Goal: Task Accomplishment & Management: Manage account settings

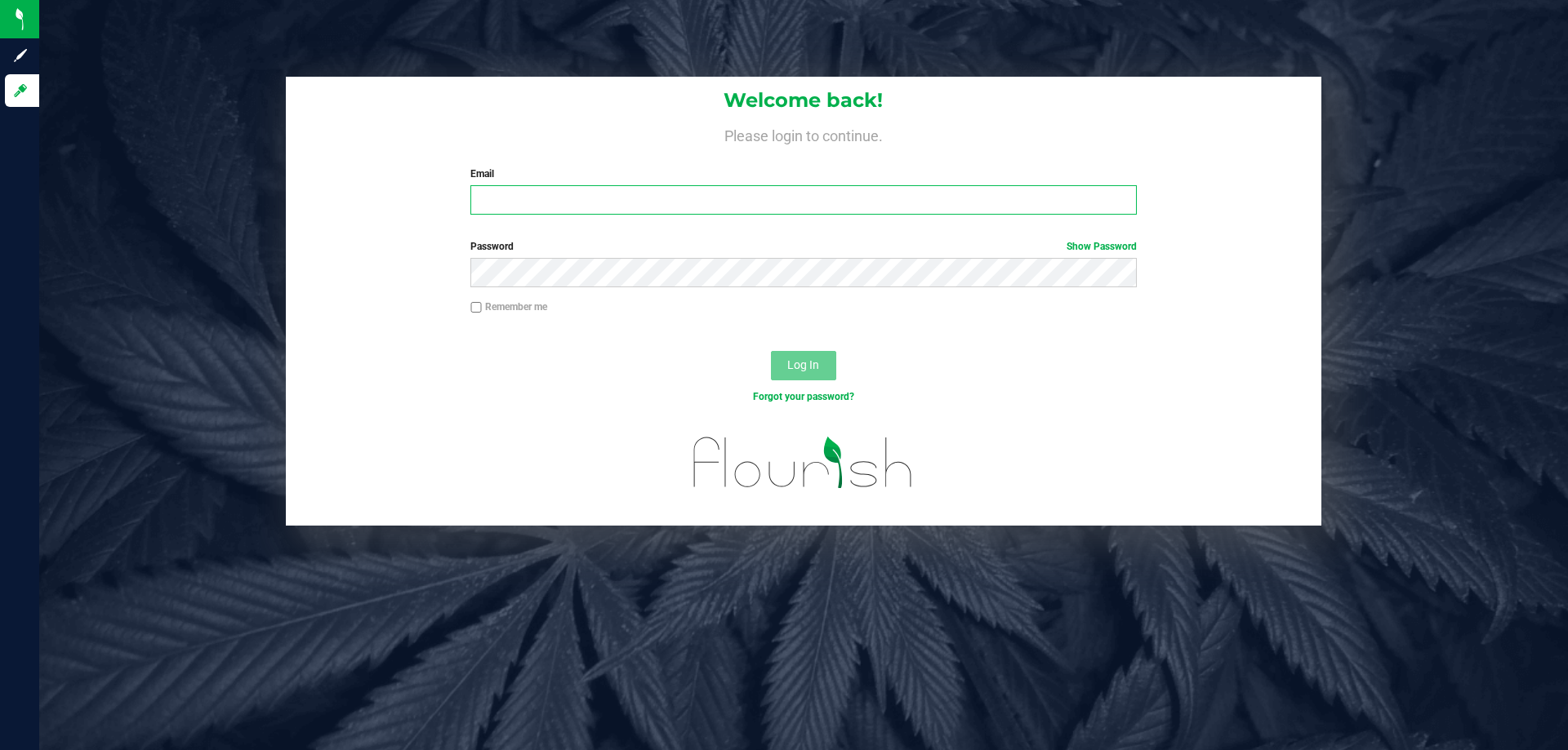
click at [648, 209] on input "Email" at bounding box center [802, 200] width 666 height 30
type input "[EMAIL_ADDRESS][DOMAIN_NAME]"
click at [771, 351] on button "Log In" at bounding box center [803, 366] width 66 height 30
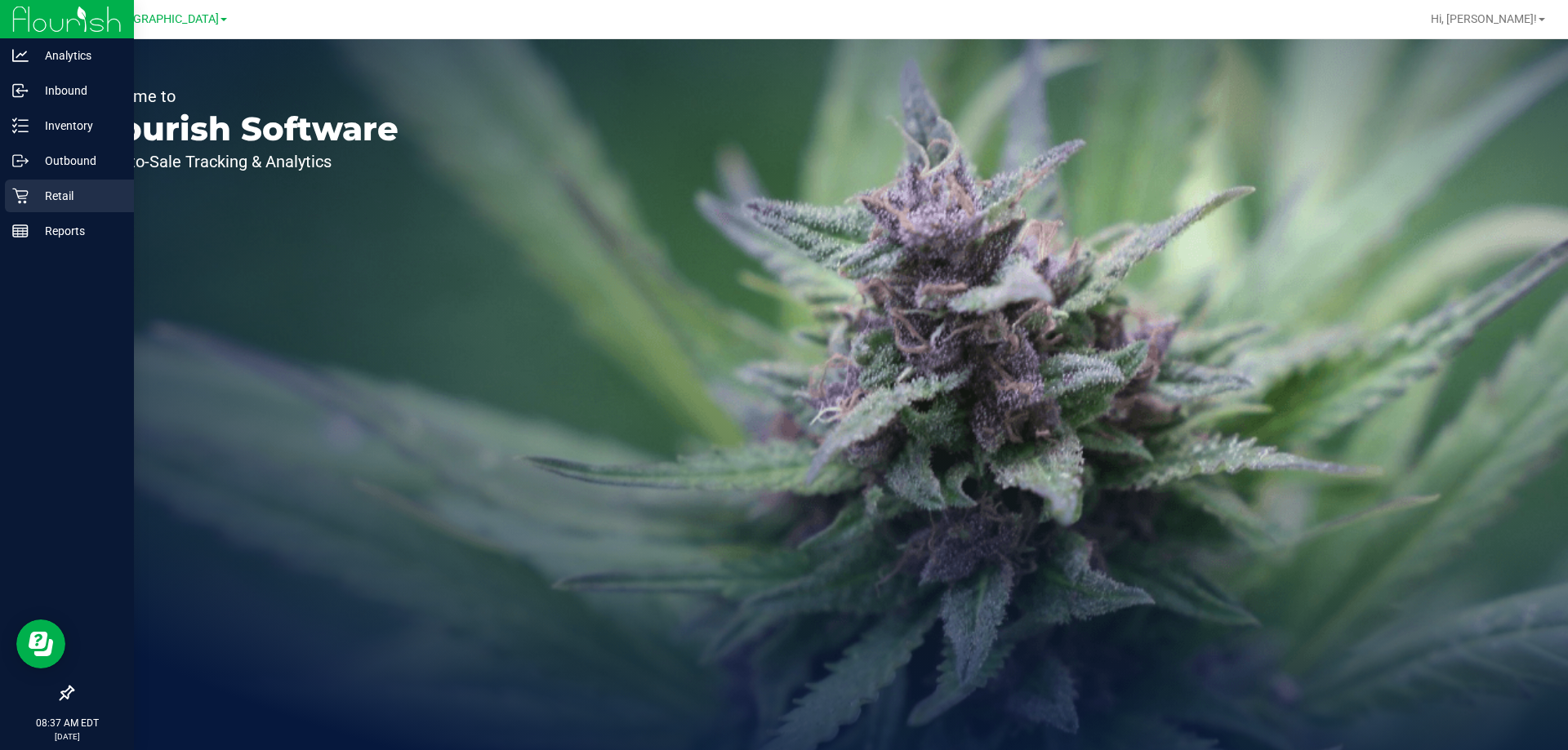
click at [23, 200] on icon at bounding box center [21, 196] width 16 height 16
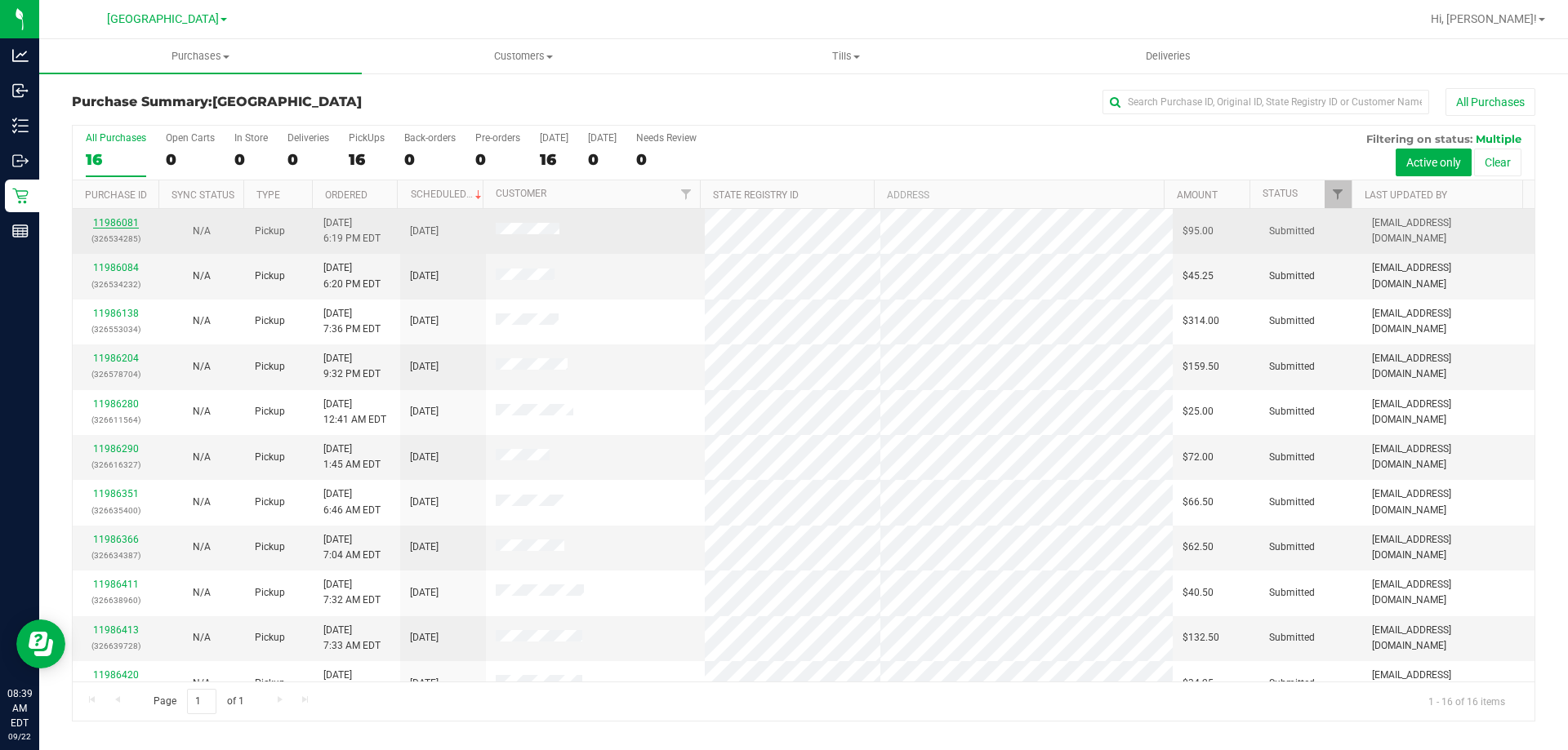
click at [111, 223] on link "11986081" at bounding box center [115, 222] width 46 height 12
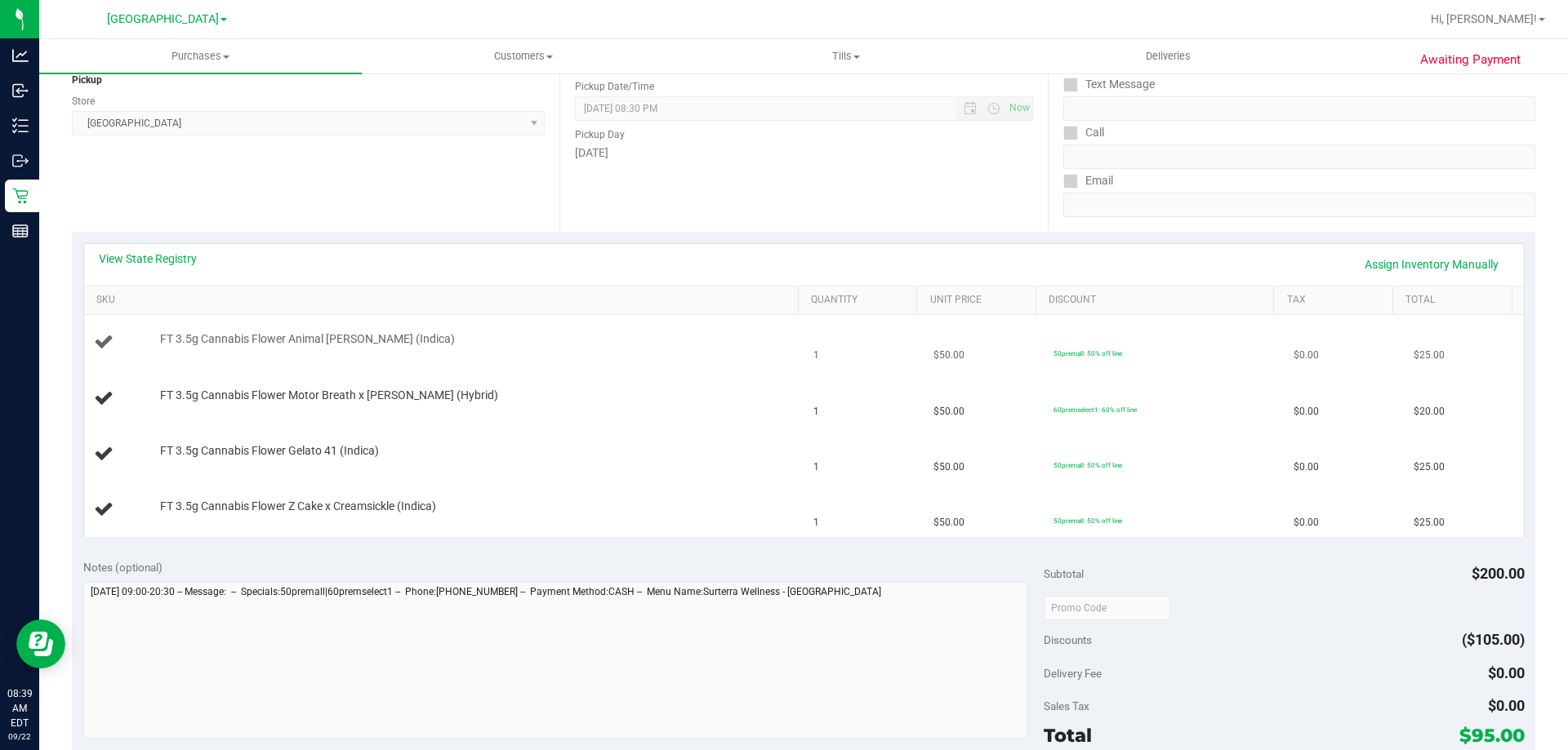
scroll to position [245, 0]
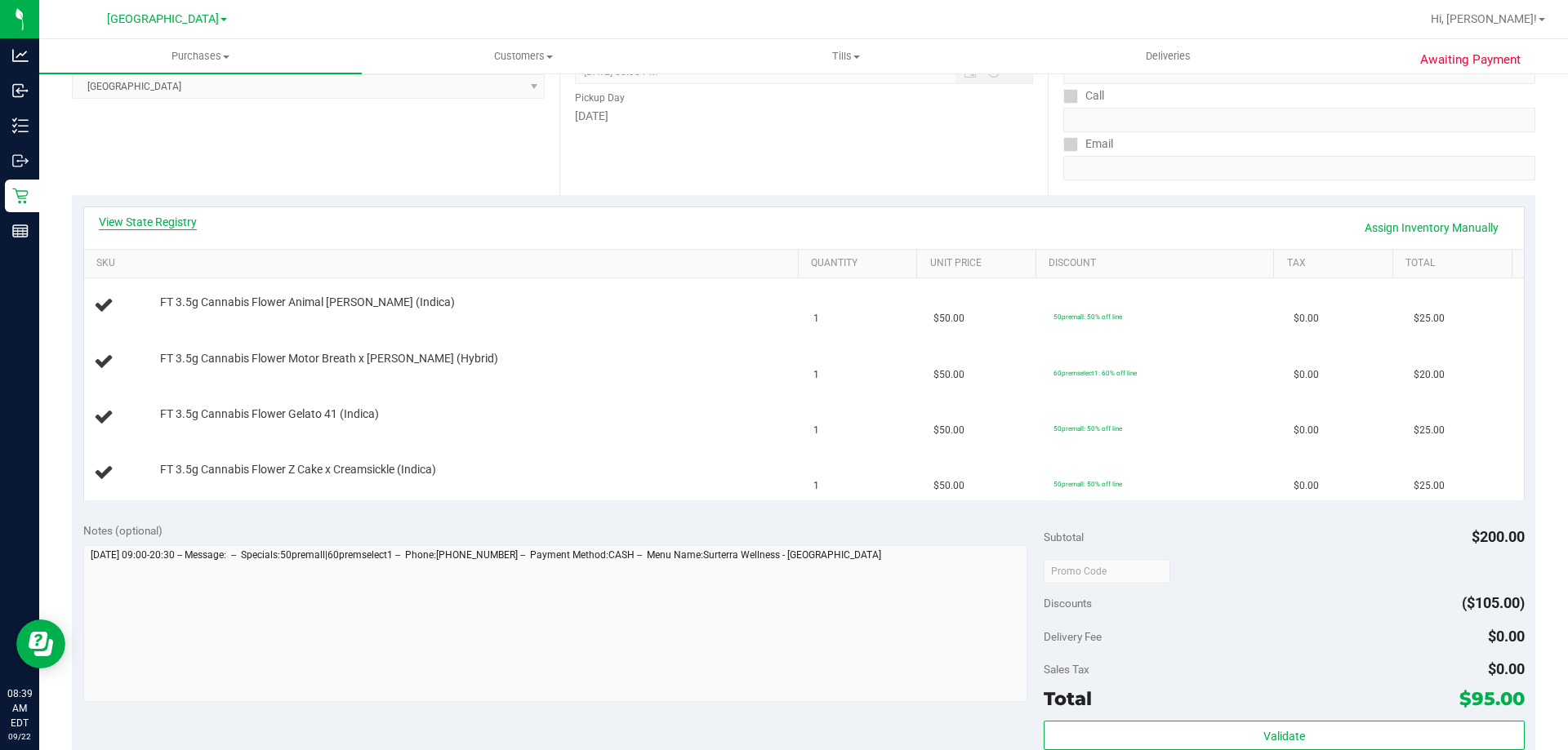
drag, startPoint x: 164, startPoint y: 202, endPoint x: 162, endPoint y: 220, distance: 18.1
click at [162, 220] on div "View State Registry Assign Inventory Manually SKU Quantity Unit Price Discount …" at bounding box center [803, 354] width 1464 height 317
click at [162, 220] on link "View State Registry" at bounding box center [148, 222] width 98 height 16
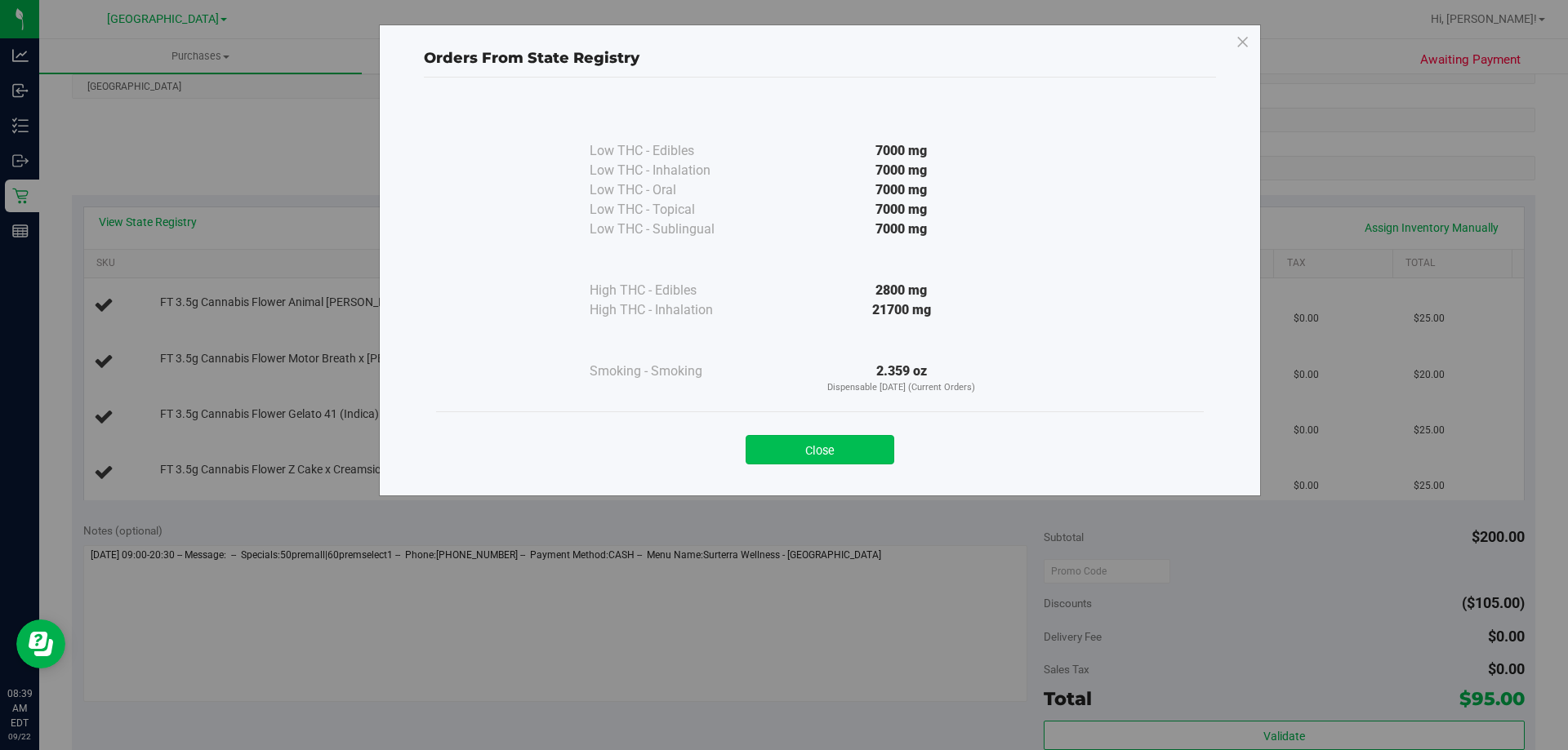
click at [845, 442] on button "Close" at bounding box center [820, 449] width 149 height 30
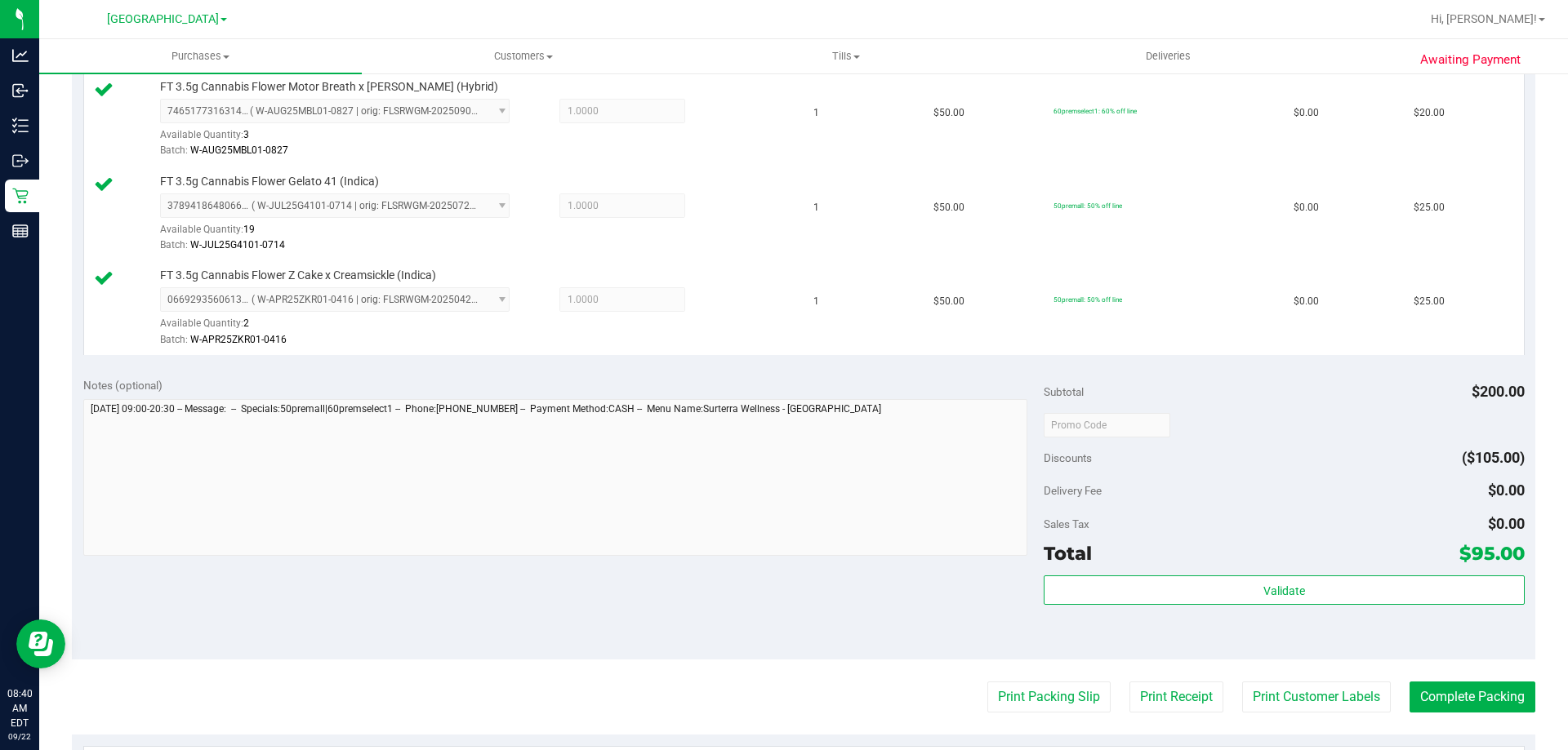
scroll to position [735, 0]
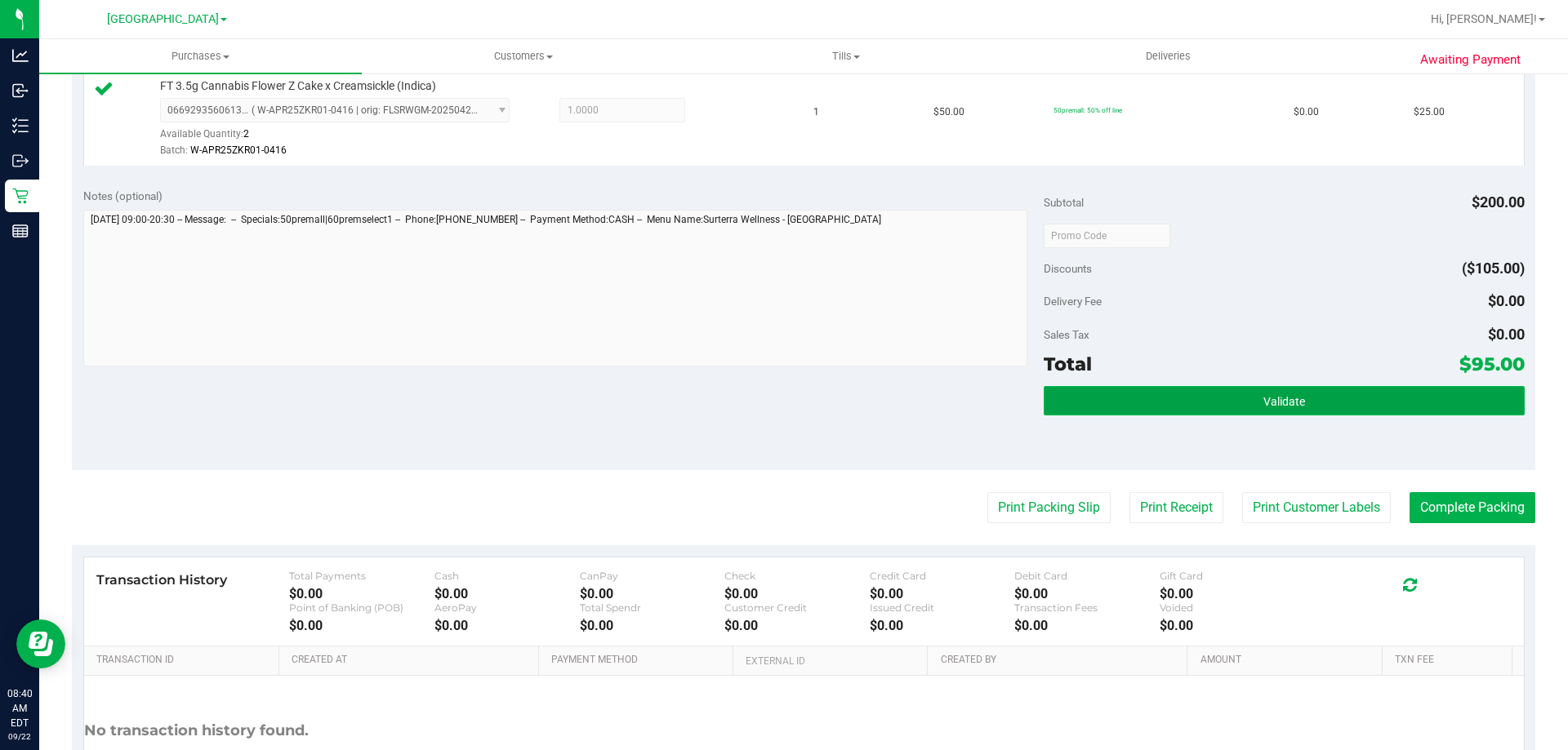
click at [1234, 394] on button "Validate" at bounding box center [1283, 401] width 480 height 30
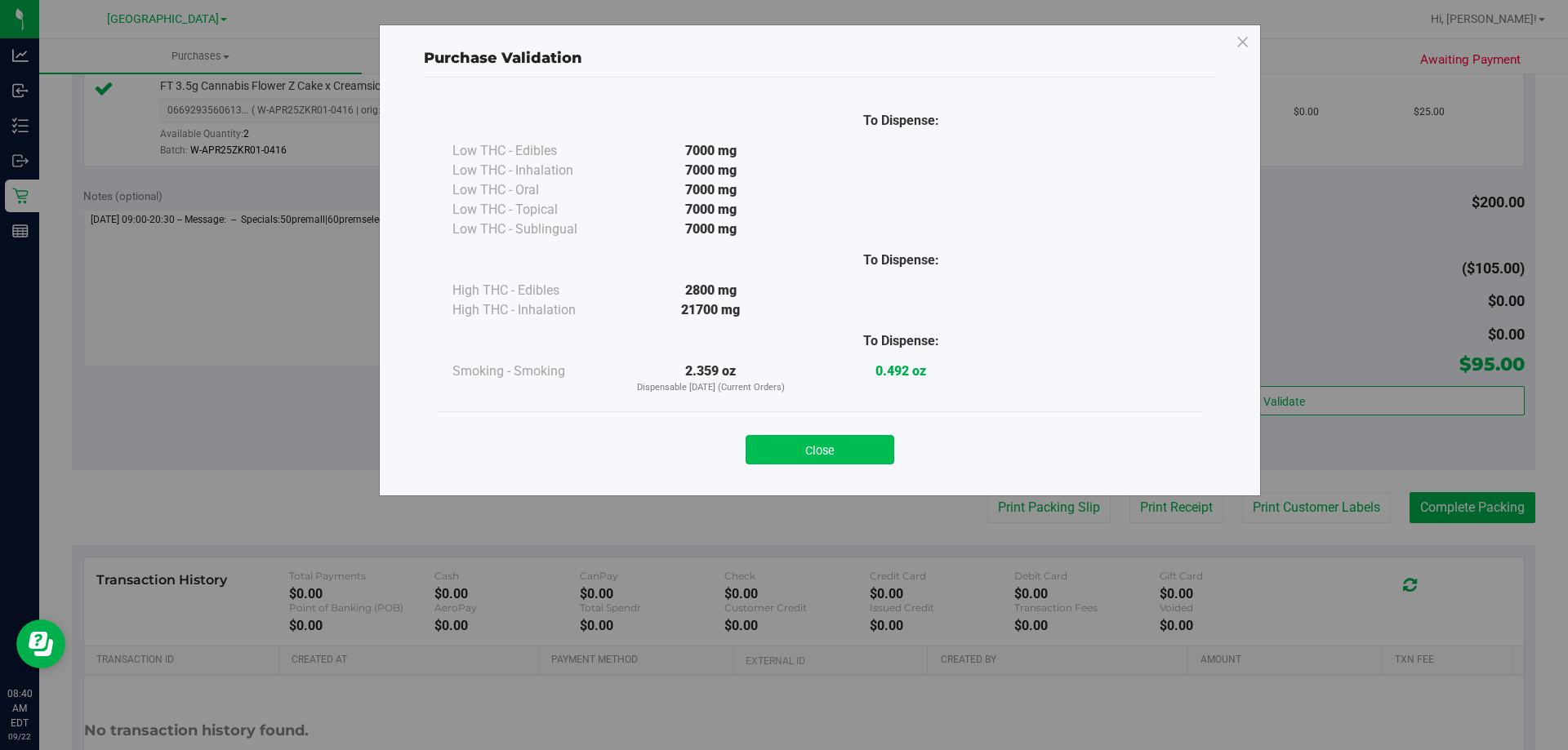
click at [848, 453] on button "Close" at bounding box center [820, 449] width 149 height 30
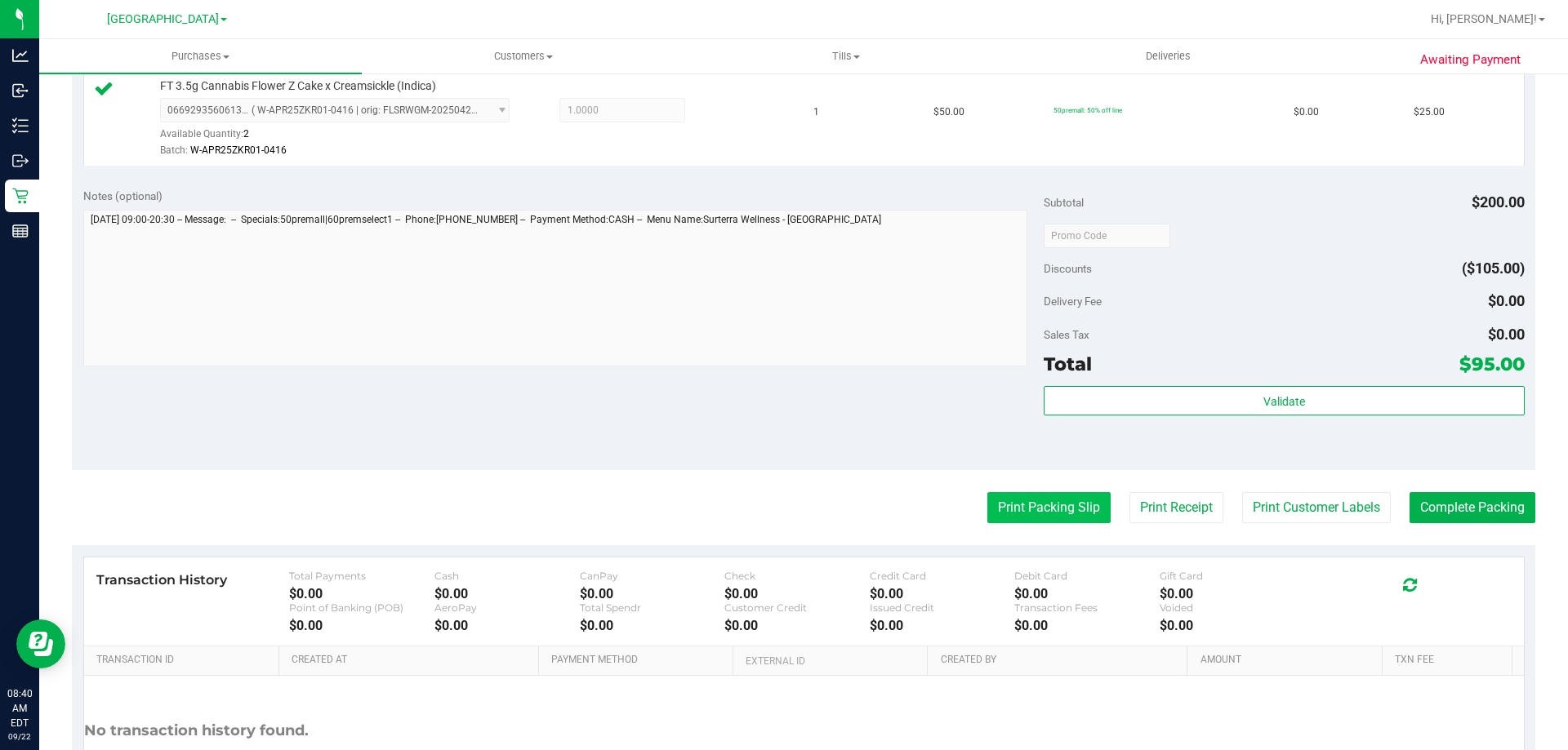
click at [1020, 501] on button "Print Packing Slip" at bounding box center [1048, 508] width 123 height 31
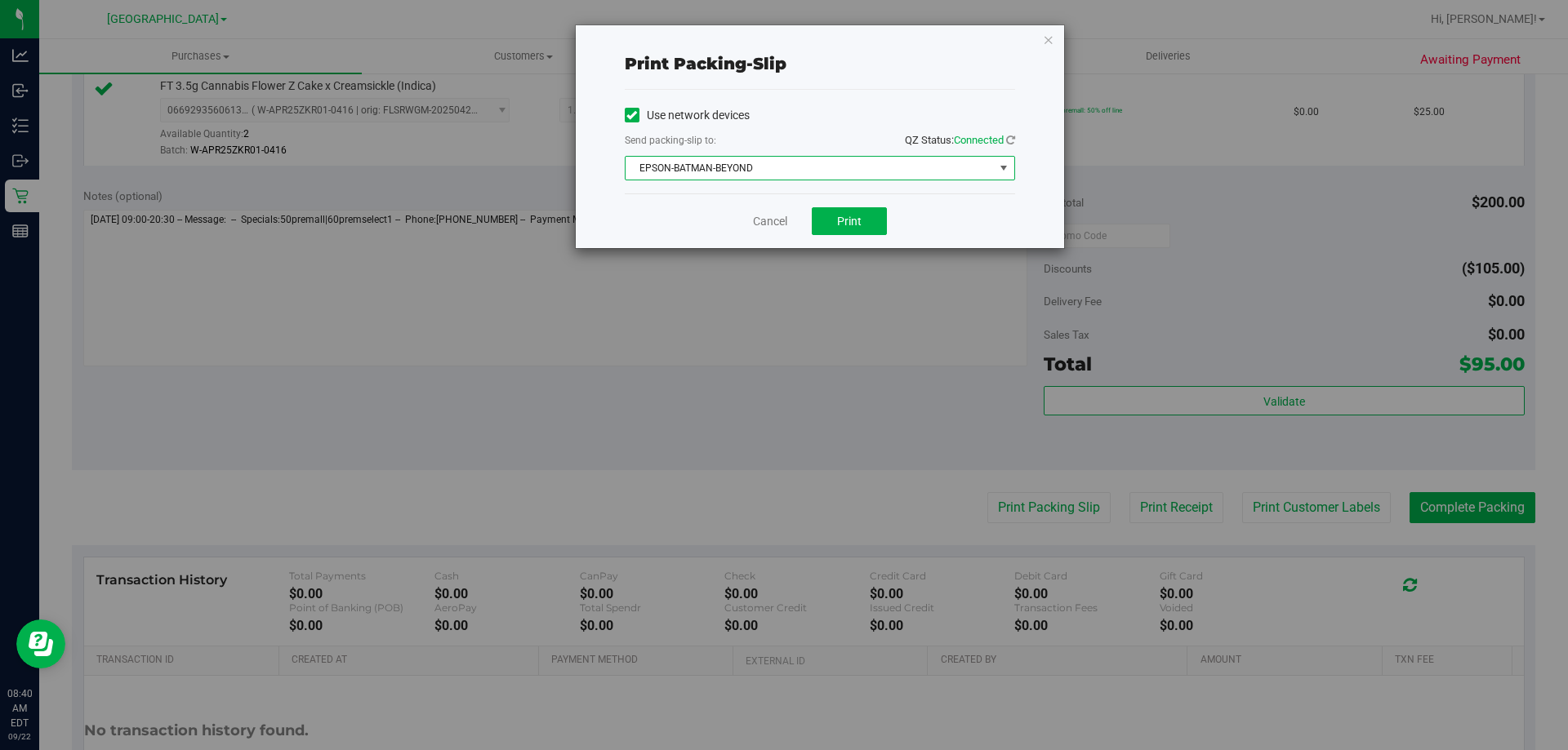
click at [834, 177] on span "EPSON-BATMAN-BEYOND" at bounding box center [810, 167] width 368 height 23
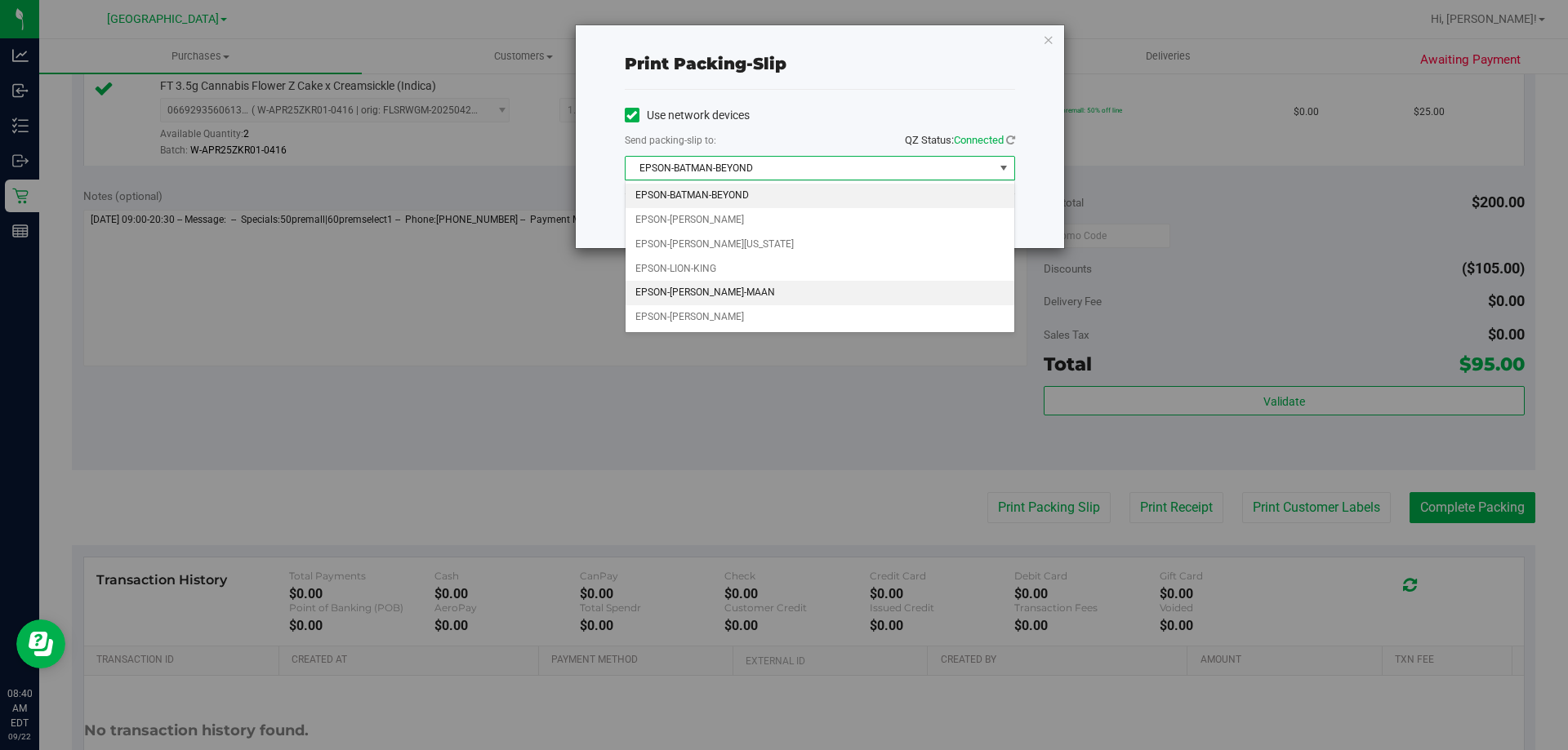
click at [782, 287] on li "EPSON-MEGHA-MAAN" at bounding box center [820, 293] width 389 height 24
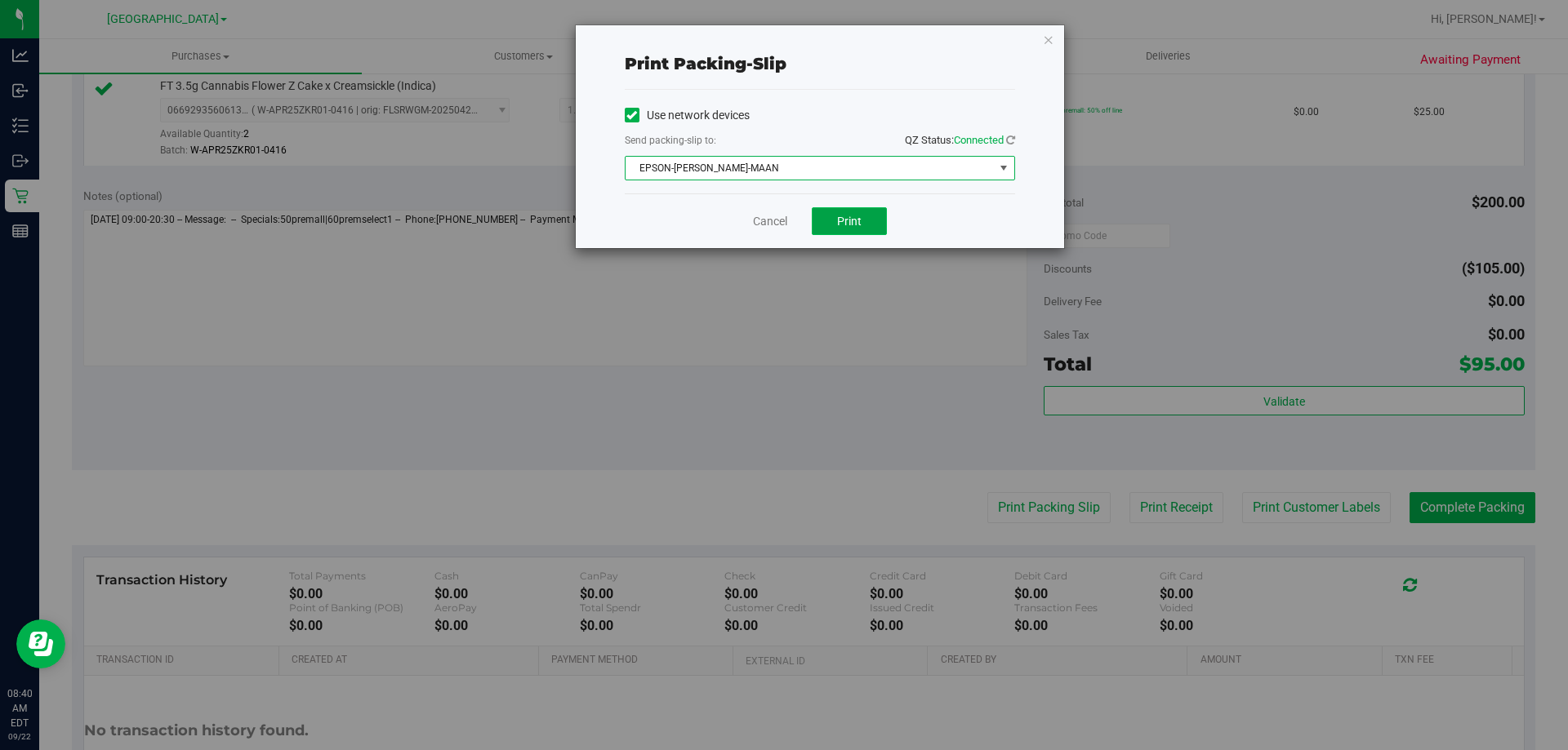
click at [840, 233] on button "Print" at bounding box center [848, 221] width 75 height 28
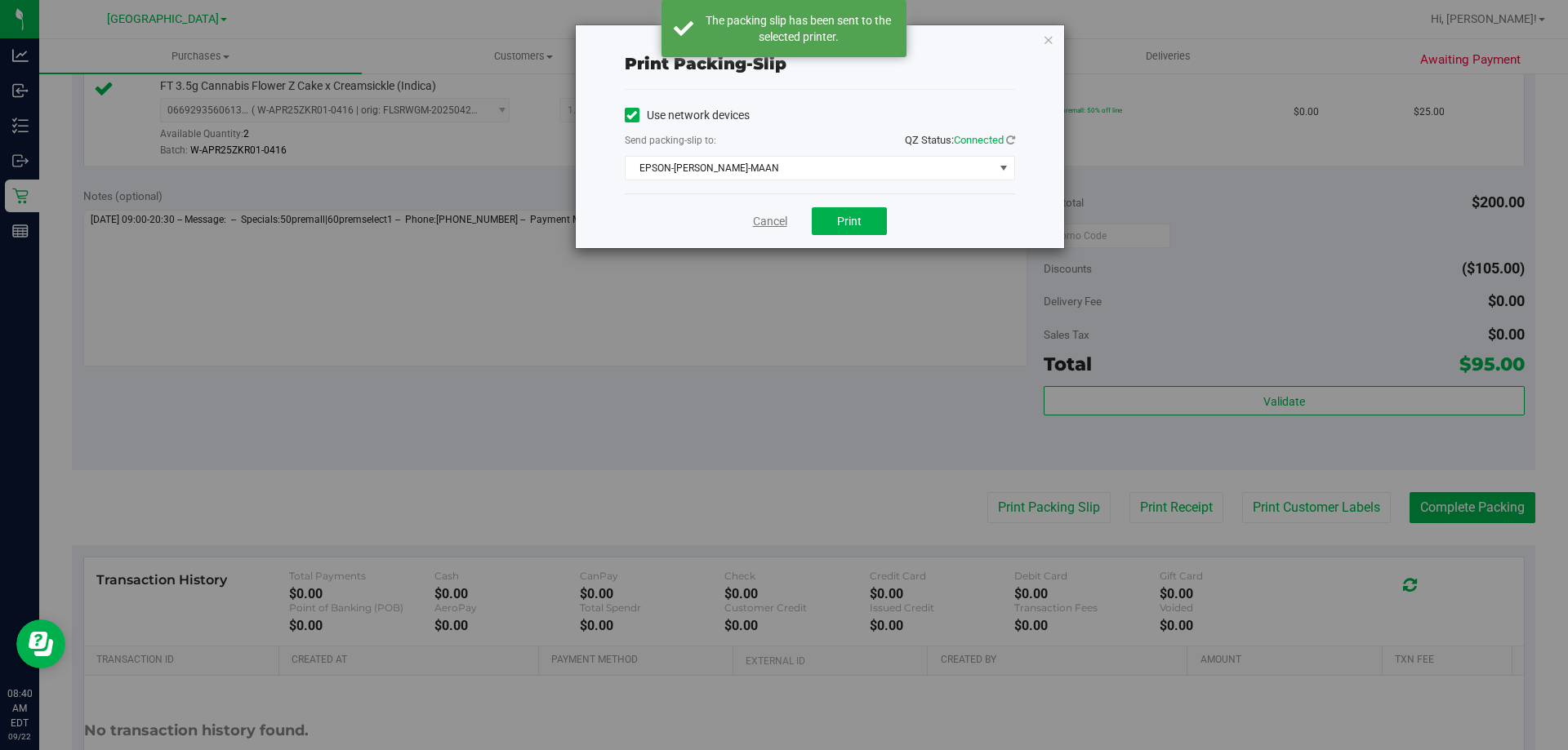
click at [761, 221] on link "Cancel" at bounding box center [770, 221] width 34 height 17
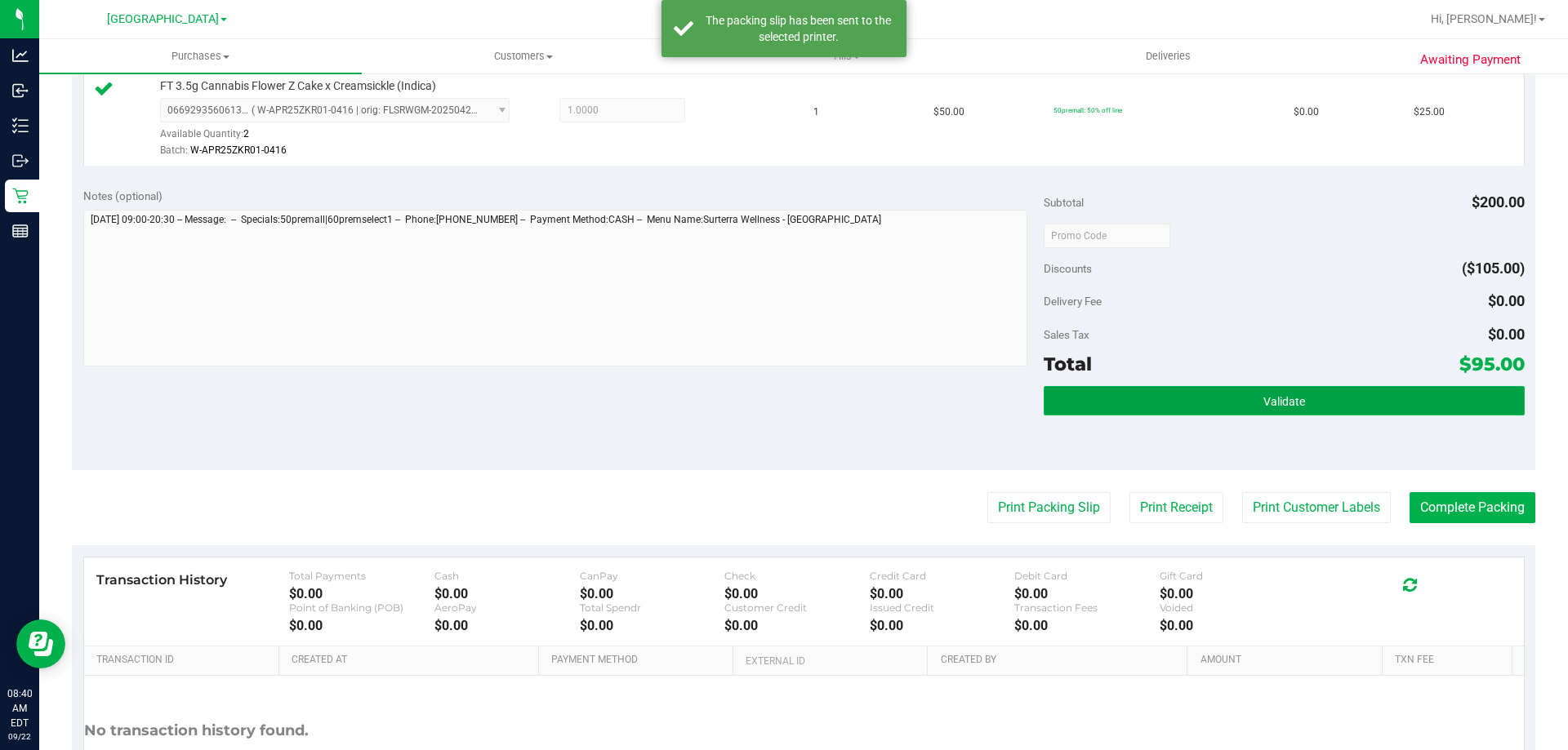
click at [1290, 411] on button "Validate" at bounding box center [1283, 401] width 480 height 30
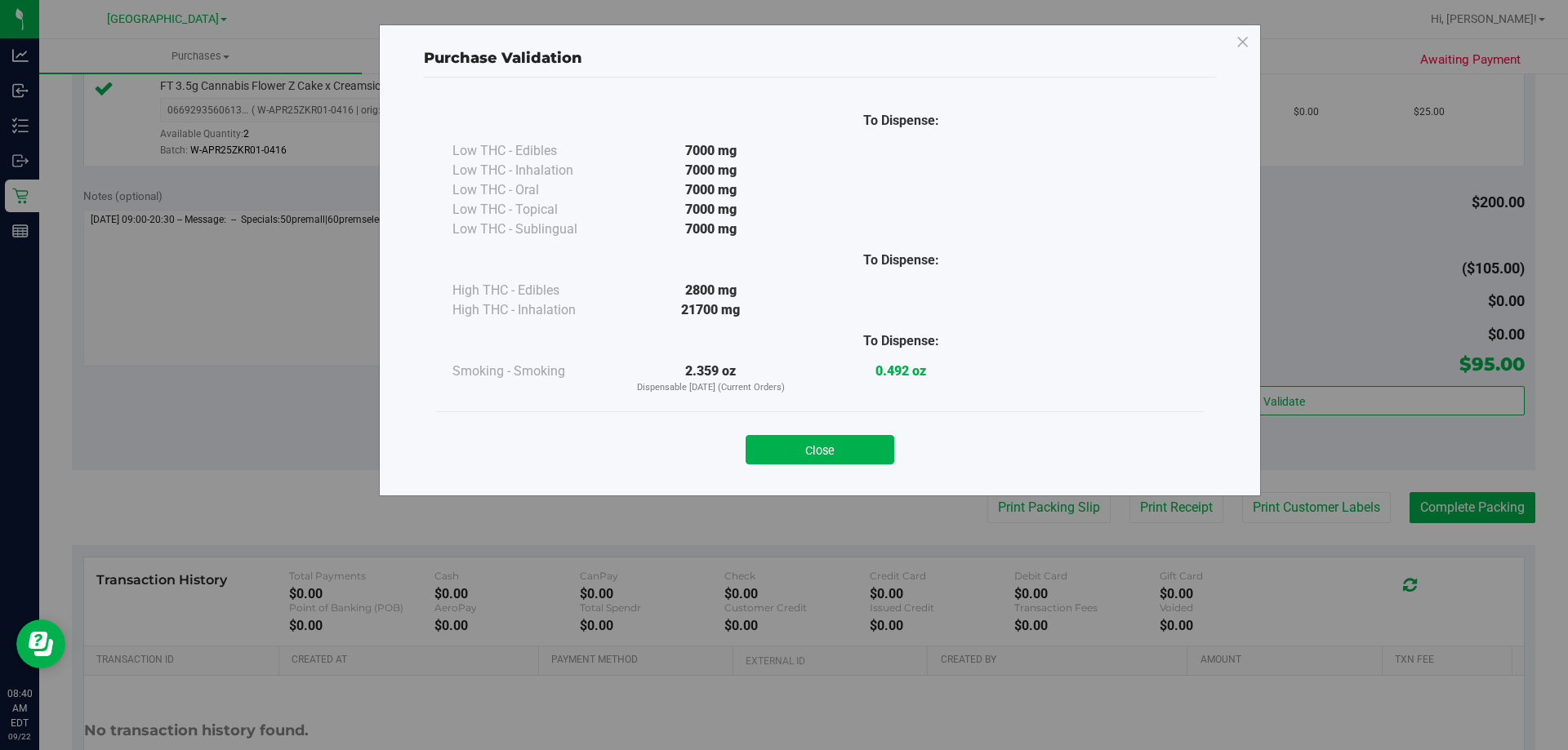
click at [861, 443] on button "Close" at bounding box center [820, 449] width 149 height 30
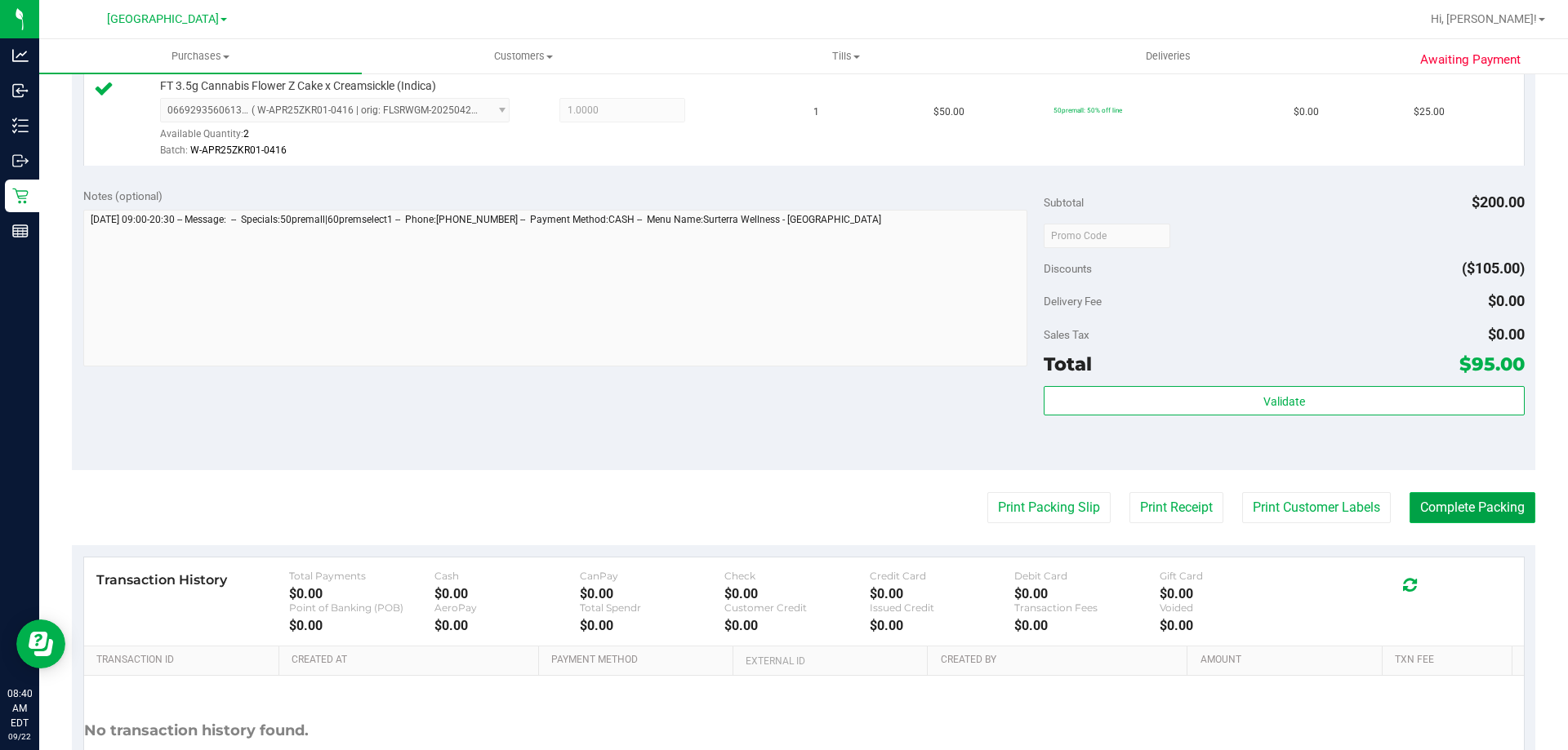
click at [1446, 502] on button "Complete Packing" at bounding box center [1473, 508] width 126 height 31
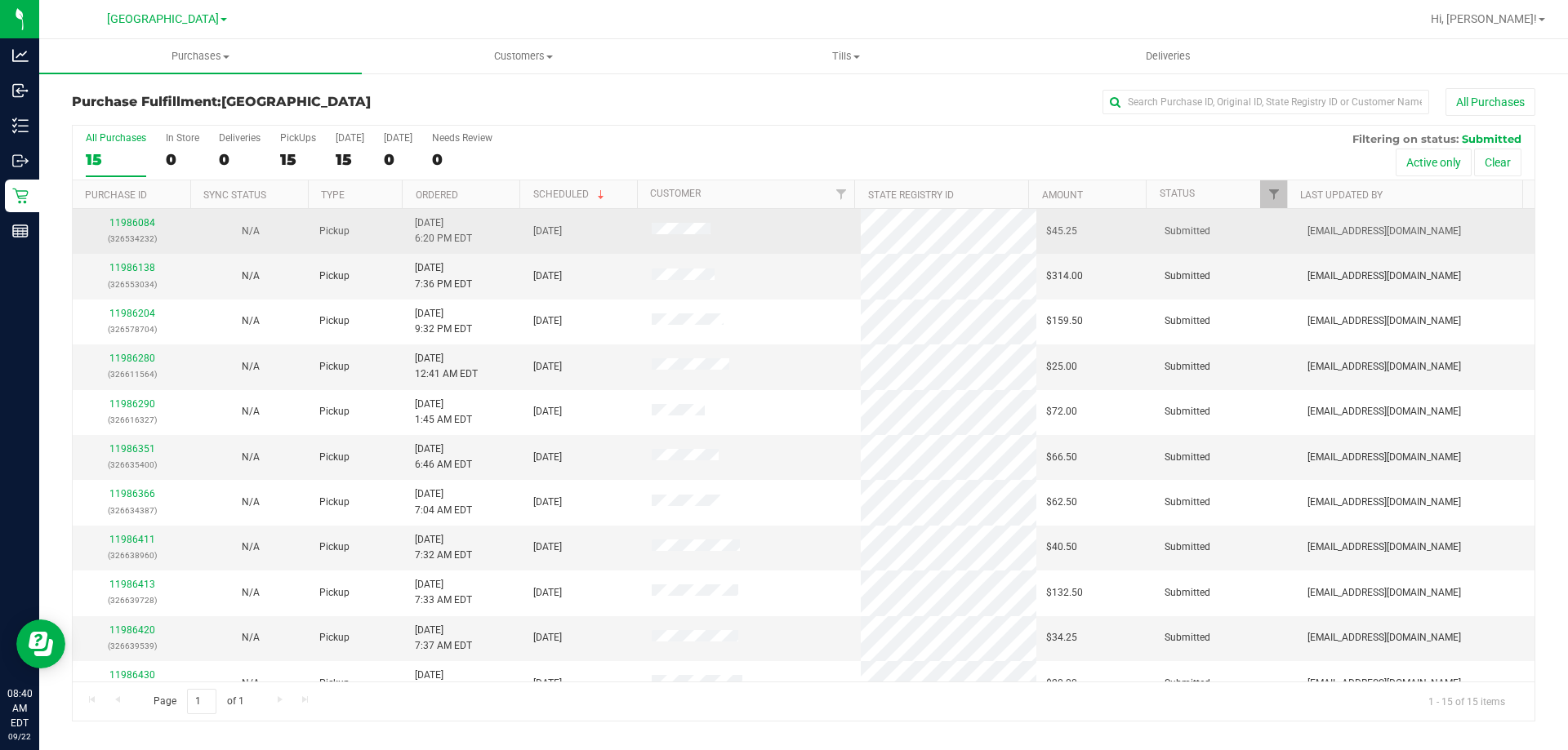
click at [118, 230] on div "11986084 (326534232)" at bounding box center [132, 230] width 99 height 31
click at [120, 226] on link "11986084" at bounding box center [132, 222] width 46 height 12
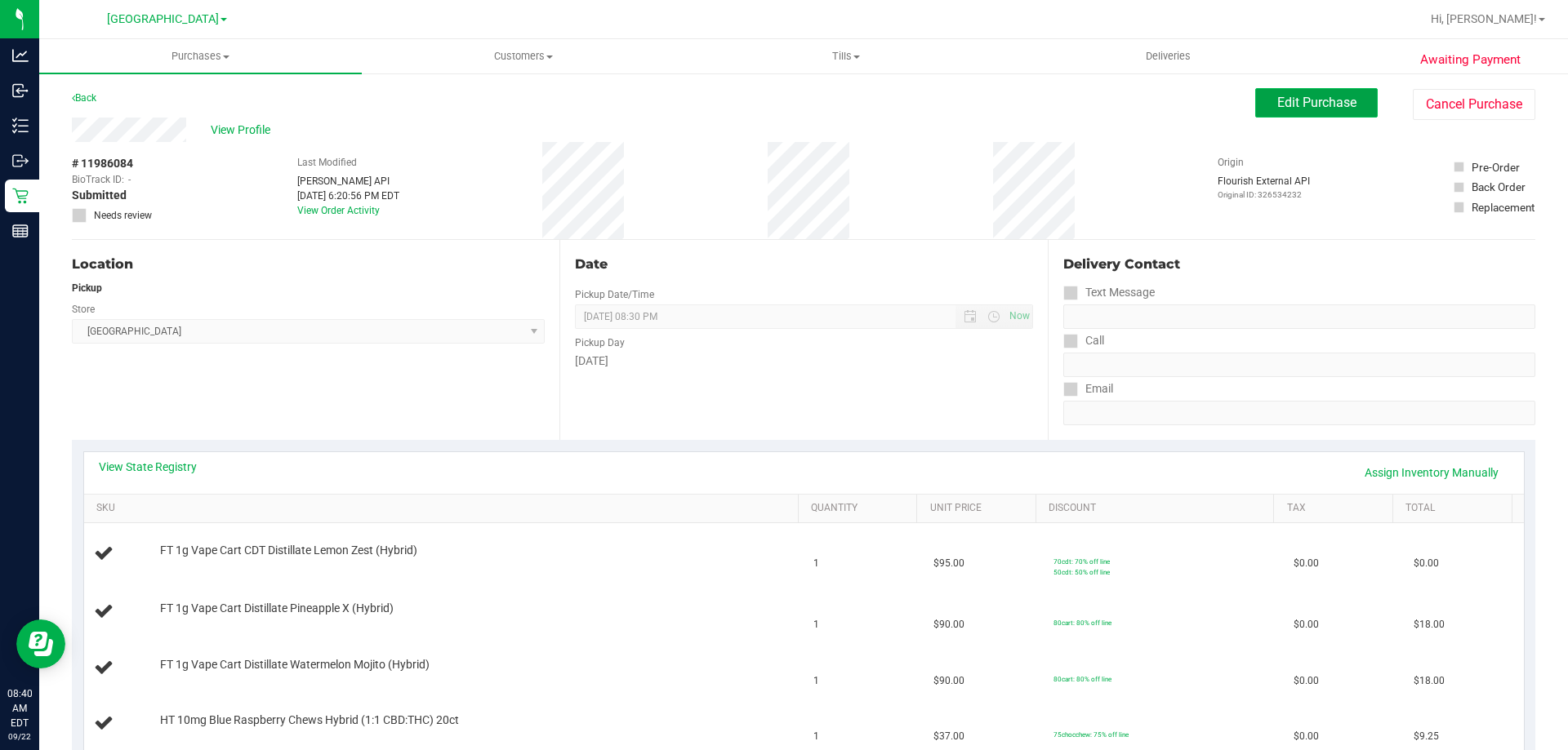
click at [1274, 114] on button "Edit Purchase" at bounding box center [1317, 103] width 122 height 30
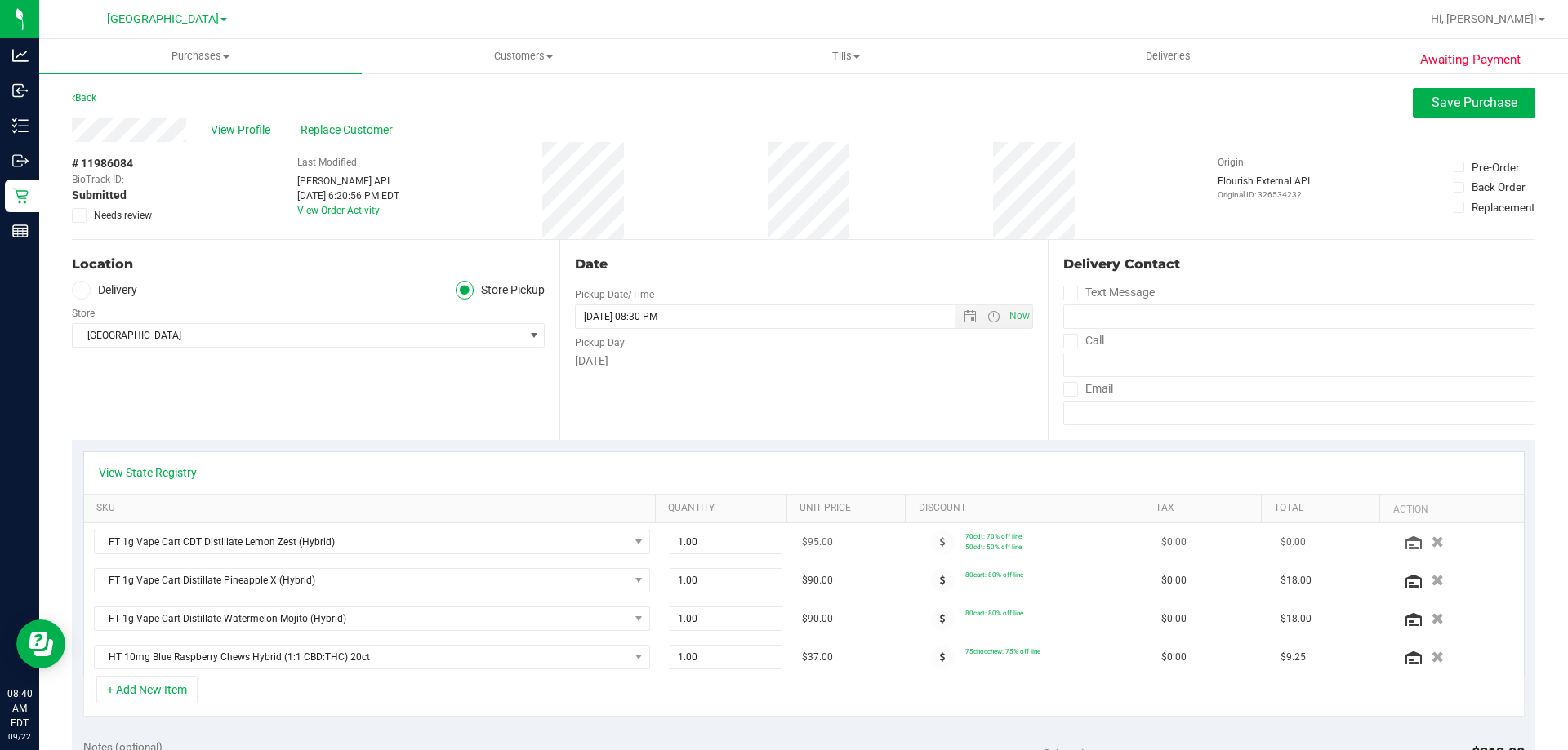
scroll to position [82, 0]
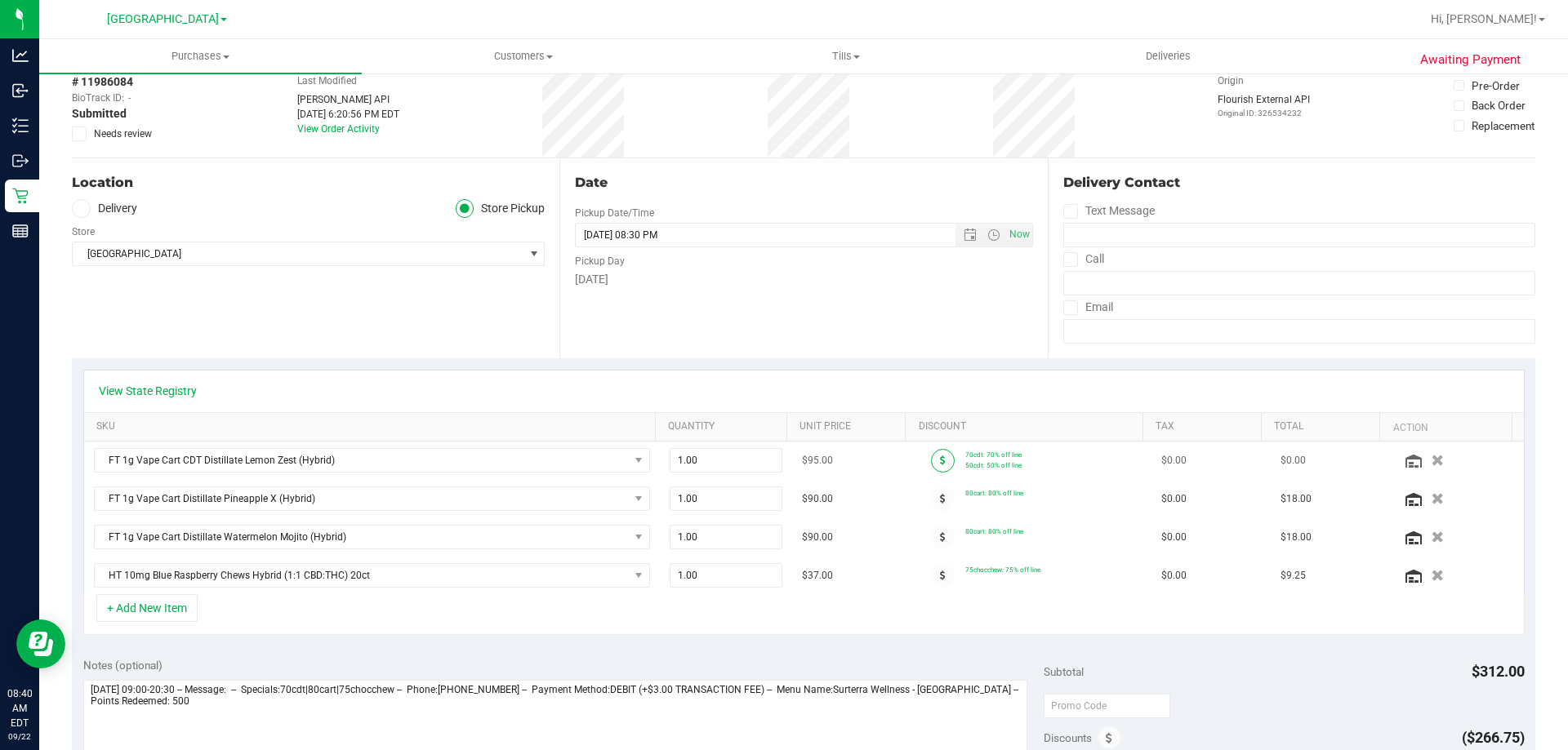
click at [940, 460] on icon at bounding box center [943, 460] width 5 height 10
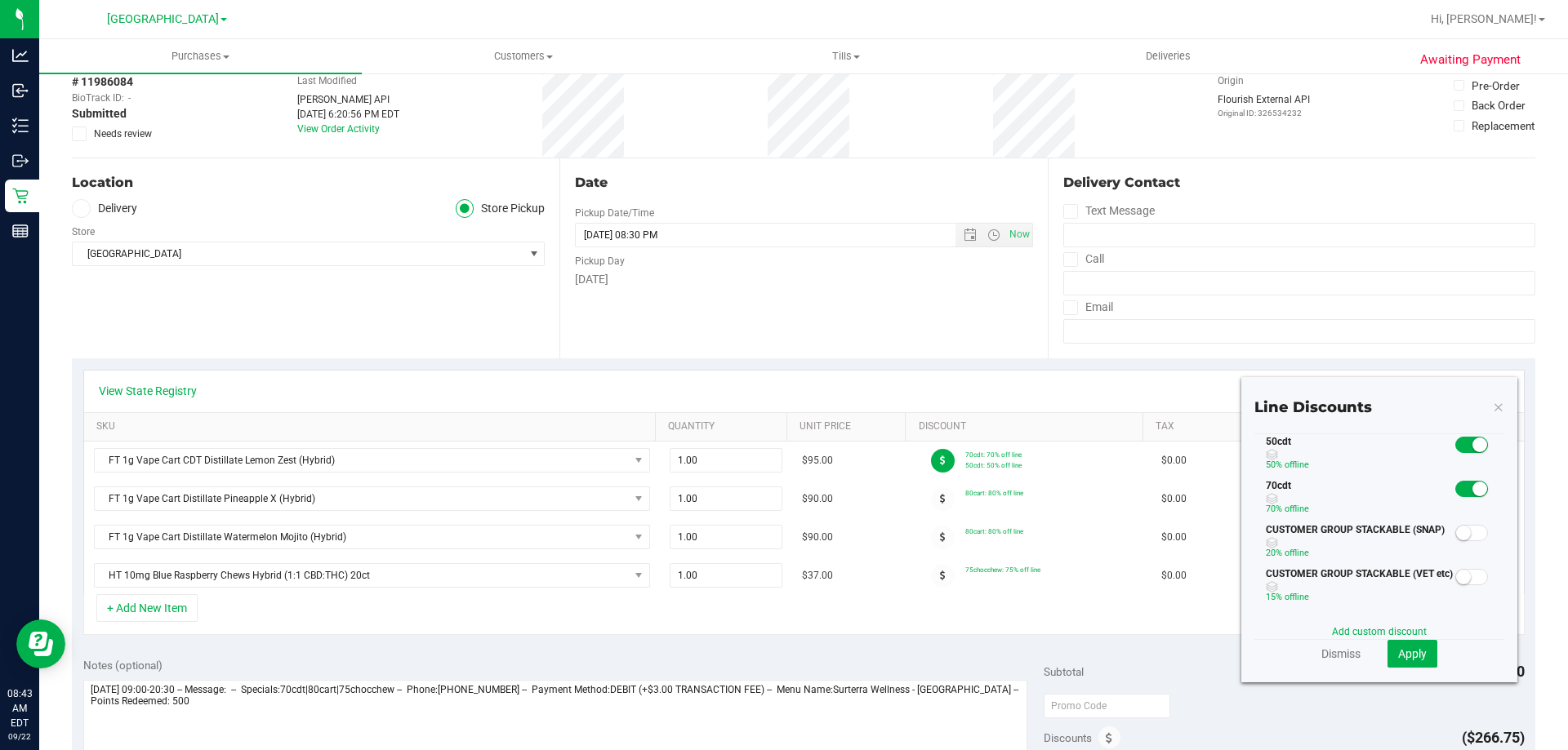
click at [1473, 489] on small at bounding box center [1480, 489] width 14 height 14
click at [1398, 654] on span "Apply" at bounding box center [1412, 654] width 29 height 14
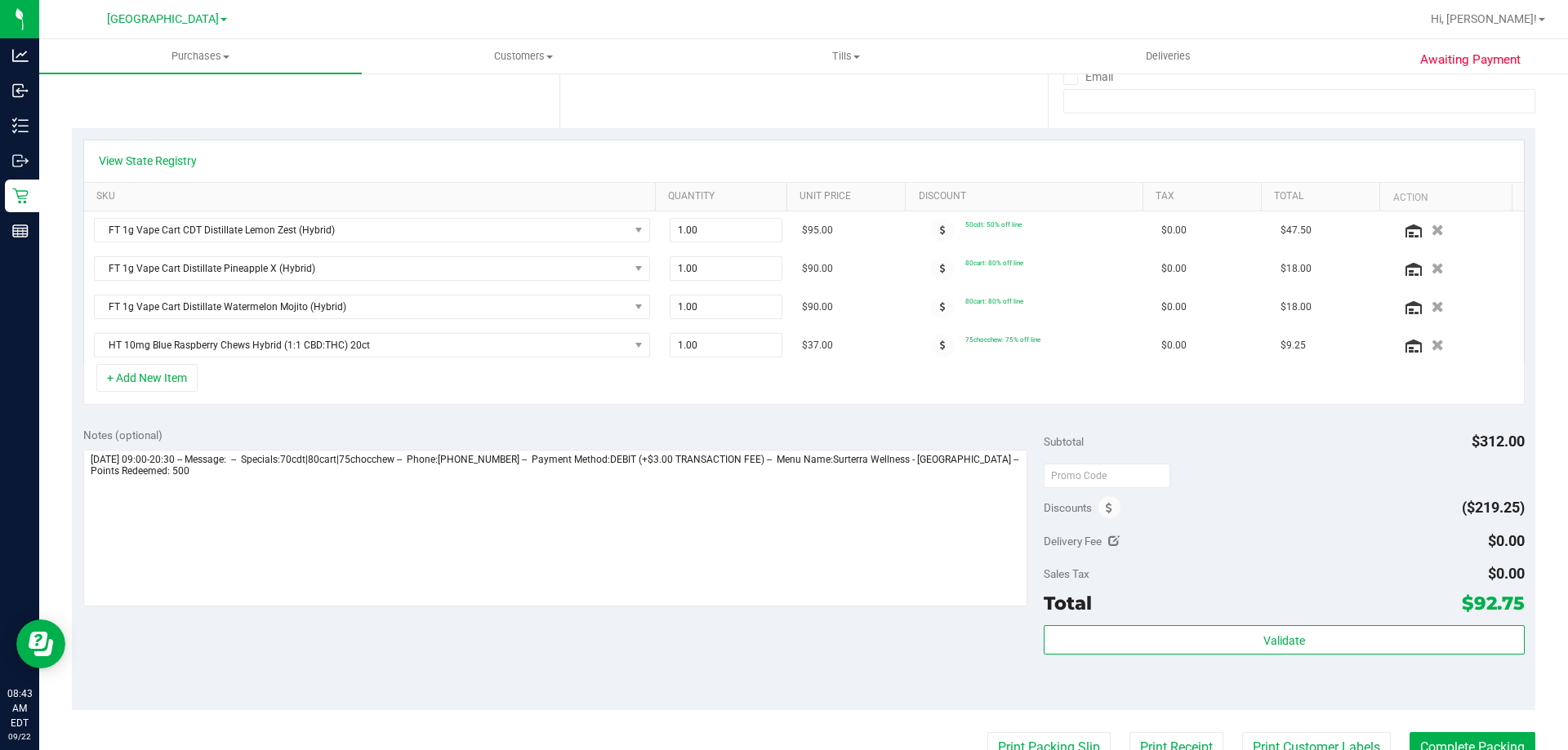
scroll to position [327, 0]
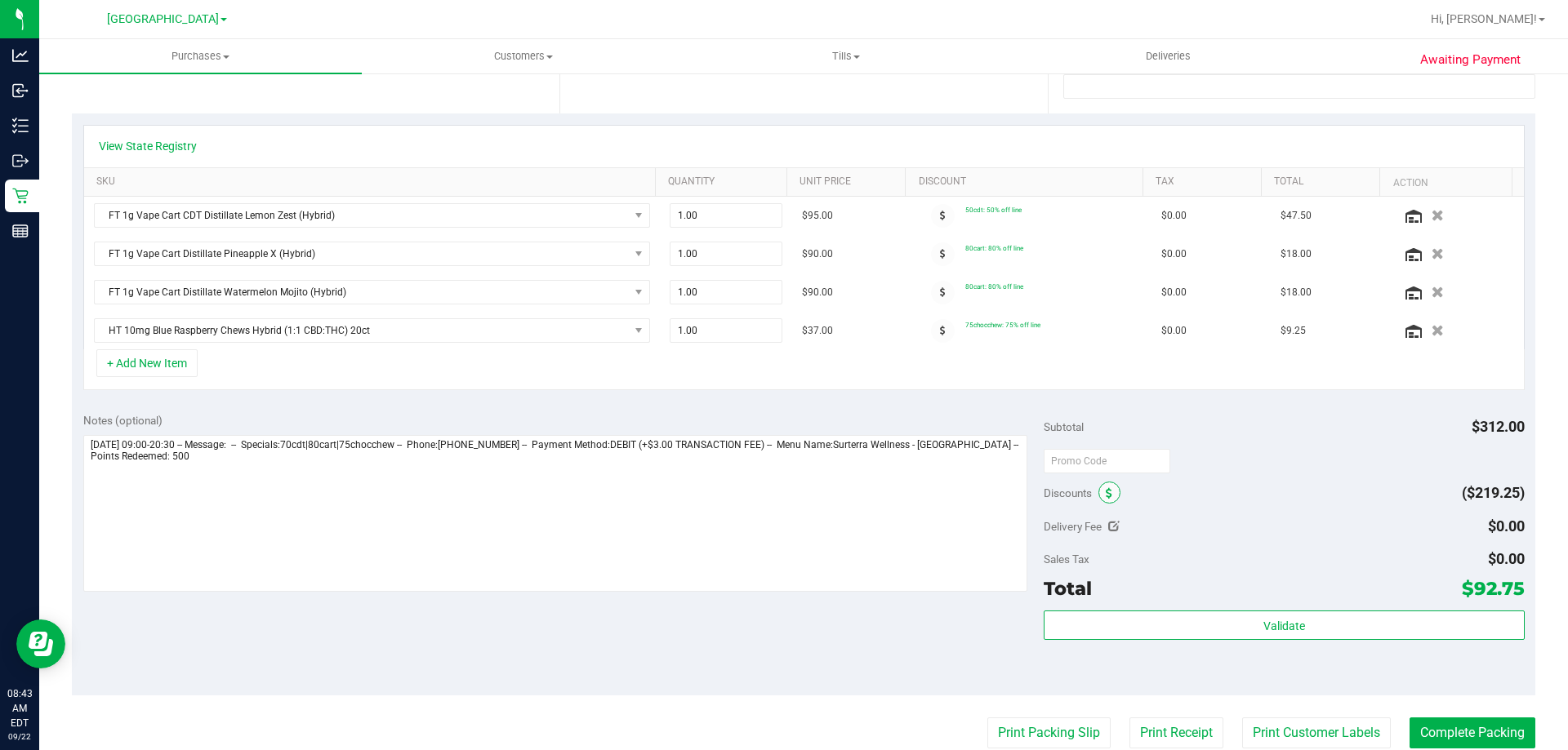
click at [1106, 496] on icon at bounding box center [1109, 493] width 6 height 12
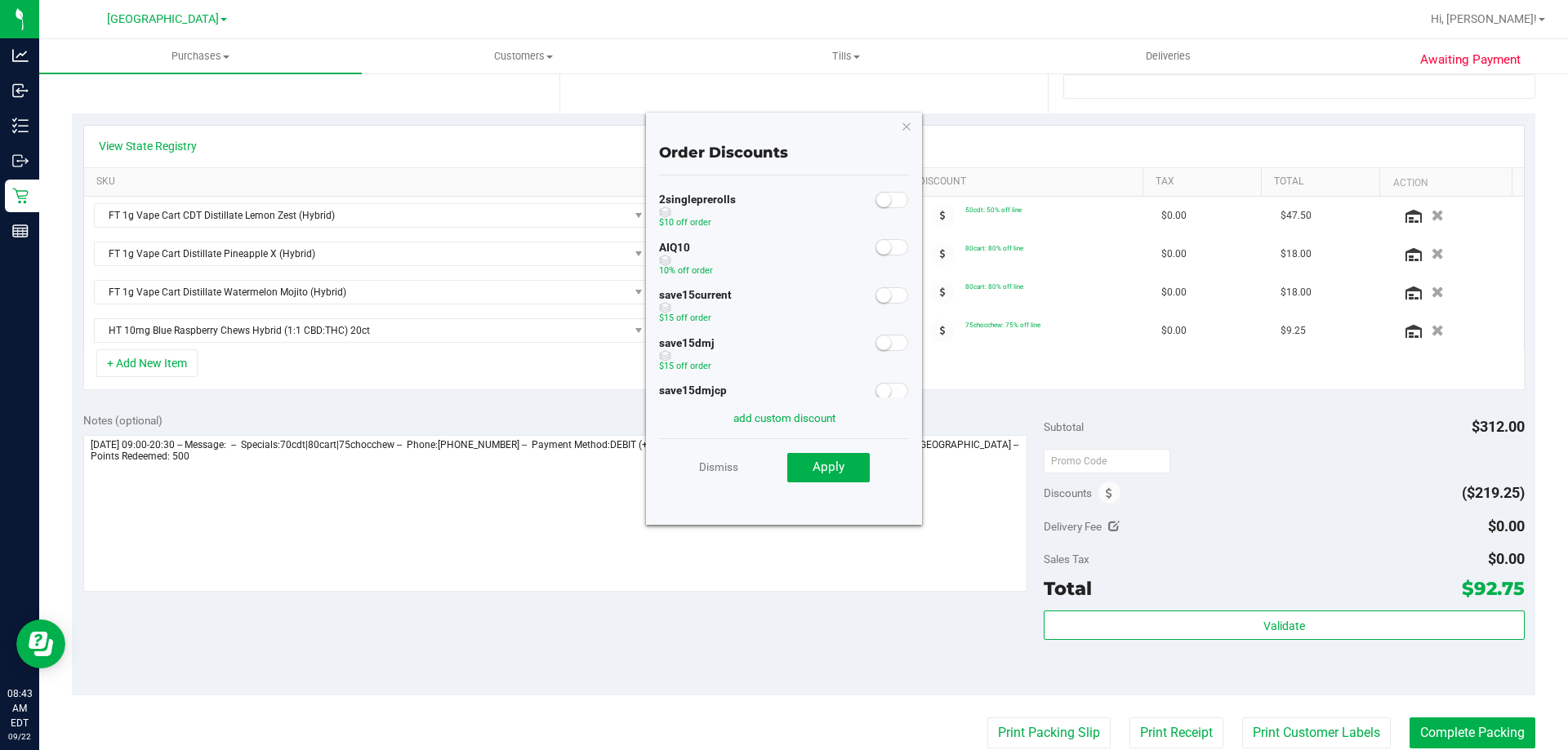
click at [885, 242] on span at bounding box center [892, 248] width 32 height 16
click at [838, 468] on span "Apply" at bounding box center [828, 466] width 32 height 14
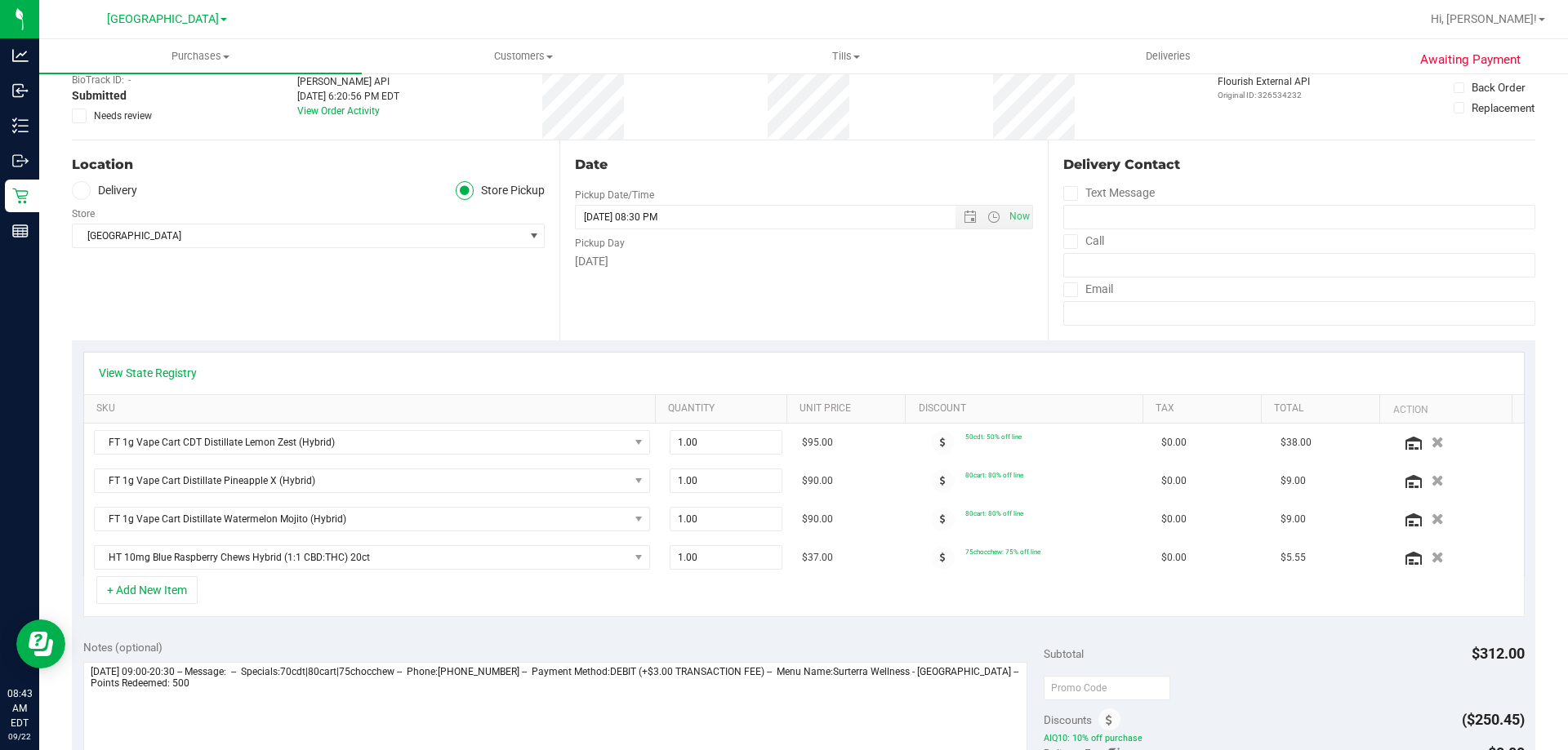
scroll to position [0, 0]
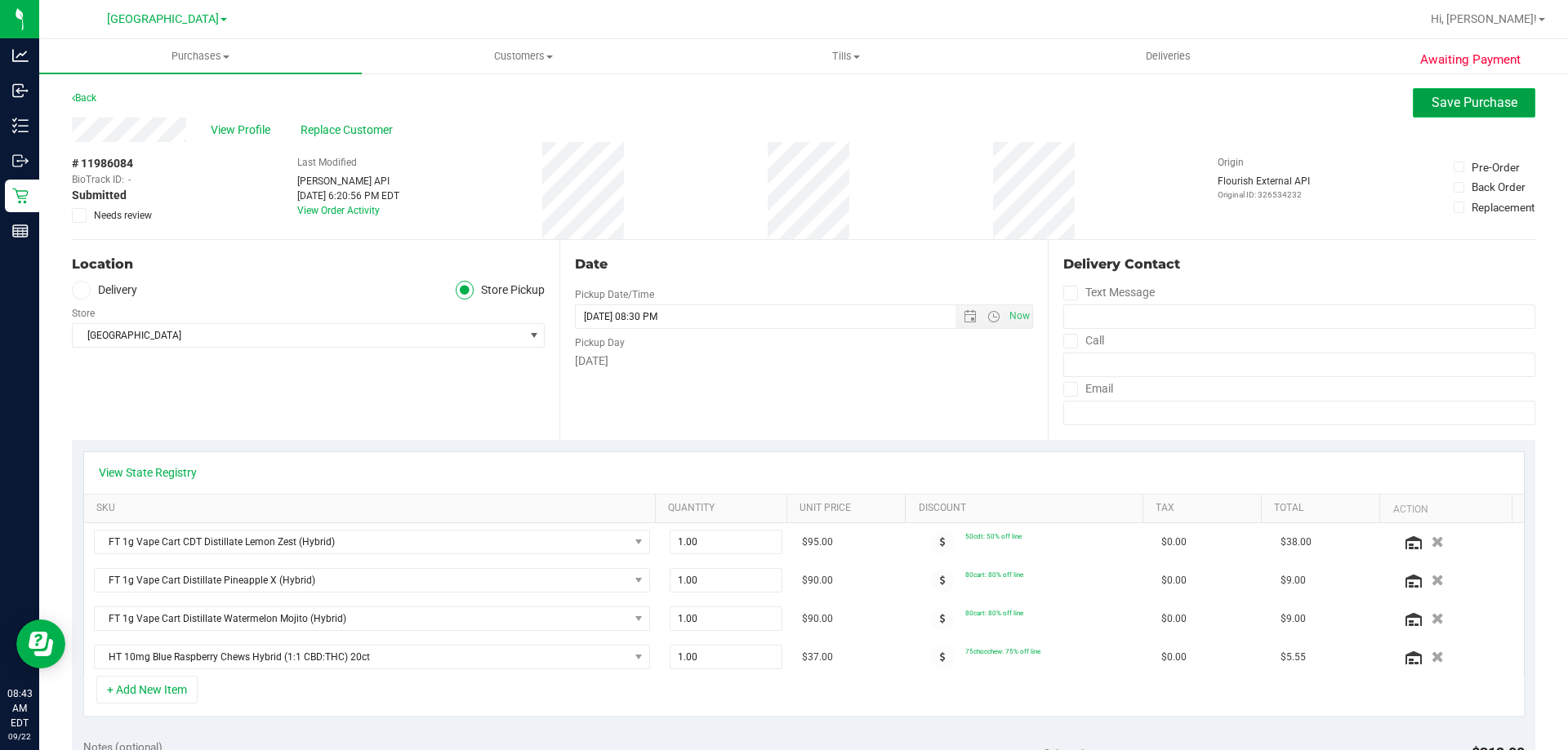
click at [1455, 102] on span "Save Purchase" at bounding box center [1473, 102] width 86 height 15
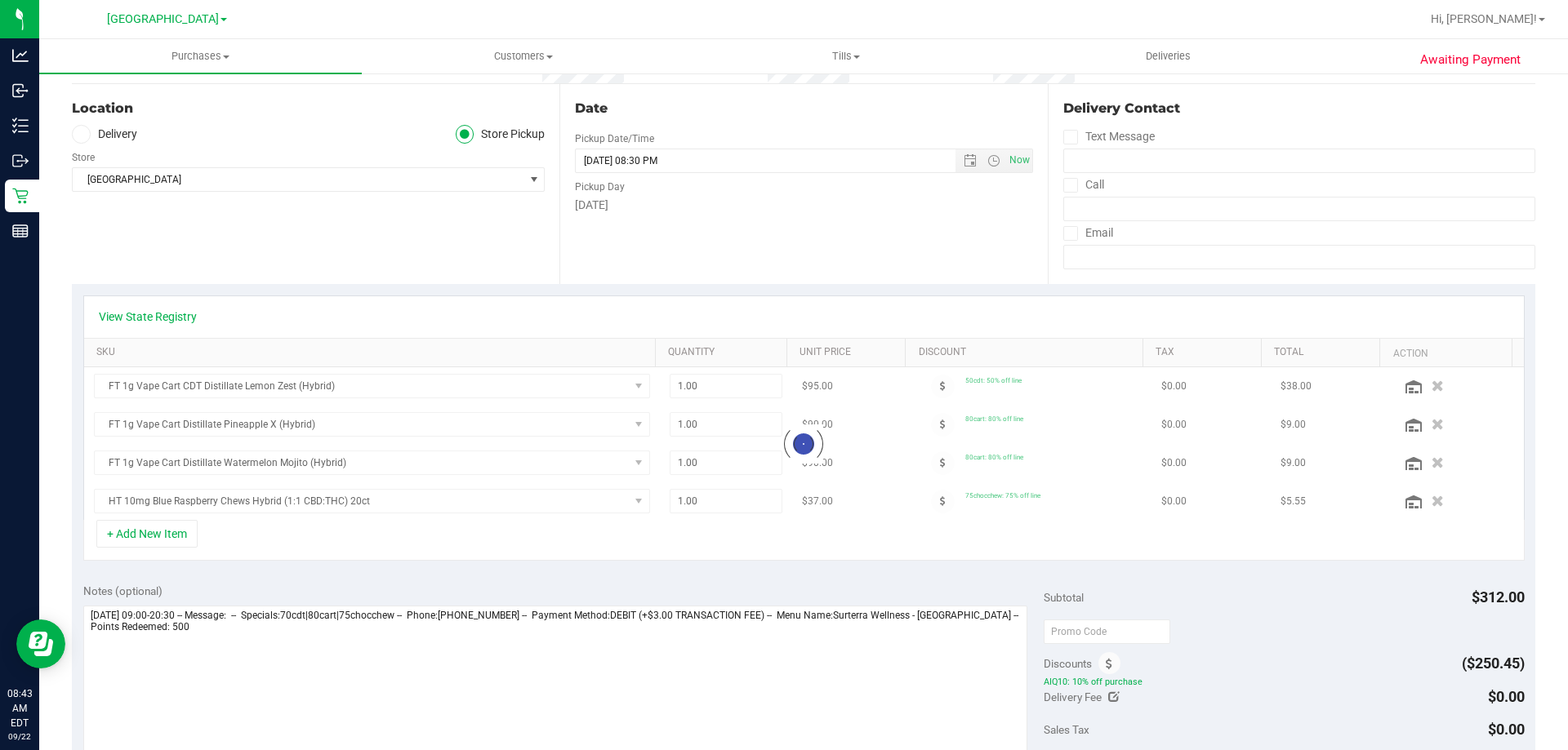
scroll to position [245, 0]
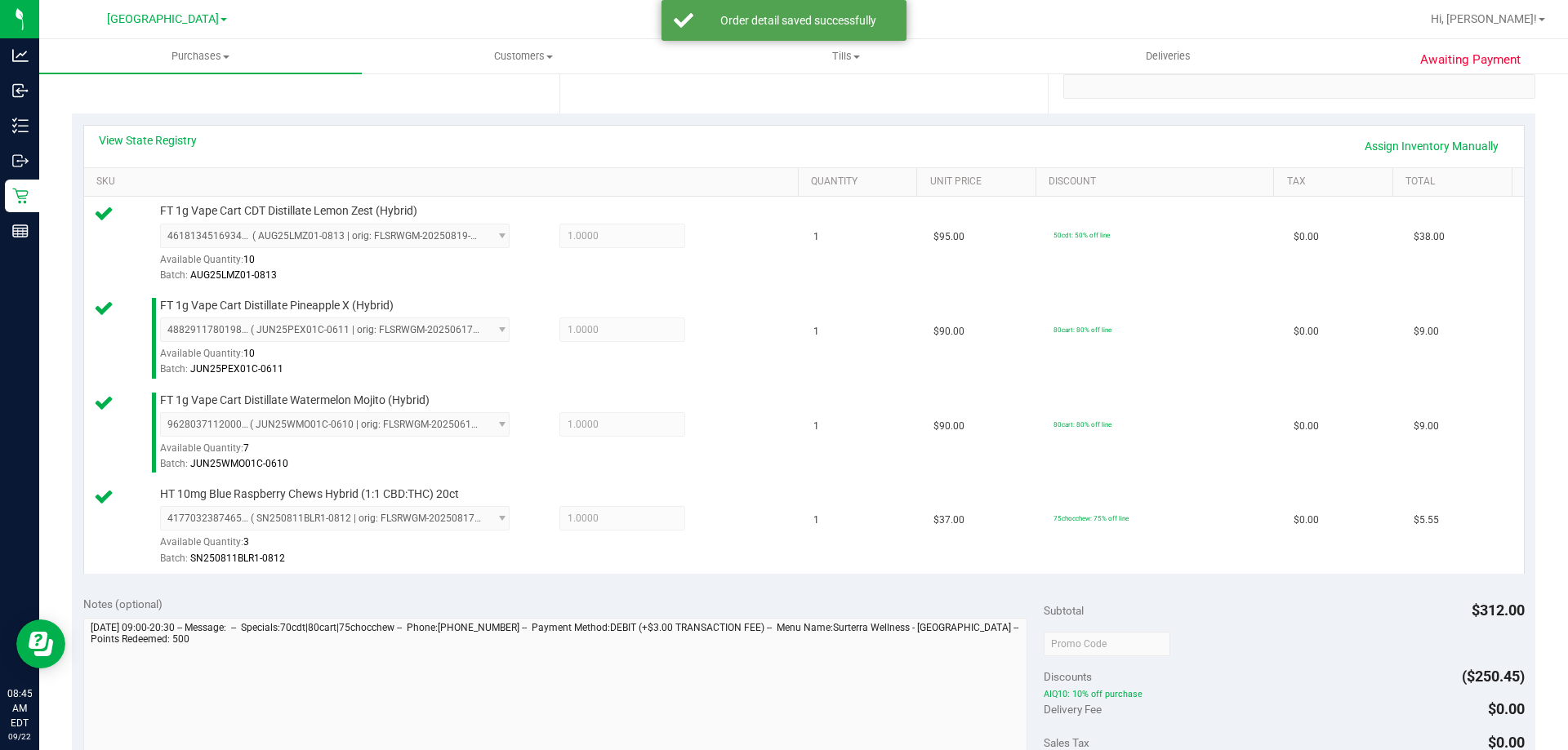
scroll to position [572, 0]
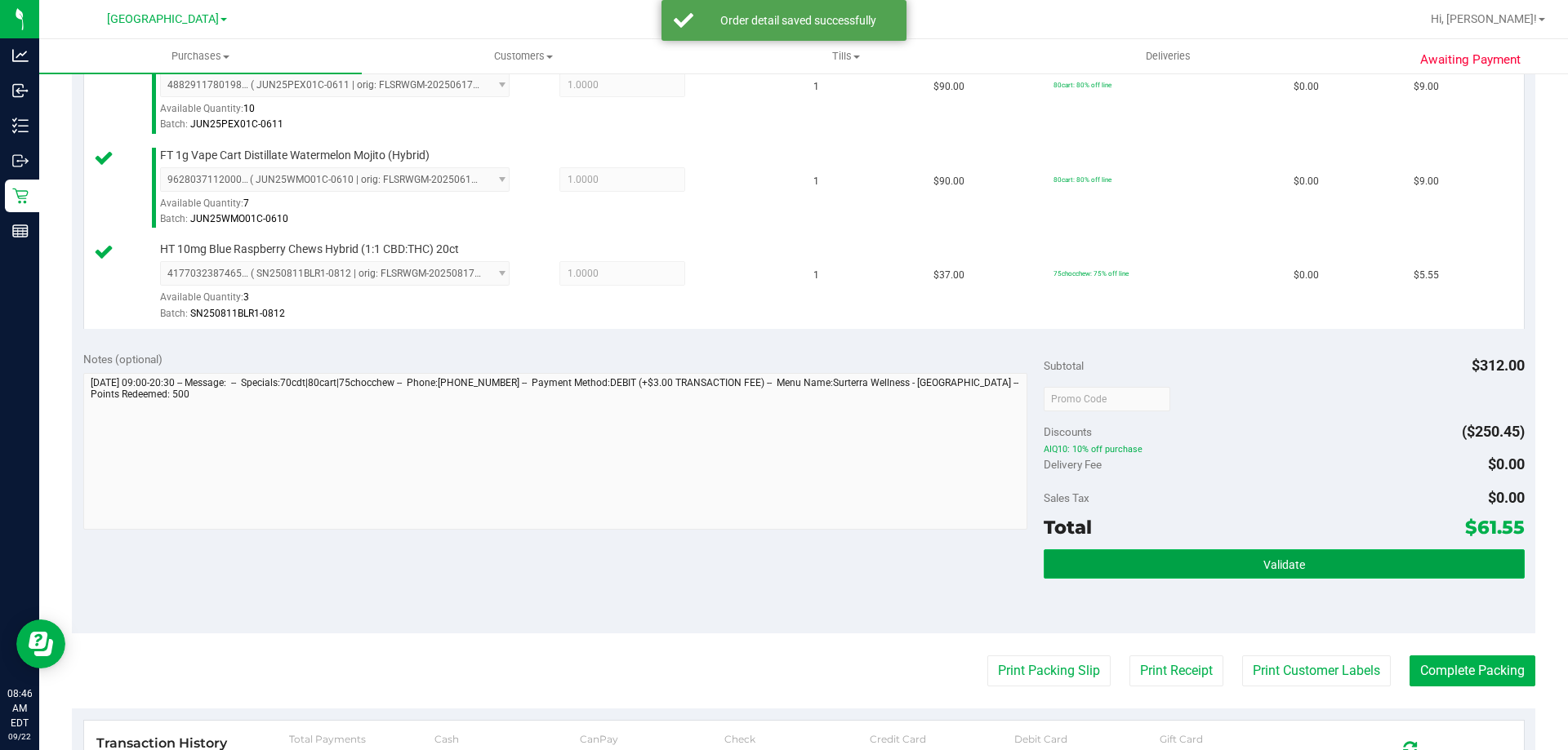
click at [1120, 569] on button "Validate" at bounding box center [1283, 564] width 480 height 30
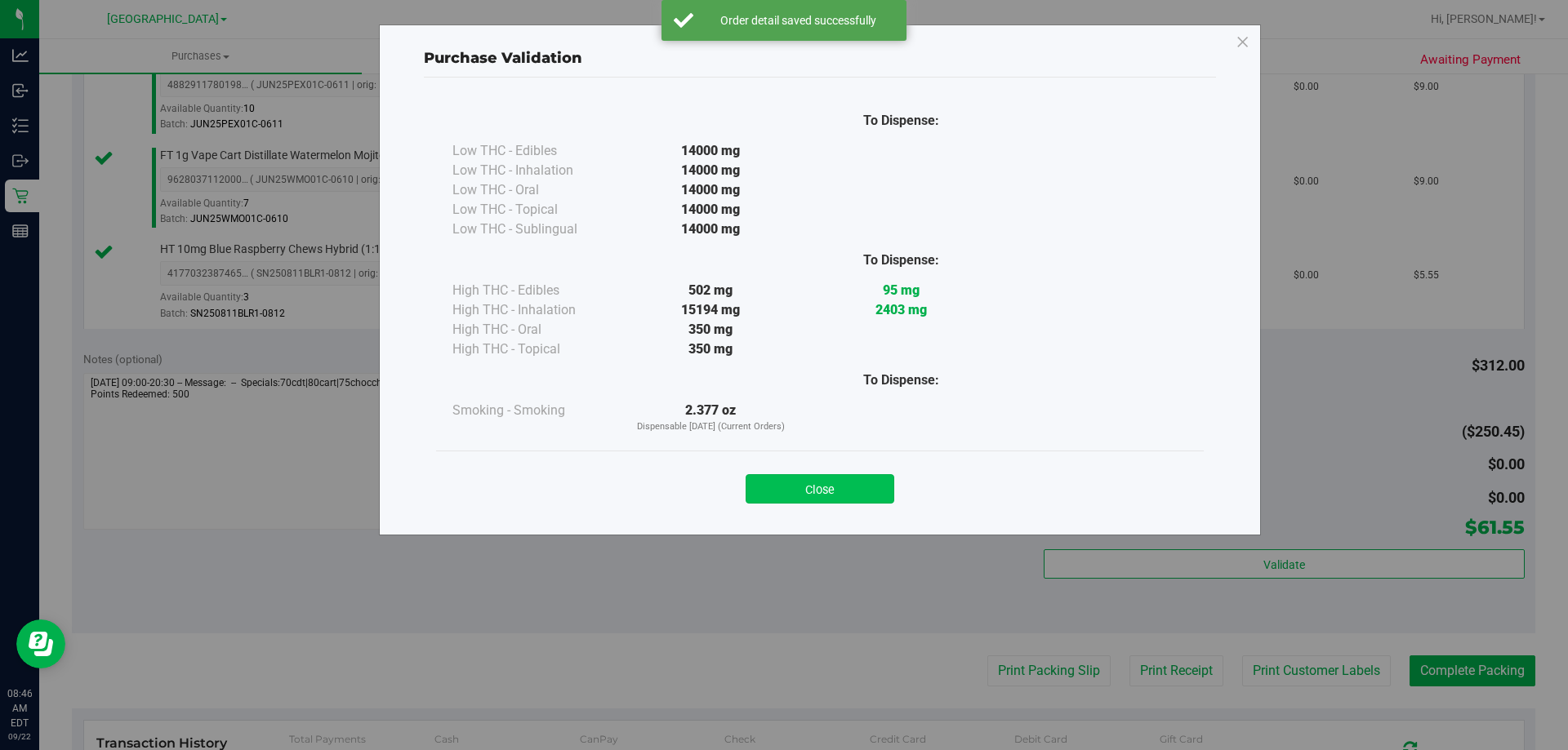
click at [827, 495] on button "Close" at bounding box center [820, 489] width 149 height 30
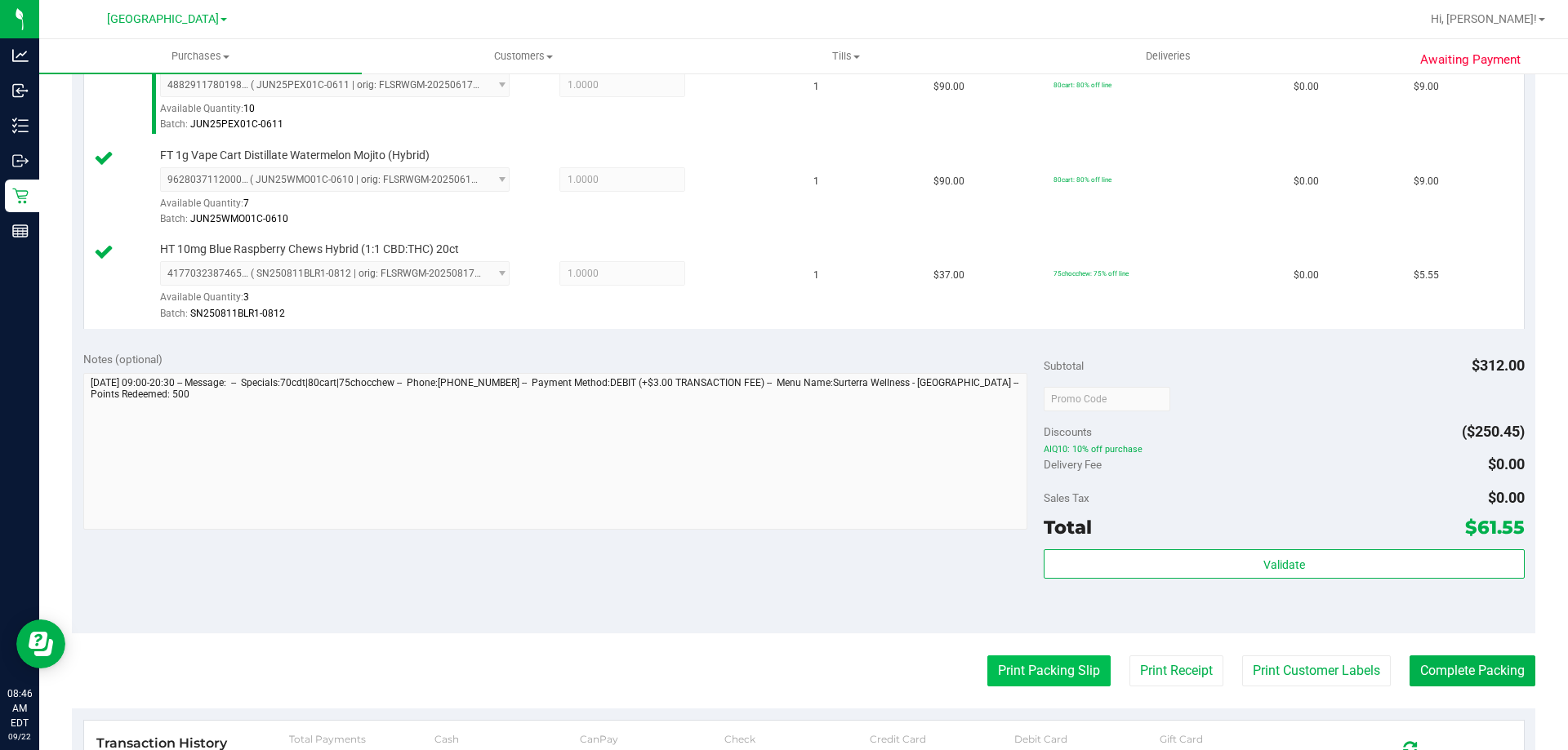
click at [1067, 663] on button "Print Packing Slip" at bounding box center [1048, 671] width 123 height 31
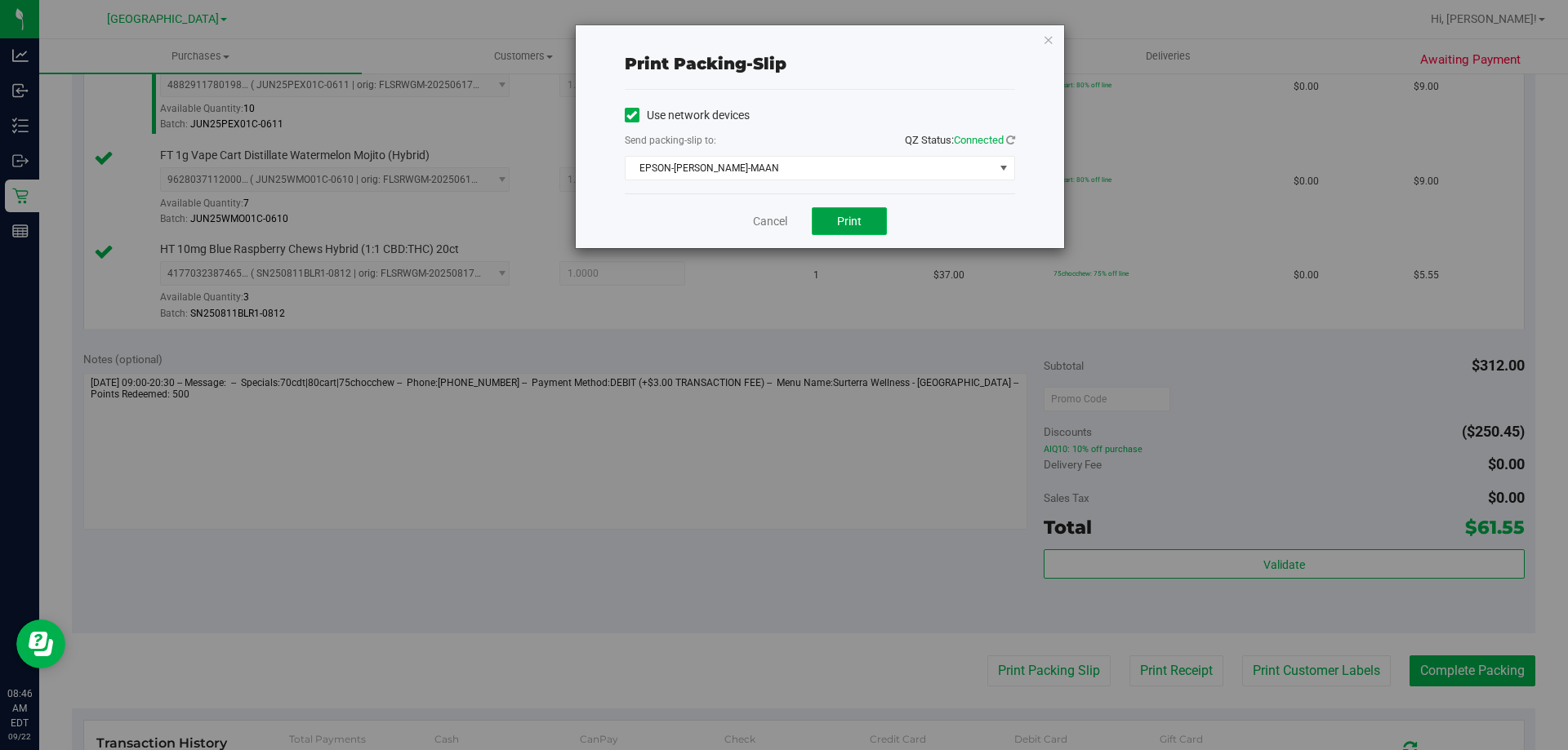
click at [863, 223] on button "Print" at bounding box center [848, 221] width 75 height 28
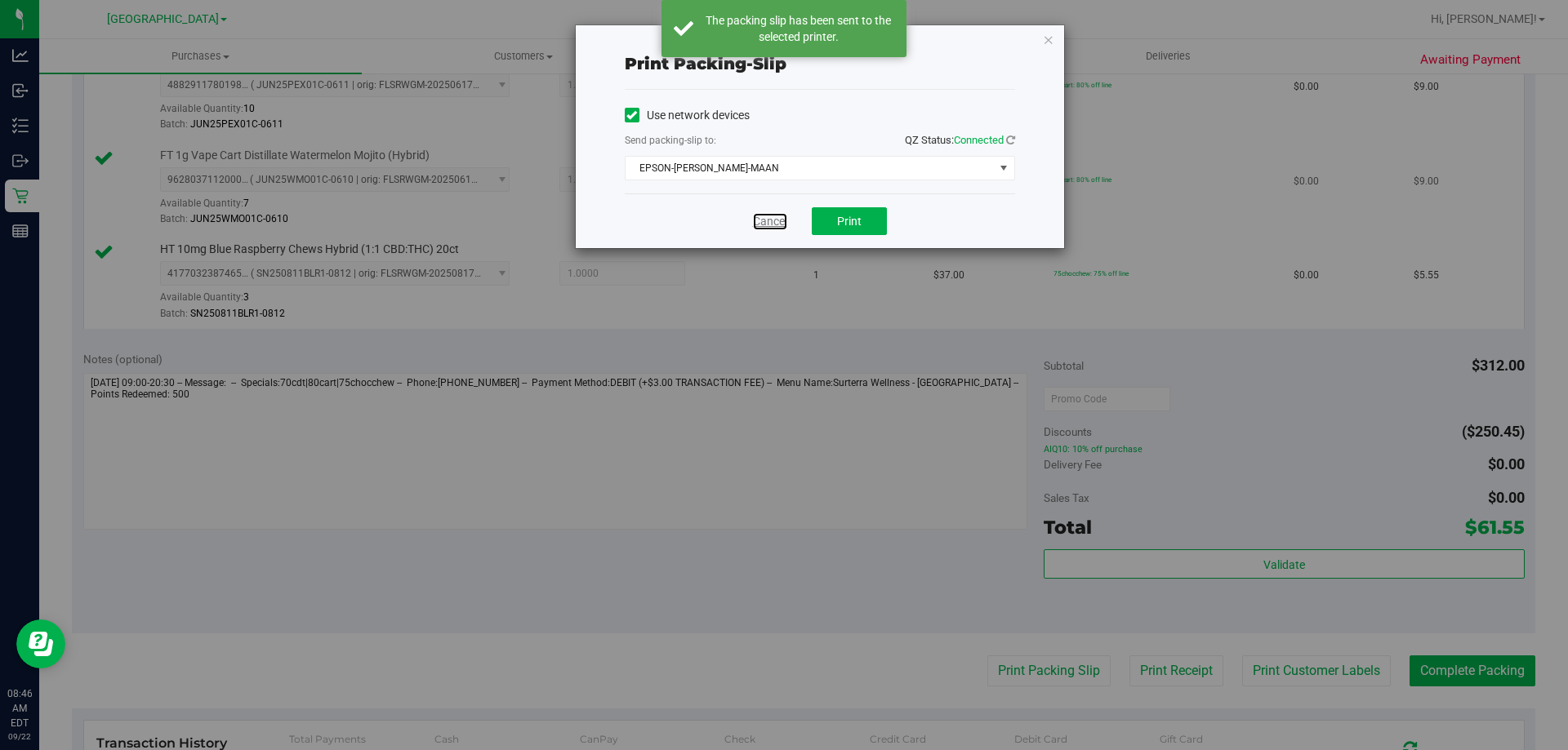
click at [766, 217] on link "Cancel" at bounding box center [770, 221] width 34 height 17
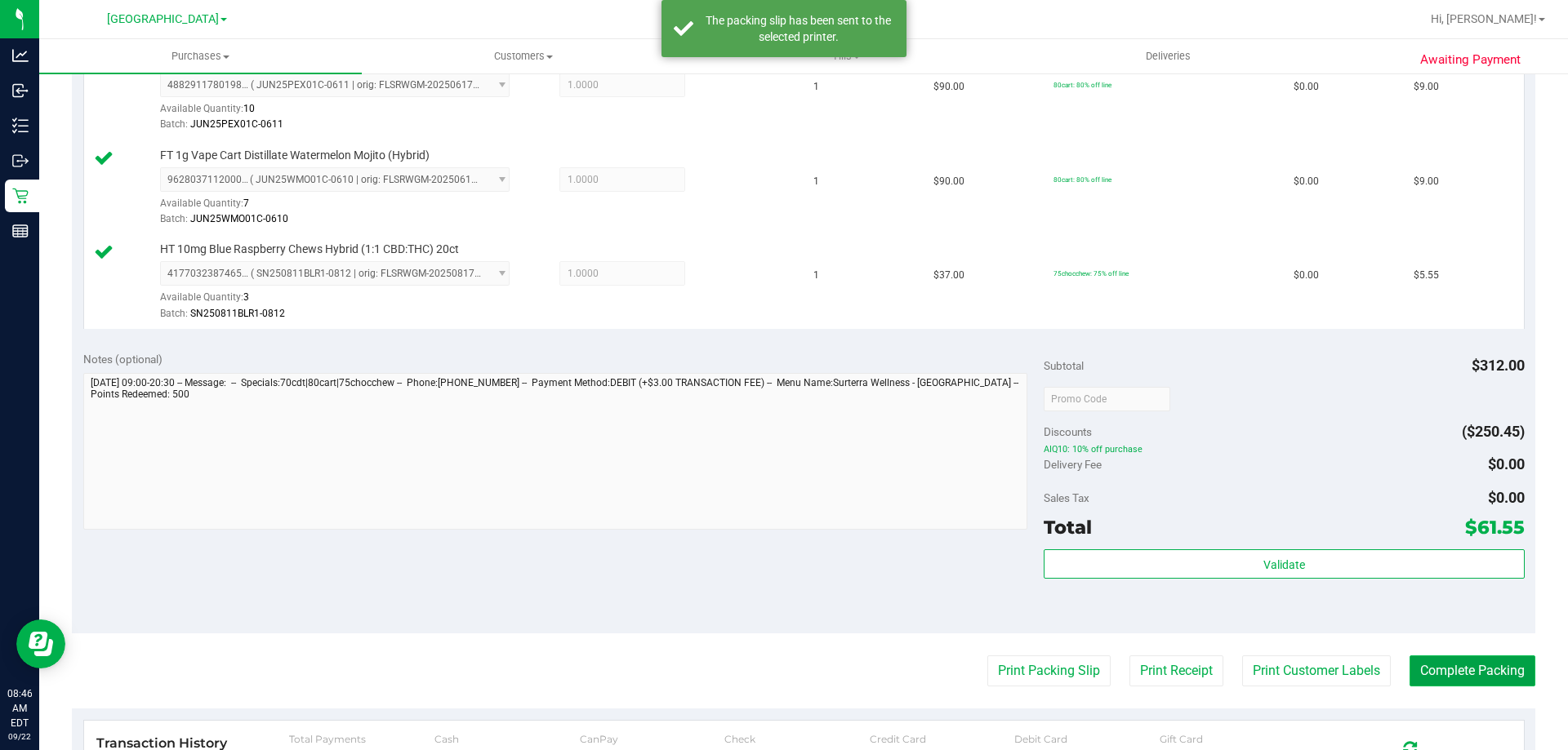
click at [1482, 666] on button "Complete Packing" at bounding box center [1473, 671] width 126 height 31
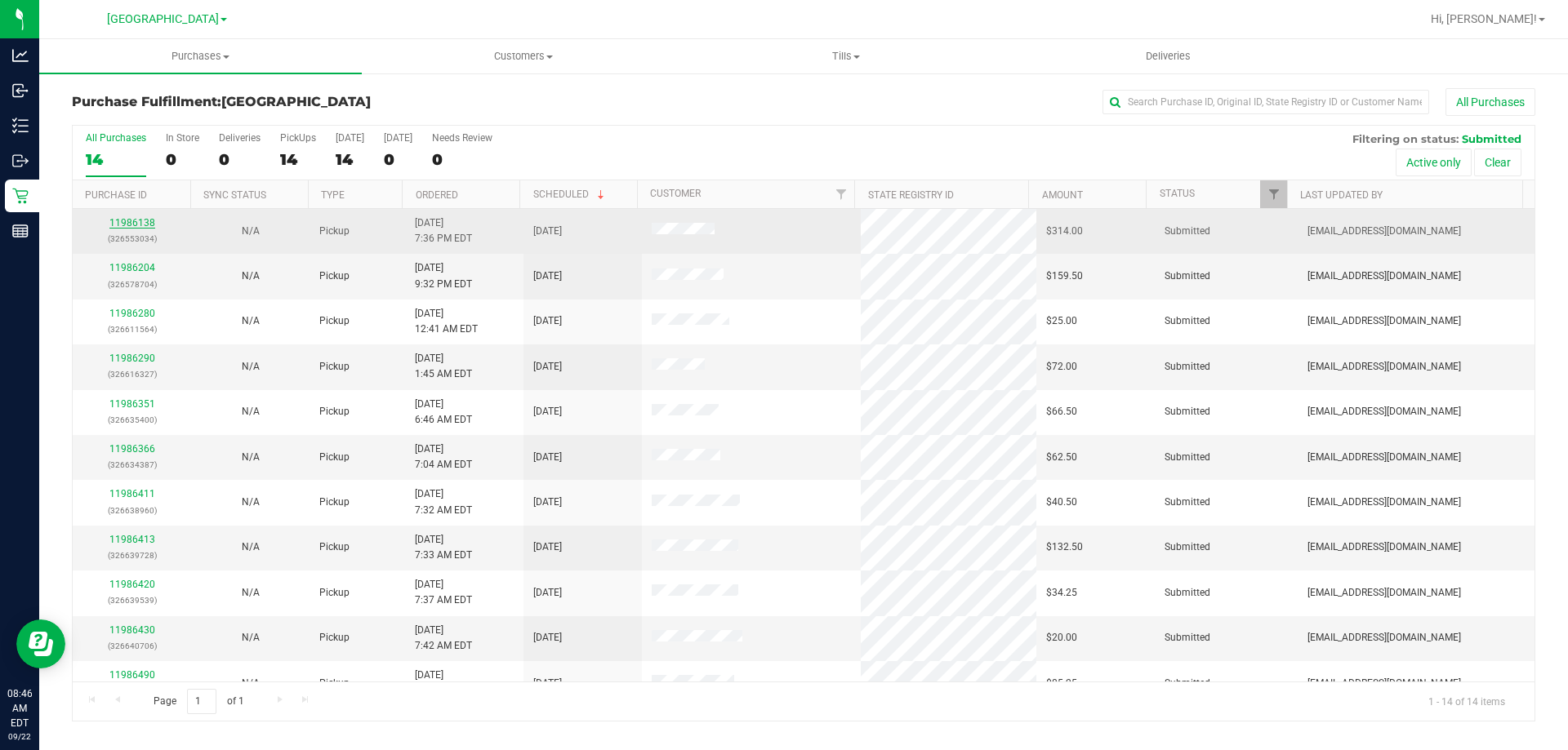
click at [139, 227] on link "11986138" at bounding box center [132, 222] width 46 height 12
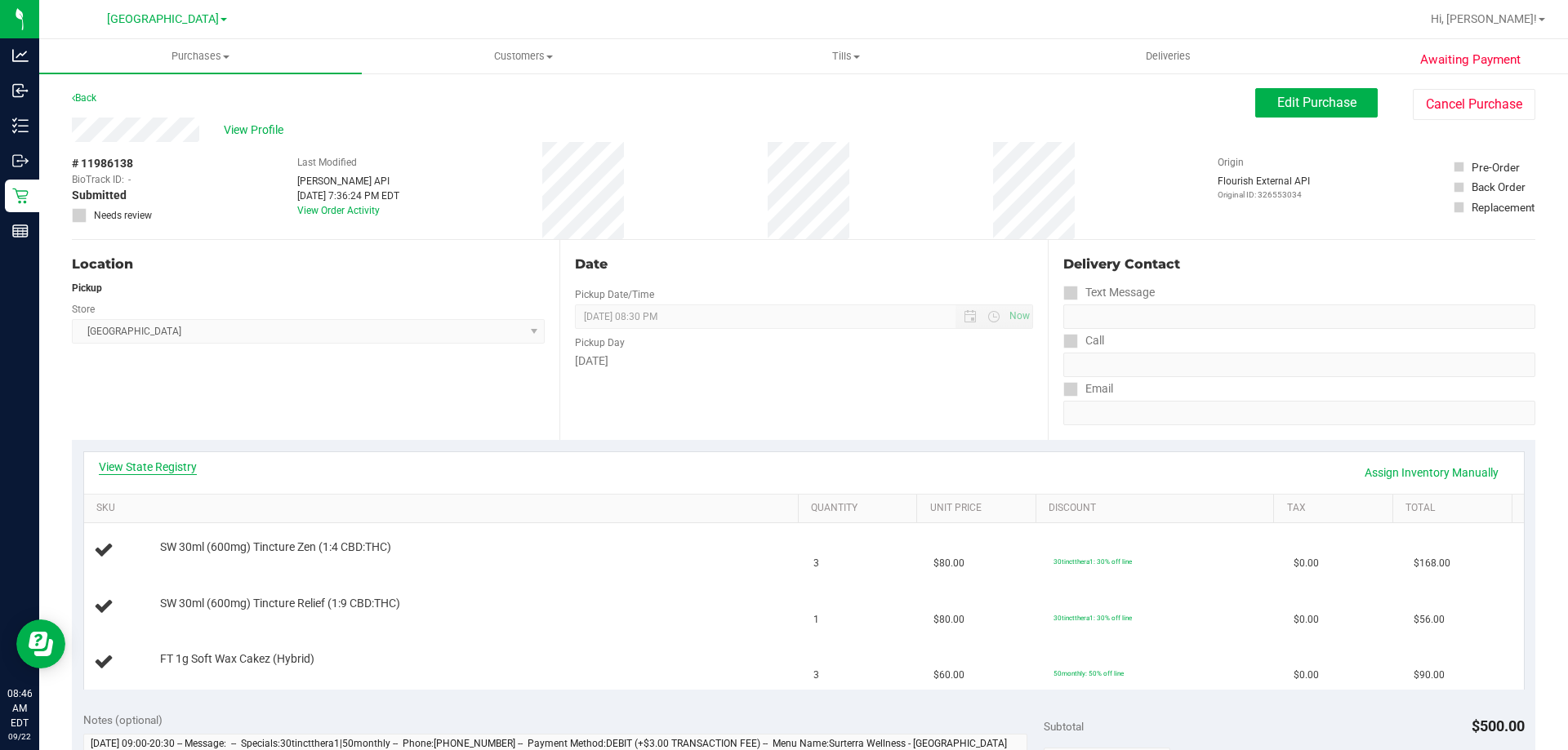
click at [153, 459] on div "View State Registry Assign Inventory Manually" at bounding box center [803, 473] width 1440 height 41
click at [155, 464] on link "View State Registry" at bounding box center [148, 467] width 98 height 16
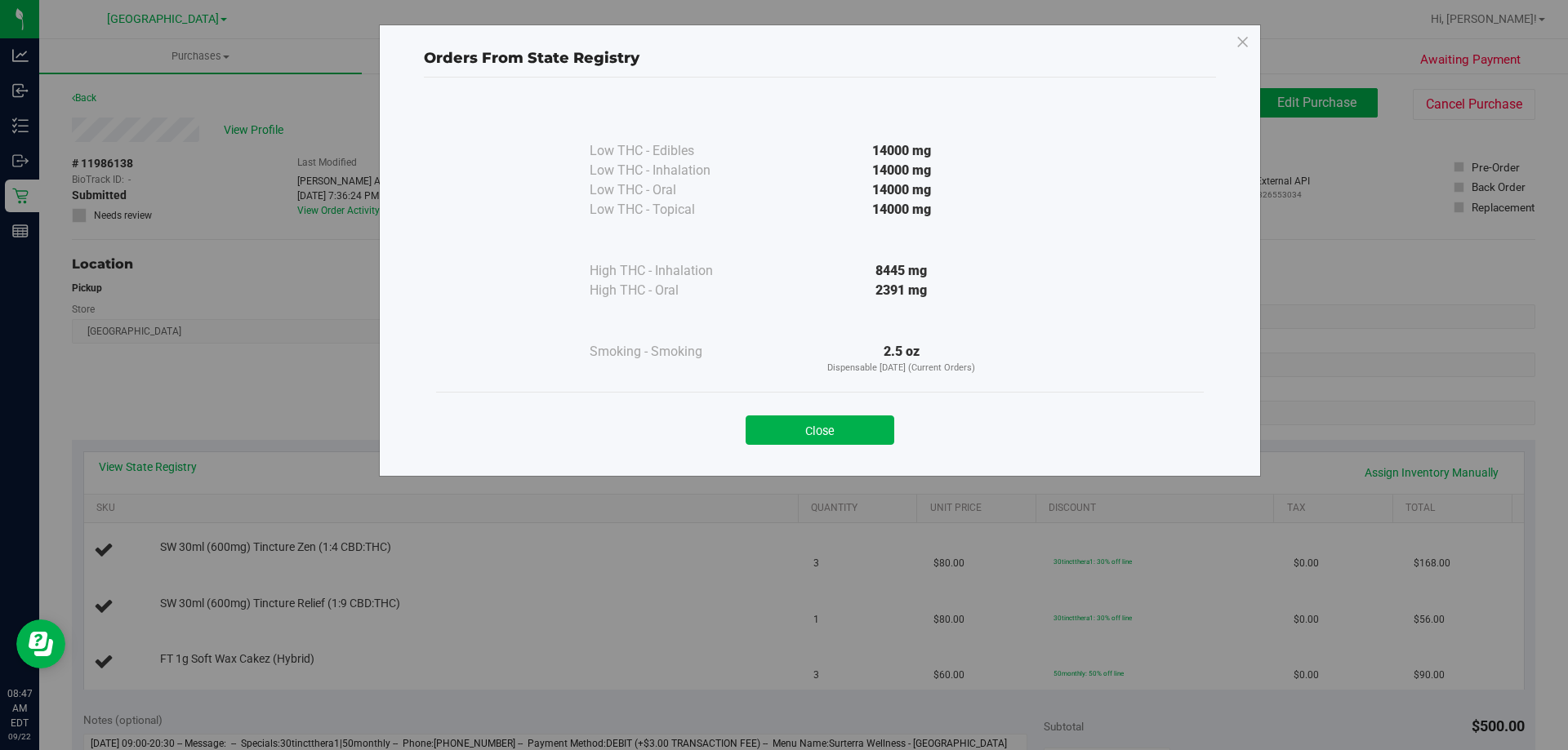
click at [815, 428] on button "Close" at bounding box center [820, 430] width 149 height 30
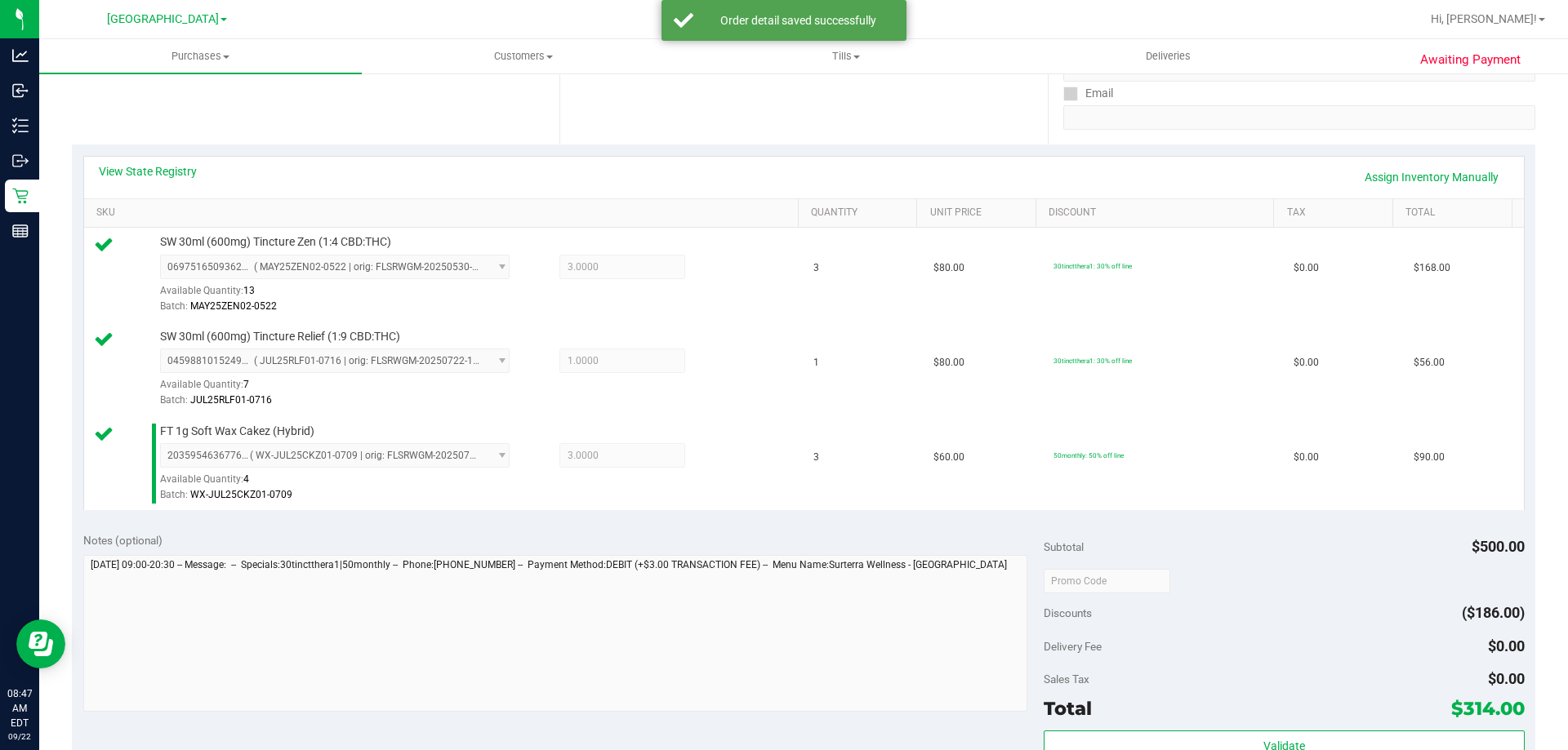
scroll to position [408, 0]
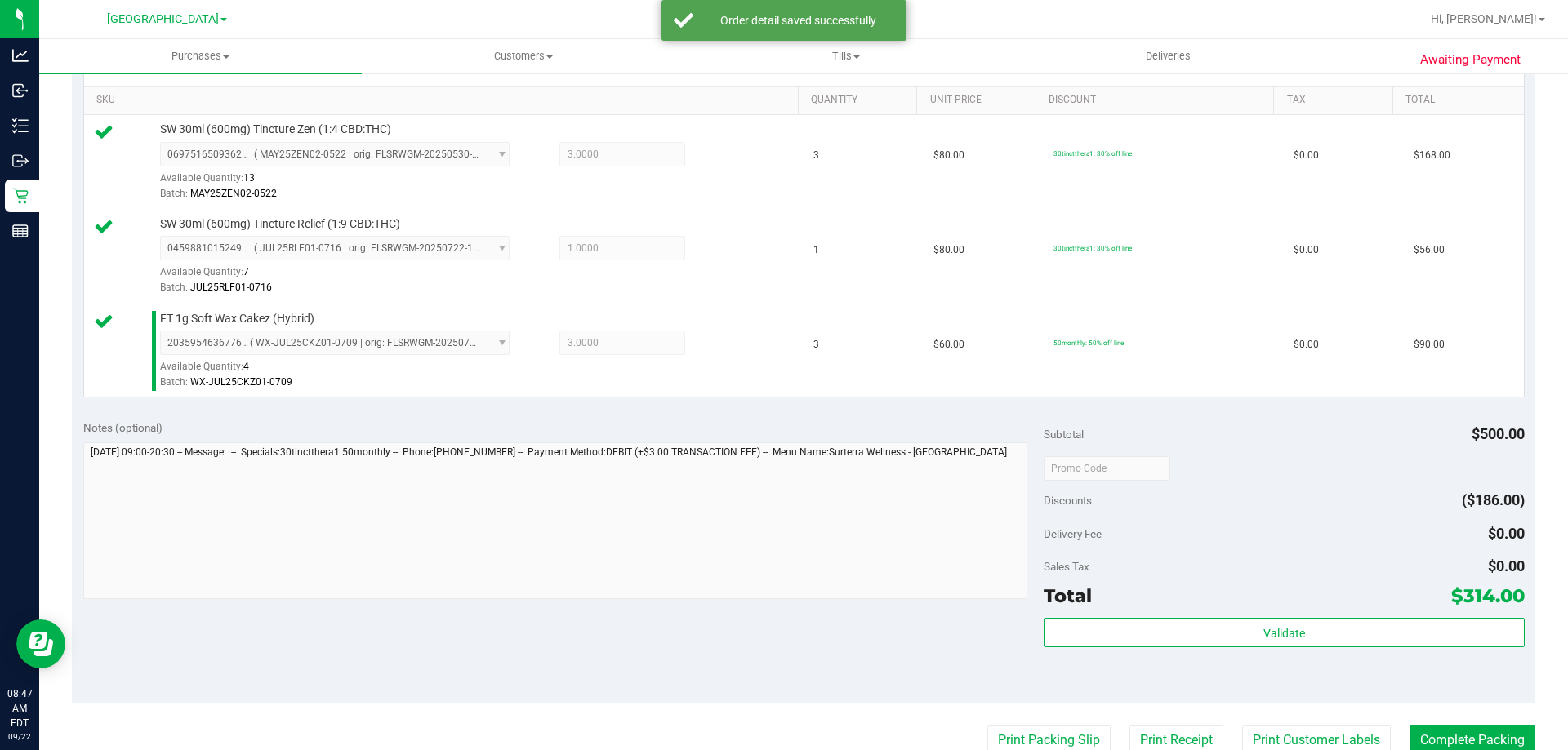
click at [1219, 652] on div "Validate" at bounding box center [1283, 655] width 480 height 74
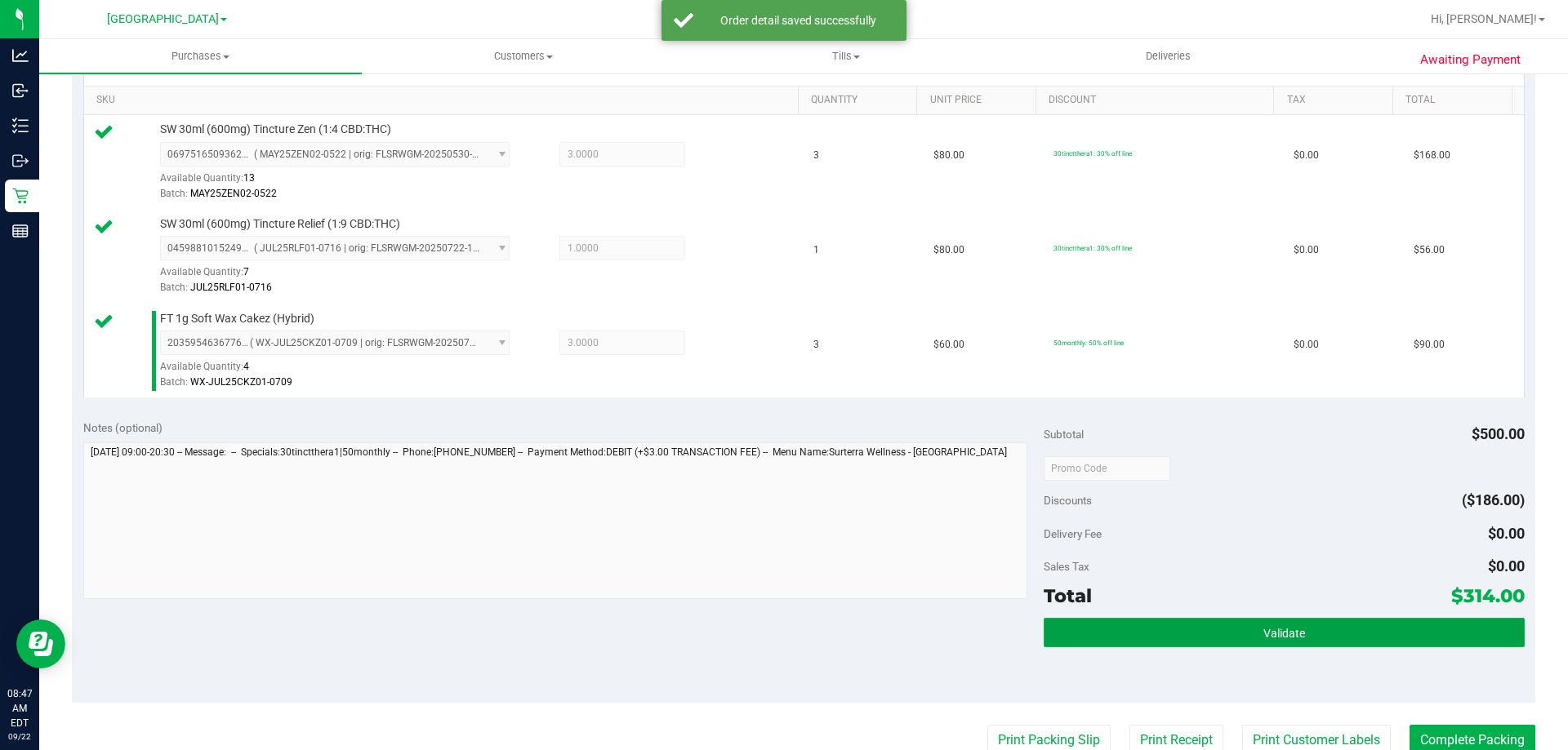
click at [1216, 637] on button "Validate" at bounding box center [1283, 632] width 480 height 30
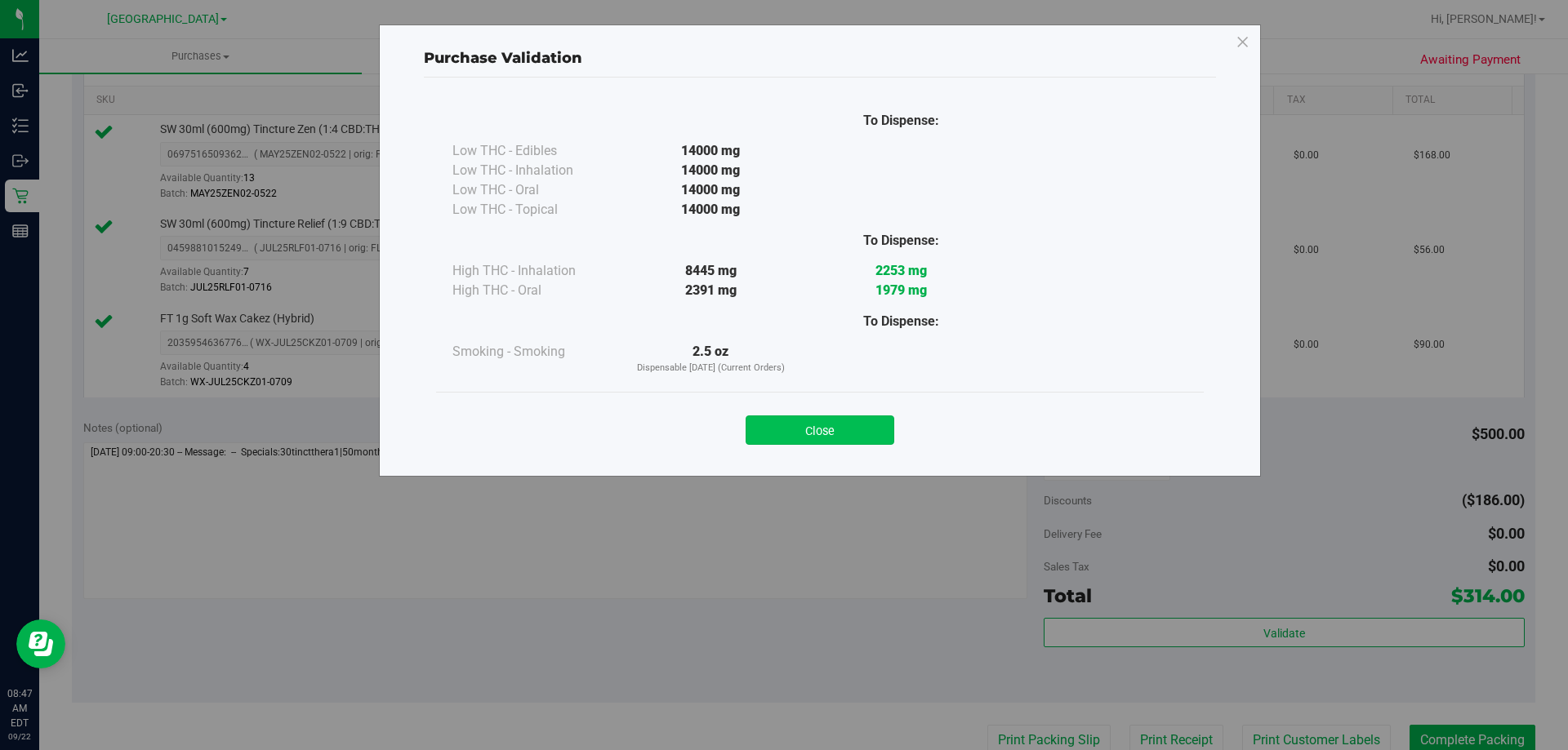
click at [859, 429] on button "Close" at bounding box center [820, 430] width 149 height 30
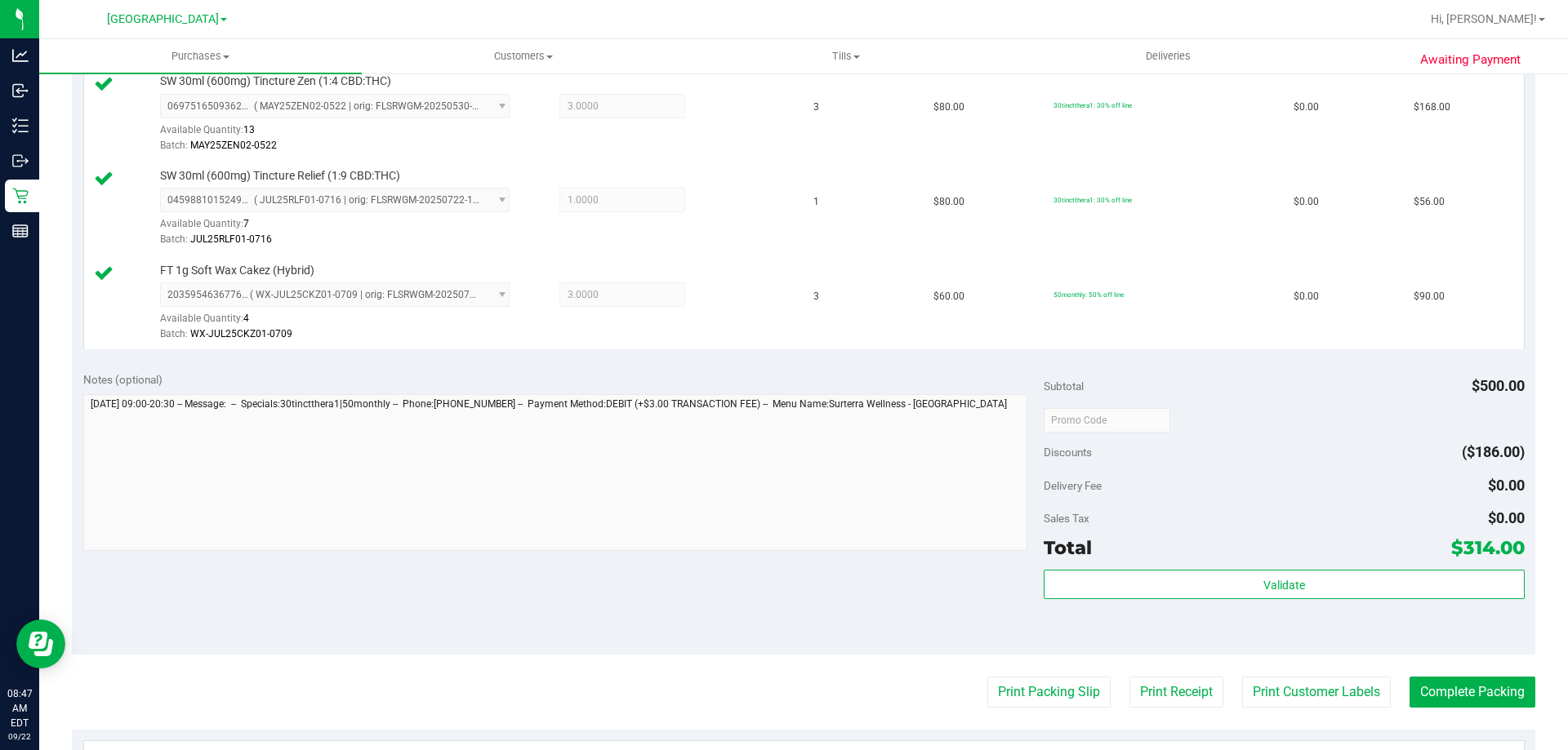
scroll to position [653, 0]
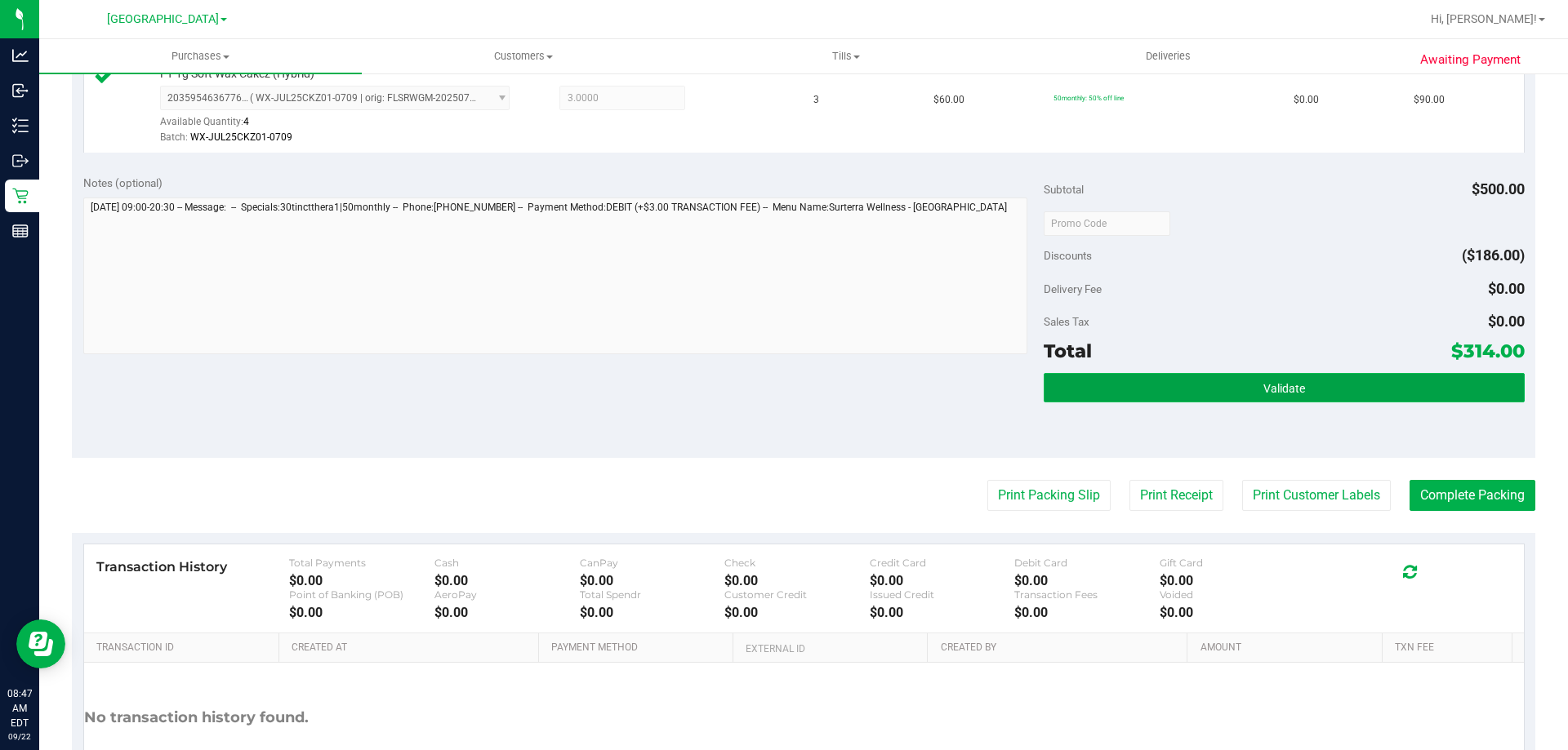
click at [1157, 401] on button "Validate" at bounding box center [1283, 387] width 480 height 30
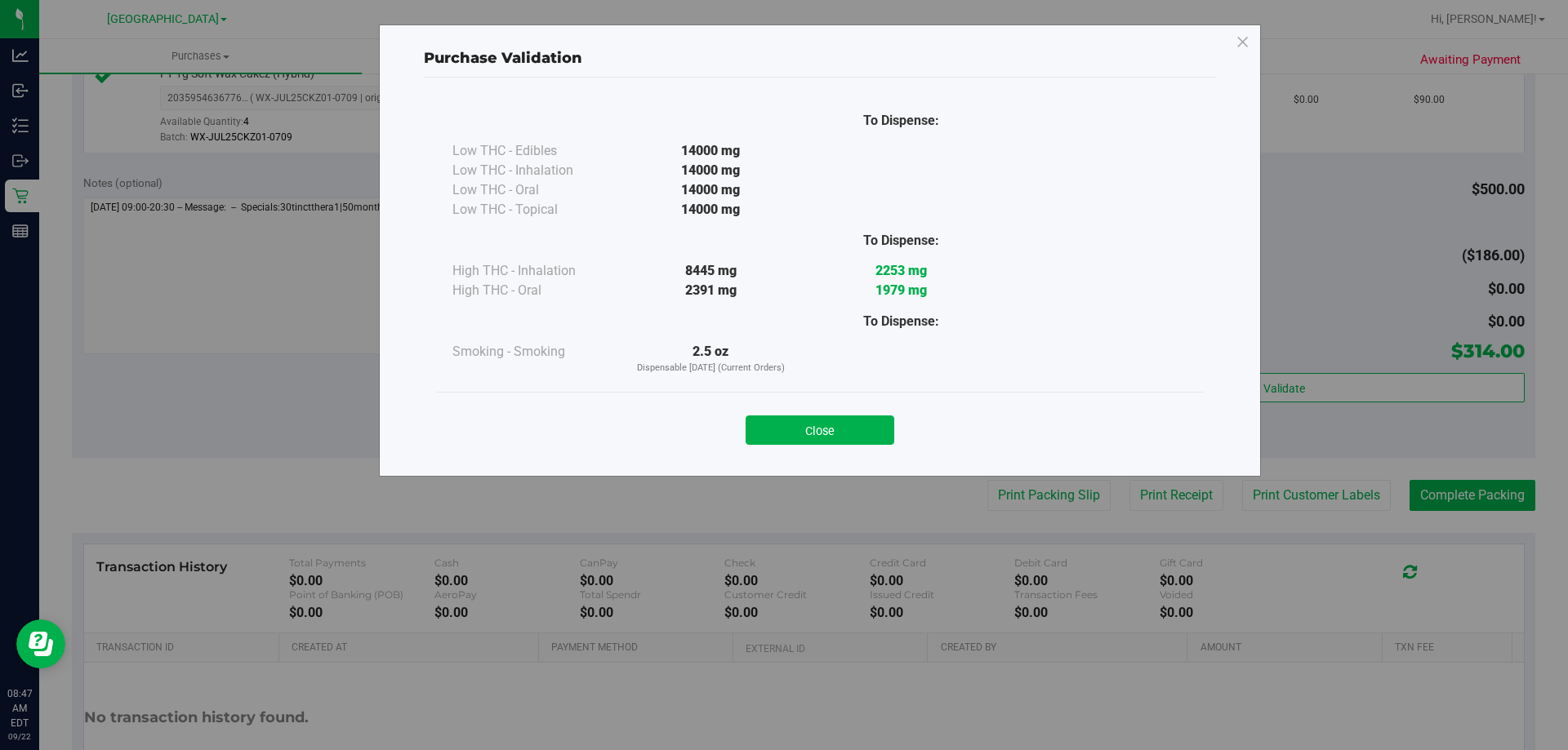
drag, startPoint x: 837, startPoint y: 427, endPoint x: 909, endPoint y: 439, distance: 73.0
click at [848, 426] on button "Close" at bounding box center [820, 430] width 149 height 30
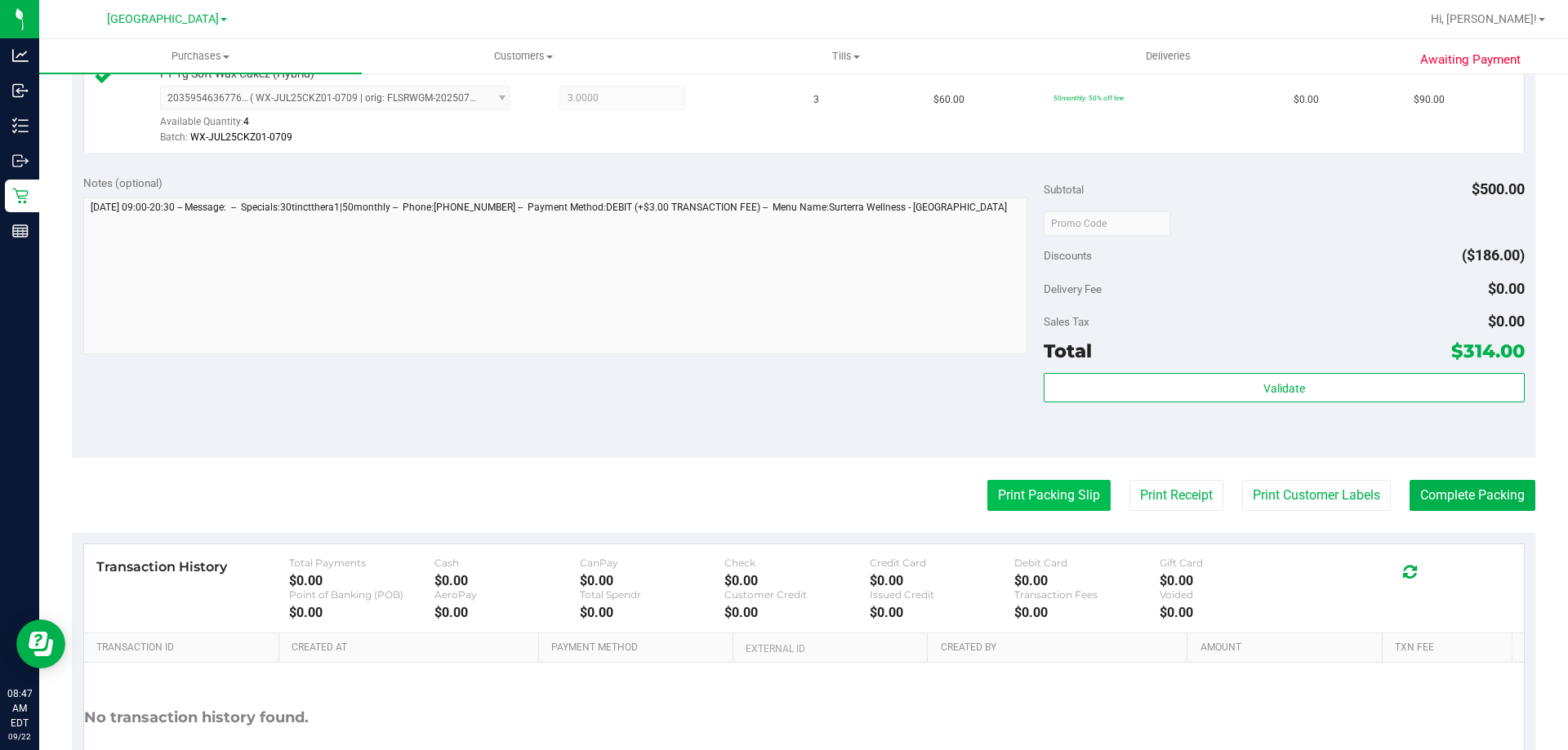
click at [1027, 494] on button "Print Packing Slip" at bounding box center [1048, 495] width 123 height 31
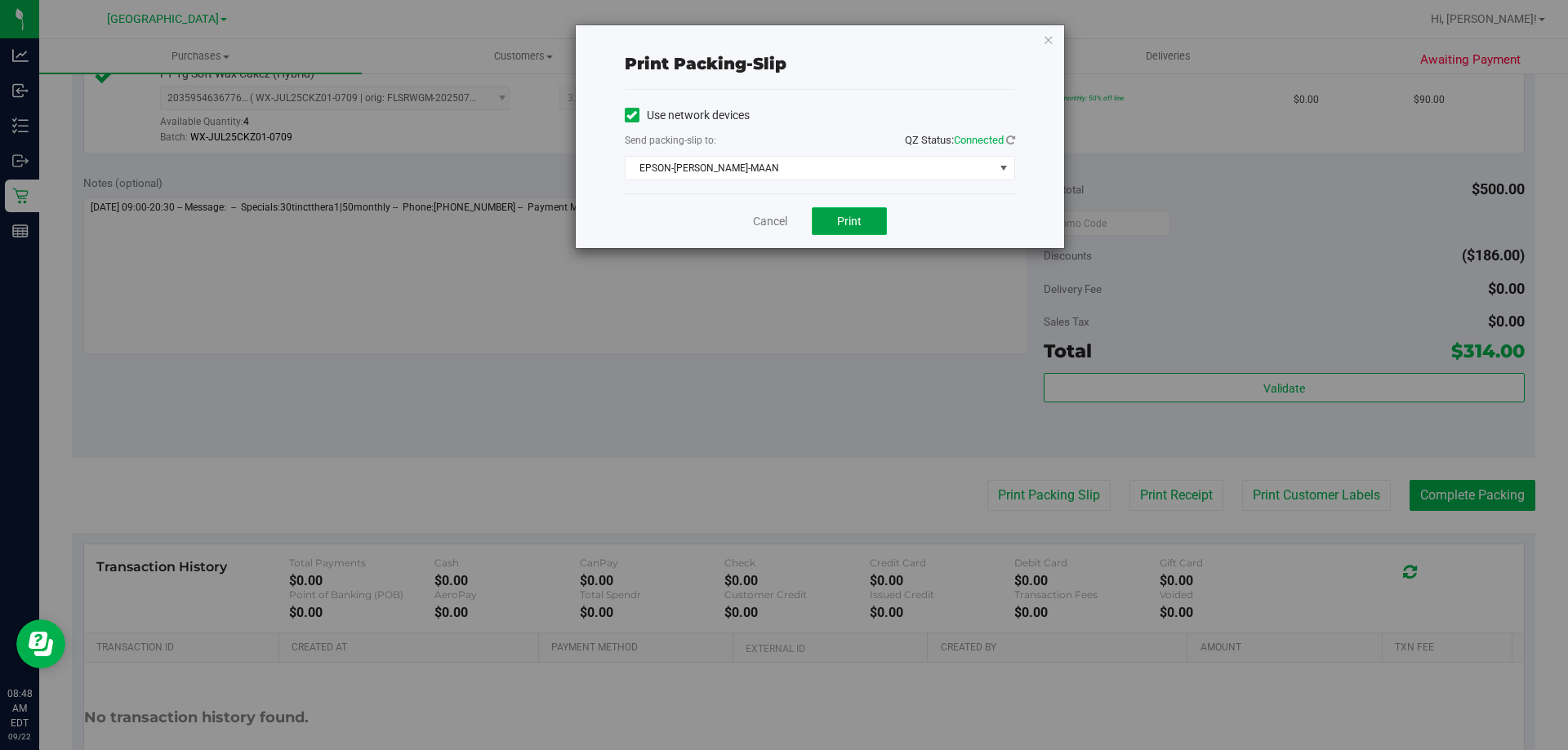
click at [840, 223] on span "Print" at bounding box center [848, 221] width 24 height 14
click at [766, 214] on link "Cancel" at bounding box center [770, 221] width 34 height 17
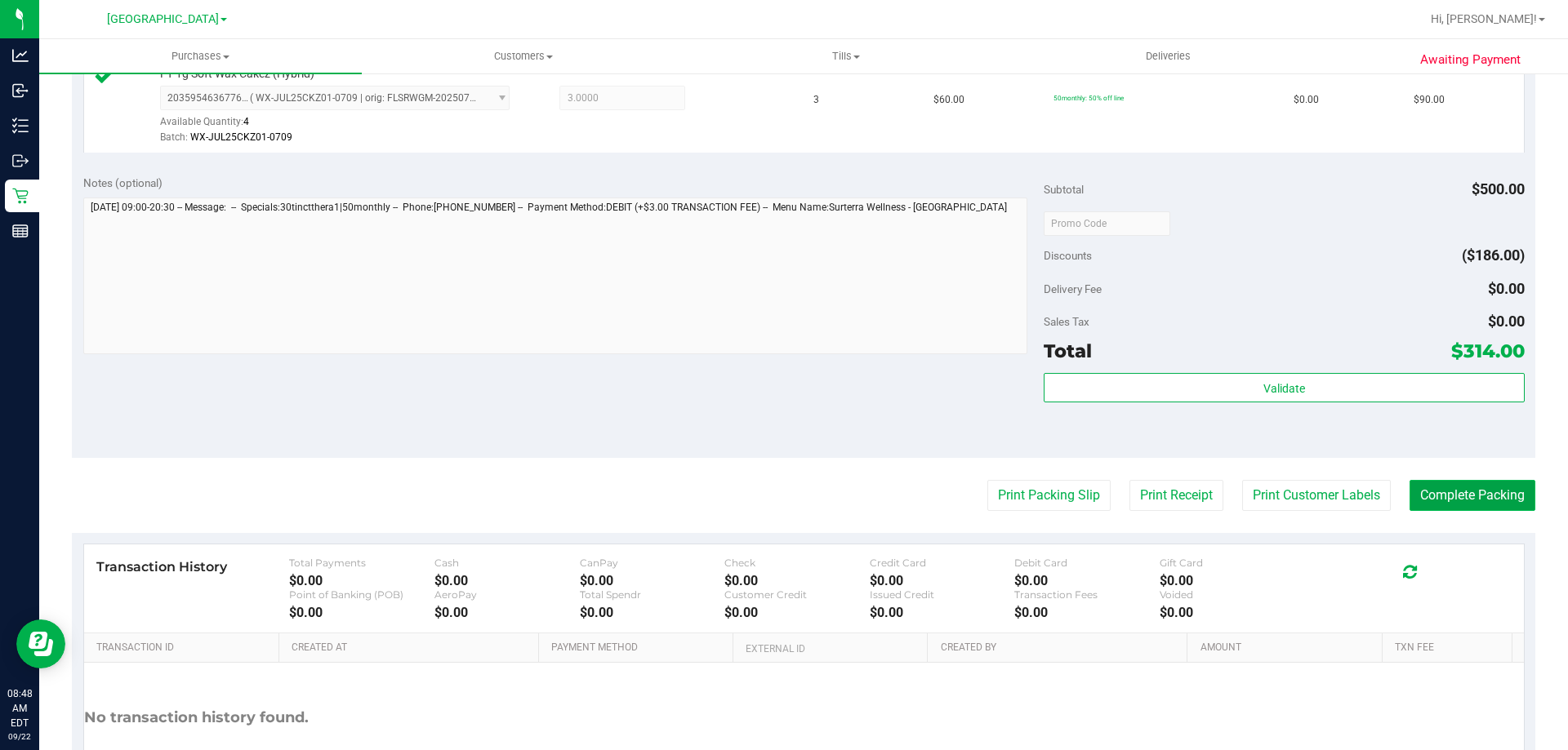
click at [1442, 487] on button "Complete Packing" at bounding box center [1473, 495] width 126 height 31
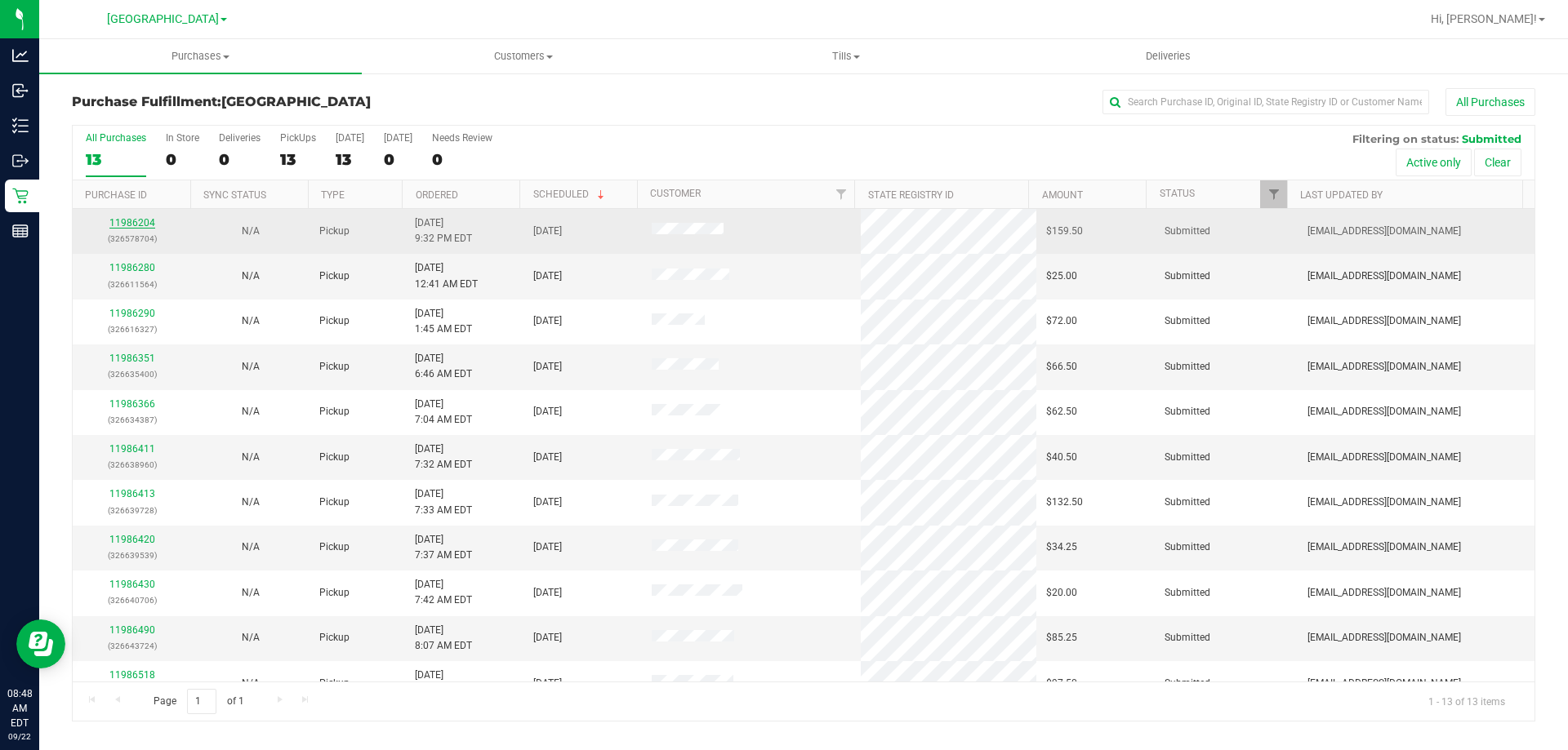
click at [126, 223] on link "11986204" at bounding box center [132, 222] width 46 height 12
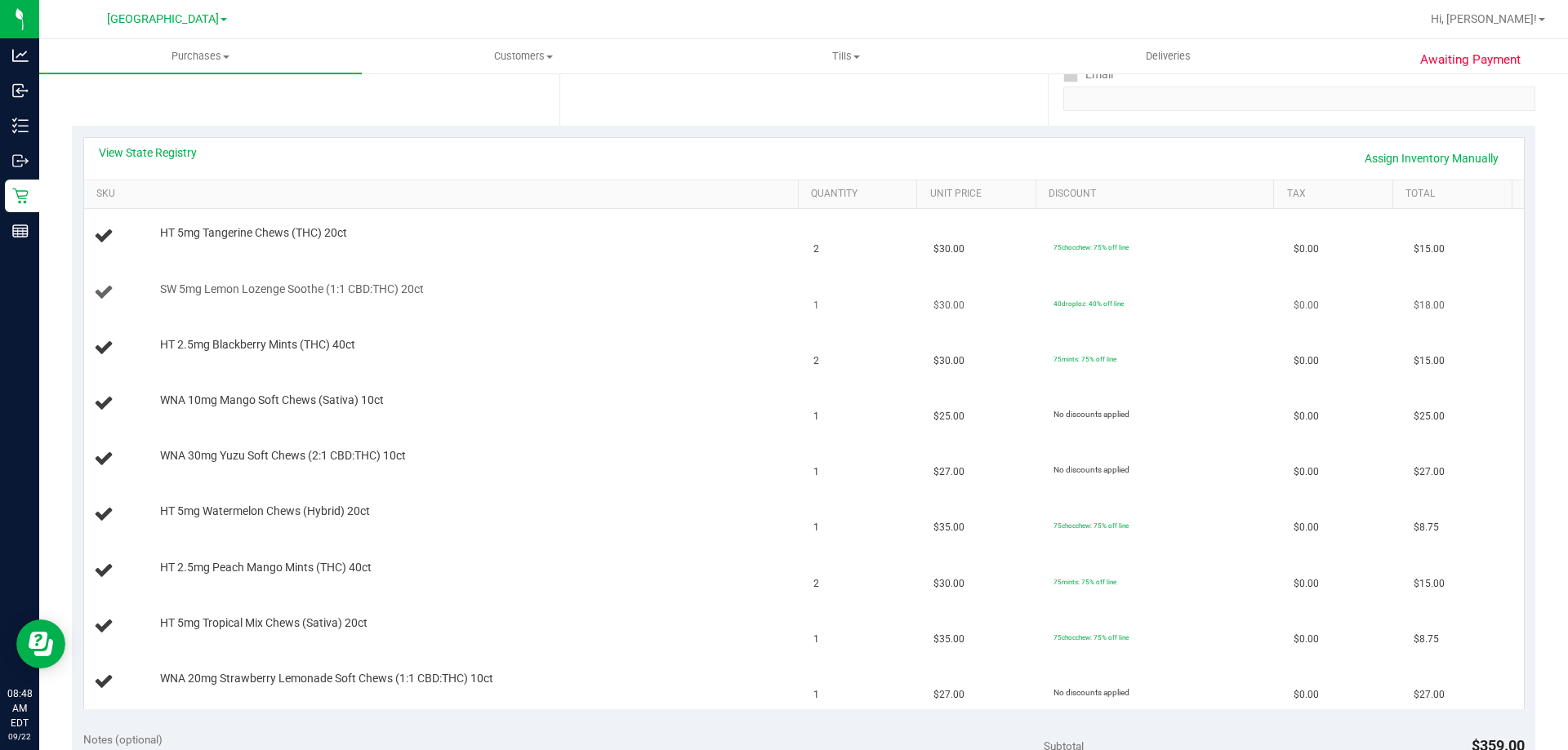
scroll to position [245, 0]
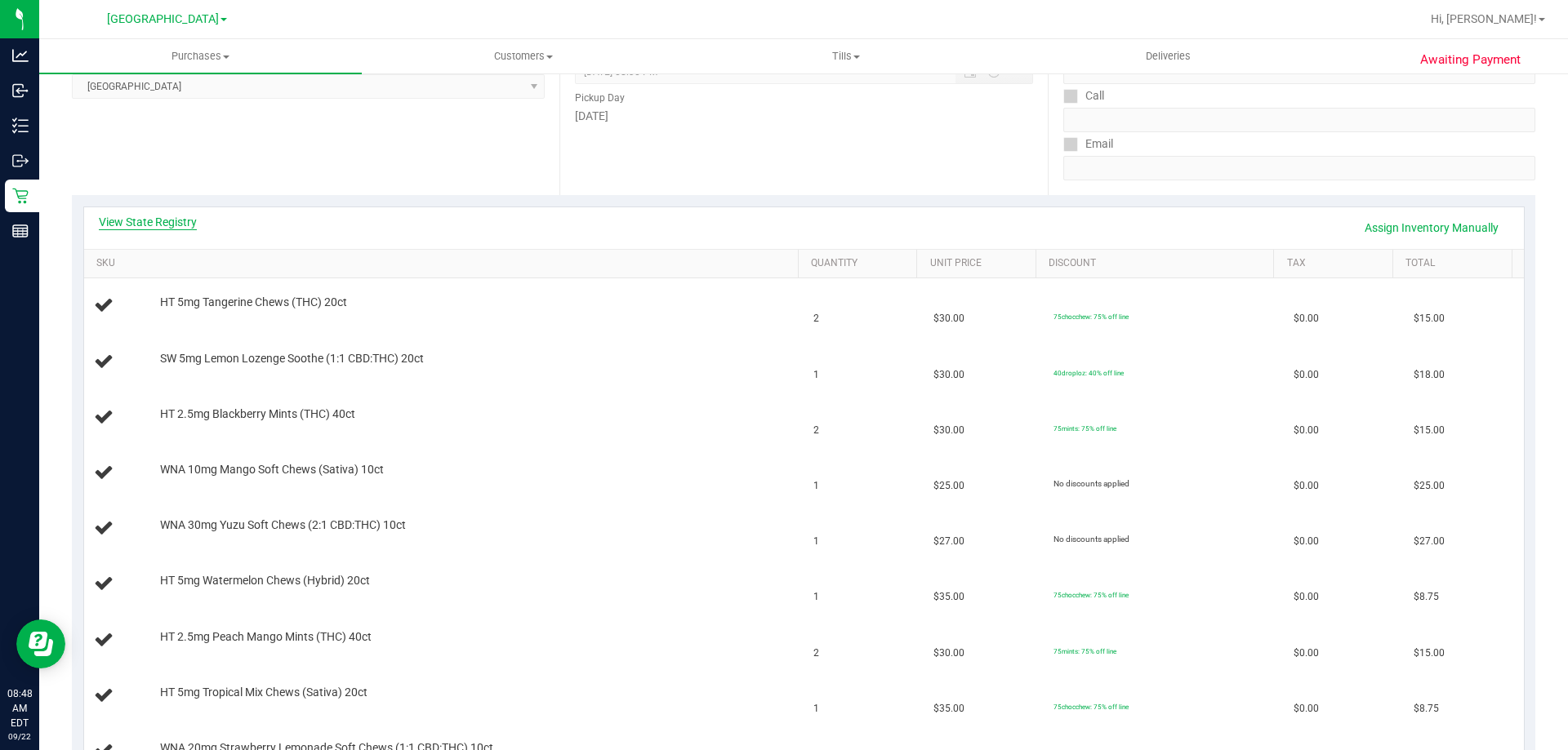
click at [157, 223] on link "View State Registry" at bounding box center [148, 222] width 98 height 16
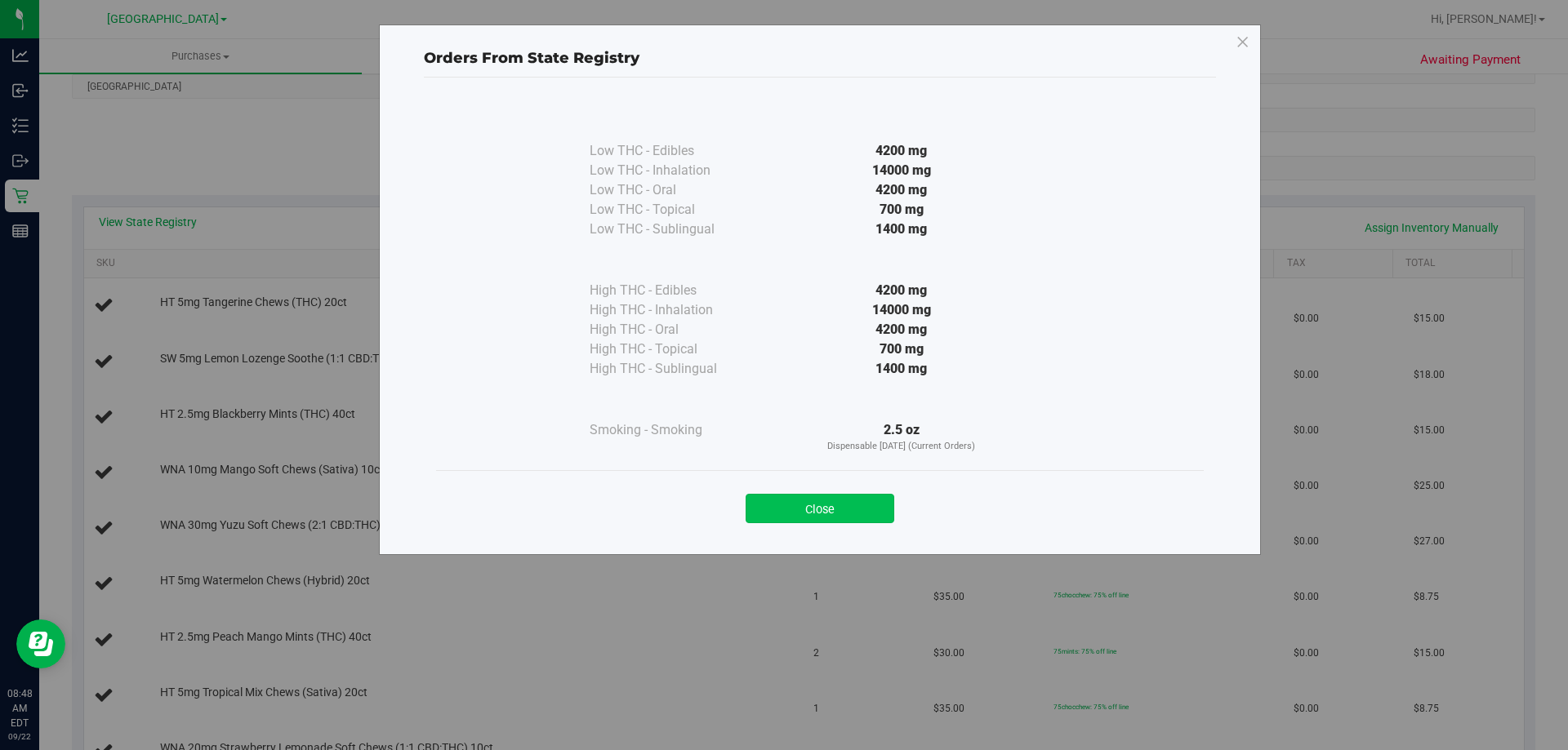
click at [817, 518] on button "Close" at bounding box center [820, 509] width 149 height 30
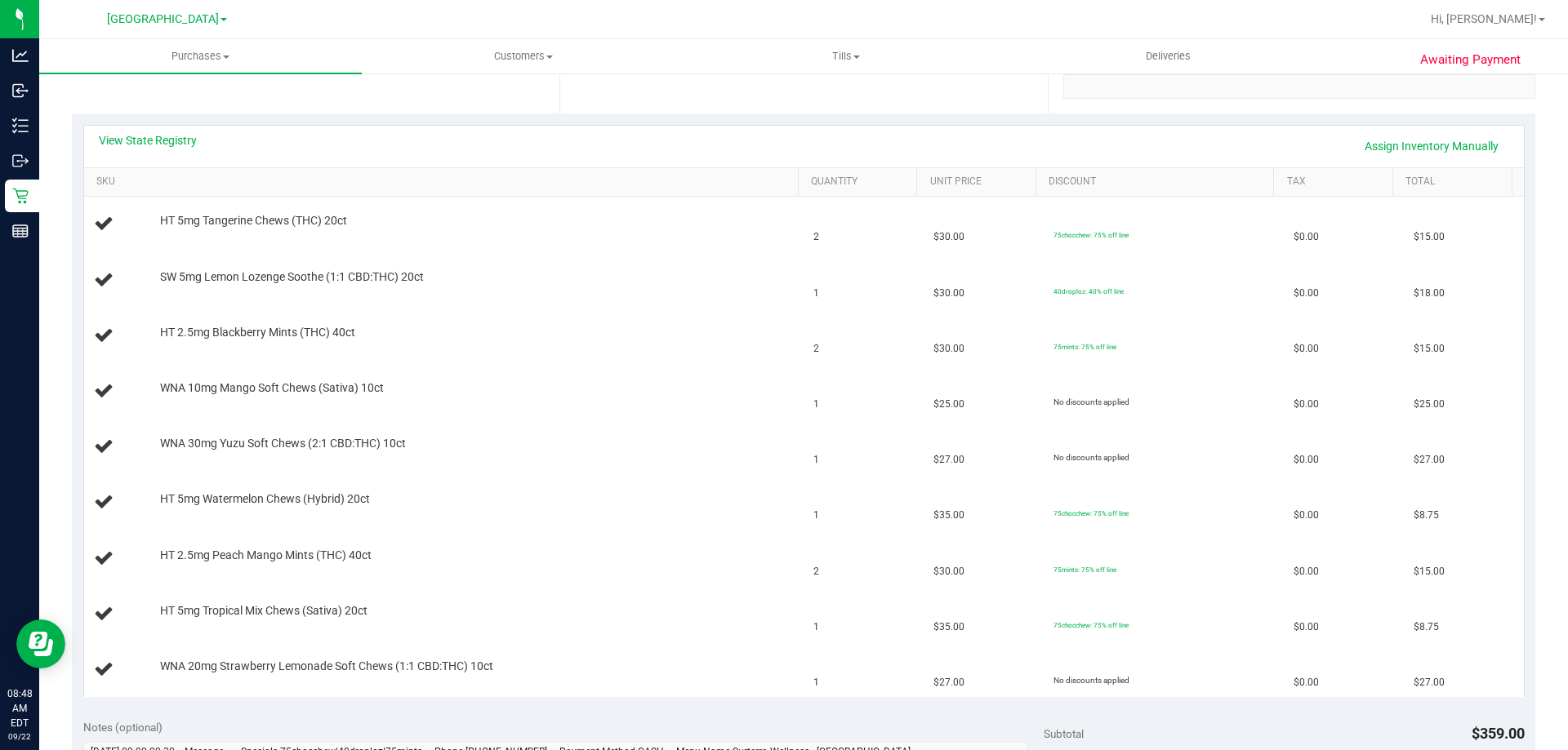
scroll to position [408, 0]
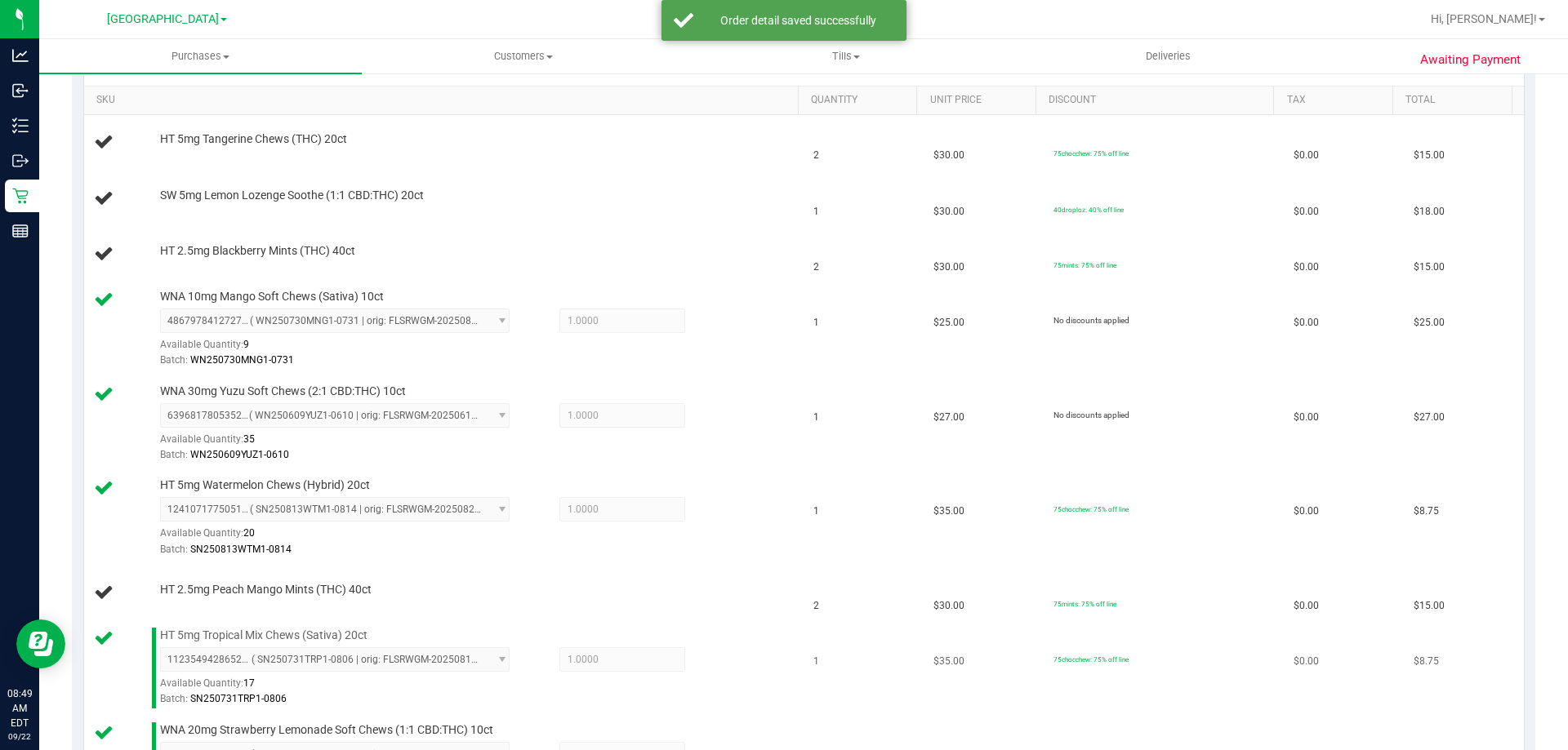
click at [380, 682] on div "Available Quantity: 17" at bounding box center [344, 687] width 367 height 32
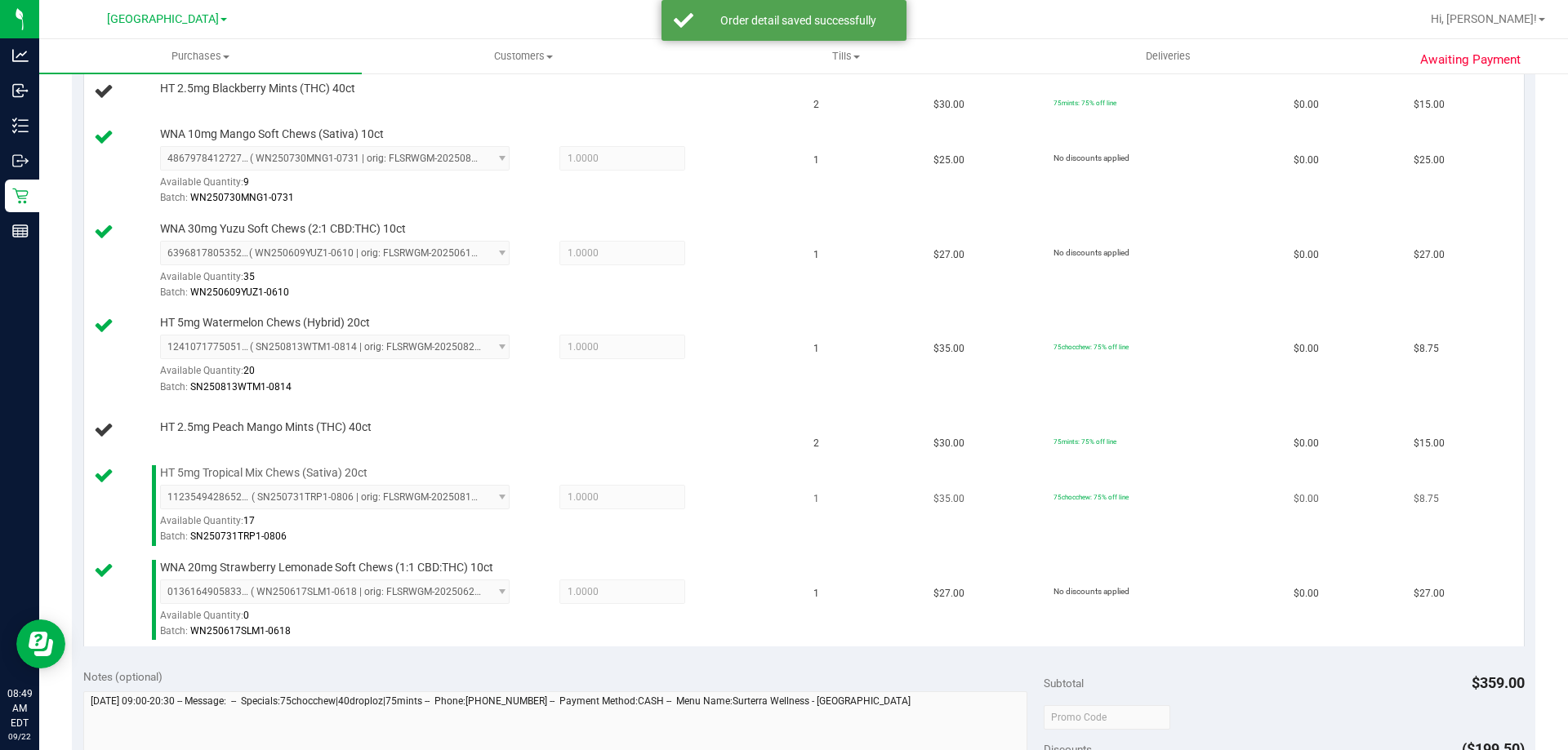
scroll to position [572, 0]
click at [378, 563] on span "WNA 20mg Strawberry Lemonade Soft Chews (1:1 CBD:THC) 10ct" at bounding box center [327, 566] width 333 height 15
copy div "WNA 20mg Strawberry Lemonade Soft Chews (1:1 CBD:THC) 10ct"
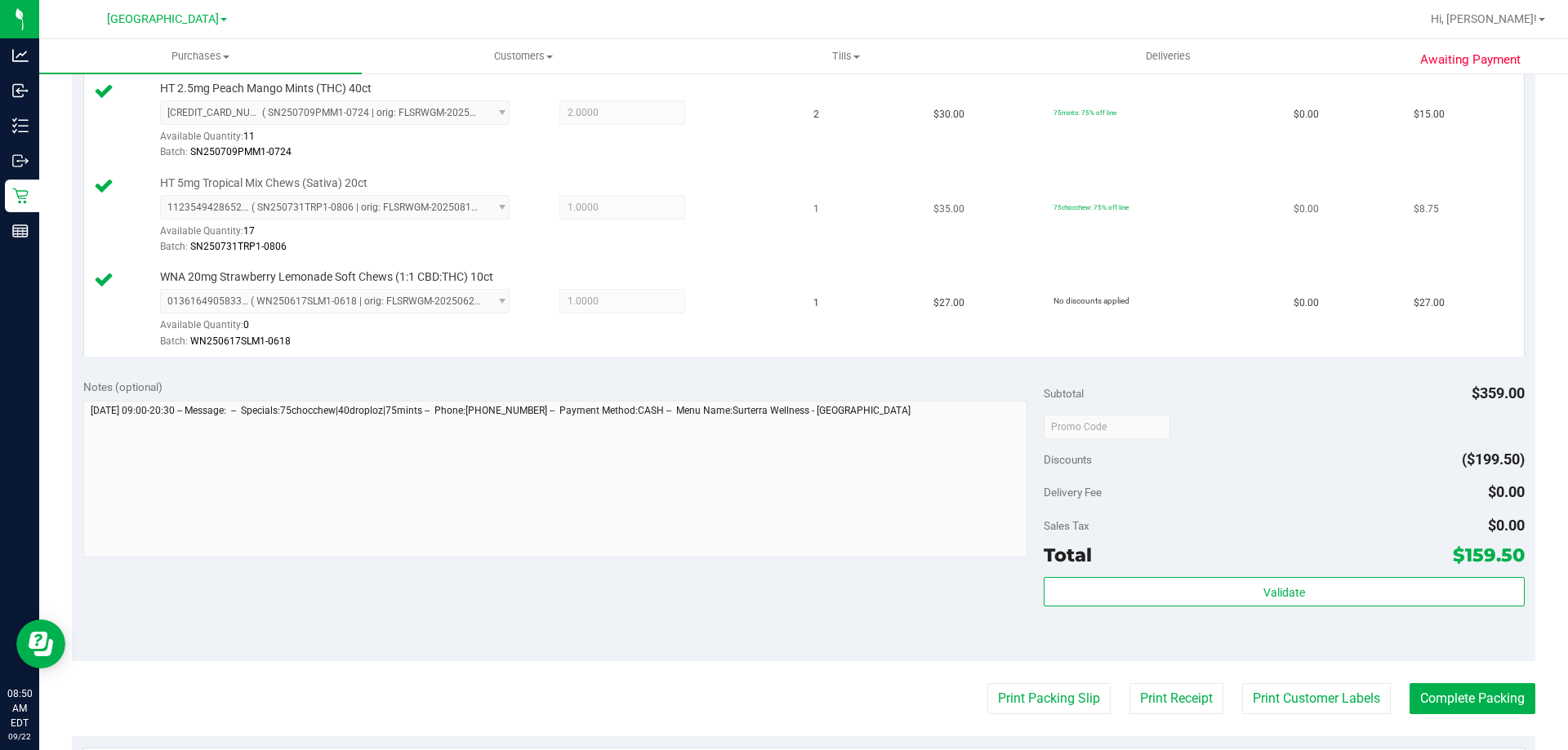
scroll to position [1143, 0]
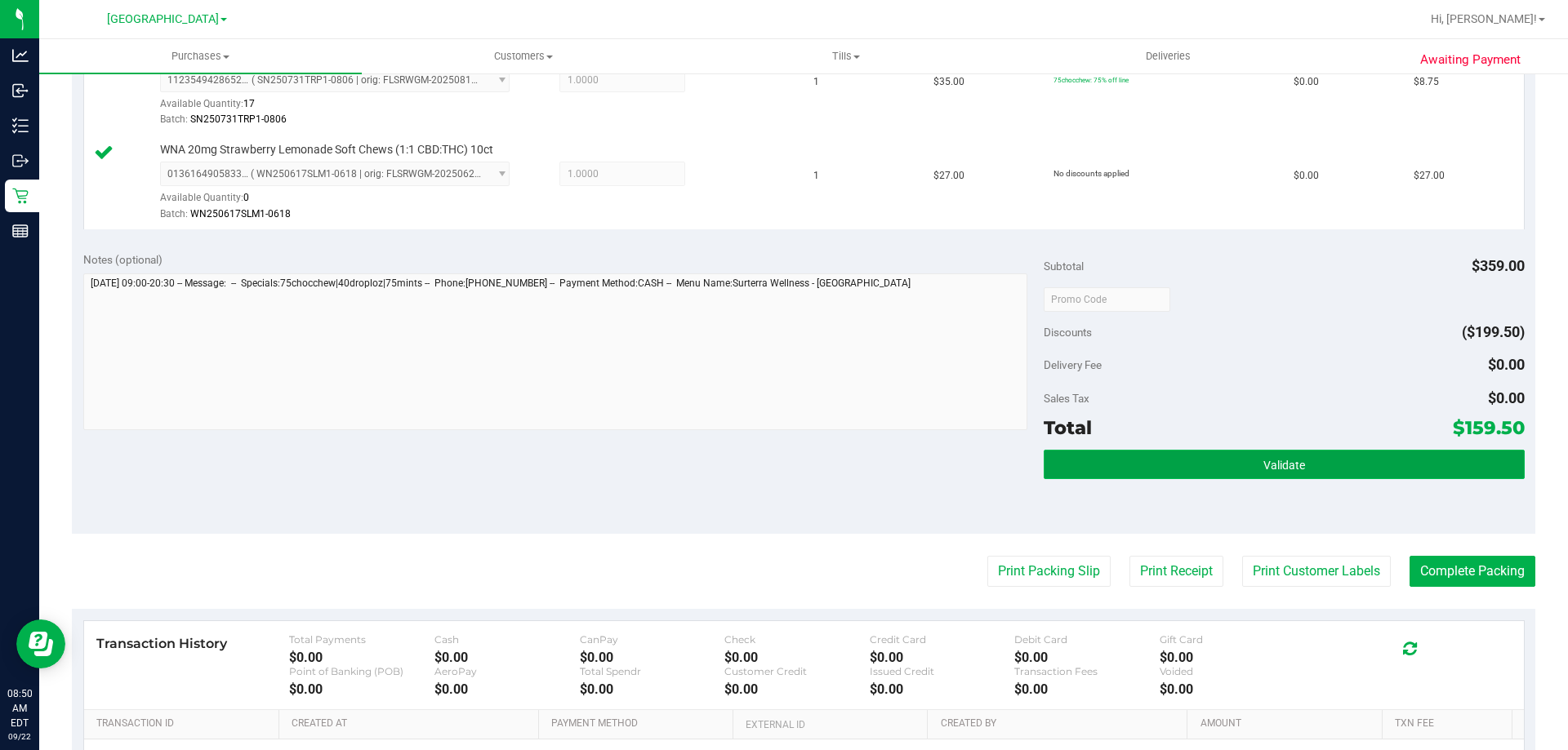
click at [1159, 467] on button "Validate" at bounding box center [1283, 465] width 480 height 30
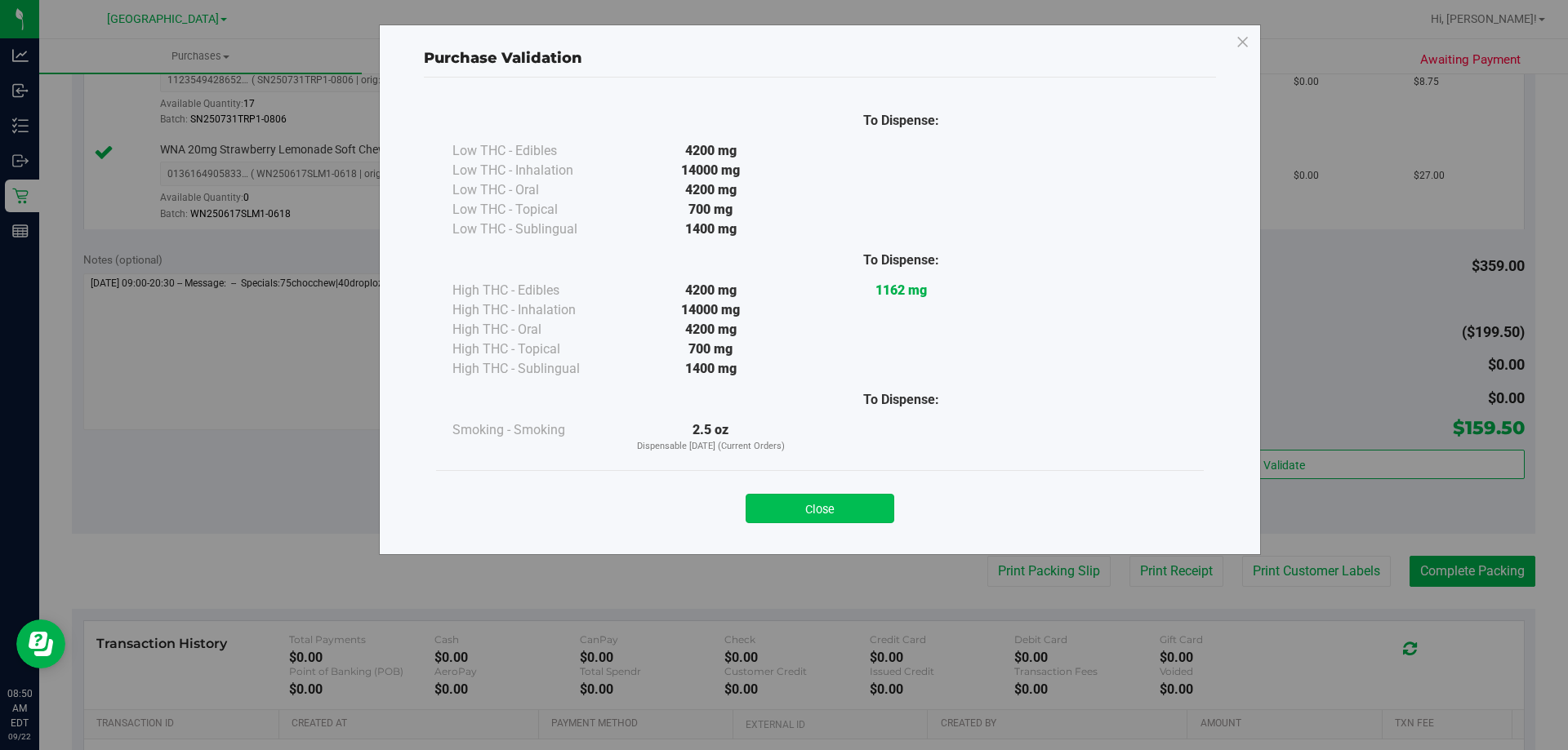
click at [867, 513] on button "Close" at bounding box center [820, 509] width 149 height 30
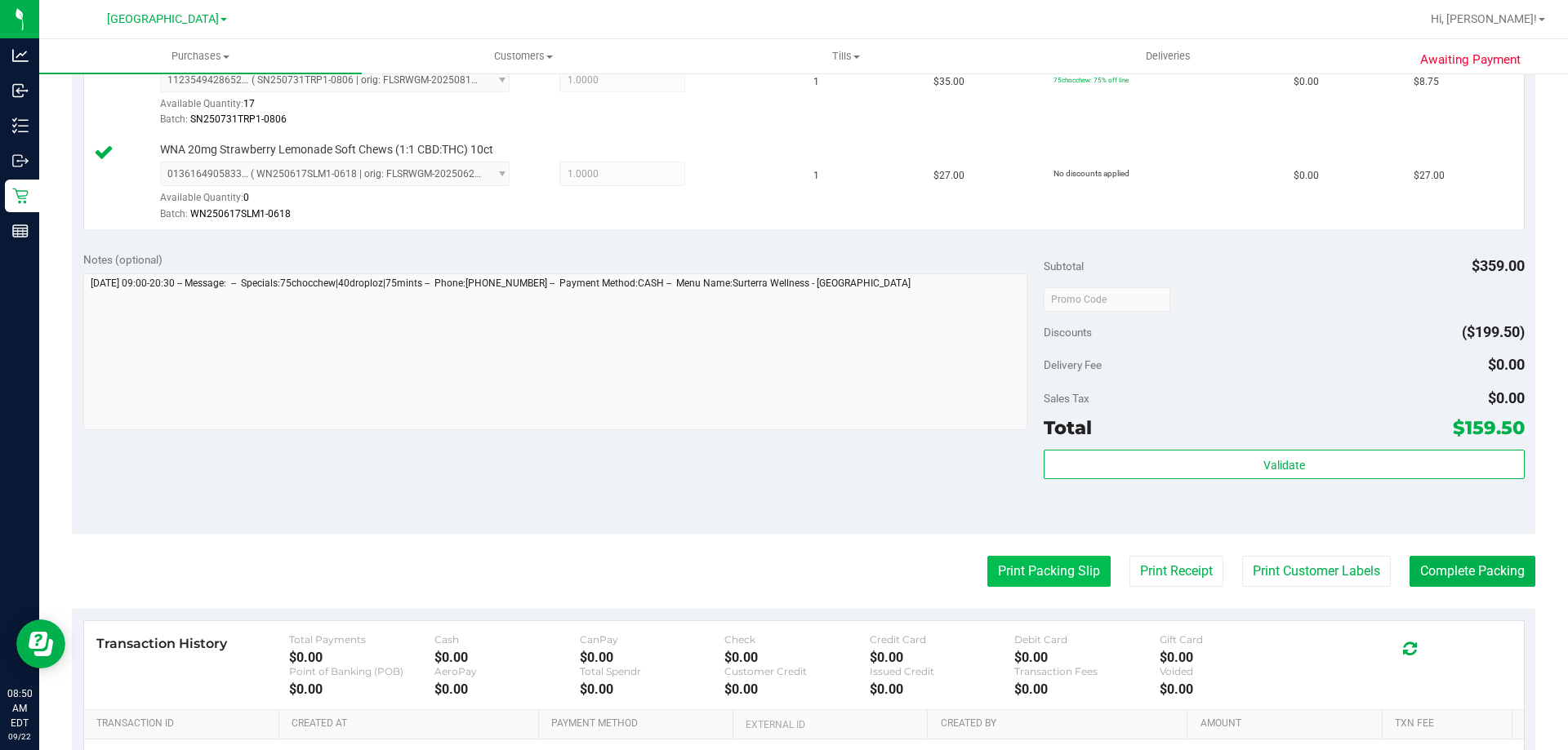
click at [990, 571] on button "Print Packing Slip" at bounding box center [1048, 571] width 123 height 31
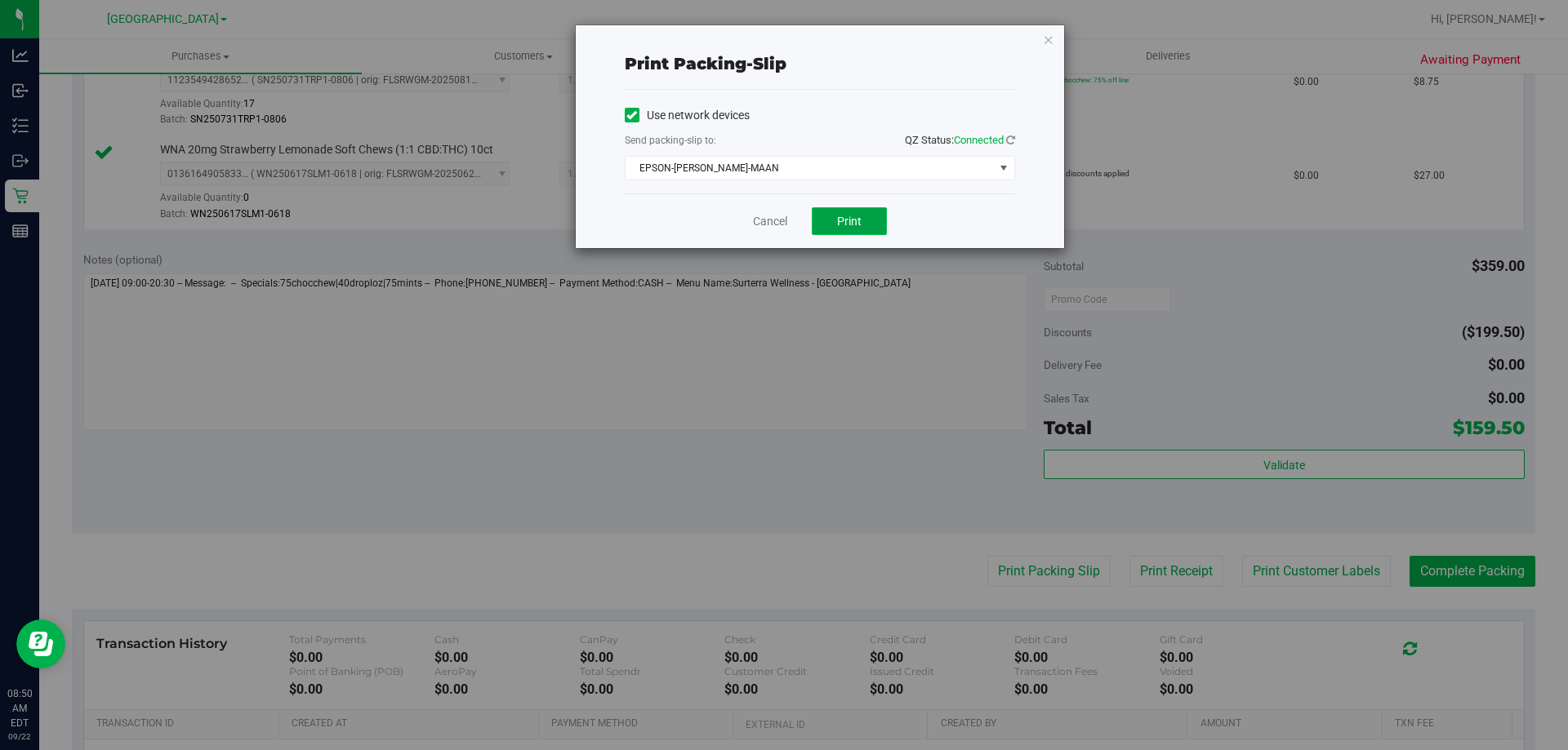
click at [863, 215] on button "Print" at bounding box center [848, 221] width 75 height 28
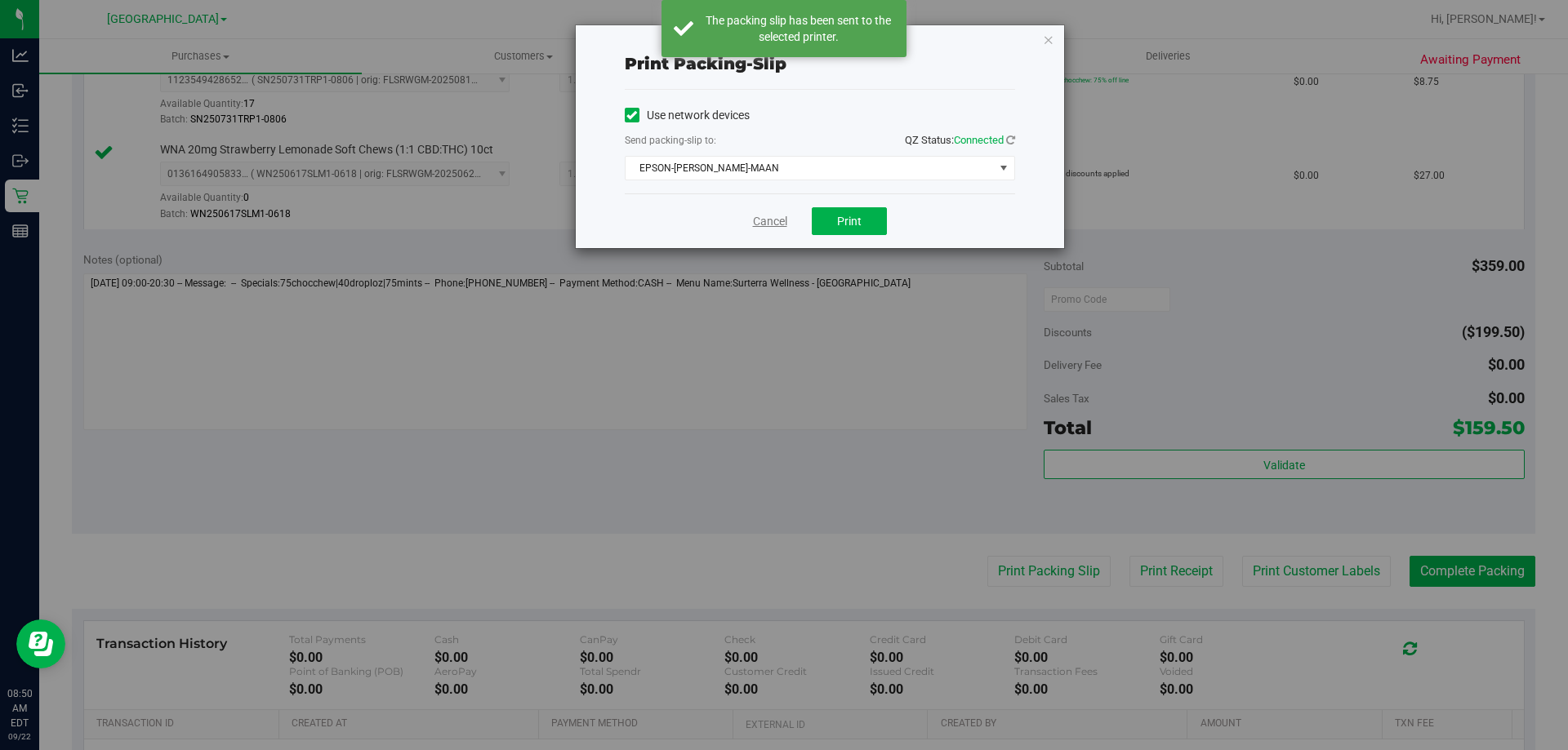
click at [773, 219] on link "Cancel" at bounding box center [770, 221] width 34 height 17
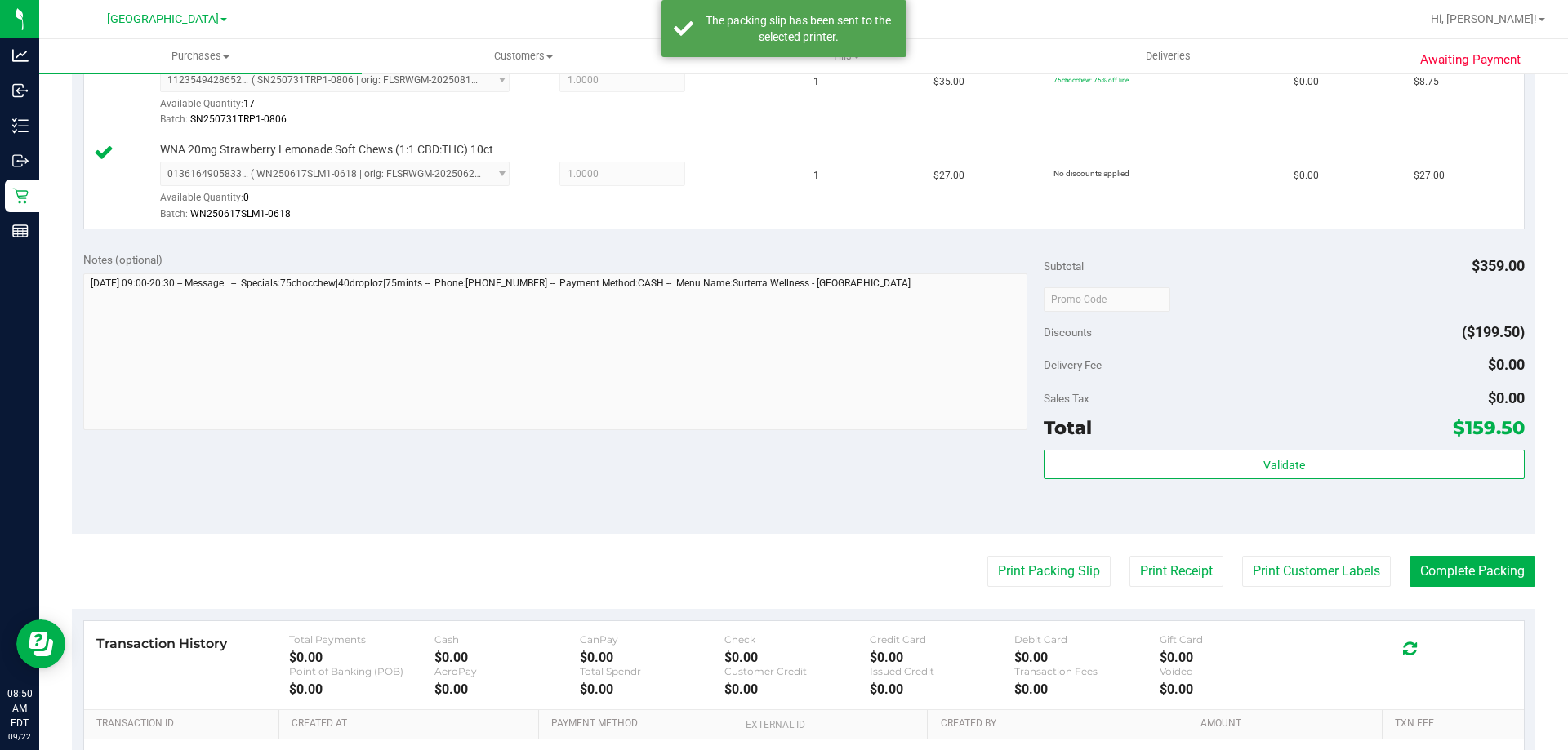
click at [1227, 438] on div "Total $159.50" at bounding box center [1283, 428] width 480 height 30
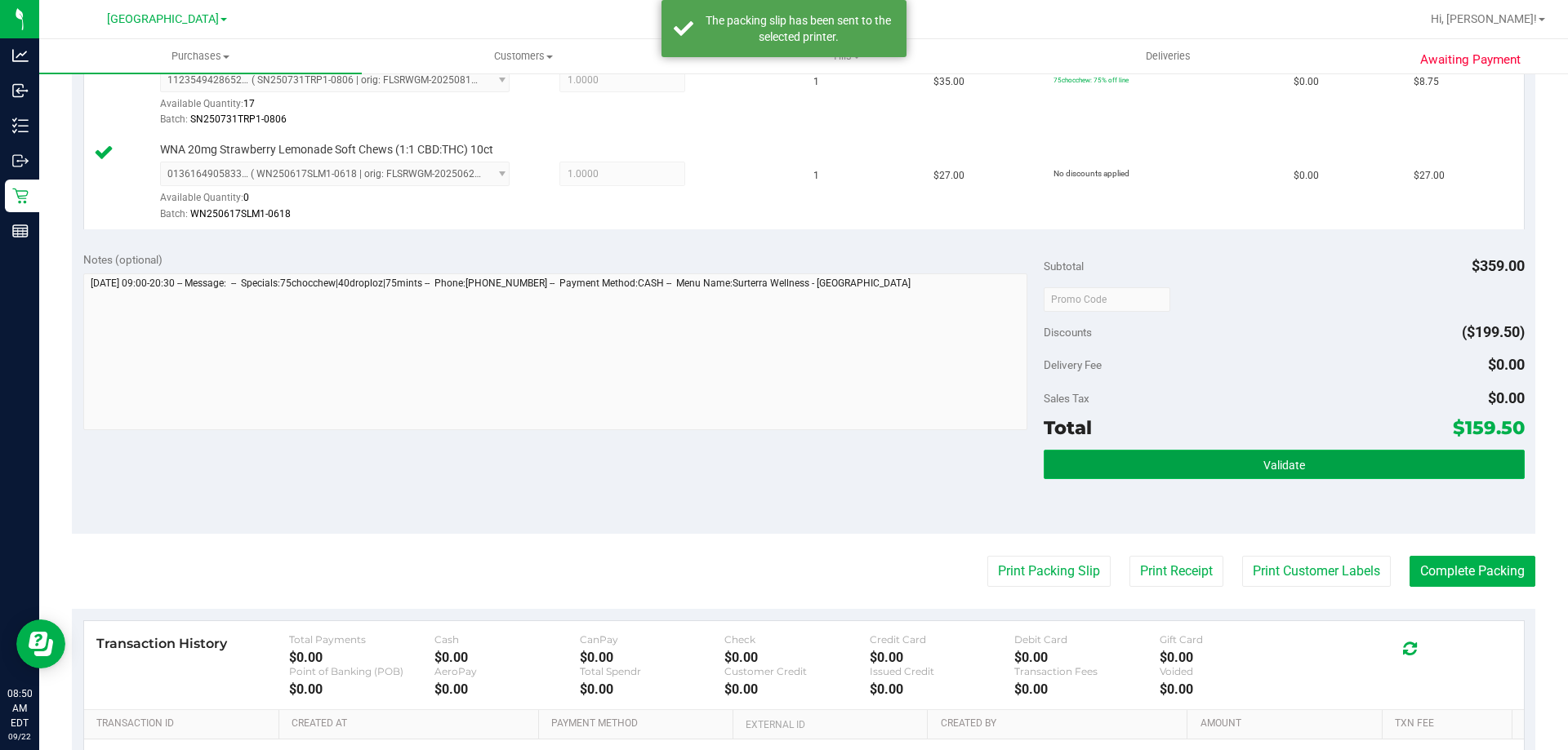
click at [1229, 460] on button "Validate" at bounding box center [1283, 465] width 480 height 30
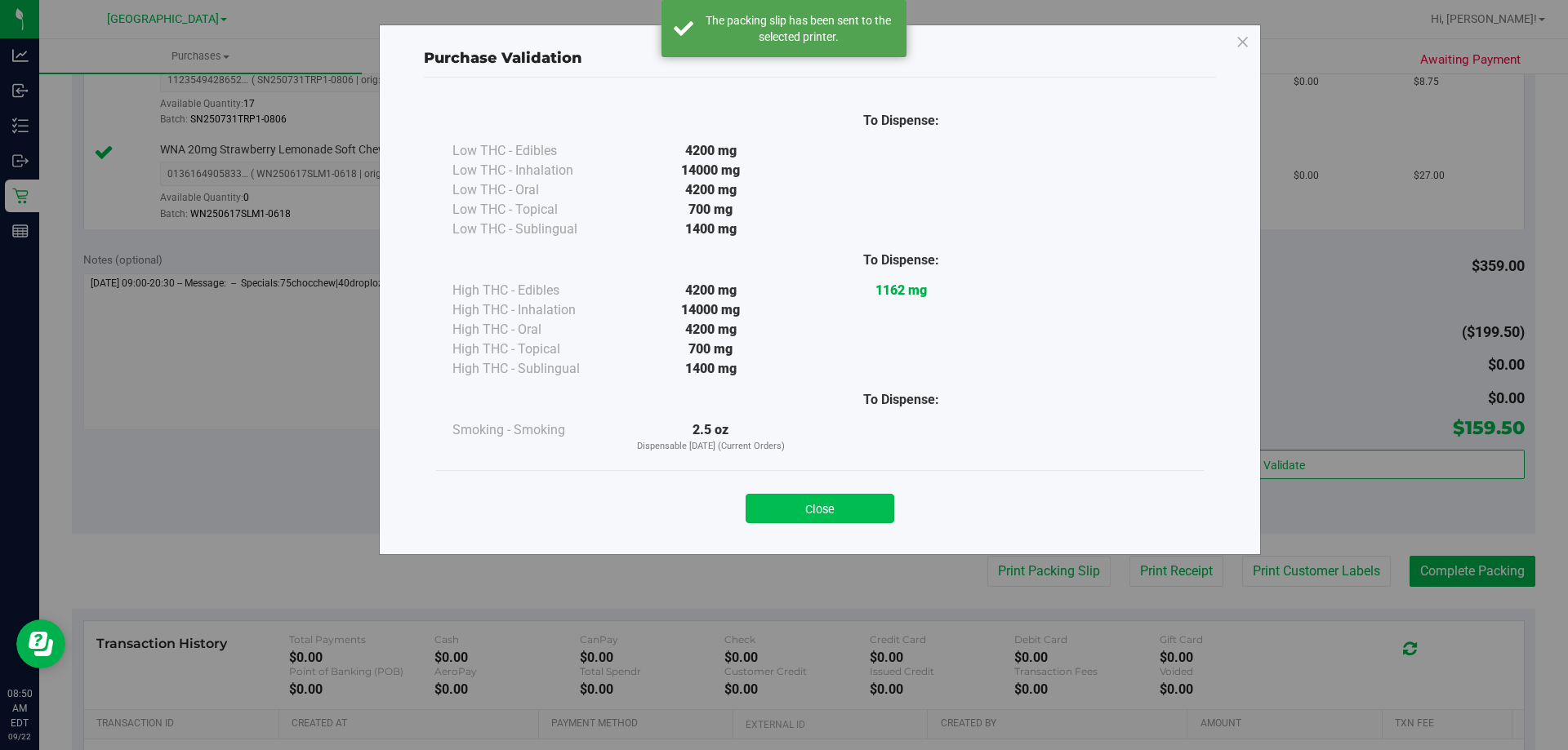
click at [867, 520] on button "Close" at bounding box center [820, 509] width 149 height 30
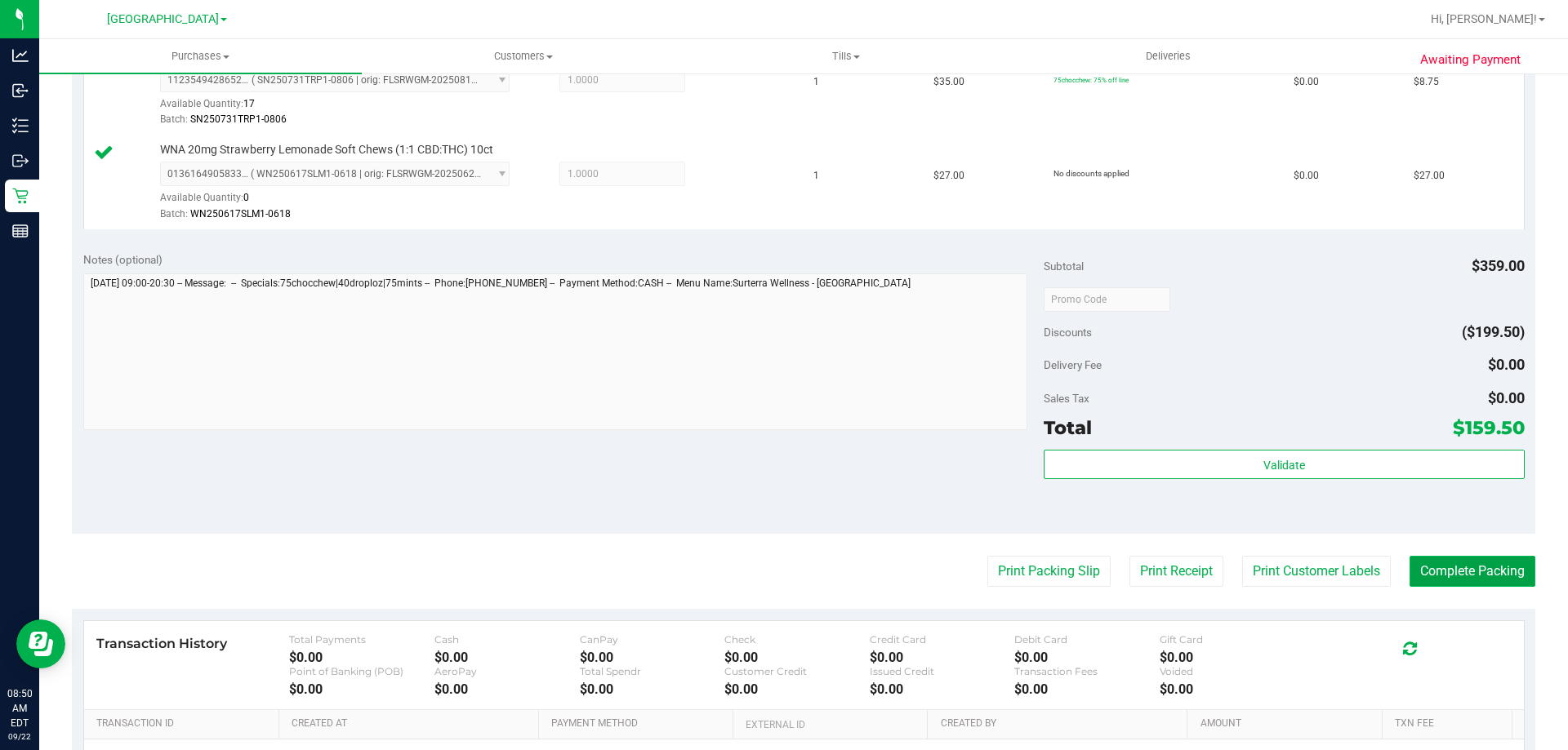
click at [1423, 557] on button "Complete Packing" at bounding box center [1473, 571] width 126 height 31
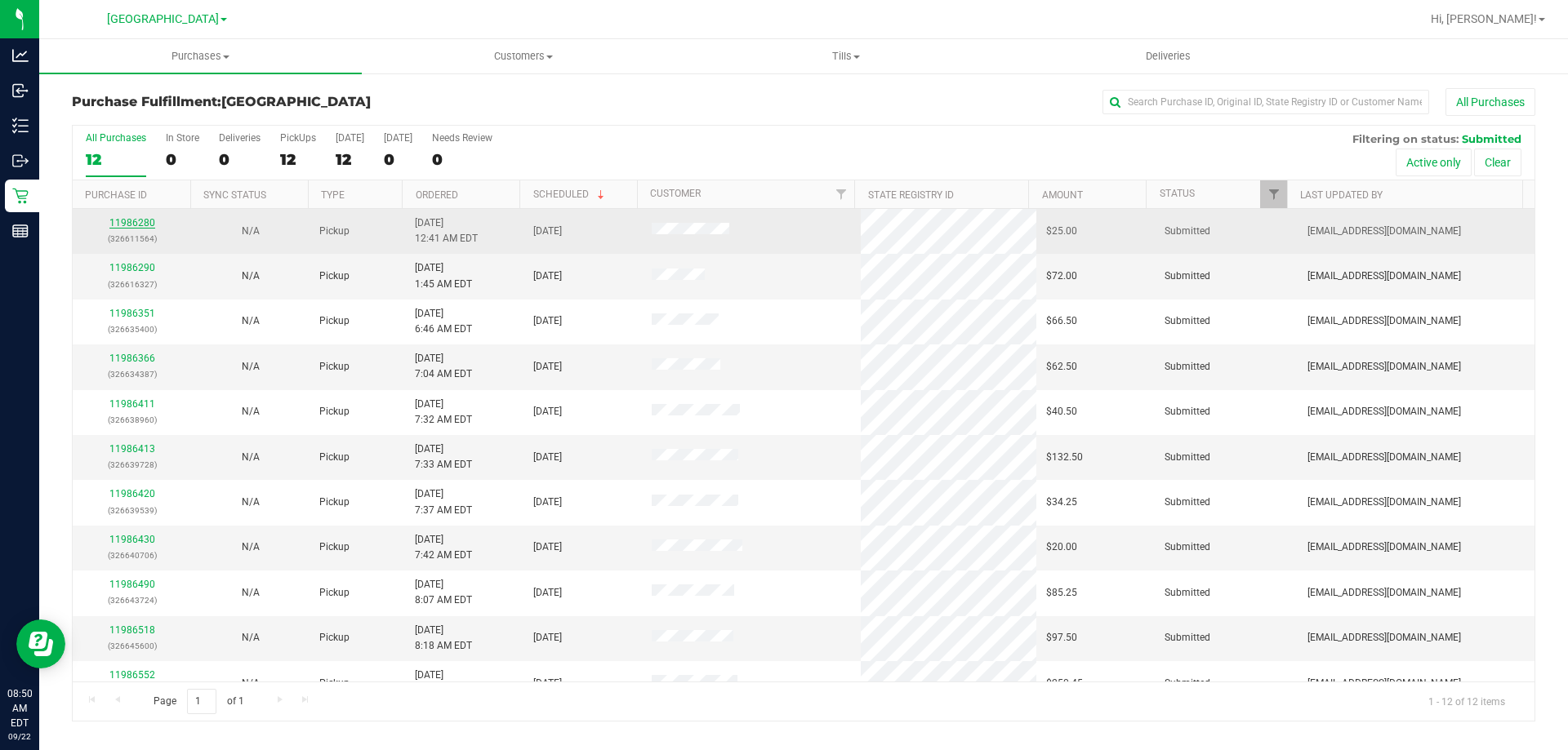
click at [120, 226] on link "11986280" at bounding box center [132, 222] width 46 height 12
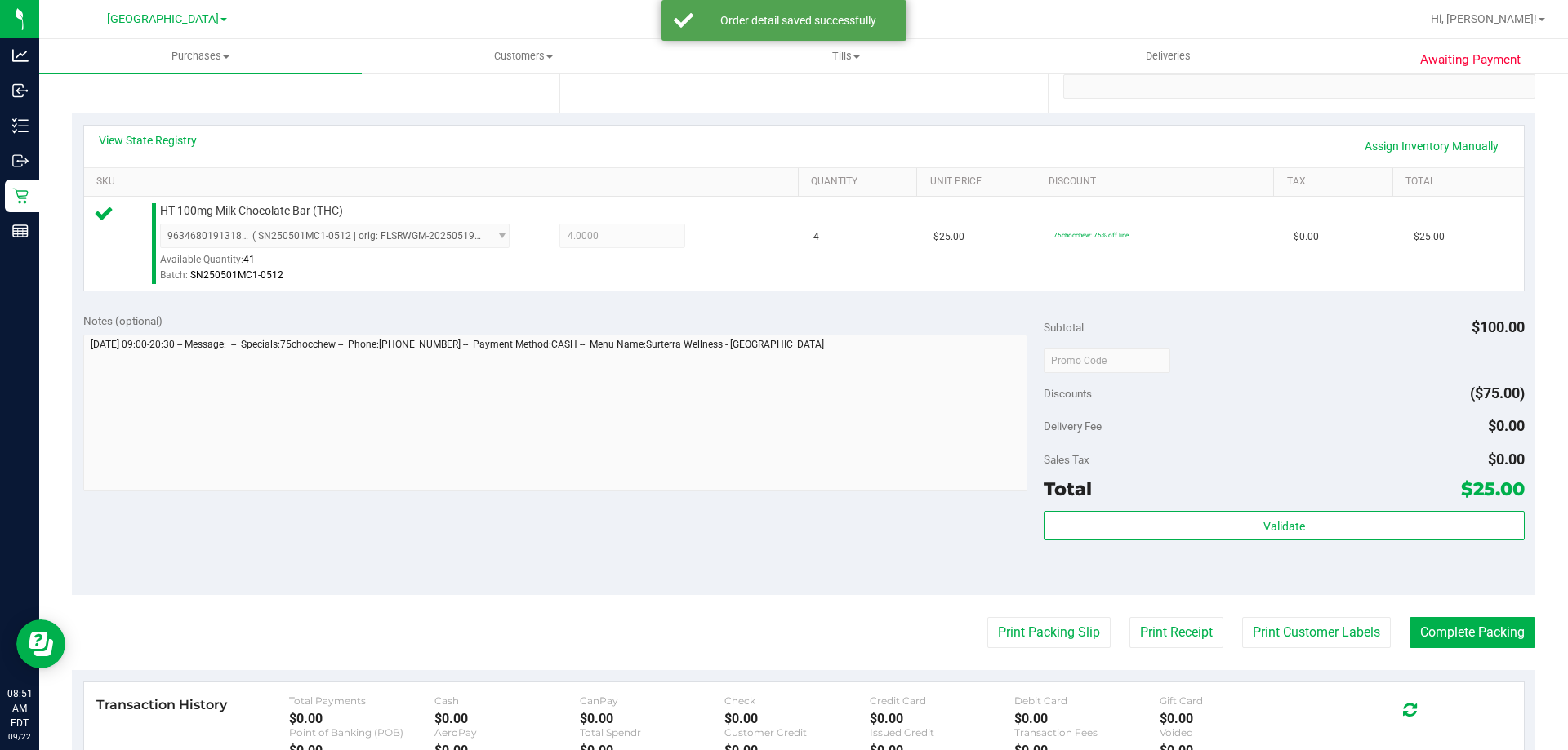
scroll to position [584, 0]
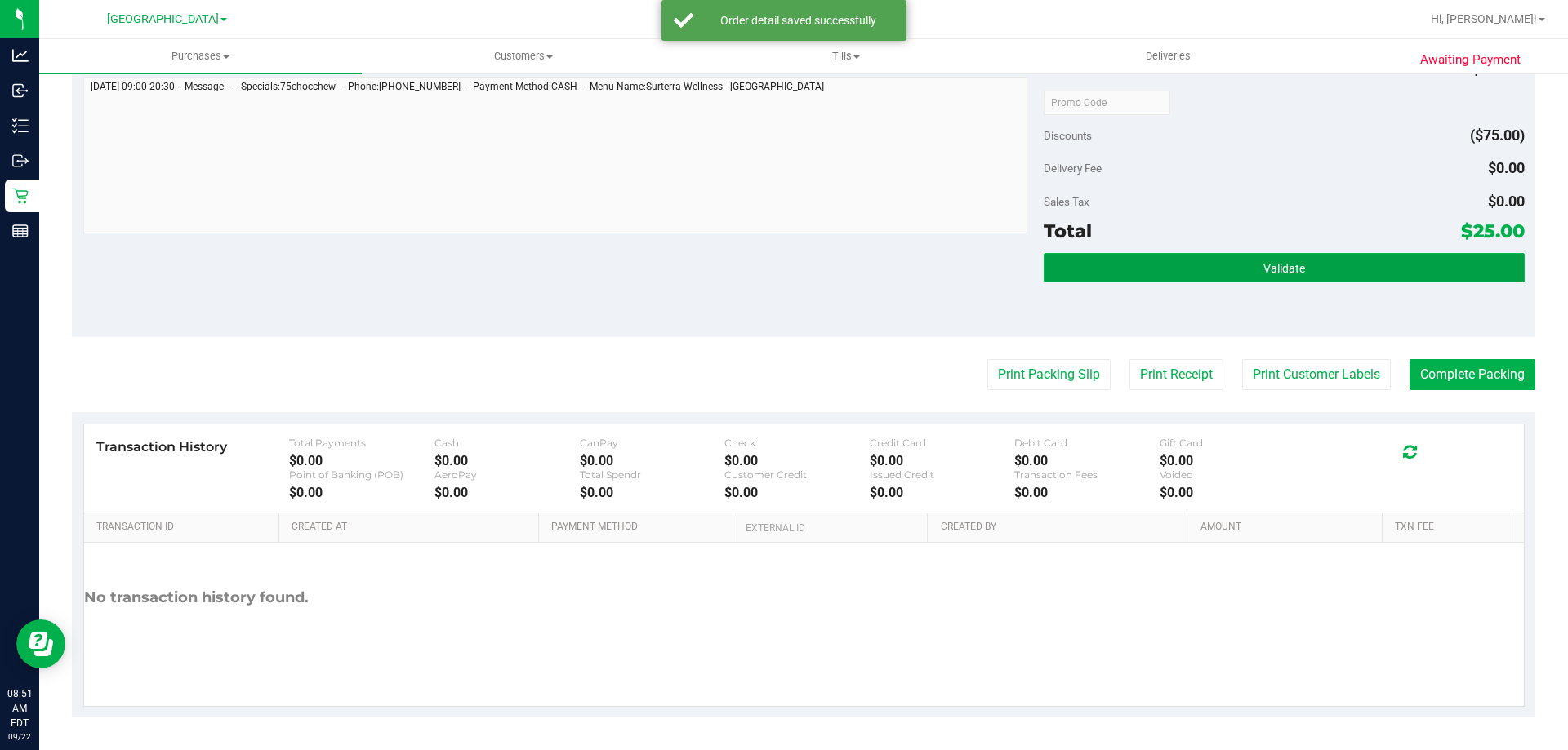
click at [1156, 270] on button "Validate" at bounding box center [1283, 267] width 480 height 30
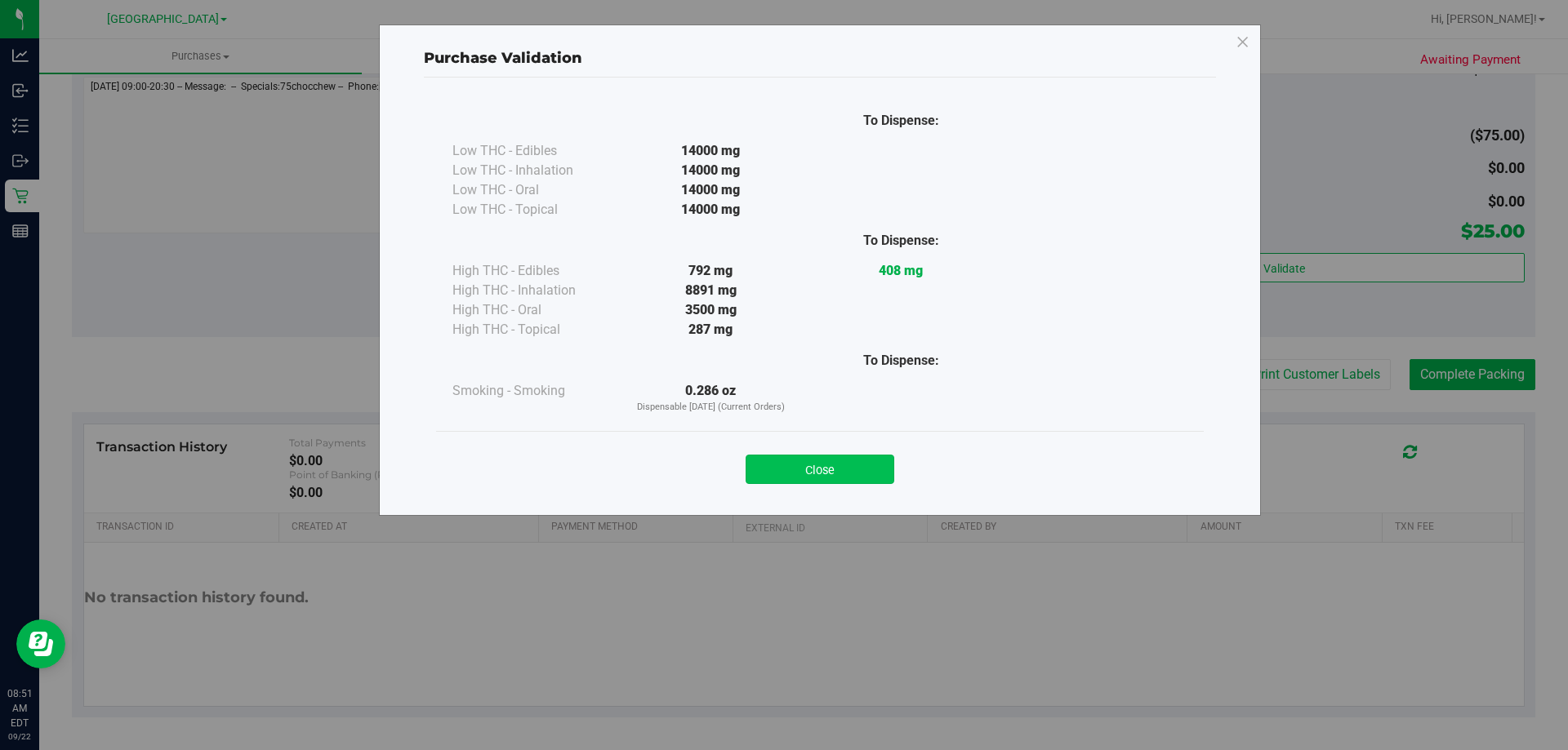
click at [874, 469] on button "Close" at bounding box center [820, 469] width 149 height 30
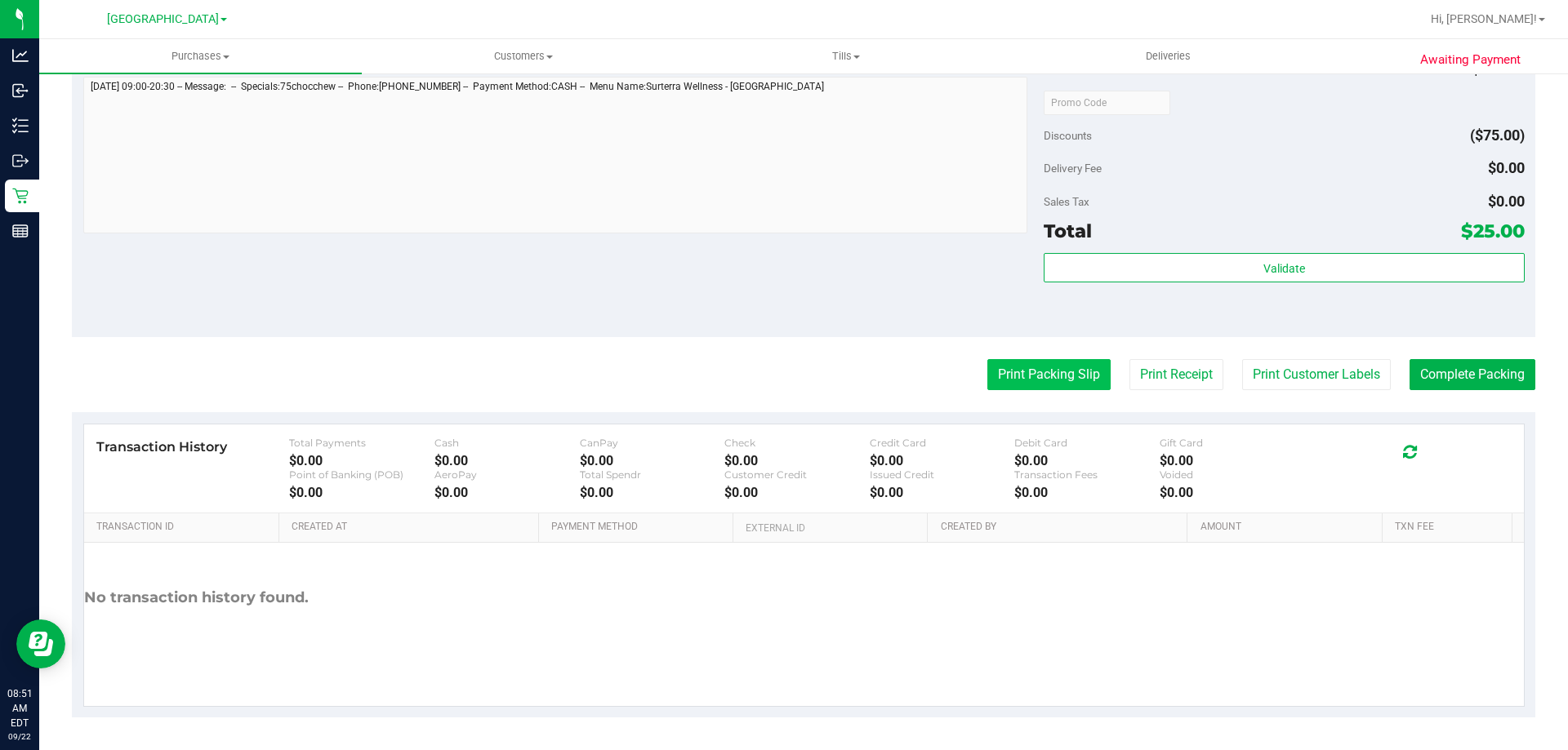
click at [1080, 387] on button "Print Packing Slip" at bounding box center [1048, 375] width 123 height 31
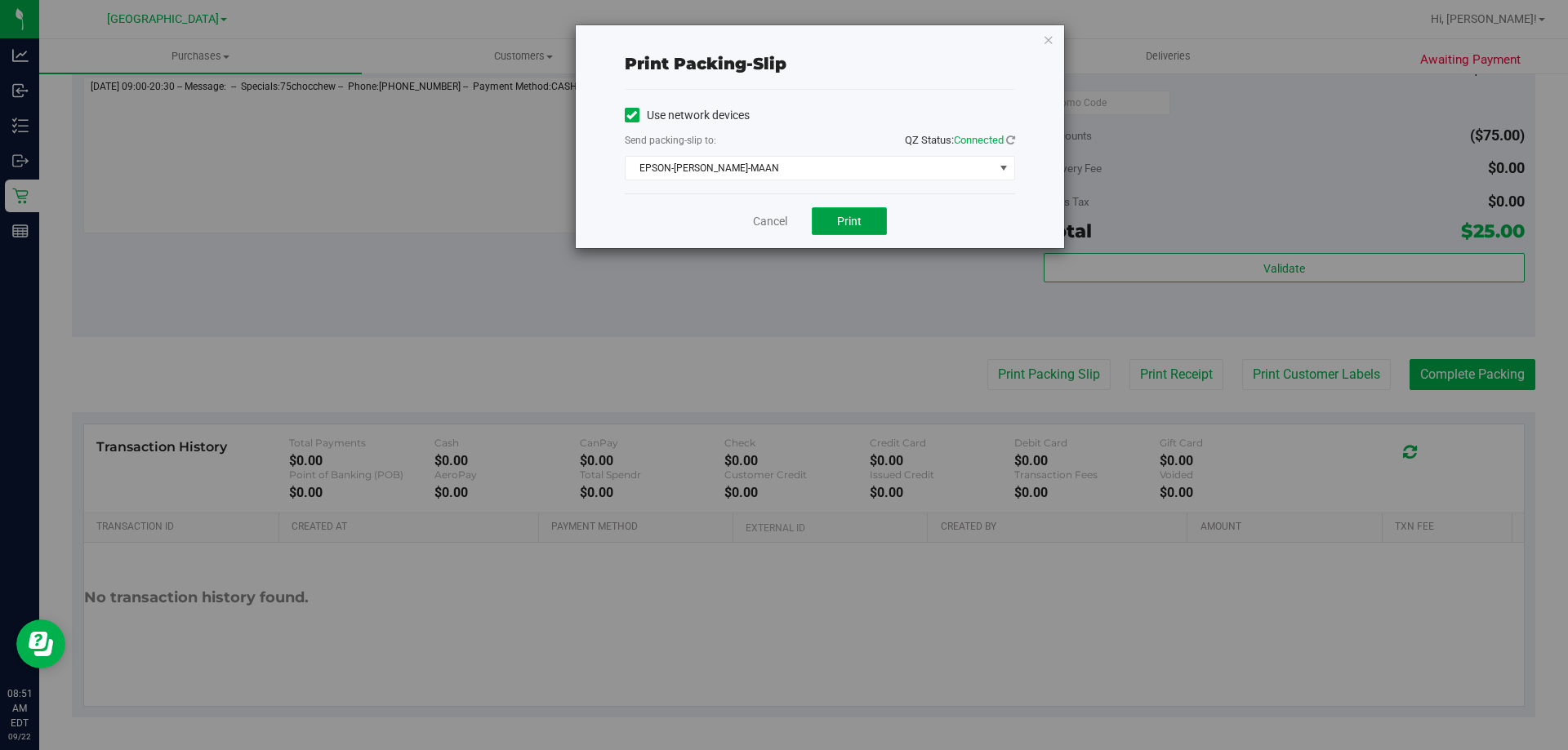
click at [874, 219] on button "Print" at bounding box center [848, 221] width 75 height 28
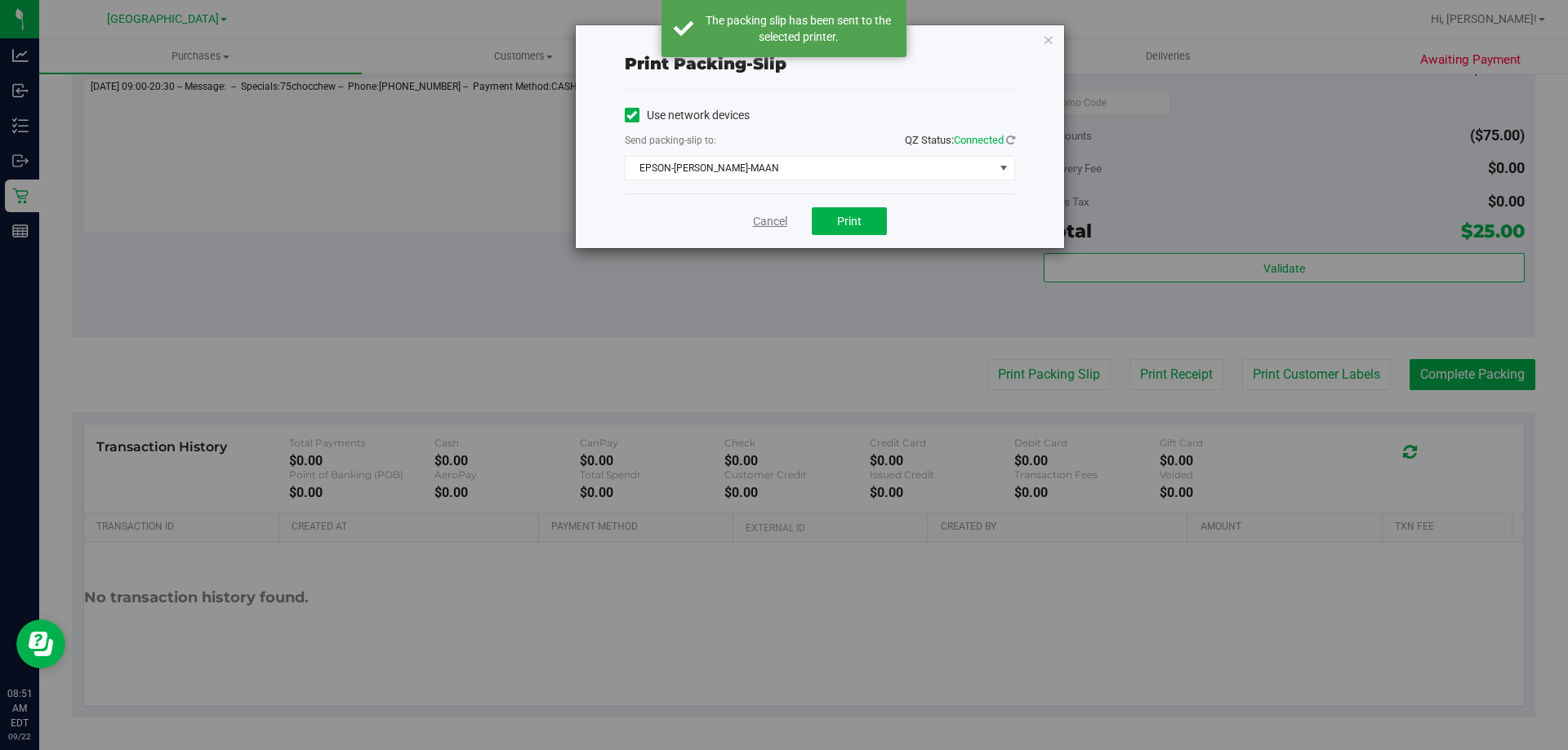
click at [775, 220] on link "Cancel" at bounding box center [770, 221] width 34 height 17
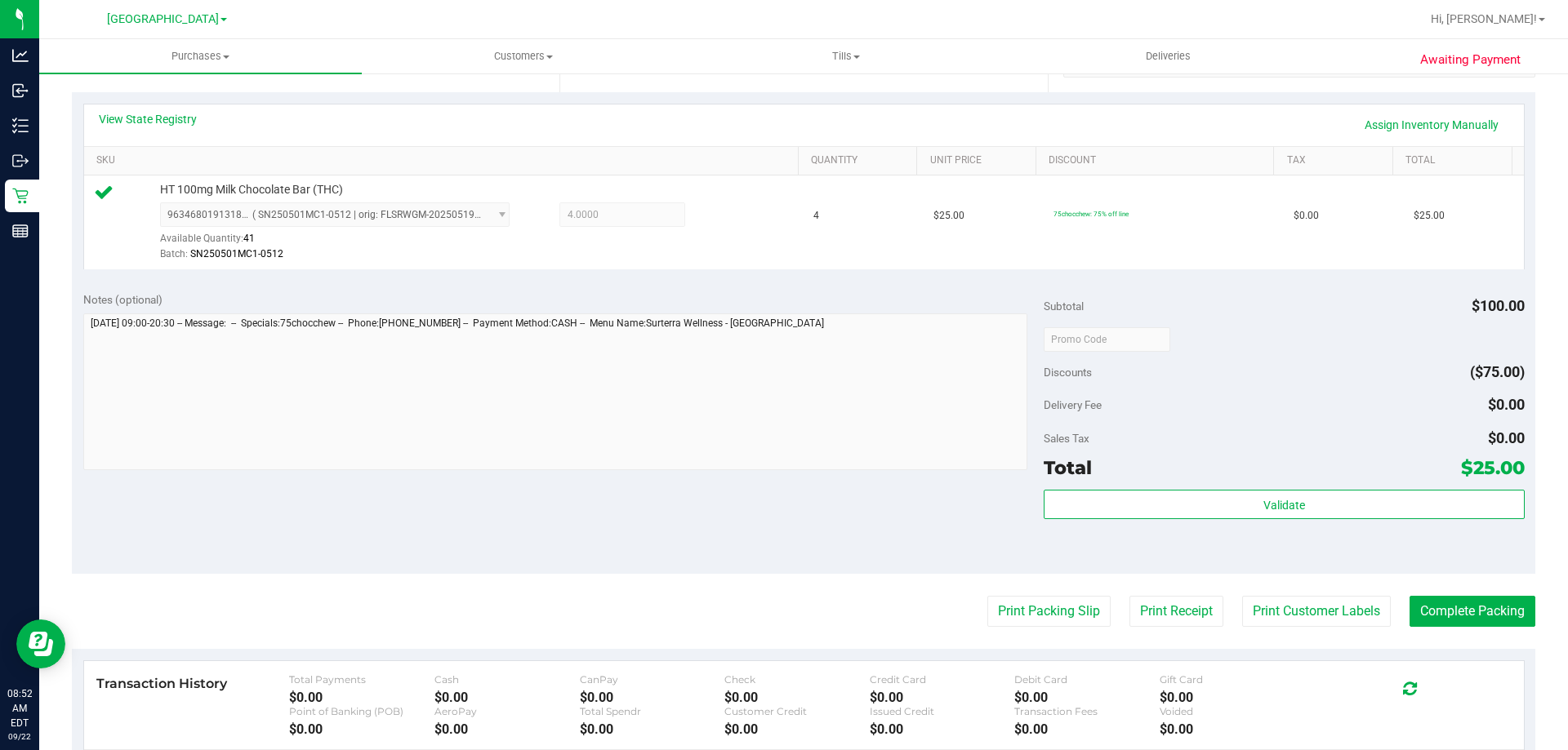
scroll to position [408, 0]
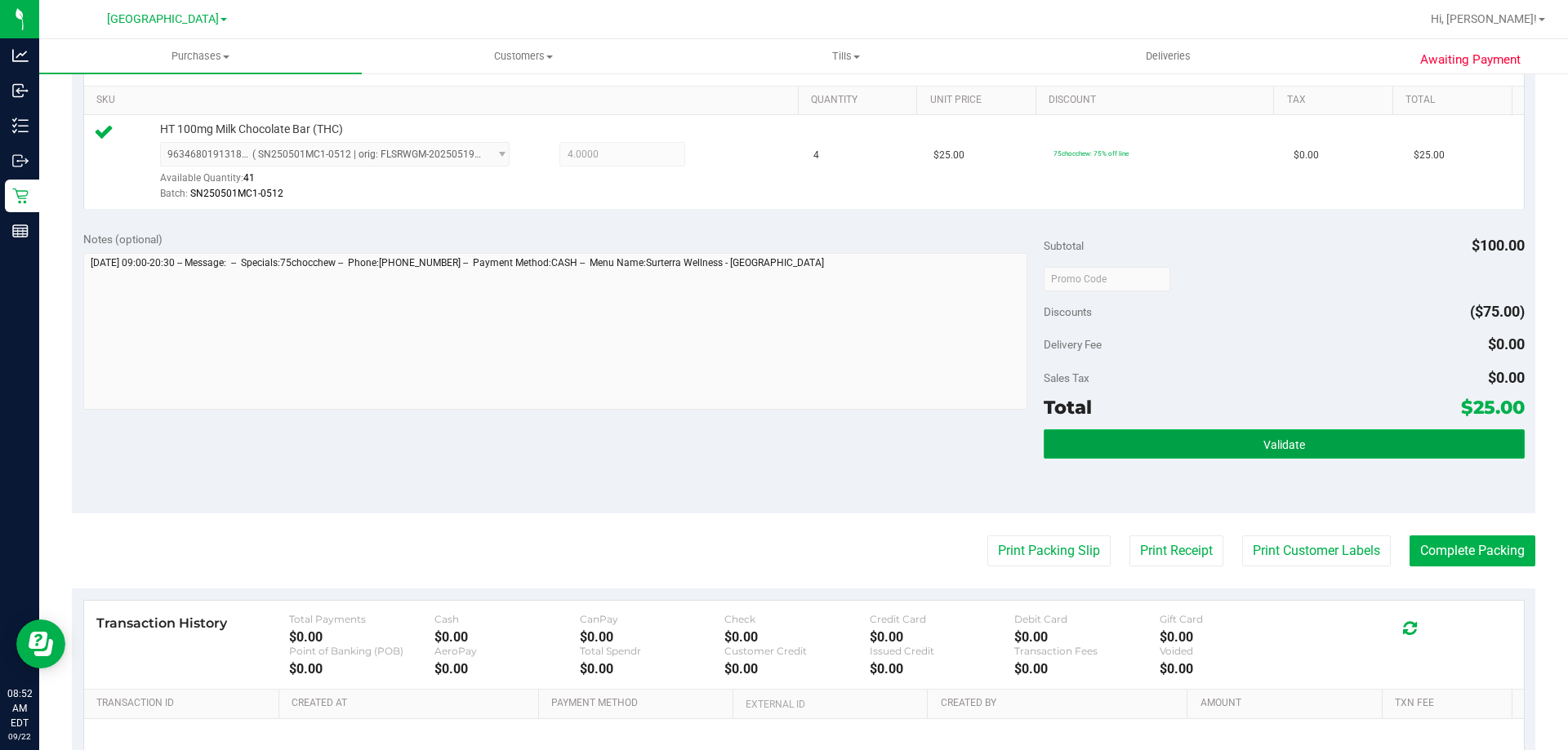
click at [1262, 453] on button "Validate" at bounding box center [1283, 444] width 480 height 30
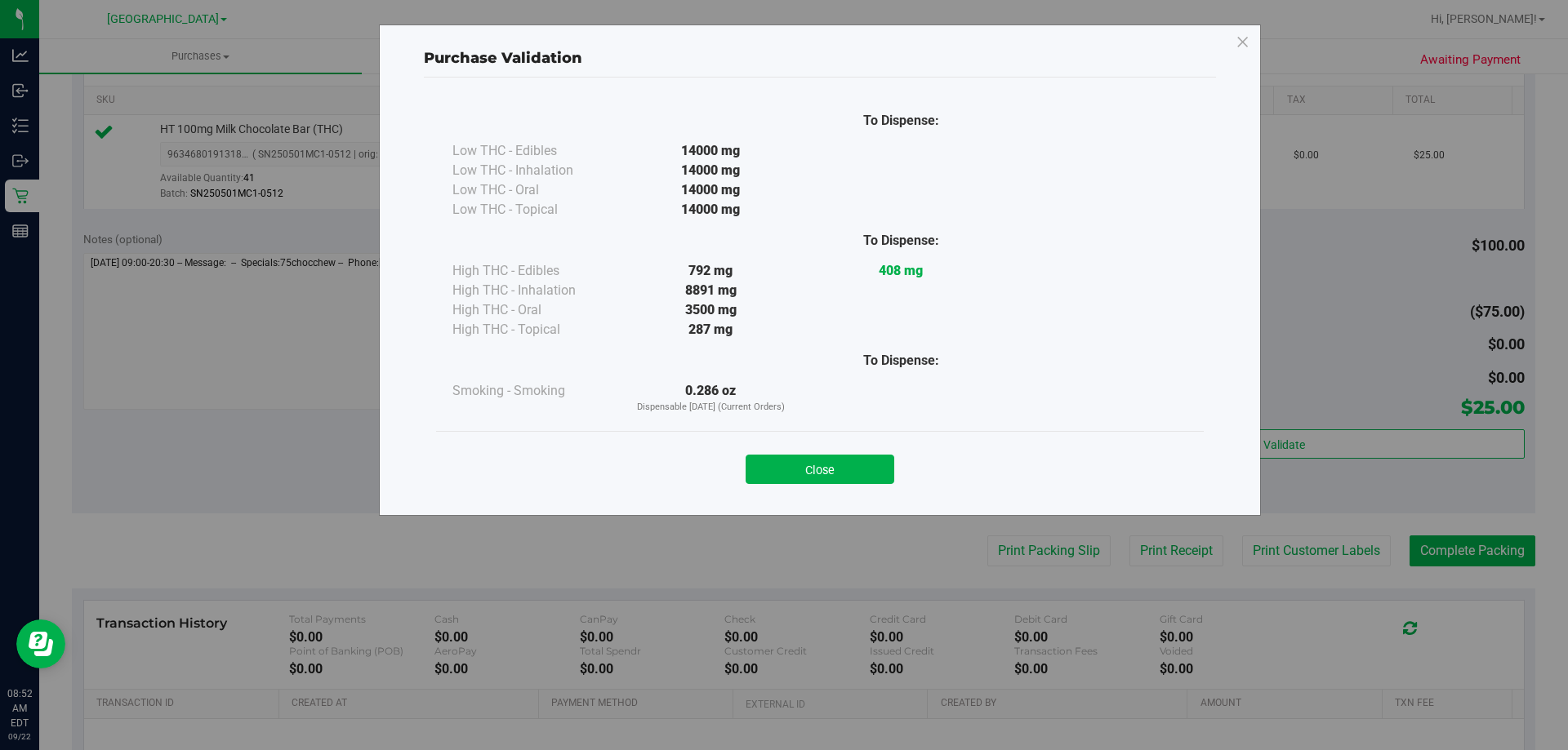
click at [848, 468] on button "Close" at bounding box center [820, 469] width 149 height 30
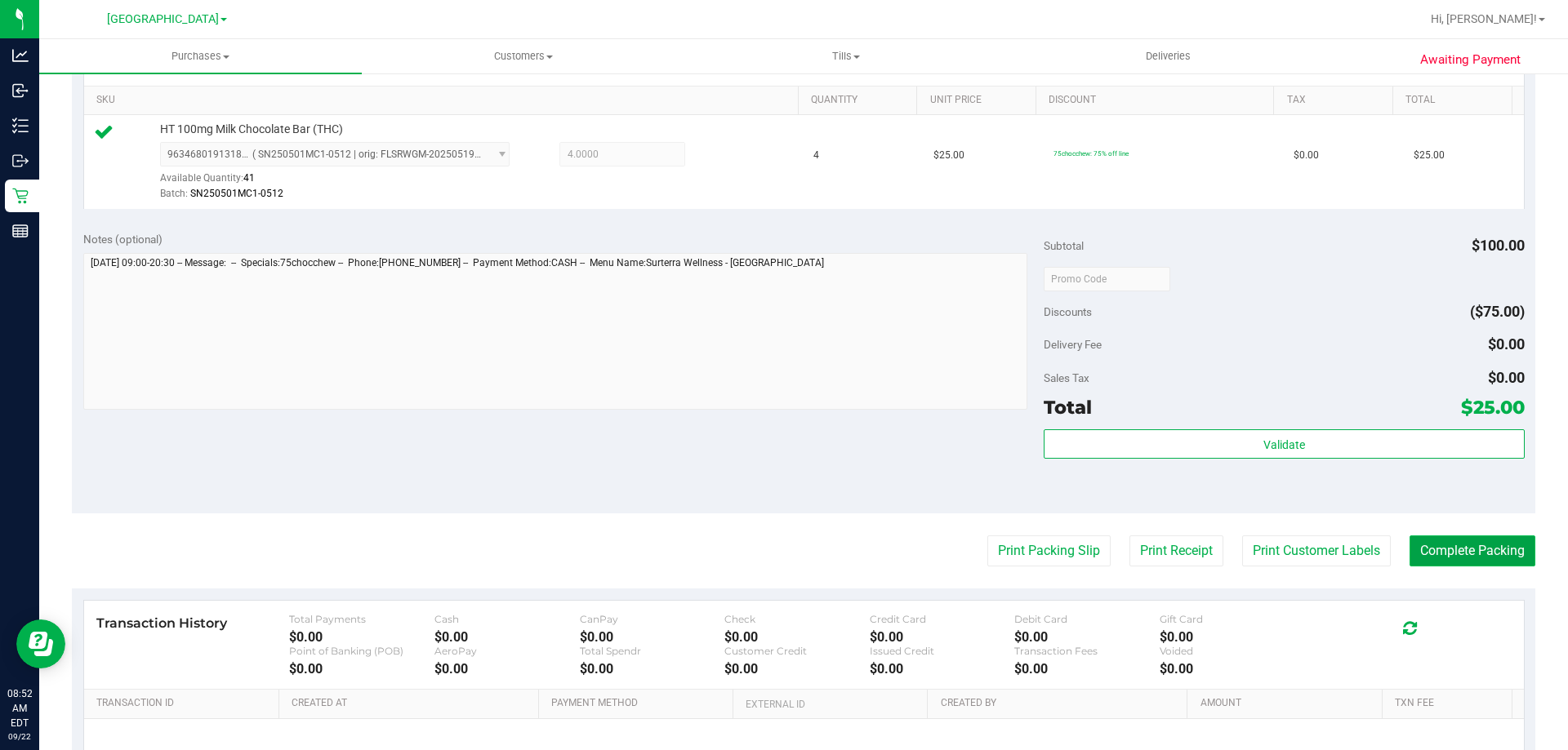
click at [1473, 554] on button "Complete Packing" at bounding box center [1473, 551] width 126 height 31
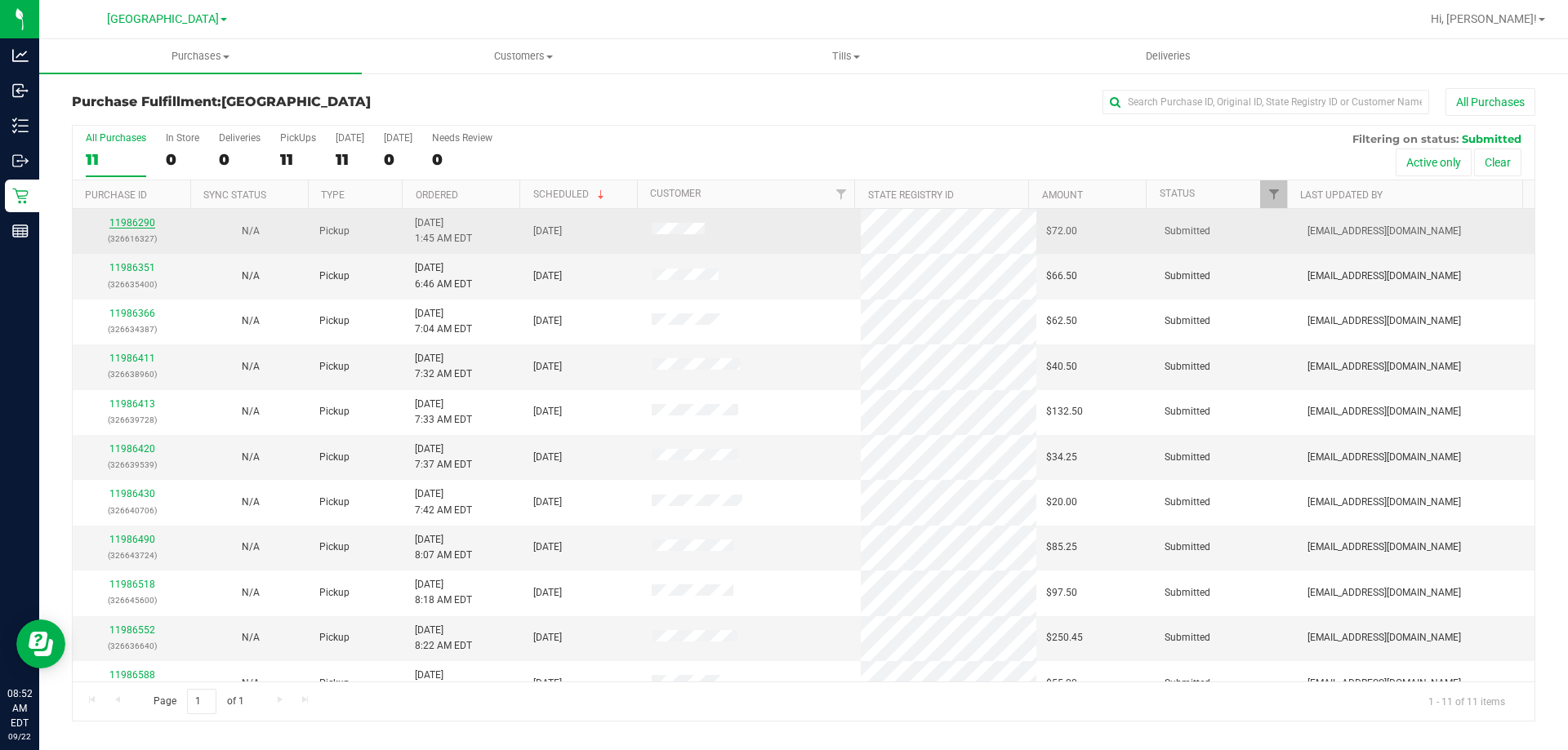
click at [122, 226] on link "11986290" at bounding box center [132, 222] width 46 height 12
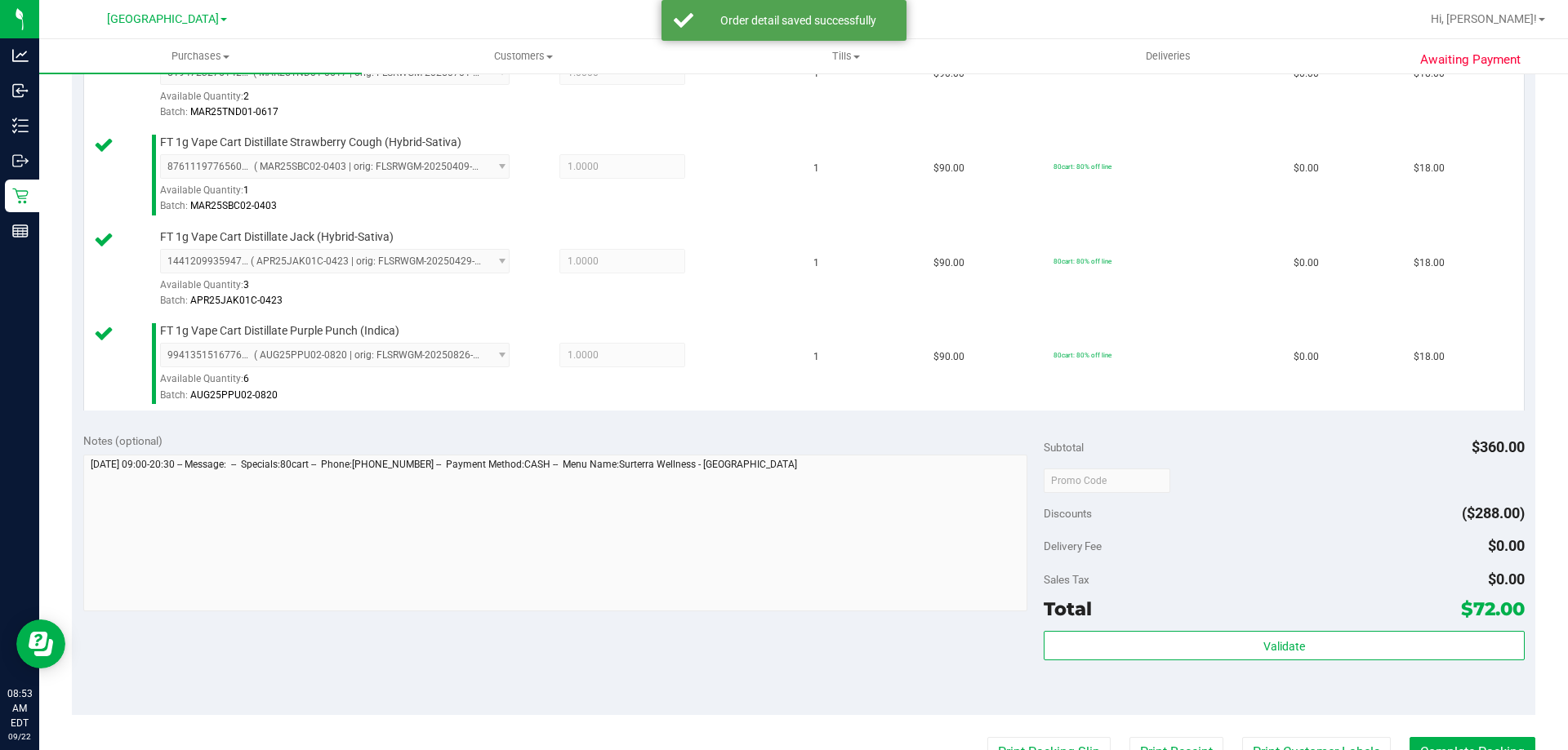
scroll to position [735, 0]
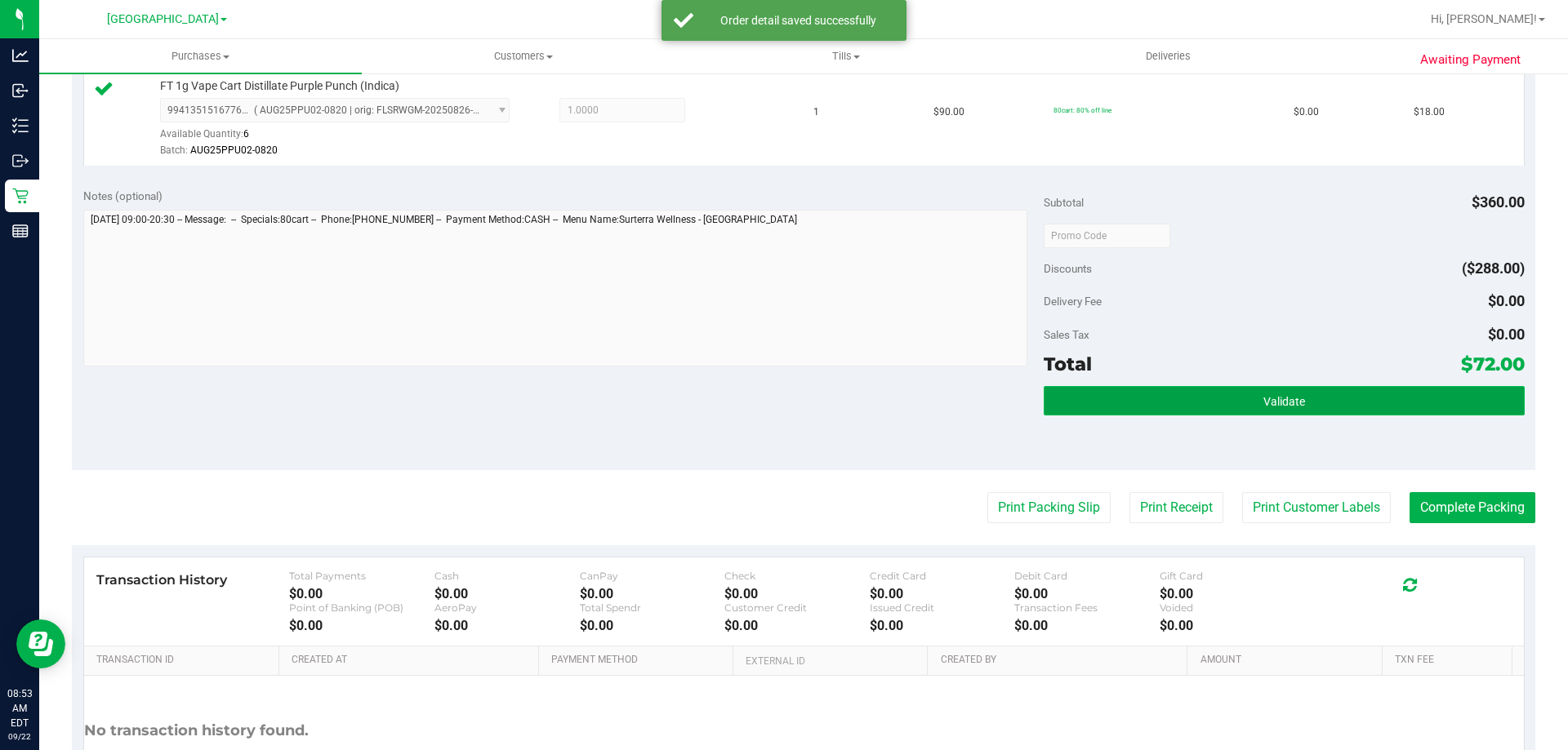
click at [1255, 411] on button "Validate" at bounding box center [1283, 401] width 480 height 30
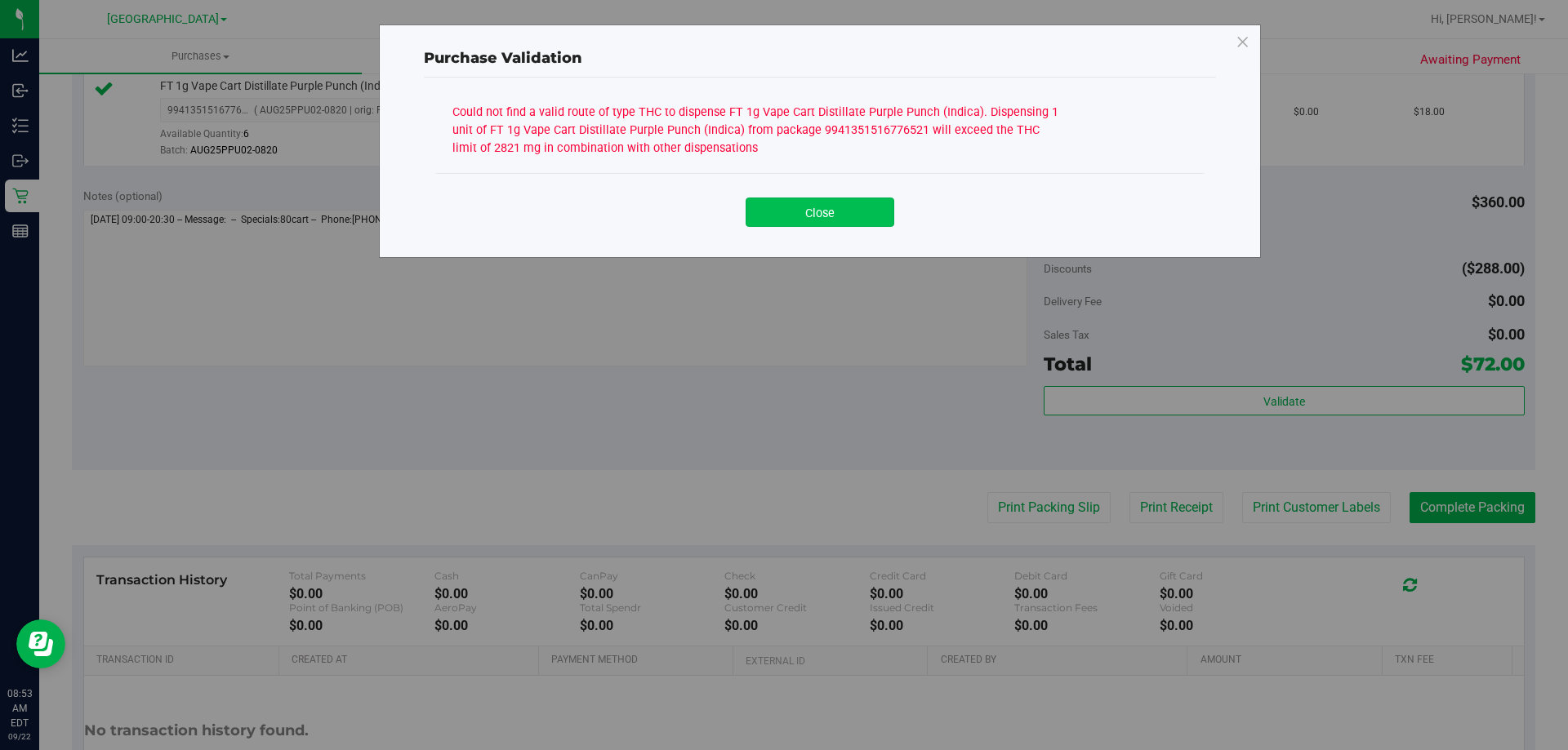
click at [811, 208] on button "Close" at bounding box center [820, 212] width 149 height 30
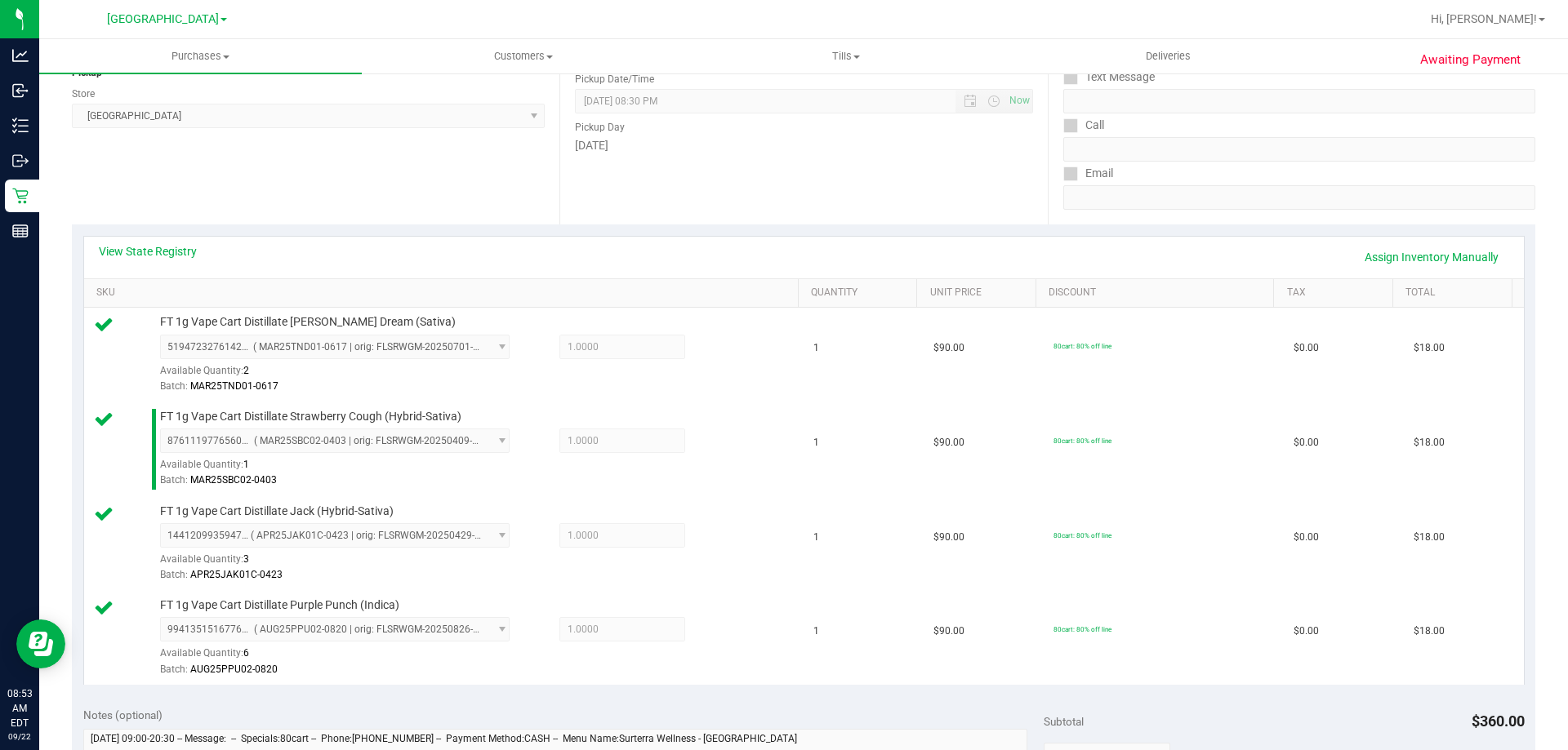
scroll to position [82, 0]
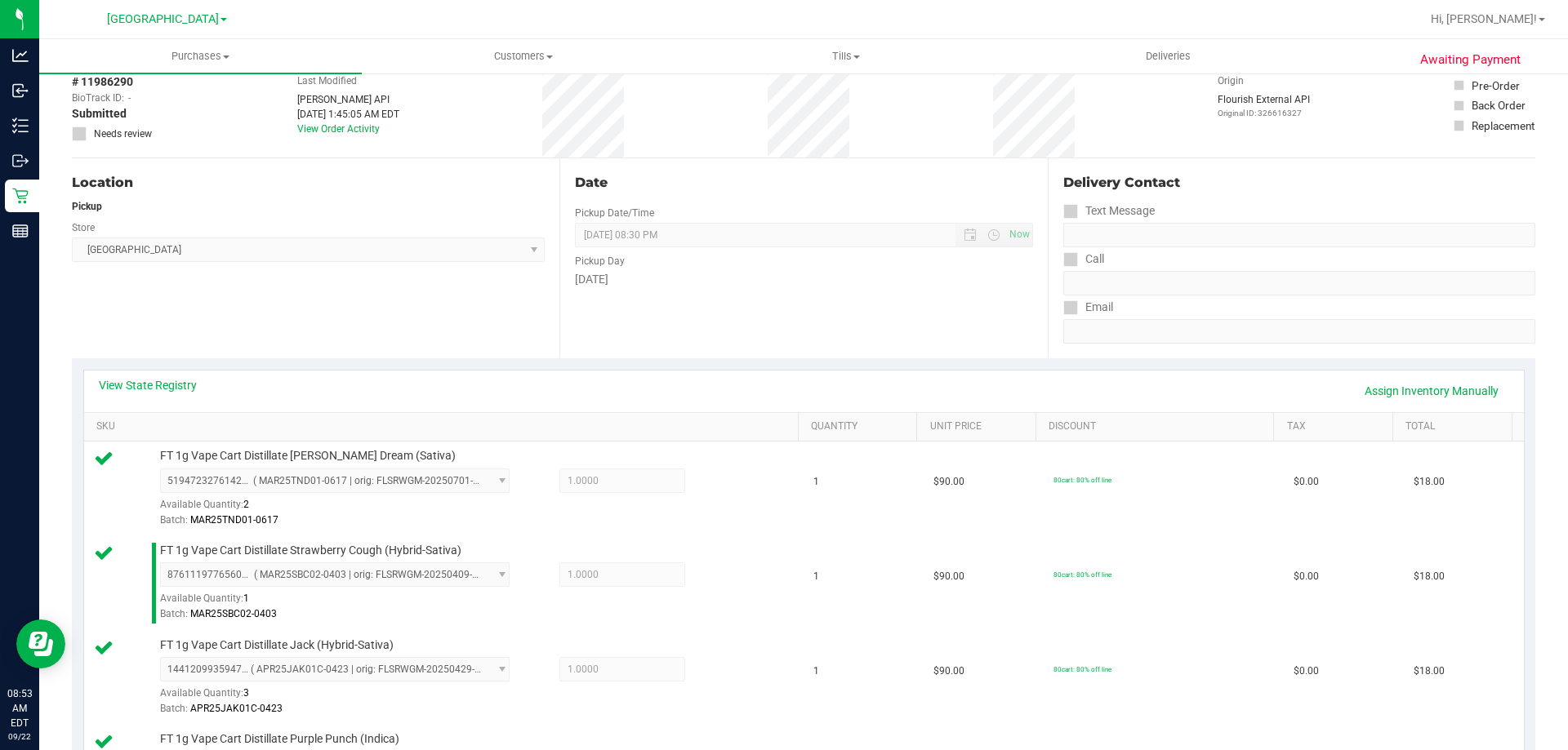
click at [146, 394] on div "View State Registry Assign Inventory Manually" at bounding box center [804, 391] width 1410 height 28
click at [156, 388] on link "View State Registry" at bounding box center [148, 385] width 98 height 16
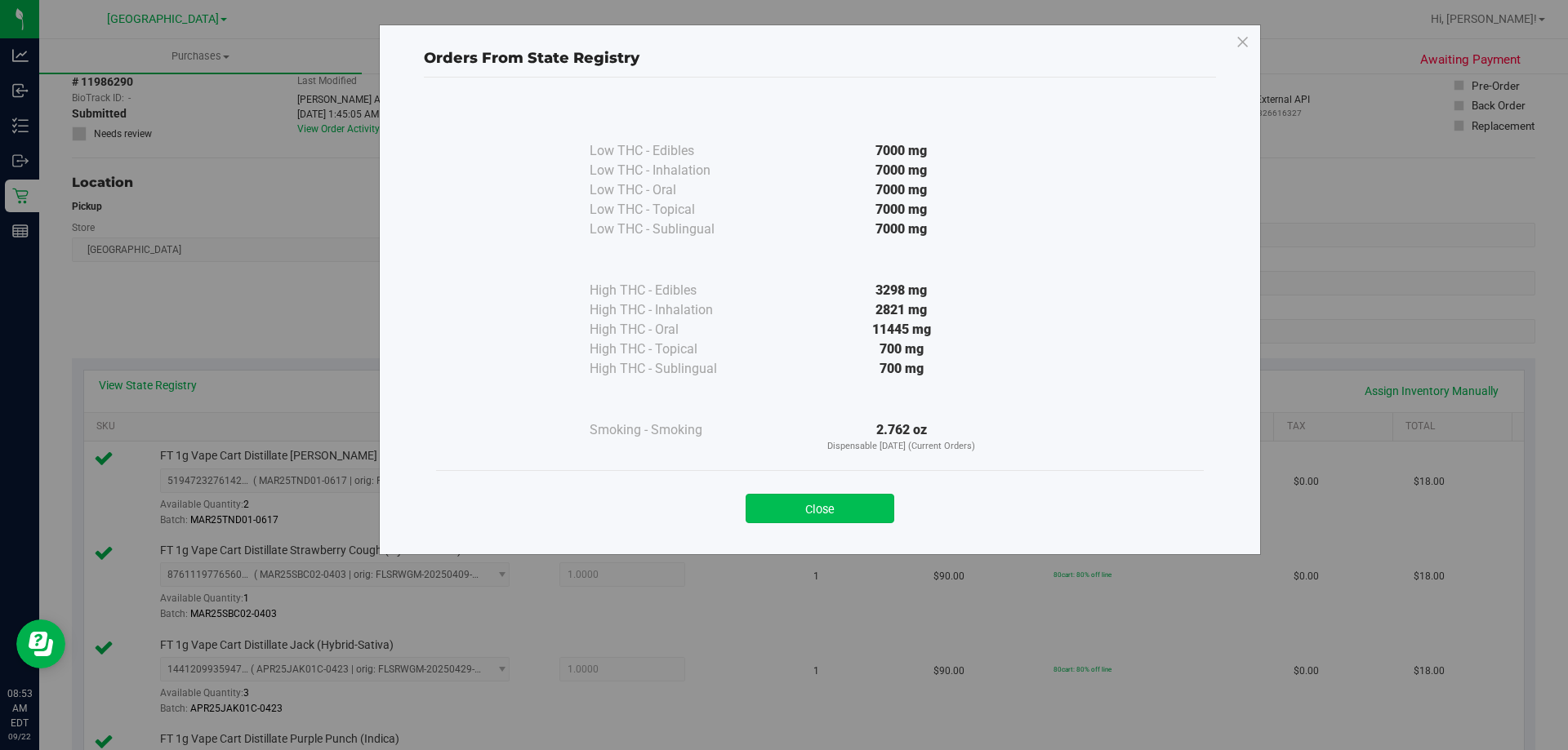
click at [809, 512] on button "Close" at bounding box center [820, 509] width 149 height 30
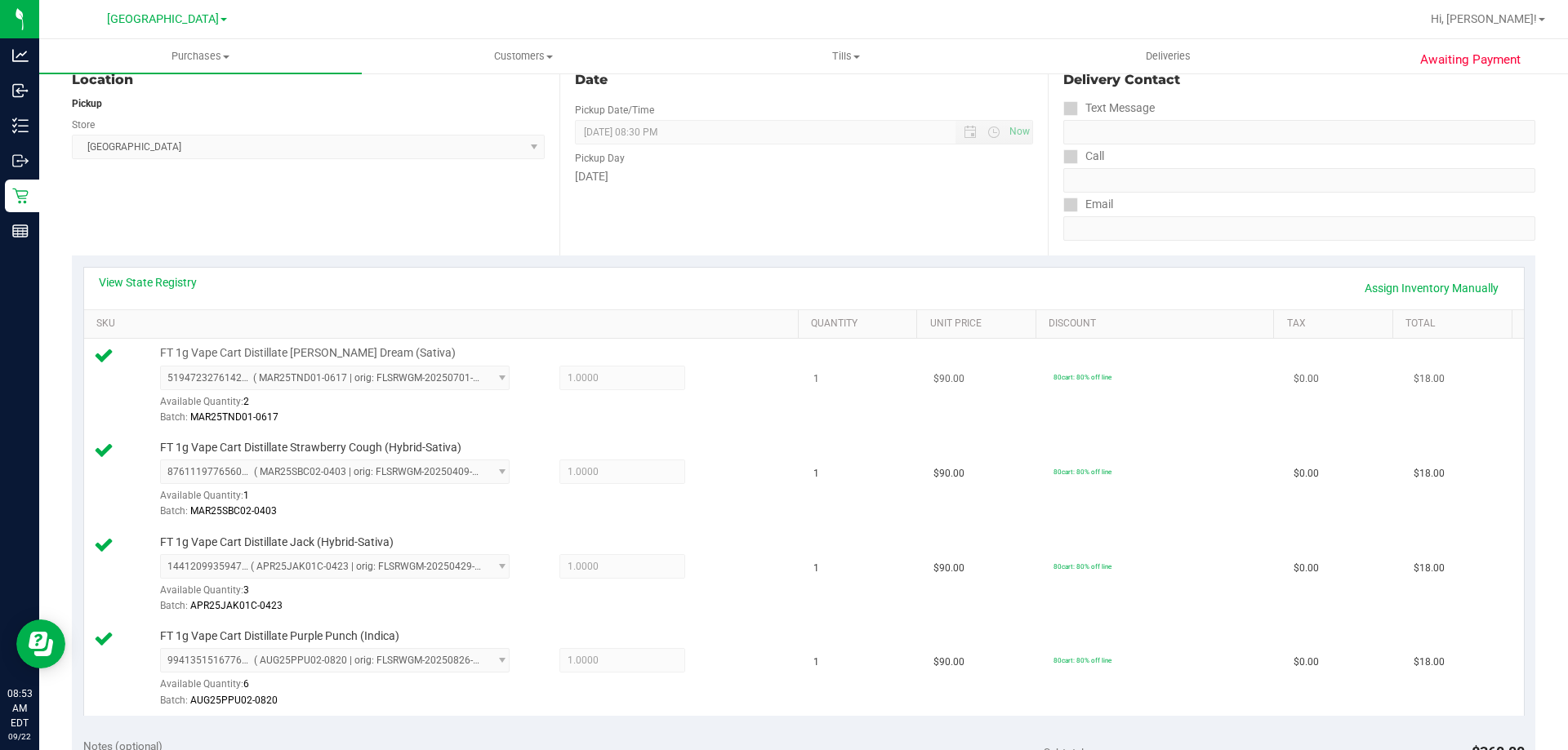
scroll to position [245, 0]
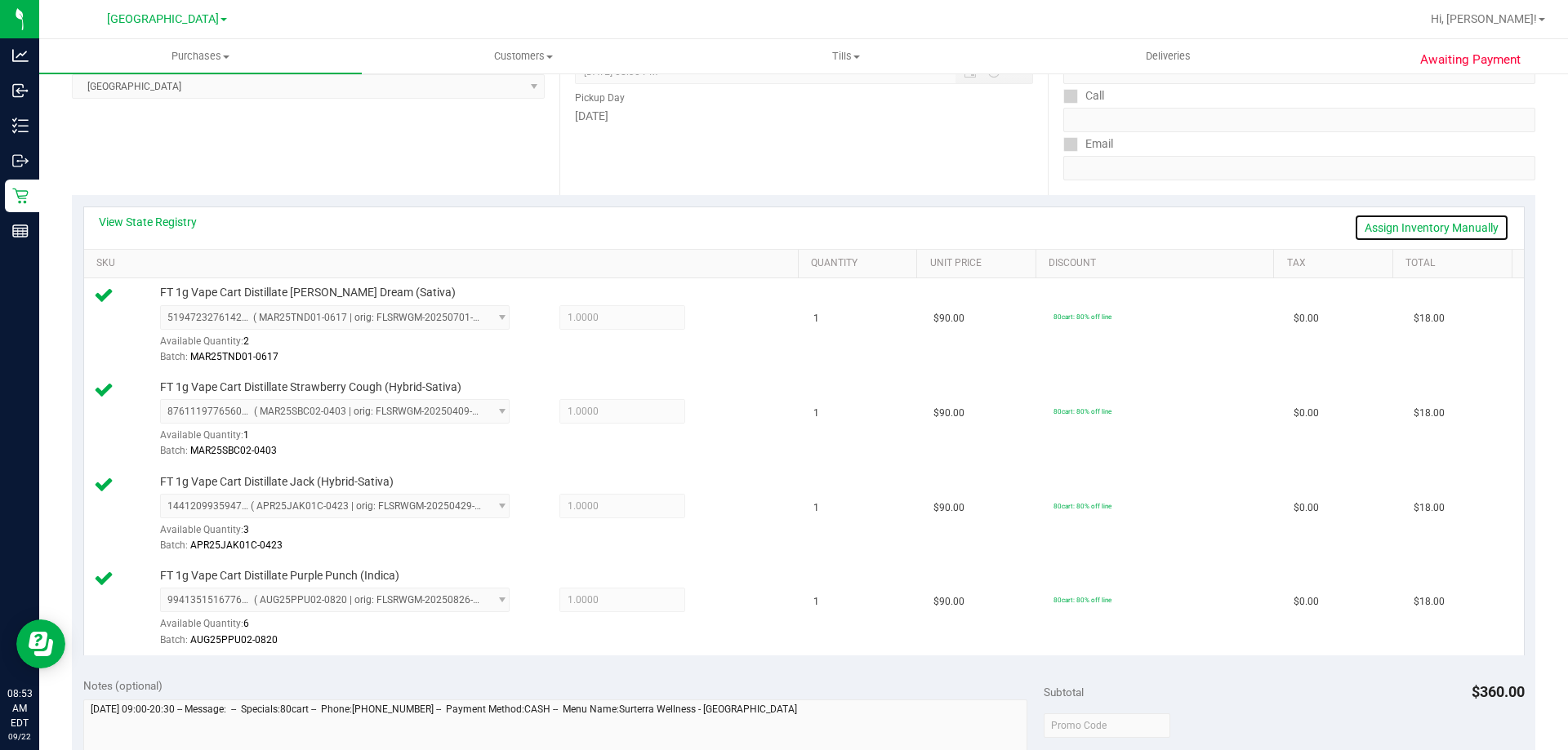
click at [1379, 221] on link "Assign Inventory Manually" at bounding box center [1431, 228] width 155 height 28
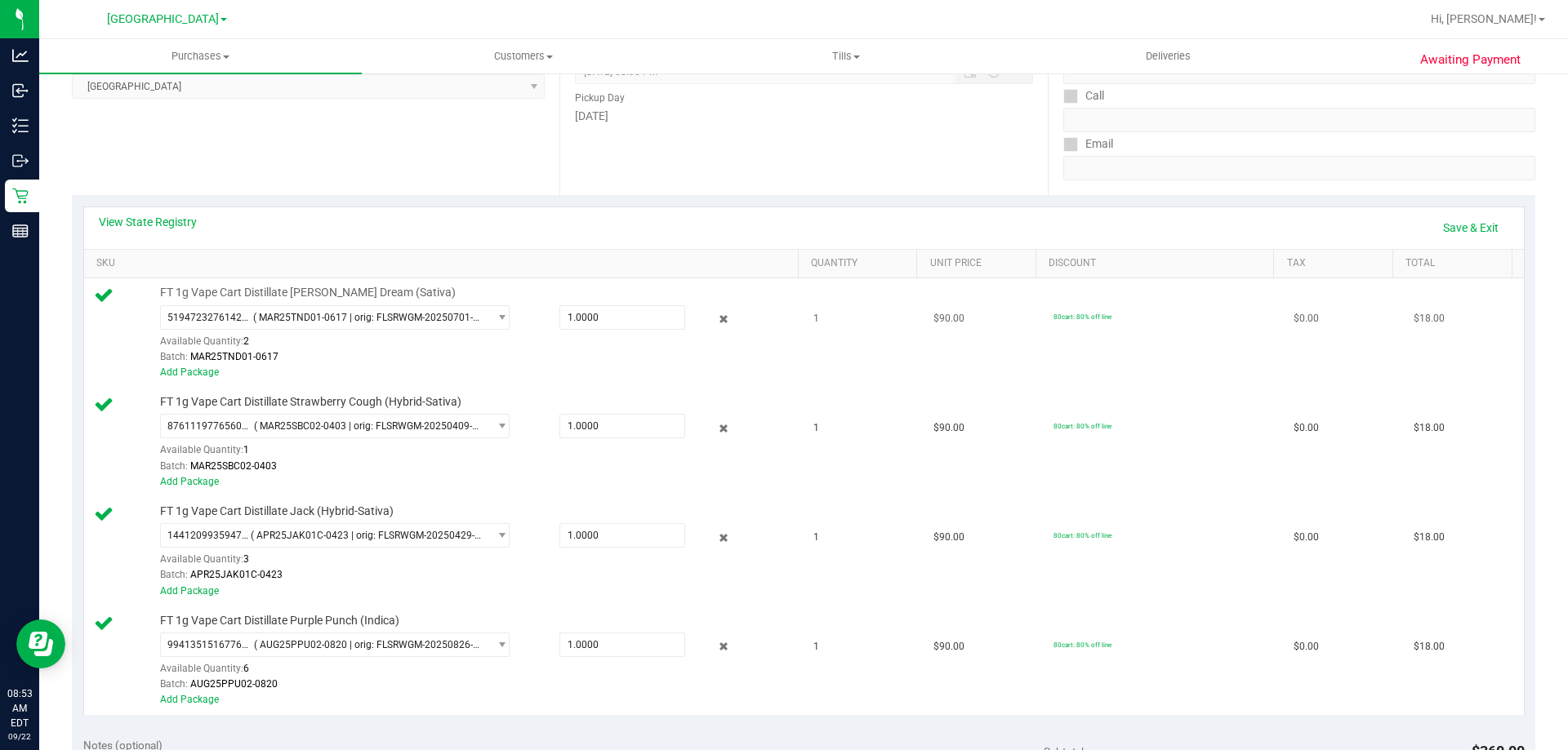
click at [722, 320] on div at bounding box center [711, 320] width 52 height 20
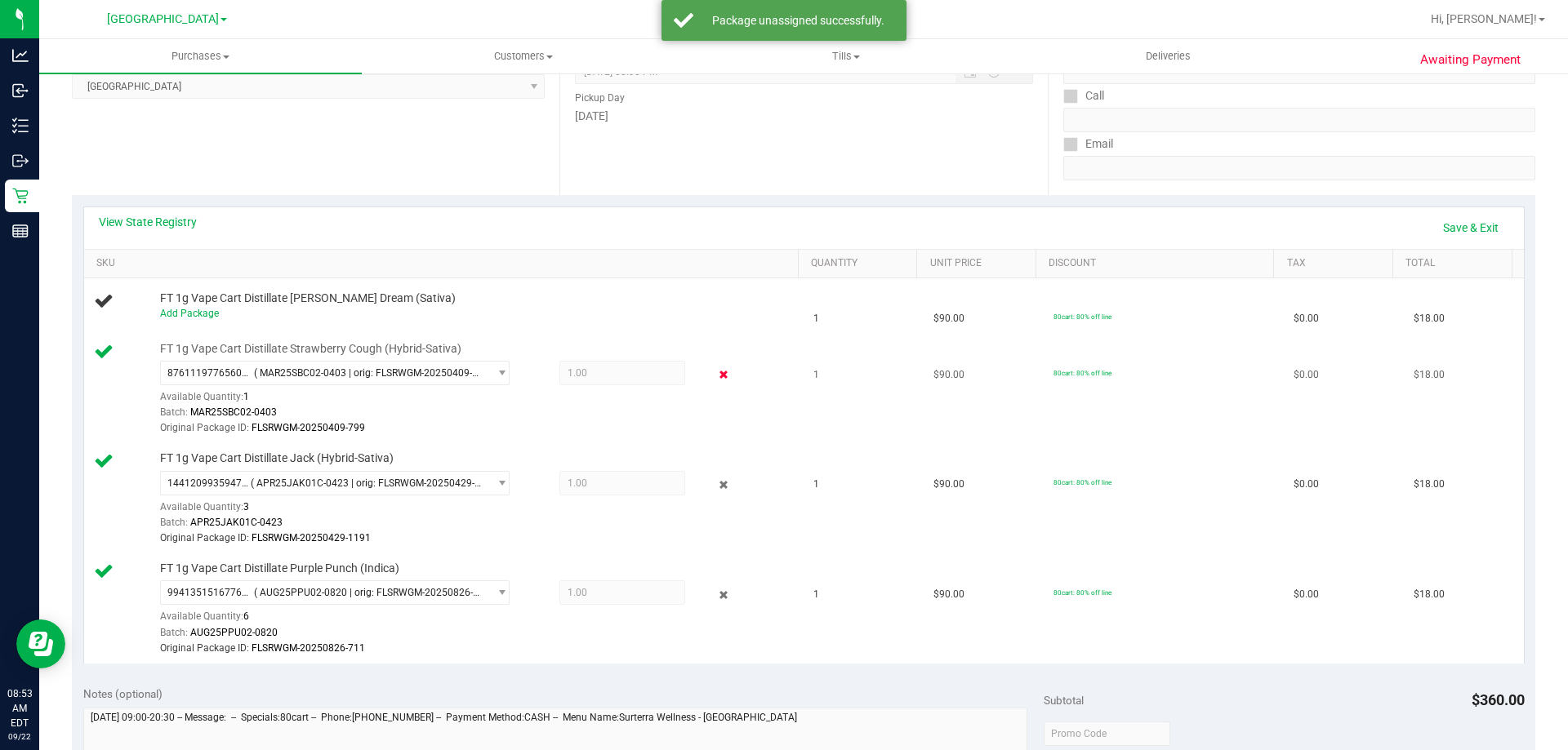
click at [718, 379] on icon at bounding box center [723, 375] width 17 height 19
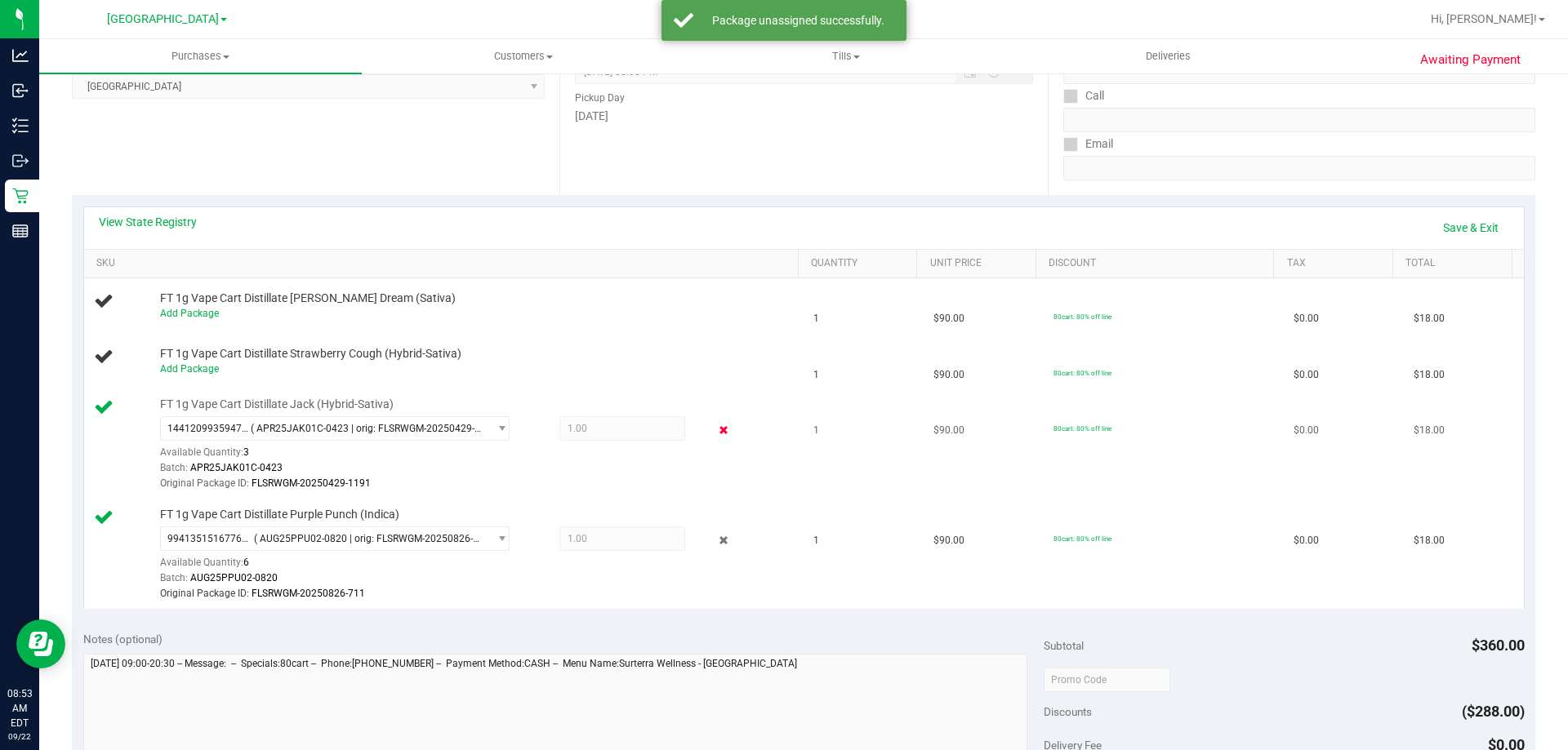
click at [718, 436] on icon at bounding box center [723, 430] width 17 height 19
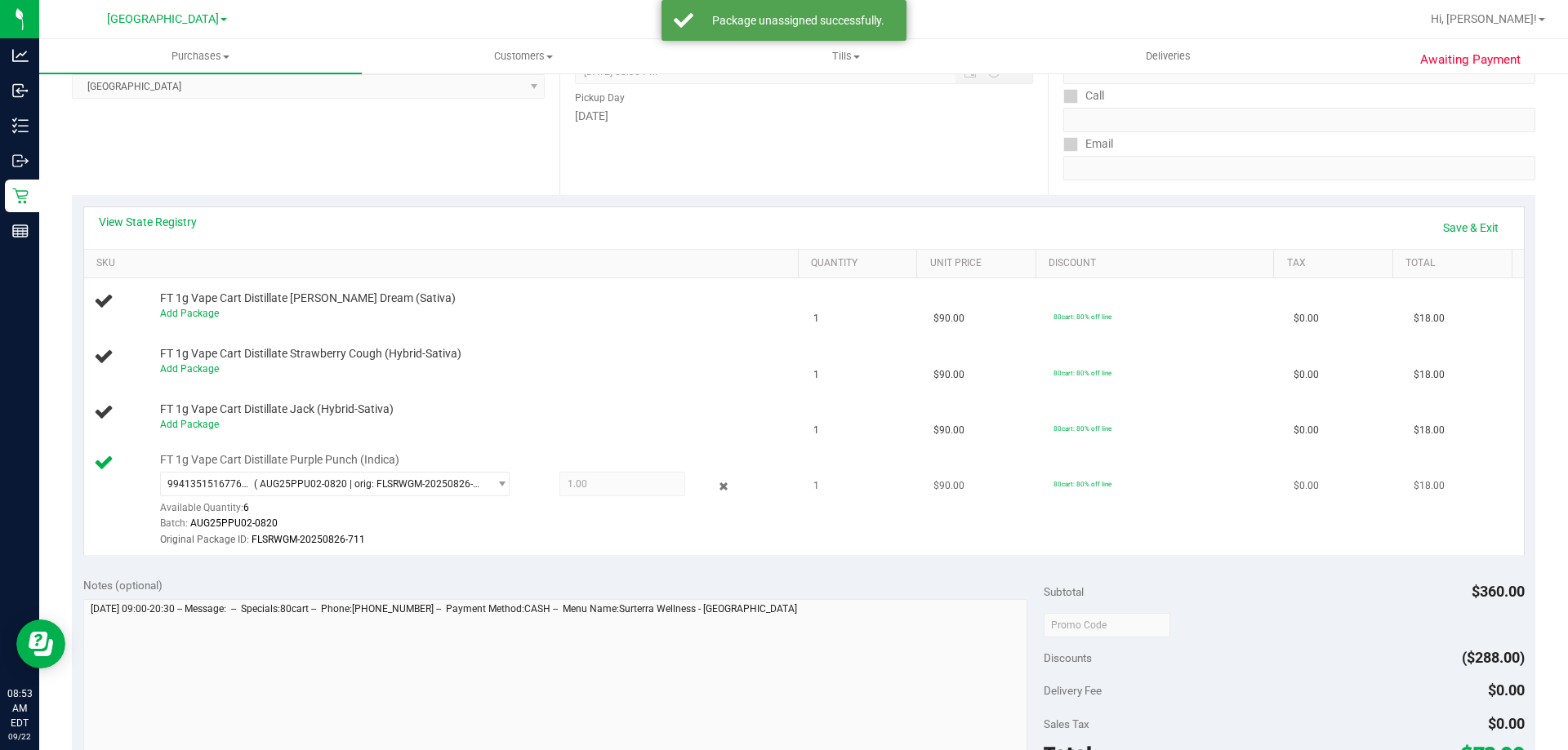
click at [717, 496] on div "9941351516776521 ( AUG25PPU02-0820 | orig: FLSRWGM-20250826-711 ) 9941351516776…" at bounding box center [476, 510] width 630 height 76
click at [715, 488] on icon at bounding box center [723, 486] width 17 height 19
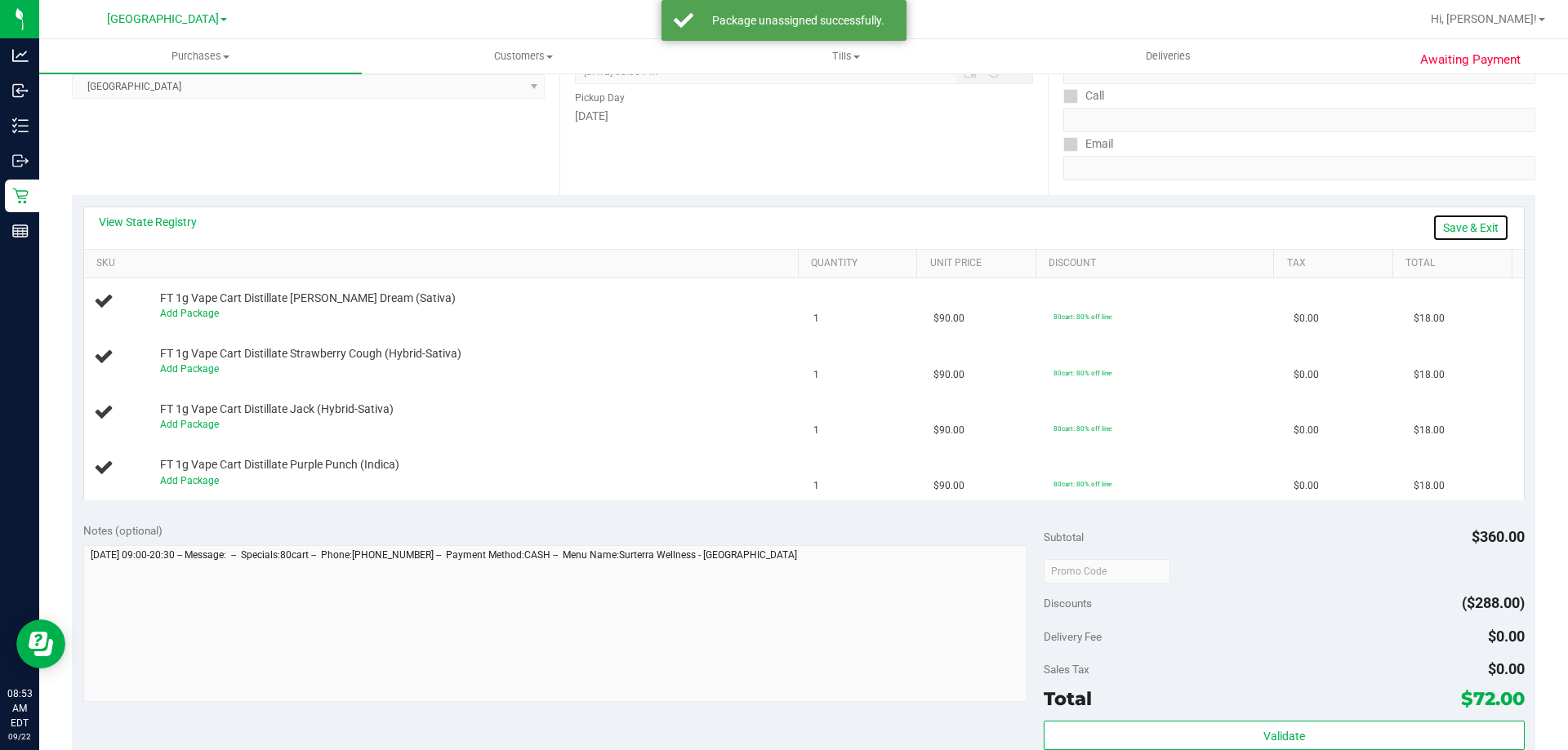
click at [1457, 223] on link "Save & Exit" at bounding box center [1470, 228] width 77 height 28
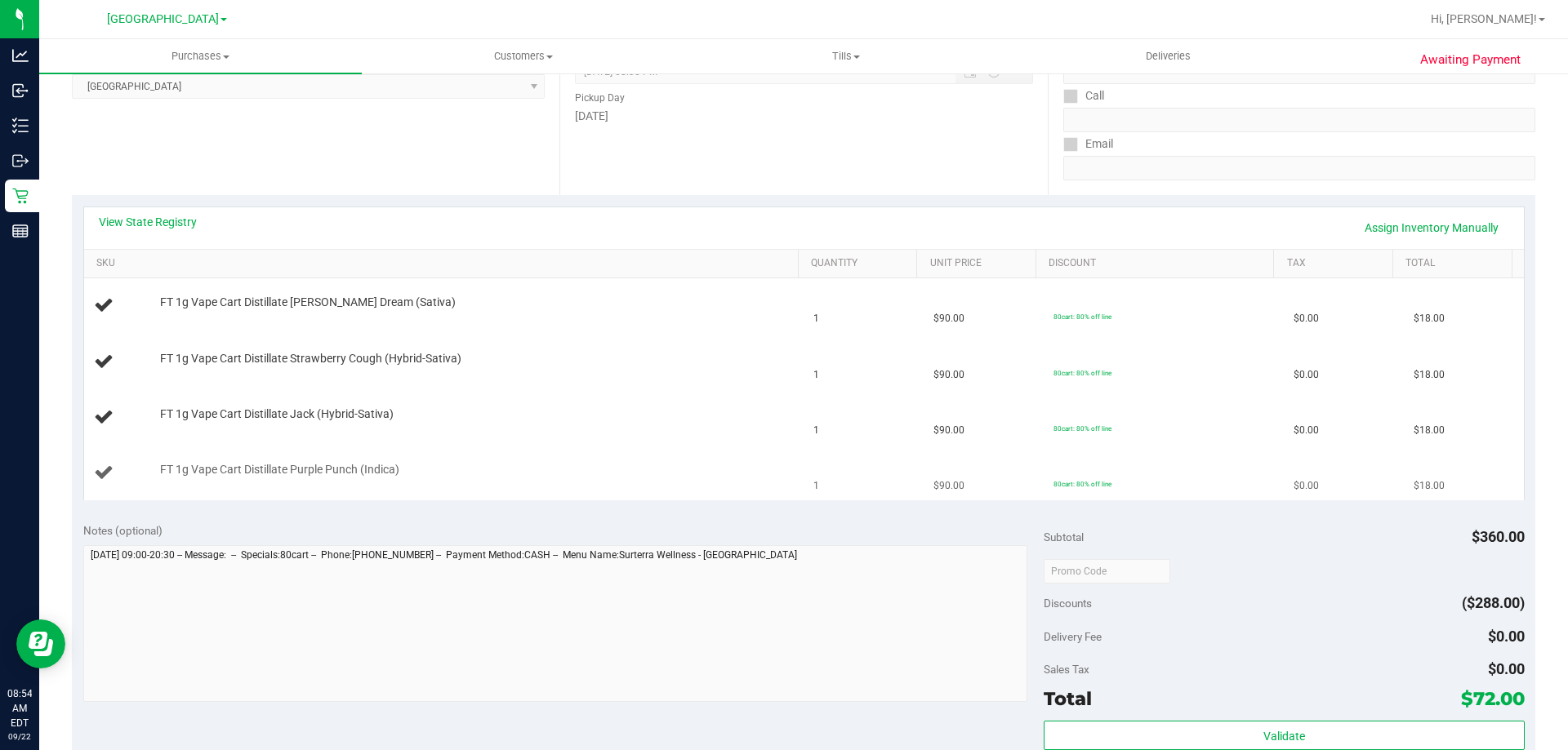
click at [477, 478] on div "FT 1g Vape Cart Distillate Purple Punch (Indica)" at bounding box center [444, 473] width 701 height 22
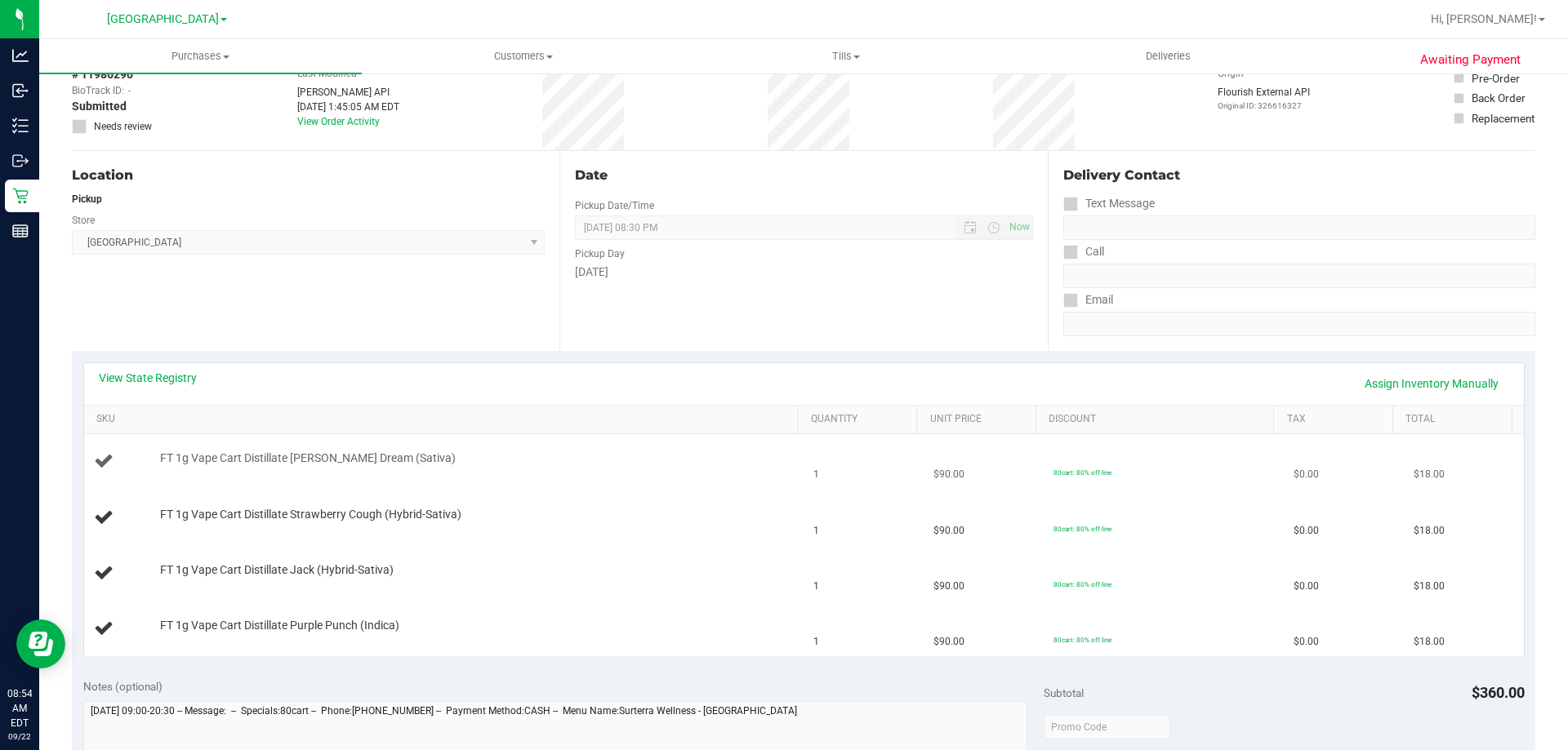
scroll to position [0, 0]
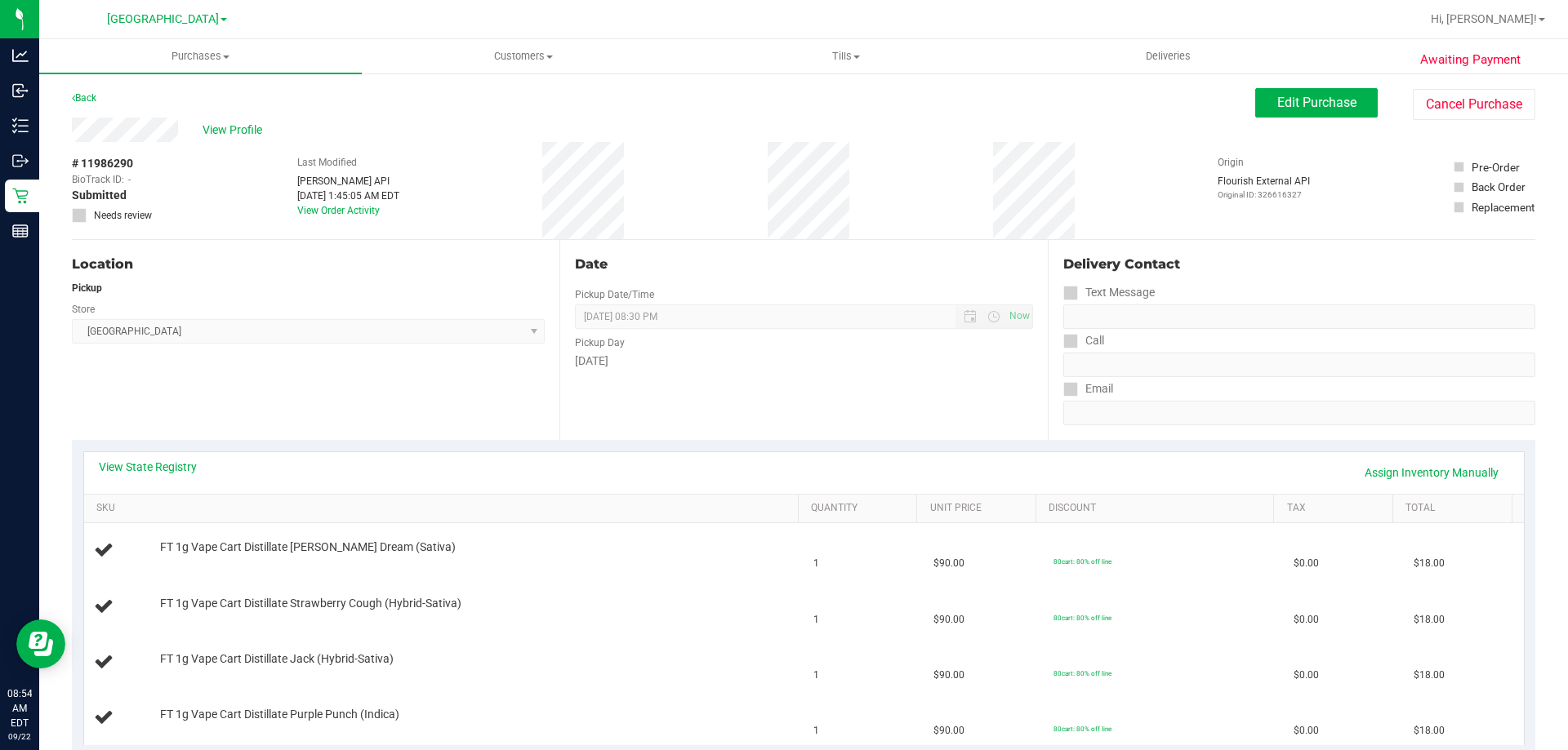
click at [1325, 118] on div "Edit Purchase Cancel Purchase" at bounding box center [1395, 104] width 280 height 32
click at [1311, 100] on span "Edit Purchase" at bounding box center [1317, 102] width 79 height 15
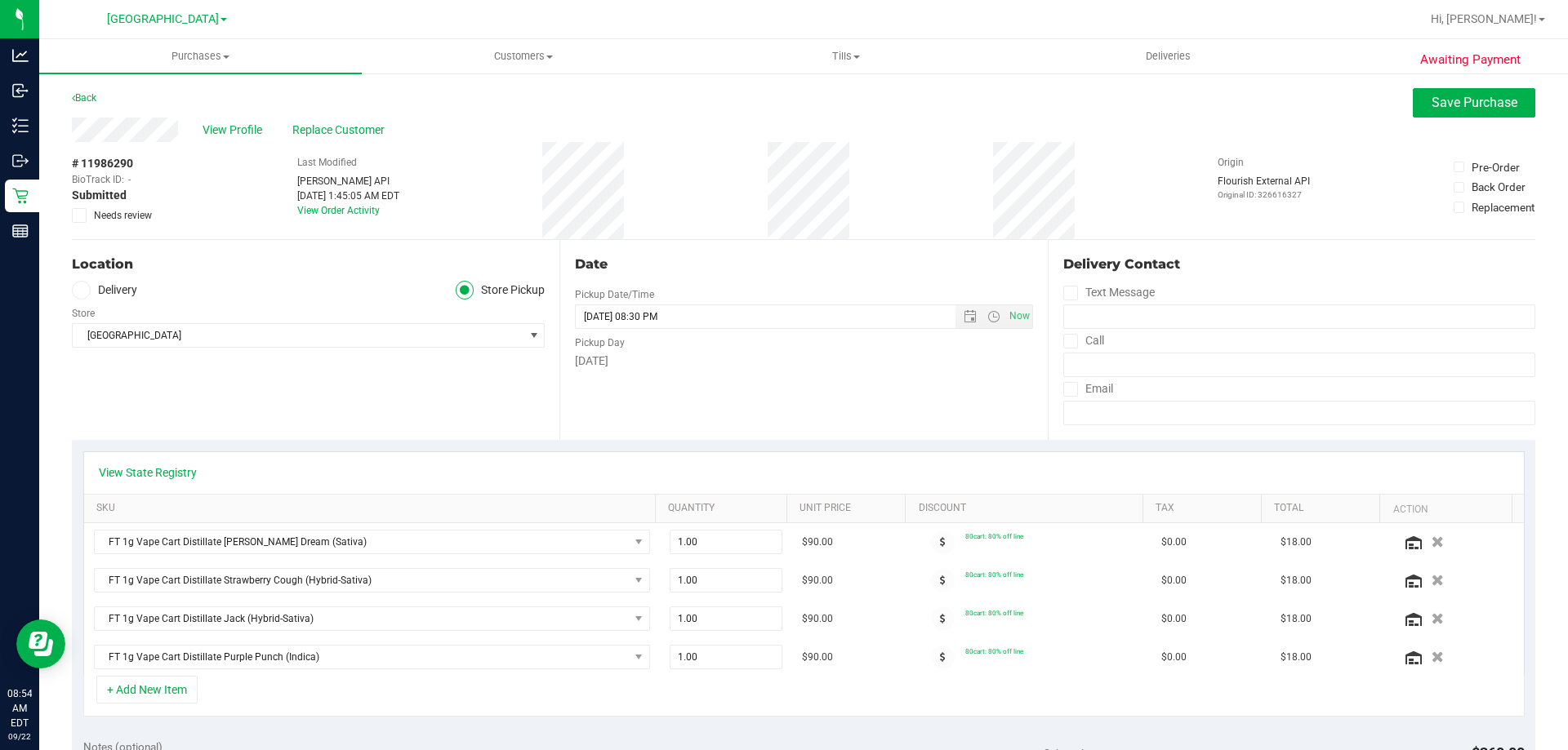
click at [82, 215] on icon at bounding box center [80, 215] width 11 height 0
click at [0, 0] on input "Needs review" at bounding box center [0, 0] width 0 height 0
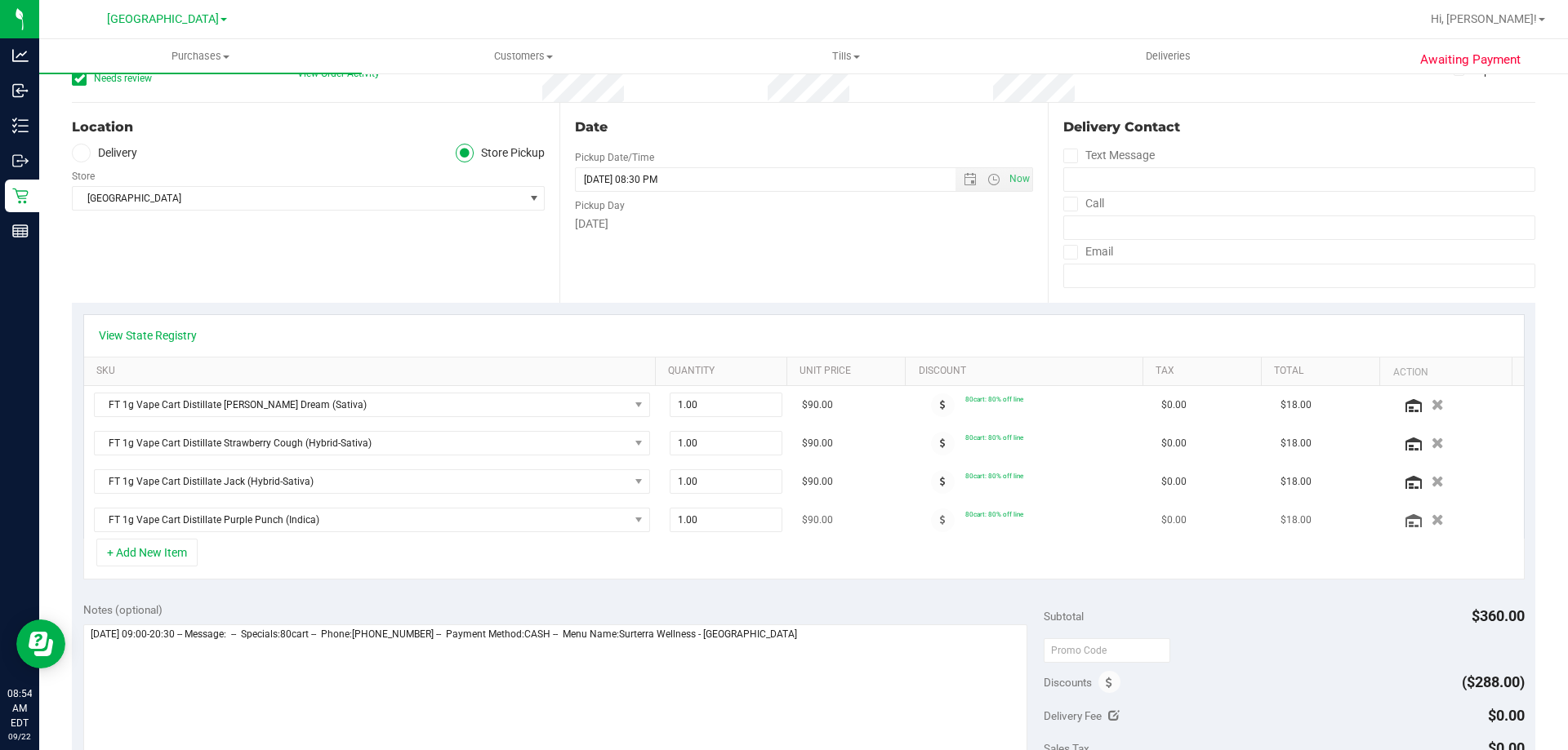
scroll to position [245, 0]
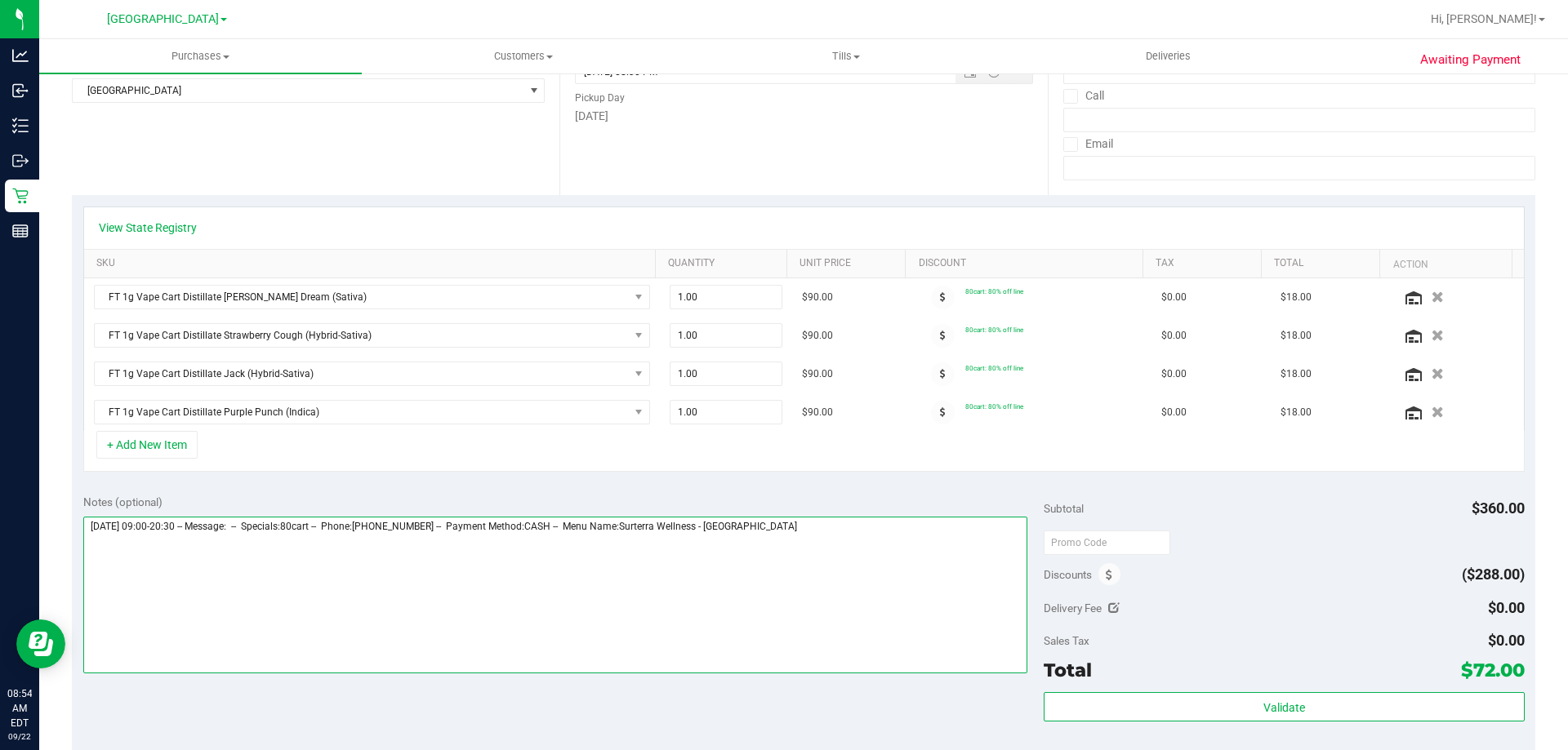
click at [859, 538] on textarea at bounding box center [555, 595] width 945 height 157
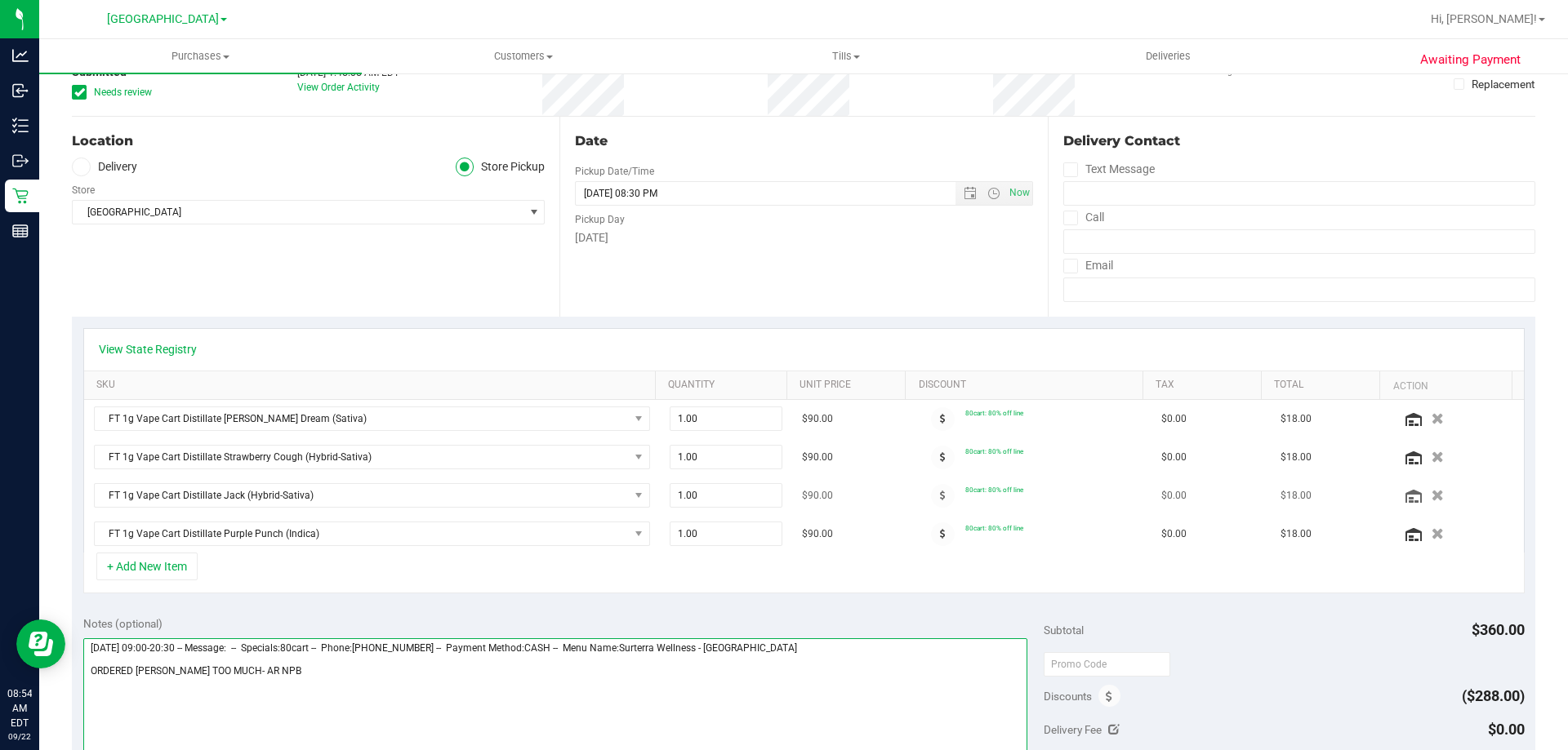
scroll to position [0, 0]
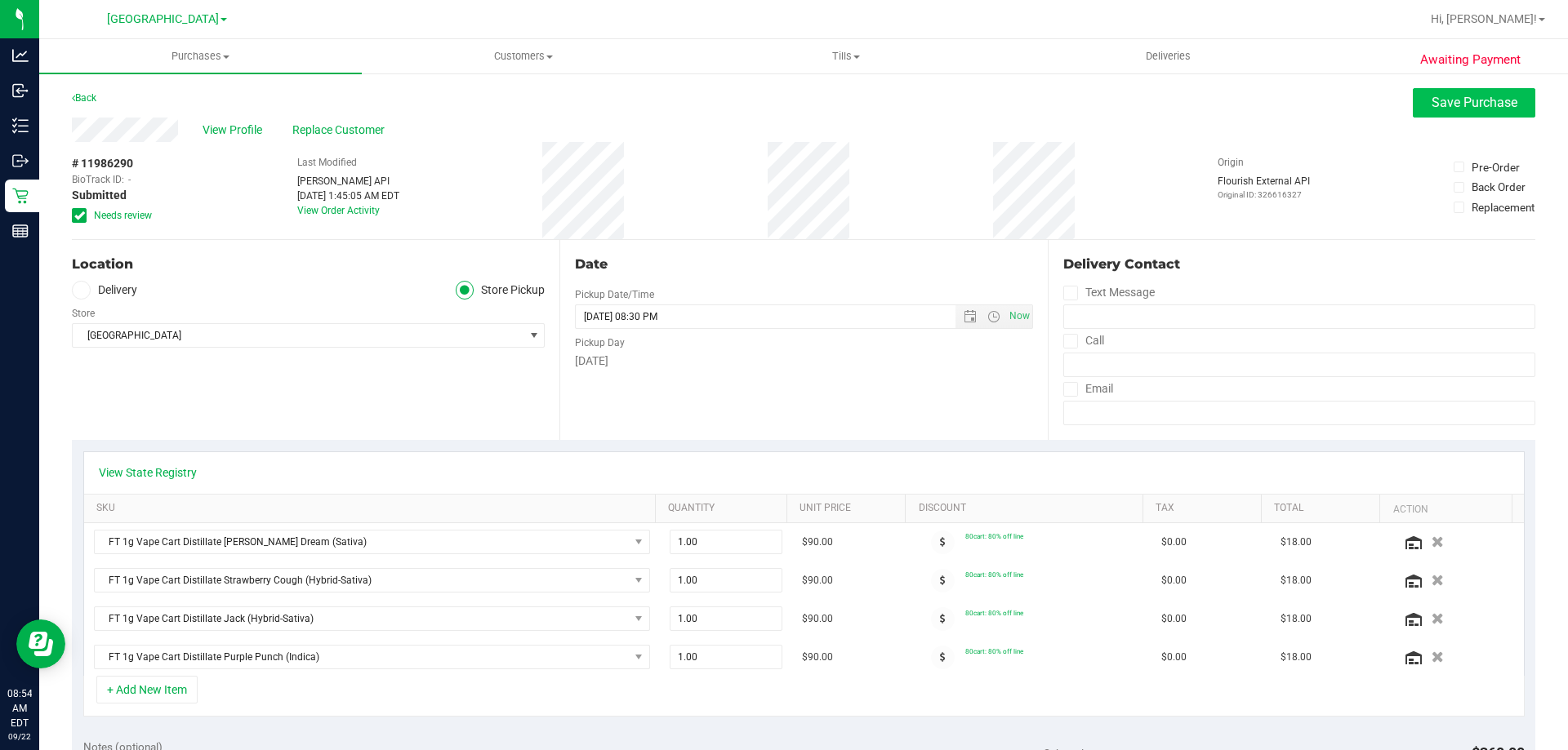
type textarea "Monday 09/22/2025 09:00-20:30 -- Message: -- Specials:80cart -- Phone:772403360…"
click at [1440, 100] on span "Save Purchase" at bounding box center [1473, 102] width 86 height 15
click at [241, 131] on span "View Profile" at bounding box center [235, 130] width 66 height 17
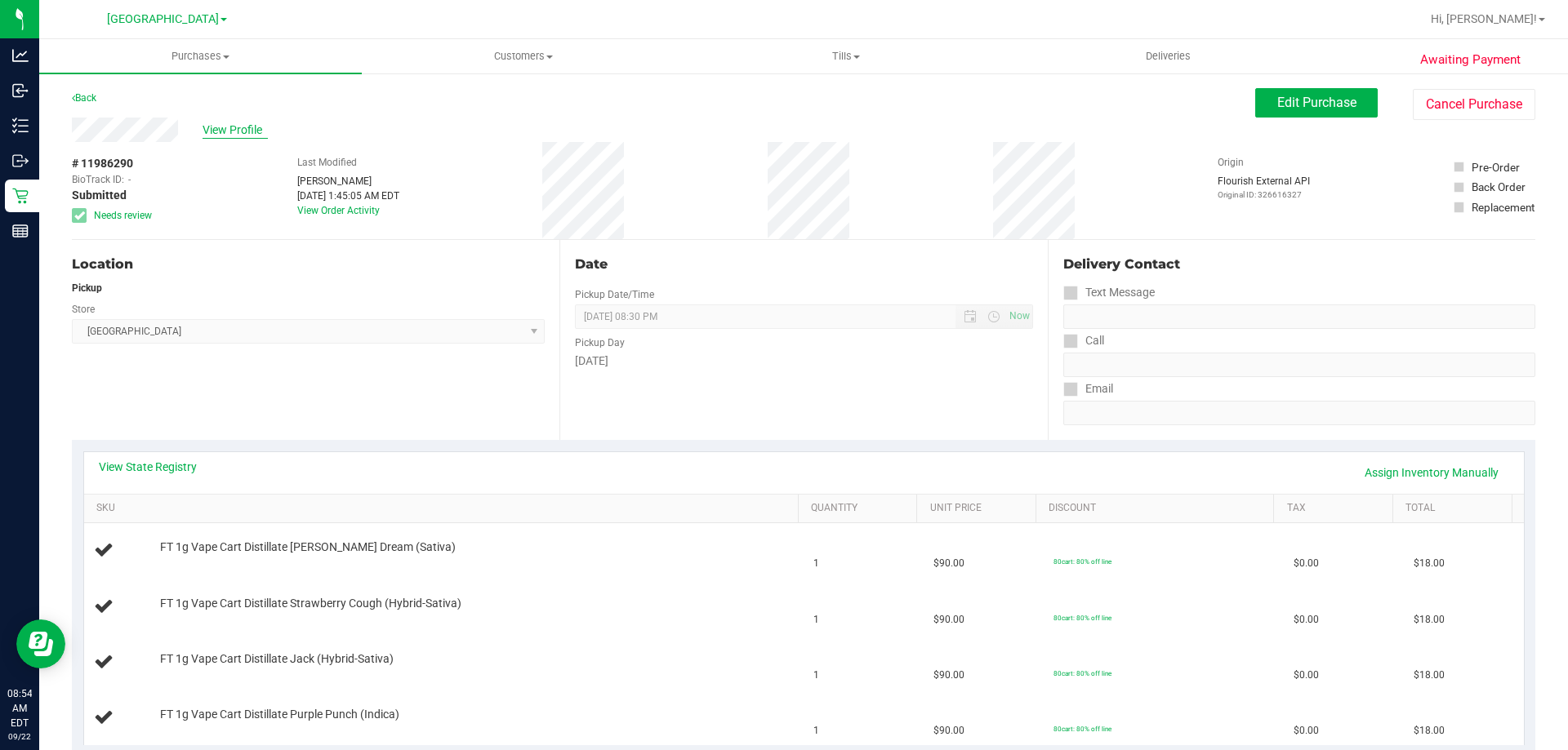
click at [249, 130] on span "View Profile" at bounding box center [235, 130] width 66 height 17
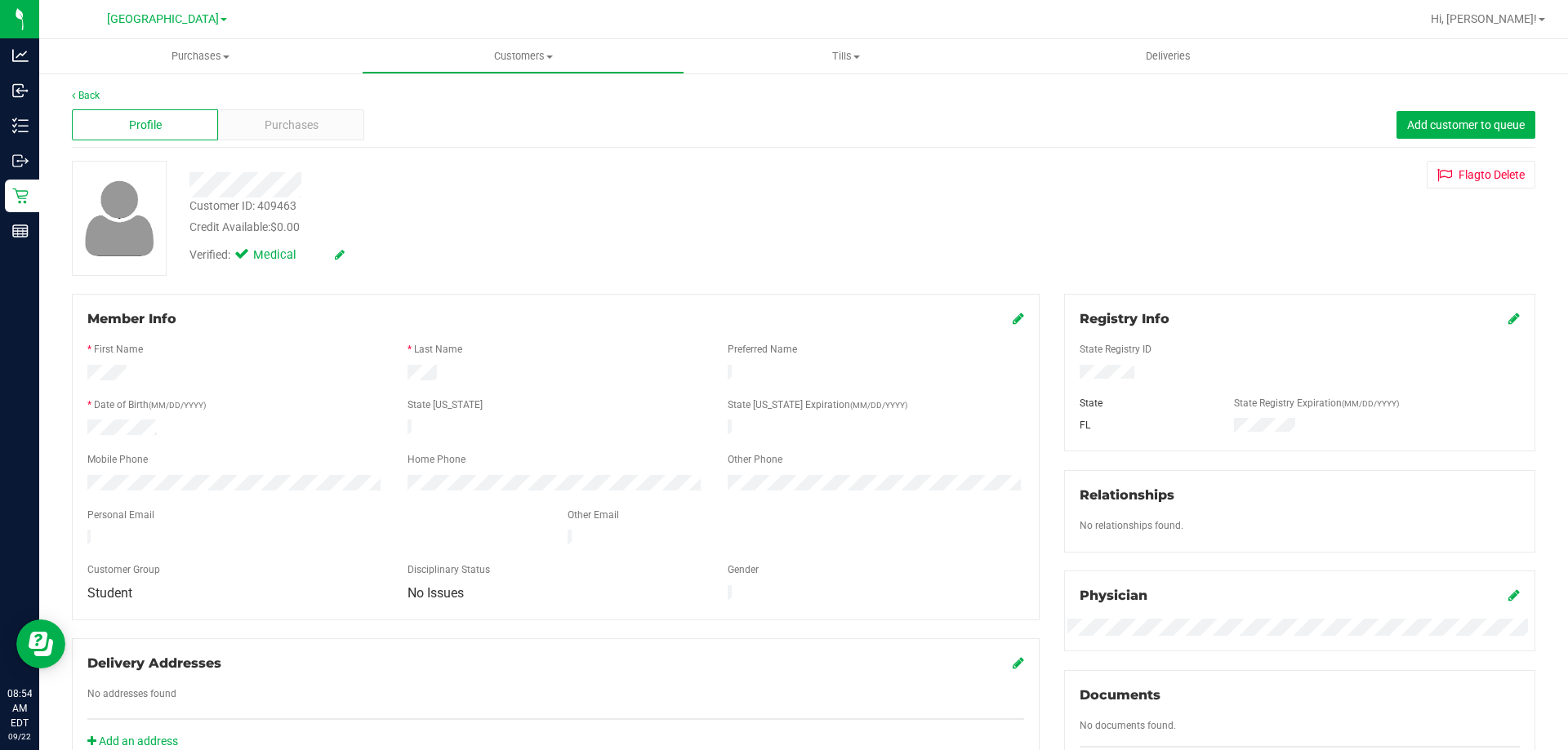
click at [279, 205] on div "Customer ID: 409463" at bounding box center [242, 205] width 107 height 17
copy div "409463"
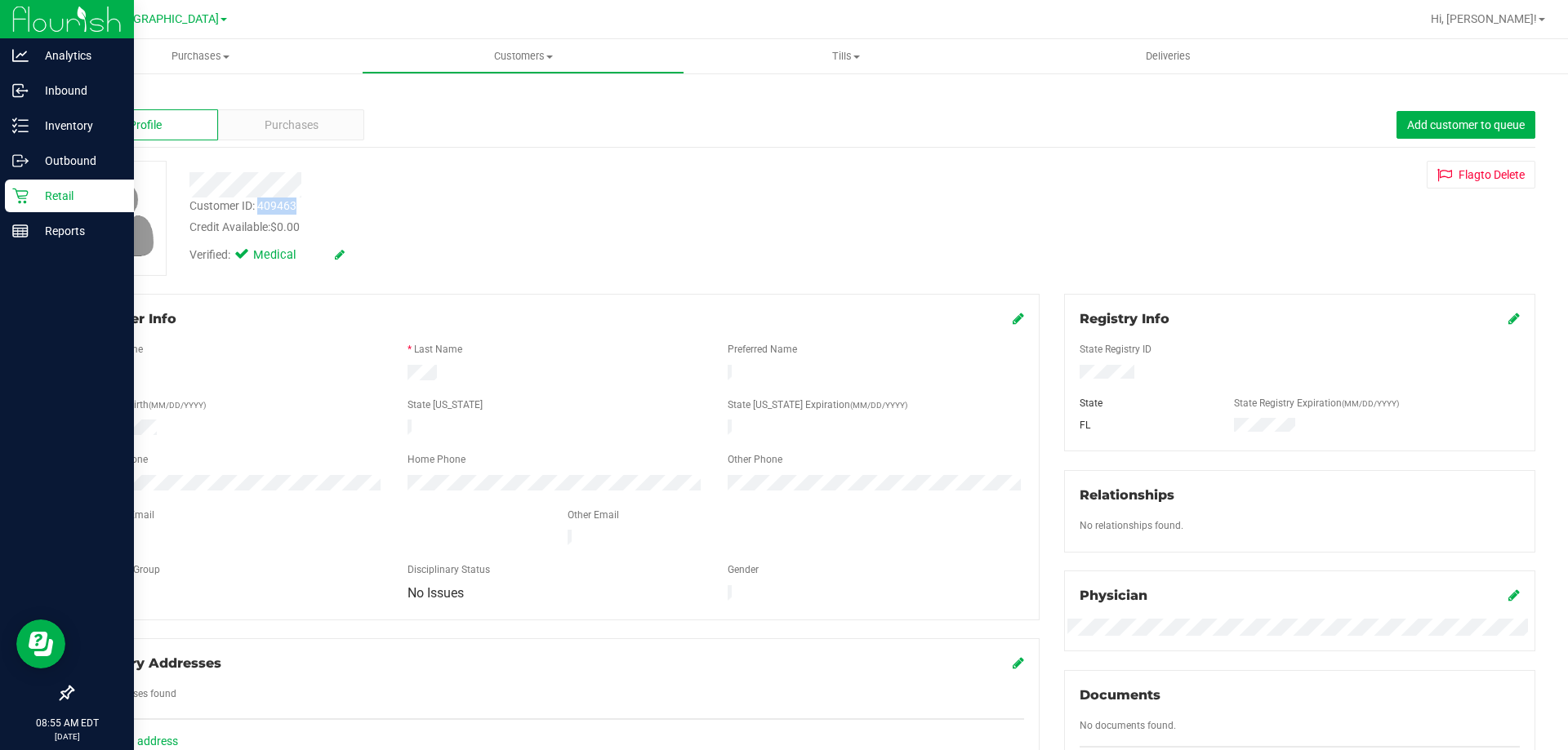
click at [37, 191] on p "Retail" at bounding box center [77, 196] width 98 height 20
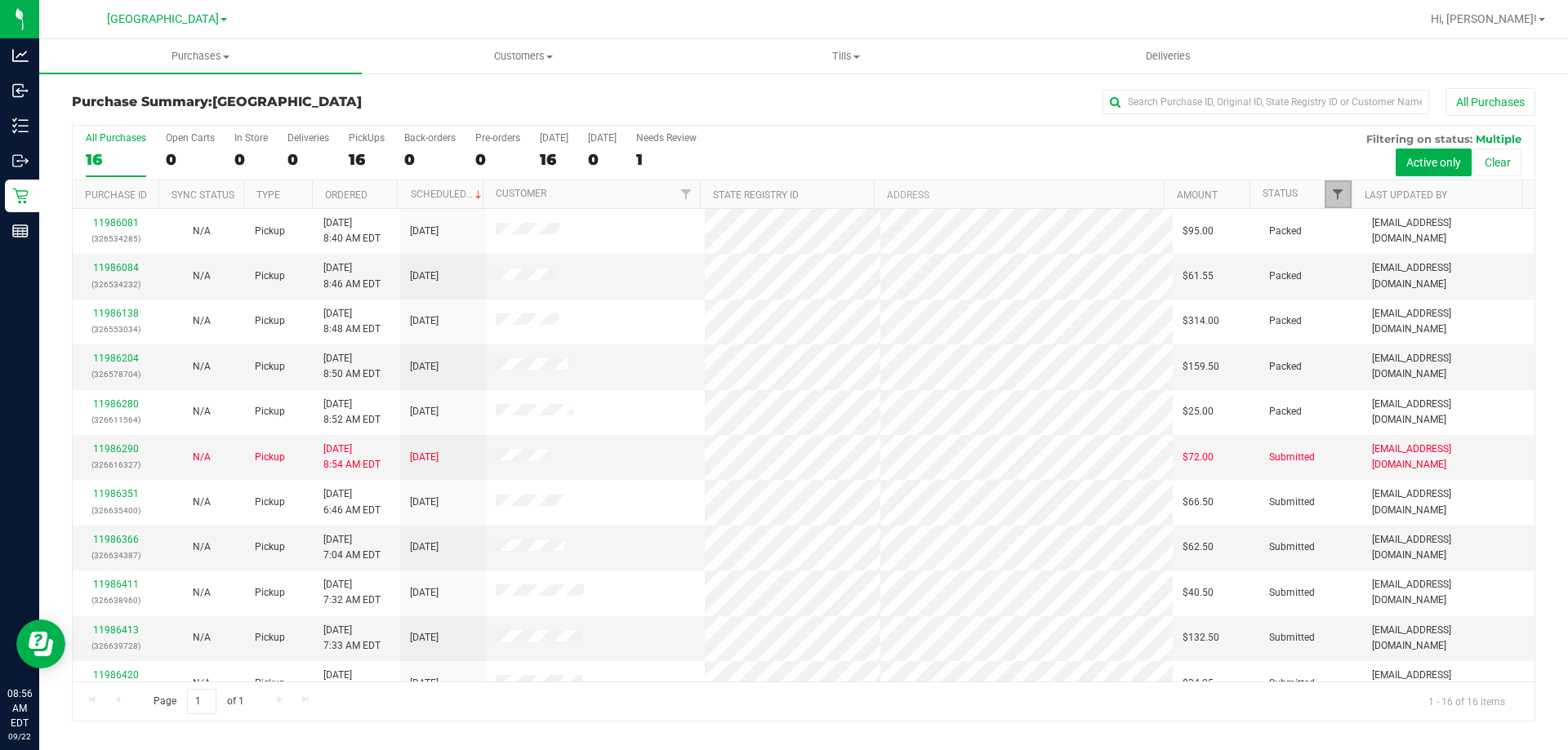
click at [1335, 193] on span "Filter" at bounding box center [1337, 194] width 14 height 14
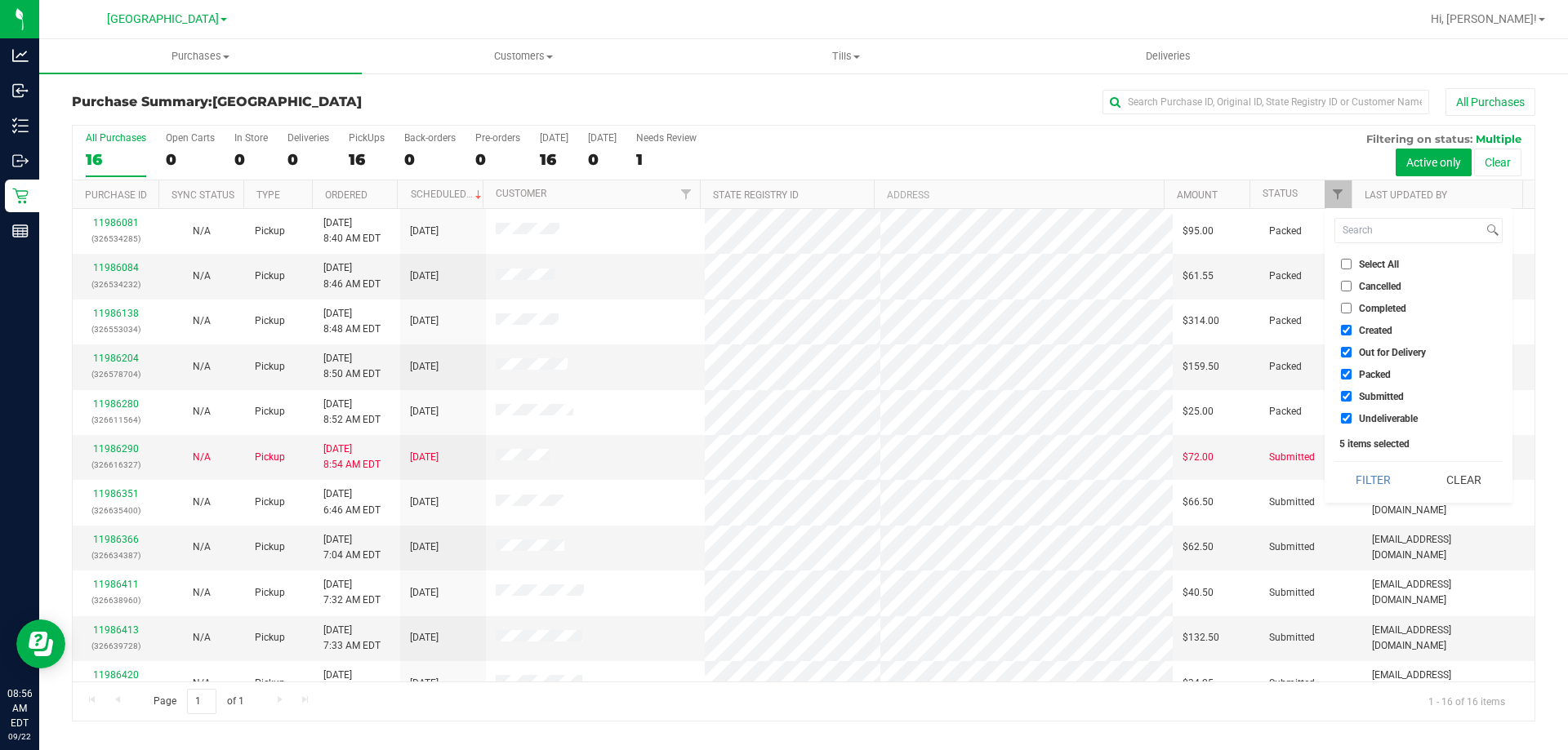
click at [1383, 371] on span "Packed" at bounding box center [1374, 375] width 32 height 10
click at [1352, 371] on input "Packed" at bounding box center [1346, 375] width 11 height 11
checkbox input "false"
click at [1383, 352] on span "Out for Delivery" at bounding box center [1392, 352] width 67 height 10
click at [1352, 352] on input "Out for Delivery" at bounding box center [1346, 352] width 11 height 11
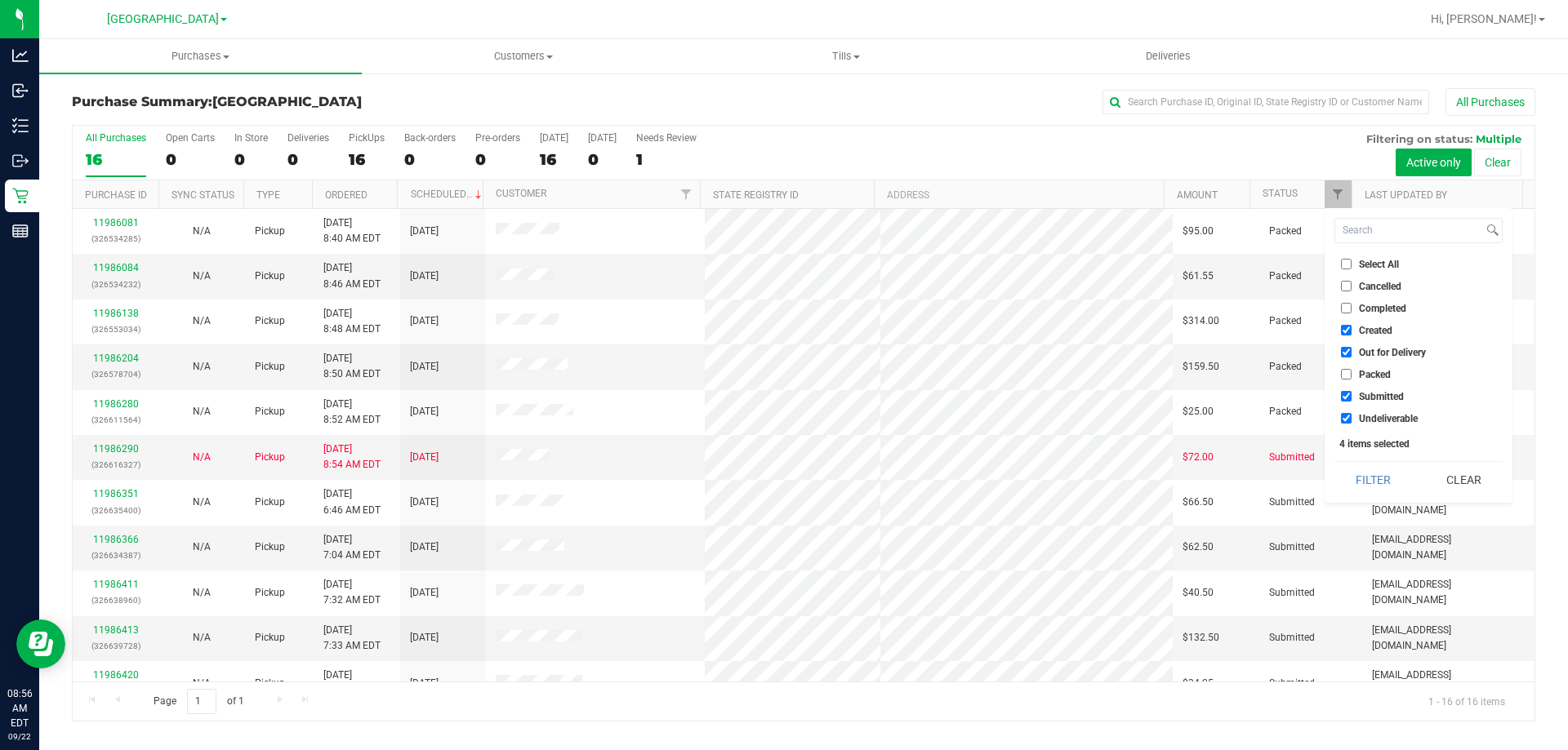
checkbox input "false"
click at [1374, 326] on span "Created" at bounding box center [1375, 330] width 33 height 10
click at [1352, 325] on input "Created" at bounding box center [1346, 330] width 11 height 11
checkbox input "false"
click at [1373, 478] on button "Filter" at bounding box center [1373, 480] width 78 height 36
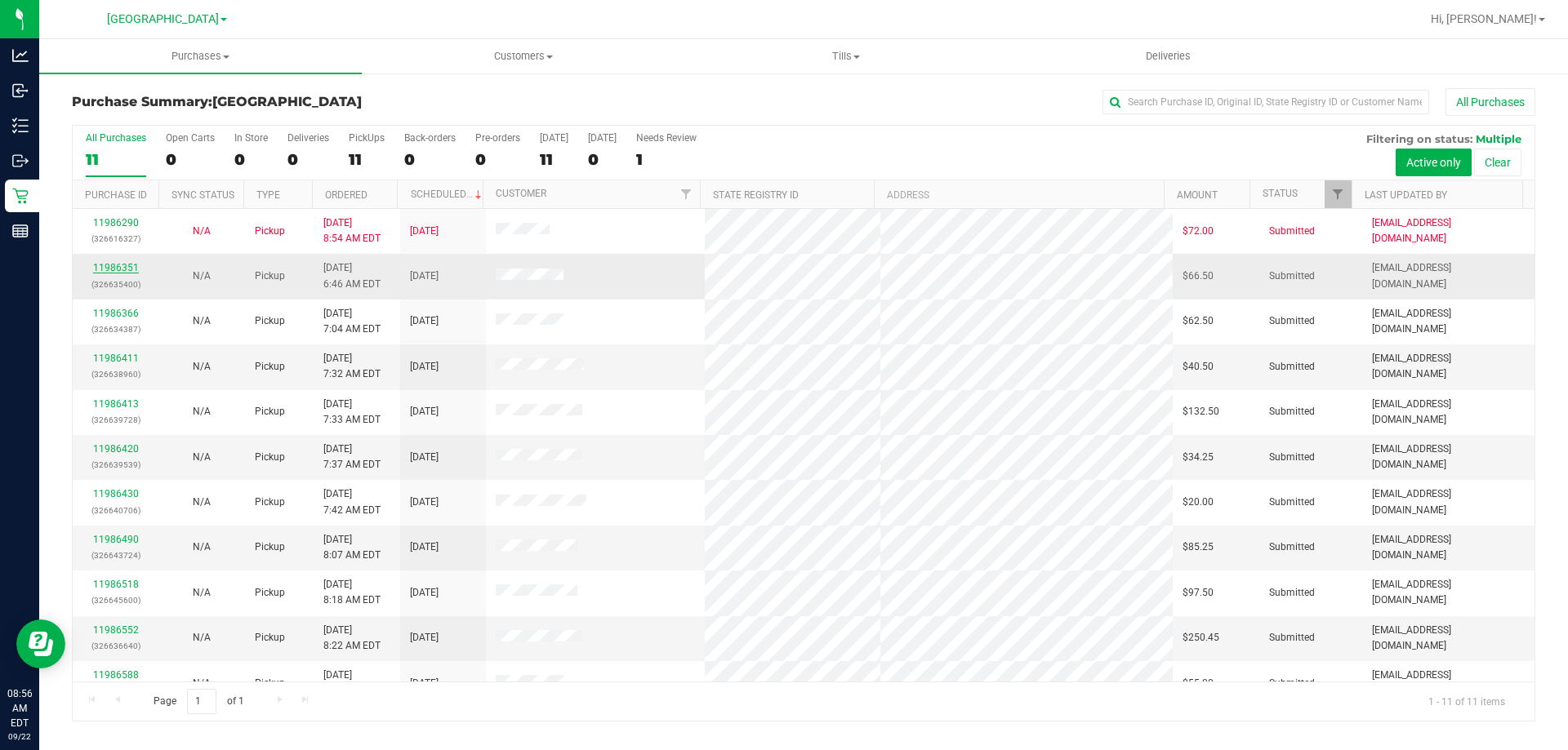
click at [122, 271] on link "11986351" at bounding box center [115, 267] width 46 height 12
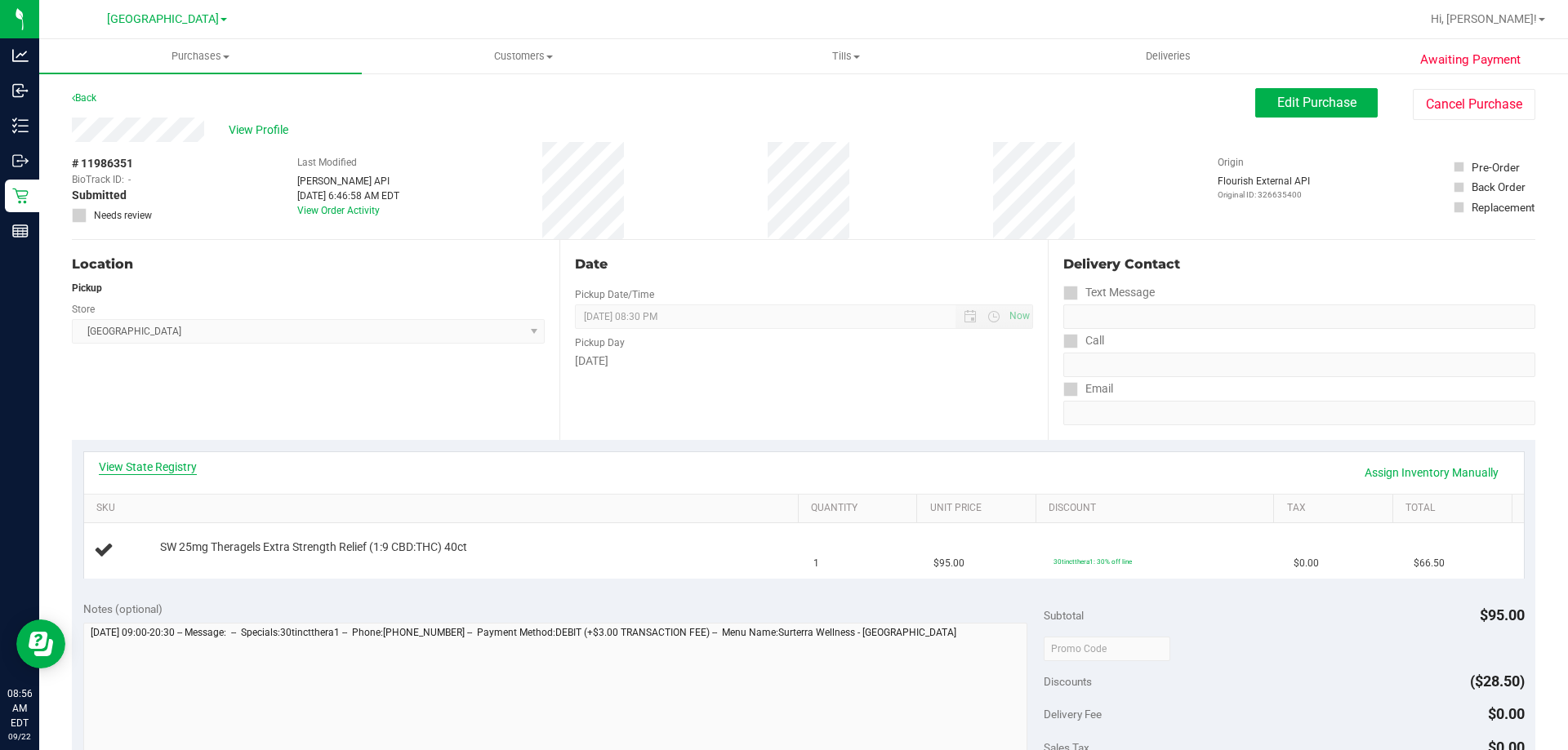
click at [119, 465] on link "View State Registry" at bounding box center [148, 467] width 98 height 16
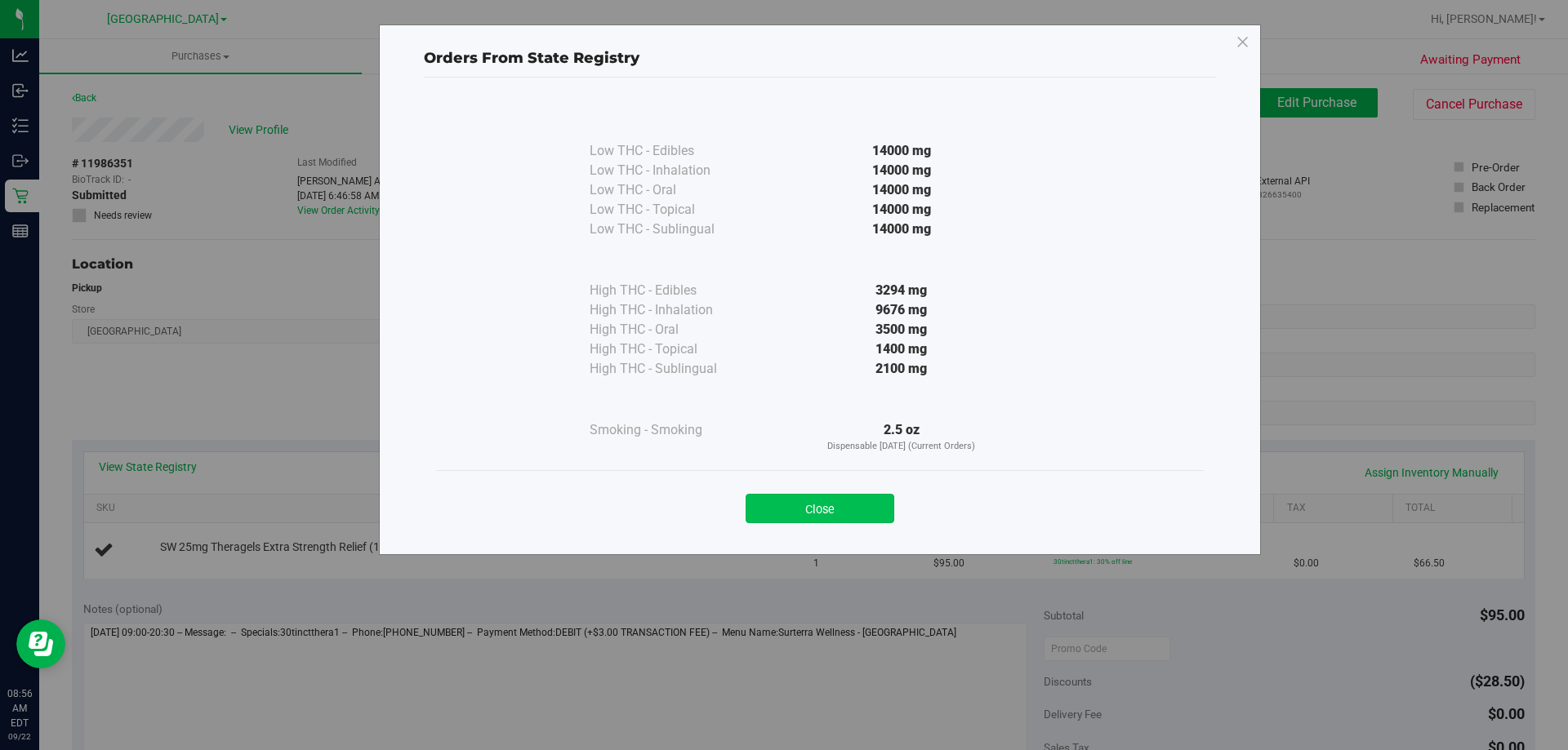
click at [766, 516] on button "Close" at bounding box center [820, 509] width 149 height 30
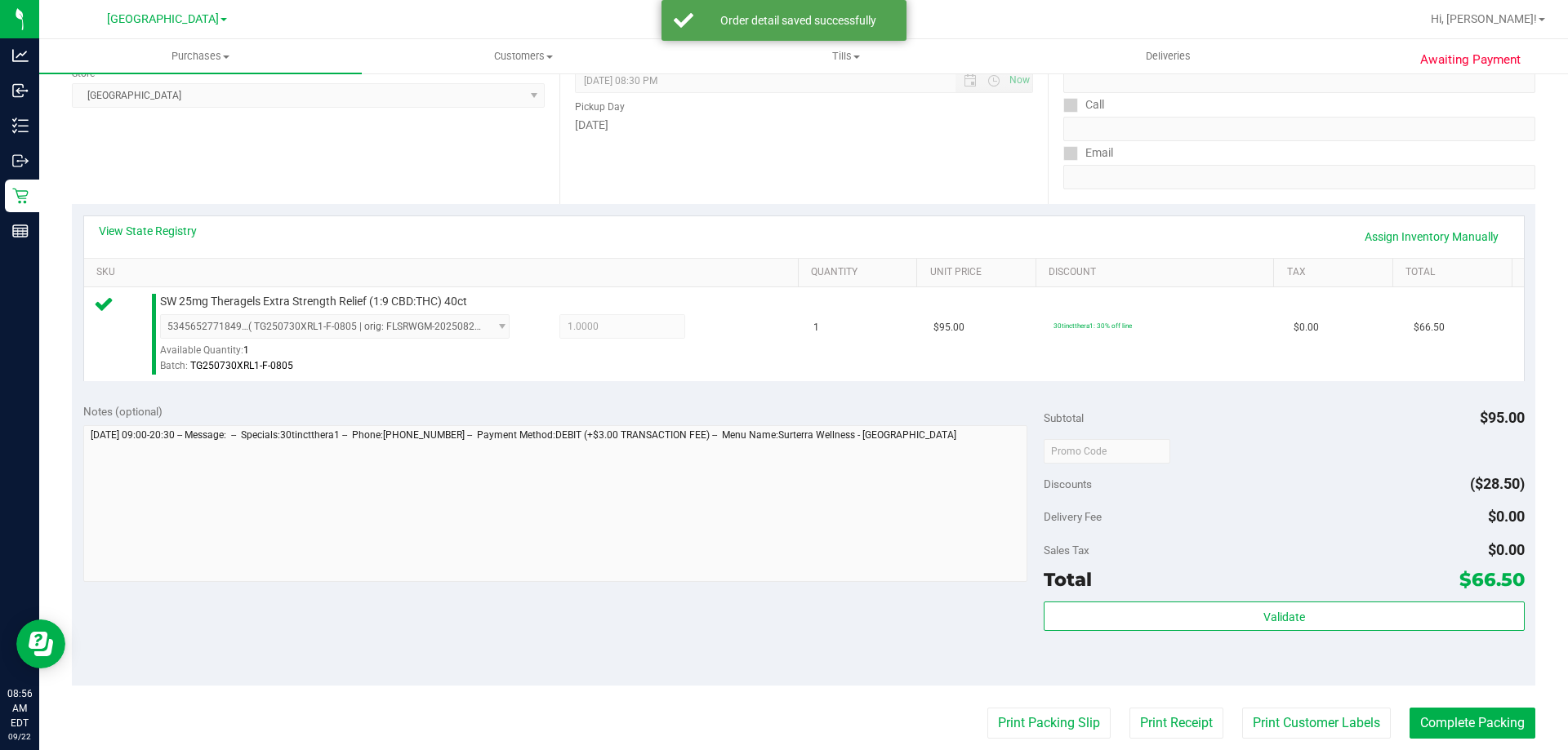
scroll to position [245, 0]
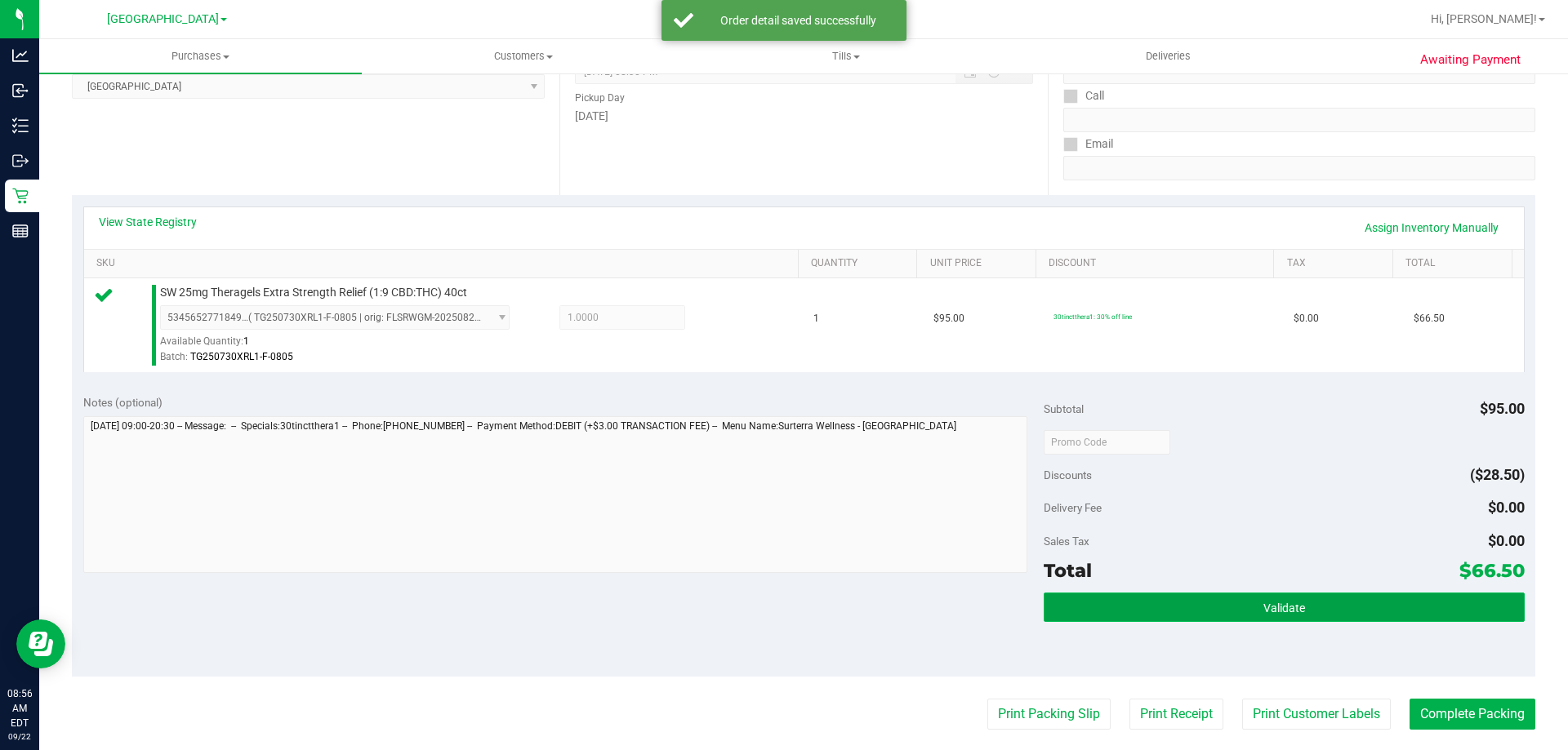
click at [1225, 602] on button "Validate" at bounding box center [1283, 607] width 480 height 30
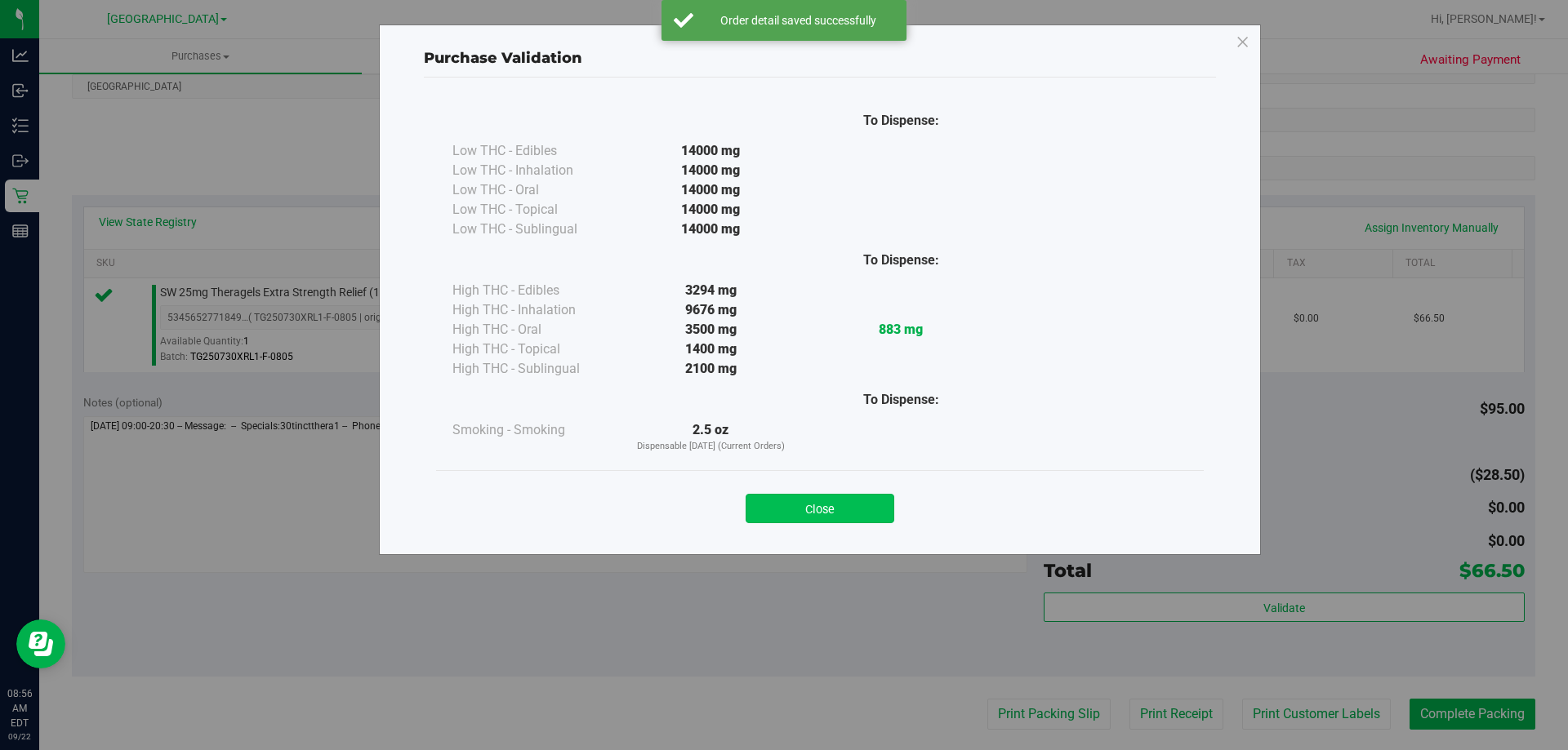
click at [822, 494] on button "Close" at bounding box center [820, 509] width 149 height 30
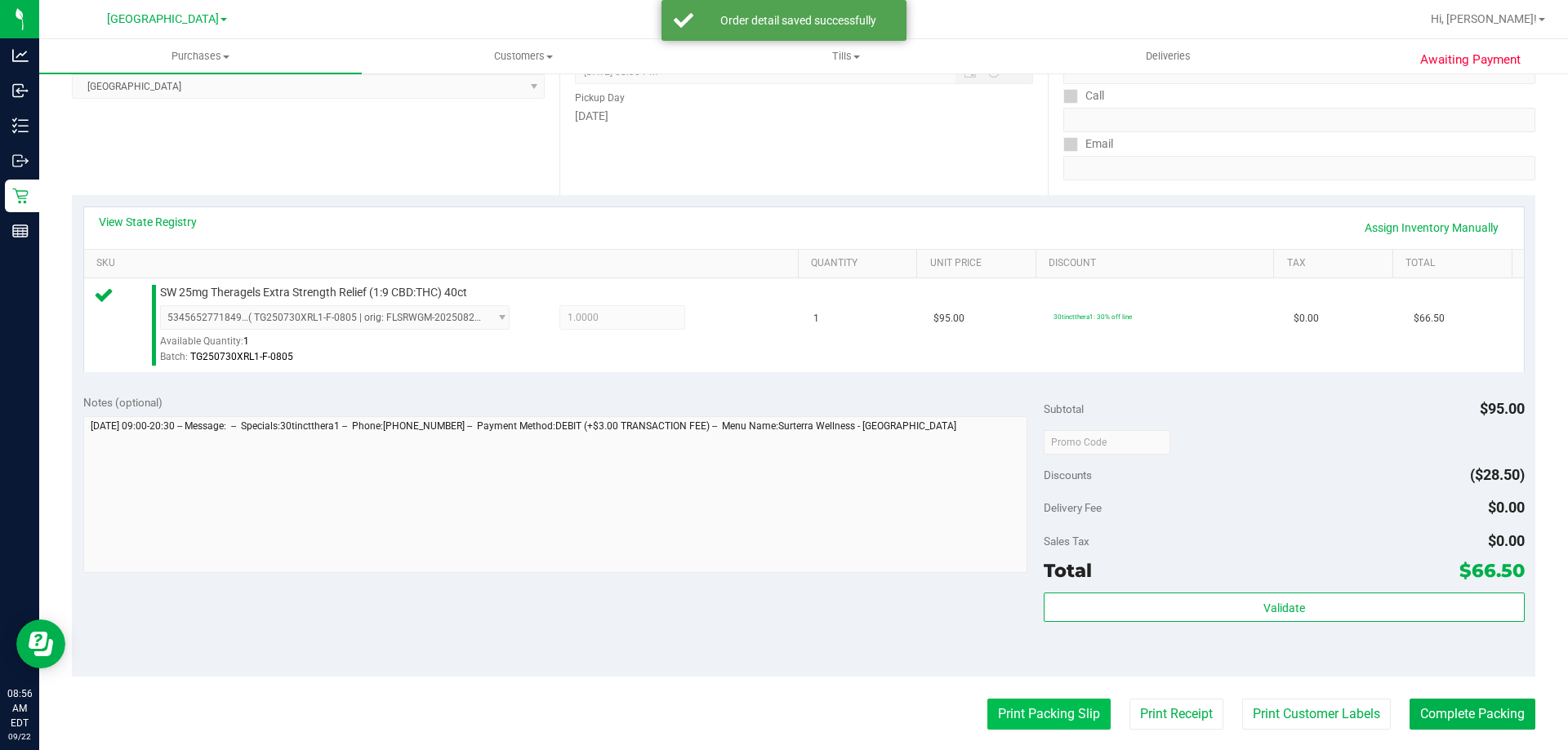
click at [1022, 718] on button "Print Packing Slip" at bounding box center [1048, 714] width 123 height 31
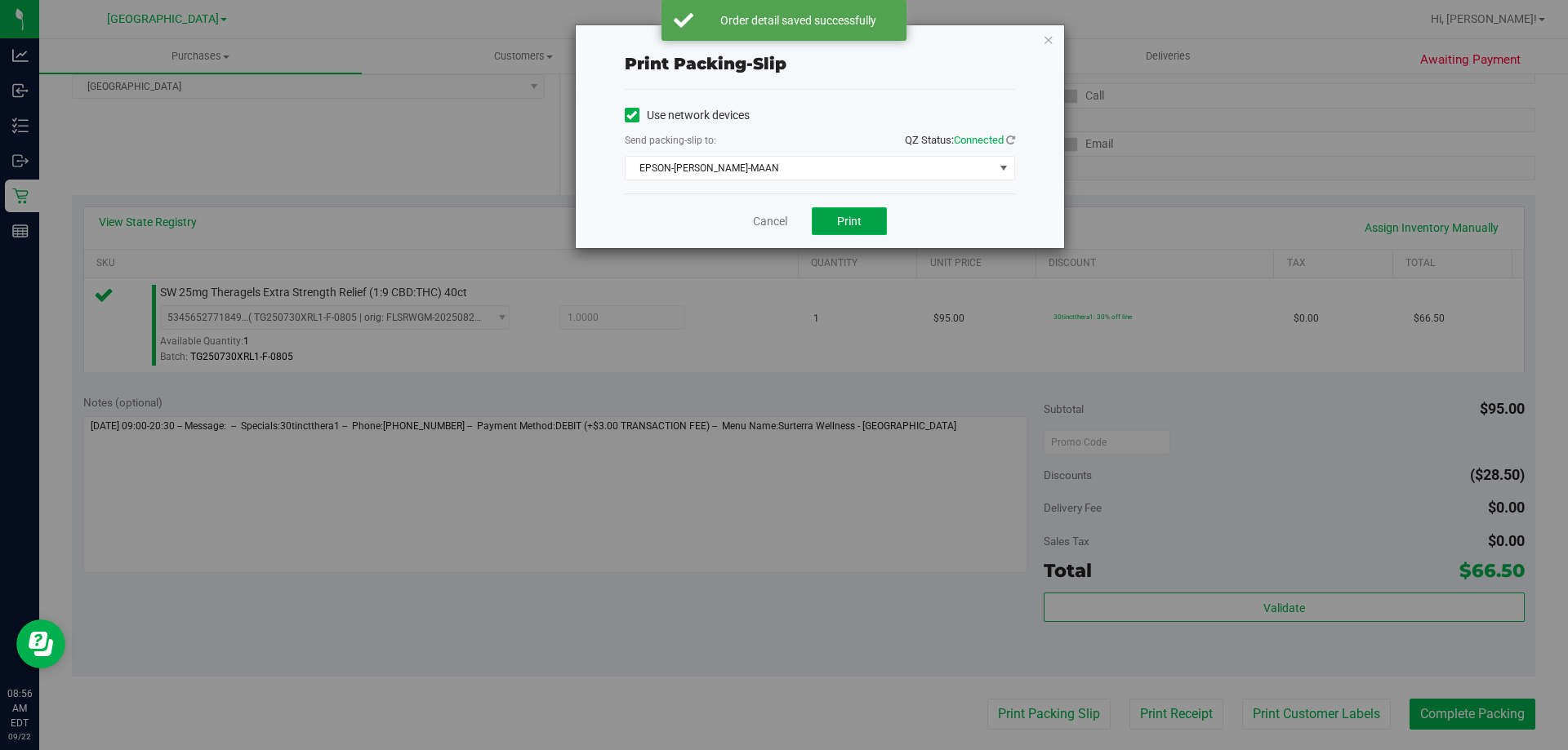
click at [857, 220] on span "Print" at bounding box center [848, 221] width 24 height 14
click at [773, 215] on link "Cancel" at bounding box center [770, 221] width 34 height 17
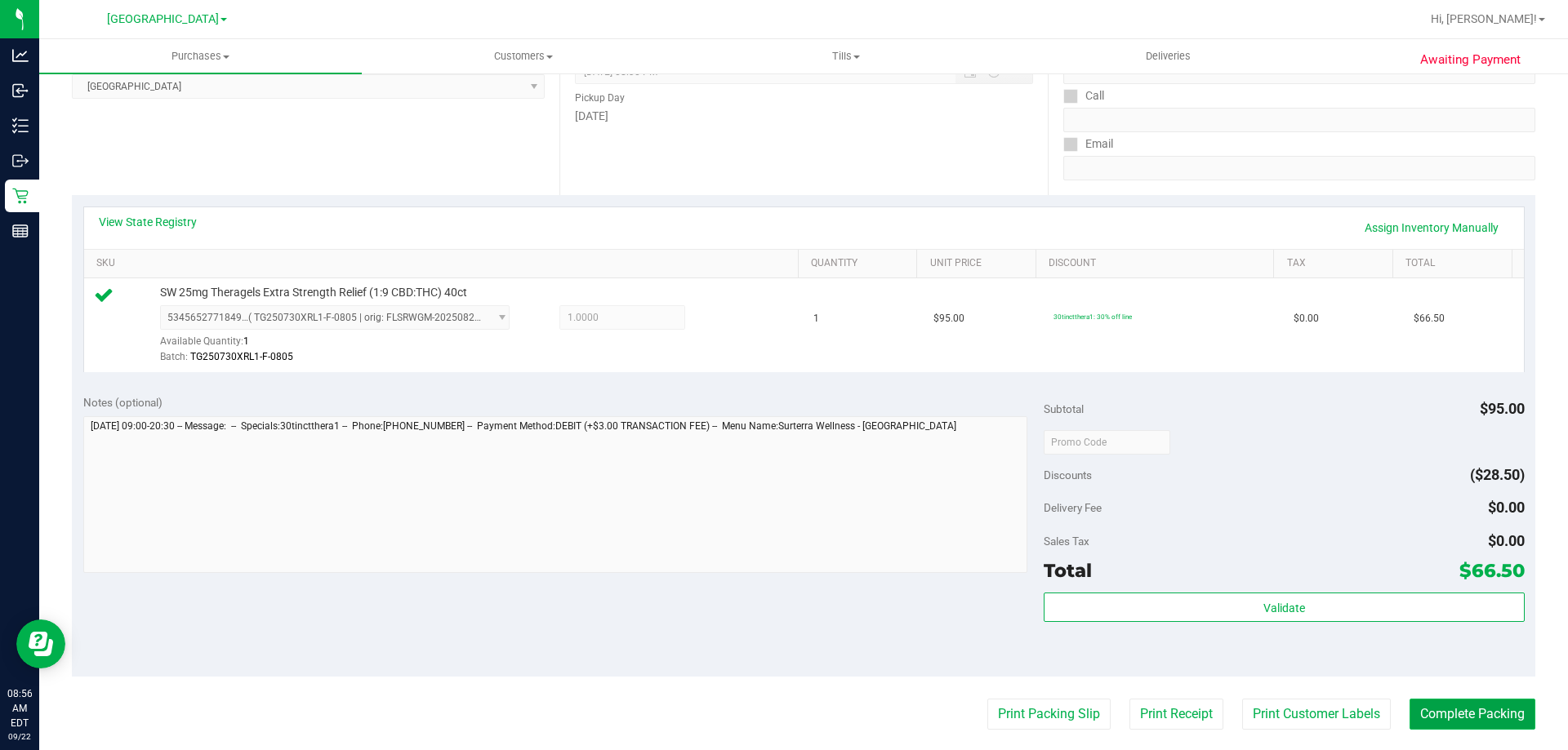
click at [1514, 713] on button "Complete Packing" at bounding box center [1473, 714] width 126 height 31
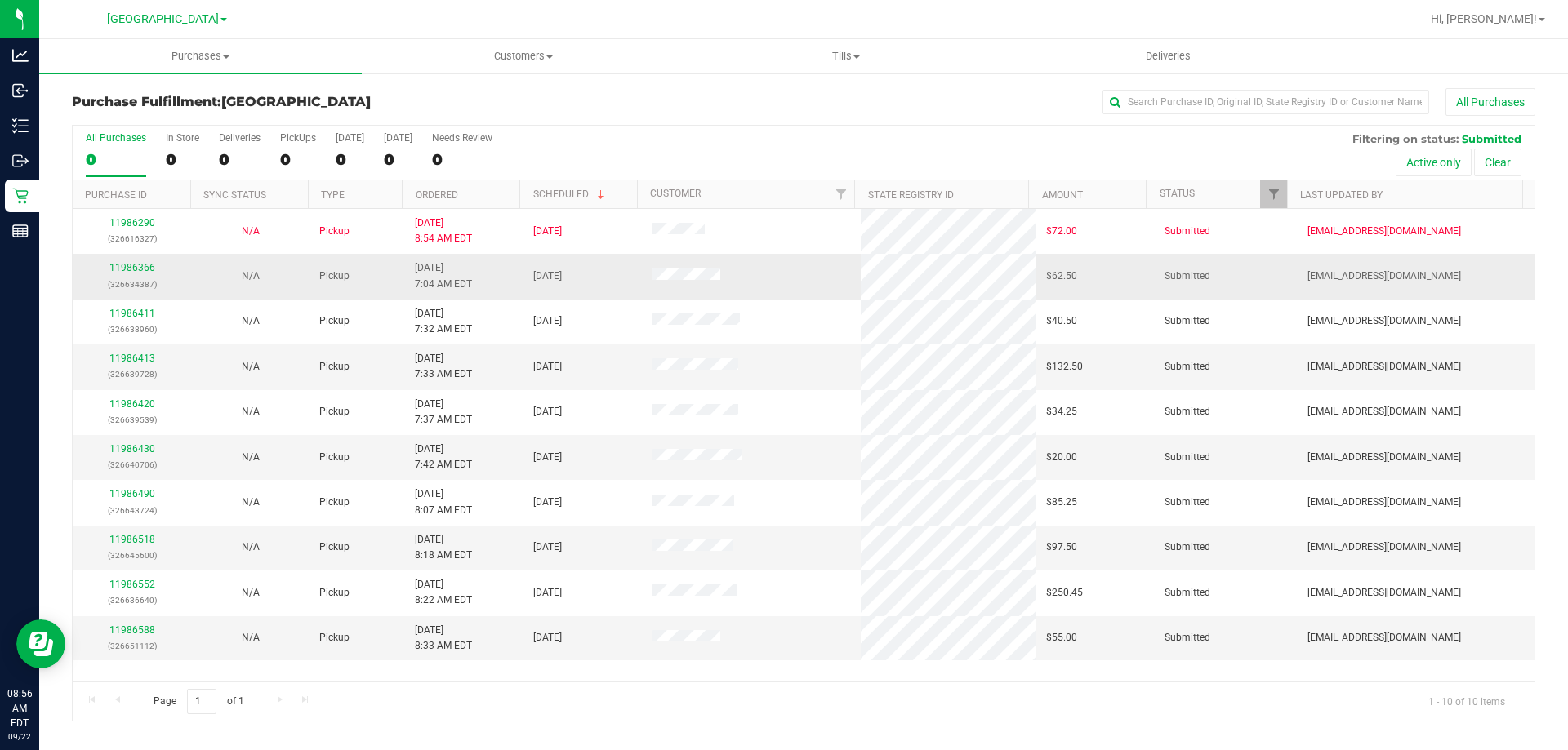
click at [144, 264] on link "11986366" at bounding box center [132, 267] width 46 height 12
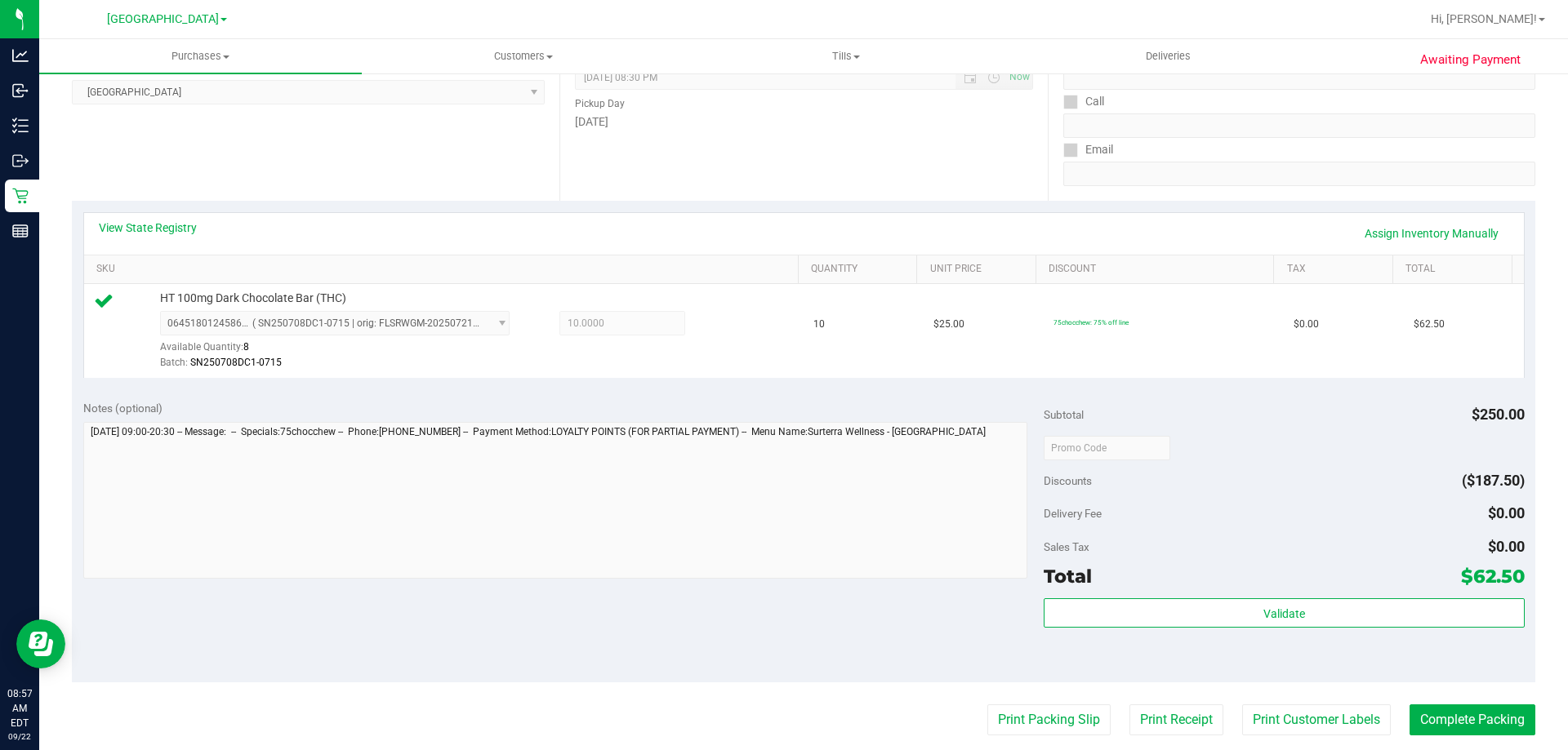
scroll to position [408, 0]
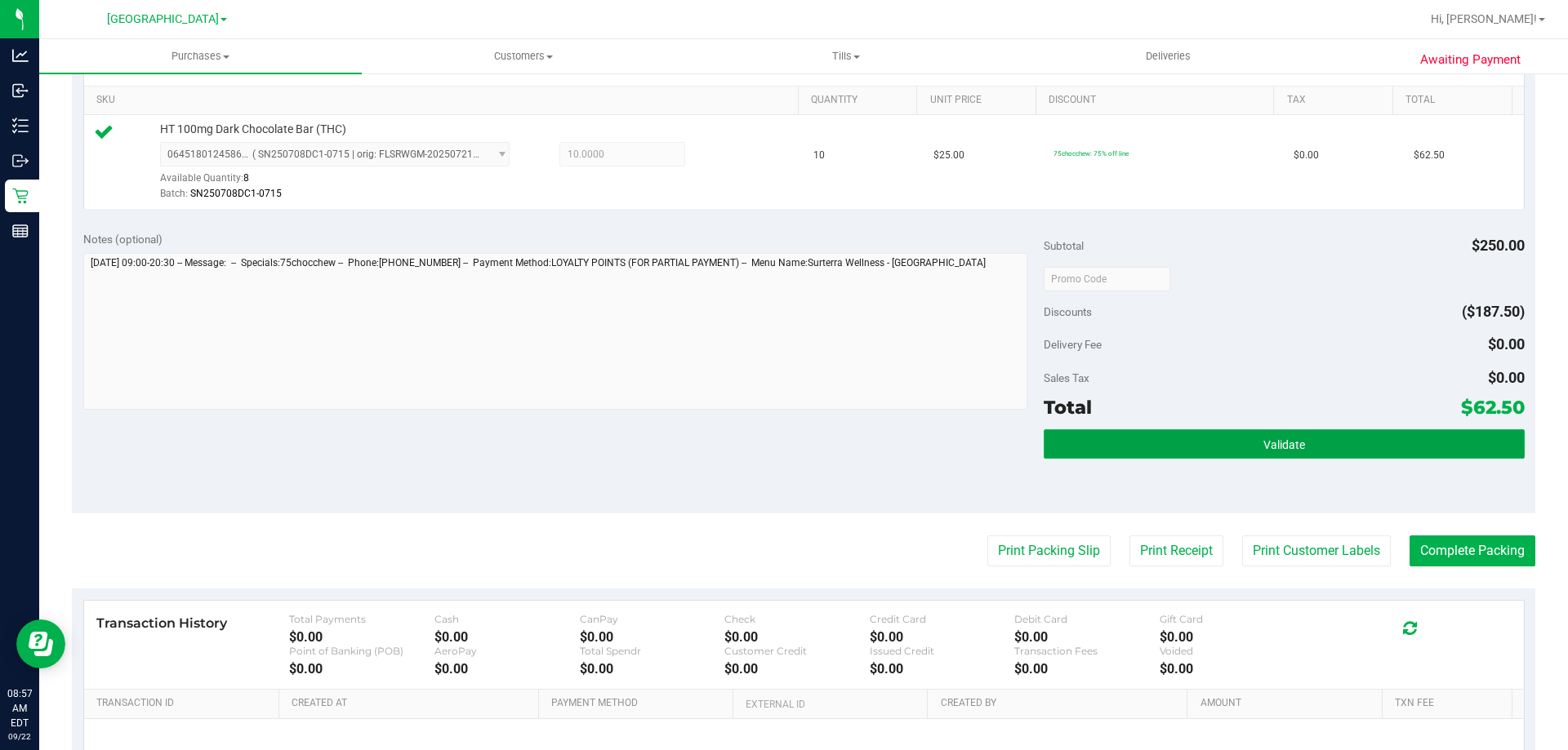
click at [1301, 442] on button "Validate" at bounding box center [1283, 444] width 480 height 30
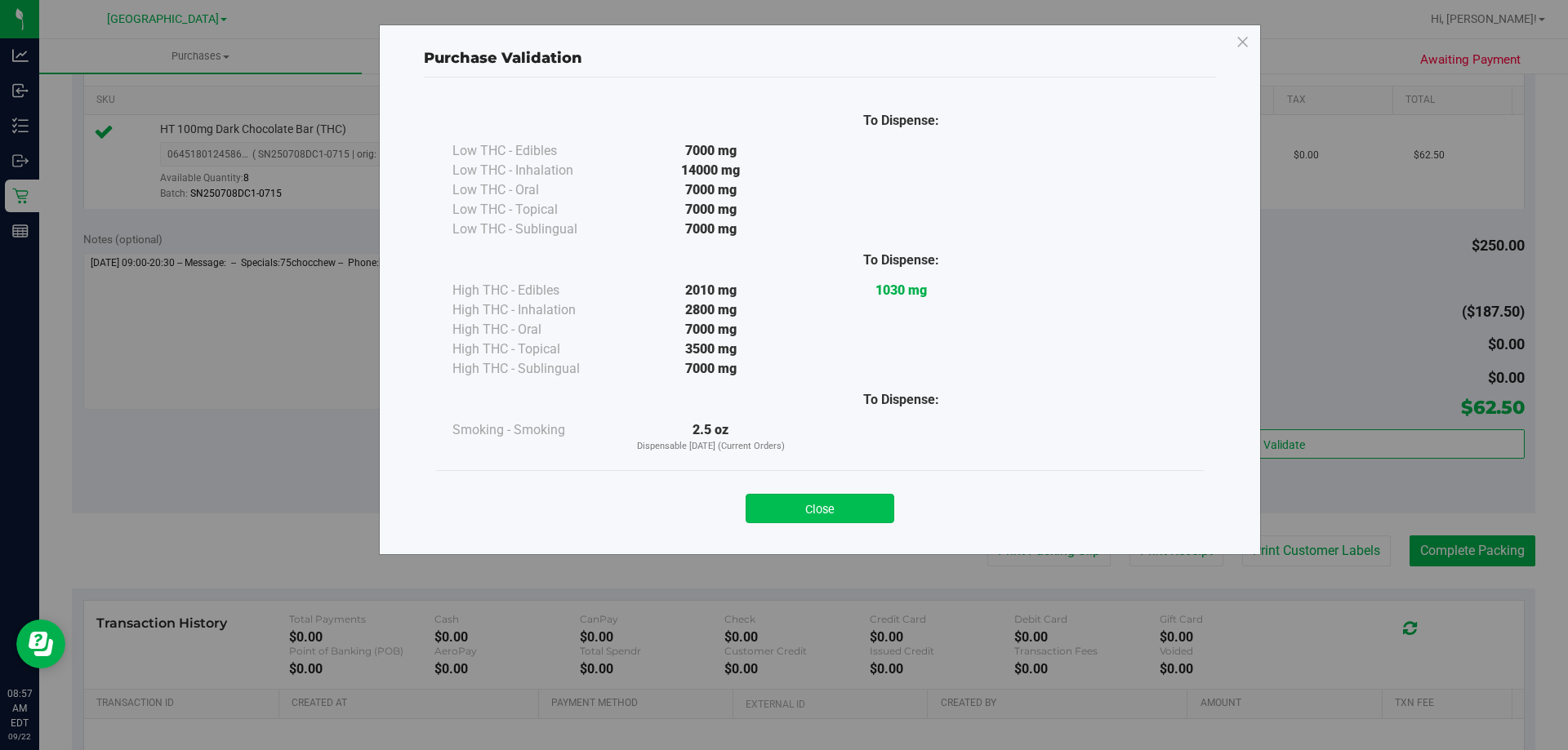
click at [830, 502] on button "Close" at bounding box center [820, 509] width 149 height 30
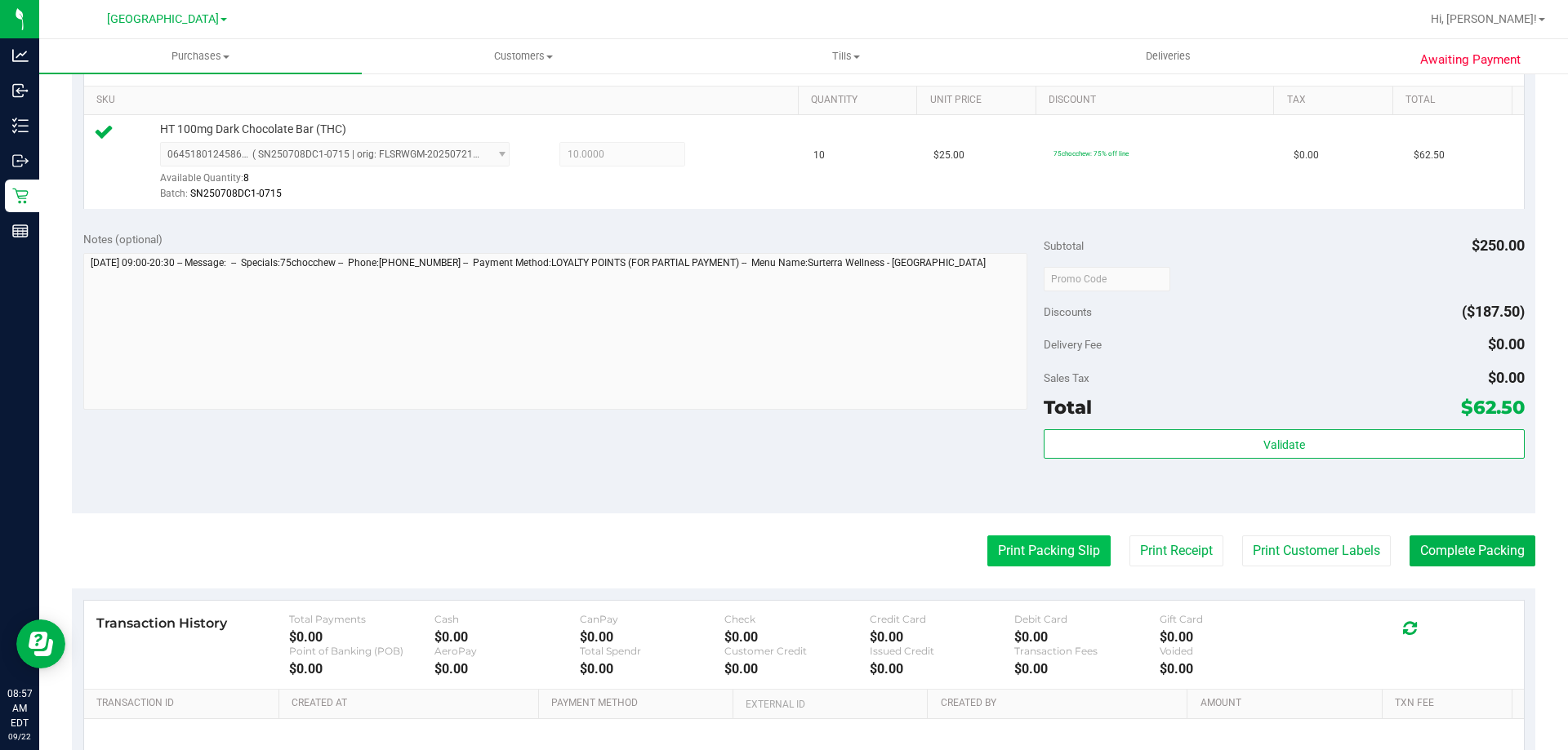
click at [1036, 556] on button "Print Packing Slip" at bounding box center [1048, 551] width 123 height 31
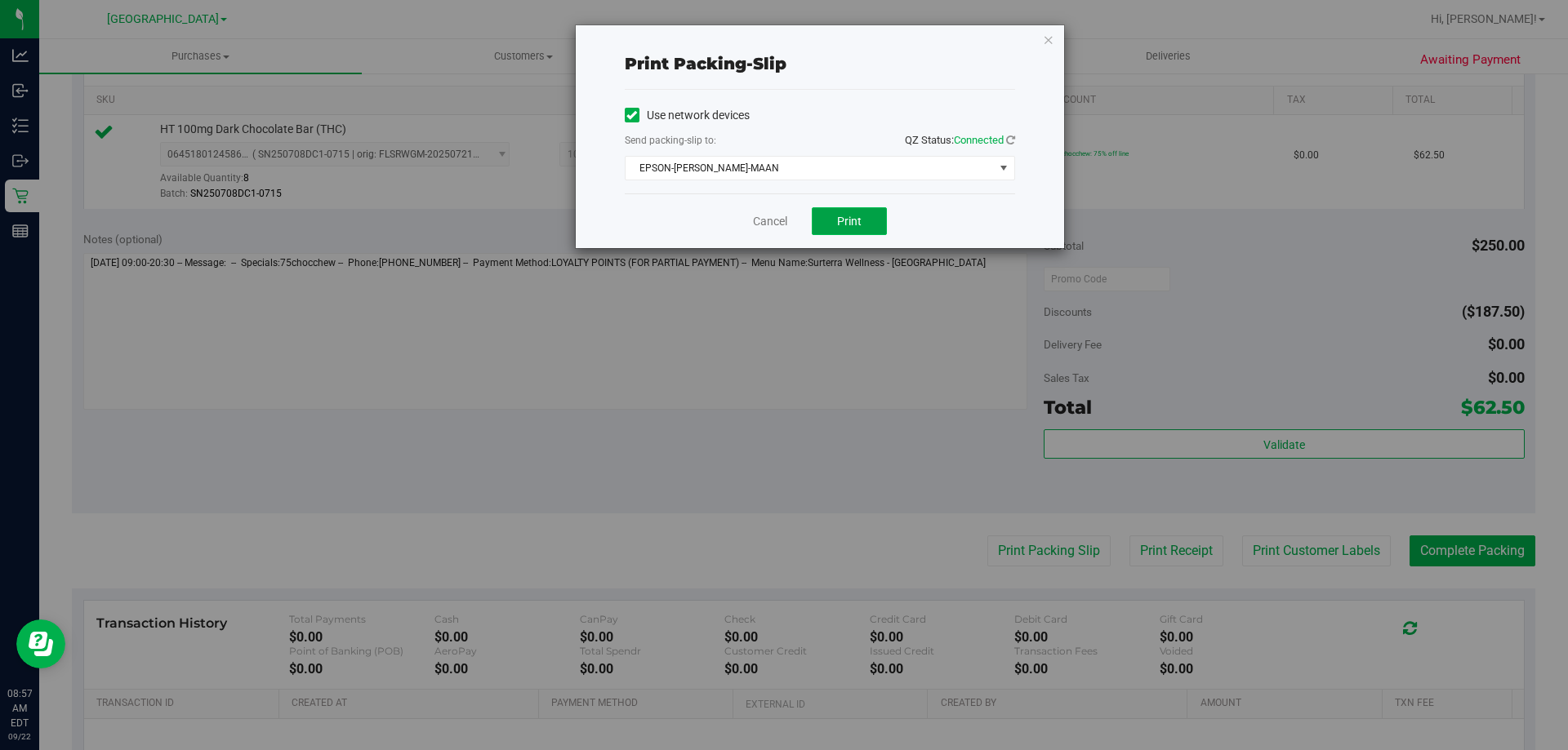
click at [854, 220] on span "Print" at bounding box center [848, 221] width 24 height 14
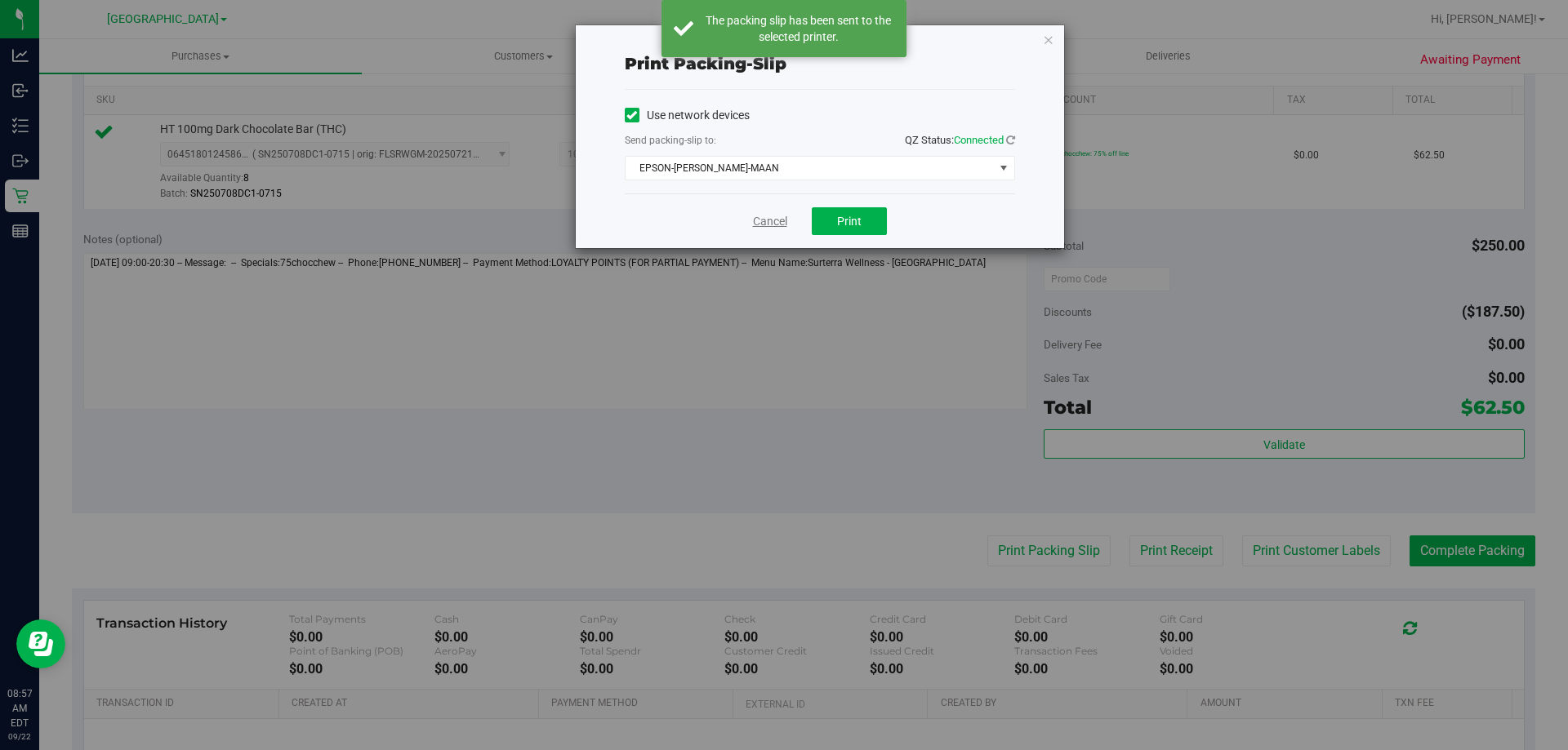
click at [775, 219] on link "Cancel" at bounding box center [770, 221] width 34 height 17
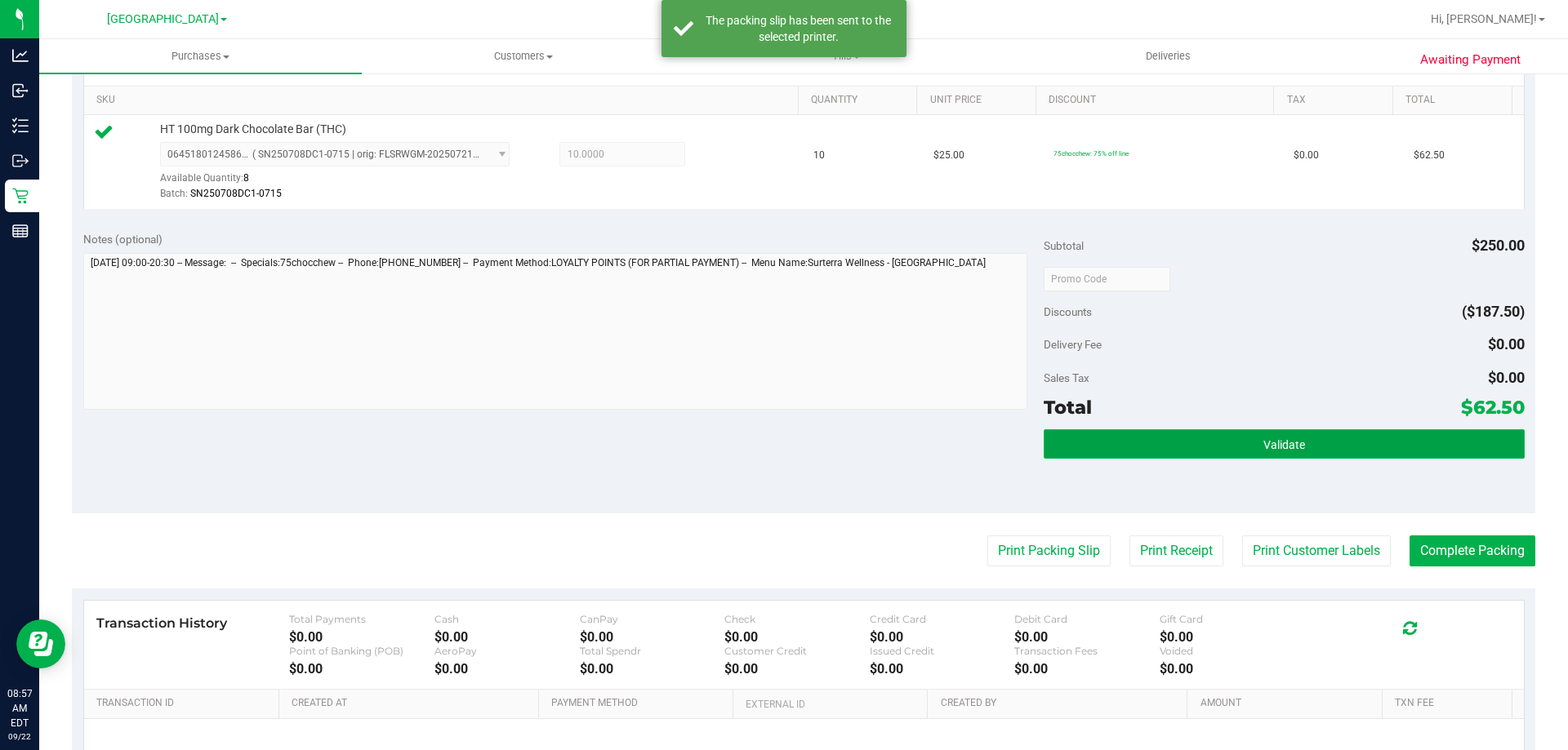
drag, startPoint x: 1309, startPoint y: 455, endPoint x: 1292, endPoint y: 455, distance: 17.0
click at [1308, 455] on button "Validate" at bounding box center [1283, 444] width 480 height 30
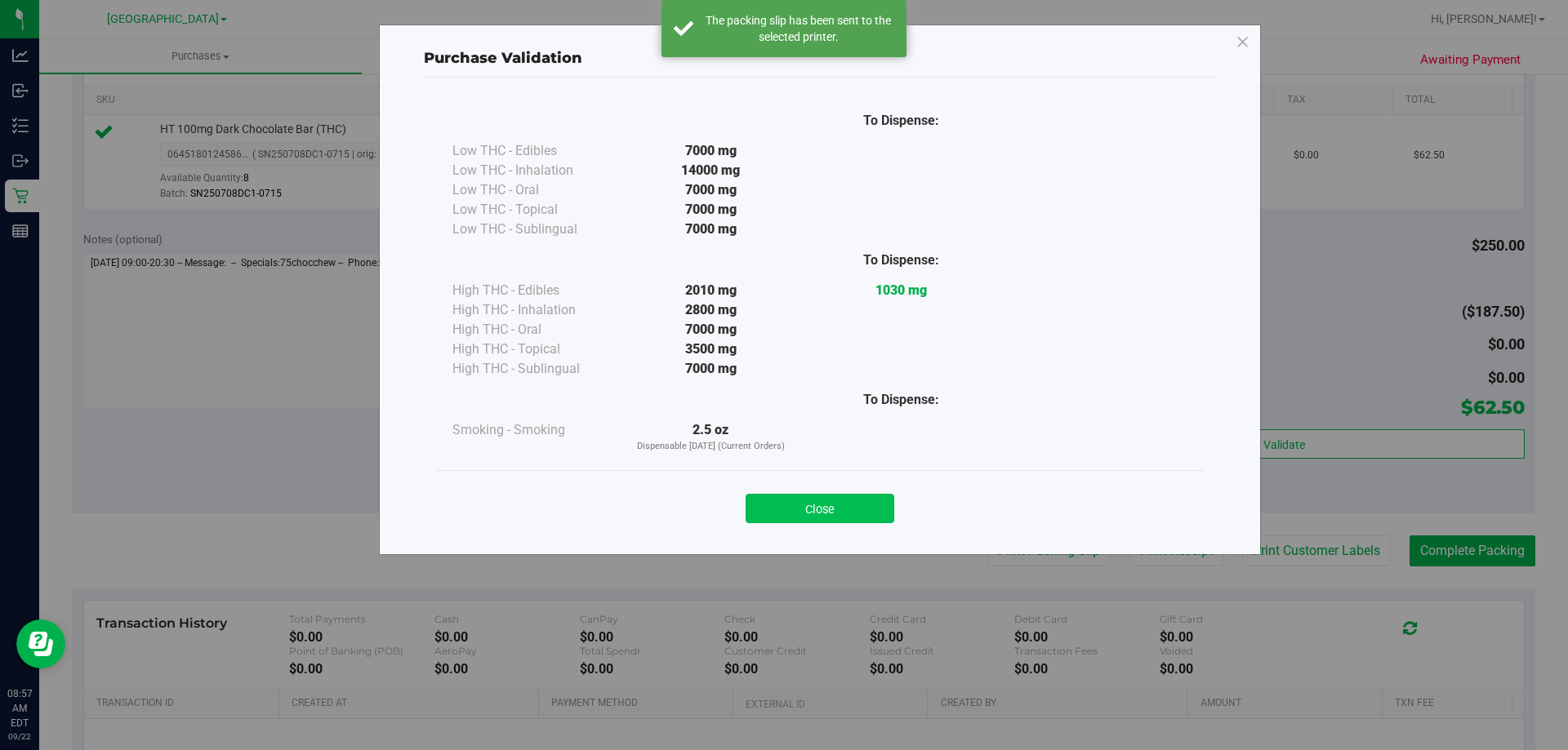
click at [858, 507] on button "Close" at bounding box center [820, 509] width 149 height 30
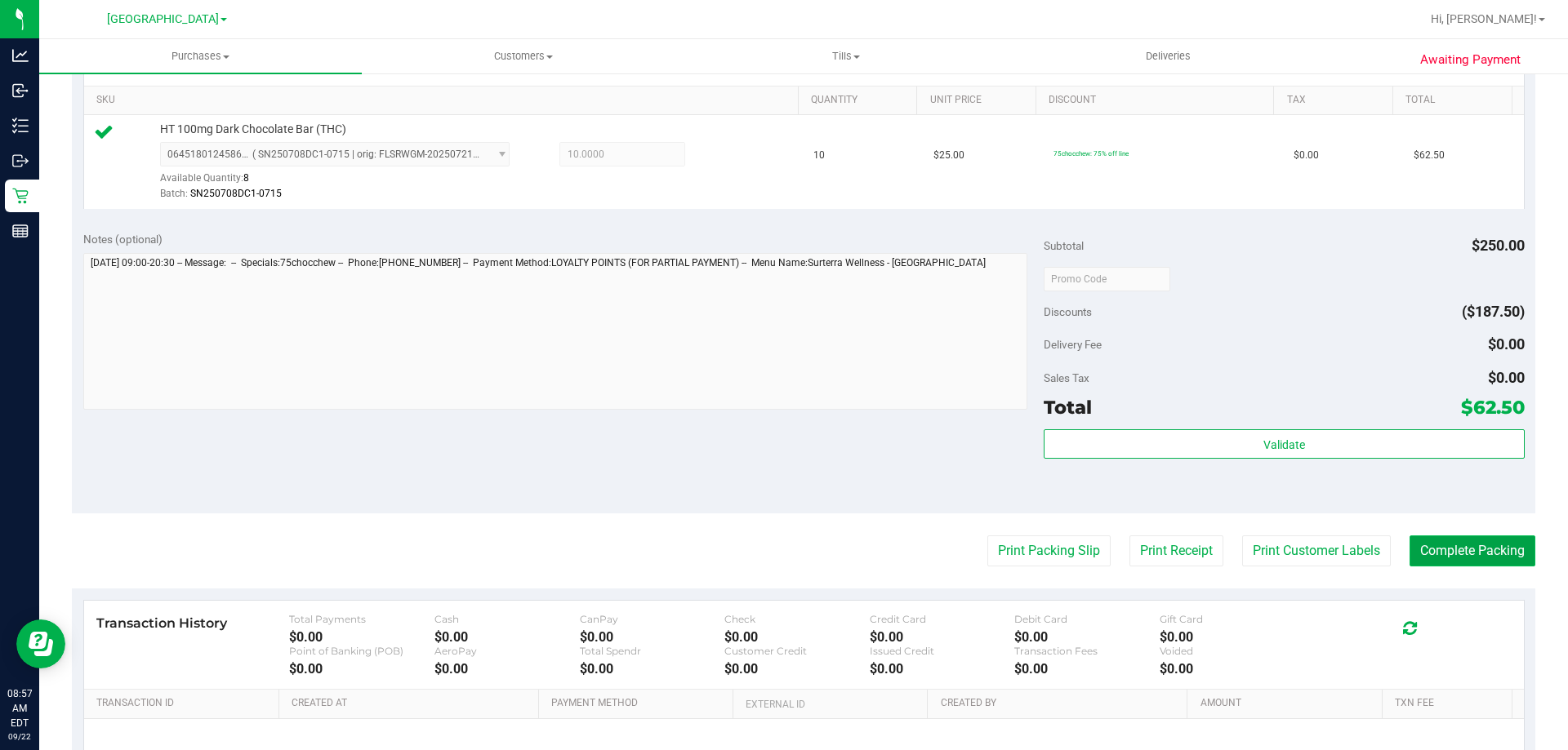
click at [1486, 555] on button "Complete Packing" at bounding box center [1473, 551] width 126 height 31
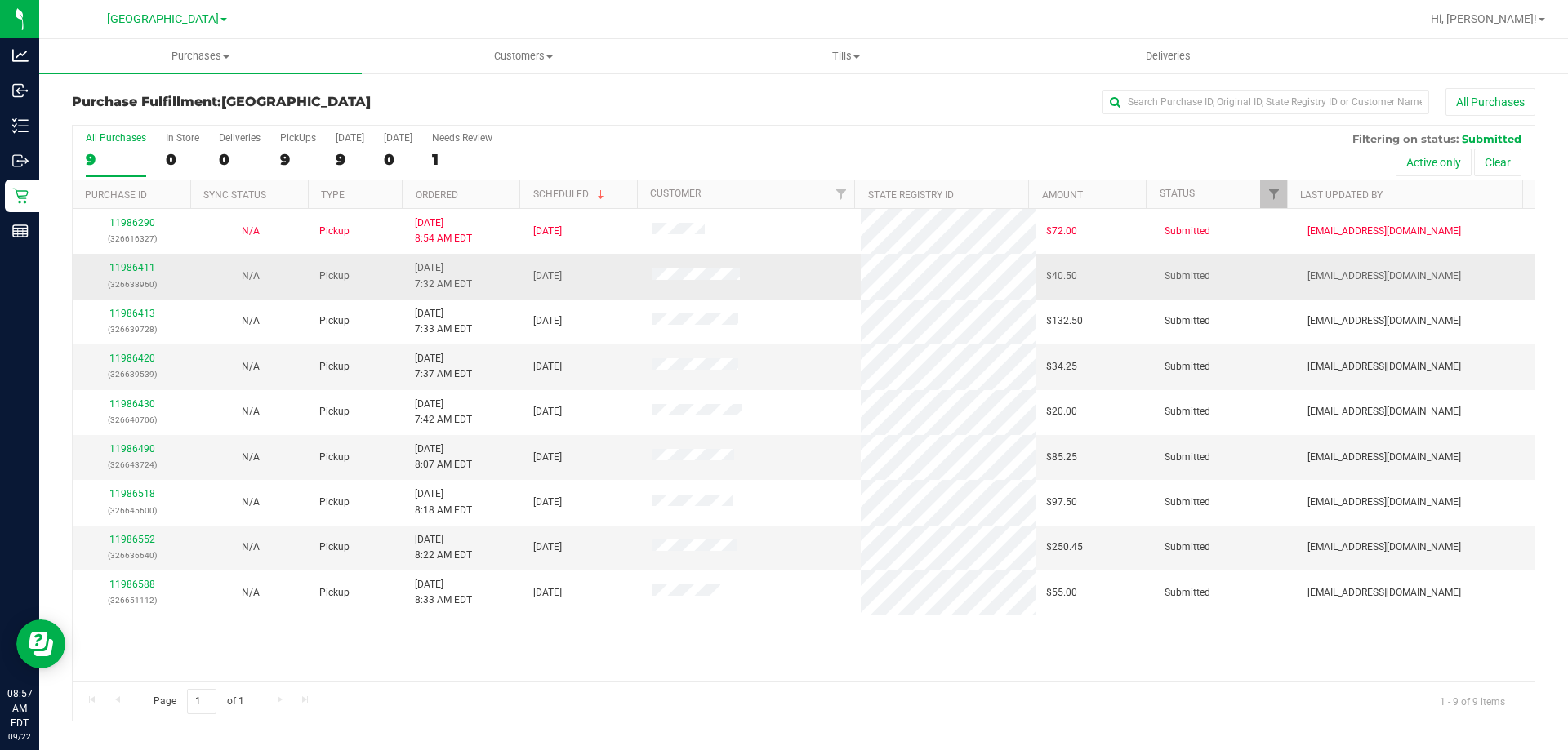
click at [116, 271] on link "11986411" at bounding box center [132, 267] width 46 height 12
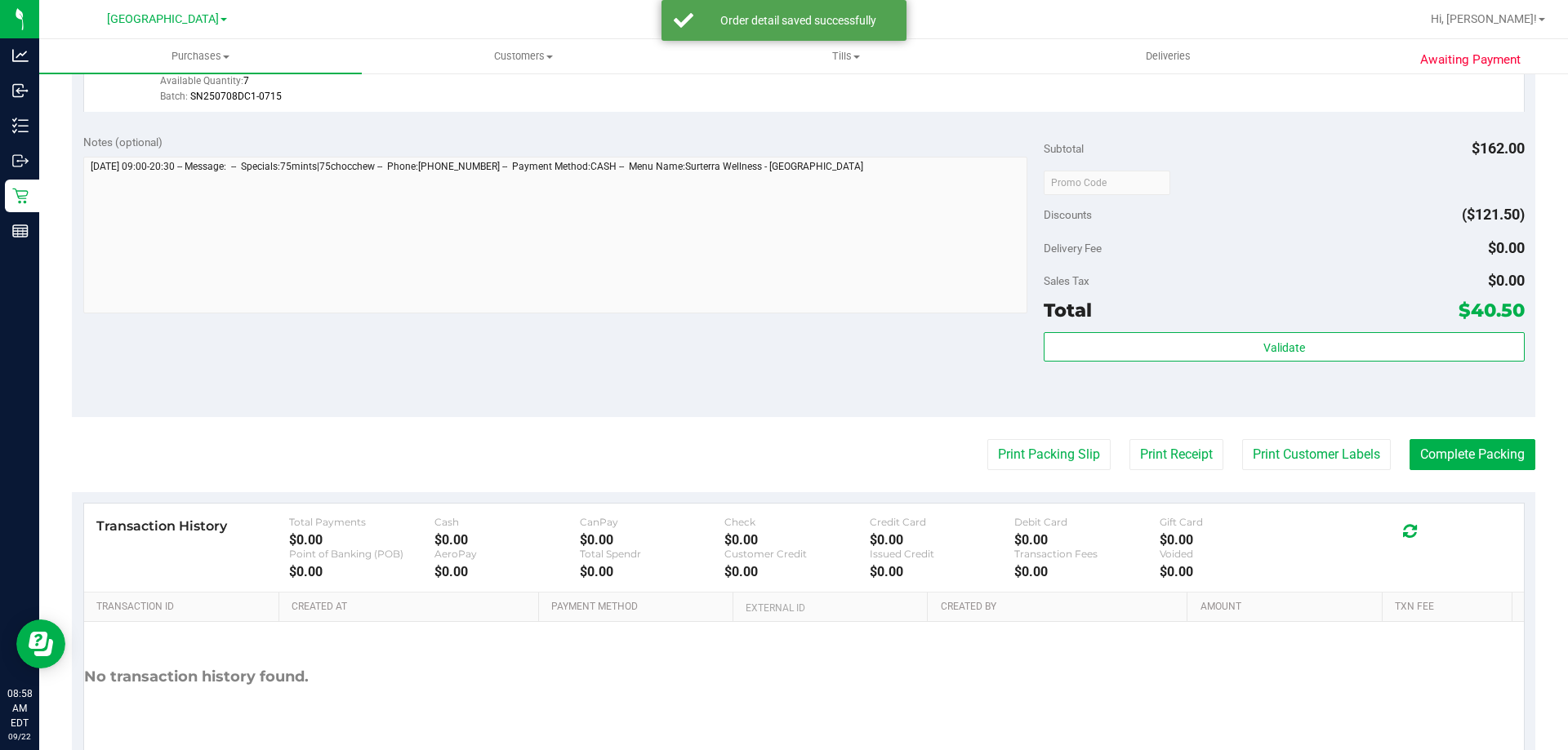
scroll to position [962, 0]
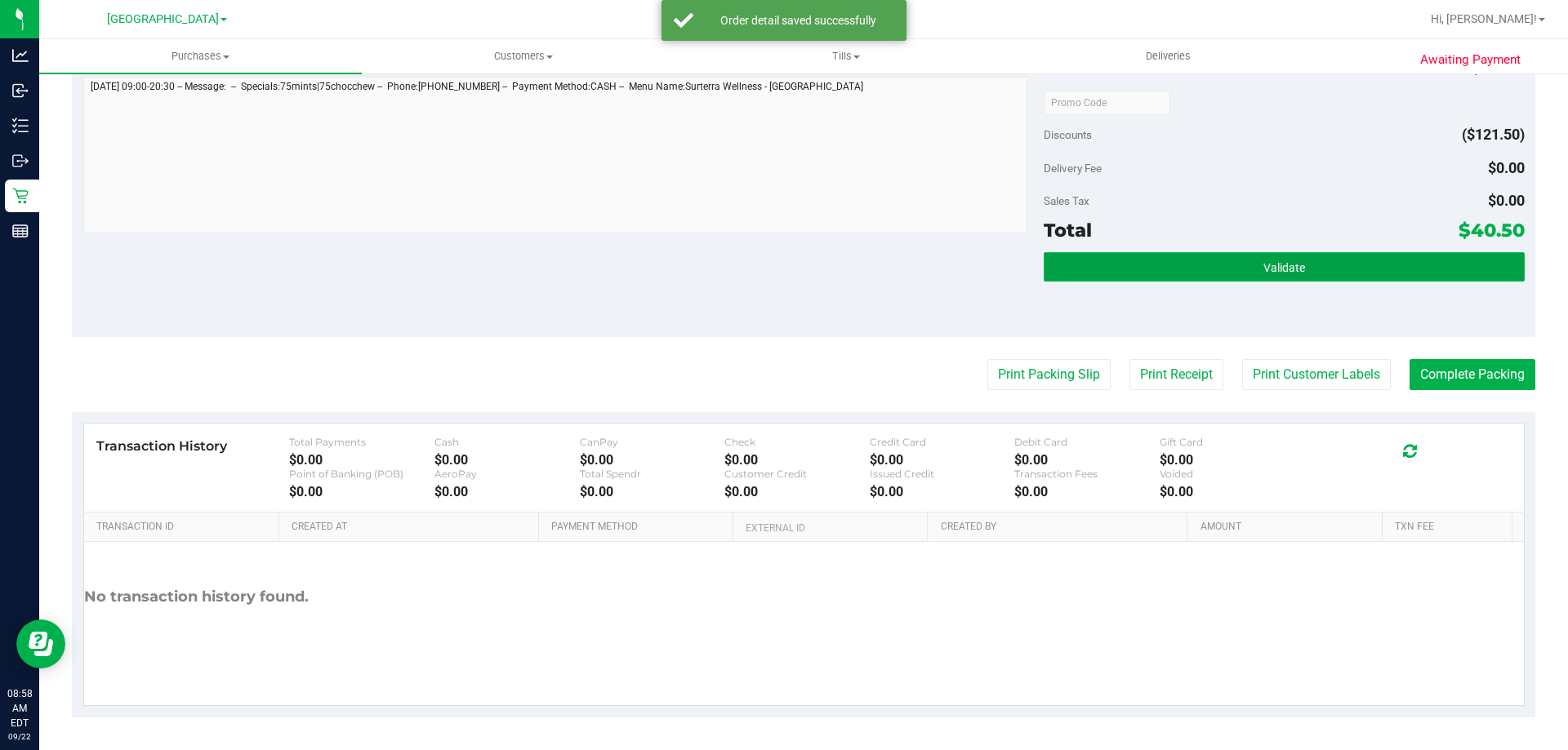
click at [1200, 258] on button "Validate" at bounding box center [1283, 267] width 480 height 30
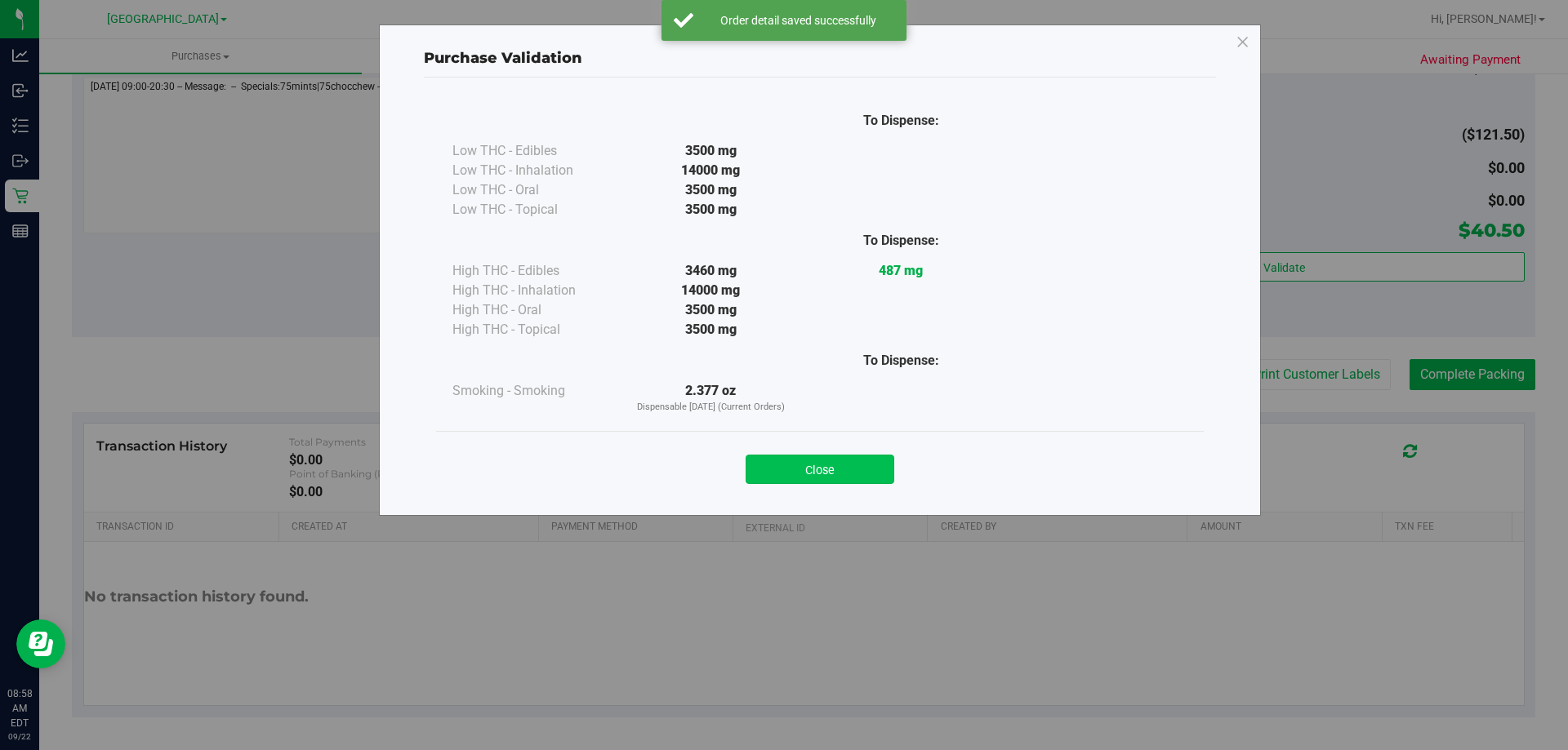
click at [862, 456] on button "Close" at bounding box center [820, 469] width 149 height 30
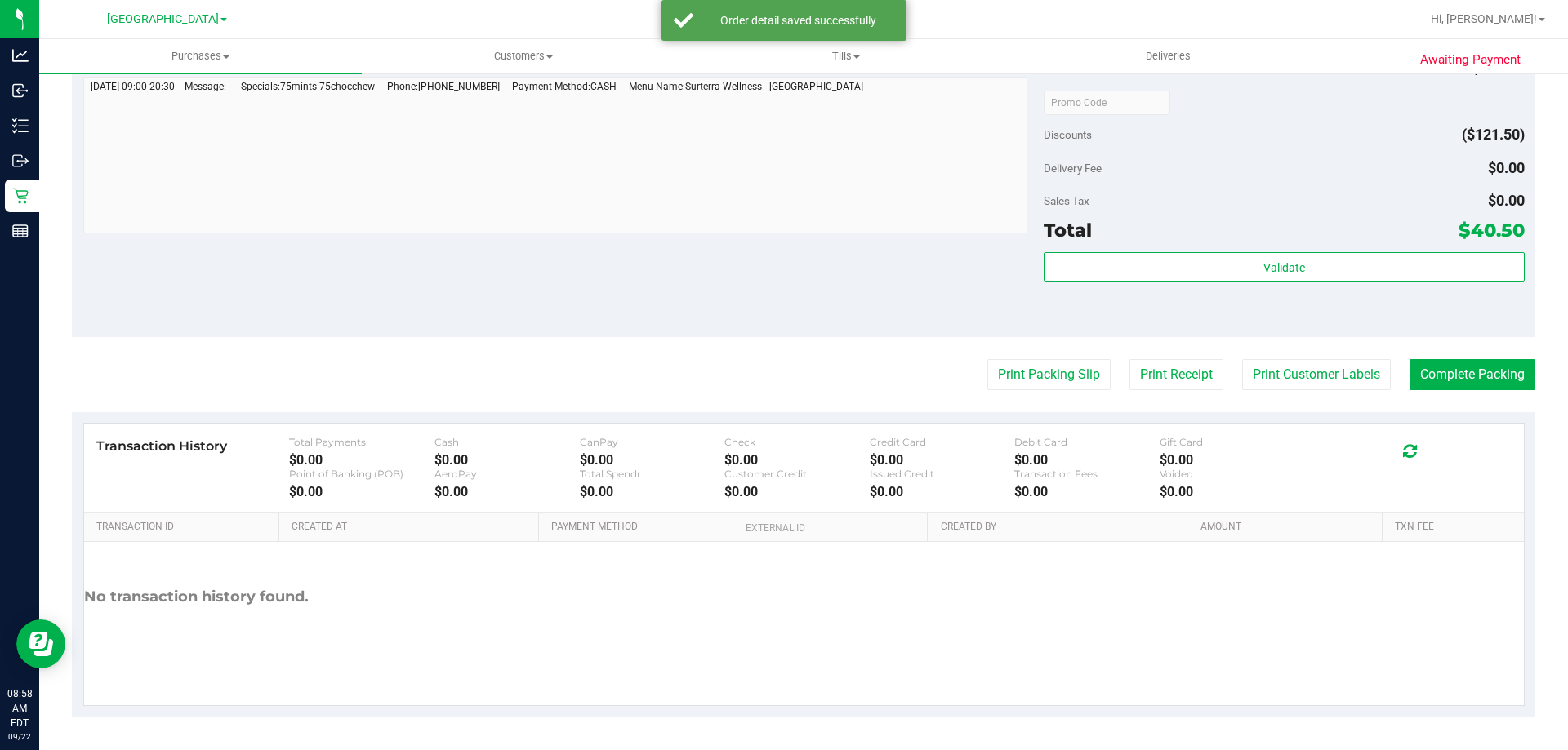
click at [1051, 366] on button "Print Packing Slip" at bounding box center [1048, 375] width 123 height 31
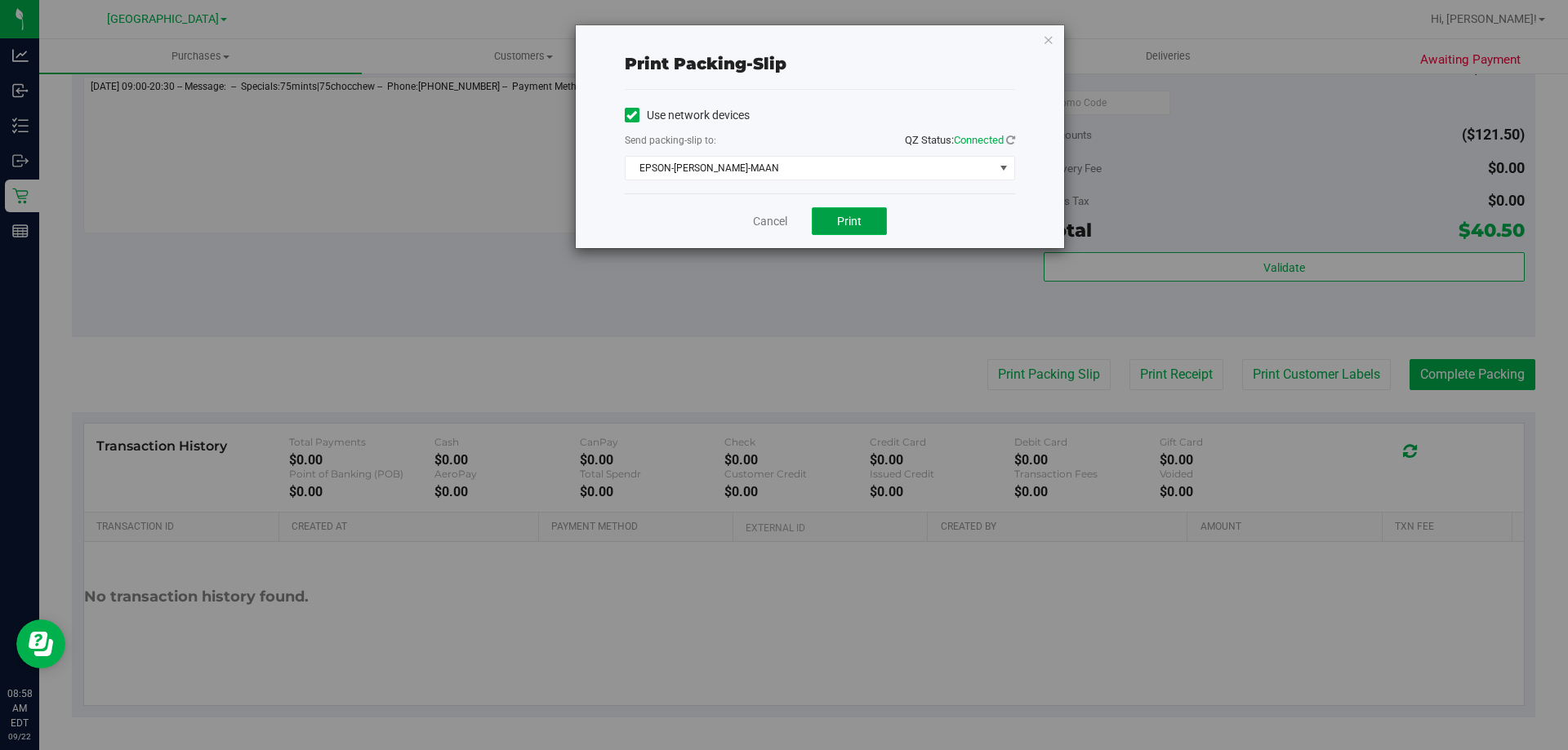
click at [831, 224] on button "Print" at bounding box center [848, 221] width 75 height 28
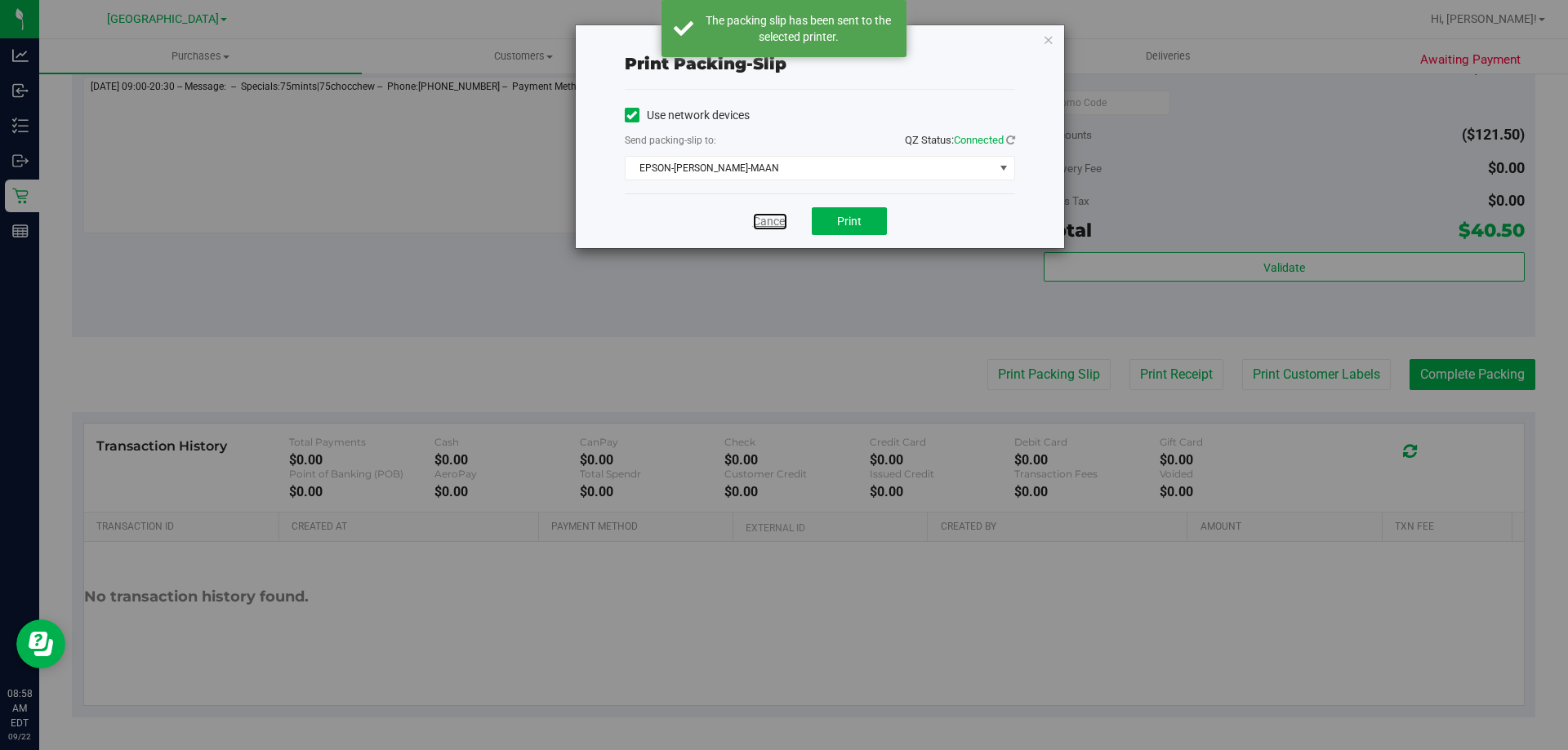
click at [783, 227] on link "Cancel" at bounding box center [770, 221] width 34 height 17
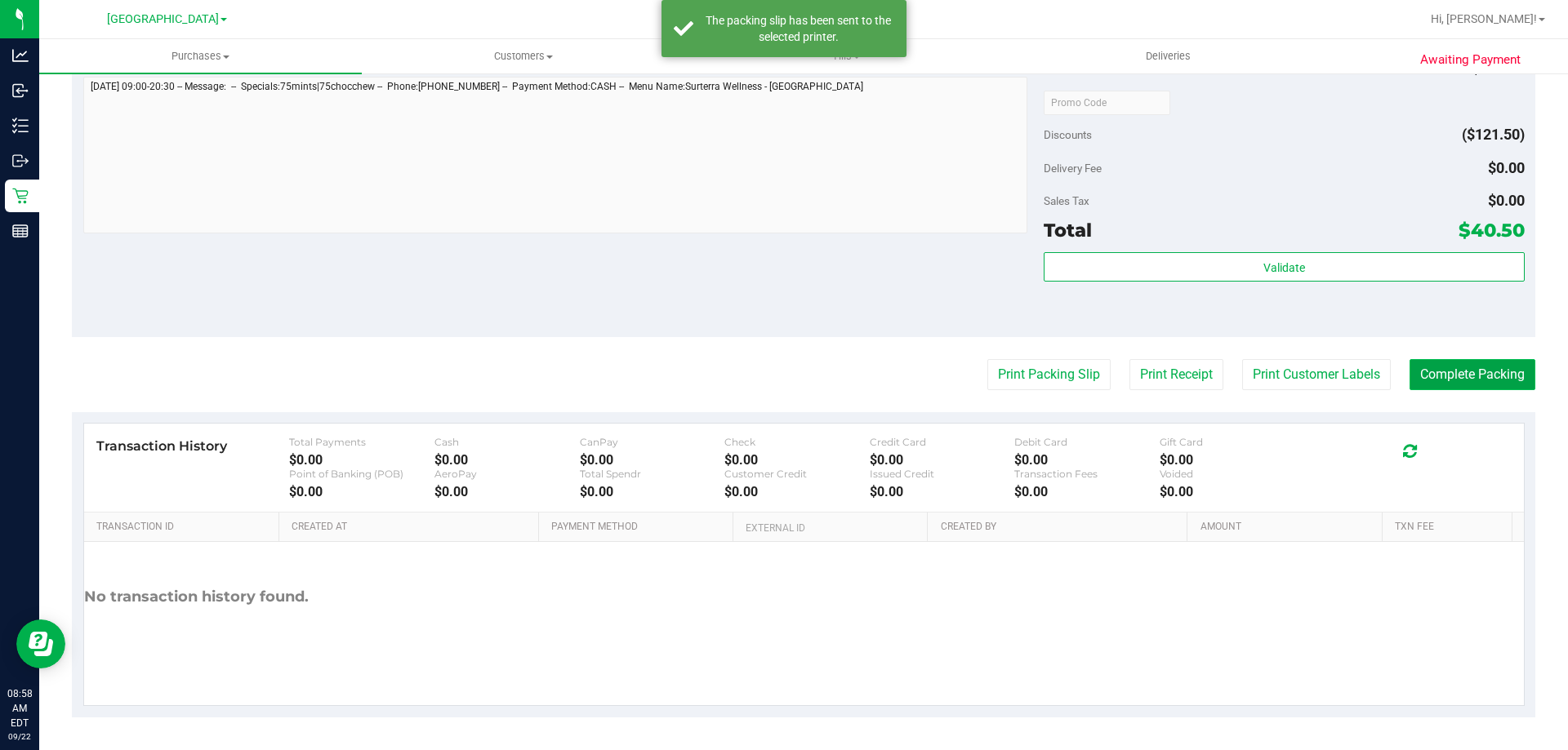
click at [1422, 373] on button "Complete Packing" at bounding box center [1473, 375] width 126 height 31
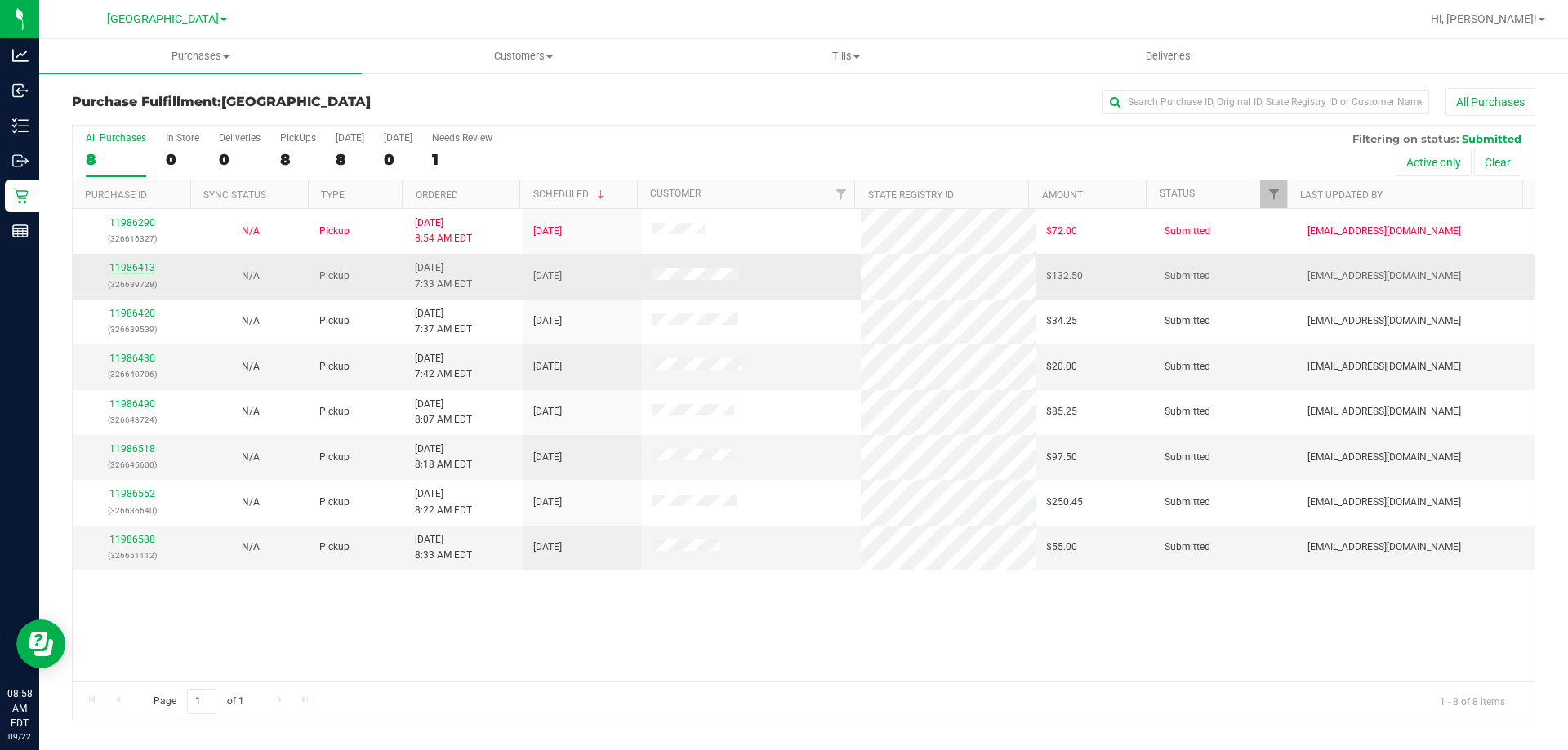
click at [140, 265] on link "11986413" at bounding box center [132, 267] width 46 height 12
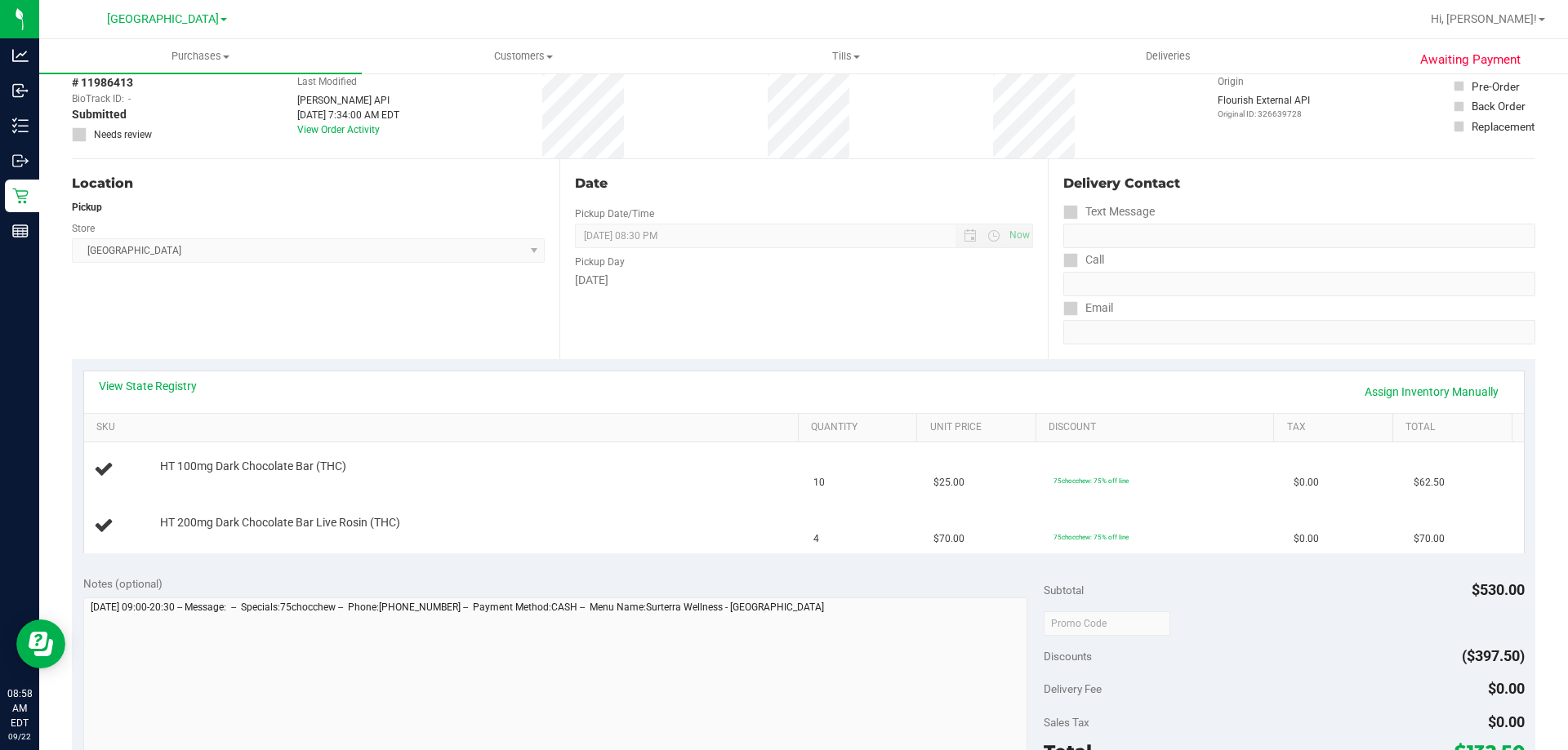
scroll to position [82, 0]
click at [159, 385] on link "View State Registry" at bounding box center [148, 385] width 98 height 16
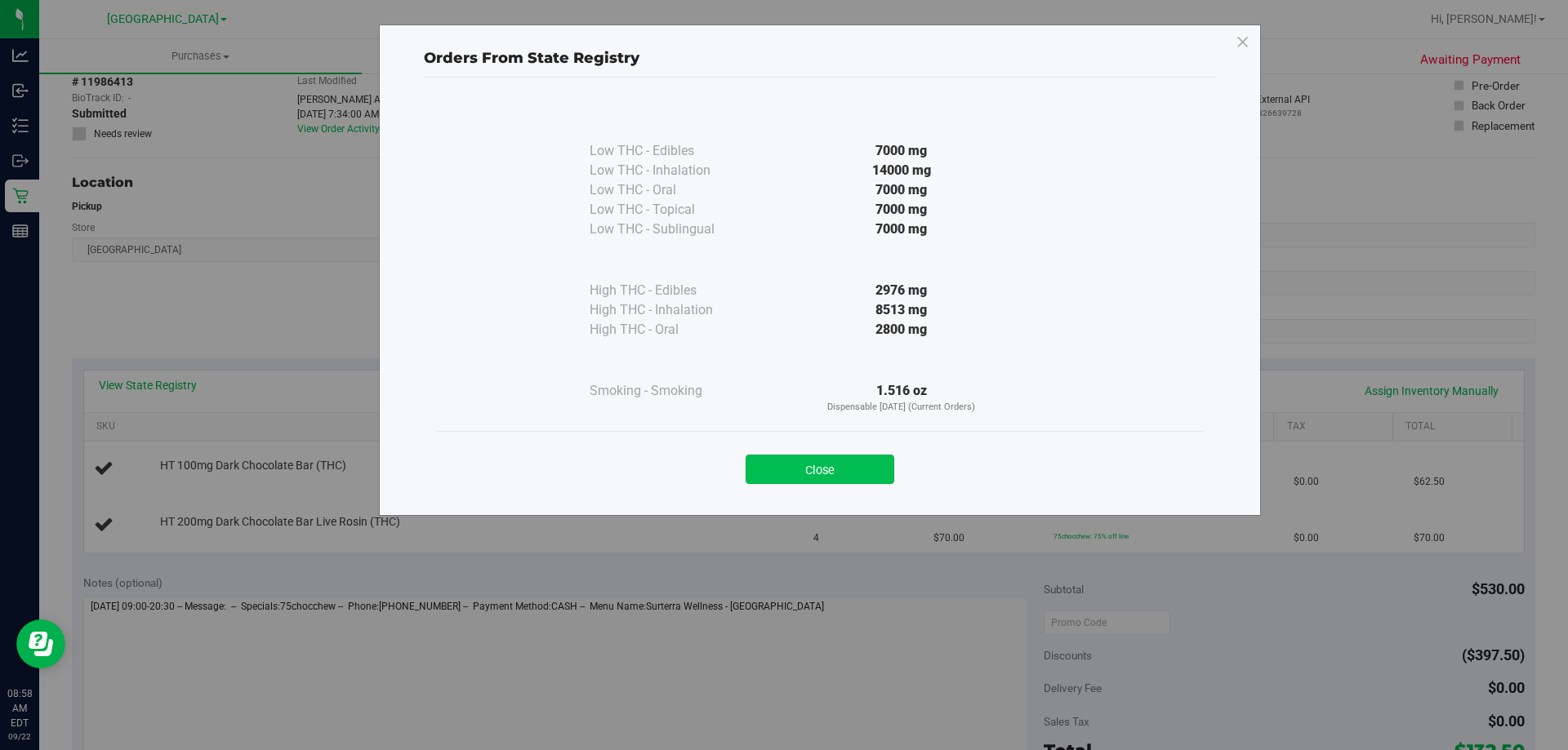
click at [878, 470] on button "Close" at bounding box center [820, 469] width 149 height 30
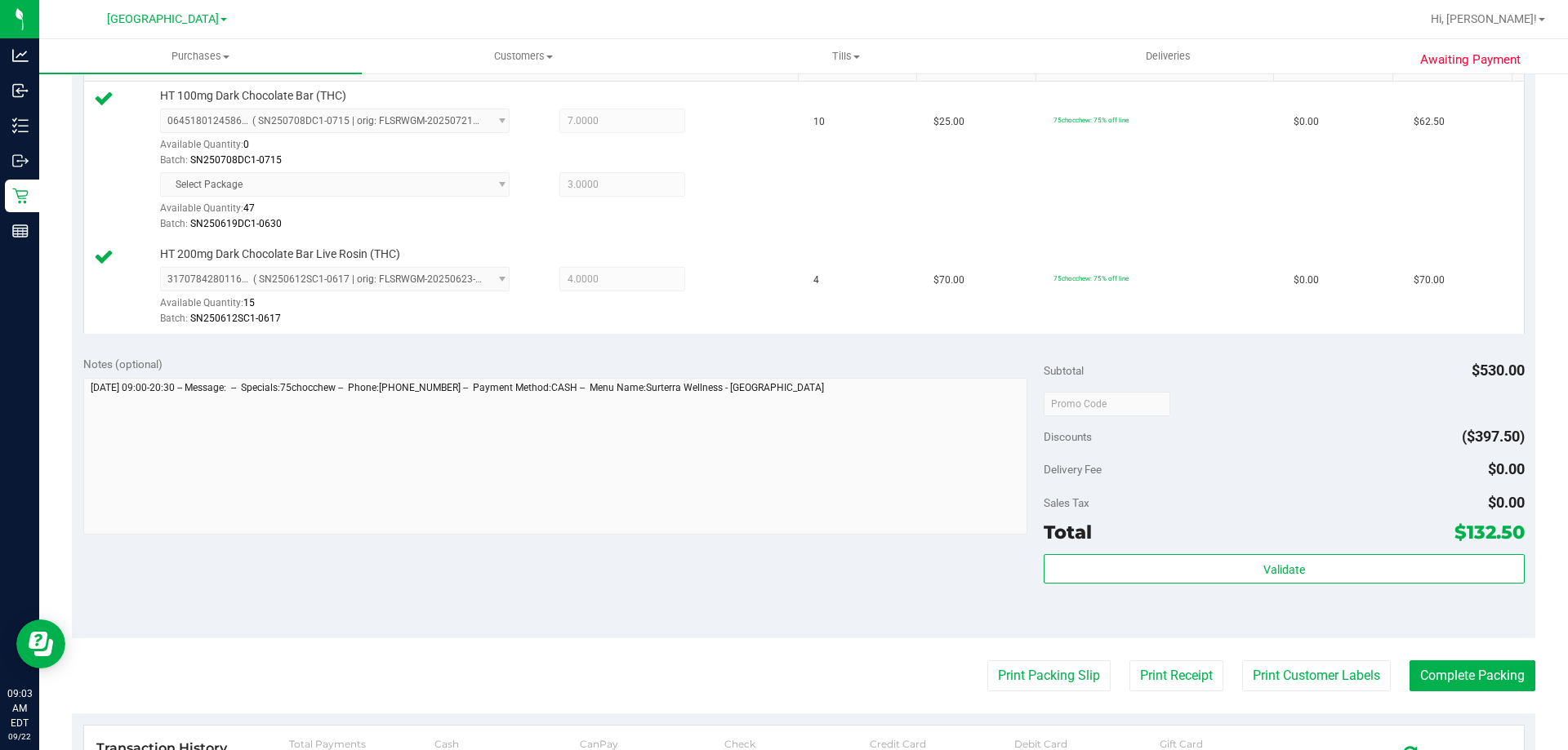
scroll to position [572, 0]
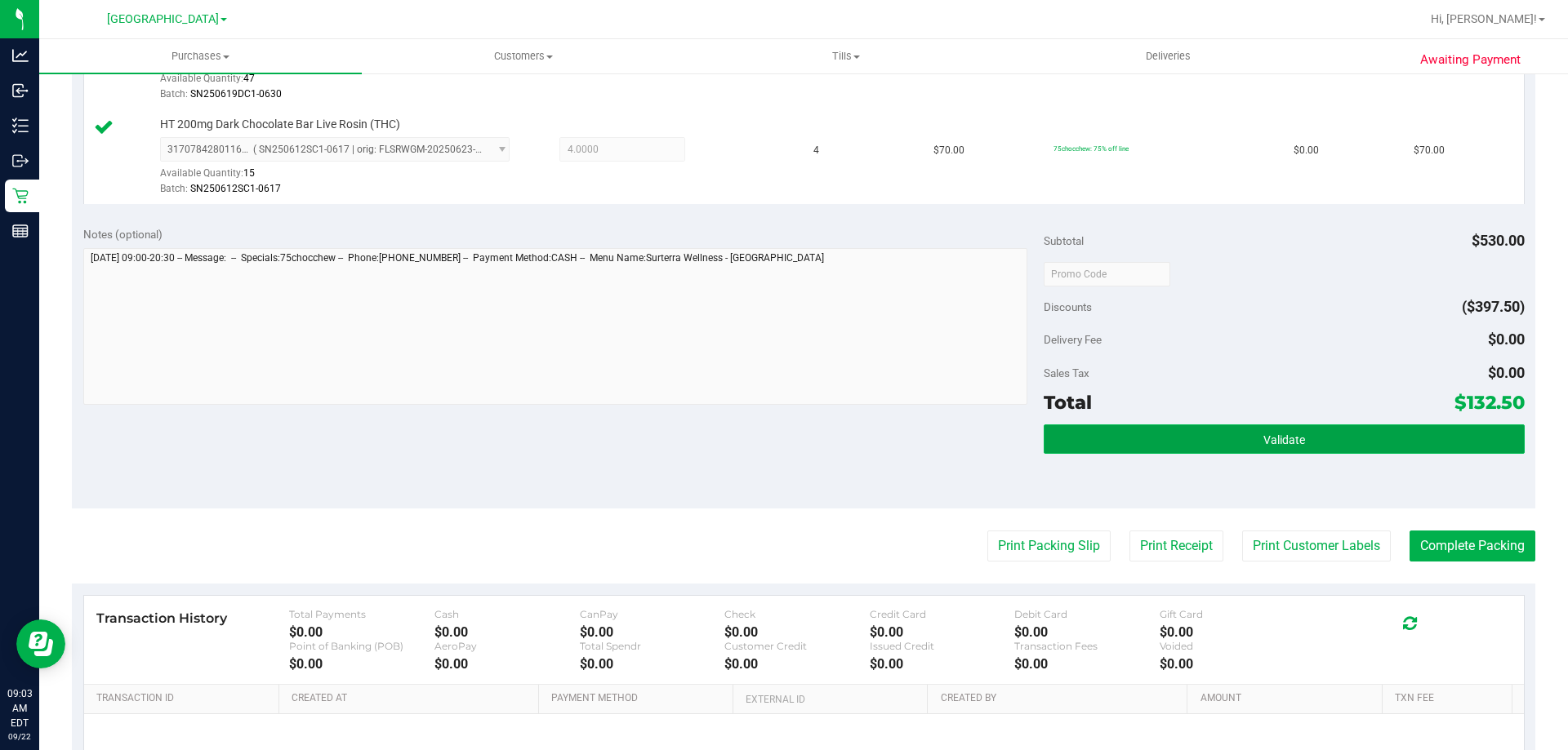
click at [1257, 429] on button "Validate" at bounding box center [1283, 438] width 480 height 30
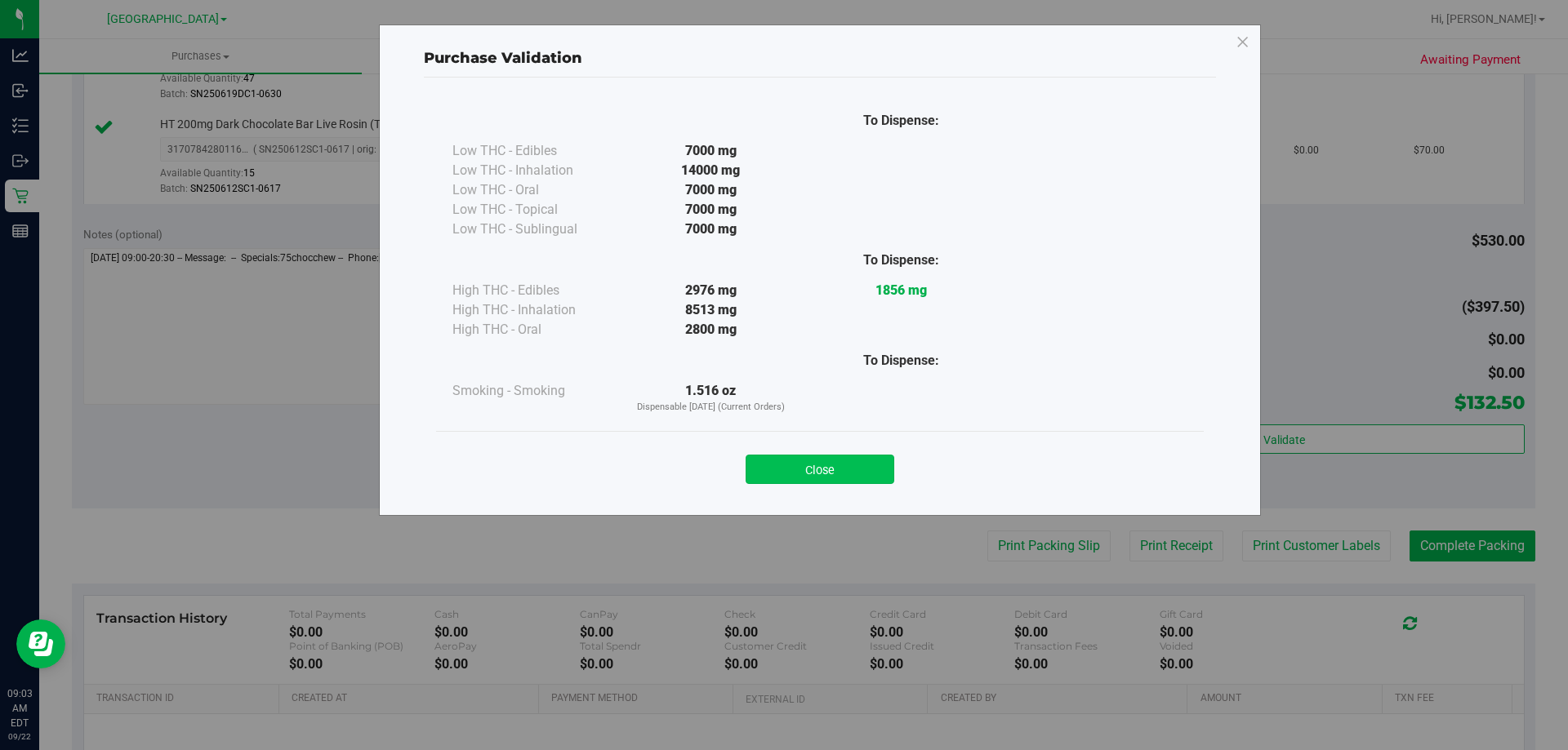
click at [863, 474] on button "Close" at bounding box center [820, 469] width 149 height 30
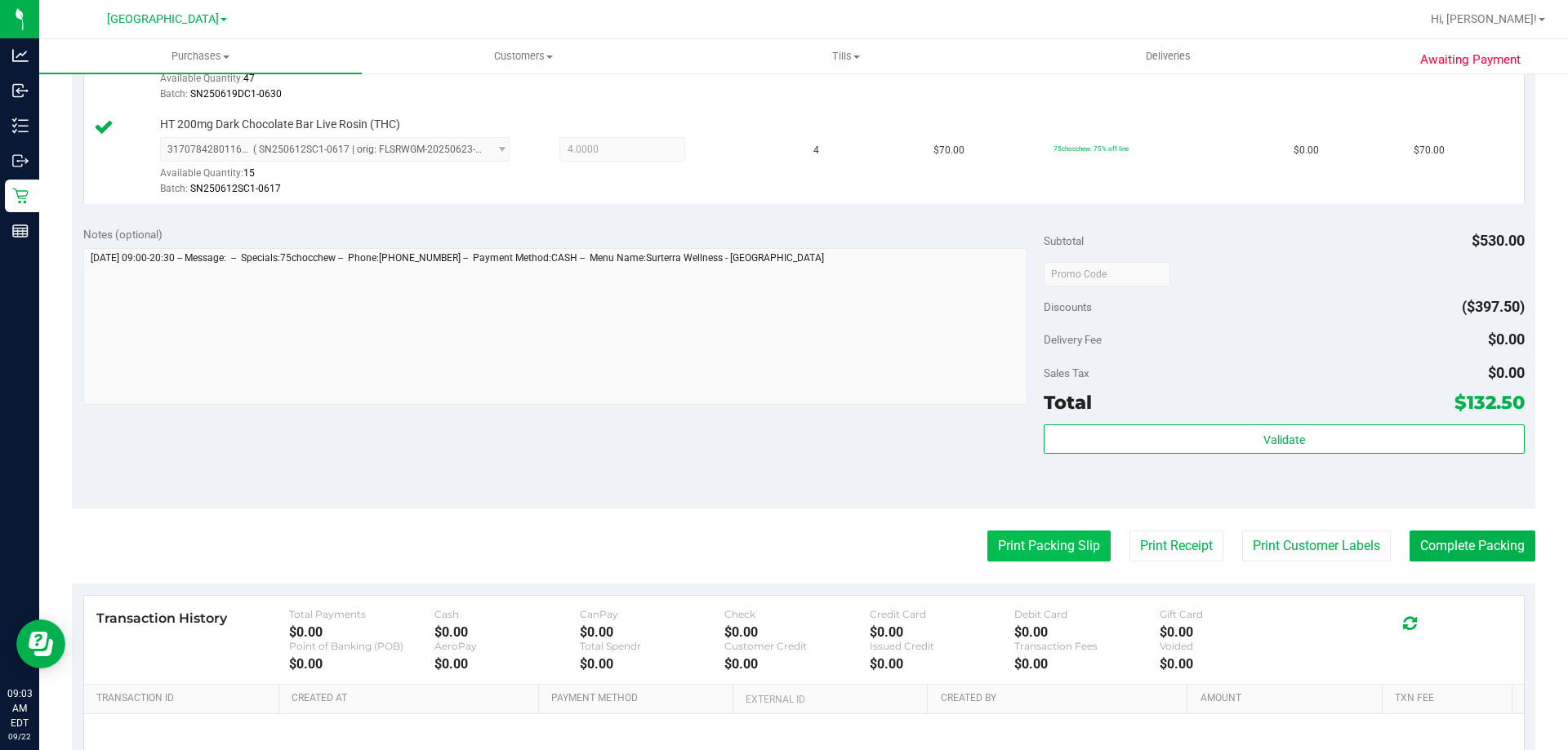
click at [1068, 538] on button "Print Packing Slip" at bounding box center [1048, 546] width 123 height 31
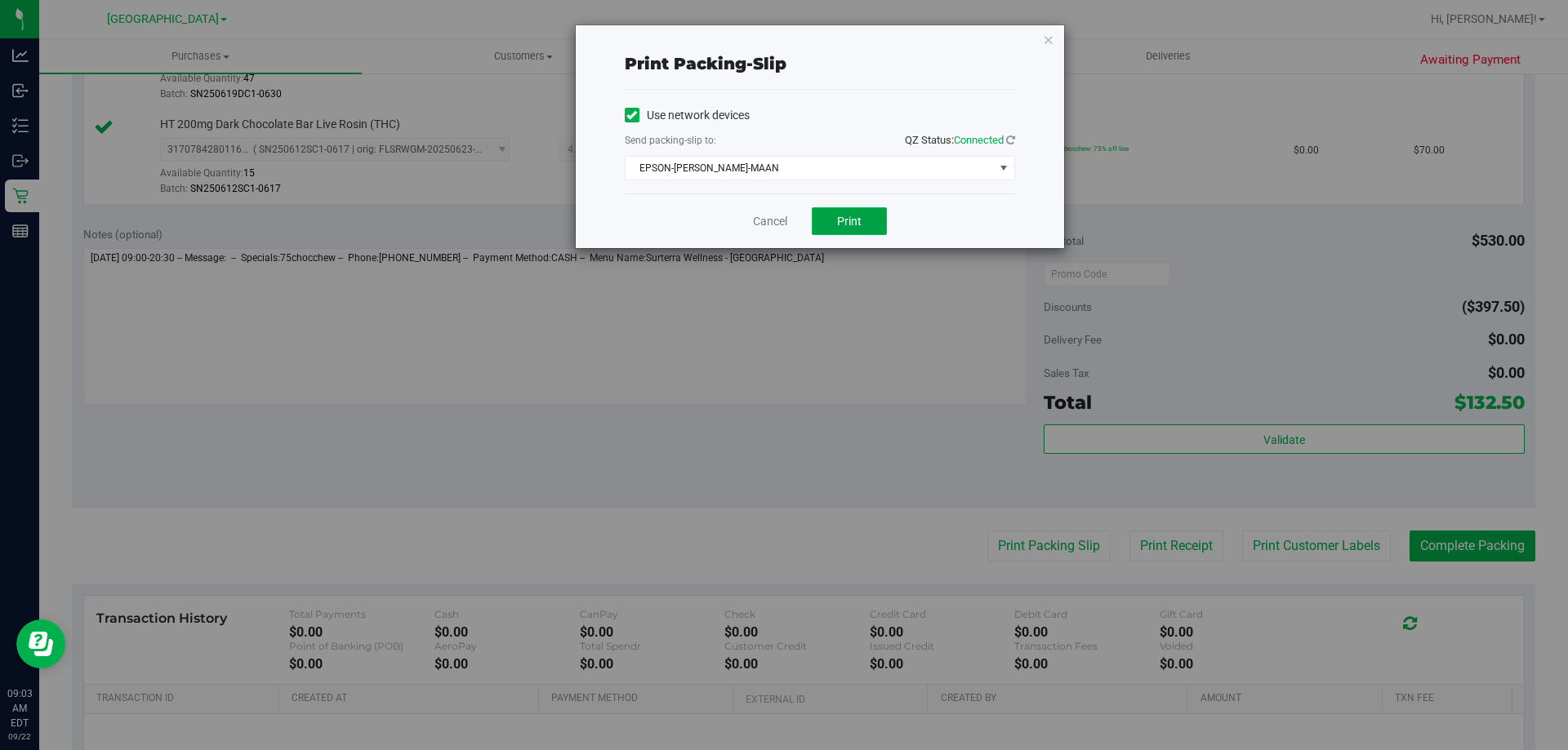
click at [860, 234] on button "Print" at bounding box center [848, 221] width 75 height 28
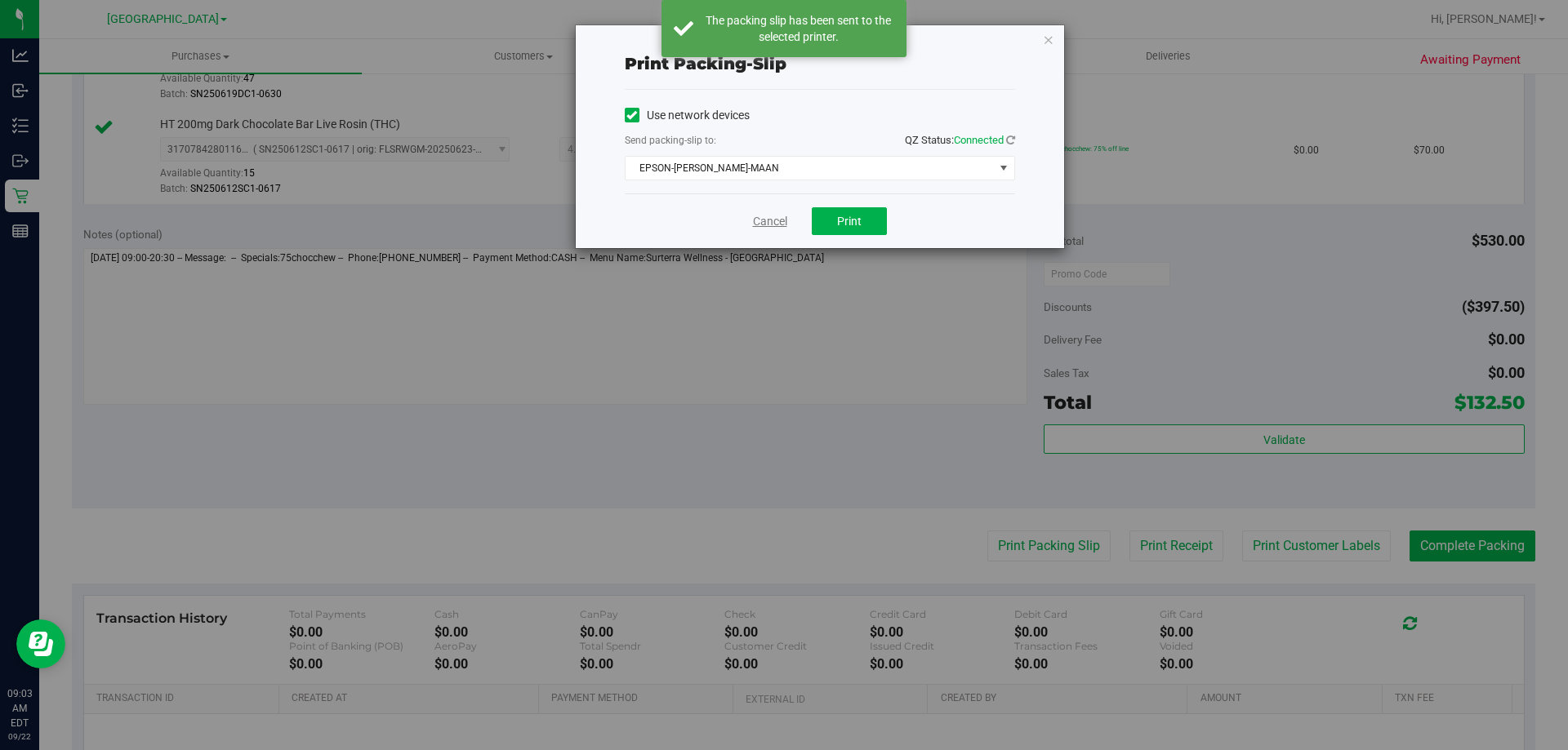
click at [776, 219] on link "Cancel" at bounding box center [770, 221] width 34 height 17
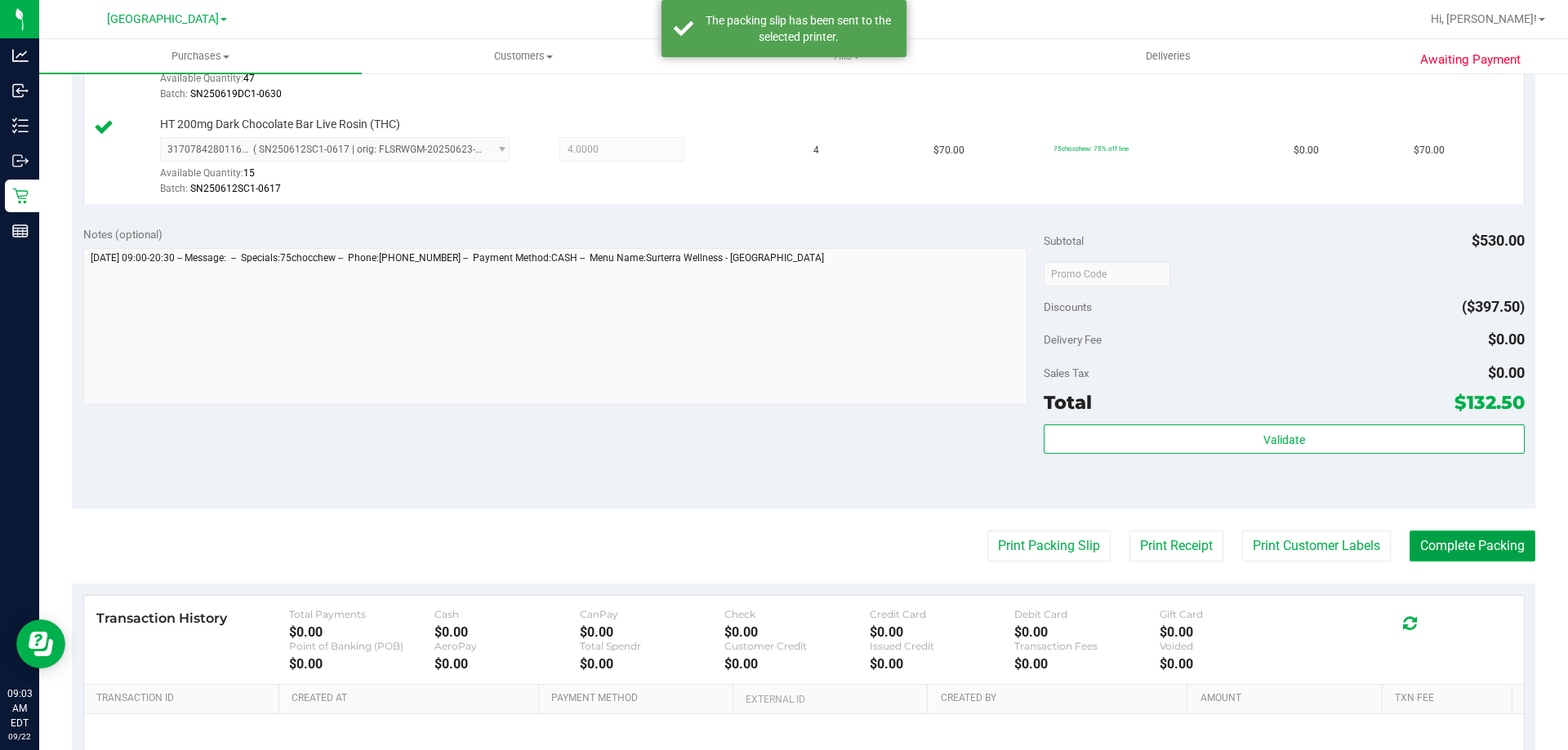
click at [1488, 551] on button "Complete Packing" at bounding box center [1473, 546] width 126 height 31
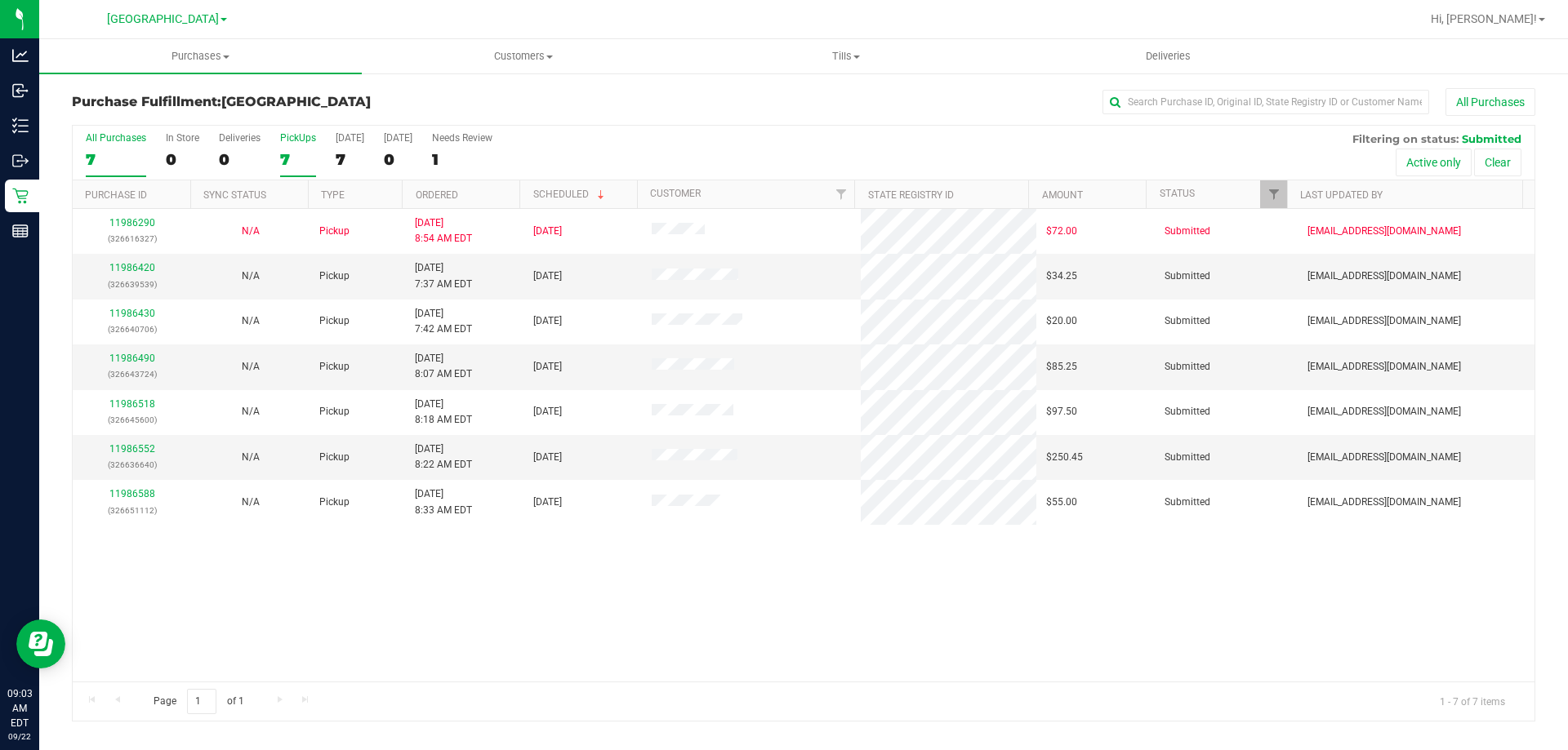
click at [302, 162] on div "7" at bounding box center [298, 159] width 36 height 19
click at [0, 0] on input "PickUps 7" at bounding box center [0, 0] width 0 height 0
click at [111, 267] on link "11986430" at bounding box center [132, 267] width 46 height 12
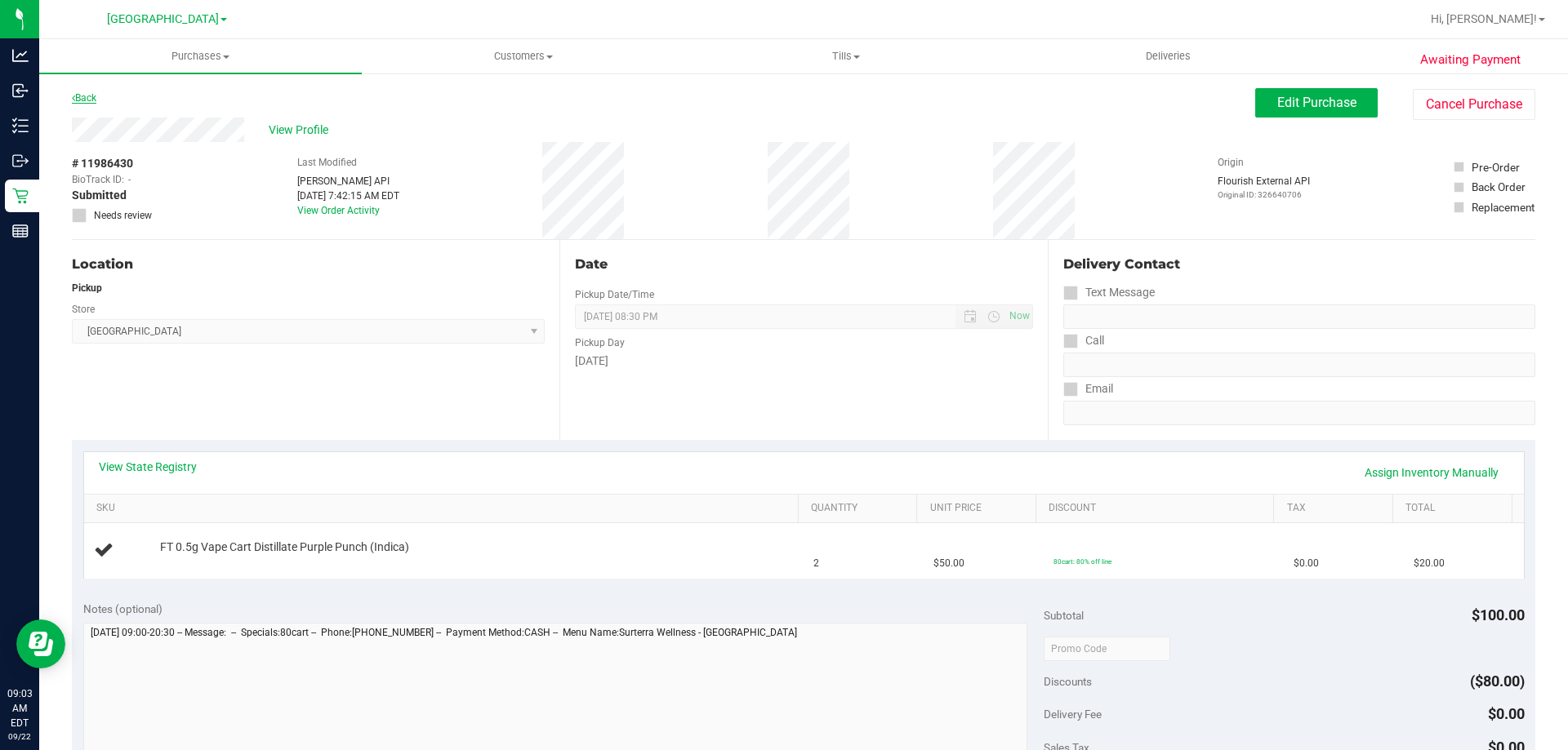
click at [74, 101] on icon at bounding box center [74, 97] width 4 height 10
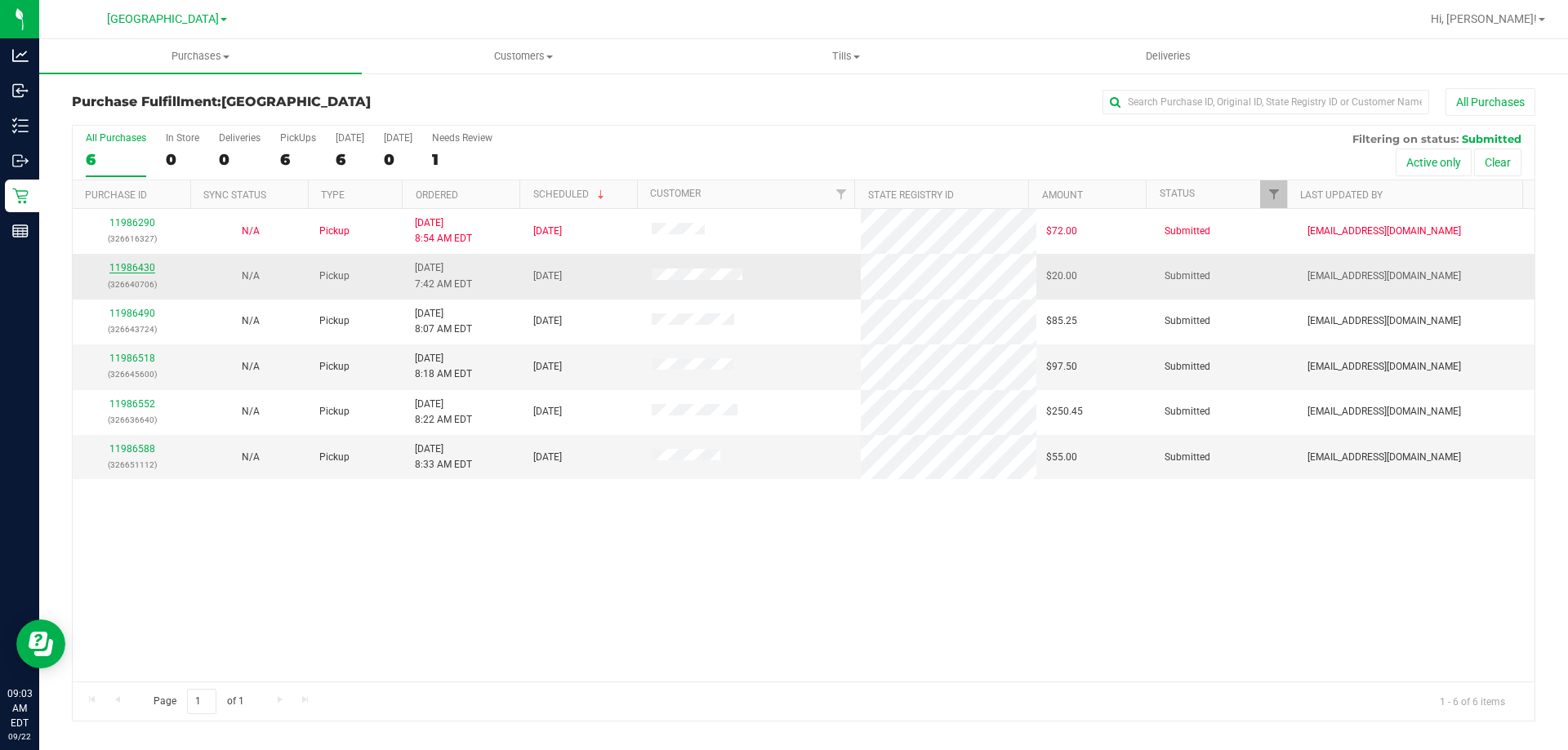
click at [149, 267] on link "11986430" at bounding box center [132, 267] width 46 height 12
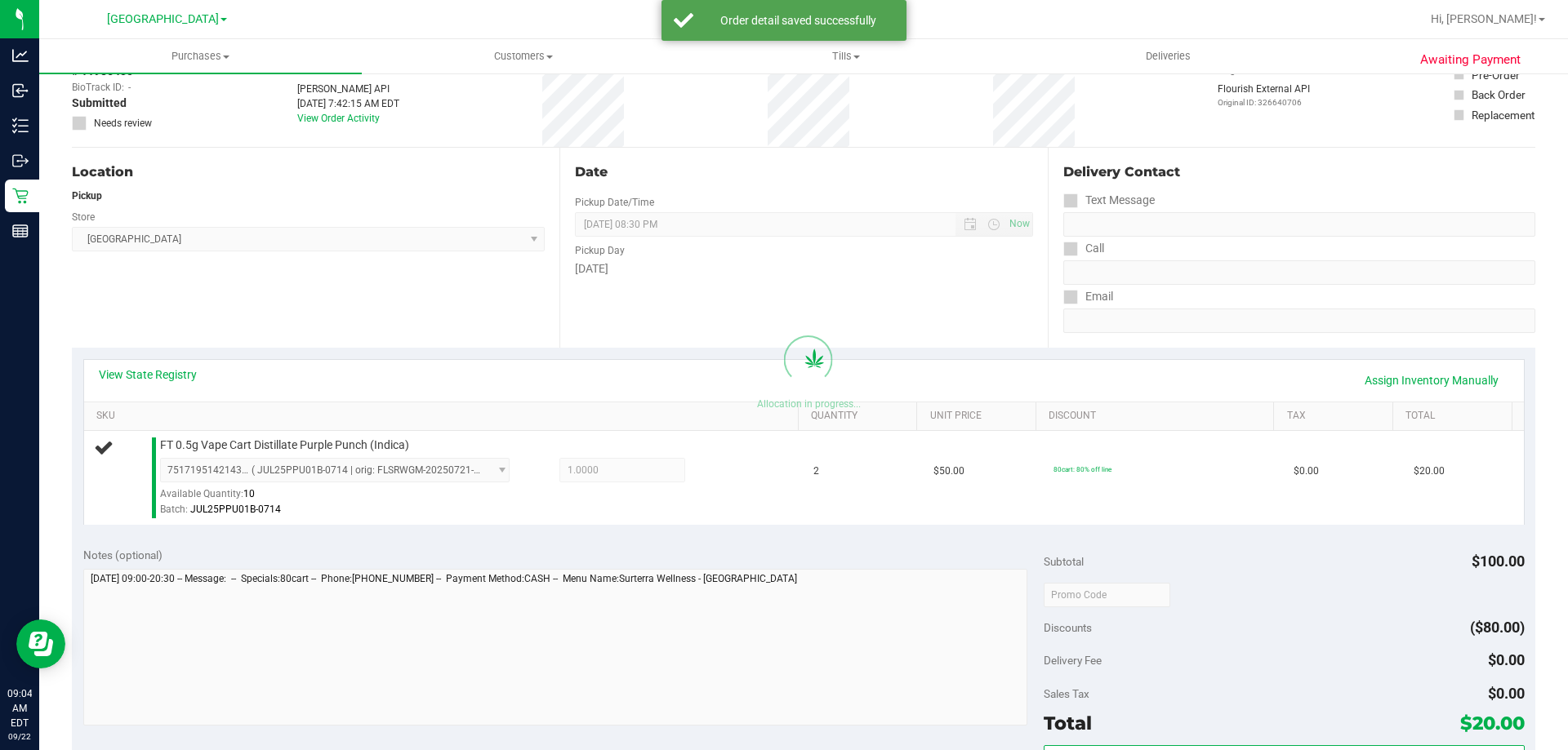
scroll to position [327, 0]
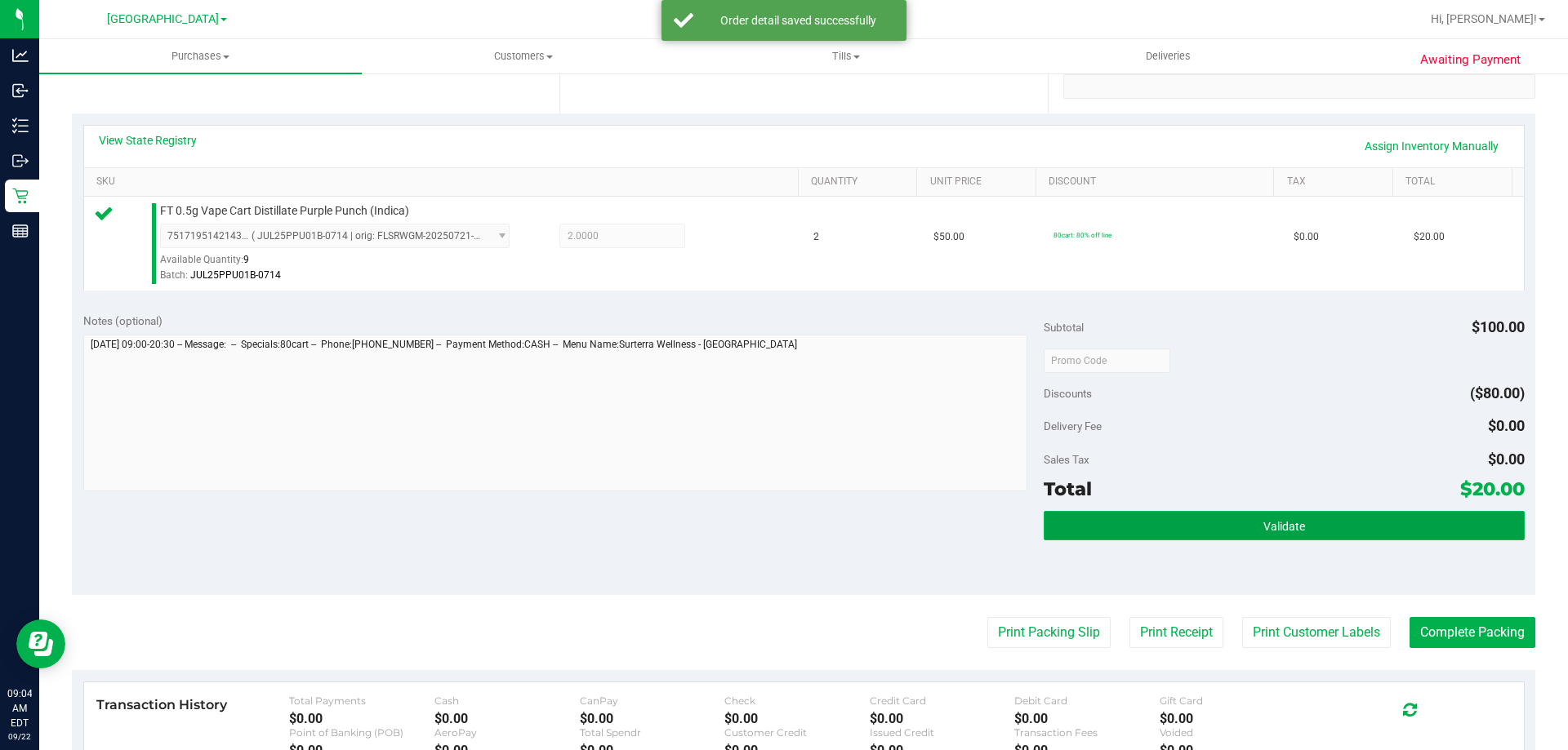
click at [1090, 534] on button "Validate" at bounding box center [1283, 526] width 480 height 30
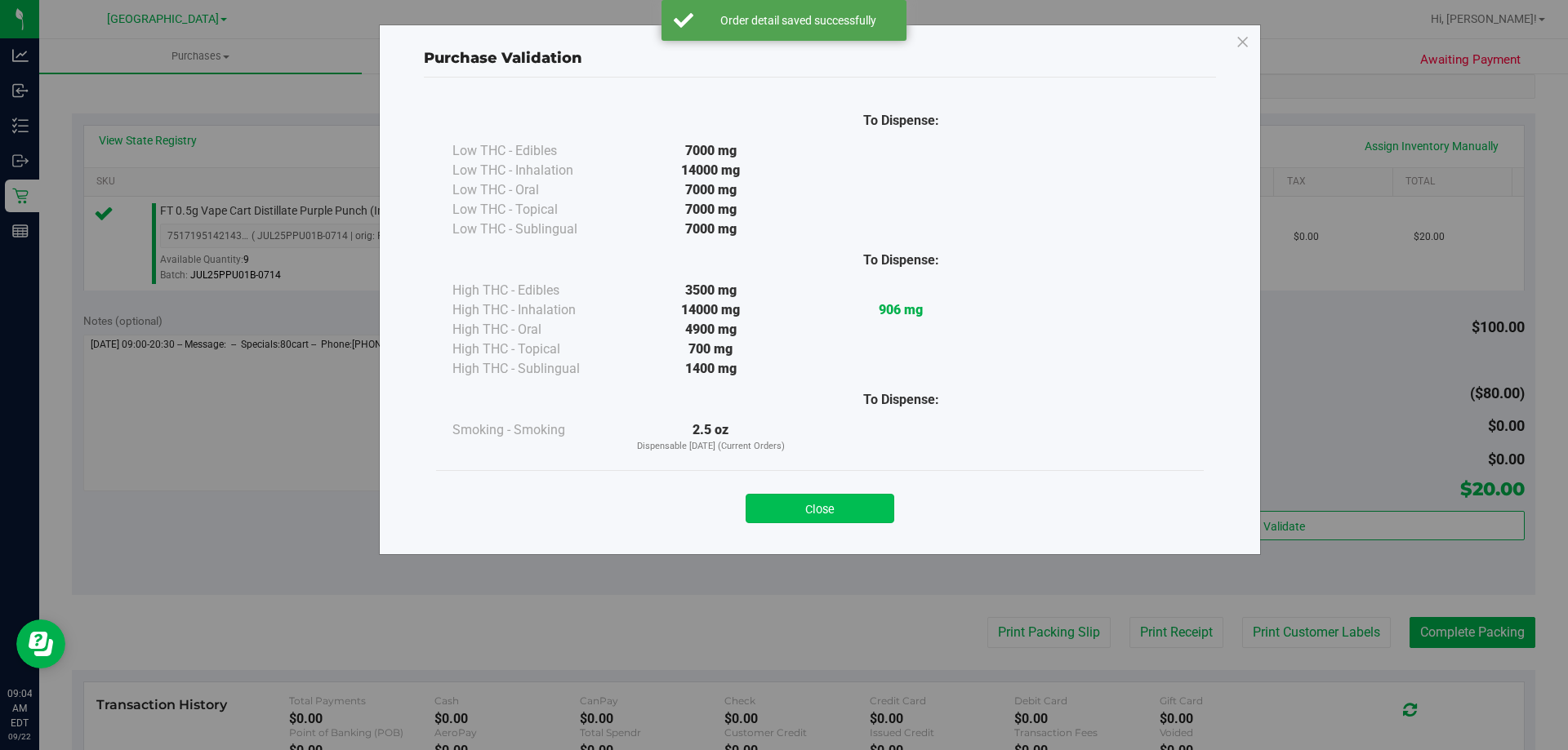
click at [833, 503] on button "Close" at bounding box center [820, 509] width 149 height 30
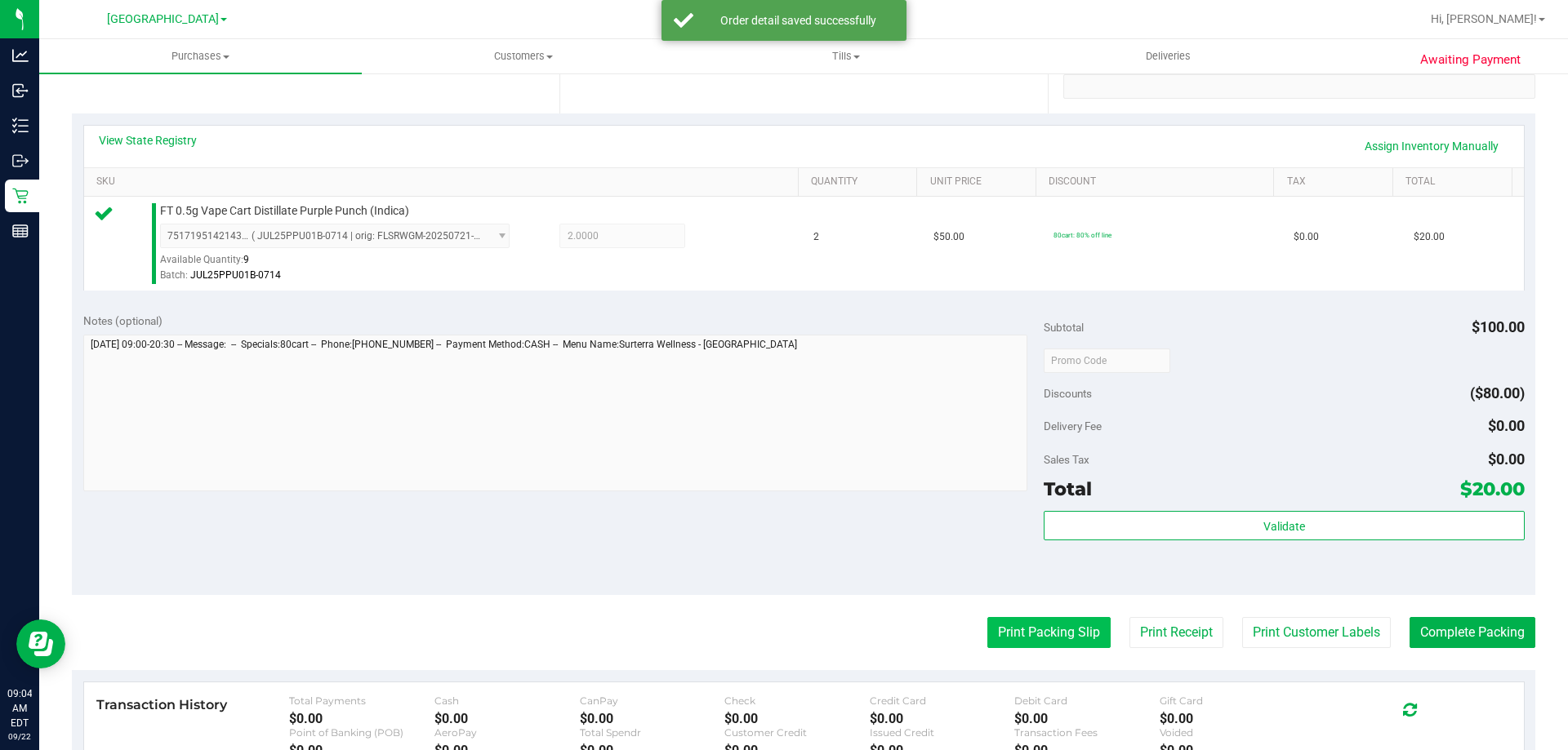
click at [1057, 632] on button "Print Packing Slip" at bounding box center [1048, 632] width 123 height 31
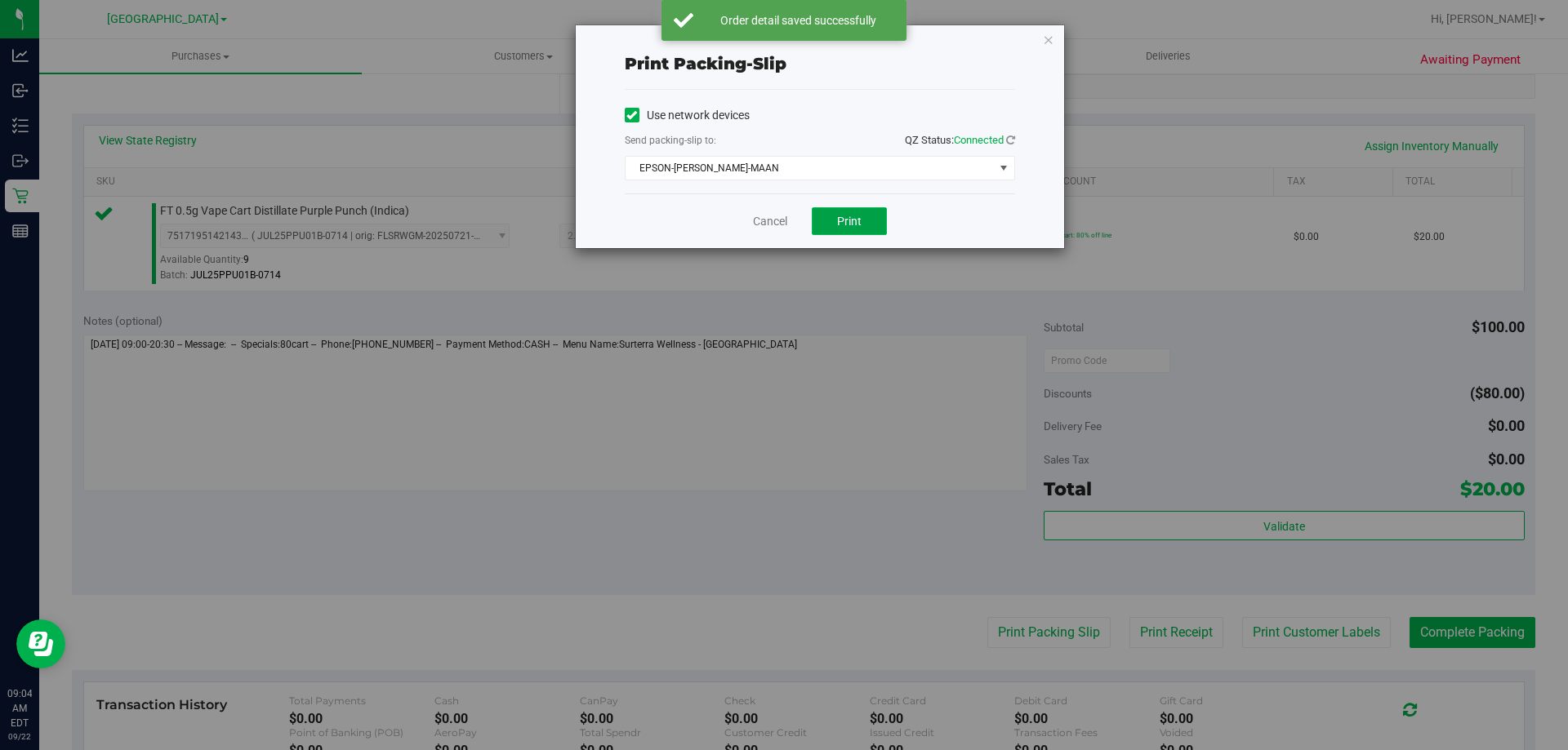
click at [850, 222] on span "Print" at bounding box center [848, 221] width 24 height 14
drag, startPoint x: 757, startPoint y: 211, endPoint x: 761, endPoint y: 221, distance: 10.8
click at [759, 220] on div "Cancel Print" at bounding box center [820, 221] width 390 height 55
click at [763, 221] on link "Cancel" at bounding box center [770, 221] width 34 height 17
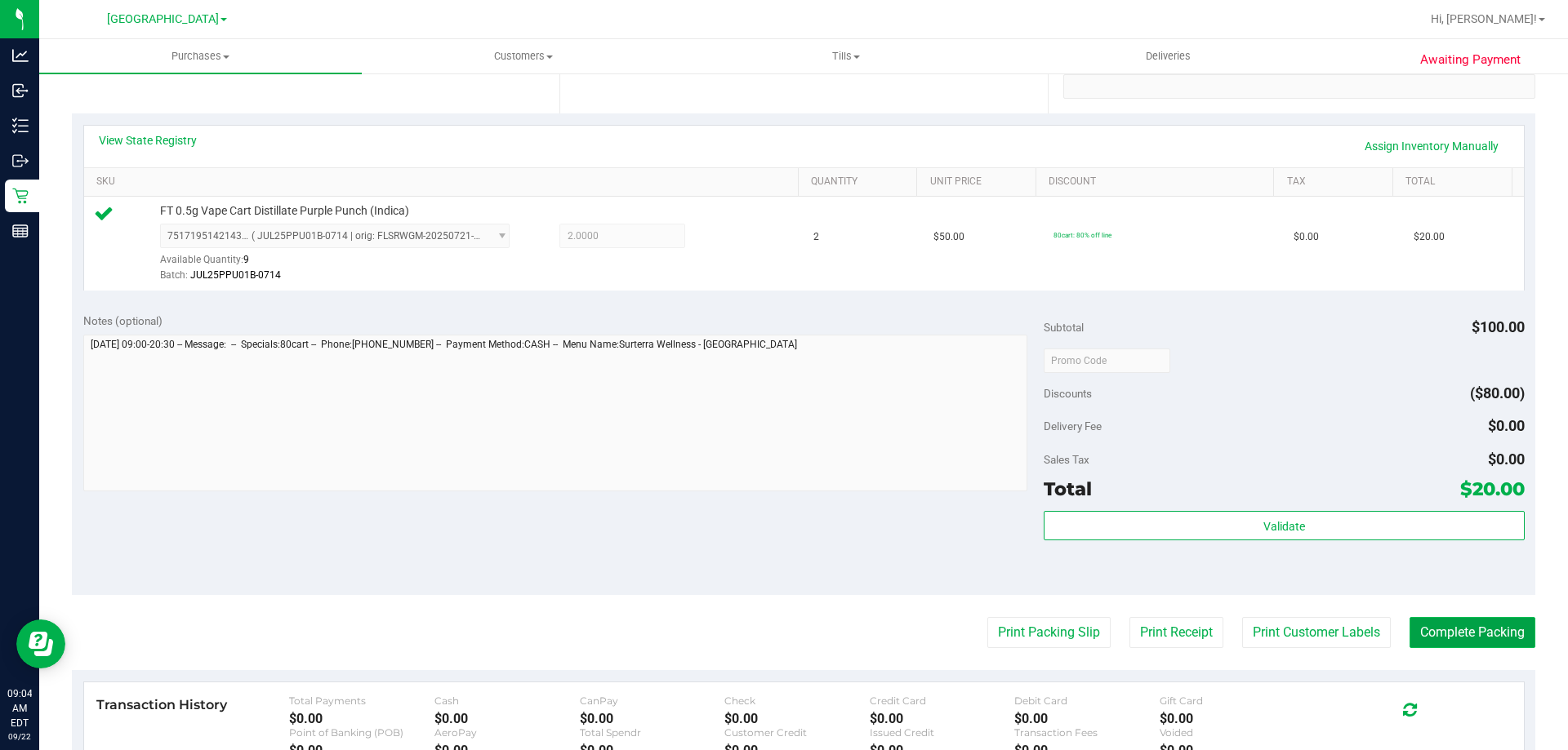
click at [1418, 621] on button "Complete Packing" at bounding box center [1473, 632] width 126 height 31
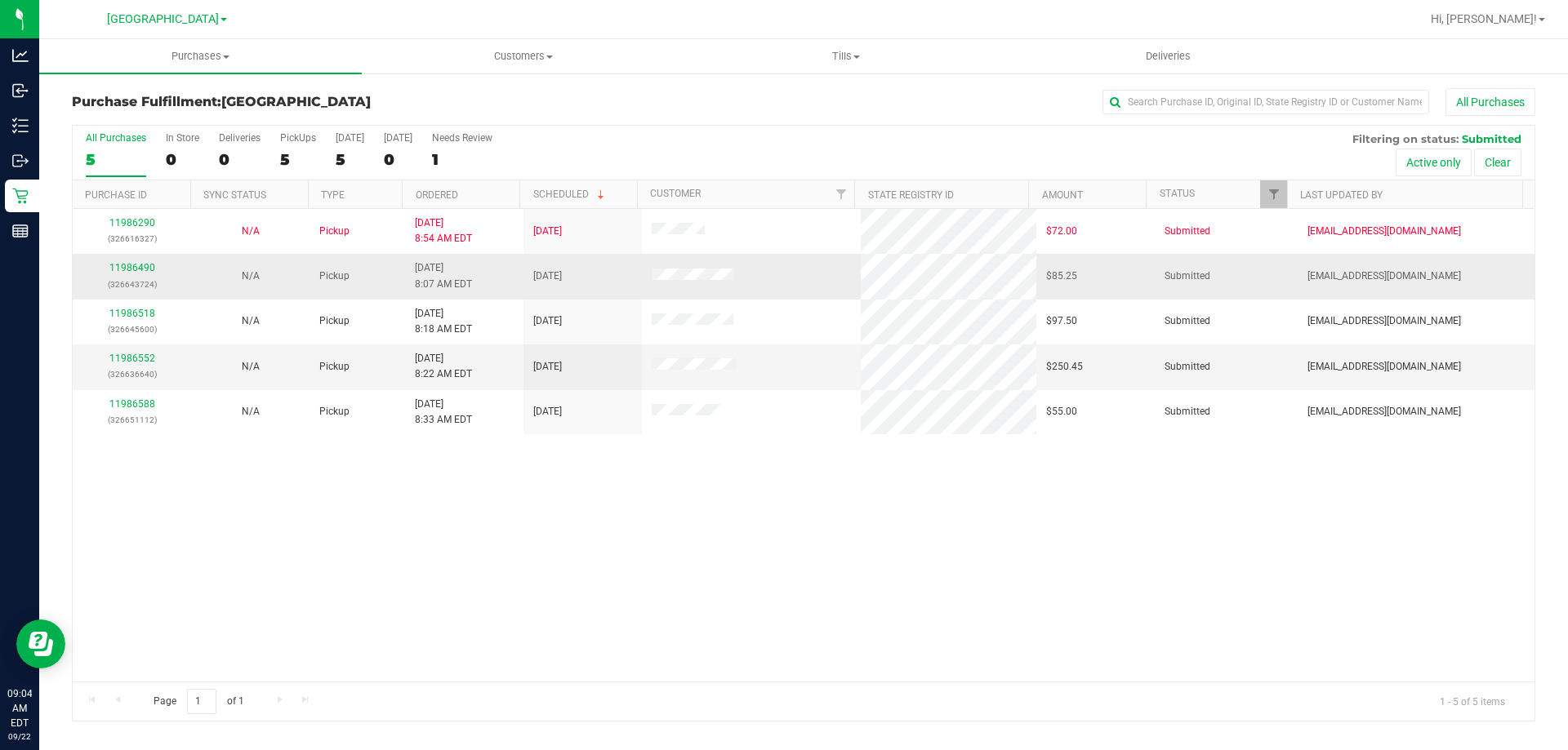
click at [135, 261] on div "11986490 (326643724)" at bounding box center [132, 276] width 99 height 31
click at [136, 264] on link "11986490" at bounding box center [132, 267] width 46 height 12
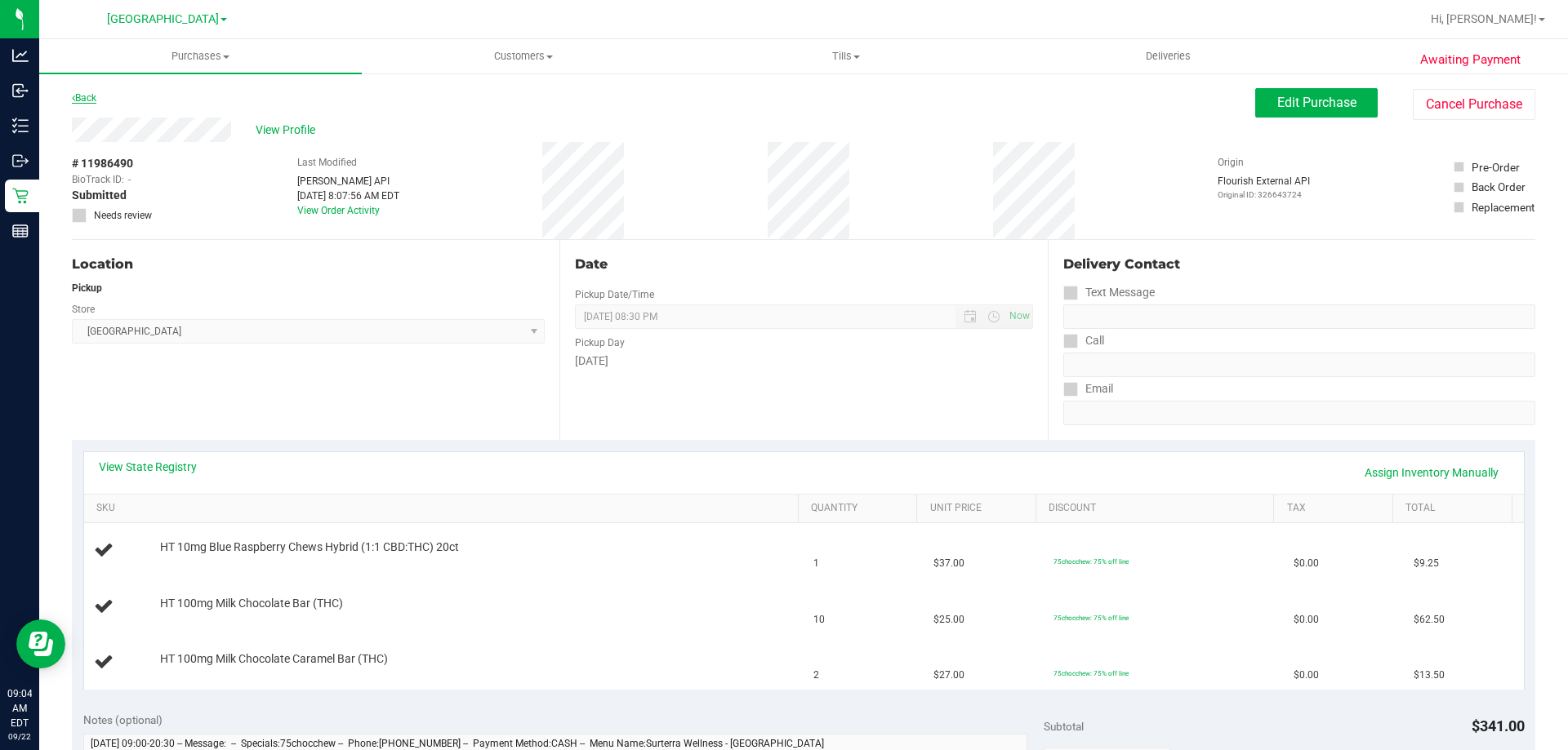
click at [96, 101] on link "Back" at bounding box center [84, 97] width 24 height 12
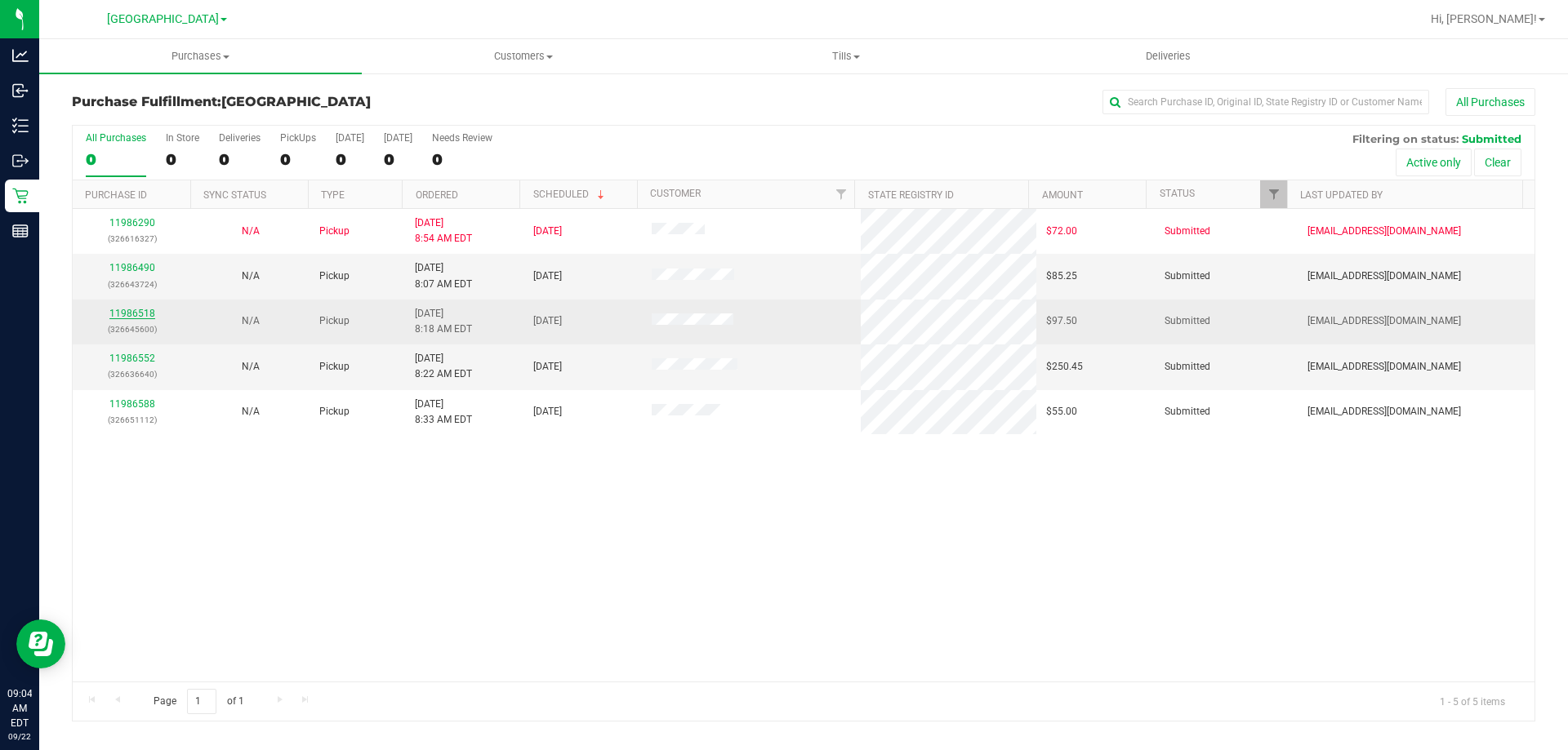
click at [151, 315] on link "11986518" at bounding box center [132, 313] width 46 height 12
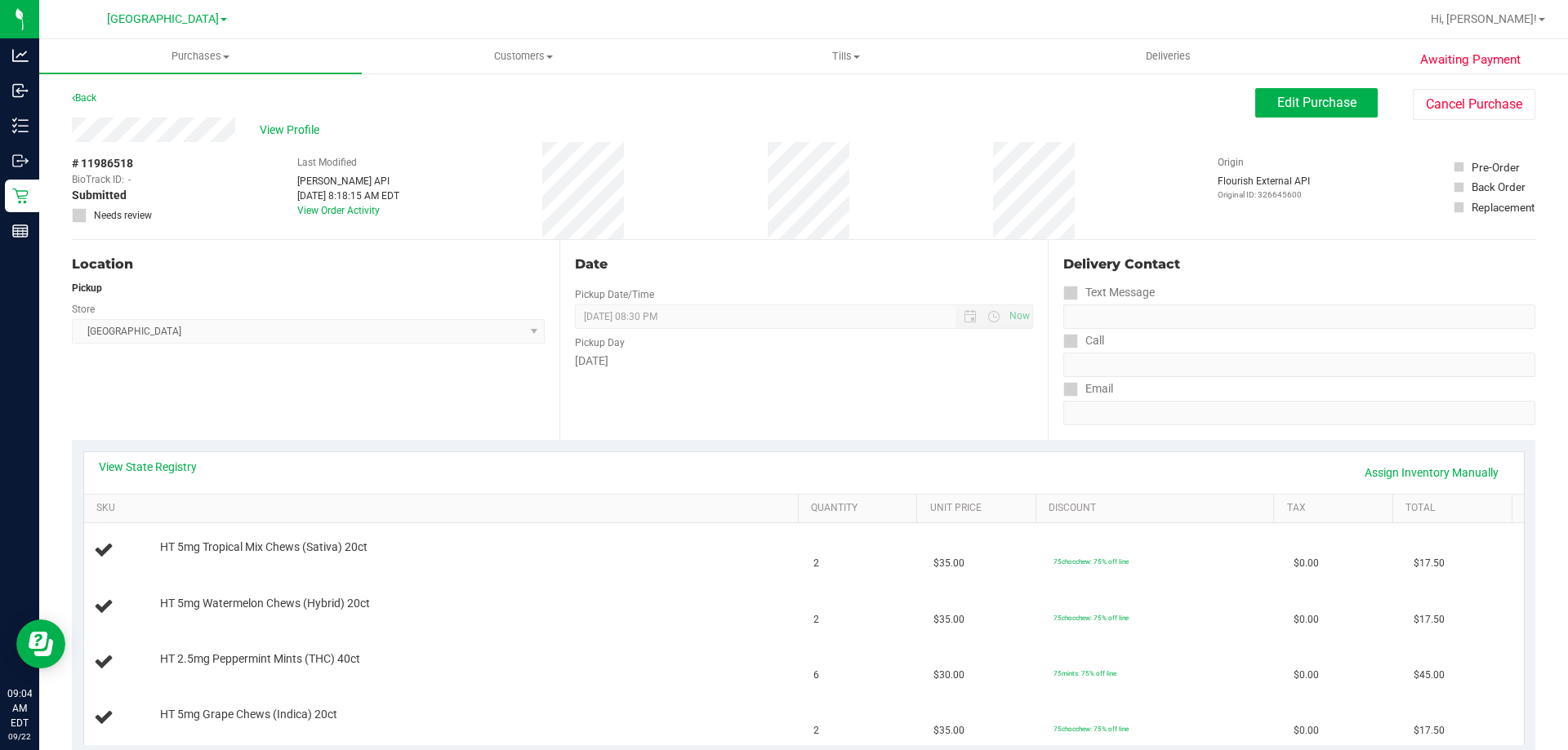
scroll to position [245, 0]
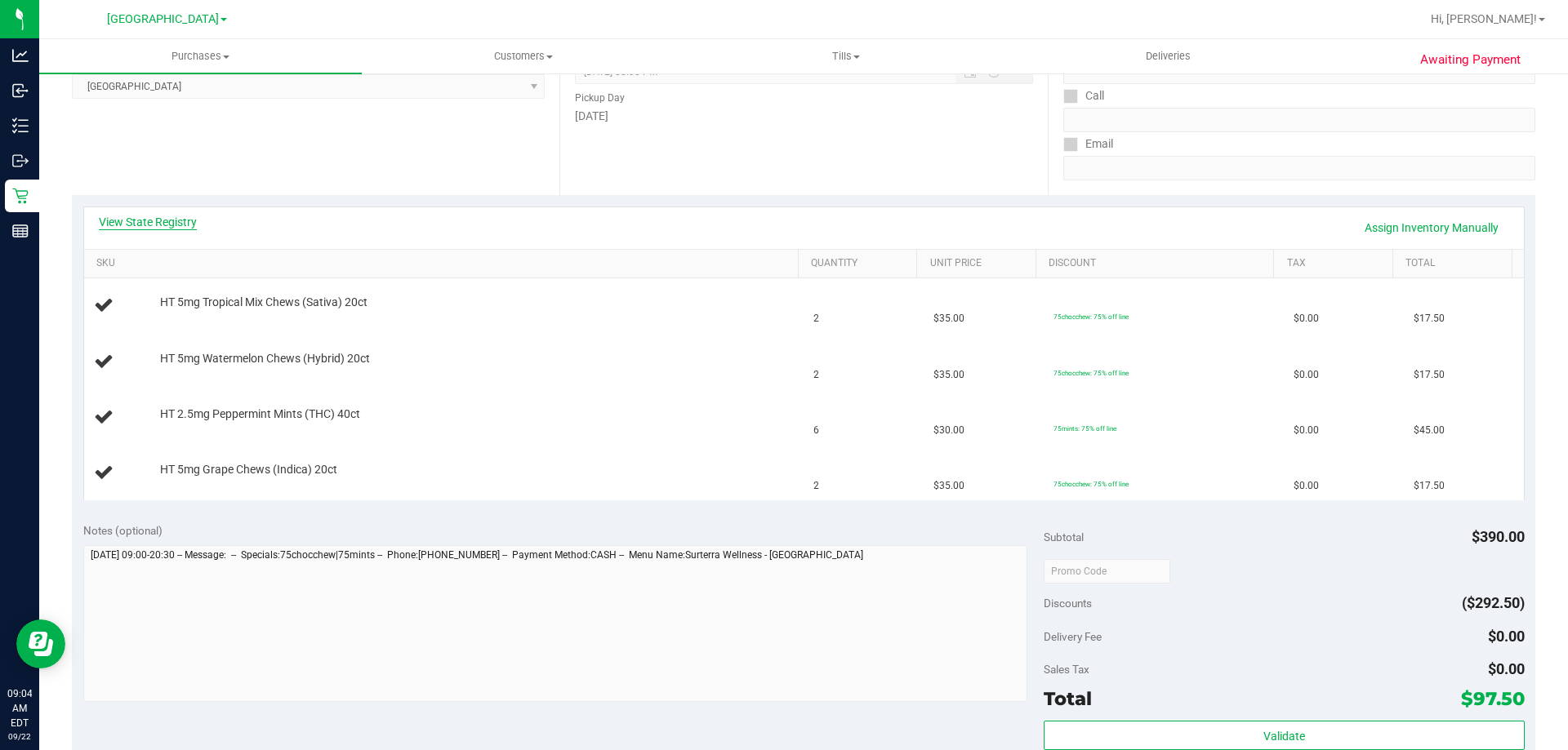
click at [124, 223] on link "View State Registry" at bounding box center [148, 222] width 98 height 16
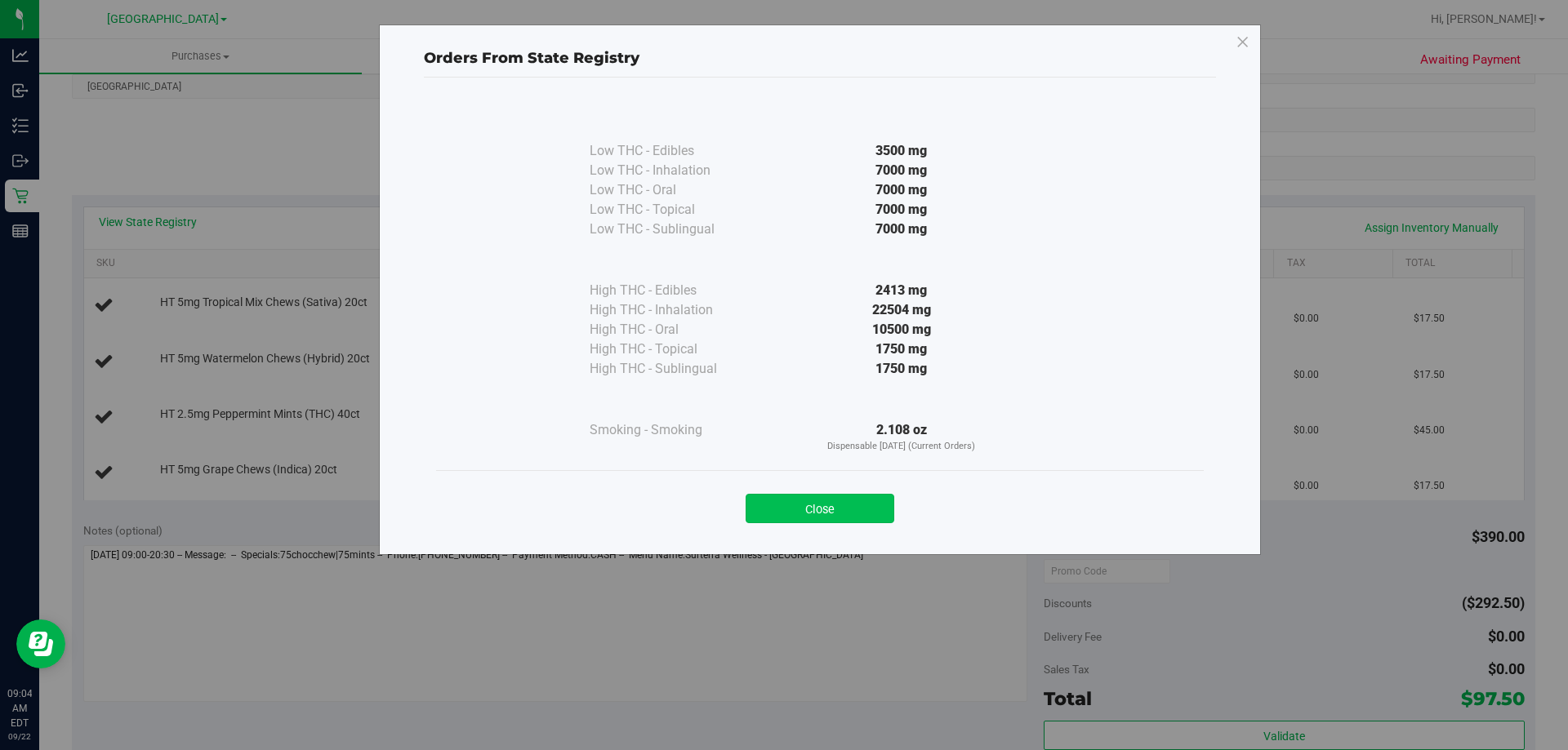
click at [814, 505] on button "Close" at bounding box center [820, 509] width 149 height 30
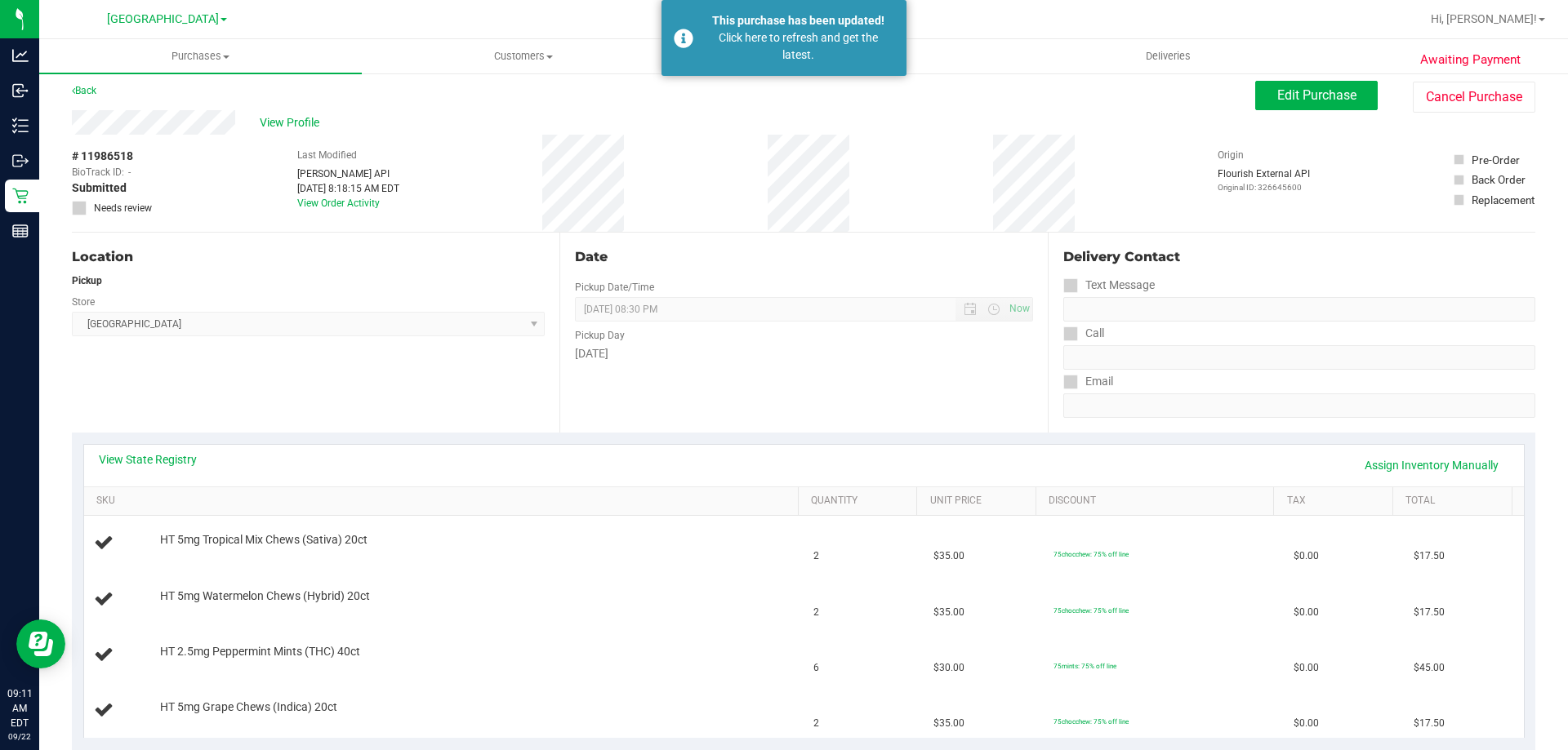
scroll to position [0, 0]
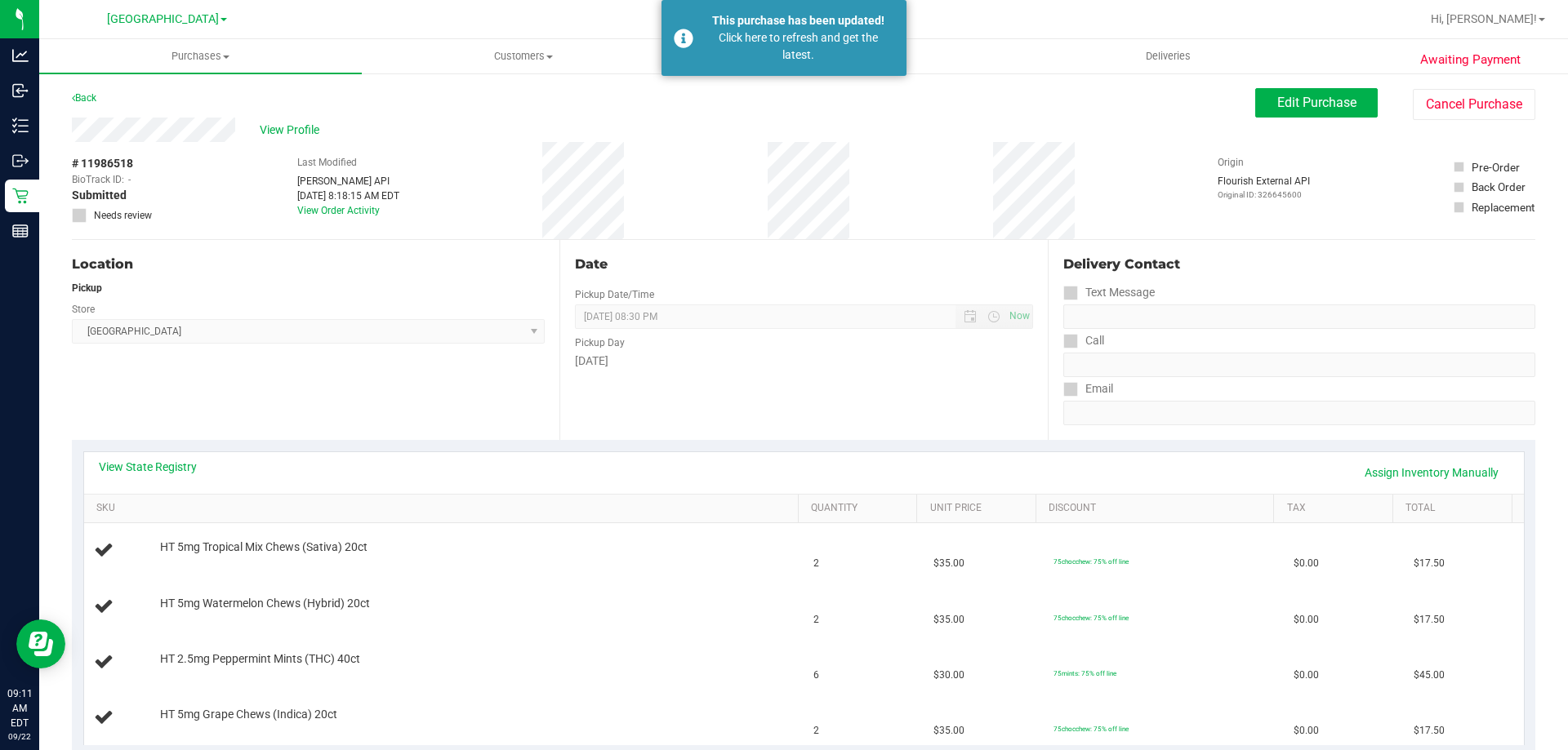
click at [88, 107] on div "Back" at bounding box center [84, 98] width 24 height 20
click at [92, 98] on link "Back" at bounding box center [84, 97] width 24 height 12
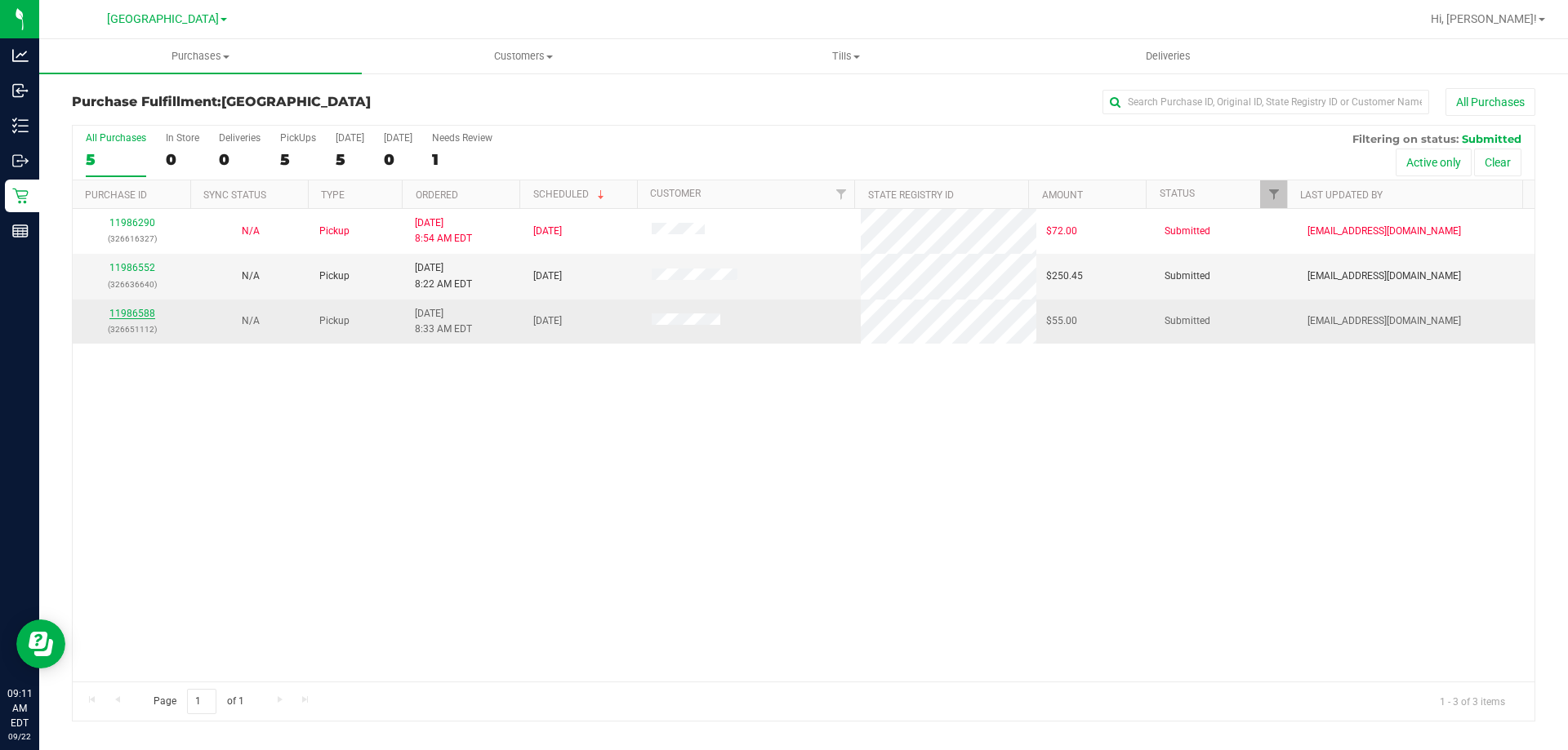
click at [136, 316] on link "11986588" at bounding box center [132, 313] width 46 height 12
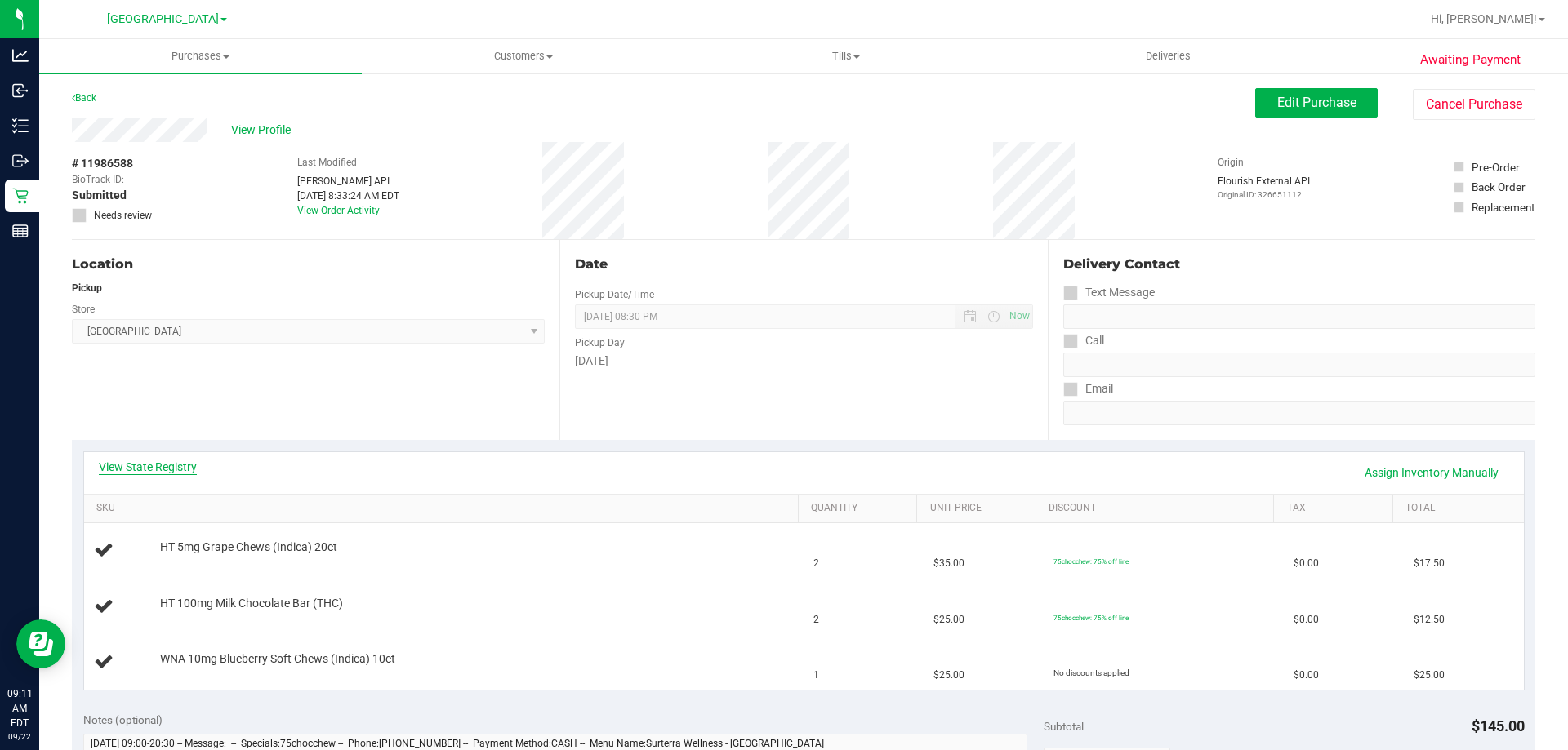
click at [162, 463] on link "View State Registry" at bounding box center [148, 467] width 98 height 16
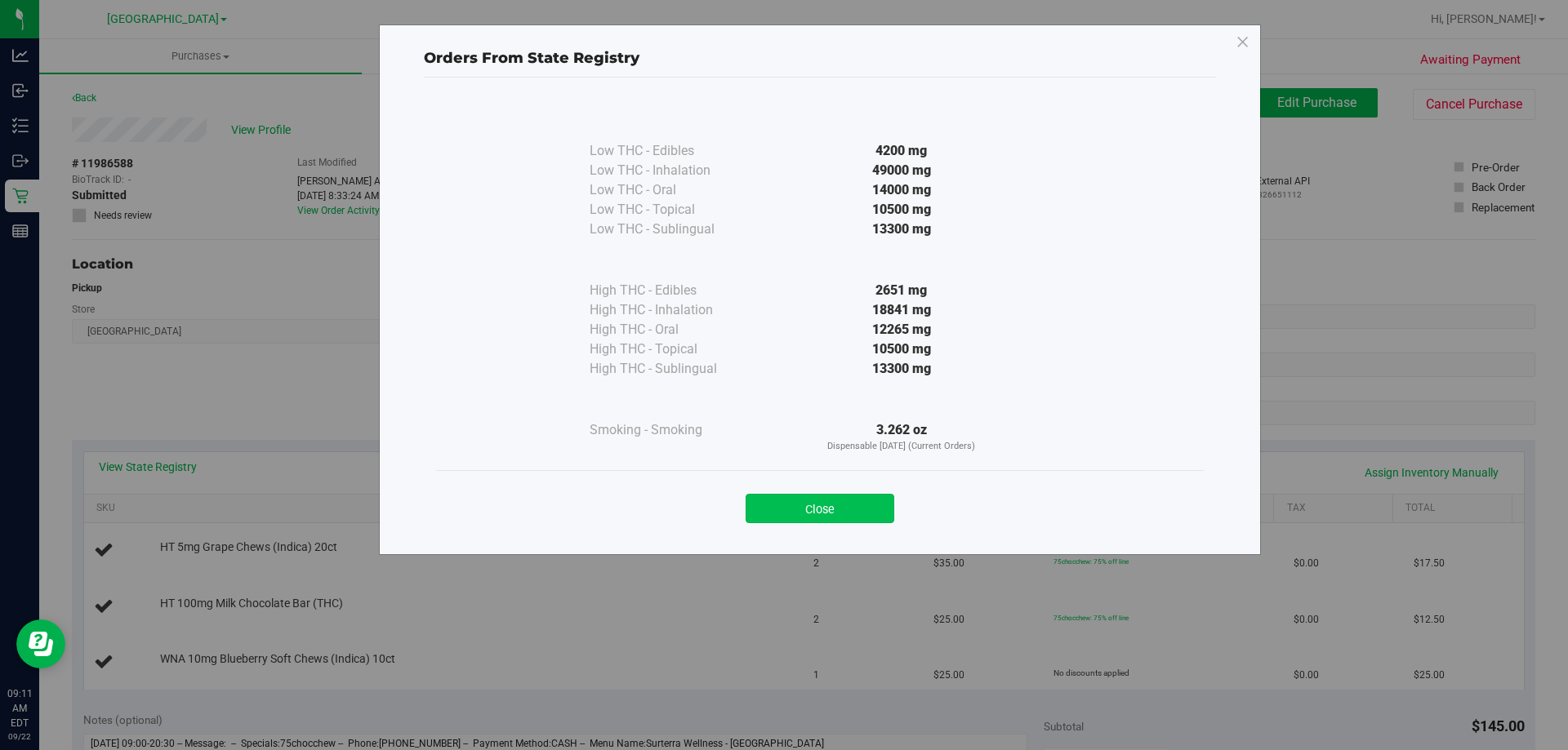
click at [825, 508] on button "Close" at bounding box center [820, 509] width 149 height 30
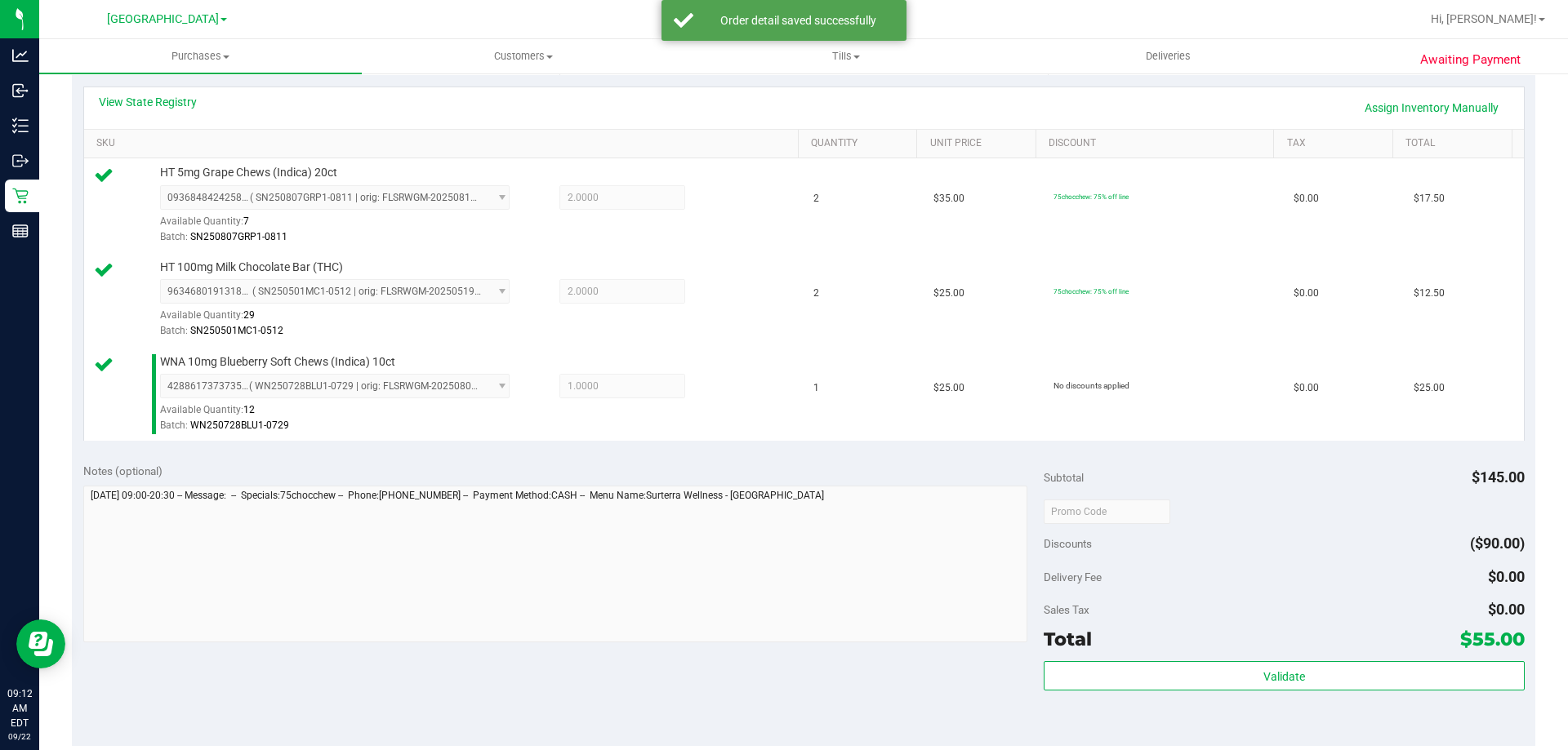
scroll to position [572, 0]
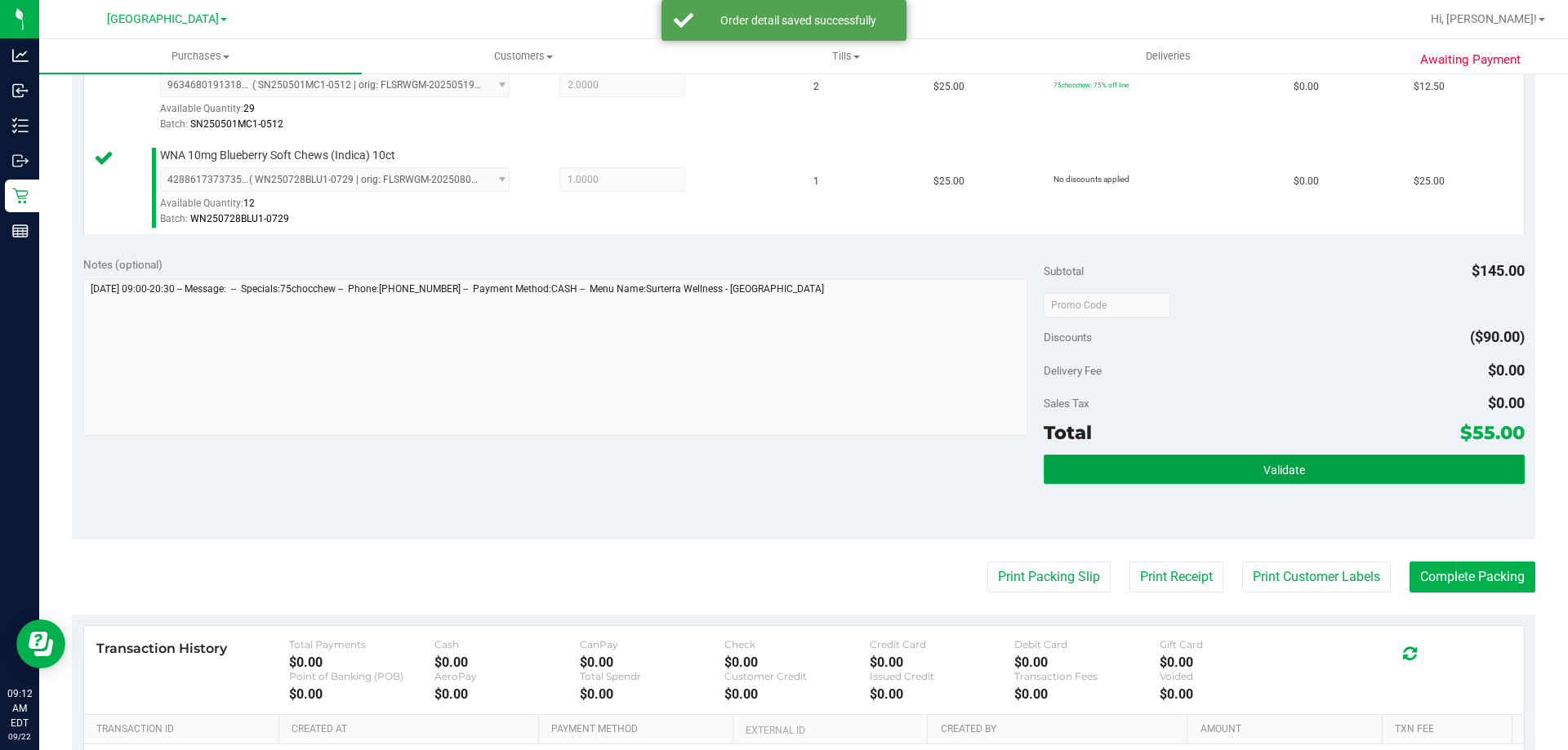
click at [1199, 465] on button "Validate" at bounding box center [1283, 469] width 480 height 30
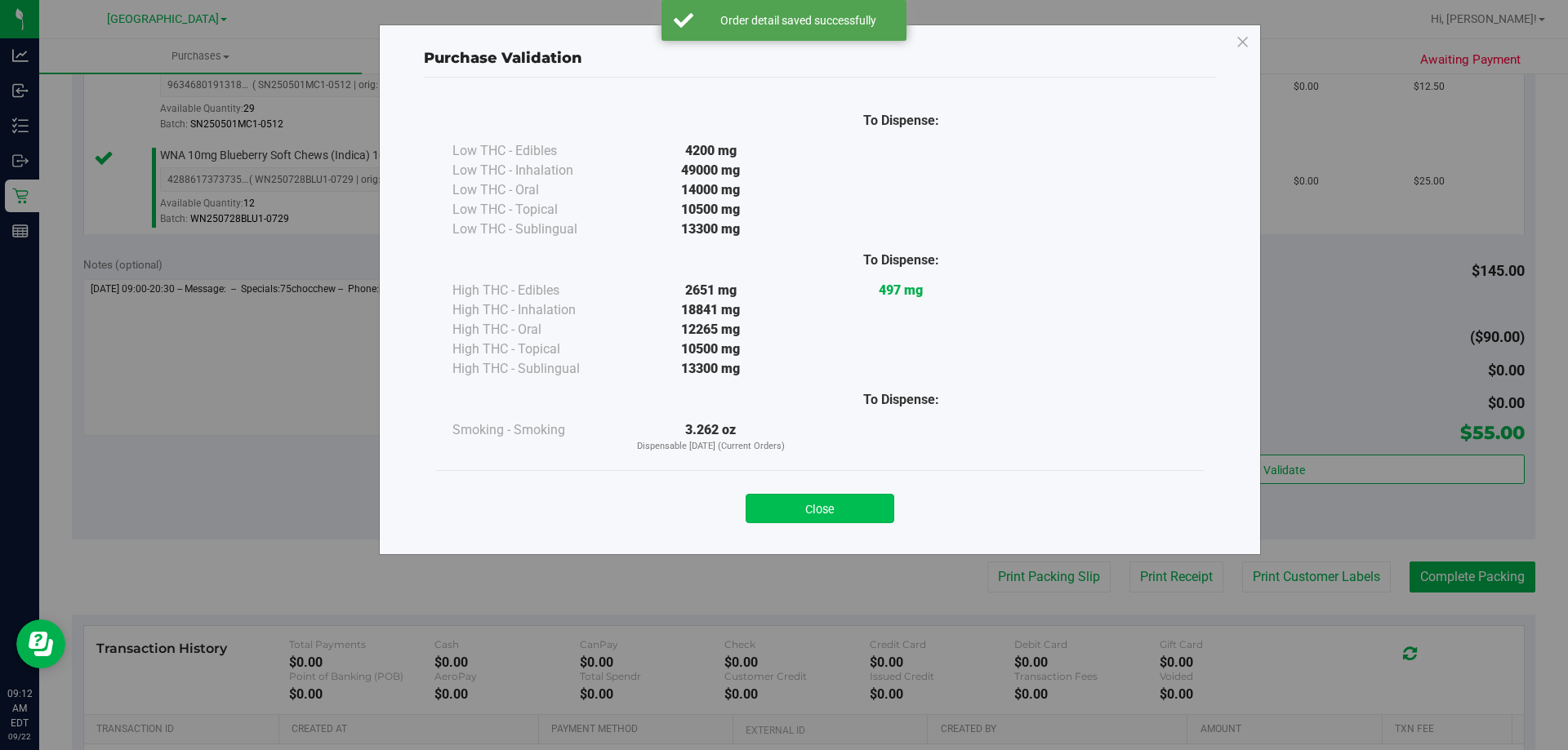
click at [843, 520] on button "Close" at bounding box center [820, 509] width 149 height 30
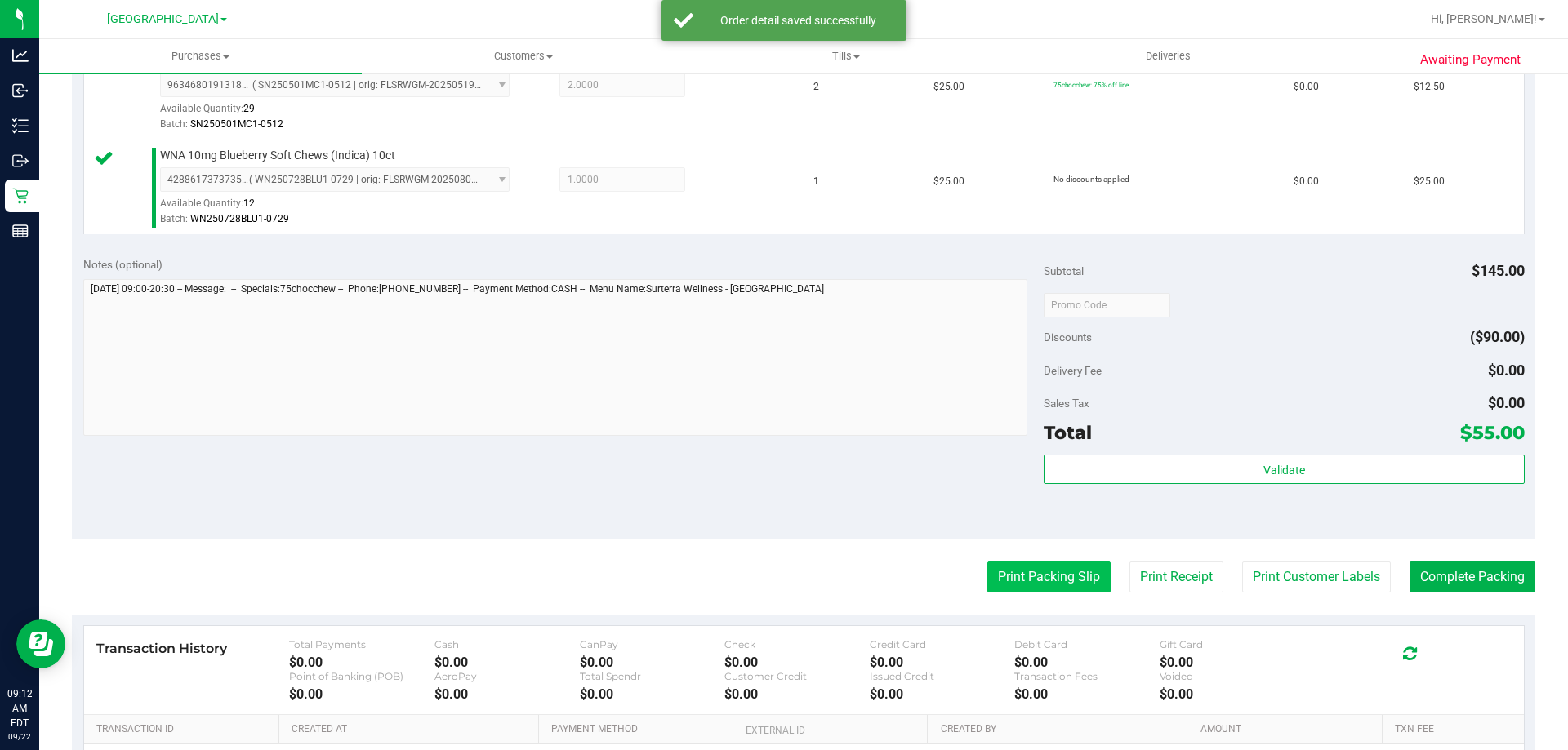
click at [1029, 586] on button "Print Packing Slip" at bounding box center [1048, 577] width 123 height 31
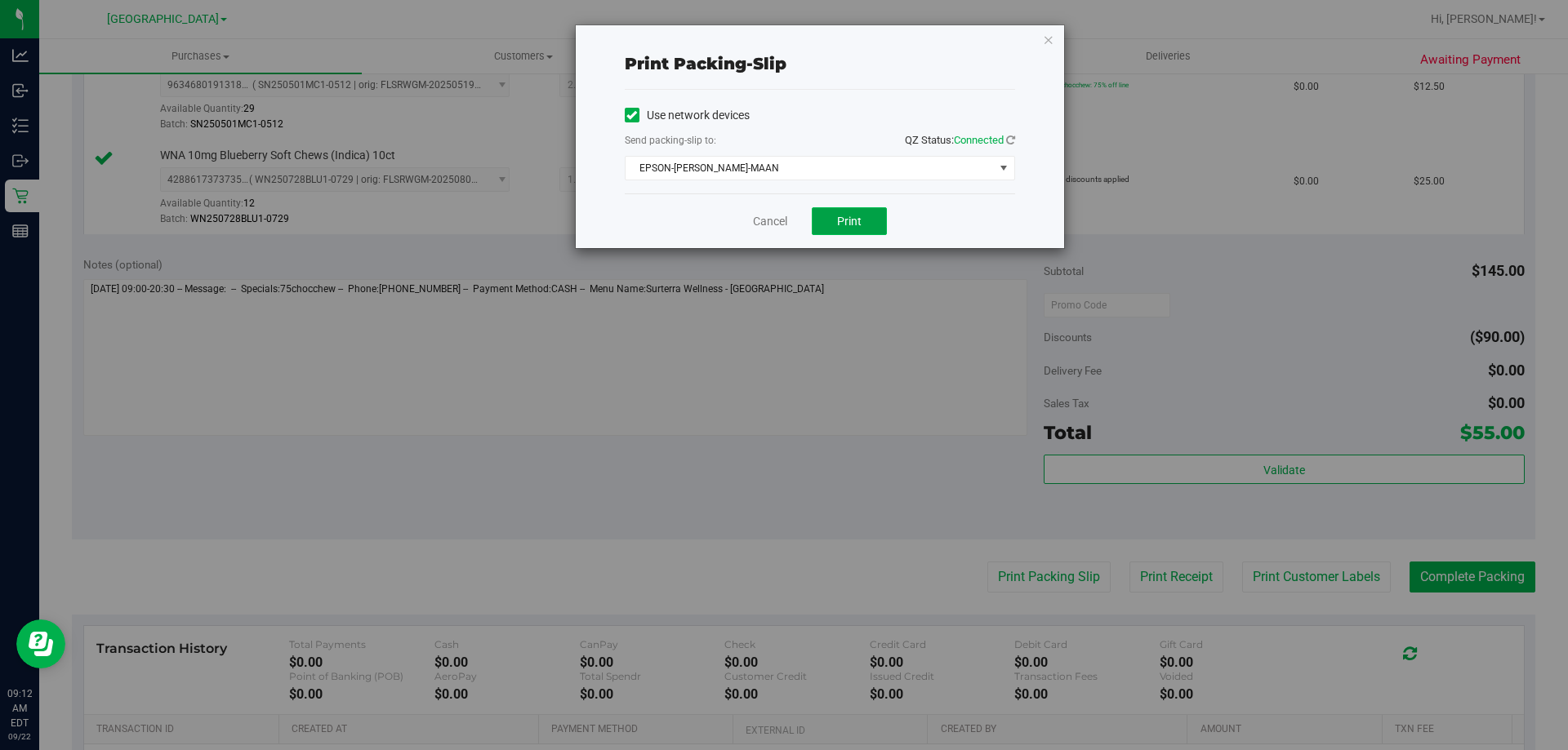
click at [833, 223] on button "Print" at bounding box center [848, 221] width 75 height 28
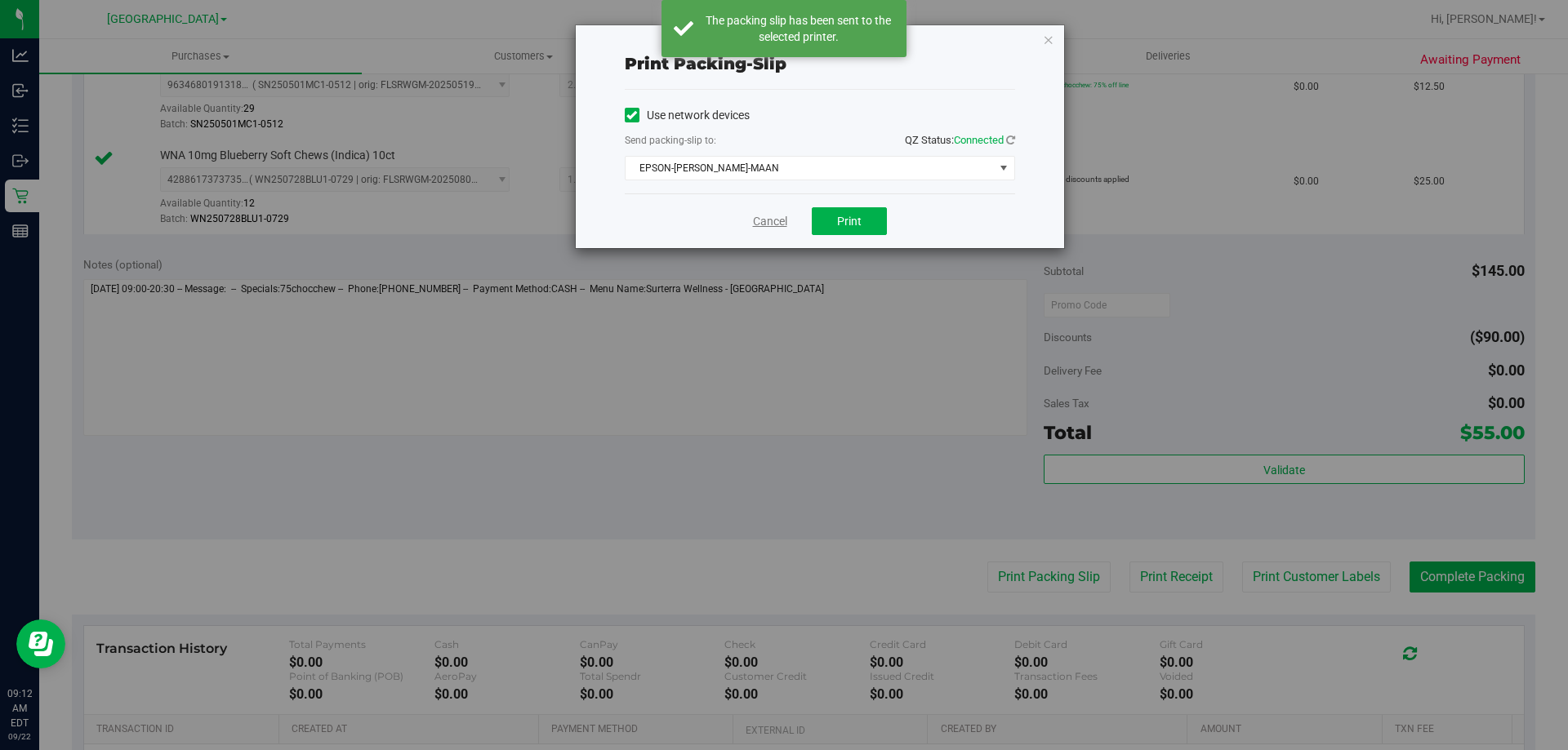
click at [776, 223] on link "Cancel" at bounding box center [770, 221] width 34 height 17
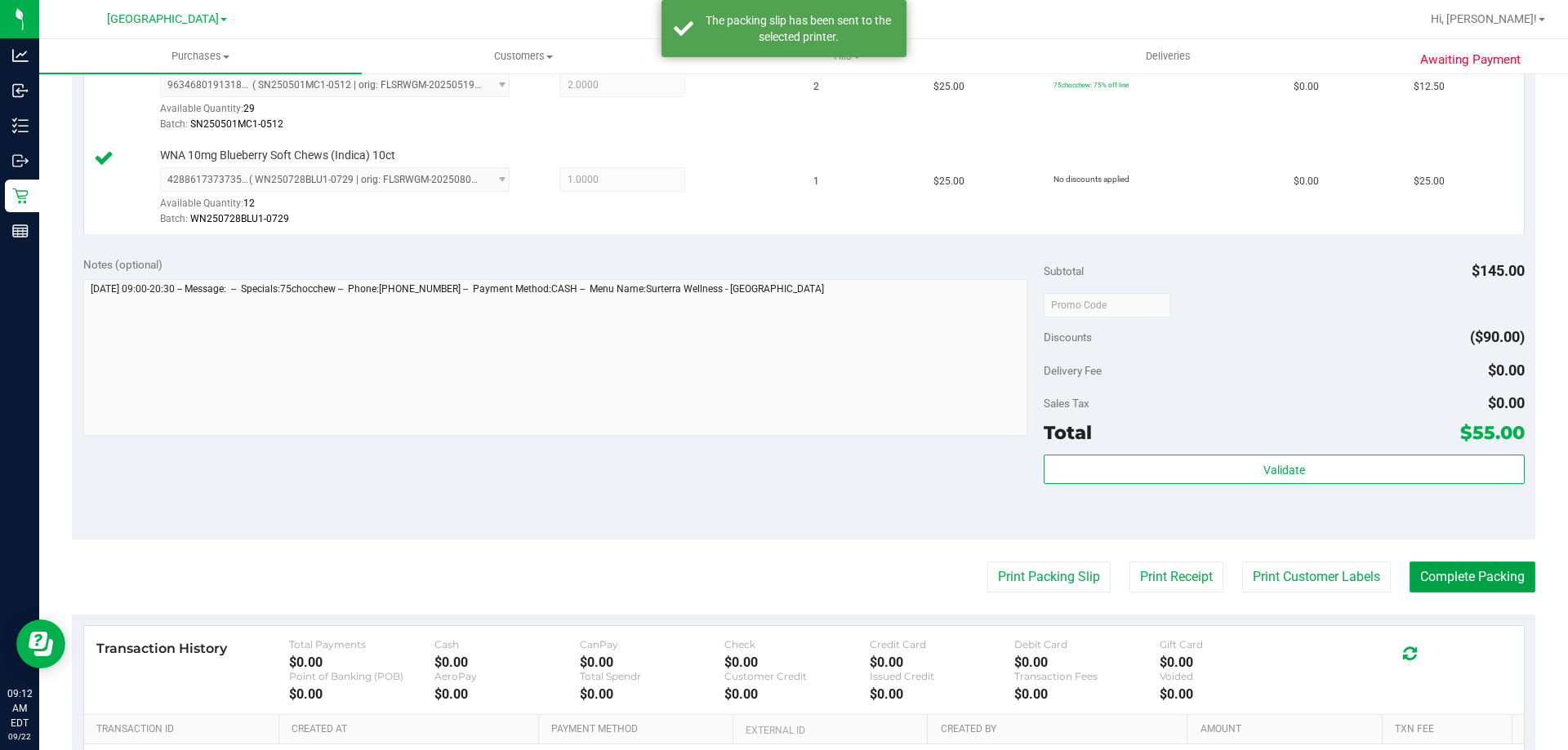
click at [1436, 574] on button "Complete Packing" at bounding box center [1473, 577] width 126 height 31
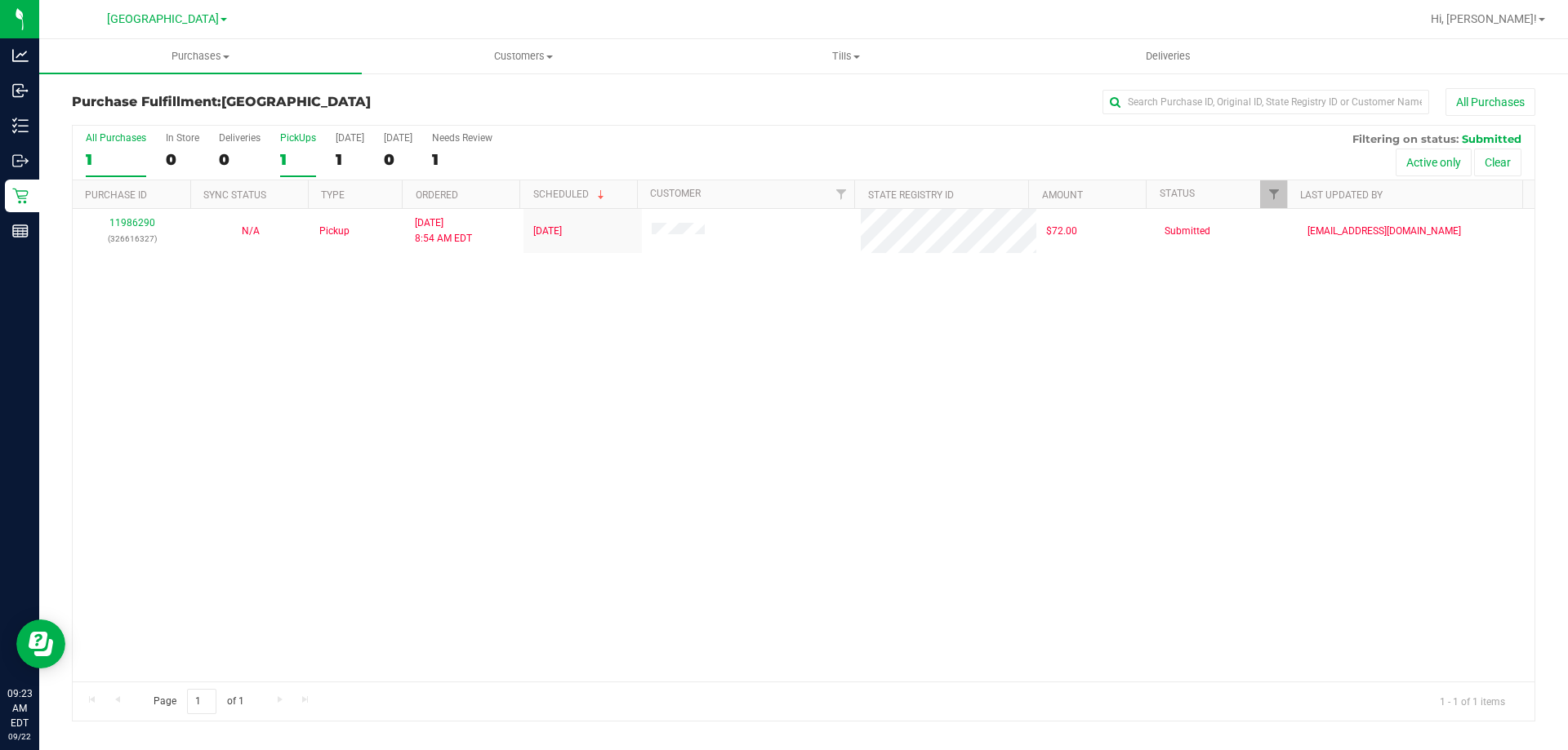
click at [304, 164] on div "1" at bounding box center [298, 159] width 36 height 19
click at [0, 0] on input "PickUps 1" at bounding box center [0, 0] width 0 height 0
click at [309, 158] on div "1" at bounding box center [298, 159] width 36 height 19
click at [0, 0] on input "PickUps 1" at bounding box center [0, 0] width 0 height 0
click at [303, 157] on div "1" at bounding box center [298, 159] width 36 height 19
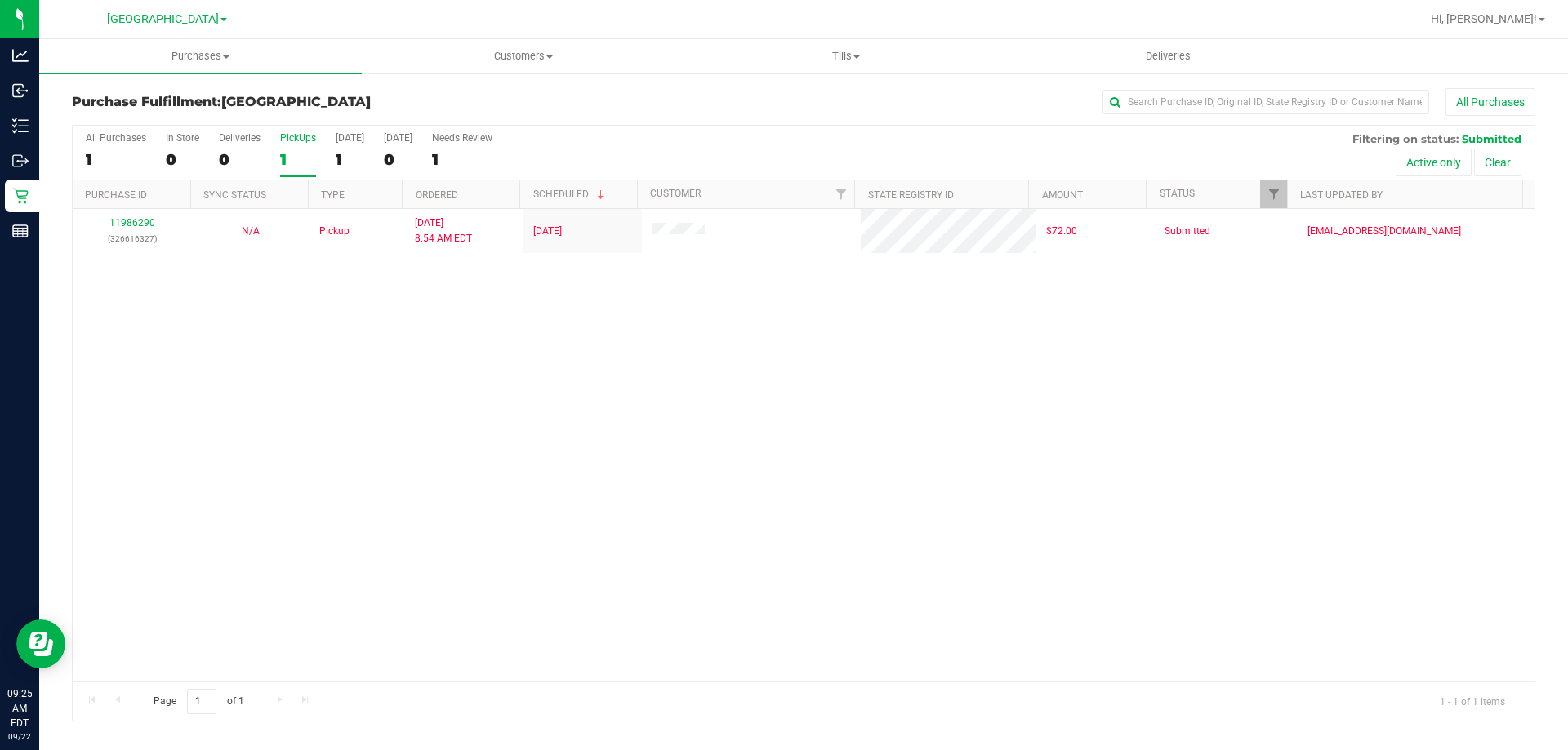
click at [0, 0] on input "PickUps 1" at bounding box center [0, 0] width 0 height 0
click at [302, 158] on div "1" at bounding box center [298, 159] width 36 height 19
click at [0, 0] on input "PickUps 1" at bounding box center [0, 0] width 0 height 0
click at [305, 173] on label "PickUps 1" at bounding box center [298, 155] width 36 height 45
click at [0, 0] on input "PickUps 1" at bounding box center [0, 0] width 0 height 0
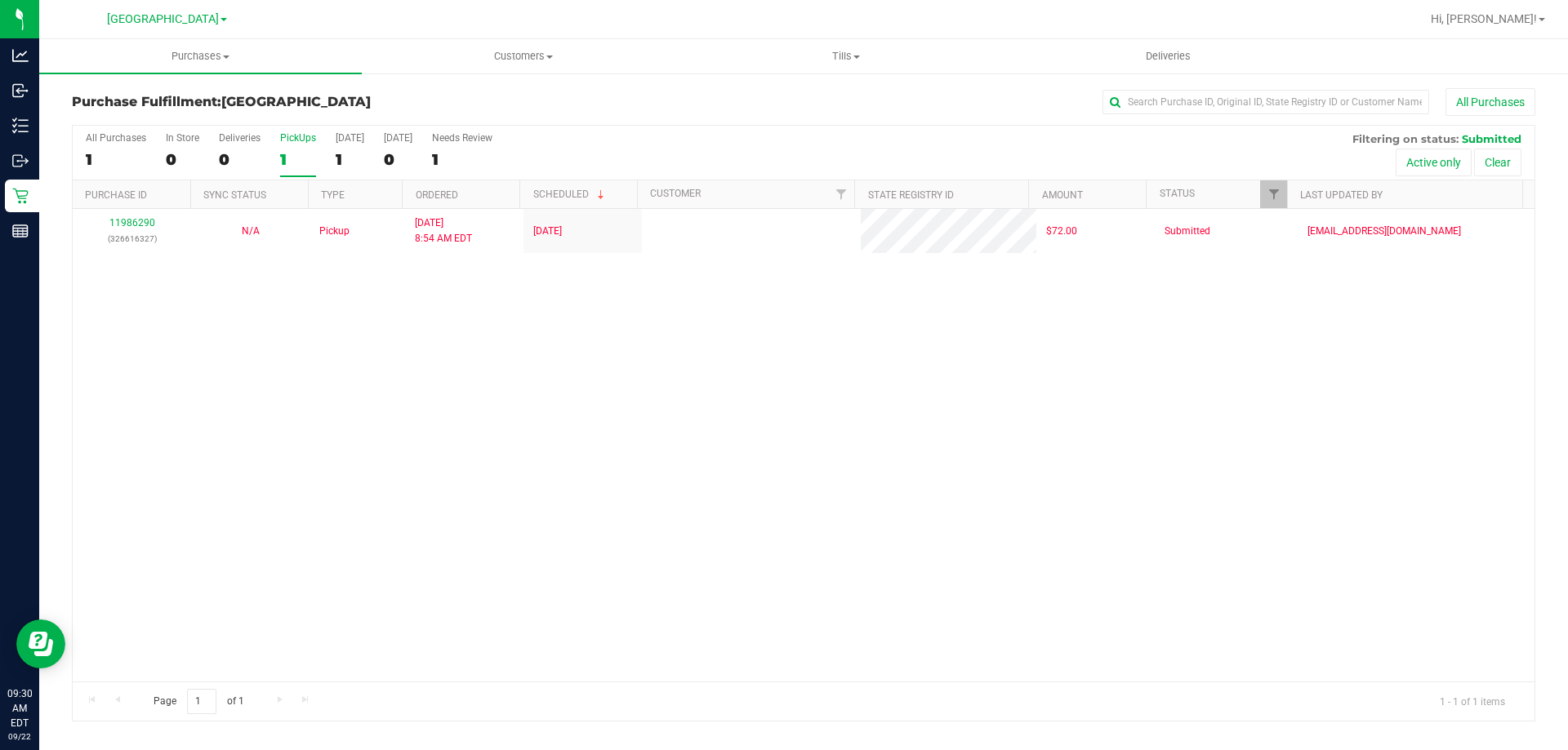
click at [294, 172] on label "PickUps 1" at bounding box center [298, 155] width 36 height 45
click at [0, 0] on input "PickUps 1" at bounding box center [0, 0] width 0 height 0
click at [294, 158] on div "1" at bounding box center [298, 159] width 36 height 19
click at [0, 0] on input "PickUps 1" at bounding box center [0, 0] width 0 height 0
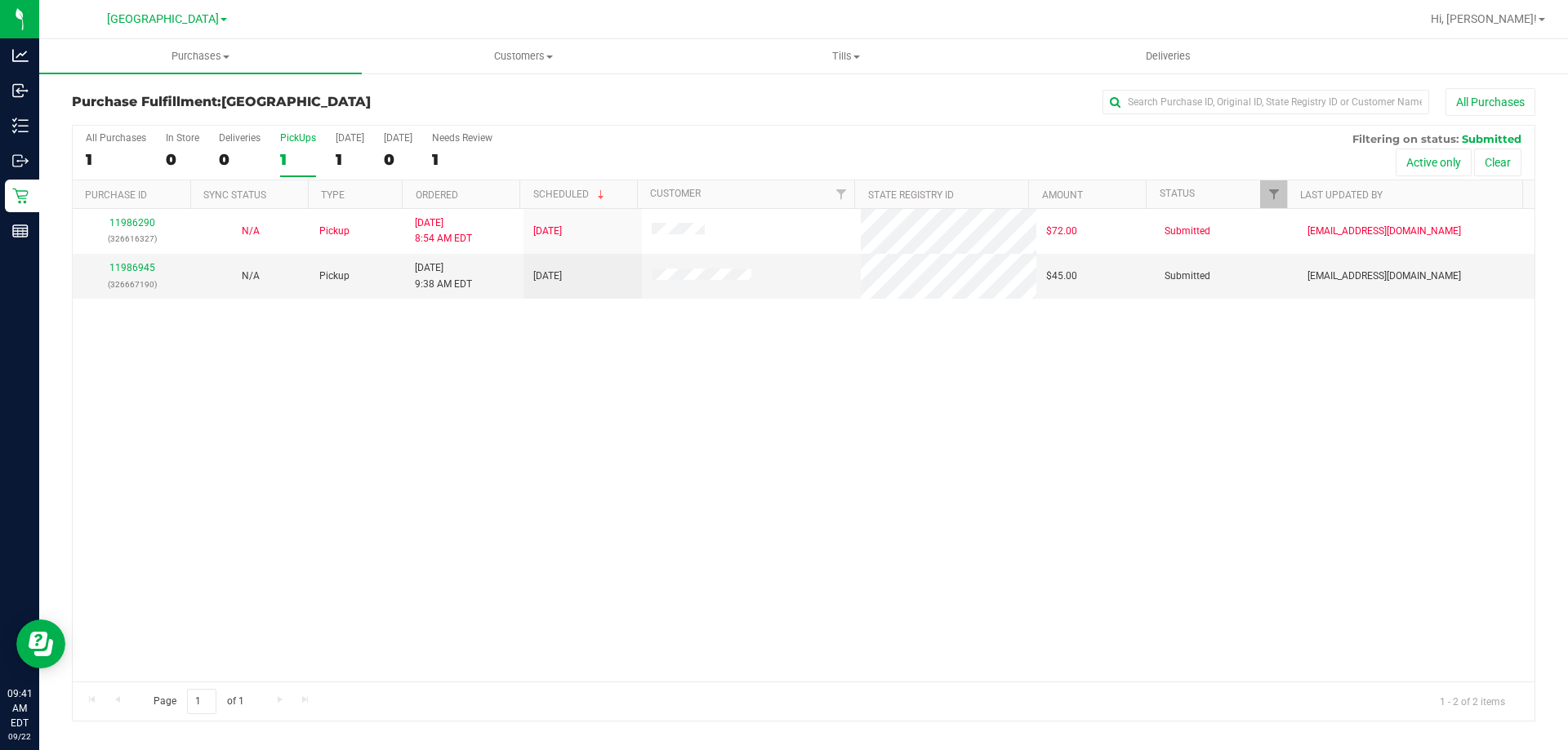
drag, startPoint x: 308, startPoint y: 152, endPoint x: 239, endPoint y: 14, distance: 154.3
click at [308, 152] on div "1" at bounding box center [298, 159] width 36 height 19
click at [0, 0] on input "PickUps 1" at bounding box center [0, 0] width 0 height 0
click at [302, 155] on div "2" at bounding box center [298, 159] width 36 height 19
click at [0, 0] on input "PickUps 2" at bounding box center [0, 0] width 0 height 0
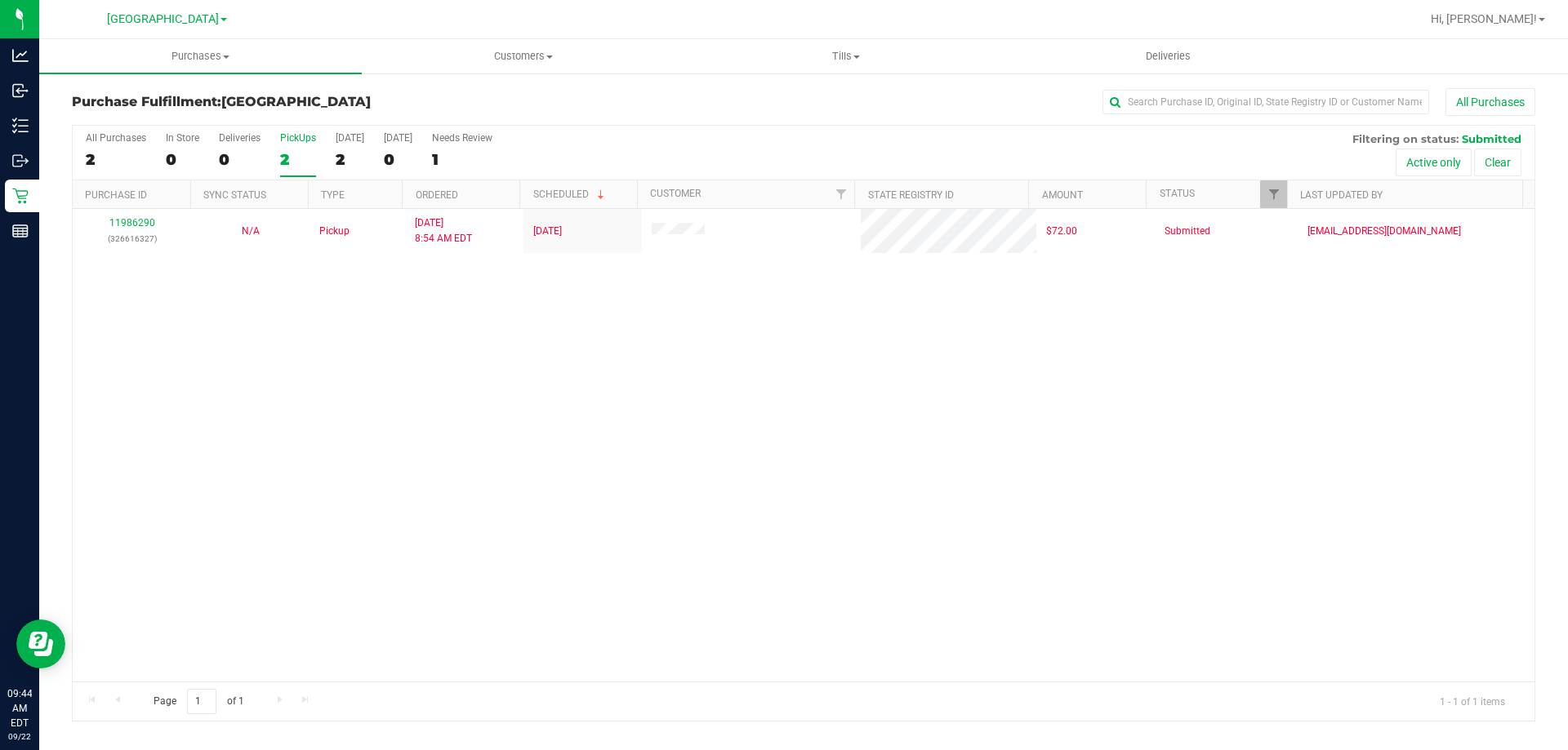
click at [295, 158] on div "2" at bounding box center [298, 159] width 36 height 19
click at [0, 0] on input "PickUps 2" at bounding box center [0, 0] width 0 height 0
click at [305, 152] on div "1" at bounding box center [298, 159] width 36 height 19
click at [0, 0] on input "PickUps 1" at bounding box center [0, 0] width 0 height 0
click at [307, 156] on div "1" at bounding box center [298, 159] width 36 height 19
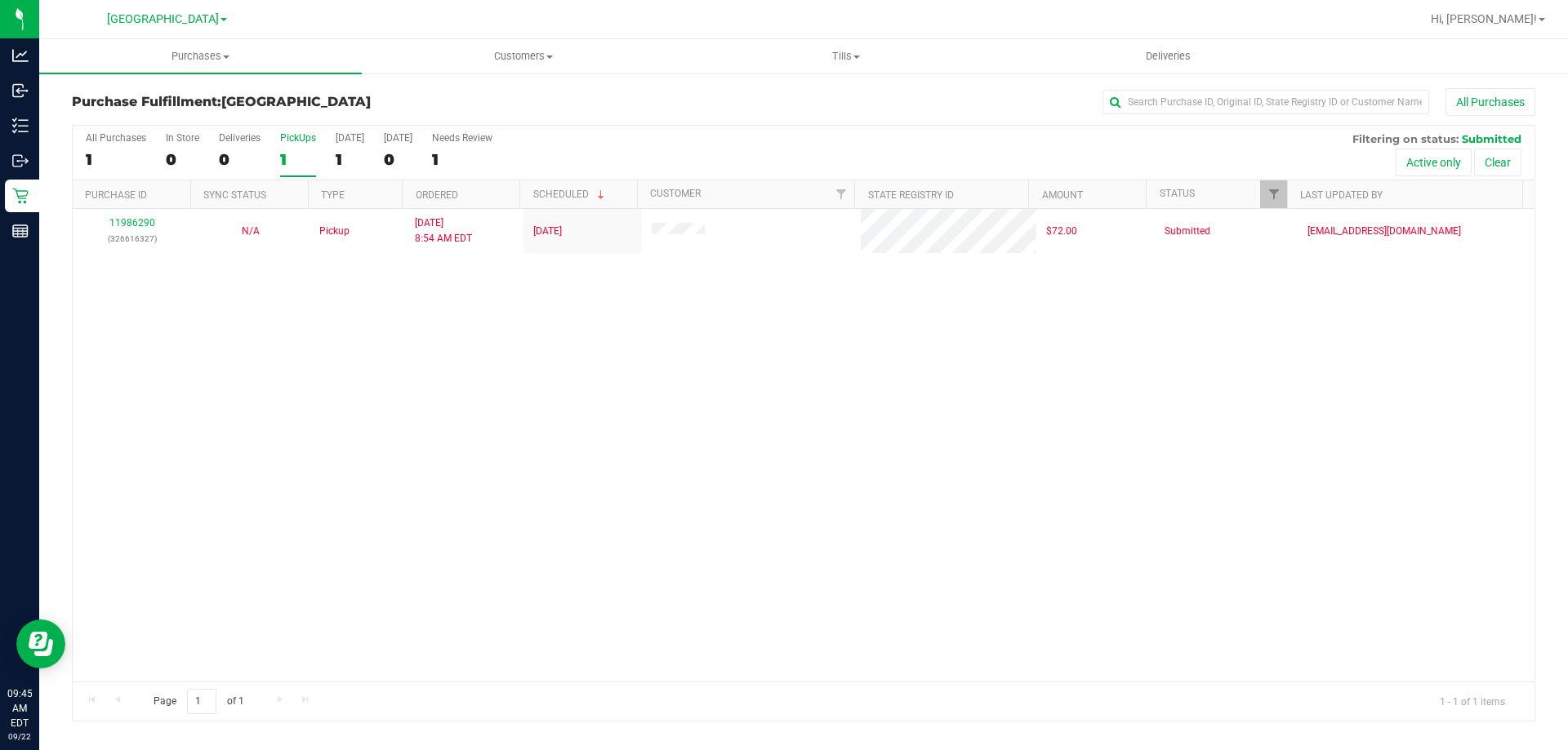
click at [0, 0] on input "PickUps 1" at bounding box center [0, 0] width 0 height 0
click at [307, 156] on div "1" at bounding box center [298, 159] width 36 height 19
click at [0, 0] on input "PickUps 1" at bounding box center [0, 0] width 0 height 0
click at [300, 148] on label "PickUps 1" at bounding box center [298, 155] width 36 height 45
click at [0, 0] on input "PickUps 1" at bounding box center [0, 0] width 0 height 0
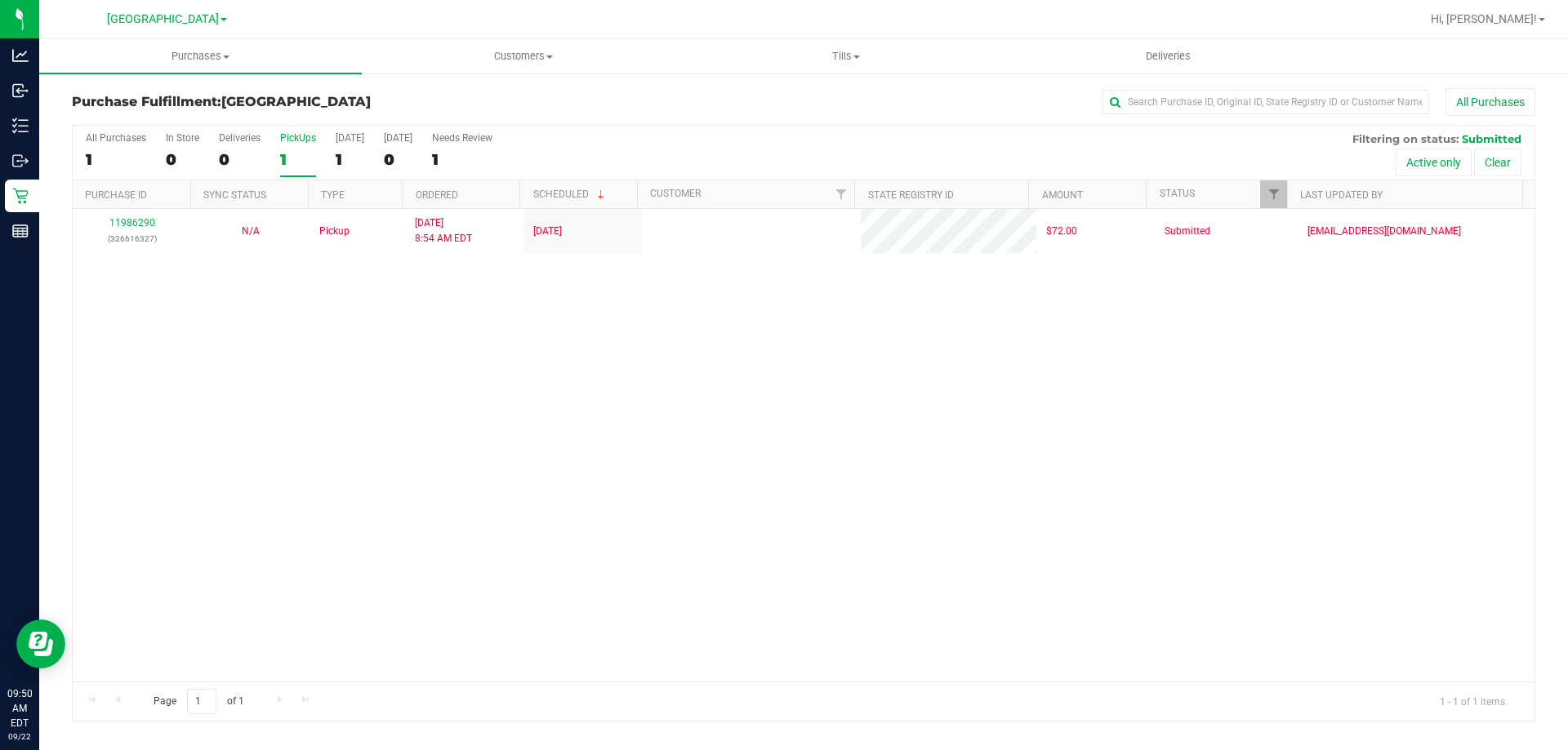
click at [286, 146] on label "PickUps 1" at bounding box center [298, 155] width 36 height 45
click at [0, 0] on input "PickUps 1" at bounding box center [0, 0] width 0 height 0
click at [302, 166] on div "1" at bounding box center [298, 159] width 36 height 19
click at [0, 0] on input "PickUps 1" at bounding box center [0, 0] width 0 height 0
click at [289, 153] on div "1" at bounding box center [298, 159] width 36 height 19
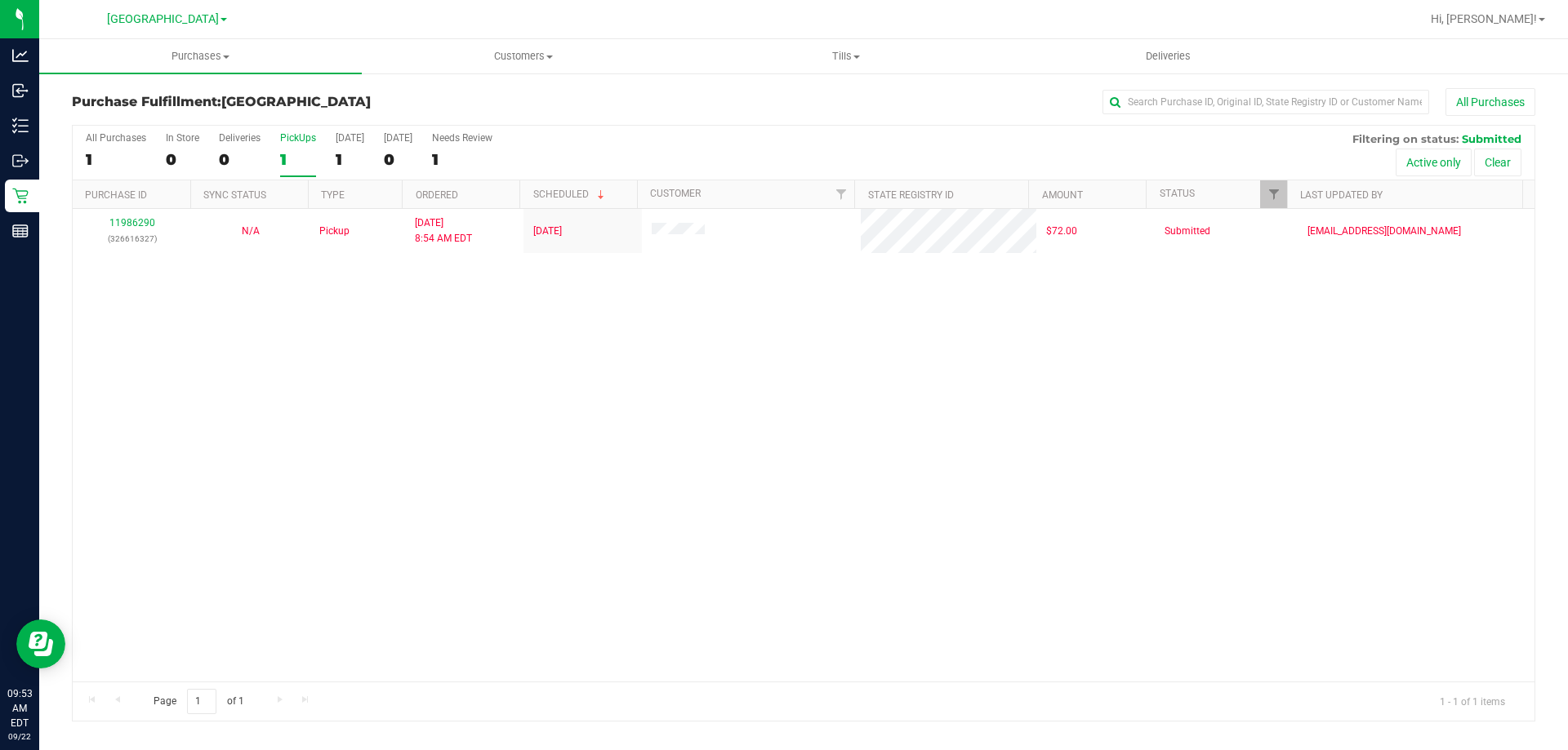
click at [0, 0] on input "PickUps 1" at bounding box center [0, 0] width 0 height 0
click at [295, 161] on div "1" at bounding box center [298, 159] width 36 height 19
click at [0, 0] on input "PickUps 1" at bounding box center [0, 0] width 0 height 0
click at [310, 156] on div "1" at bounding box center [298, 159] width 36 height 19
click at [0, 0] on input "PickUps 1" at bounding box center [0, 0] width 0 height 0
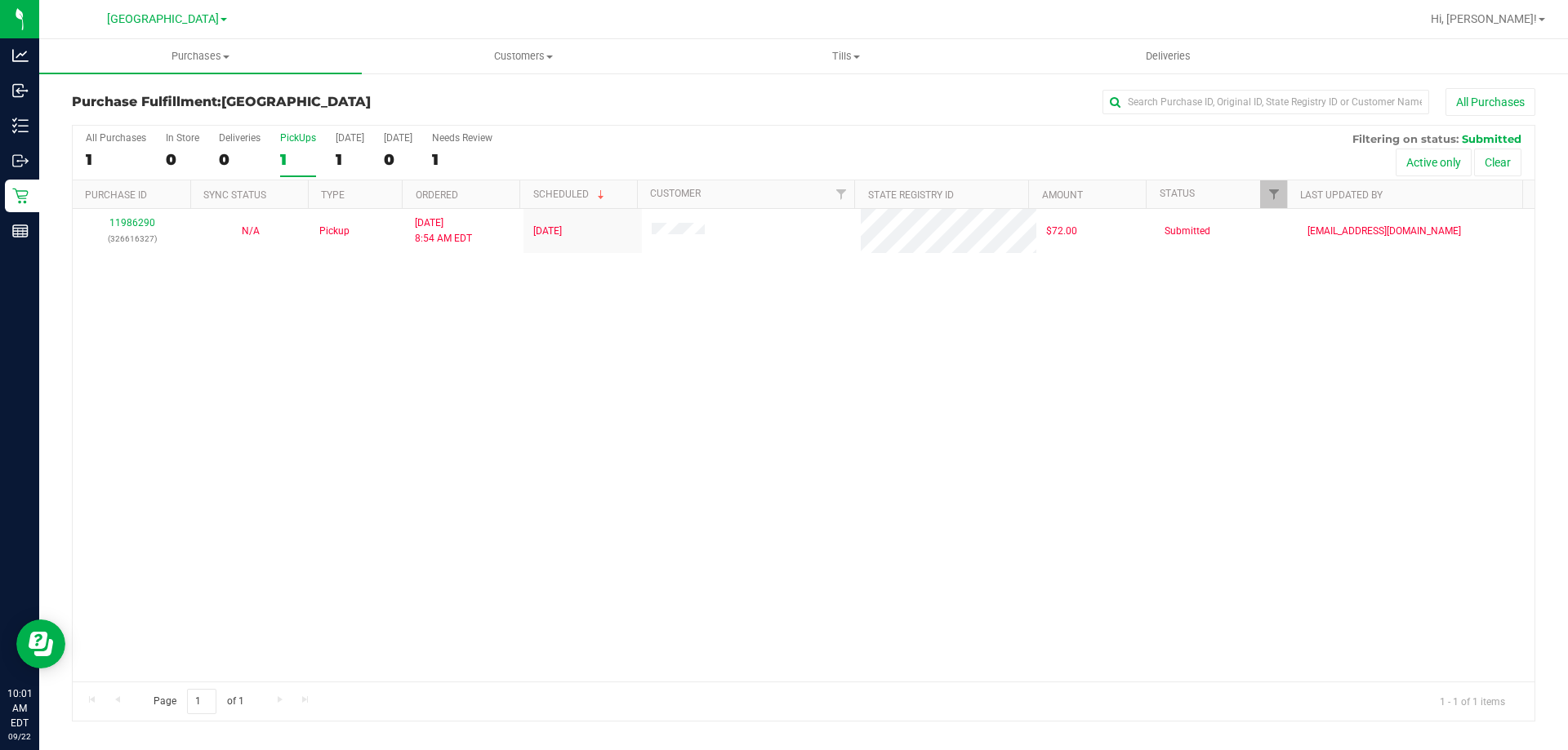
click at [312, 165] on div "1" at bounding box center [298, 159] width 36 height 19
click at [0, 0] on input "PickUps 1" at bounding box center [0, 0] width 0 height 0
click at [300, 144] on label "PickUps 1" at bounding box center [298, 155] width 36 height 45
click at [0, 0] on input "PickUps 1" at bounding box center [0, 0] width 0 height 0
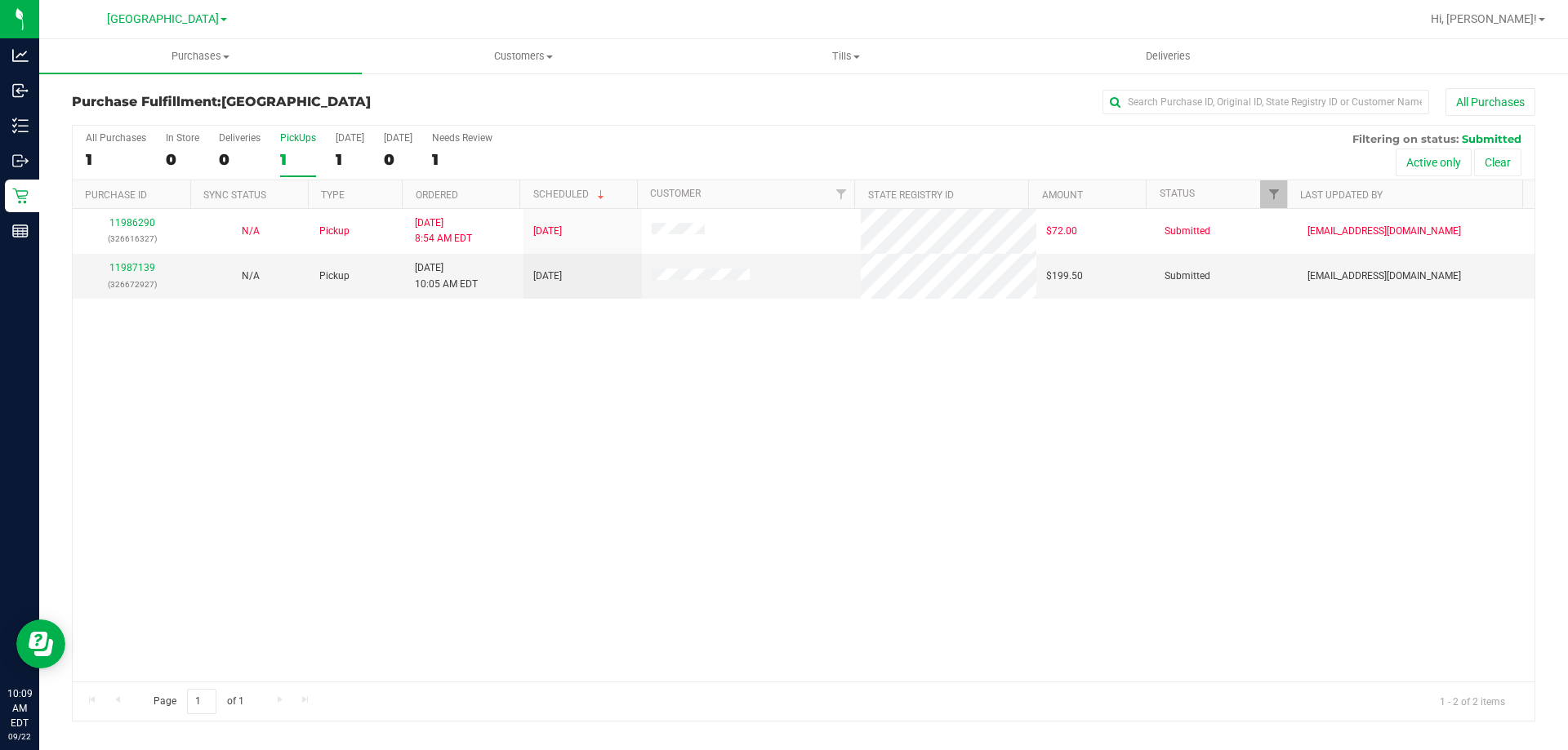
click at [288, 153] on div "1" at bounding box center [298, 159] width 36 height 19
click at [0, 0] on input "PickUps 1" at bounding box center [0, 0] width 0 height 0
click at [136, 265] on link "11987139" at bounding box center [132, 267] width 46 height 12
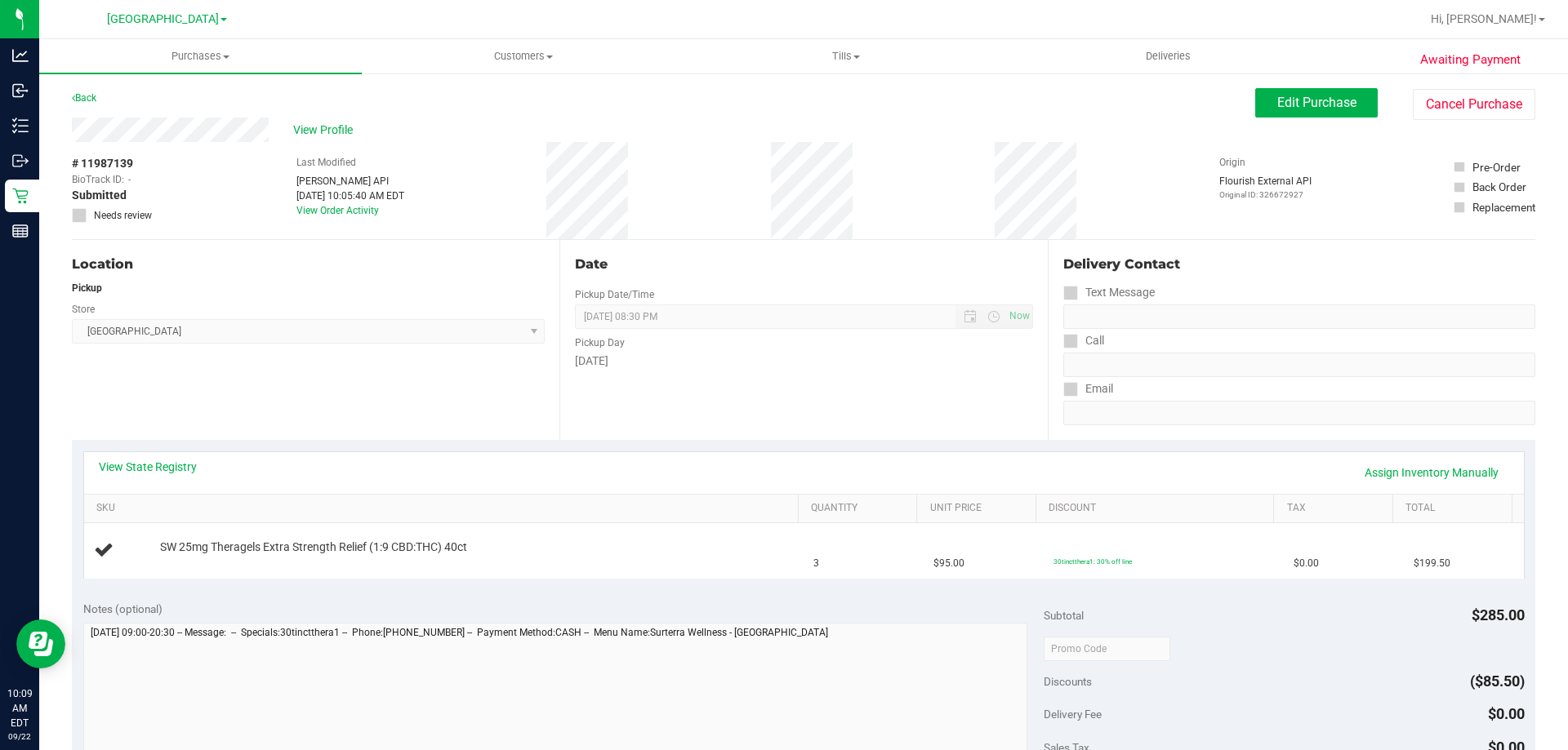
click at [136, 485] on div "View State Registry Assign Inventory Manually" at bounding box center [804, 473] width 1410 height 28
click at [171, 472] on link "View State Registry" at bounding box center [148, 467] width 98 height 16
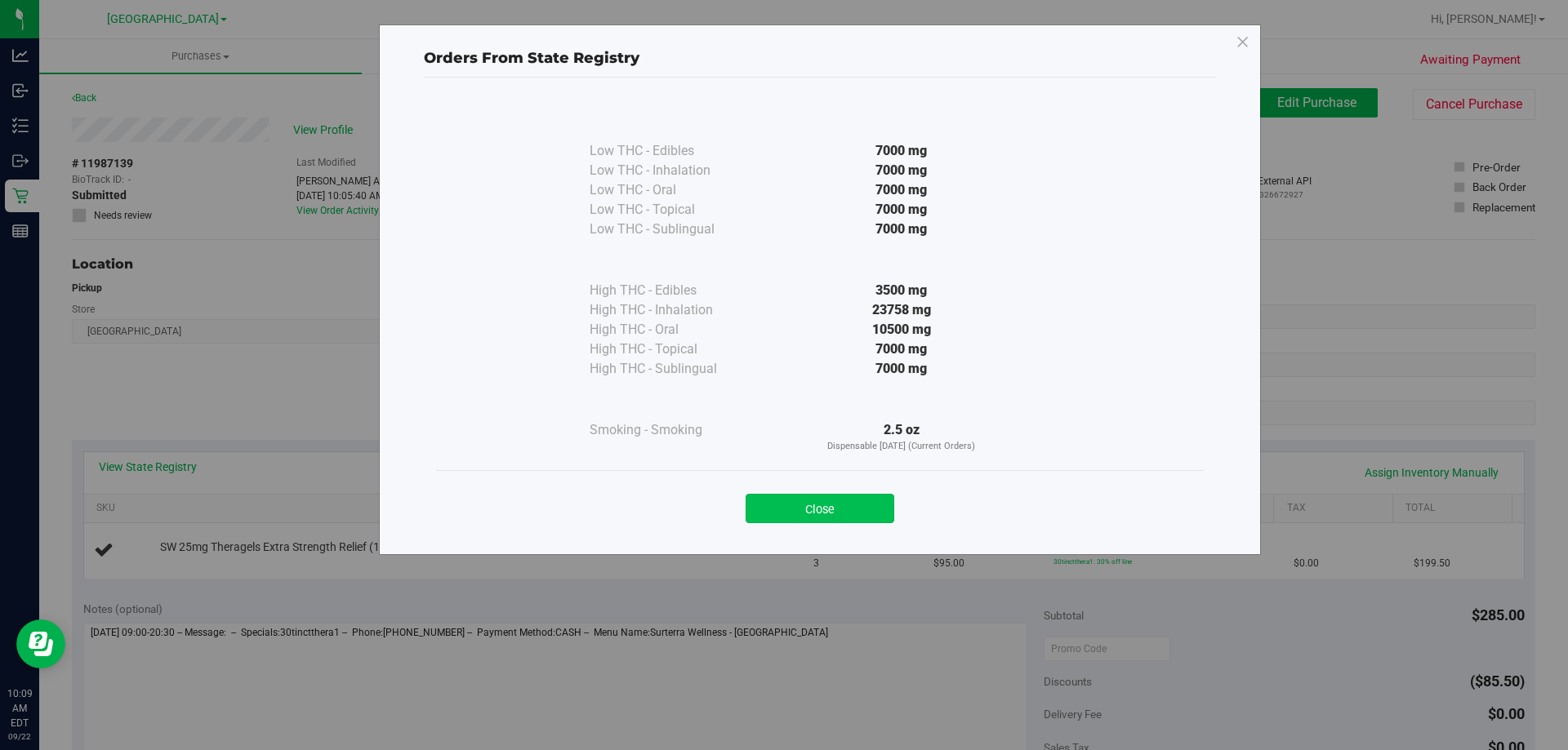
click at [857, 496] on button "Close" at bounding box center [820, 509] width 149 height 30
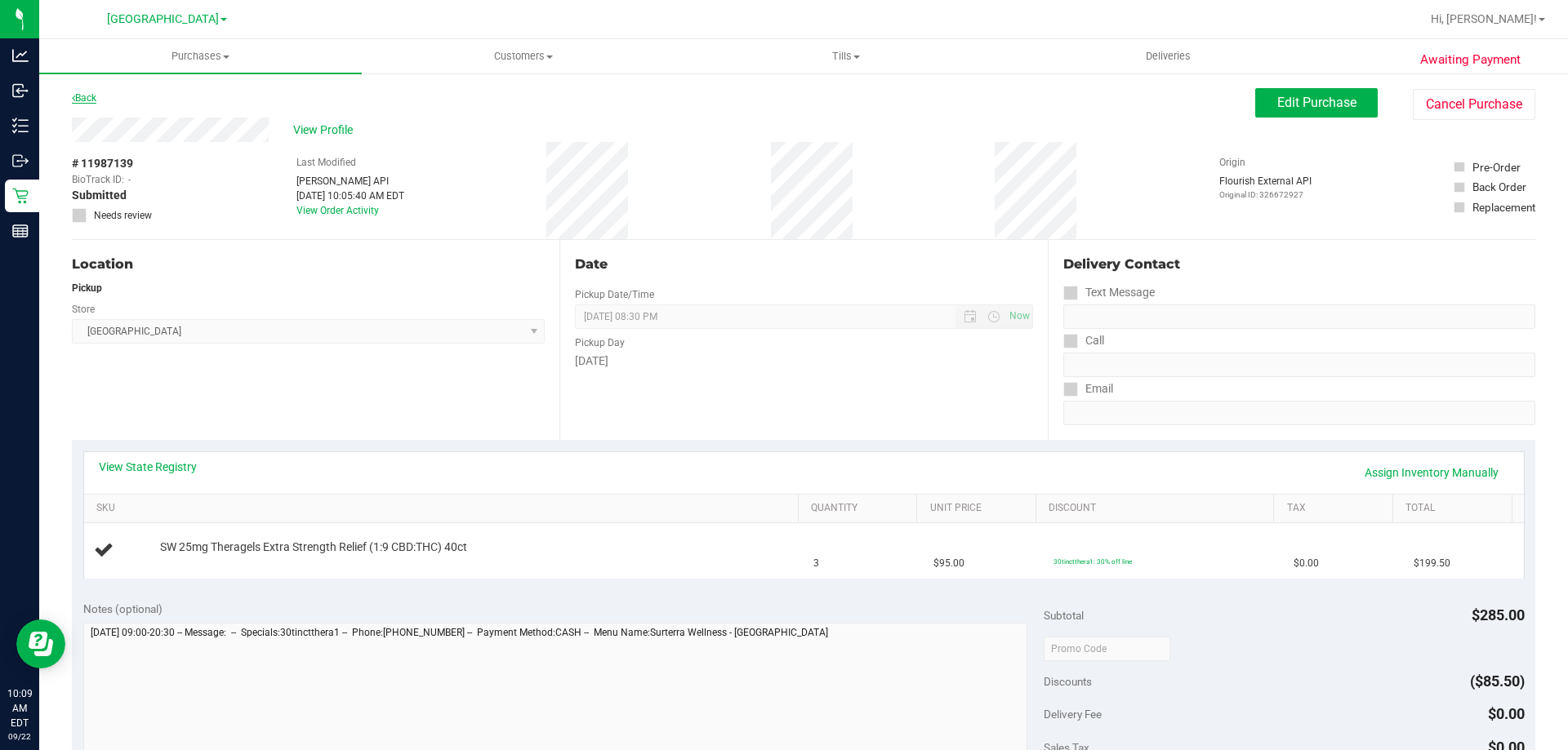
click at [90, 101] on link "Back" at bounding box center [84, 97] width 24 height 12
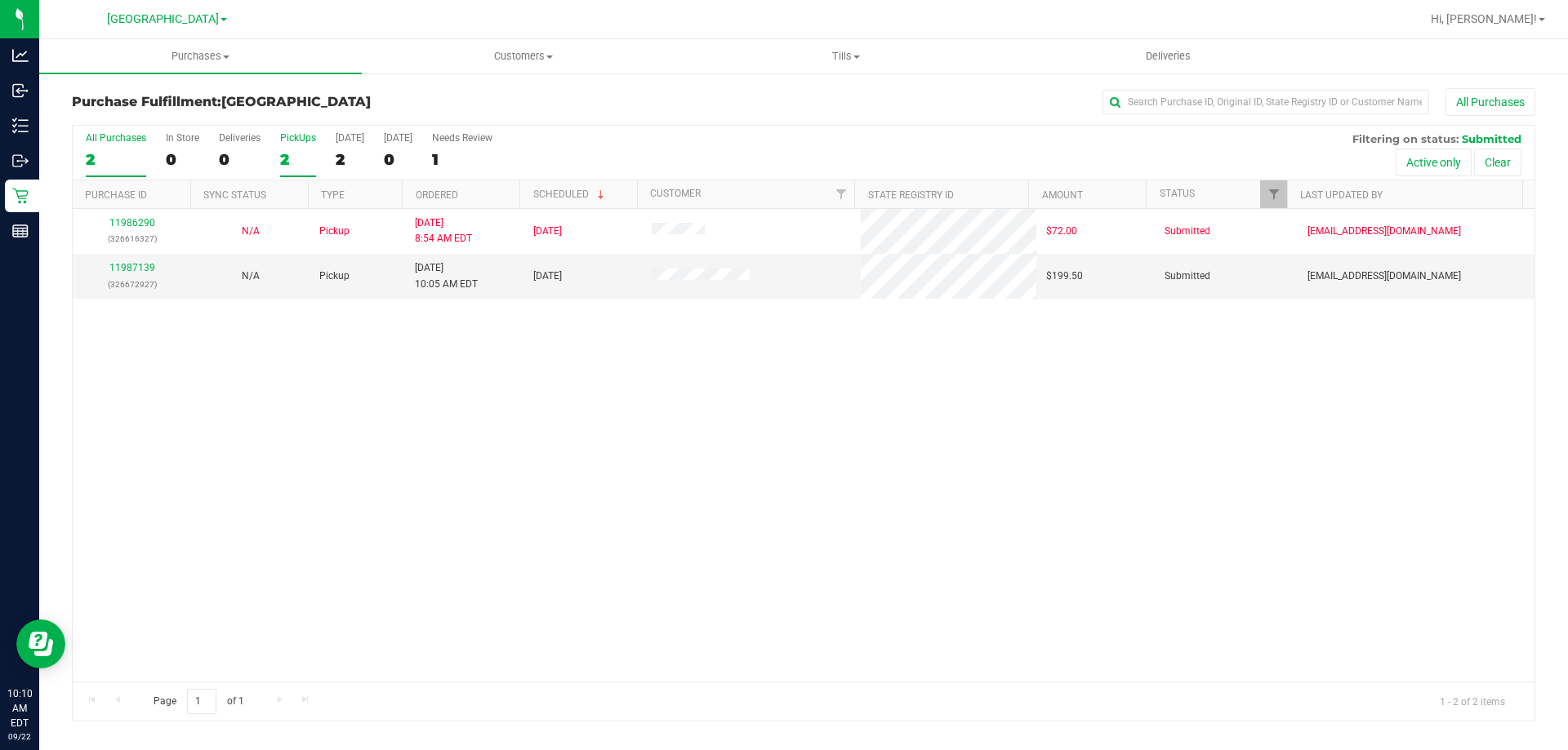
click at [294, 150] on div "2" at bounding box center [298, 159] width 36 height 19
click at [0, 0] on input "PickUps 2" at bounding box center [0, 0] width 0 height 0
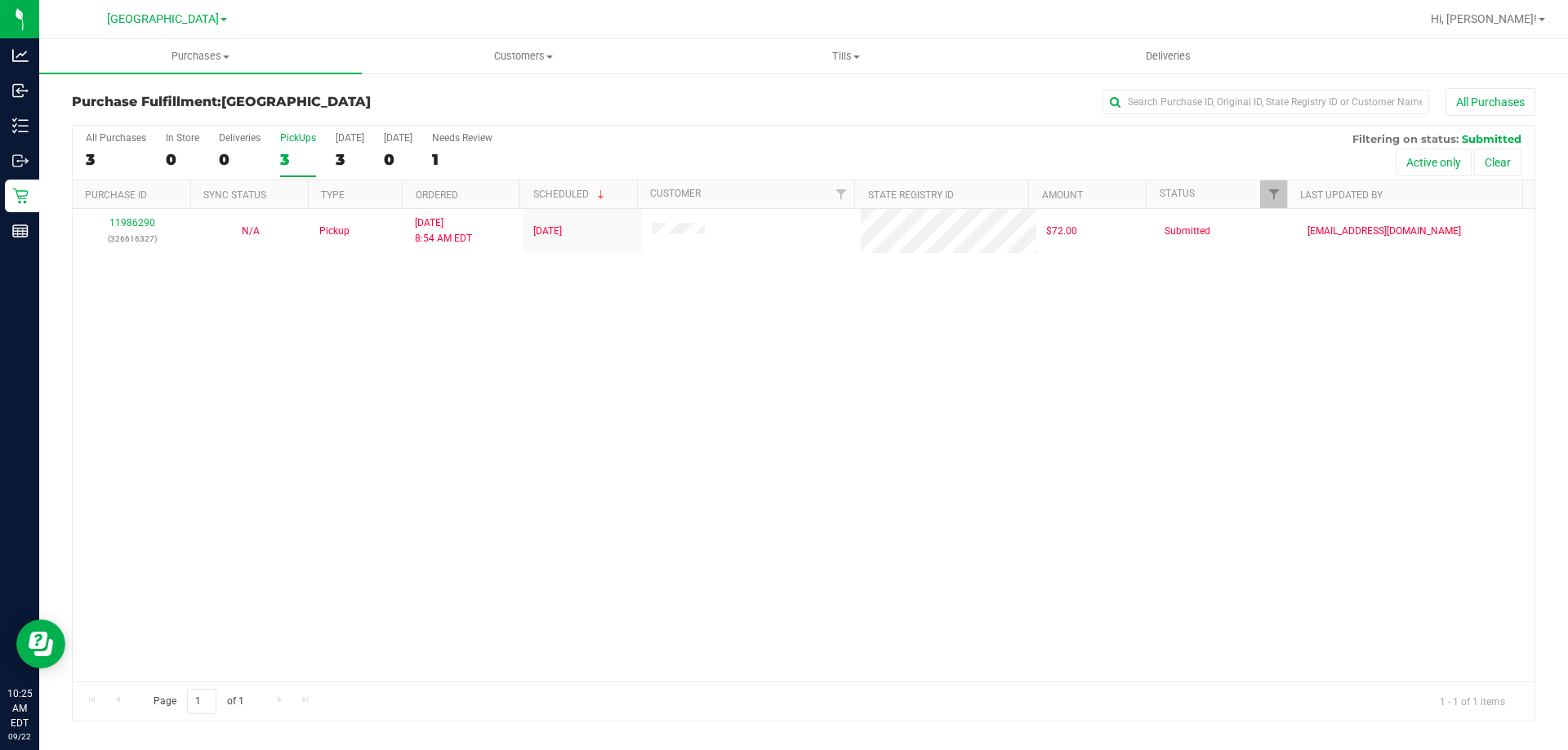
click at [296, 156] on div "3" at bounding box center [298, 159] width 36 height 19
click at [0, 0] on input "PickUps 3" at bounding box center [0, 0] width 0 height 0
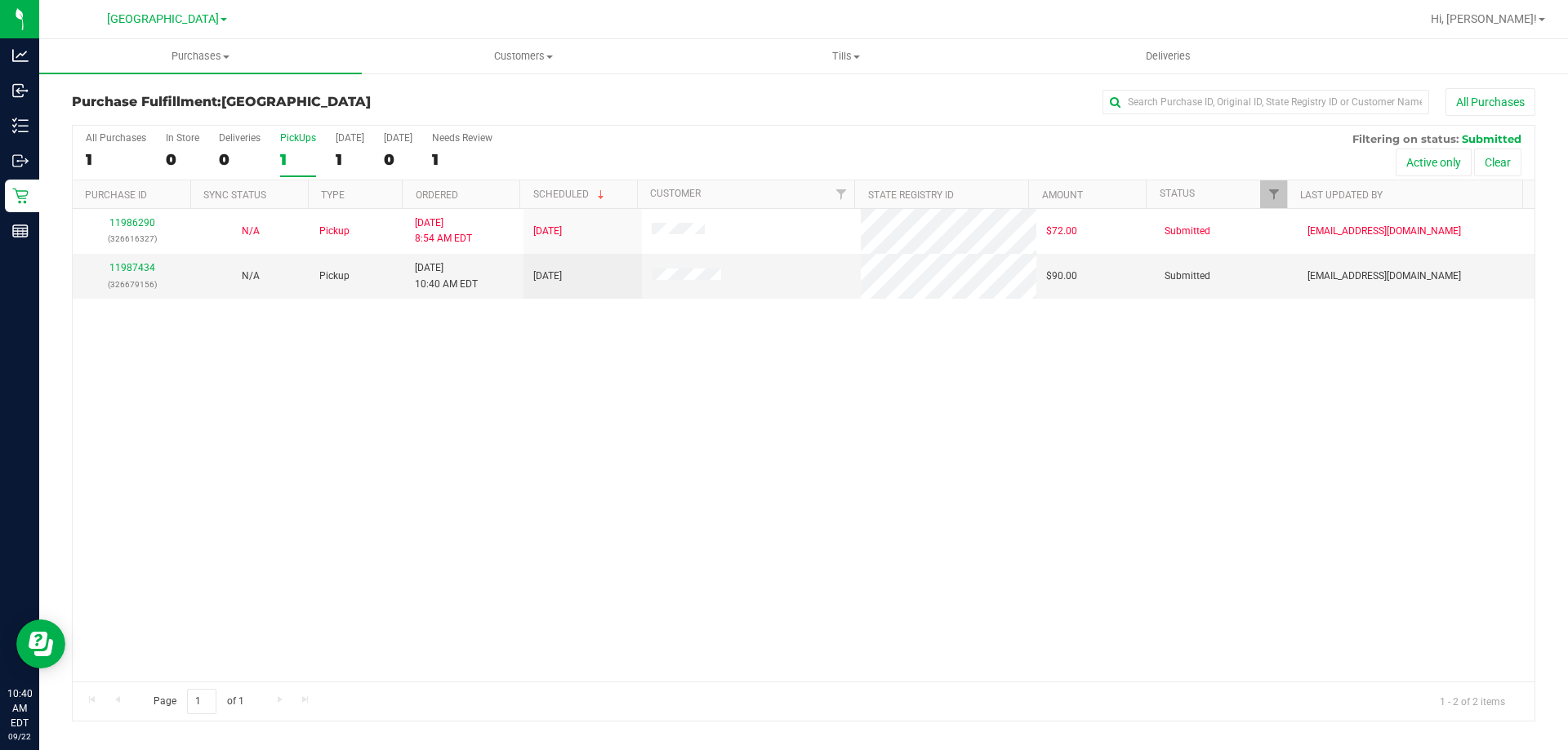
click at [302, 145] on label "PickUps 1" at bounding box center [298, 155] width 36 height 45
click at [0, 0] on input "PickUps 1" at bounding box center [0, 0] width 0 height 0
click at [133, 267] on link "11987434" at bounding box center [132, 267] width 46 height 12
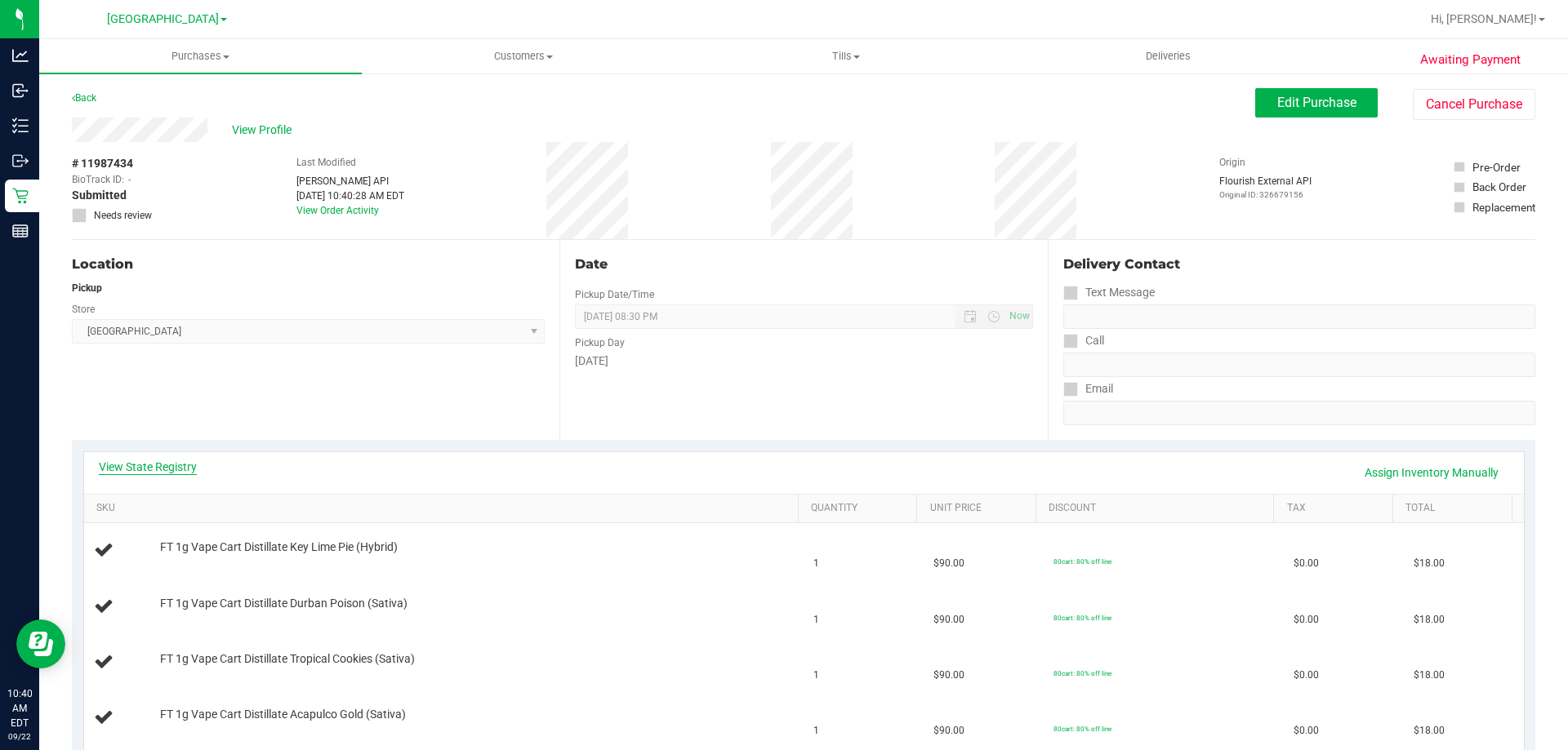
click at [159, 466] on link "View State Registry" at bounding box center [148, 467] width 98 height 16
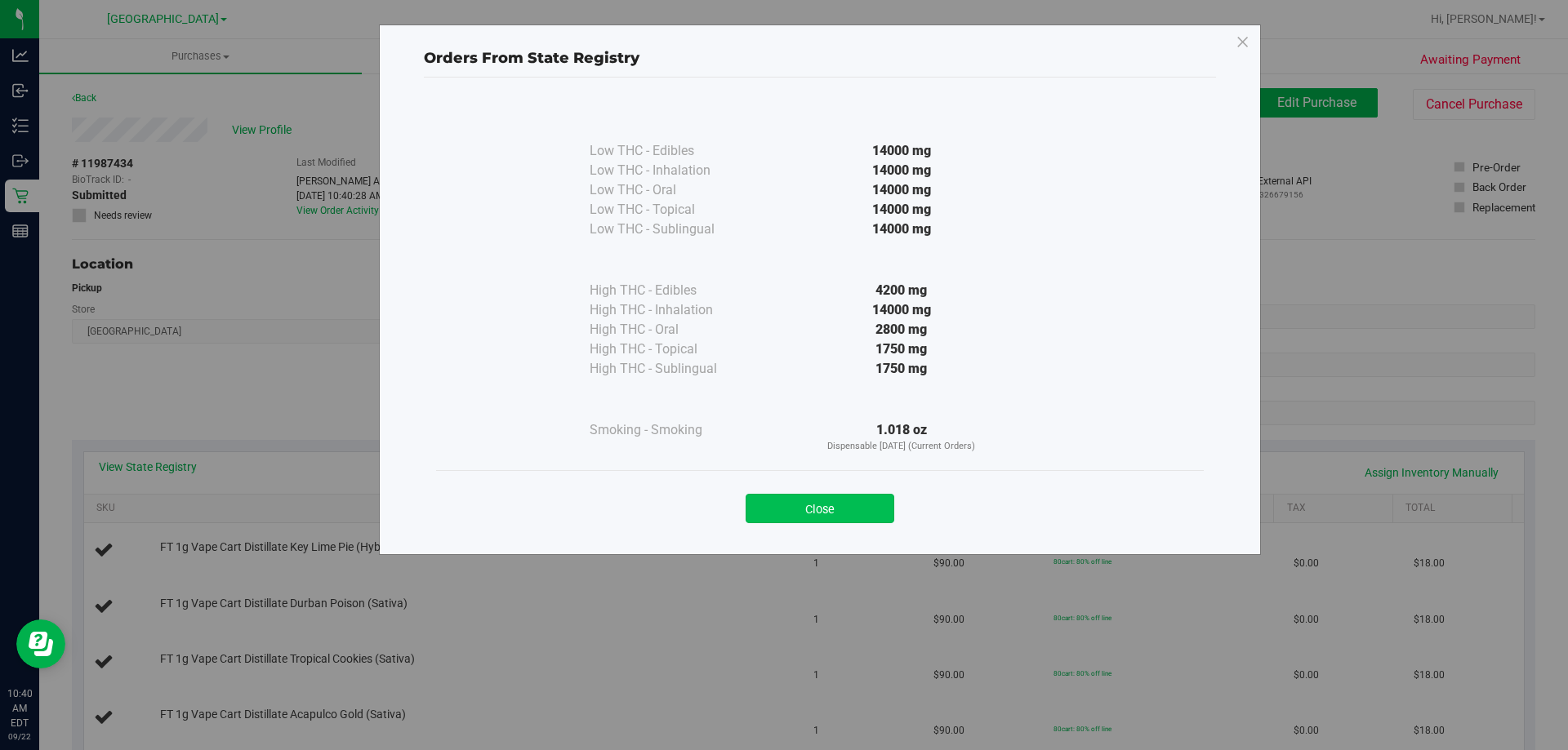
click at [790, 500] on button "Close" at bounding box center [820, 509] width 149 height 30
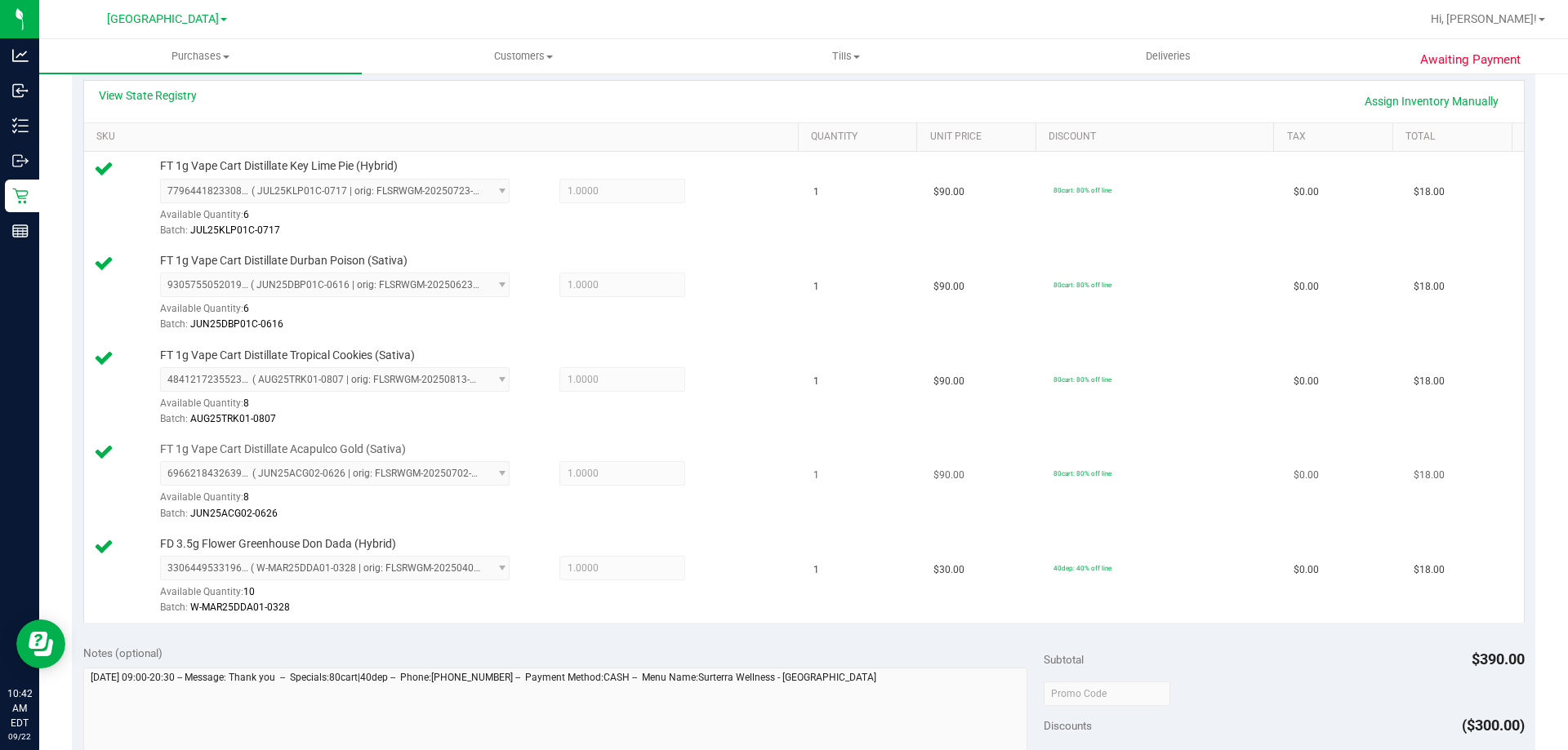
scroll to position [653, 0]
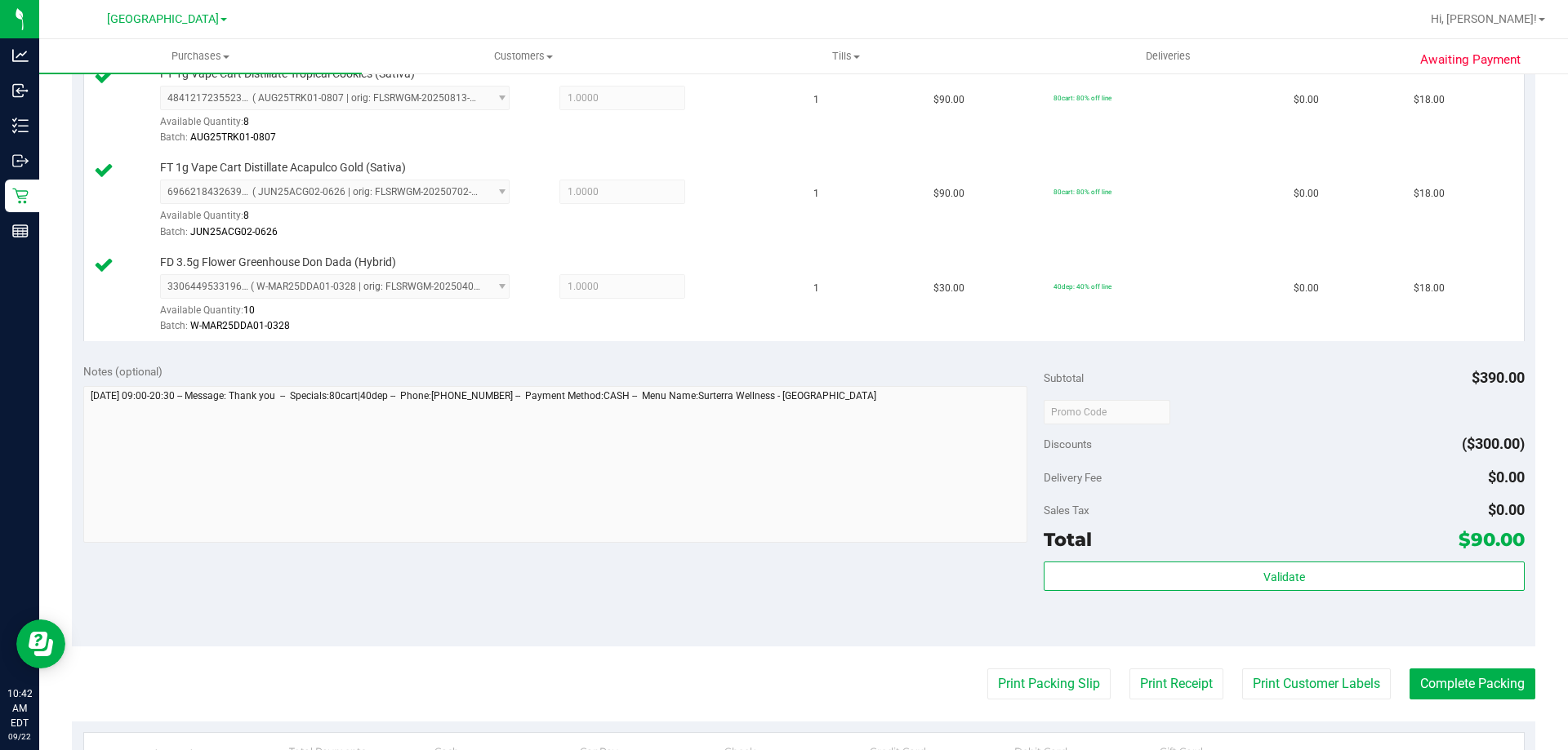
click at [1148, 561] on div "Subtotal $390.00 Discounts ($300.00) Delivery Fee $0.00 Sales Tax $0.00 Total $…" at bounding box center [1283, 499] width 480 height 272
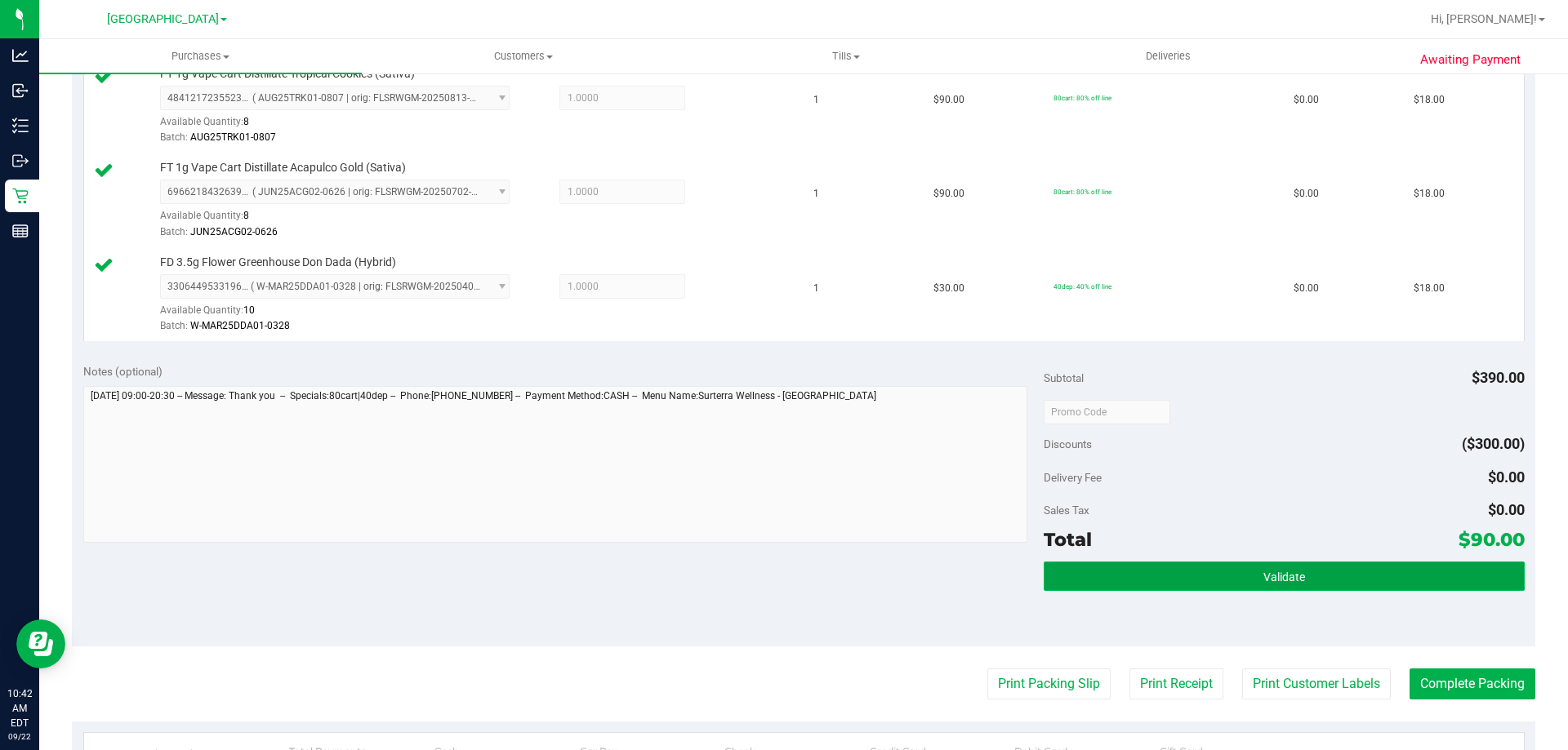
click at [1145, 590] on button "Validate" at bounding box center [1283, 576] width 480 height 30
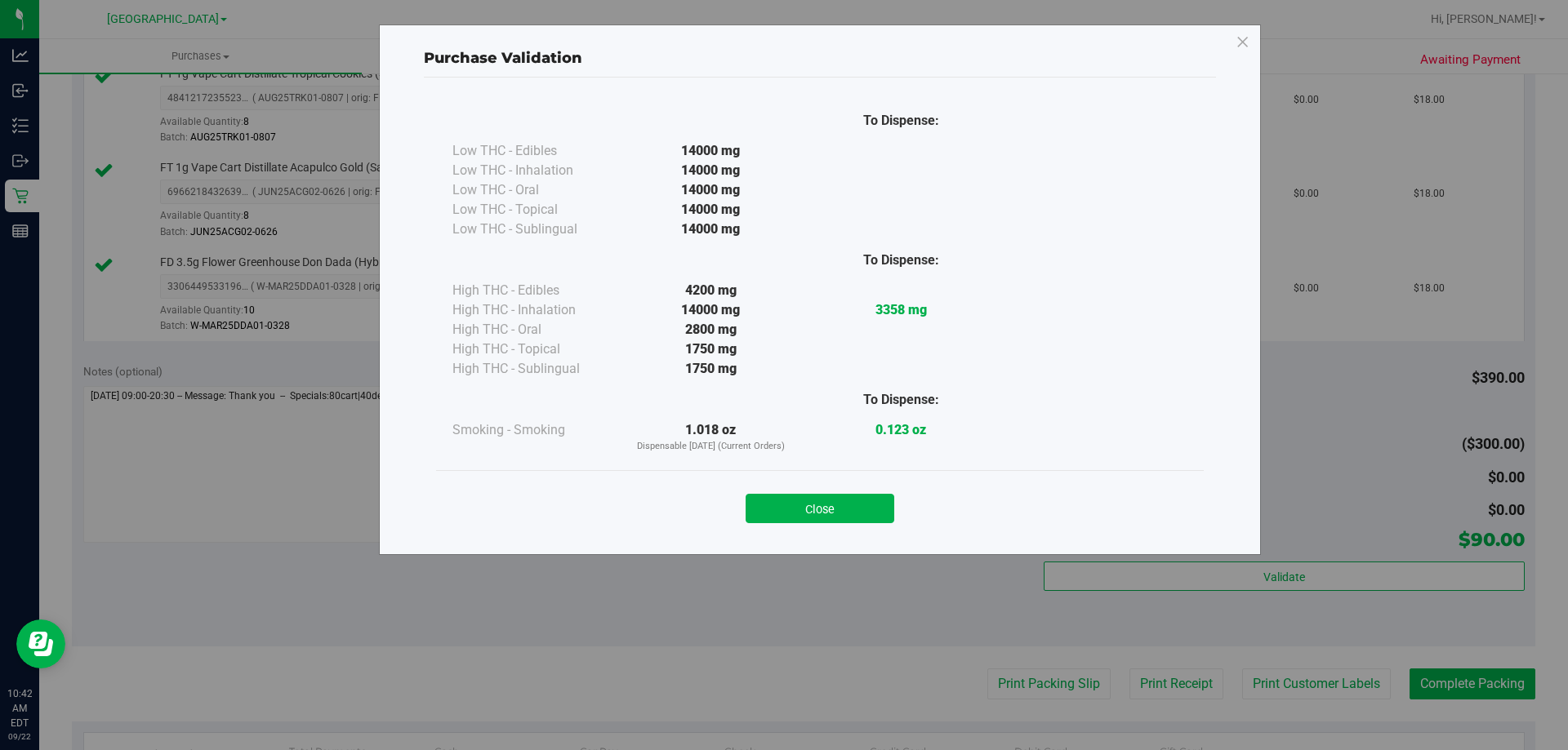
drag, startPoint x: 810, startPoint y: 515, endPoint x: 959, endPoint y: 604, distance: 173.6
click at [810, 512] on button "Close" at bounding box center [820, 509] width 149 height 30
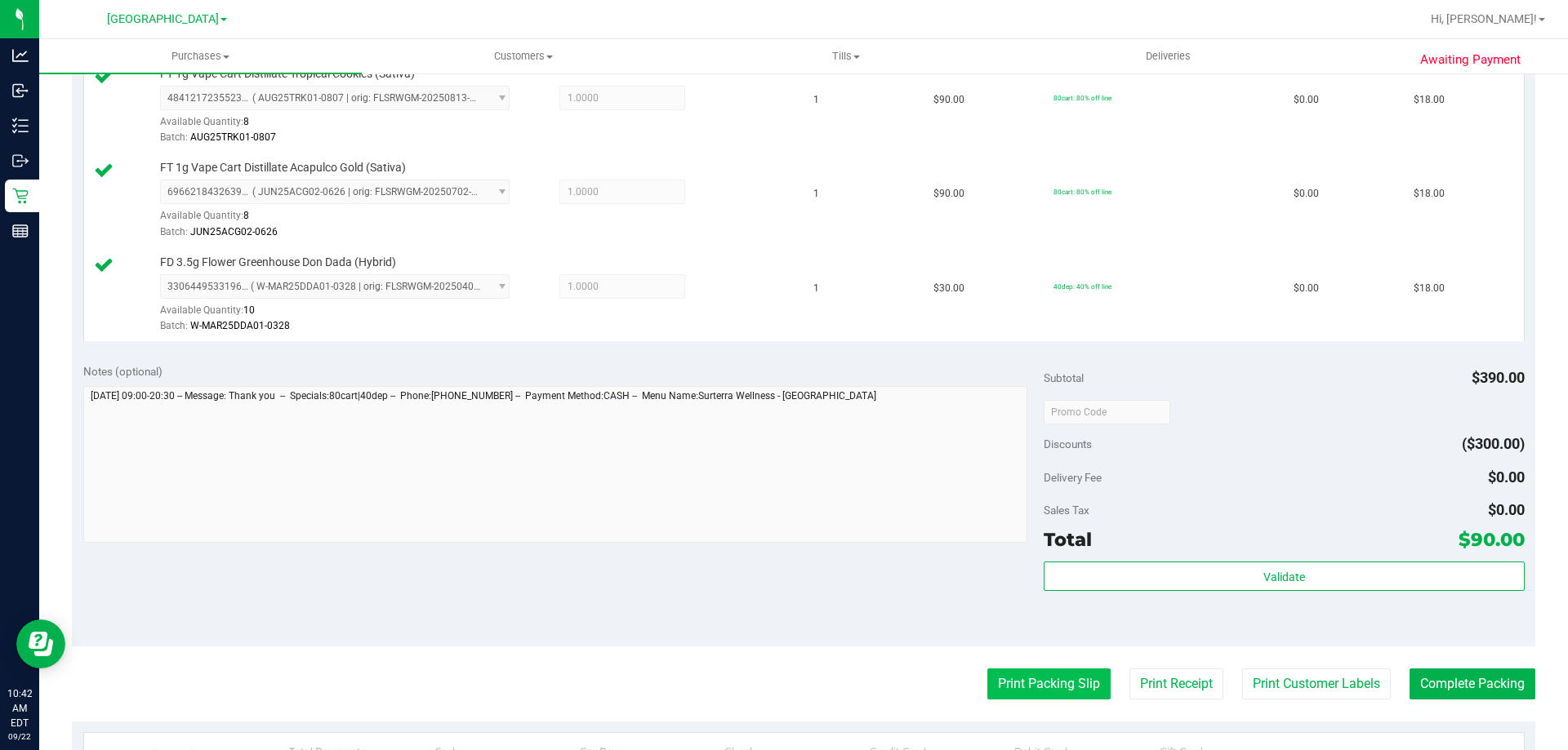
click at [1025, 670] on button "Print Packing Slip" at bounding box center [1048, 684] width 123 height 31
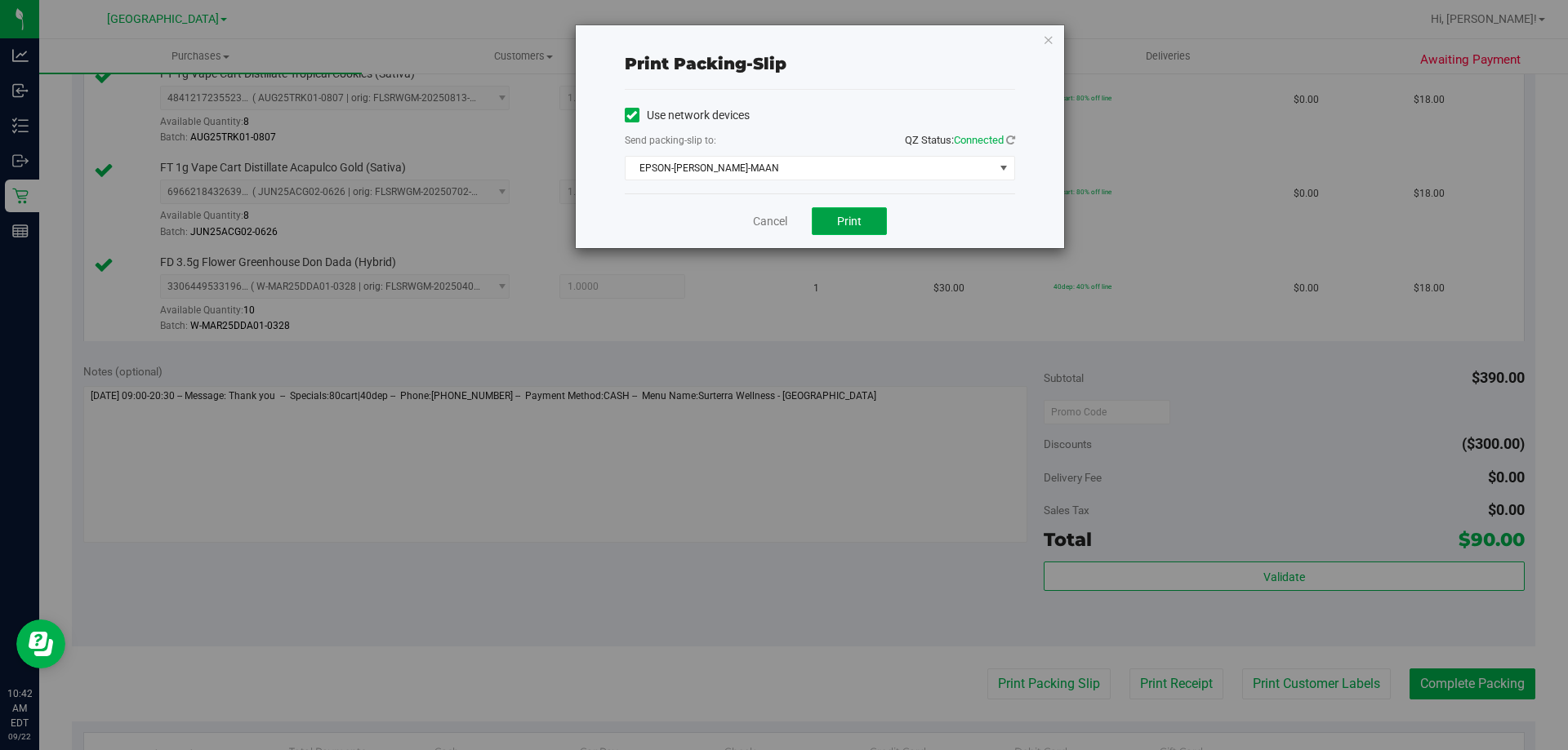
click at [849, 211] on button "Print" at bounding box center [848, 221] width 75 height 28
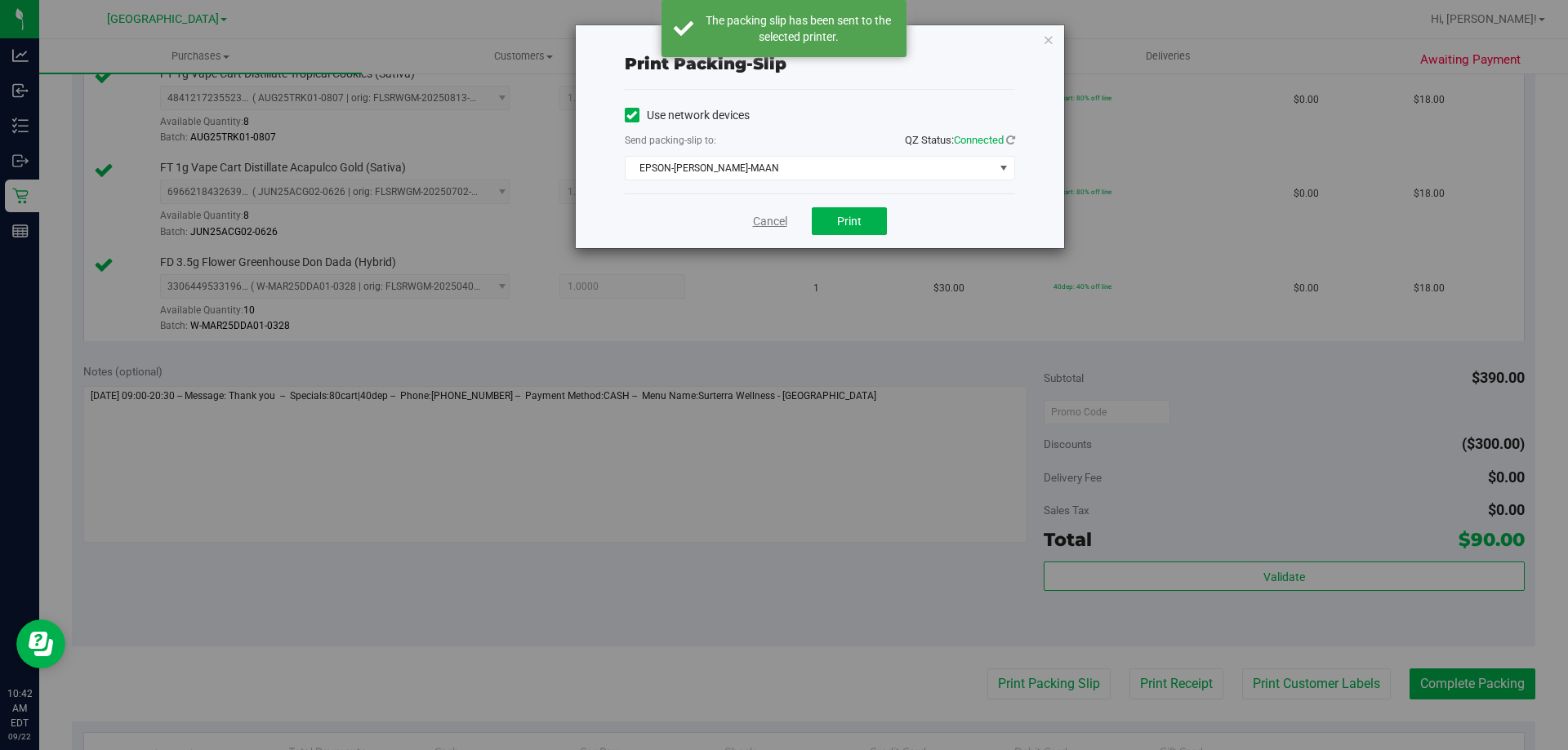
click at [774, 221] on link "Cancel" at bounding box center [770, 221] width 34 height 17
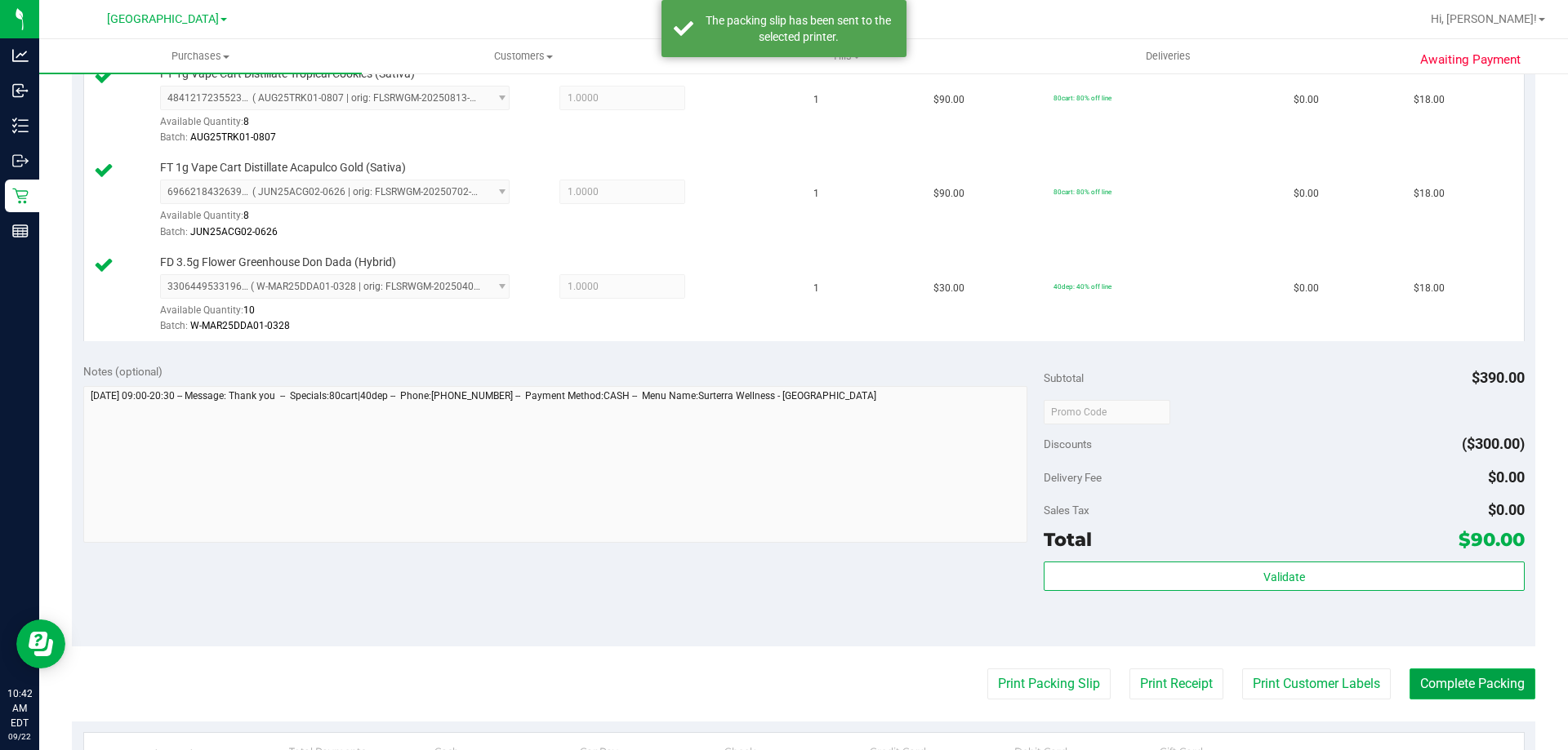
click at [1484, 692] on button "Complete Packing" at bounding box center [1473, 684] width 126 height 31
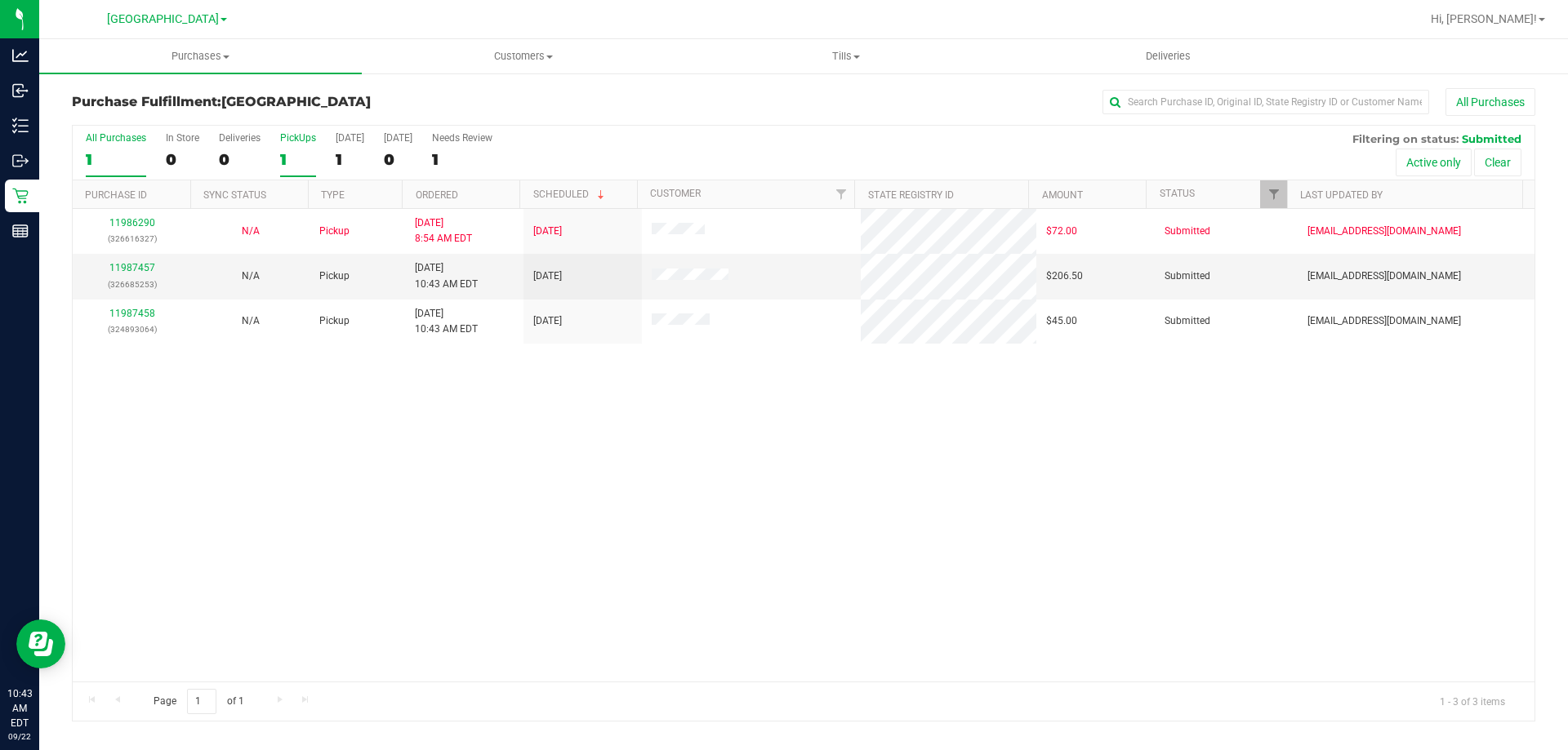
click at [285, 155] on div "1" at bounding box center [298, 159] width 36 height 19
click at [141, 268] on link "11987457" at bounding box center [132, 267] width 46 height 12
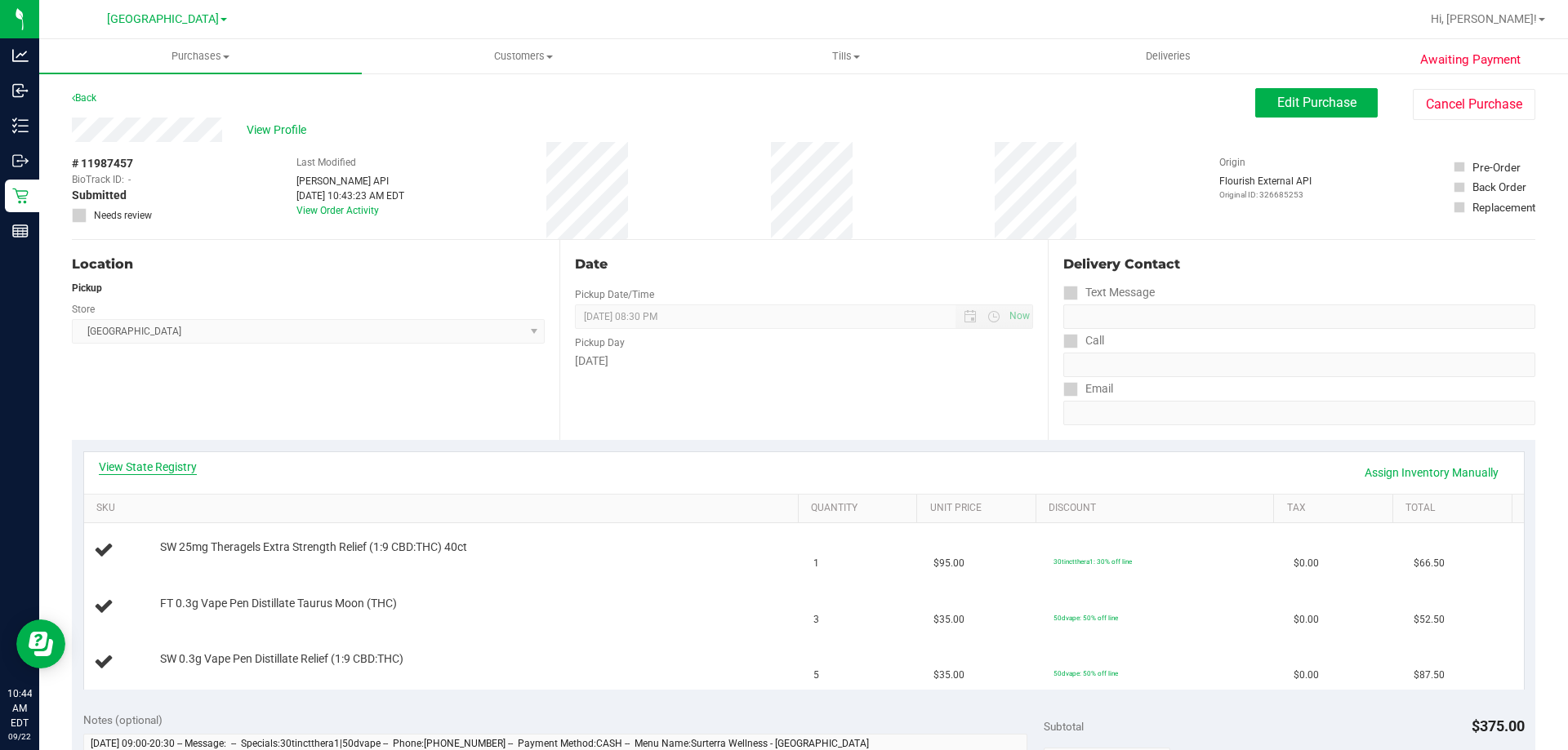
click at [185, 467] on link "View State Registry" at bounding box center [148, 467] width 98 height 16
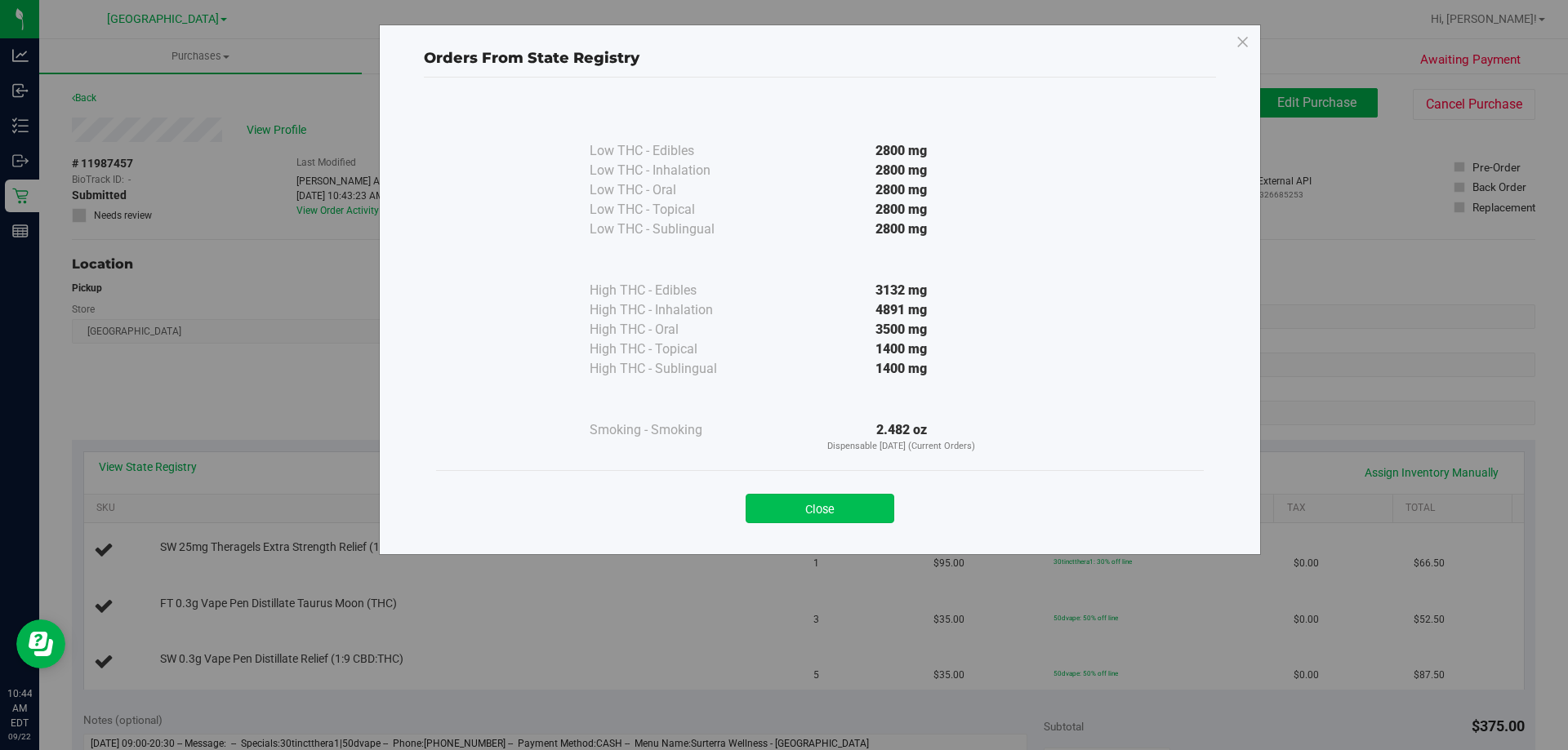
click at [856, 513] on button "Close" at bounding box center [820, 509] width 149 height 30
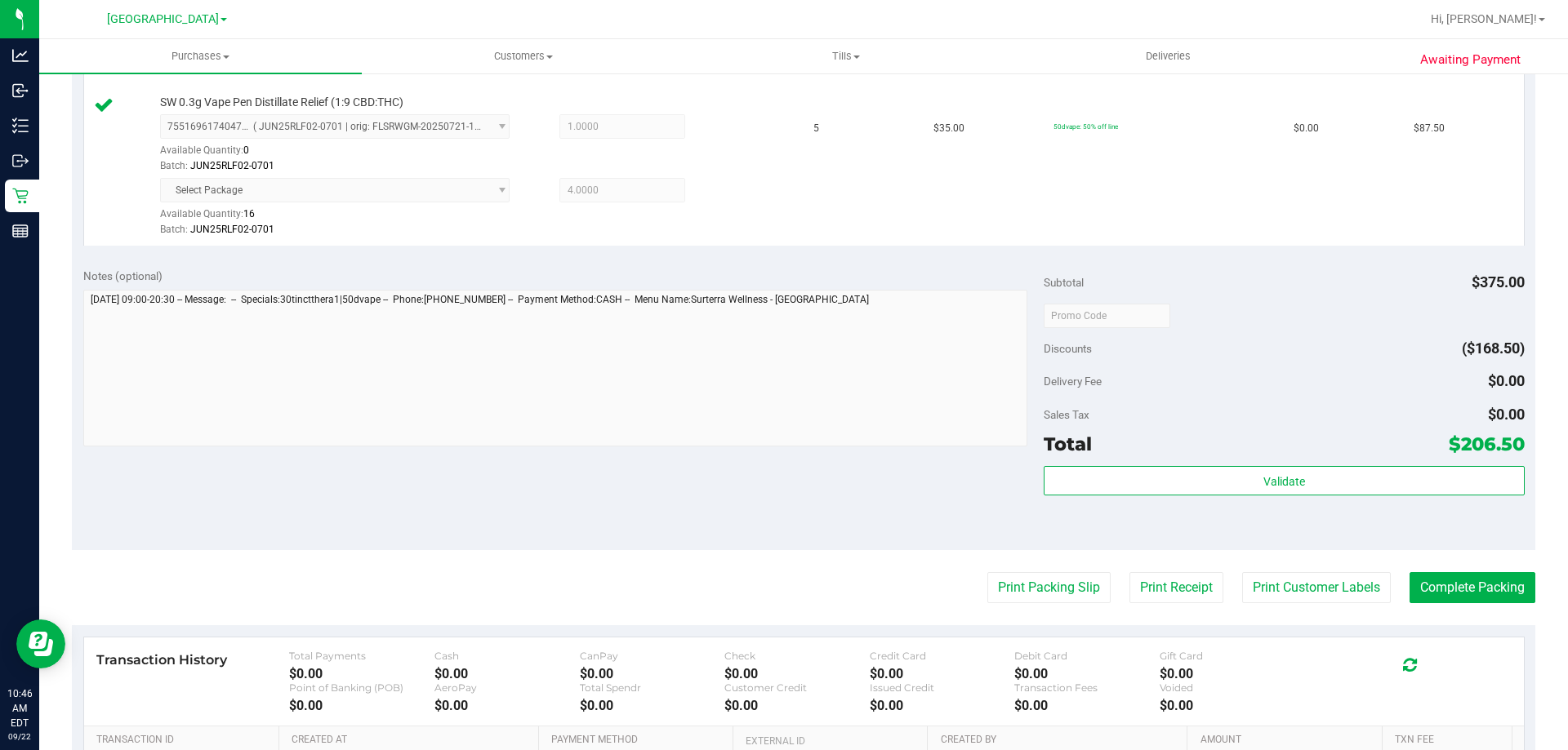
scroll to position [735, 0]
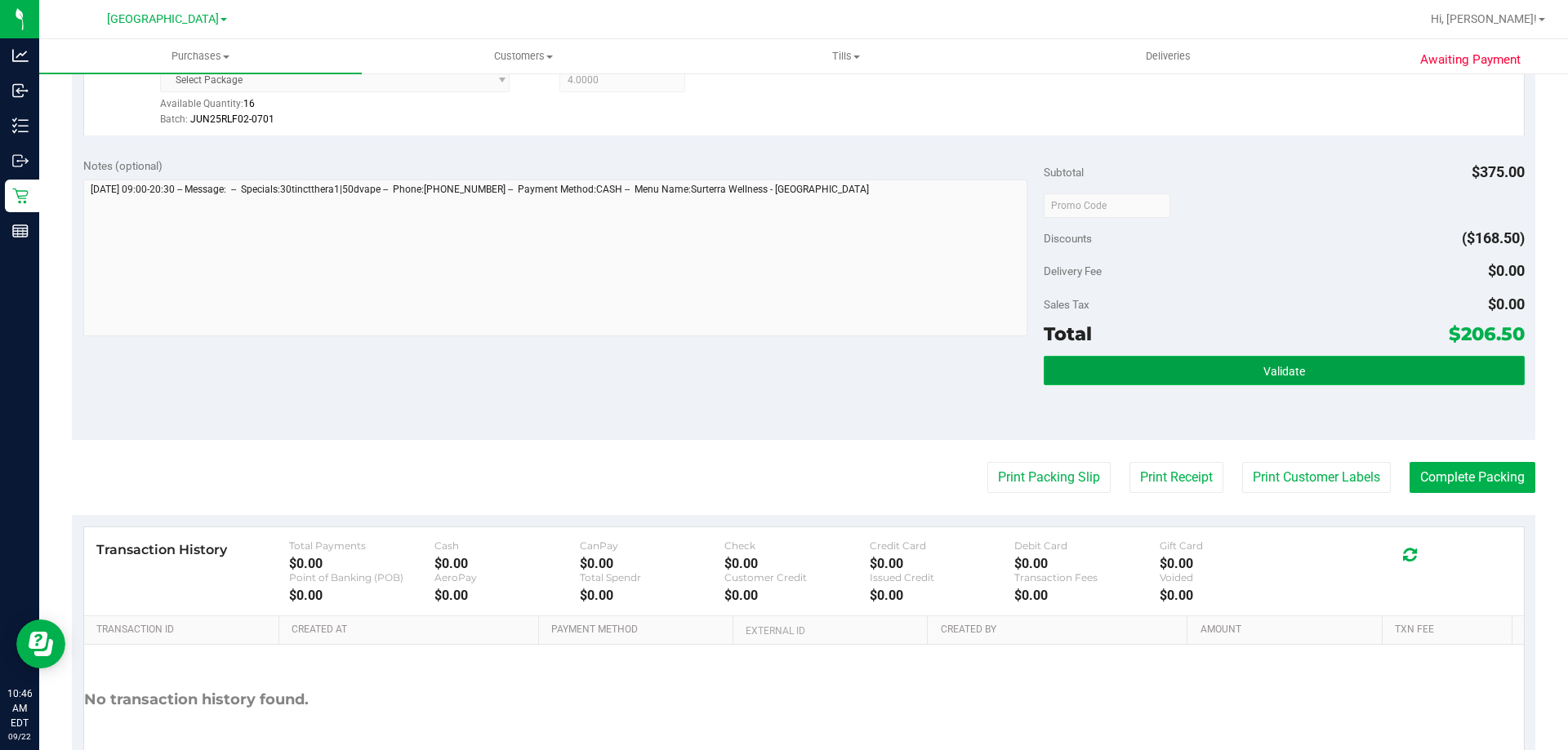
click at [1144, 357] on button "Validate" at bounding box center [1283, 370] width 480 height 30
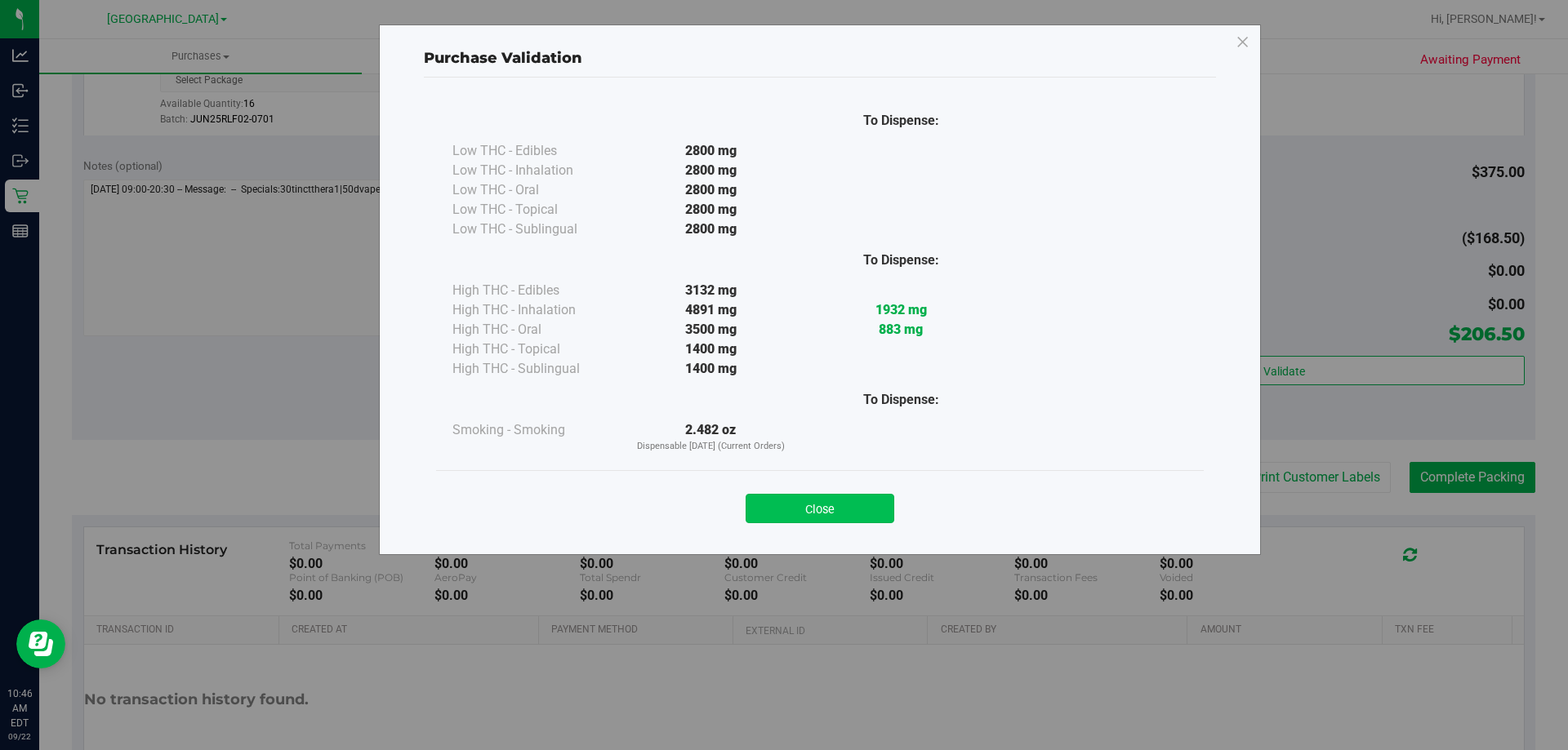
click at [843, 511] on button "Close" at bounding box center [820, 509] width 149 height 30
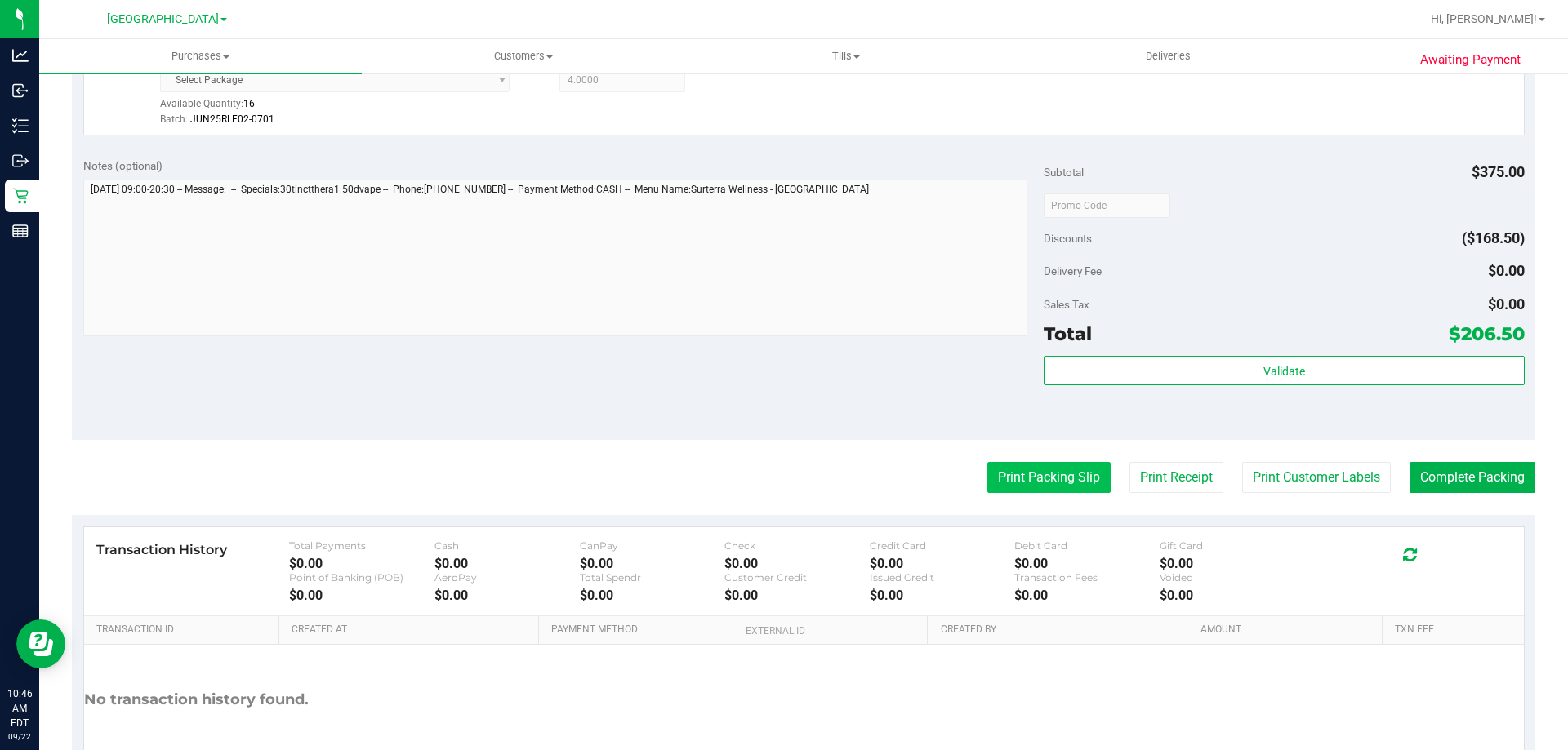
click at [1054, 474] on button "Print Packing Slip" at bounding box center [1048, 477] width 123 height 31
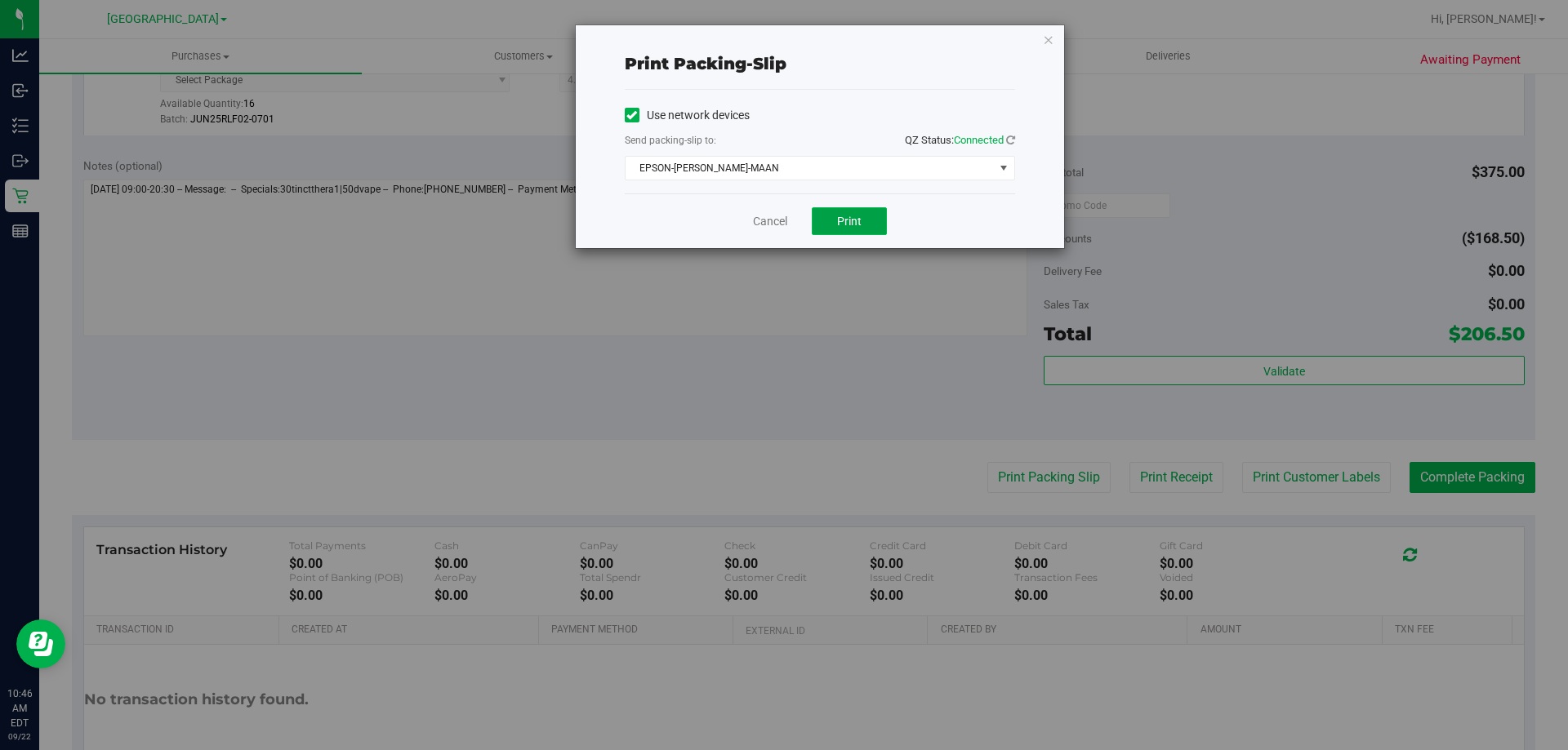
click at [836, 219] on button "Print" at bounding box center [848, 221] width 75 height 28
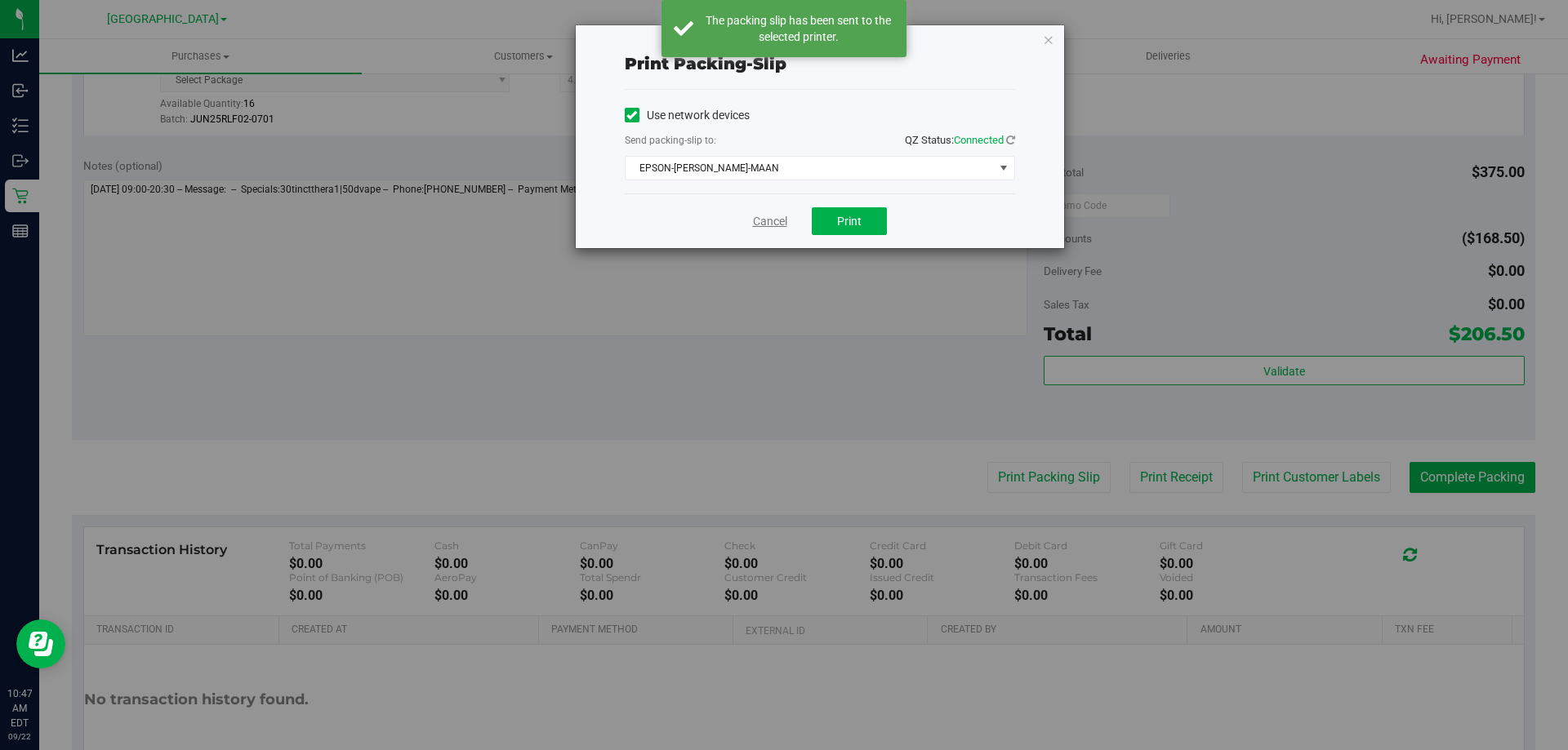
click at [770, 224] on link "Cancel" at bounding box center [770, 221] width 34 height 17
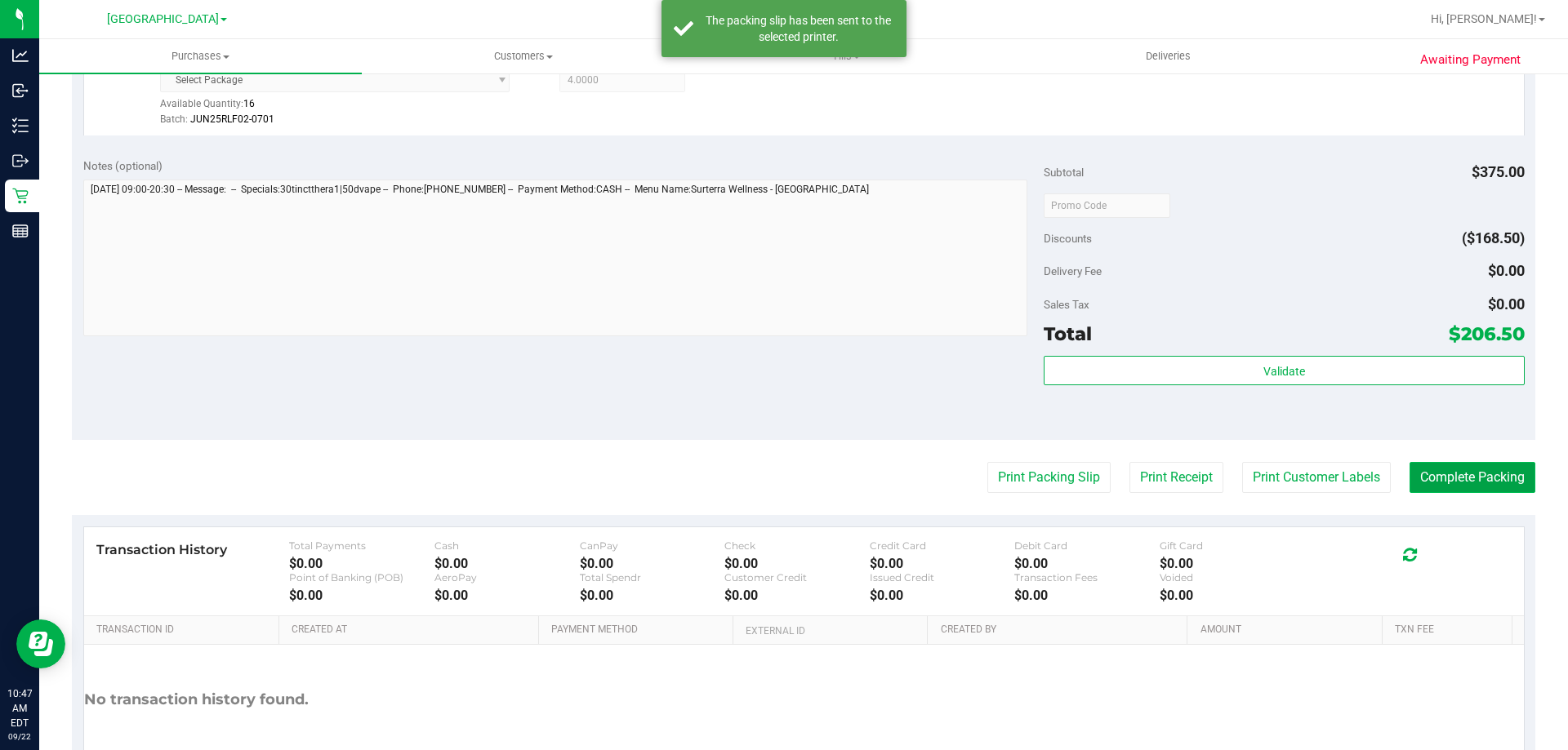
click at [1466, 474] on button "Complete Packing" at bounding box center [1473, 477] width 126 height 31
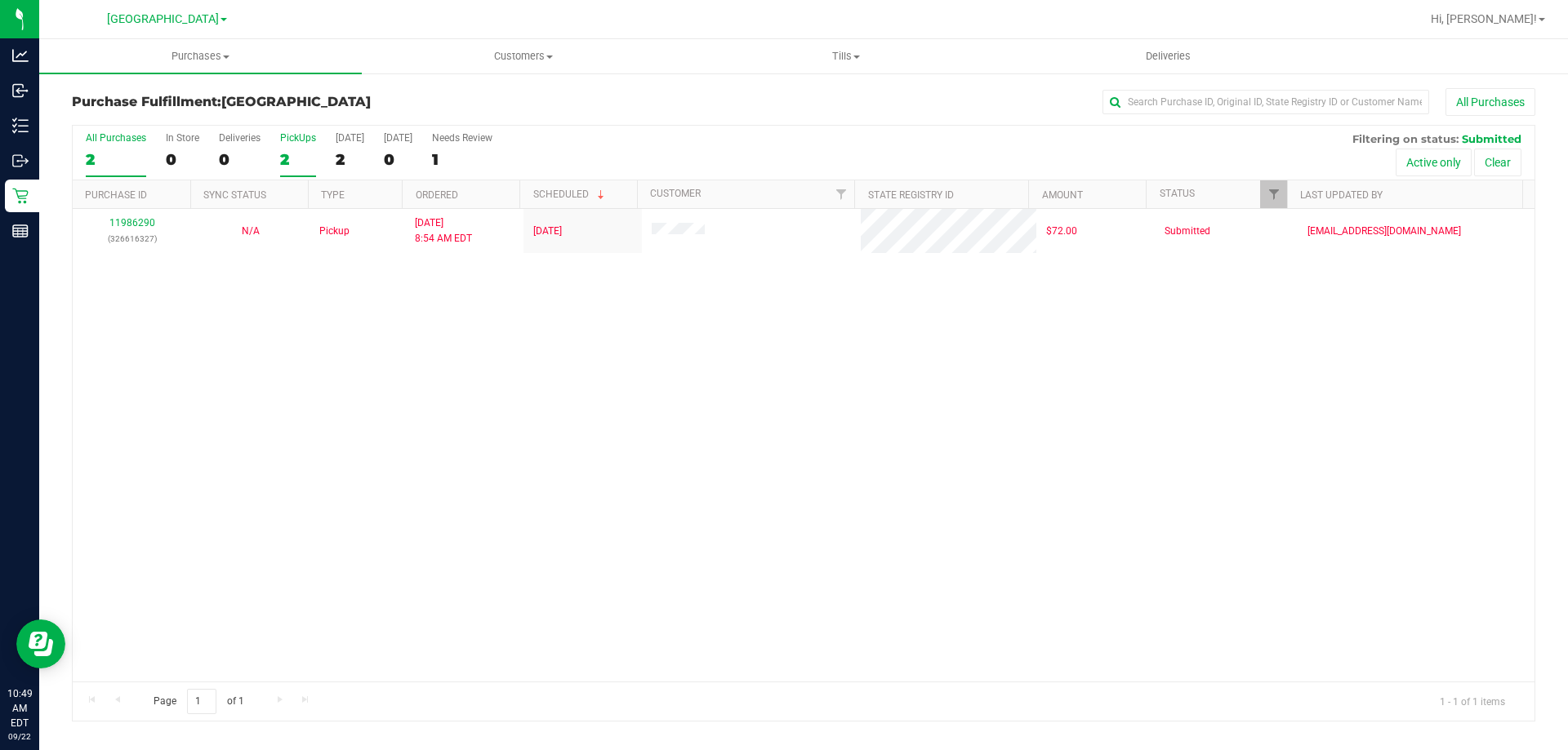
click at [304, 148] on label "PickUps 2" at bounding box center [298, 155] width 36 height 45
click at [0, 0] on input "PickUps 2" at bounding box center [0, 0] width 0 height 0
click at [308, 155] on div at bounding box center [803, 423] width 1462 height 595
click at [302, 157] on div "1" at bounding box center [298, 159] width 36 height 19
click at [0, 0] on input "PickUps 1" at bounding box center [0, 0] width 0 height 0
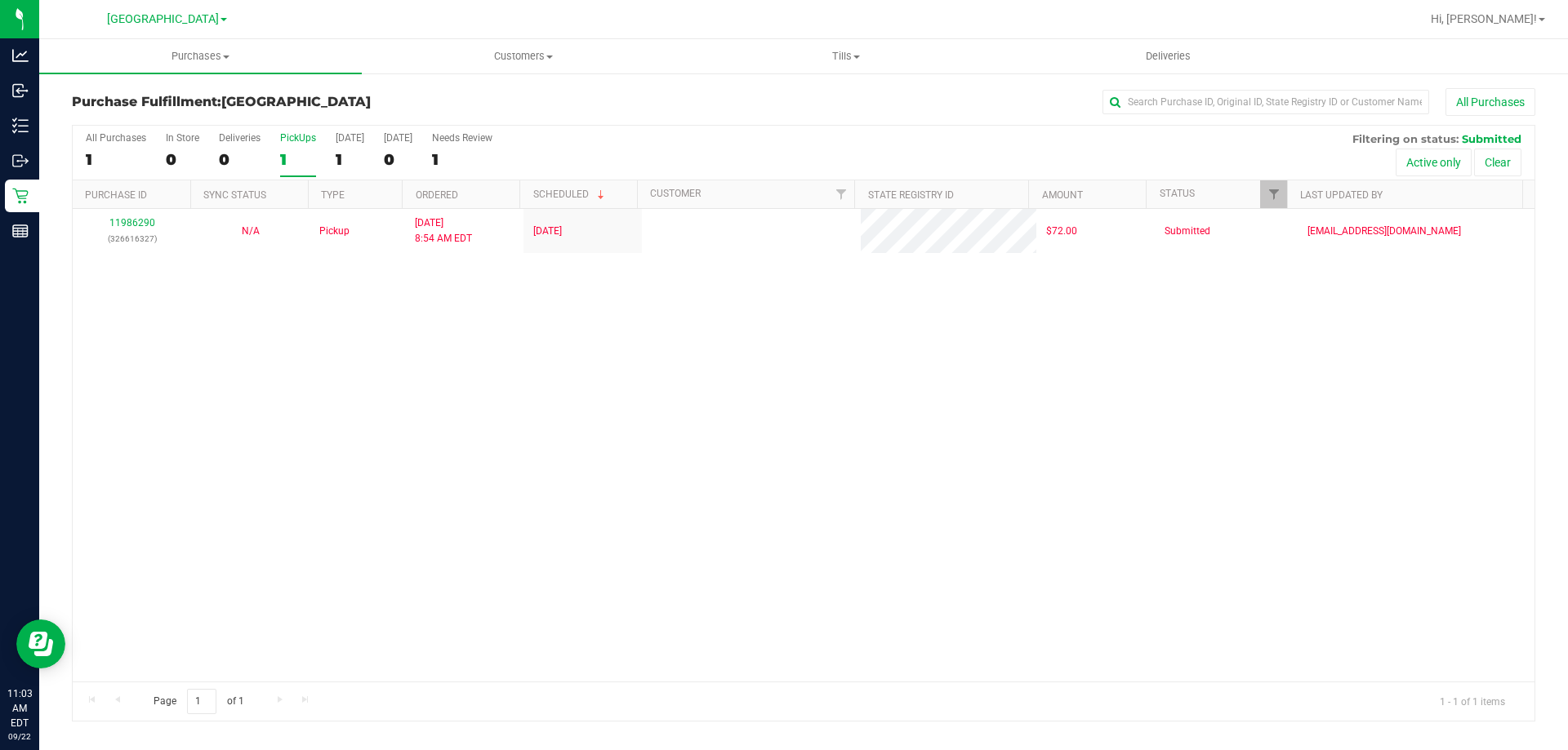
click at [297, 153] on div "1" at bounding box center [298, 159] width 36 height 19
click at [0, 0] on input "PickUps 1" at bounding box center [0, 0] width 0 height 0
click at [302, 151] on div "1" at bounding box center [298, 159] width 36 height 19
click at [0, 0] on input "PickUps 1" at bounding box center [0, 0] width 0 height 0
click at [305, 149] on div at bounding box center [803, 423] width 1462 height 595
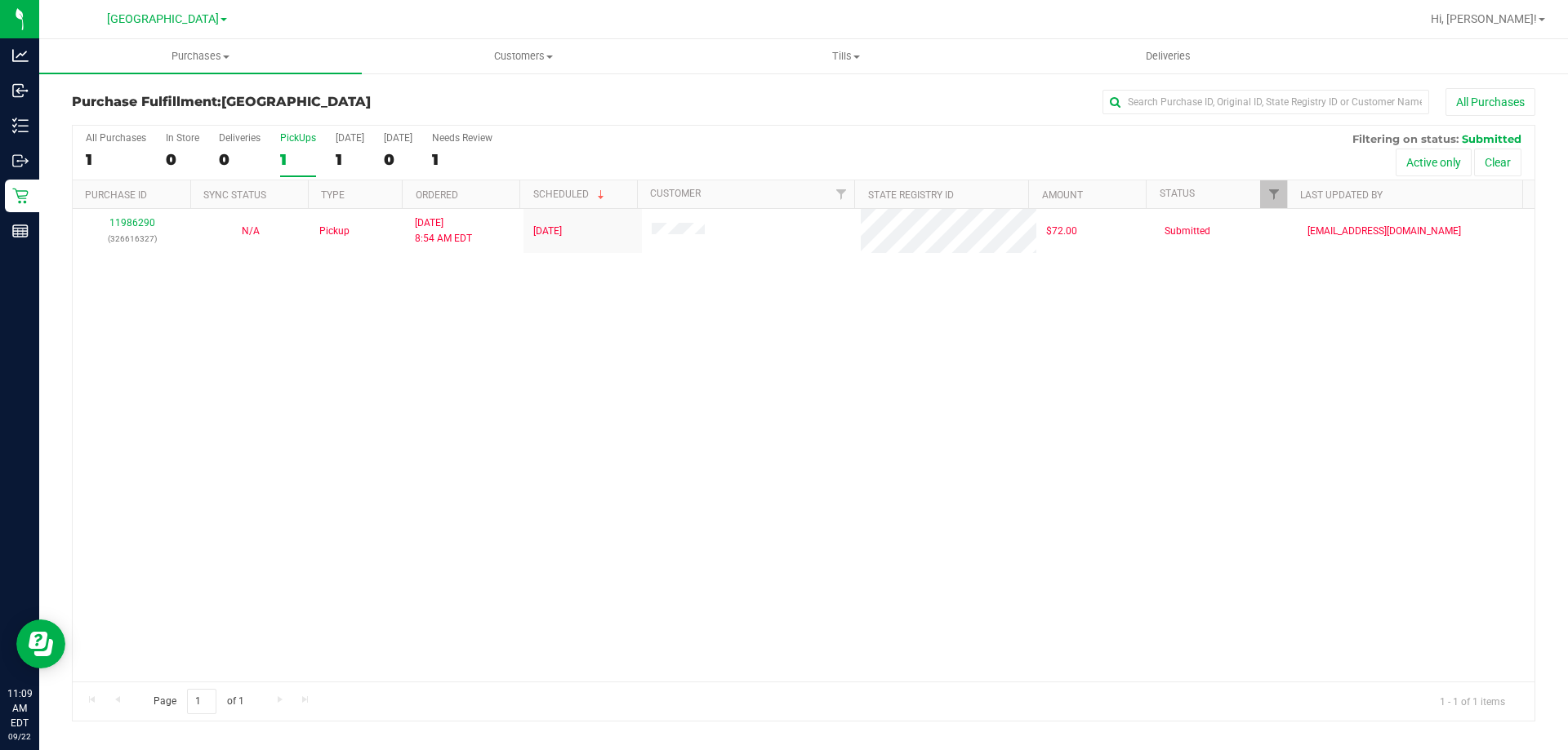
click at [297, 155] on div "1" at bounding box center [298, 159] width 36 height 19
click at [0, 0] on input "PickUps 1" at bounding box center [0, 0] width 0 height 0
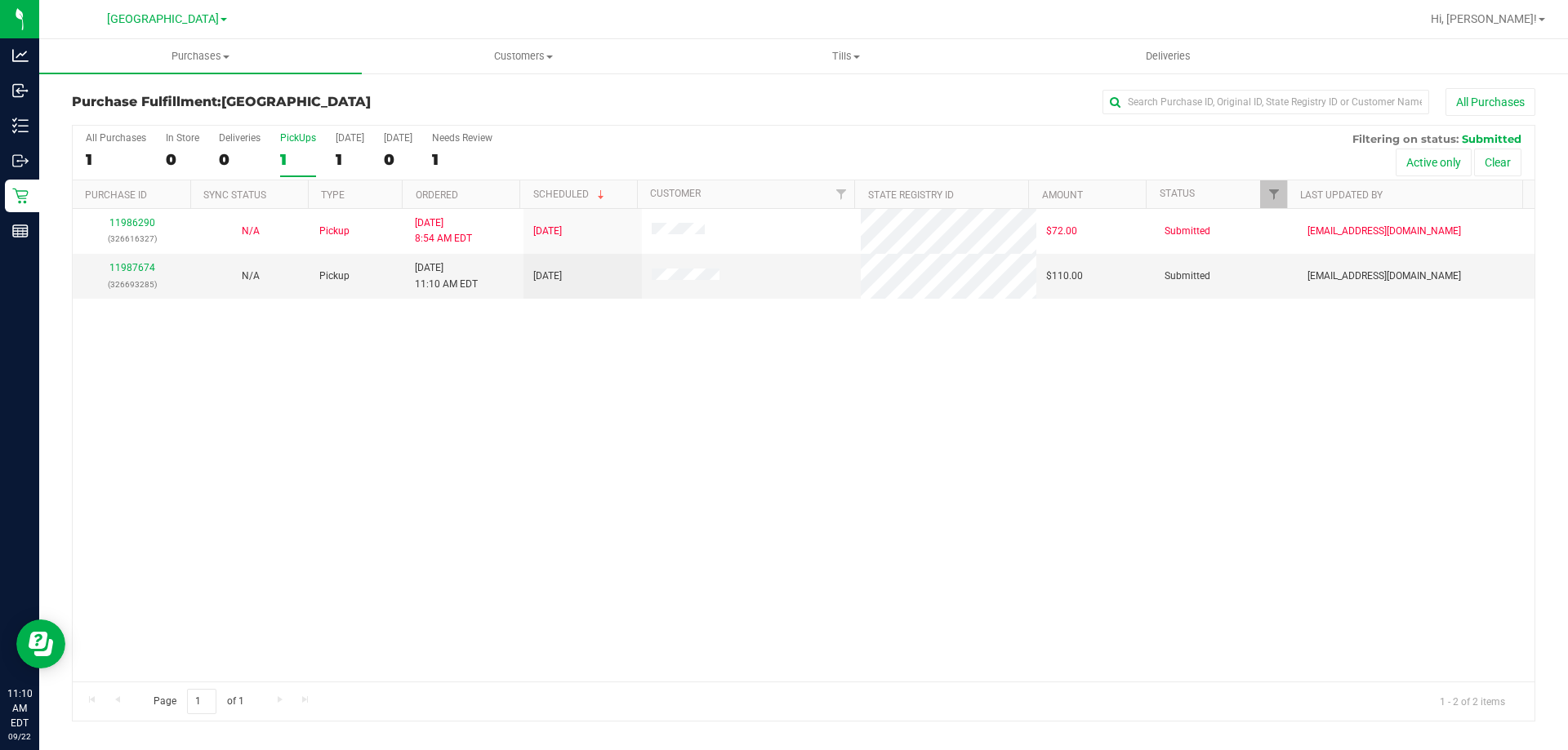
click at [300, 158] on div "1" at bounding box center [298, 159] width 36 height 19
click at [0, 0] on input "PickUps 1" at bounding box center [0, 0] width 0 height 0
click at [144, 267] on link "11987674" at bounding box center [132, 267] width 46 height 12
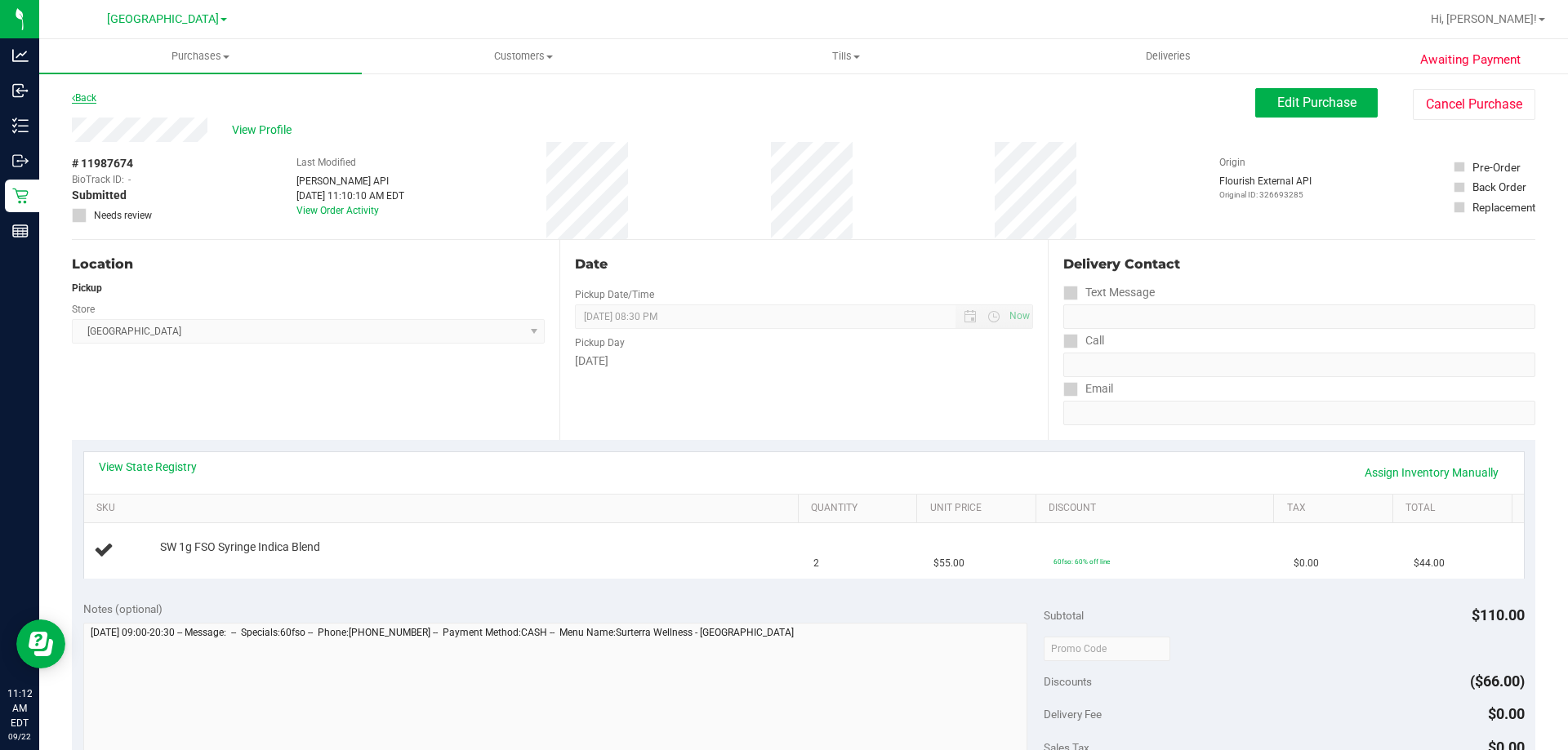
click at [92, 95] on link "Back" at bounding box center [84, 97] width 24 height 12
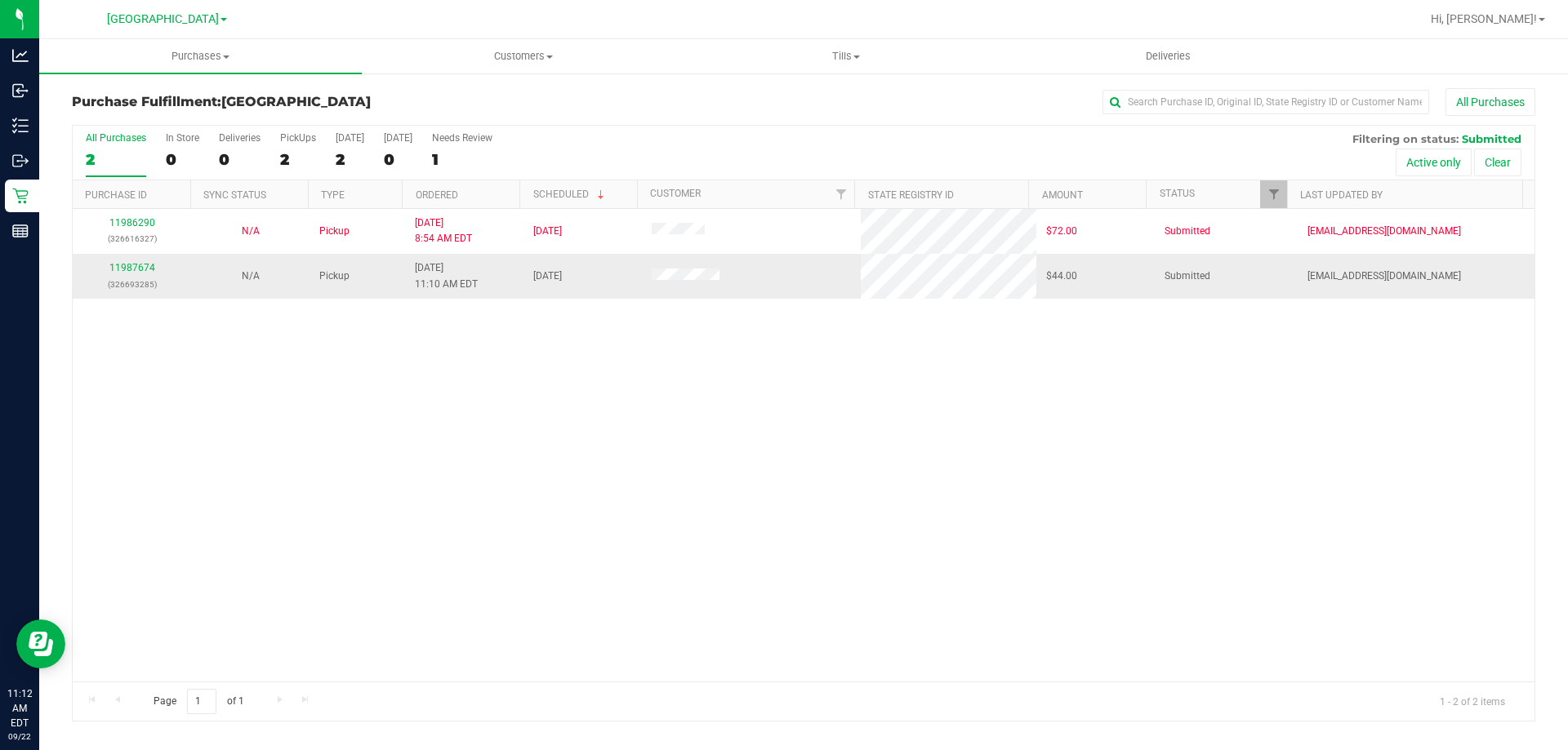
click at [126, 274] on div "11987674 (326693285)" at bounding box center [132, 276] width 99 height 31
click at [126, 267] on link "11987674" at bounding box center [132, 267] width 46 height 12
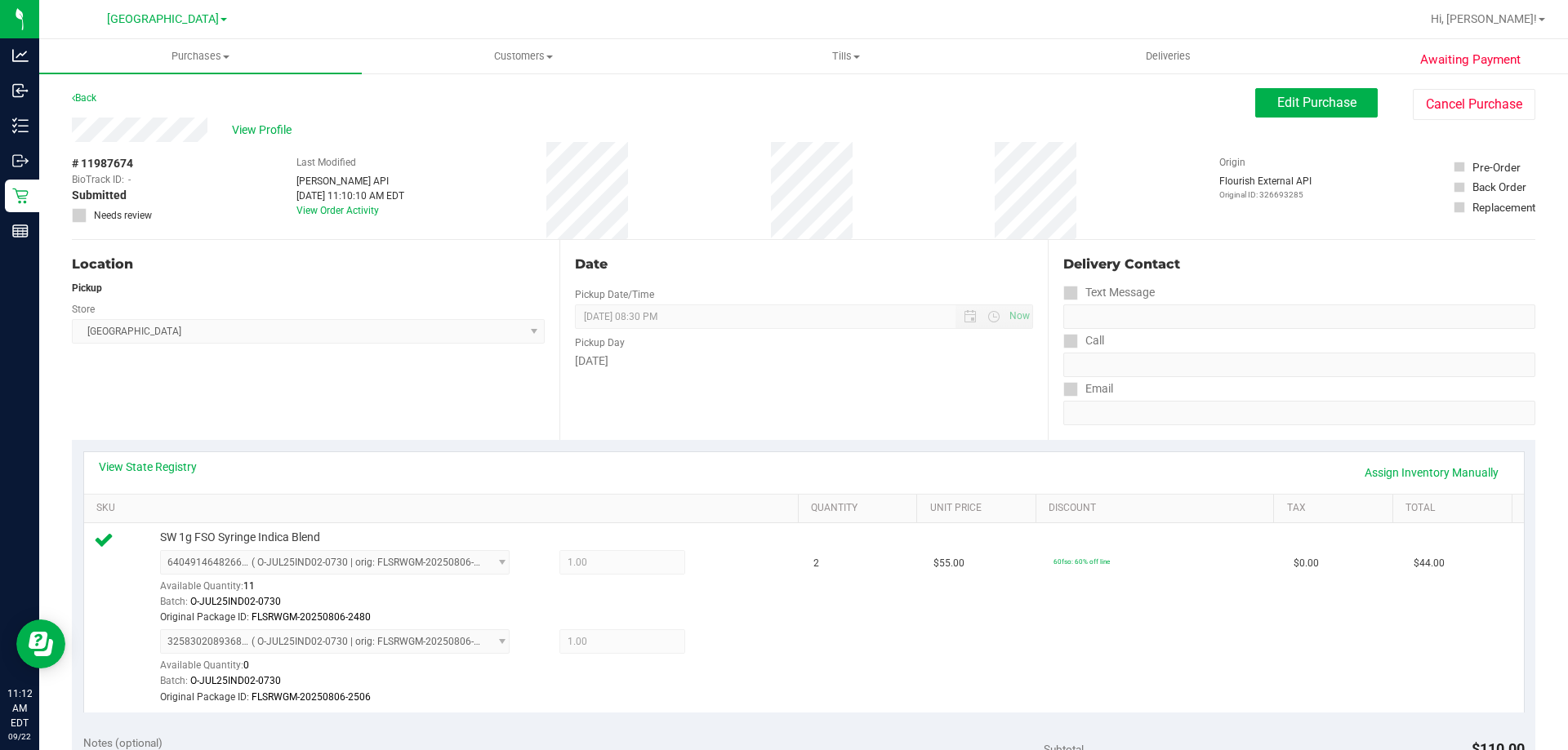
click at [92, 106] on div "Back" at bounding box center [84, 98] width 24 height 20
click at [92, 98] on link "Back" at bounding box center [84, 97] width 24 height 12
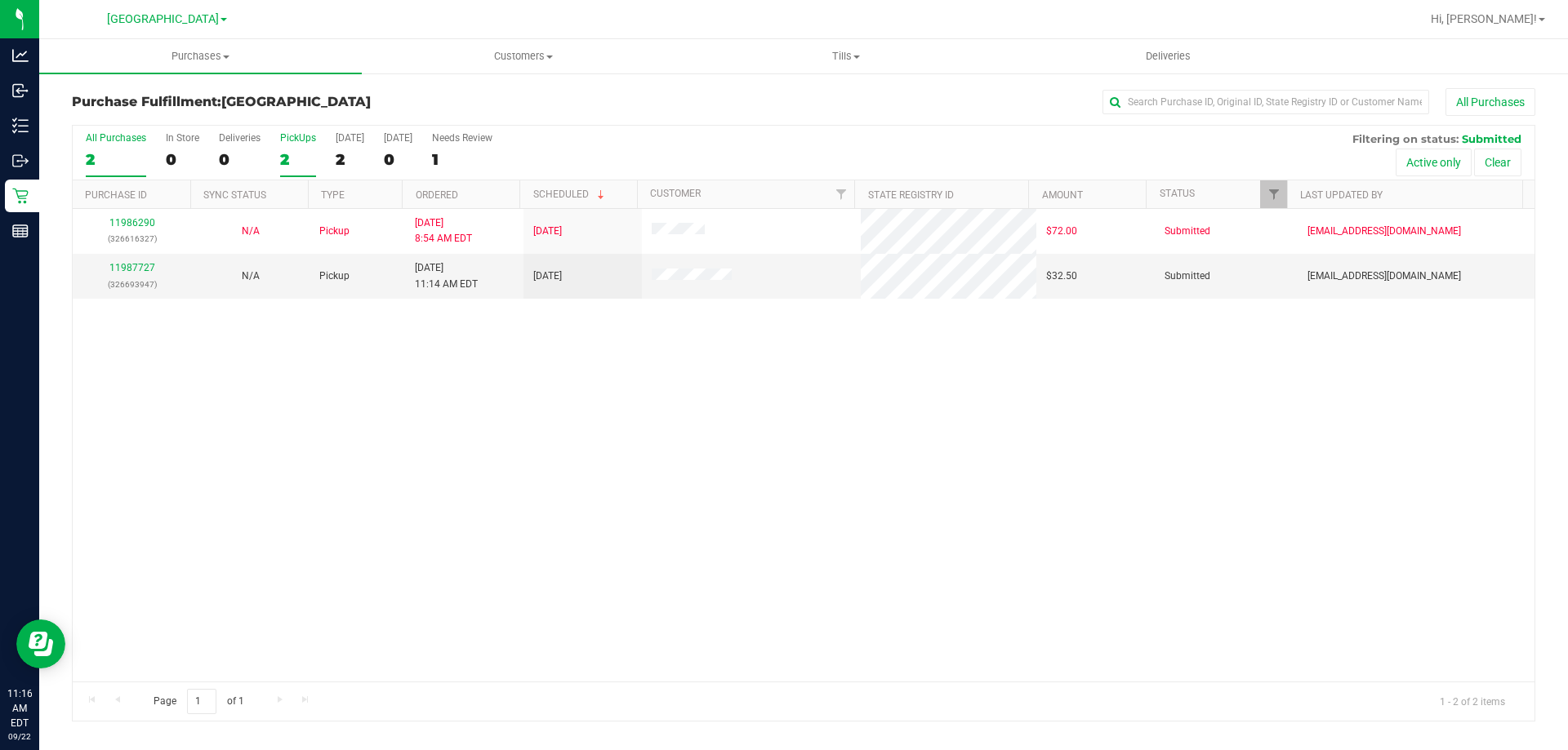
click at [290, 156] on div "2" at bounding box center [298, 159] width 36 height 19
click at [0, 0] on input "PickUps 2" at bounding box center [0, 0] width 0 height 0
click at [132, 267] on link "11987727" at bounding box center [132, 267] width 46 height 12
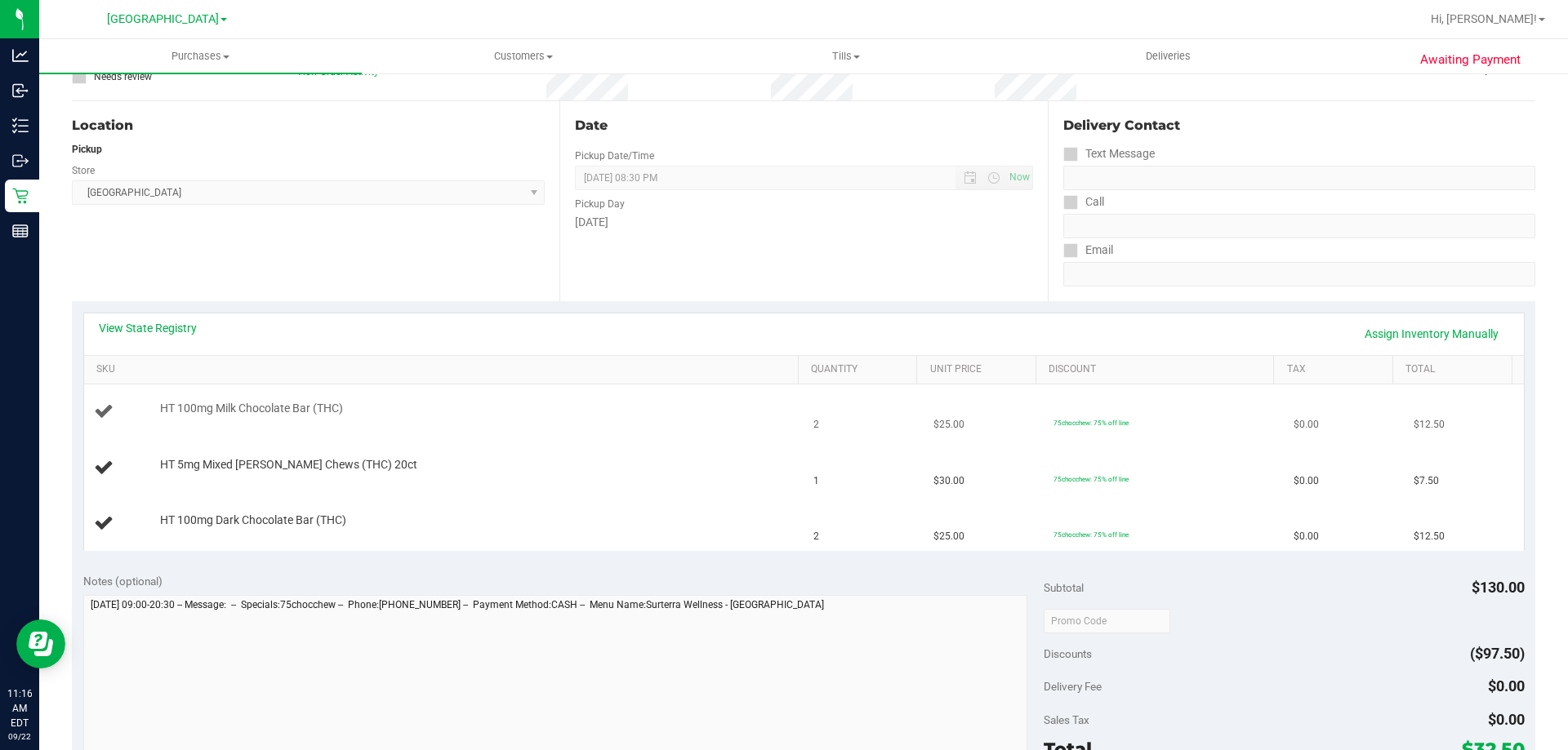
scroll to position [163, 0]
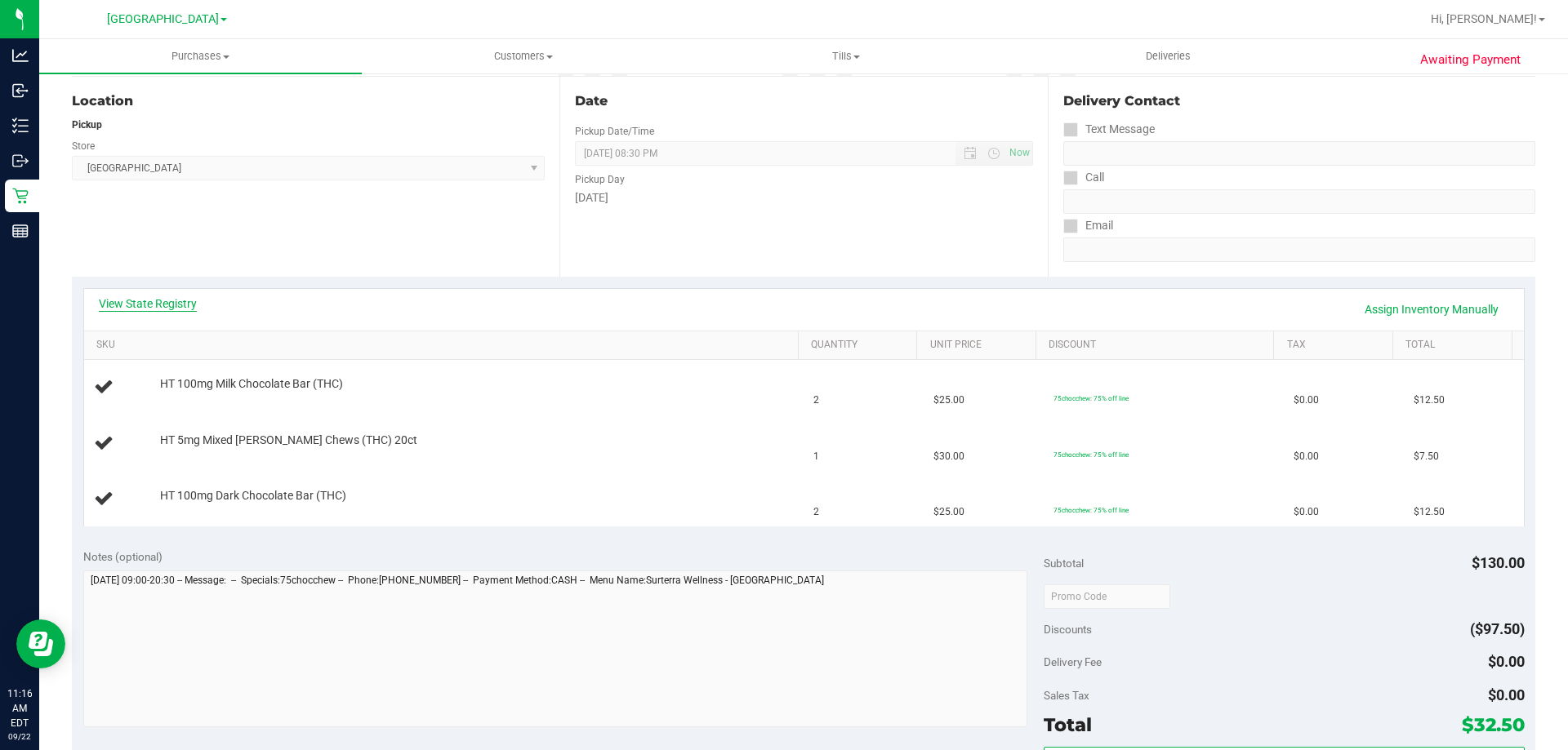
click at [189, 306] on link "View State Registry" at bounding box center [148, 303] width 98 height 16
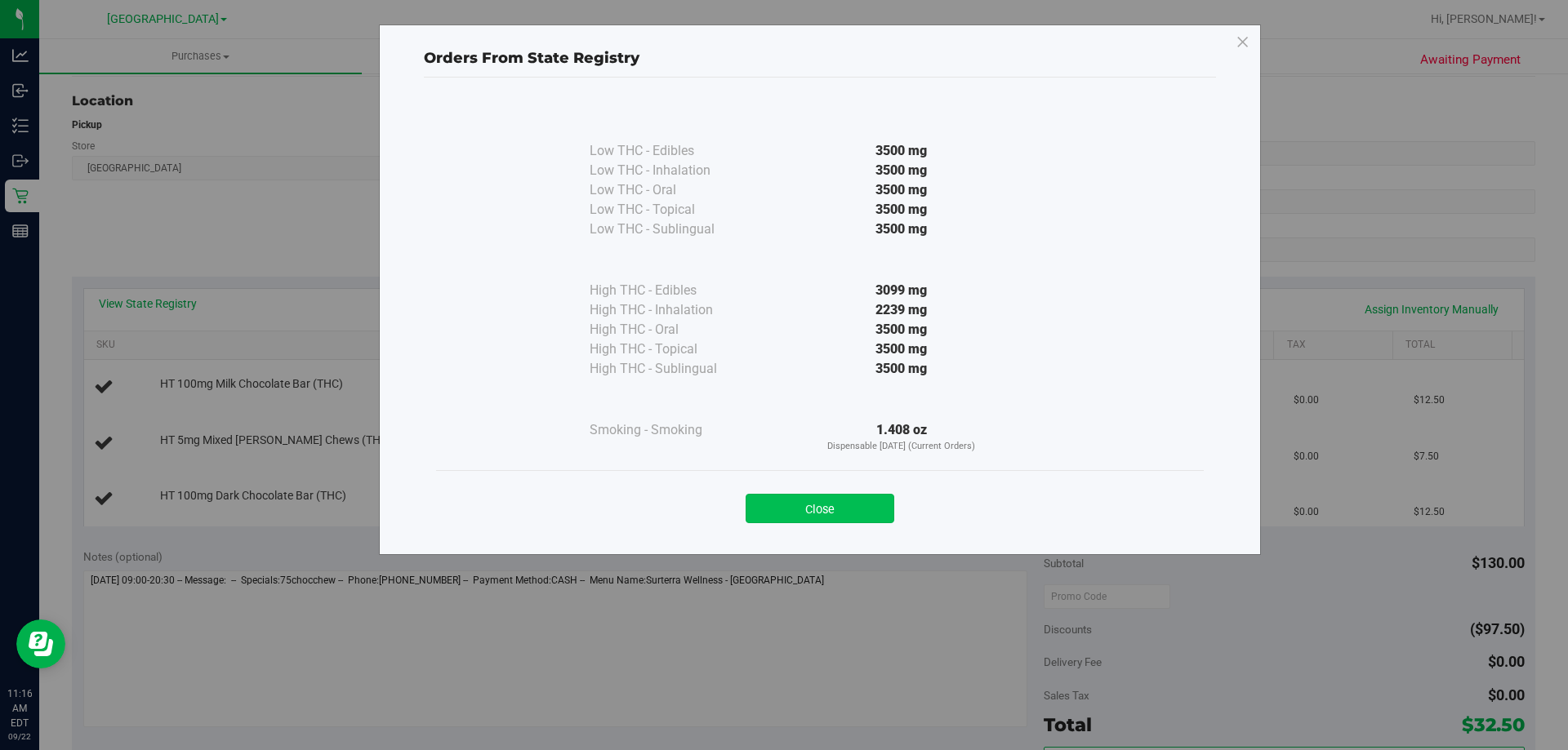
click at [786, 518] on button "Close" at bounding box center [820, 509] width 149 height 30
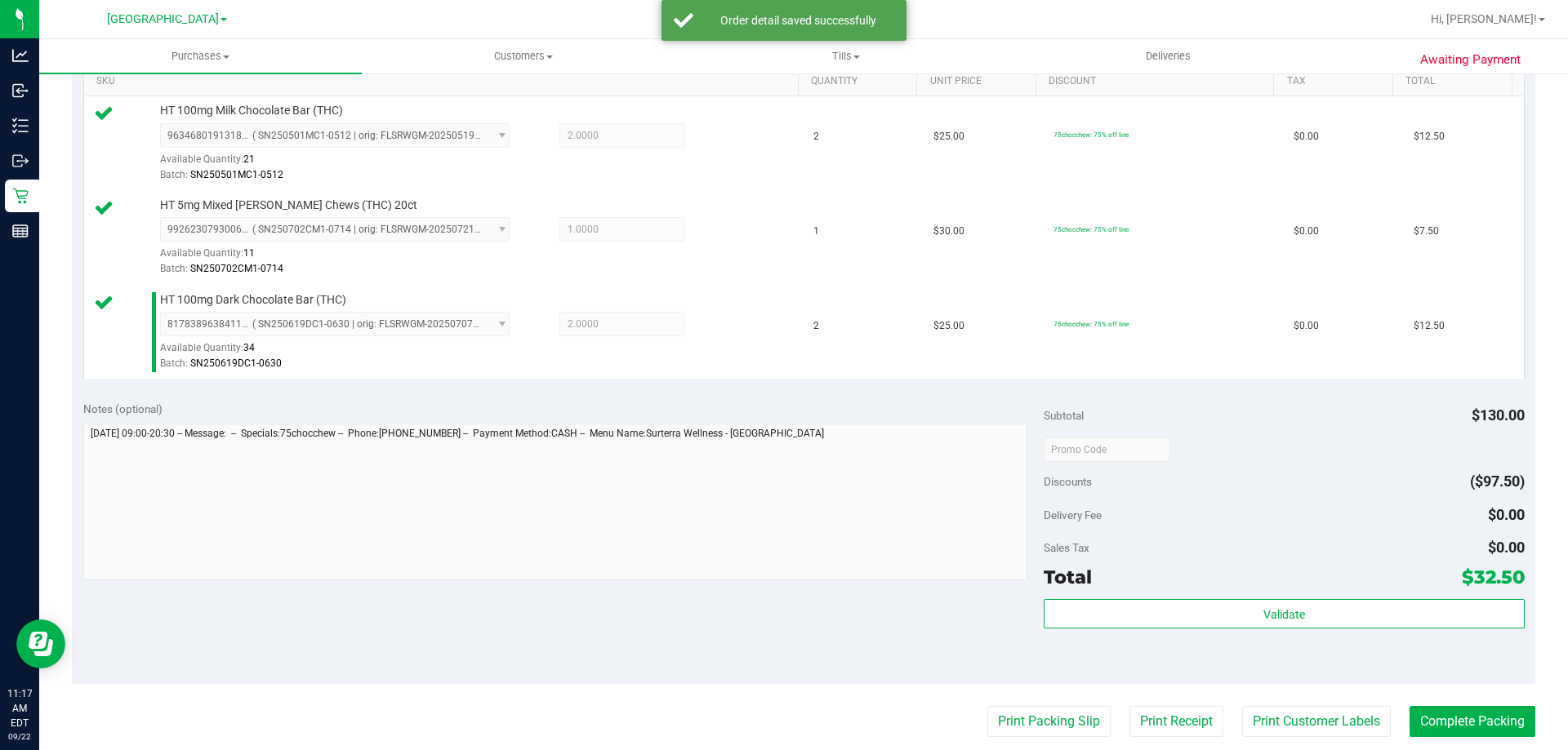
scroll to position [572, 0]
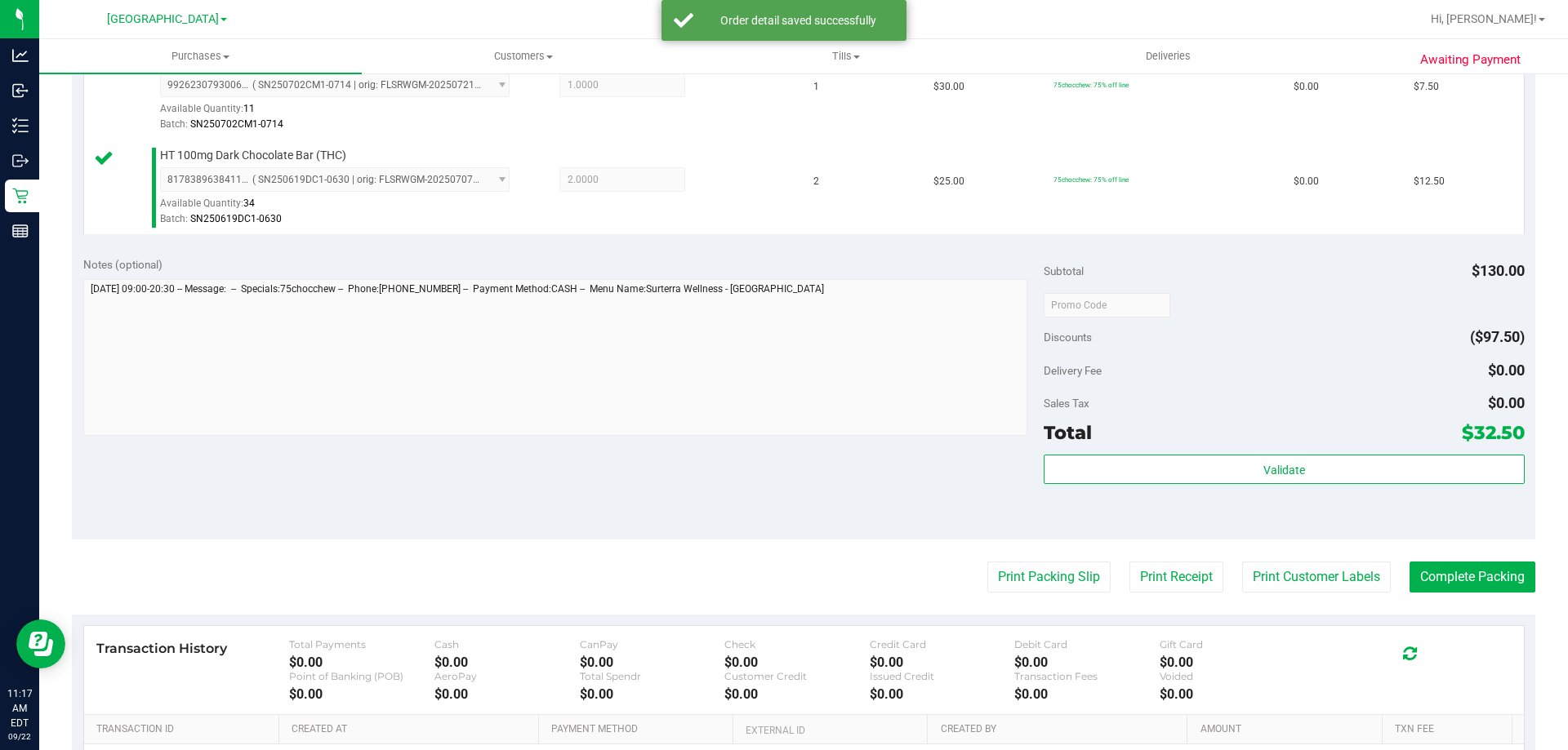
click at [1281, 430] on div "Total $32.50" at bounding box center [1283, 432] width 480 height 30
click at [1285, 446] on div "Total $32.50" at bounding box center [1283, 432] width 480 height 30
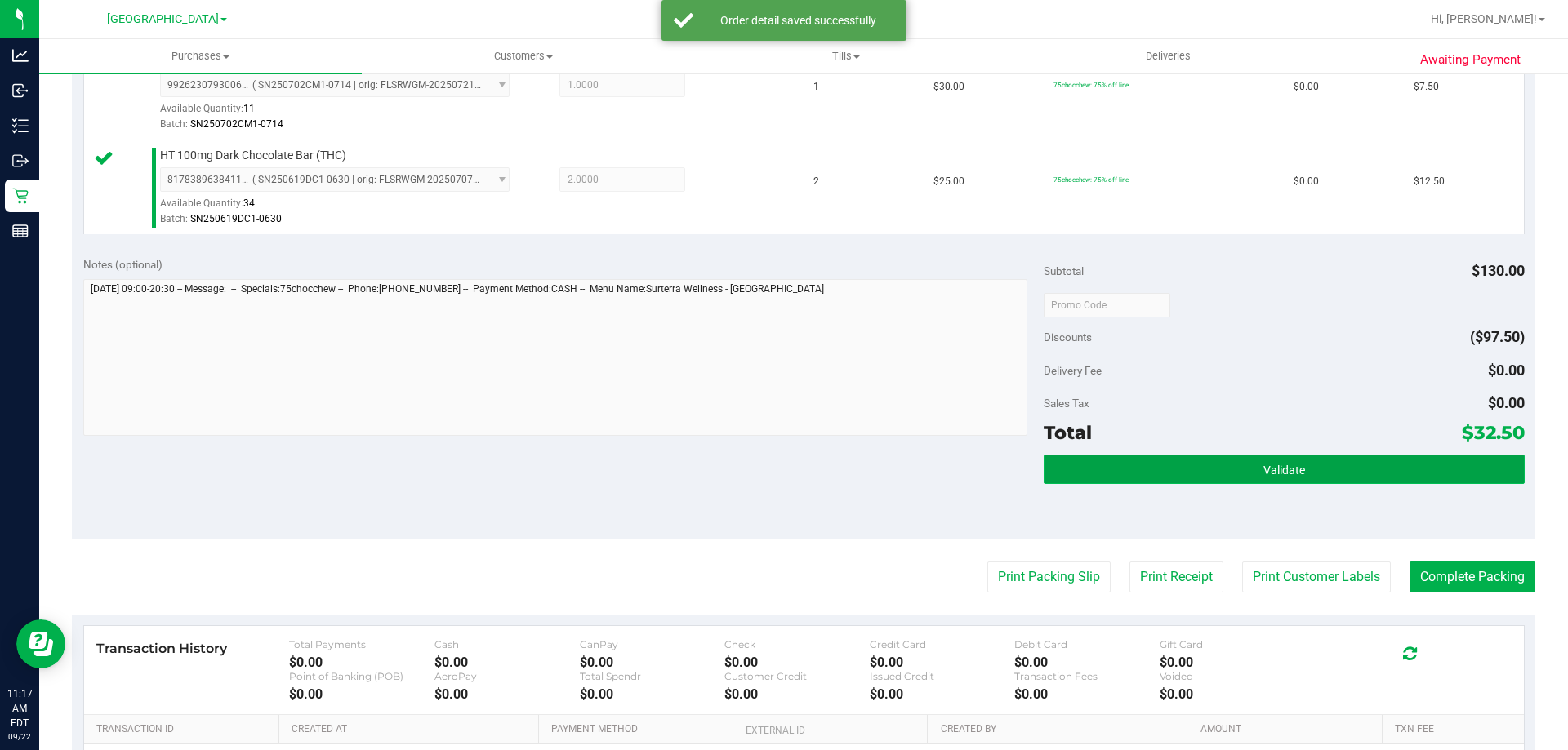
click at [1282, 462] on button "Validate" at bounding box center [1283, 469] width 480 height 30
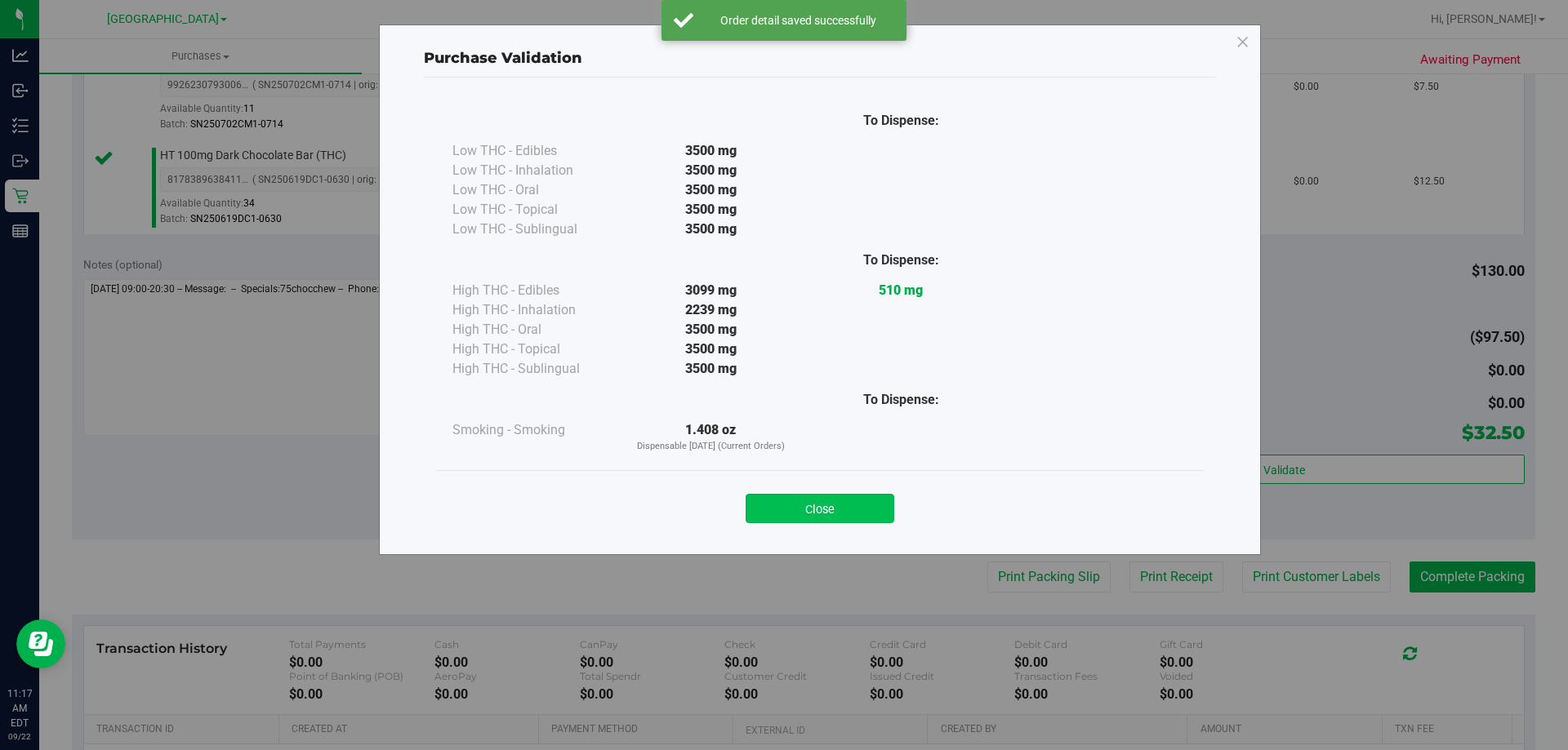
click at [796, 494] on button "Close" at bounding box center [820, 509] width 149 height 30
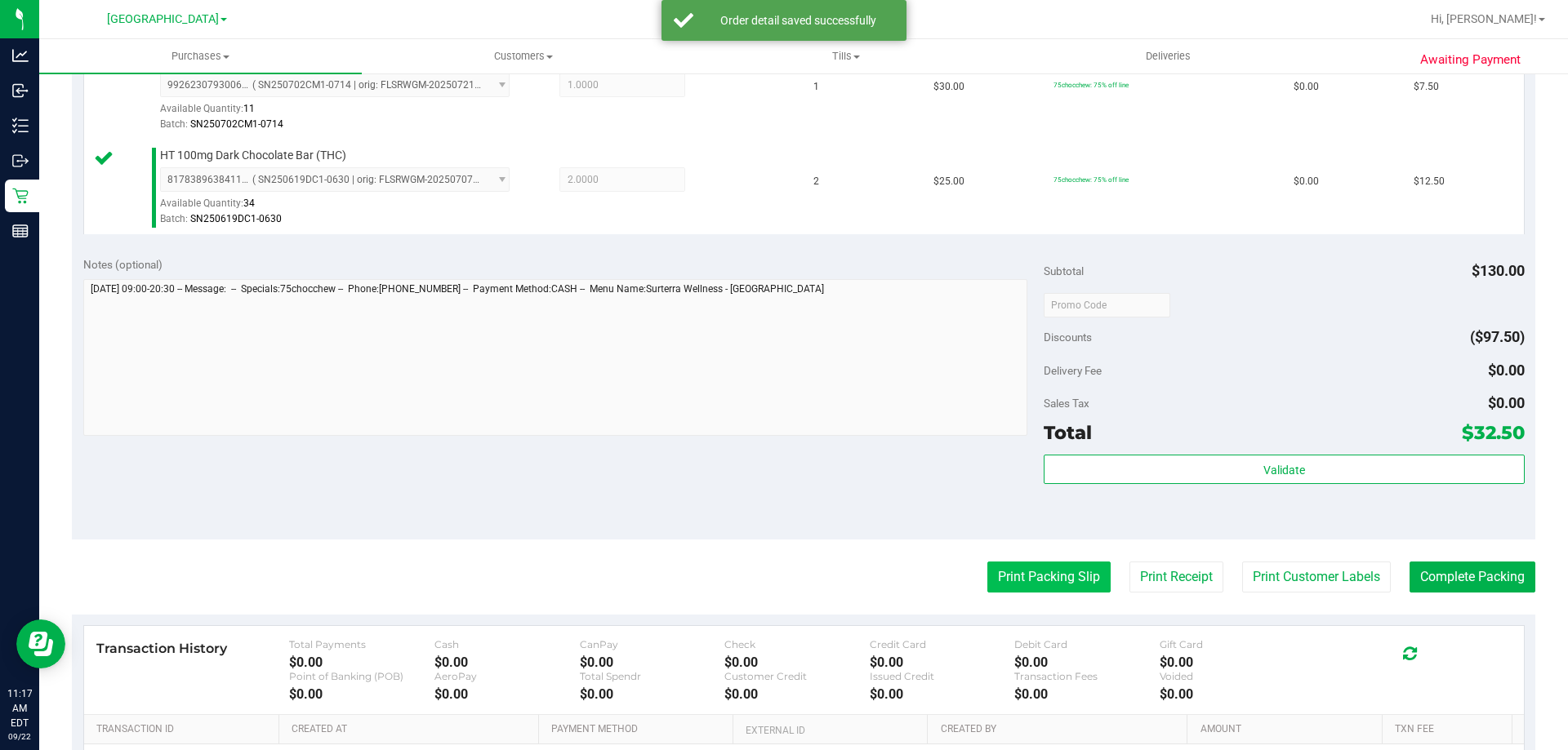
click at [987, 583] on button "Print Packing Slip" at bounding box center [1048, 577] width 123 height 31
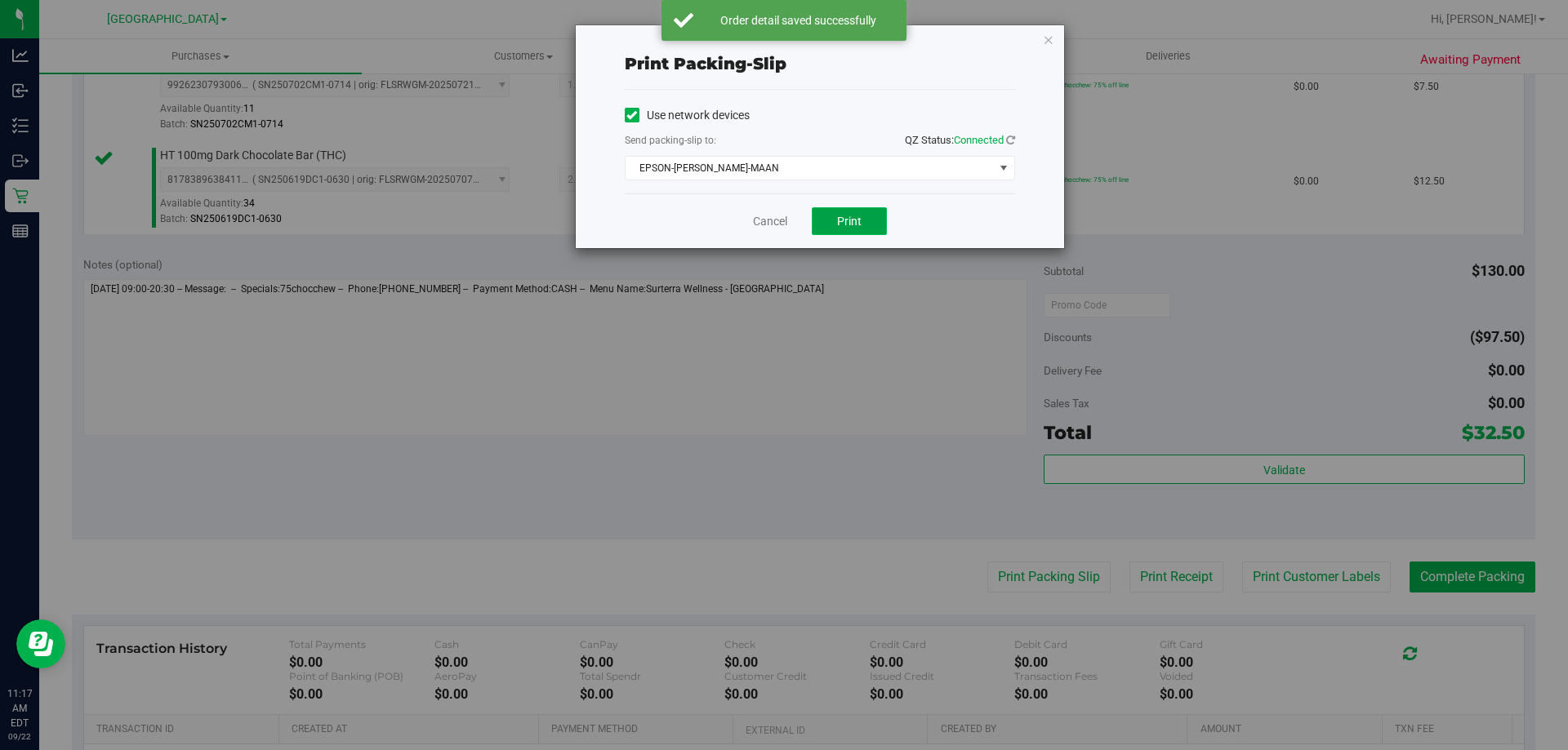
click at [862, 226] on button "Print" at bounding box center [848, 221] width 75 height 28
click at [757, 223] on link "Cancel" at bounding box center [770, 221] width 34 height 17
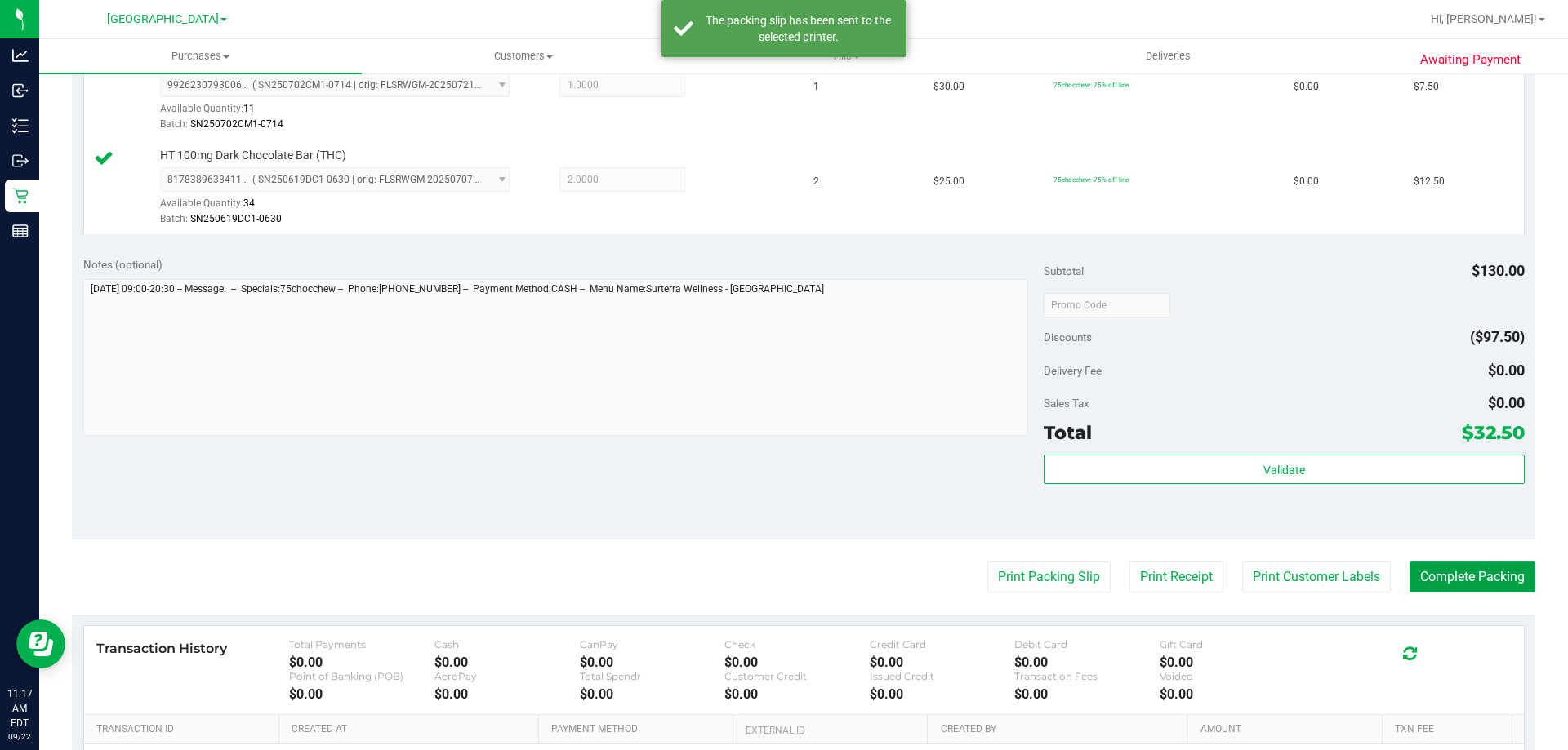
click at [1418, 577] on button "Complete Packing" at bounding box center [1473, 577] width 126 height 31
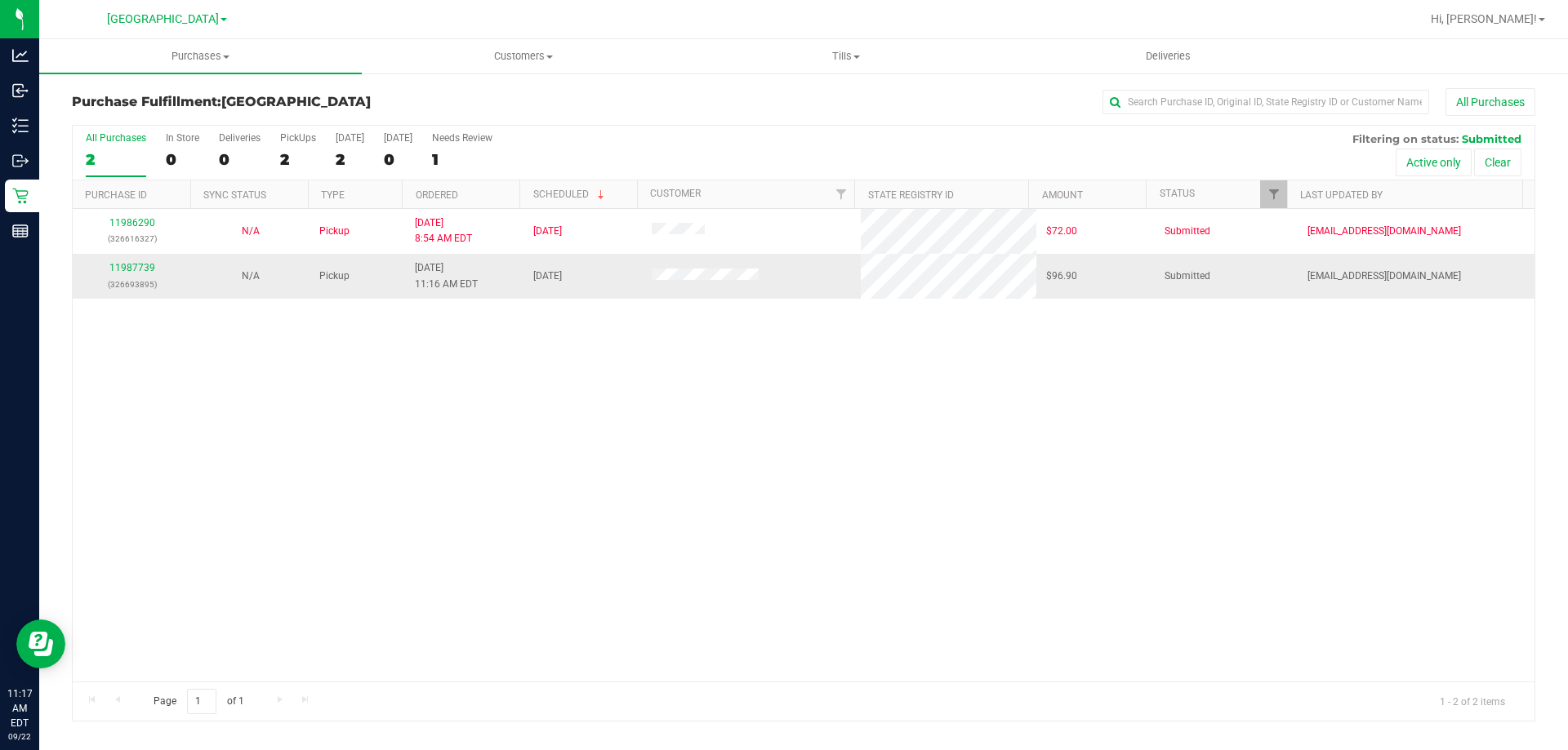
click at [155, 267] on div "11987739 (326693895)" at bounding box center [132, 276] width 99 height 31
click at [146, 267] on link "11987739" at bounding box center [132, 267] width 46 height 12
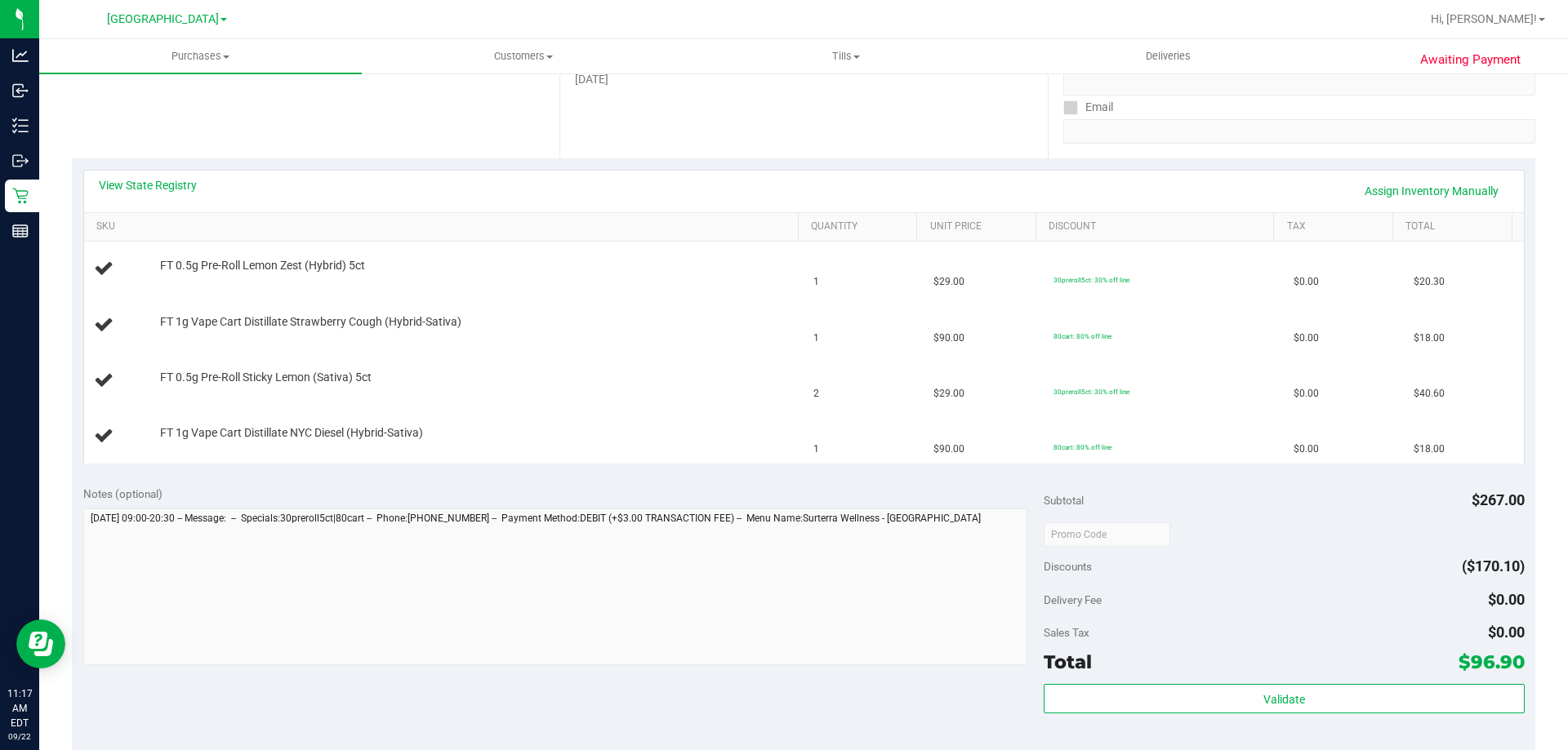
scroll to position [245, 0]
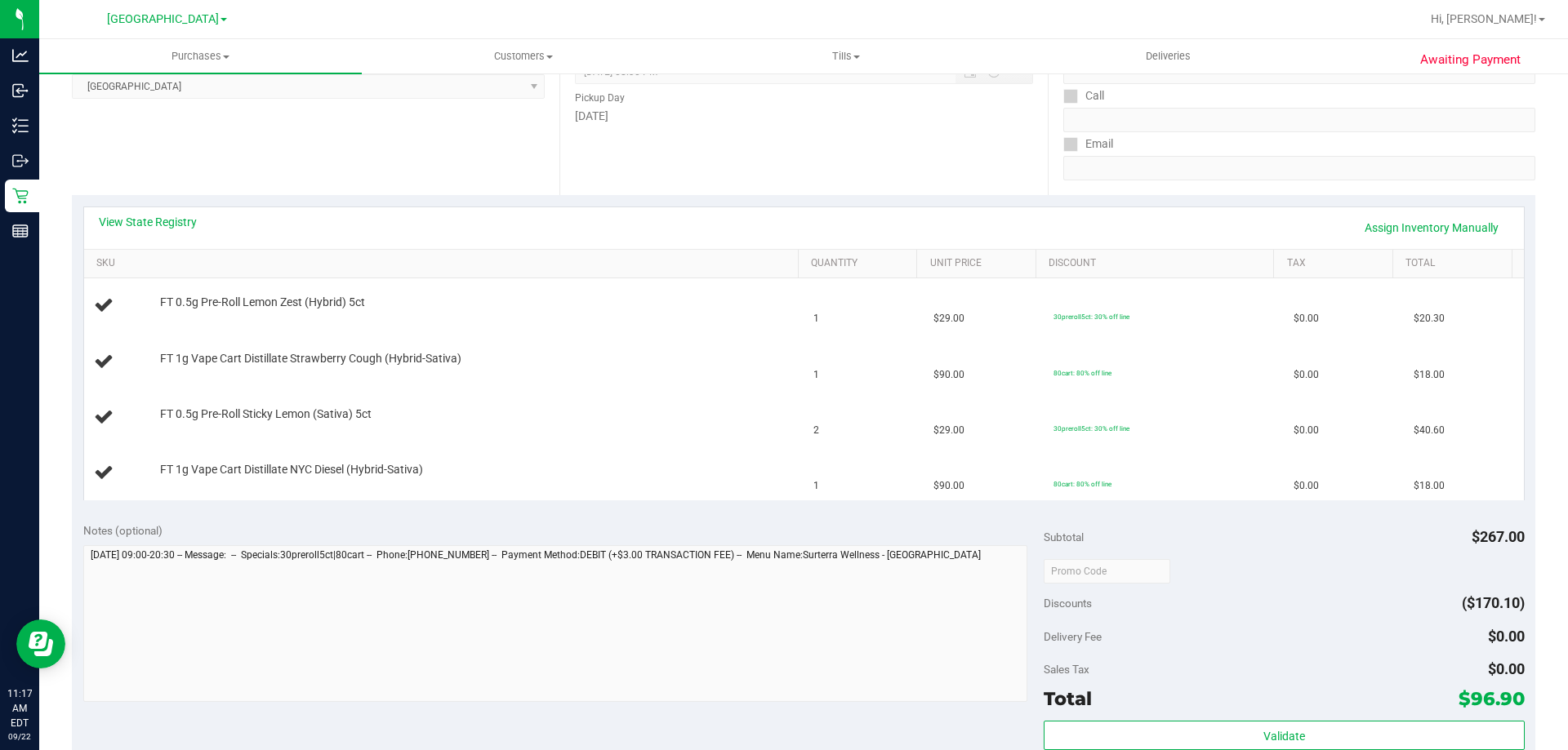
click at [138, 230] on div "View State Registry Assign Inventory Manually" at bounding box center [804, 228] width 1410 height 28
click at [139, 214] on link "View State Registry" at bounding box center [148, 222] width 98 height 16
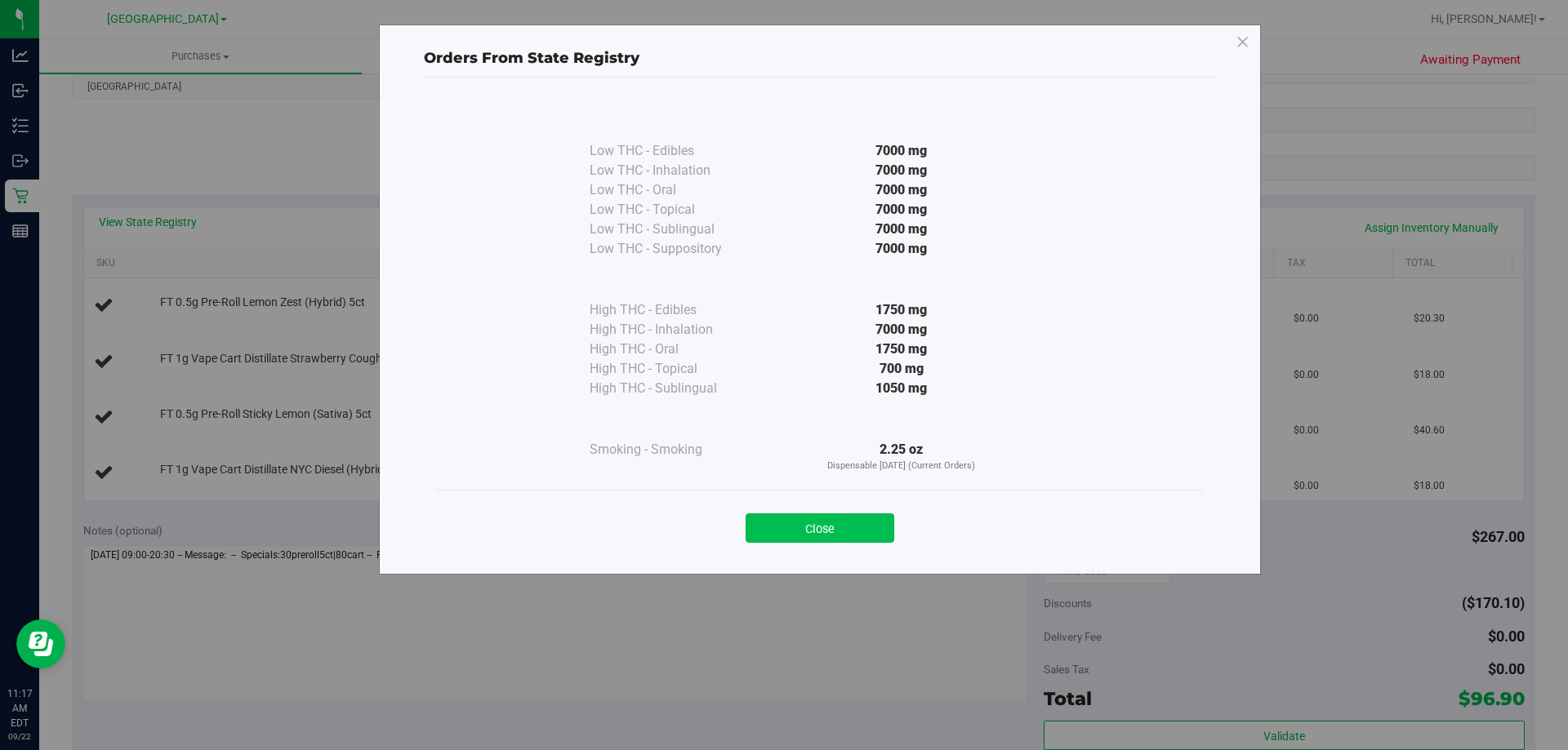
click at [814, 521] on button "Close" at bounding box center [820, 528] width 149 height 30
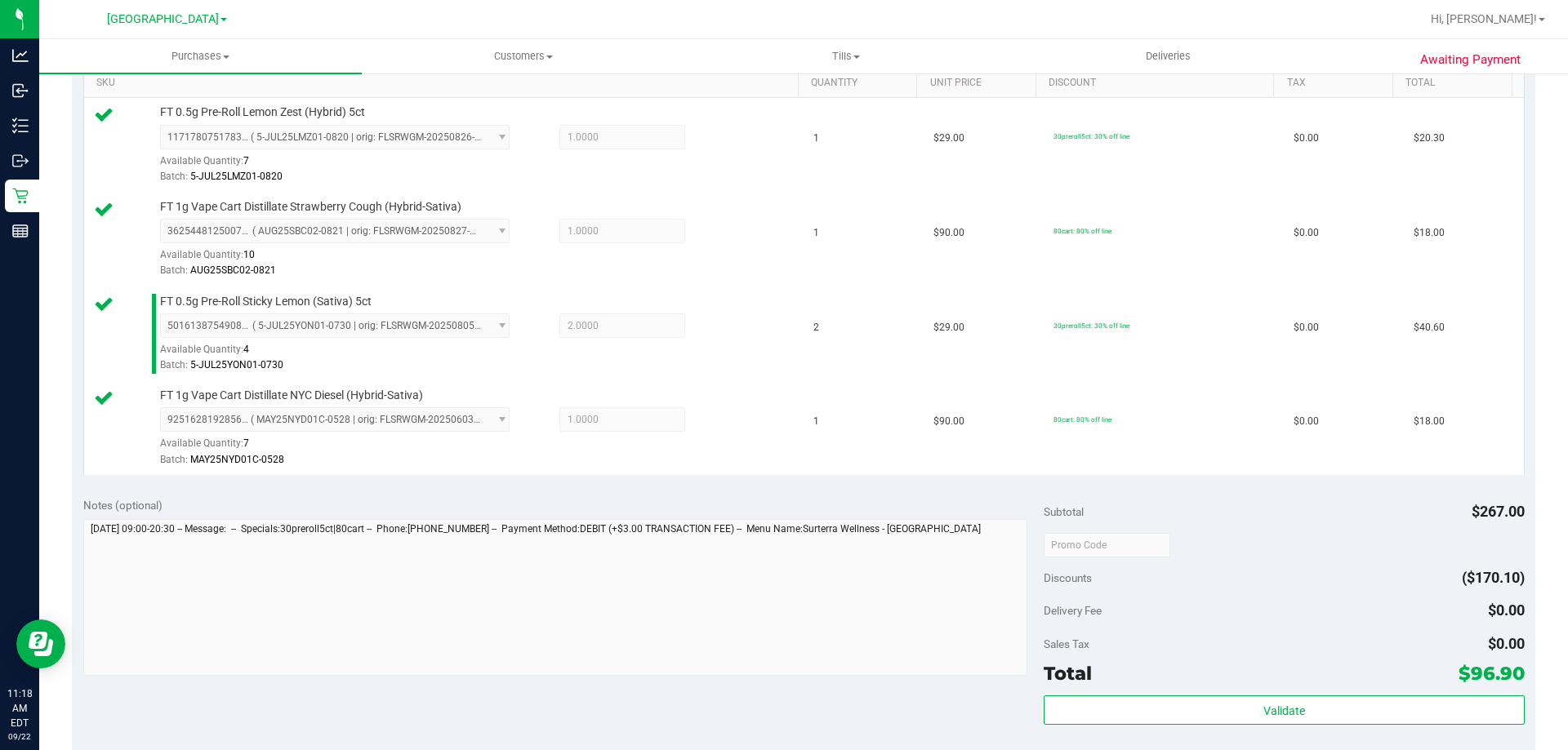
scroll to position [653, 0]
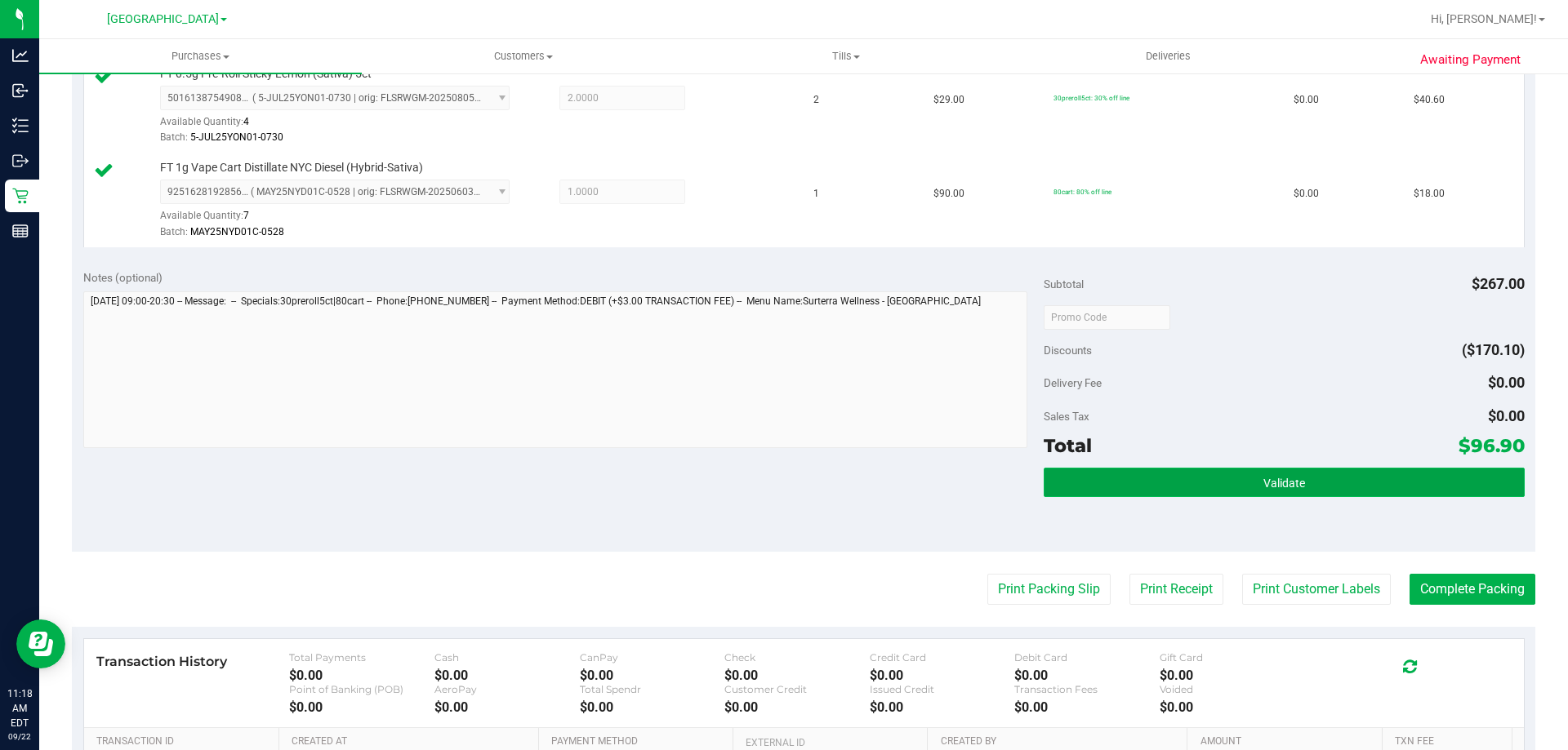
click at [1130, 482] on button "Validate" at bounding box center [1283, 483] width 480 height 30
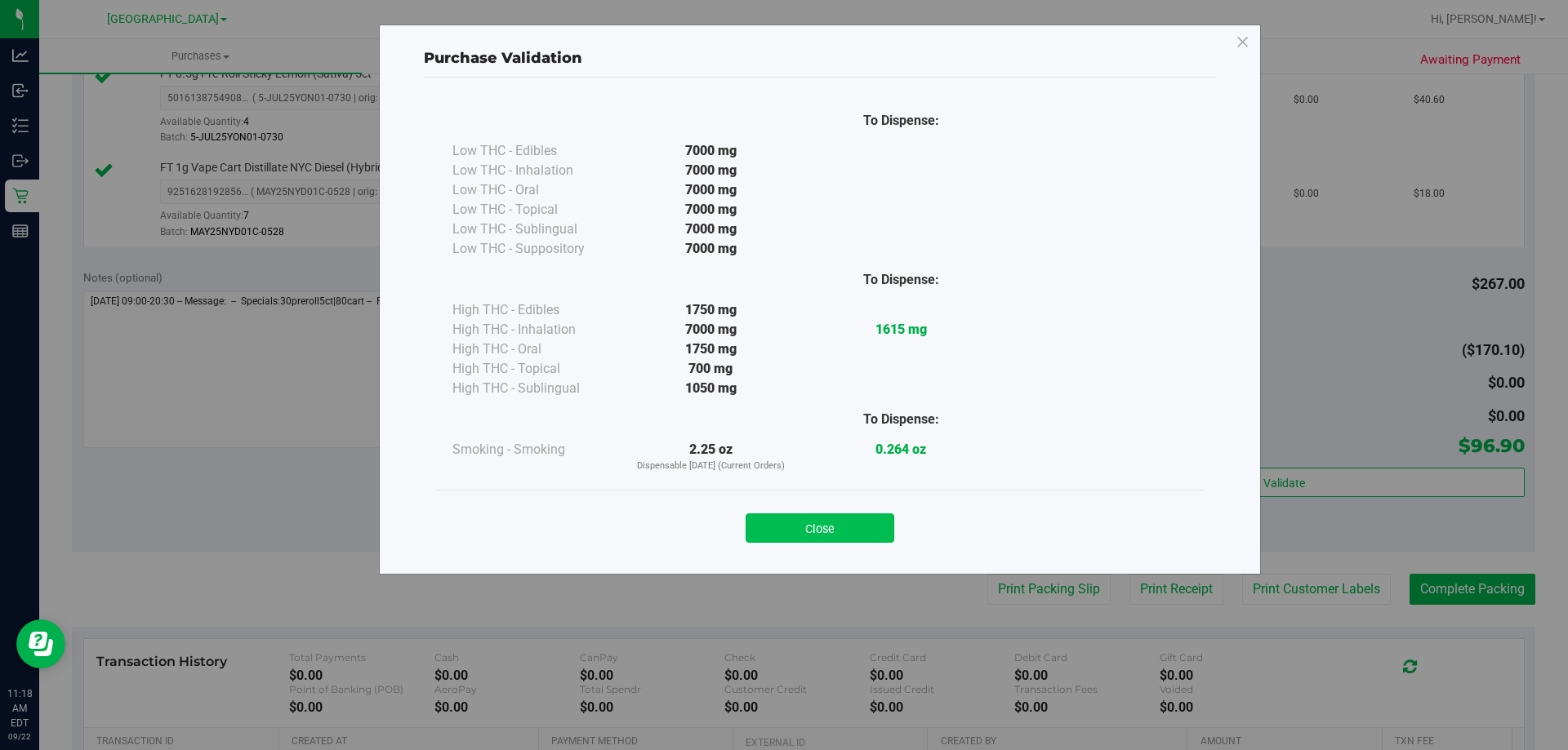
click at [854, 522] on button "Close" at bounding box center [820, 528] width 149 height 30
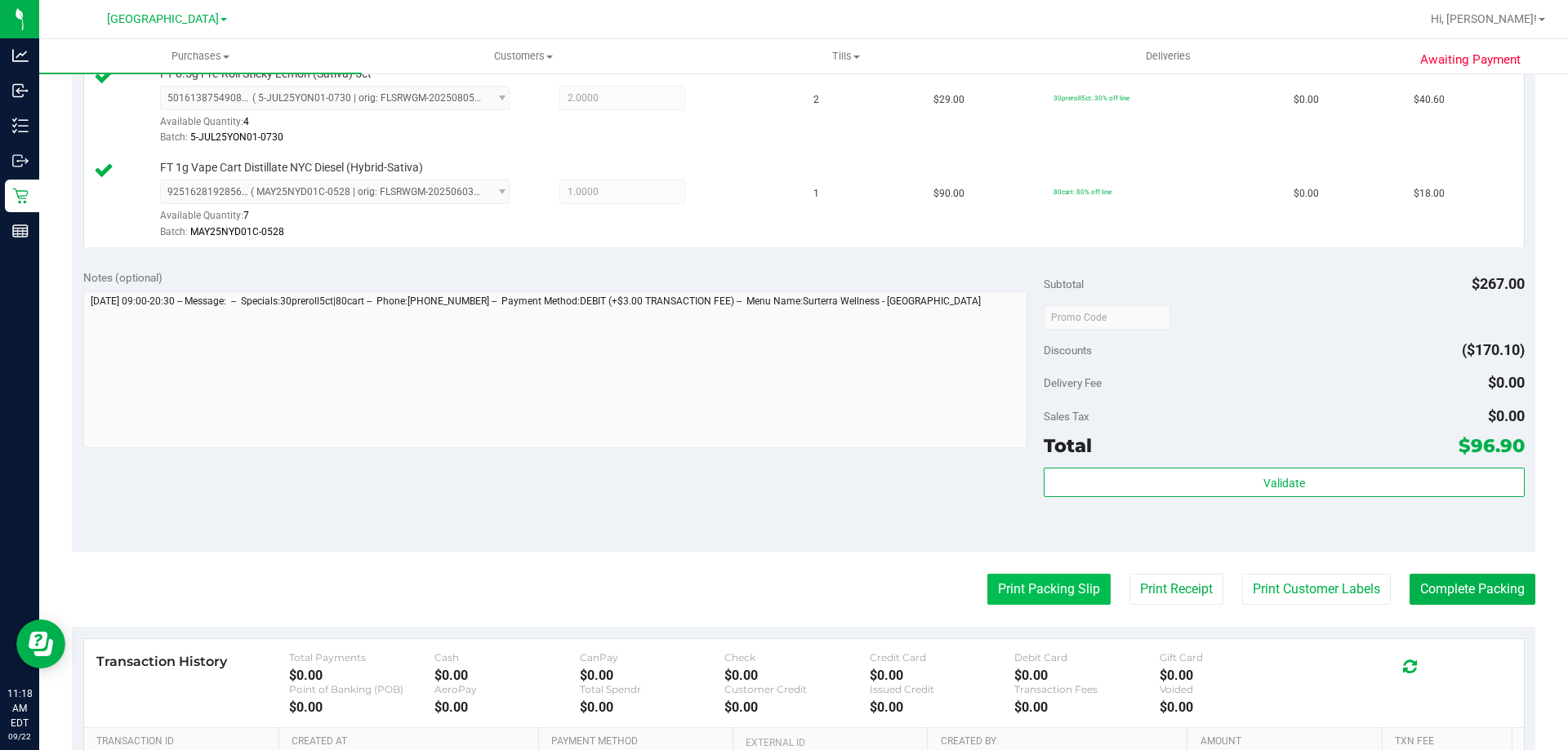
click at [995, 592] on button "Print Packing Slip" at bounding box center [1048, 589] width 123 height 31
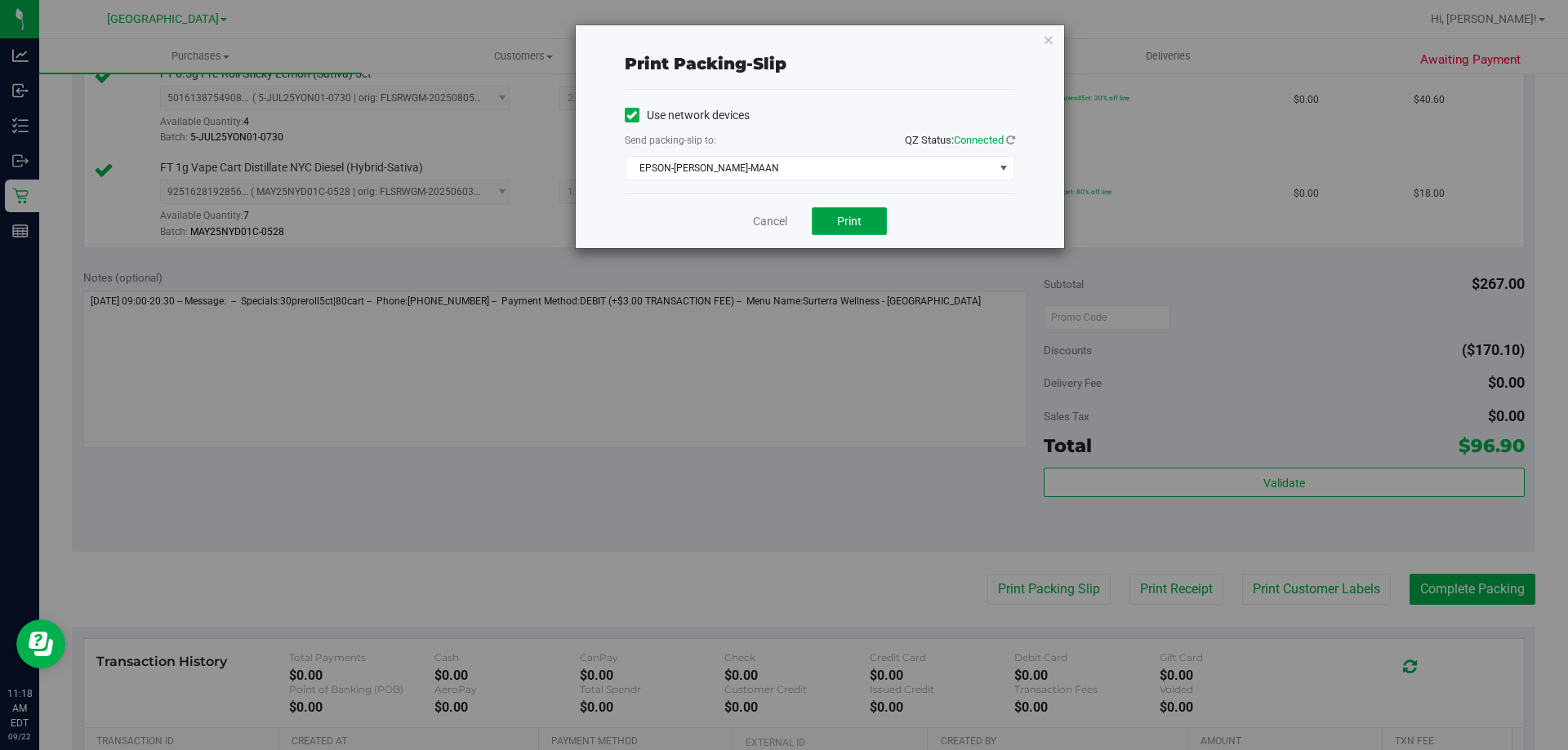
click at [838, 223] on span "Print" at bounding box center [848, 221] width 24 height 14
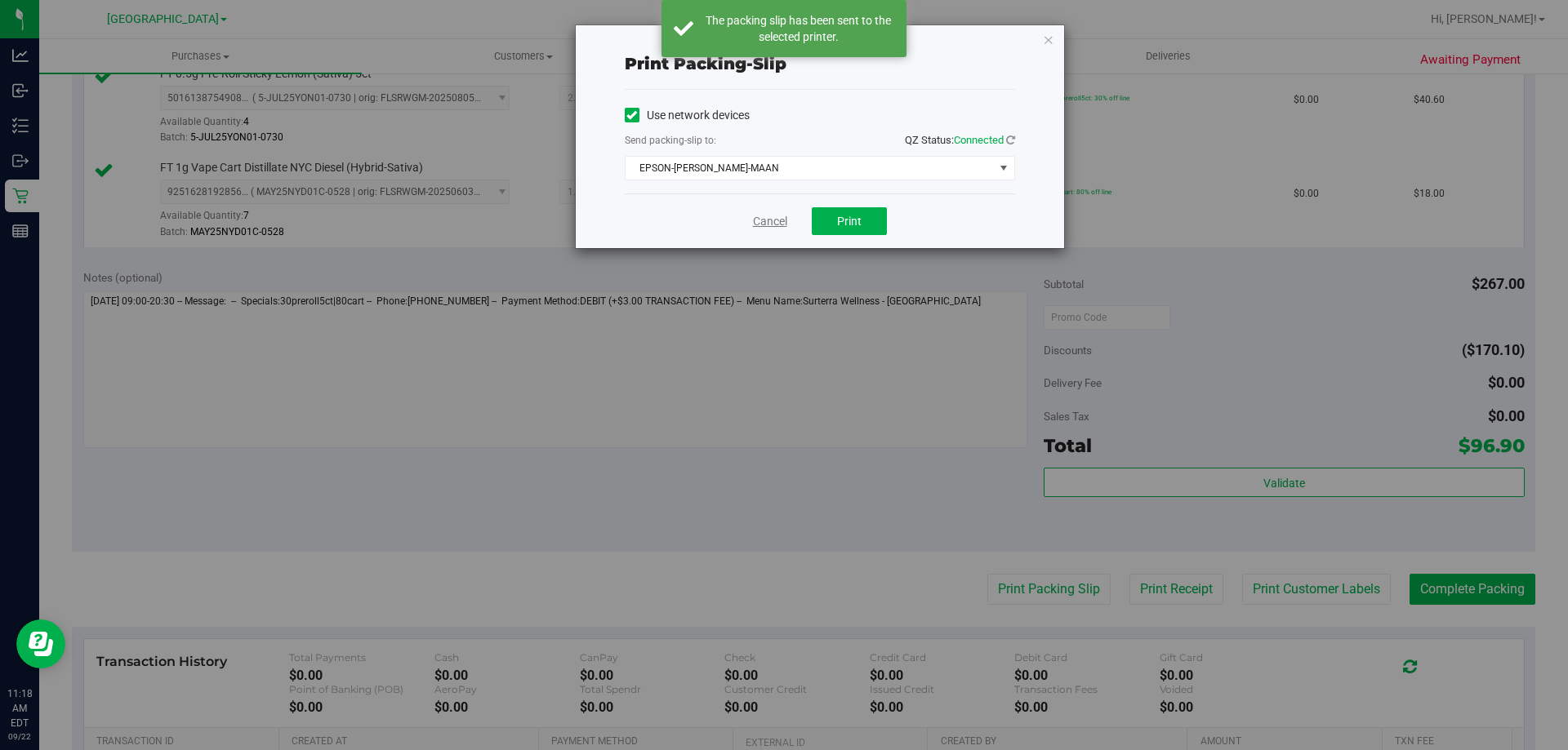
click at [775, 223] on link "Cancel" at bounding box center [770, 221] width 34 height 17
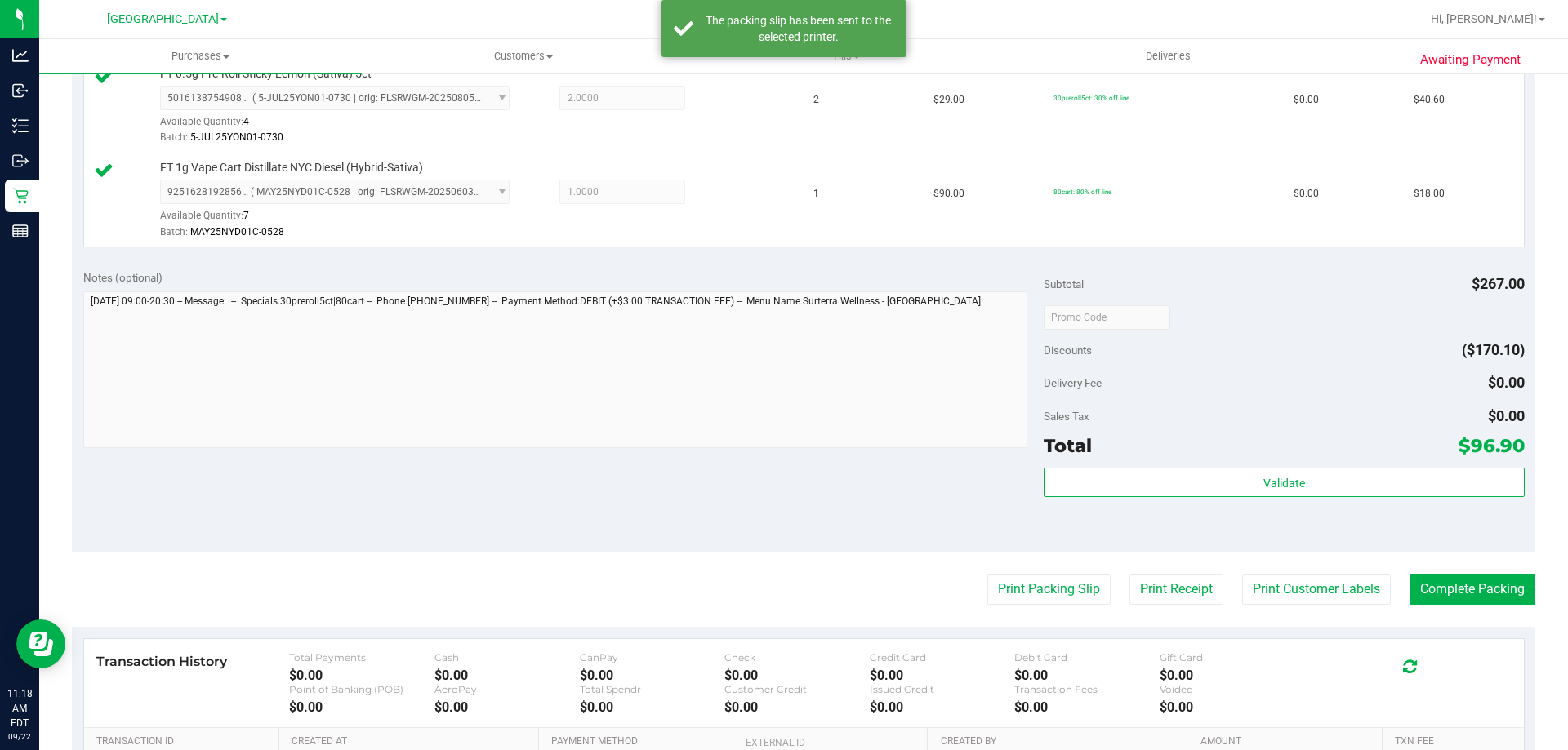
click at [1347, 499] on div "Validate" at bounding box center [1283, 505] width 480 height 74
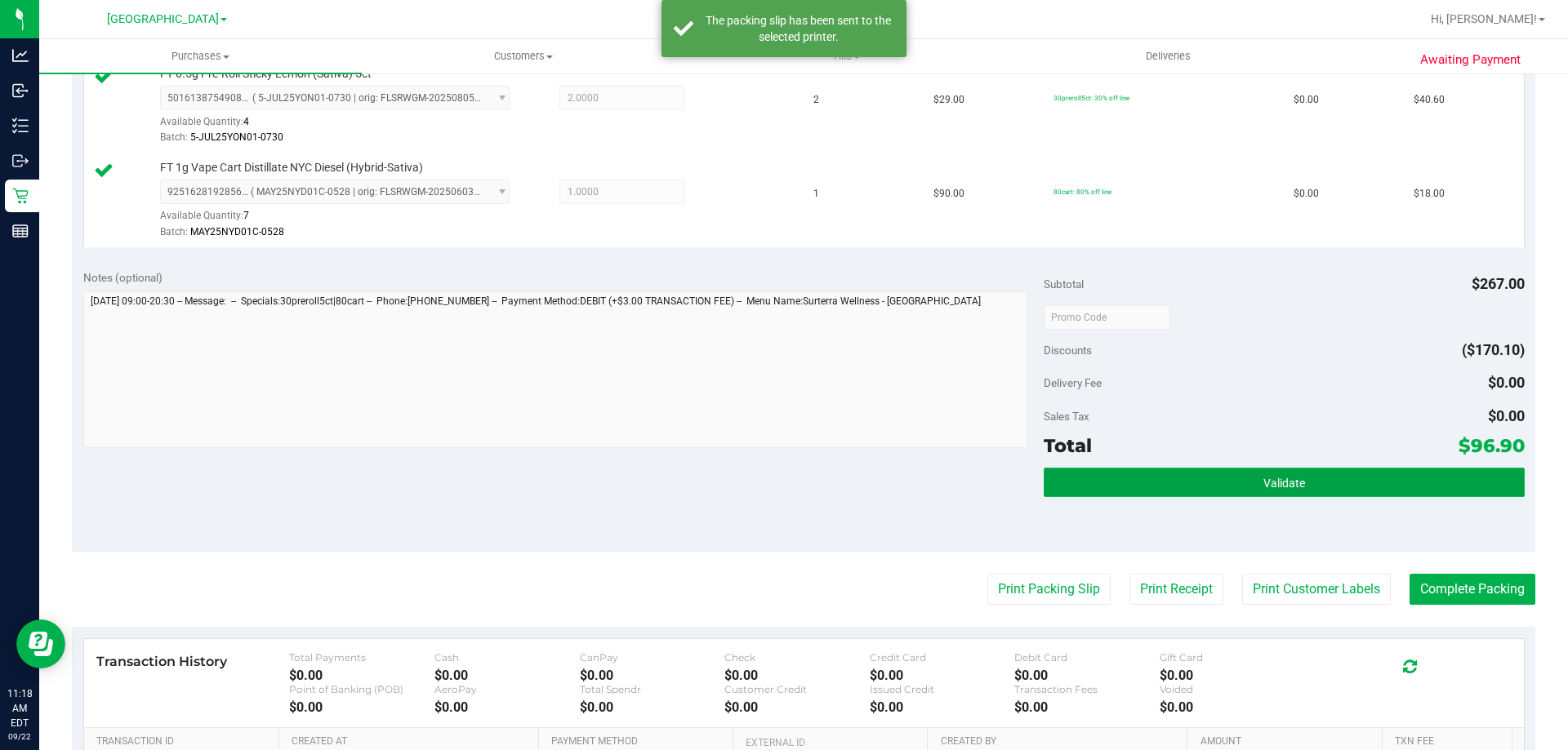
click at [1327, 481] on button "Validate" at bounding box center [1283, 483] width 480 height 30
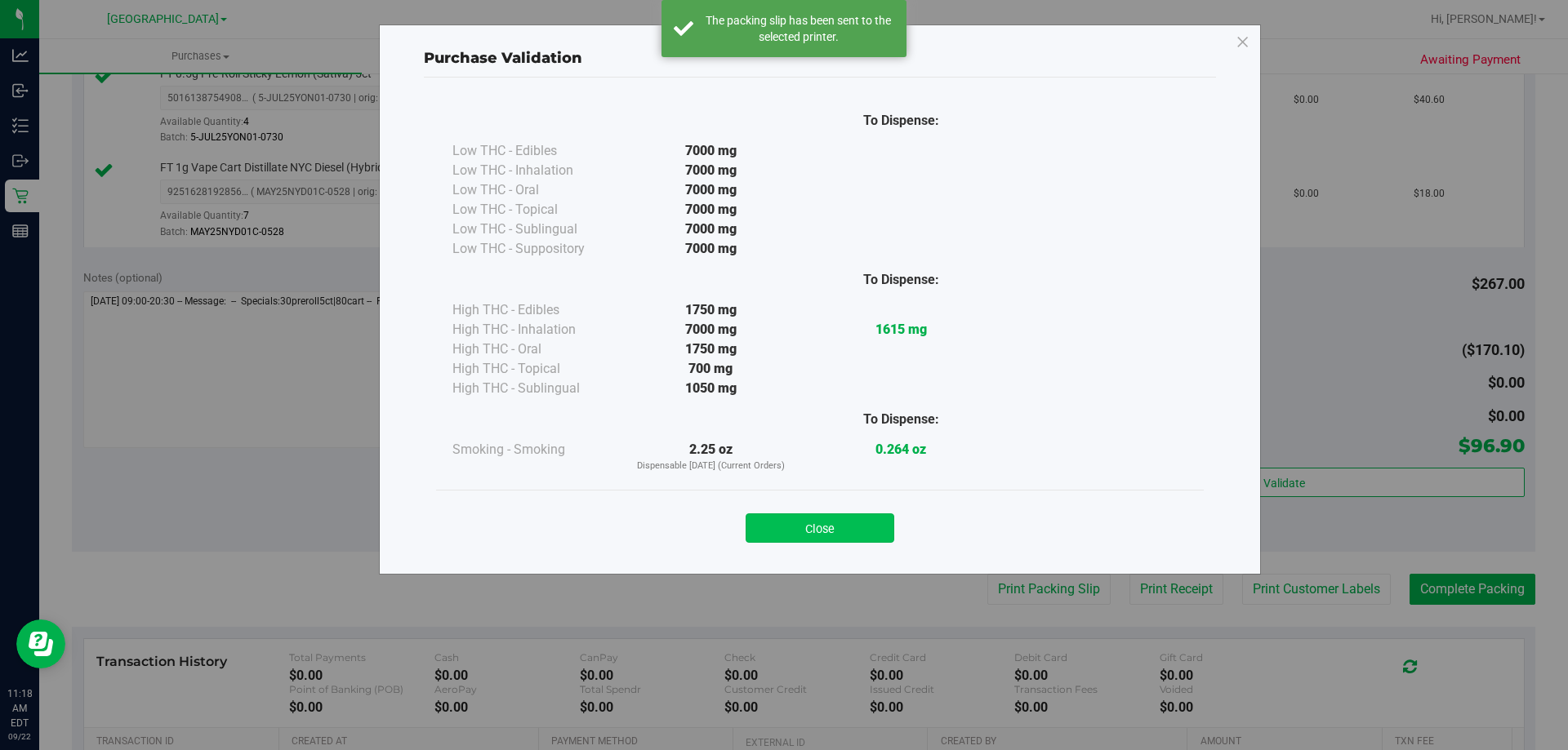
drag, startPoint x: 847, startPoint y: 520, endPoint x: 1451, endPoint y: 610, distance: 610.7
click at [857, 520] on button "Close" at bounding box center [820, 528] width 149 height 30
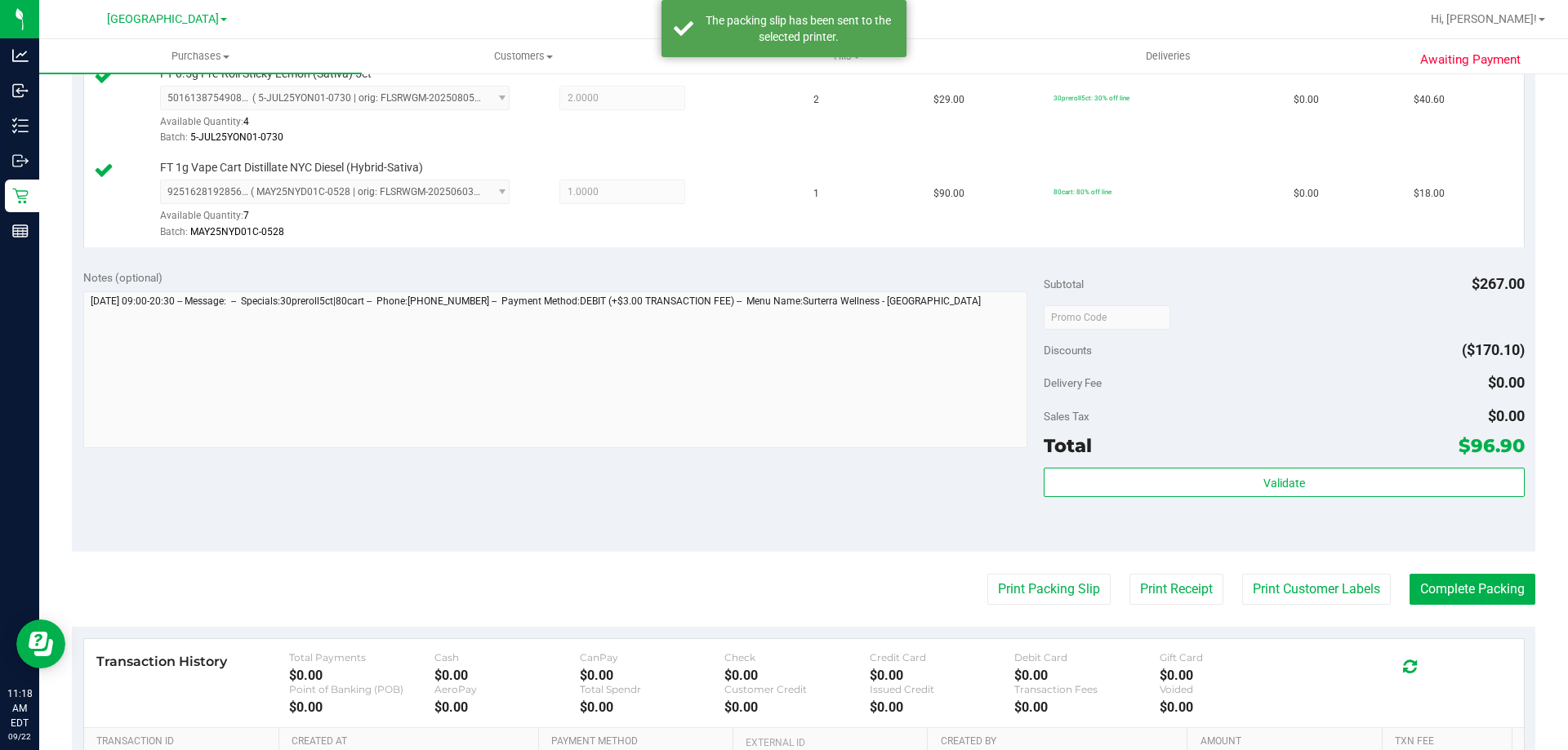
click at [1445, 571] on purchase-details "Back Edit Purchase Cancel Purchase View Profile # 11987739 BioTrack ID: - Submi…" at bounding box center [803, 184] width 1464 height 1497
click at [1449, 581] on button "Complete Packing" at bounding box center [1473, 589] width 126 height 31
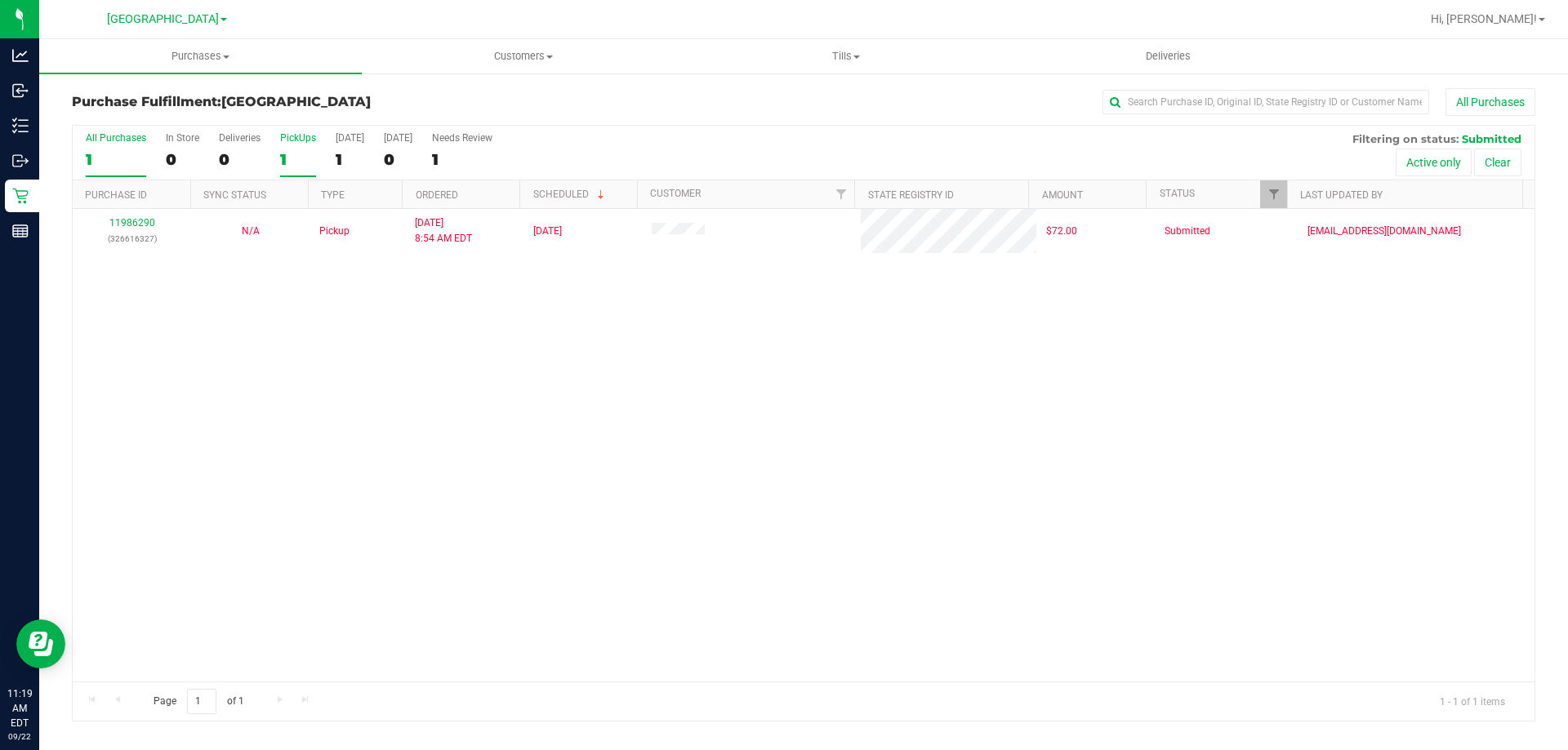
click at [311, 149] on label "PickUps 1" at bounding box center [298, 155] width 36 height 45
click at [0, 0] on input "PickUps 1" at bounding box center [0, 0] width 0 height 0
click at [286, 172] on label "PickUps 1" at bounding box center [298, 155] width 36 height 45
click at [0, 0] on input "PickUps 1" at bounding box center [0, 0] width 0 height 0
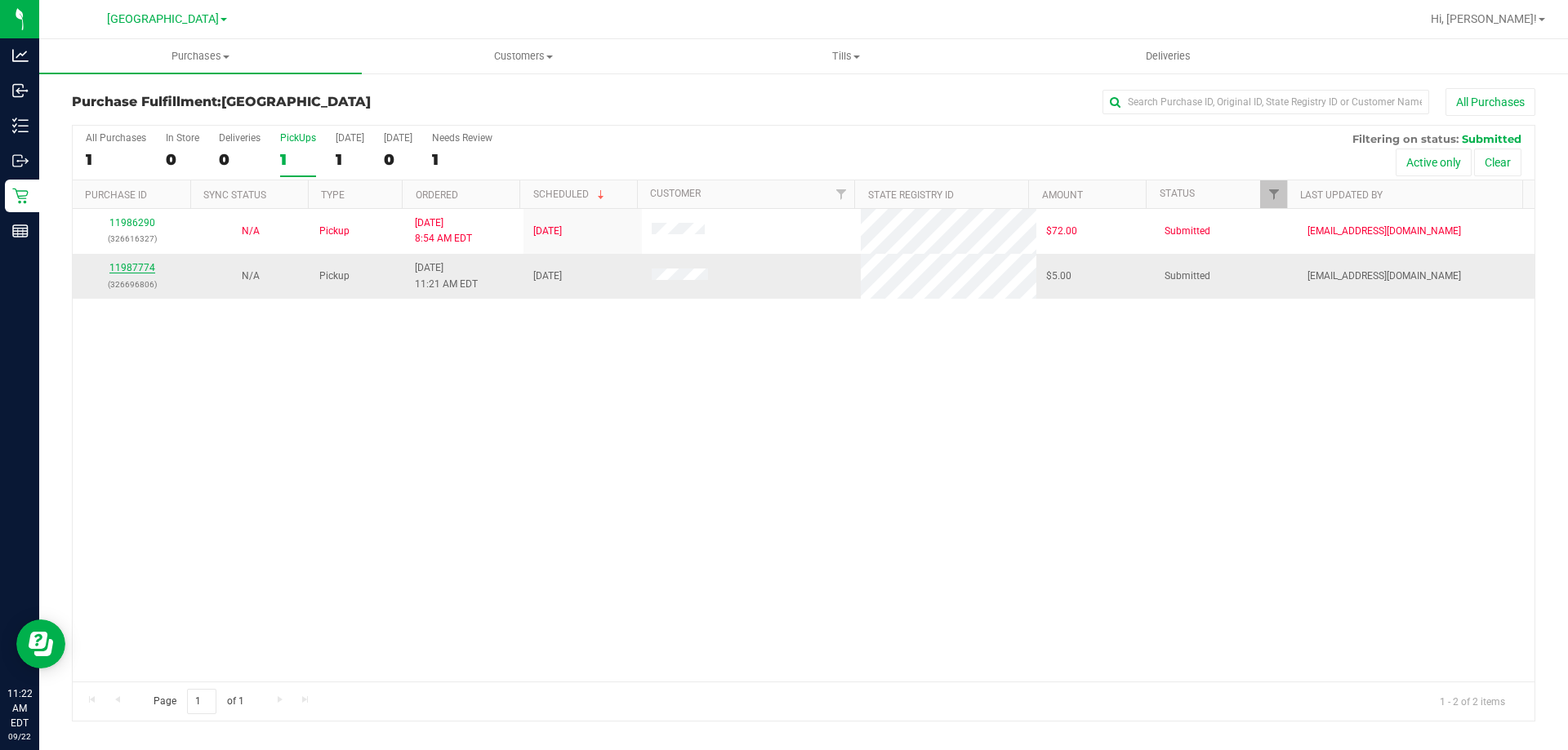
click at [127, 263] on link "11987774" at bounding box center [132, 267] width 46 height 12
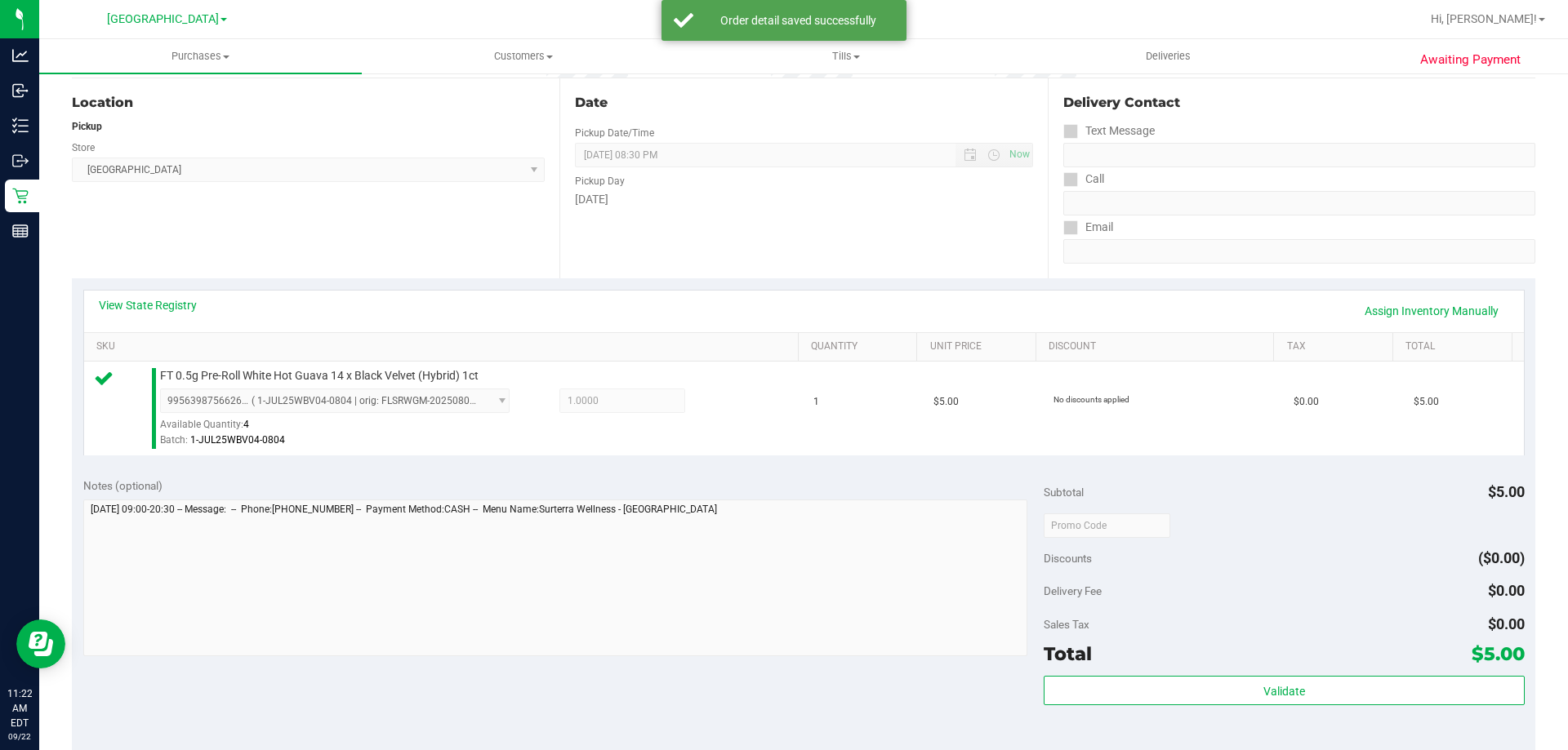
scroll to position [408, 0]
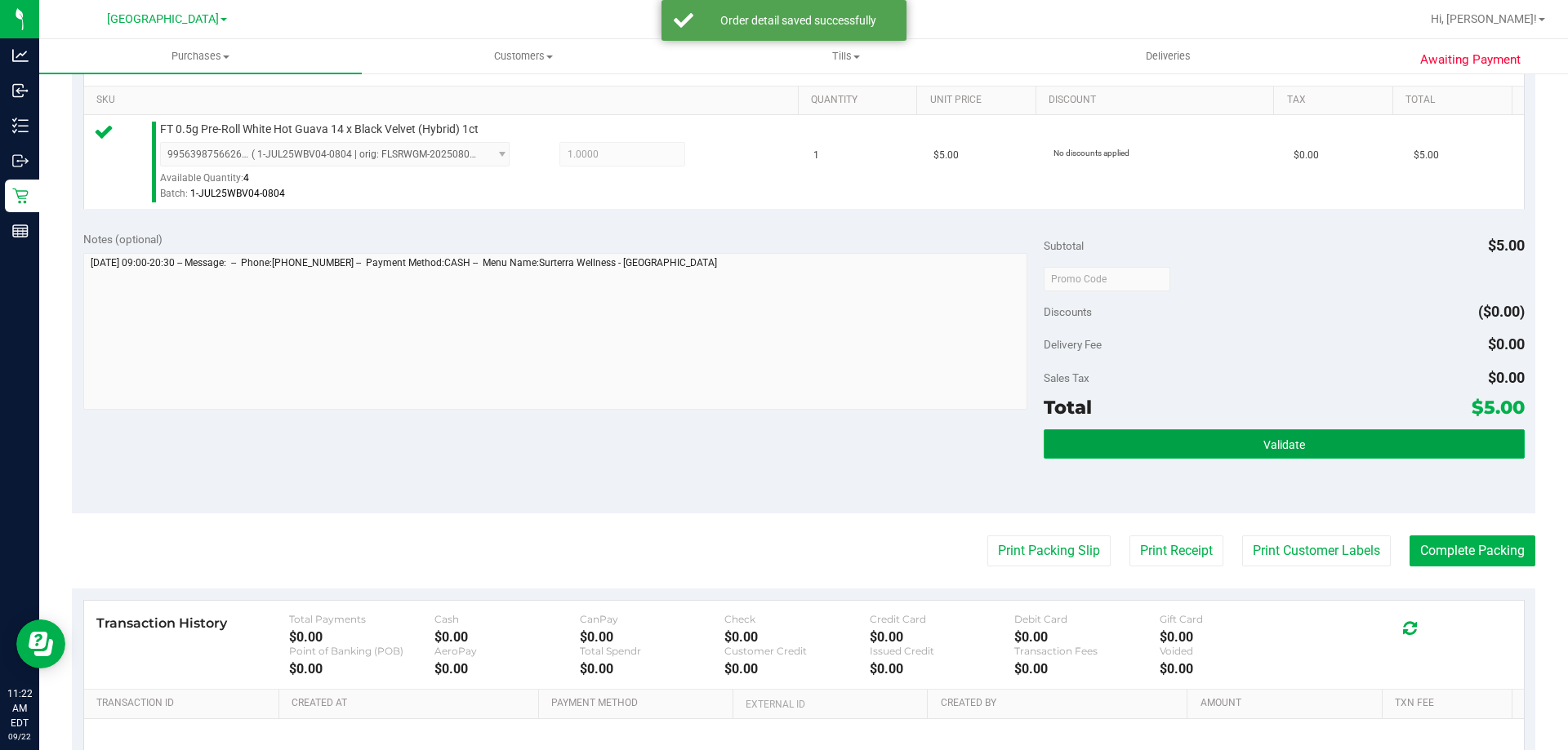
click at [1084, 458] on button "Validate" at bounding box center [1283, 444] width 480 height 30
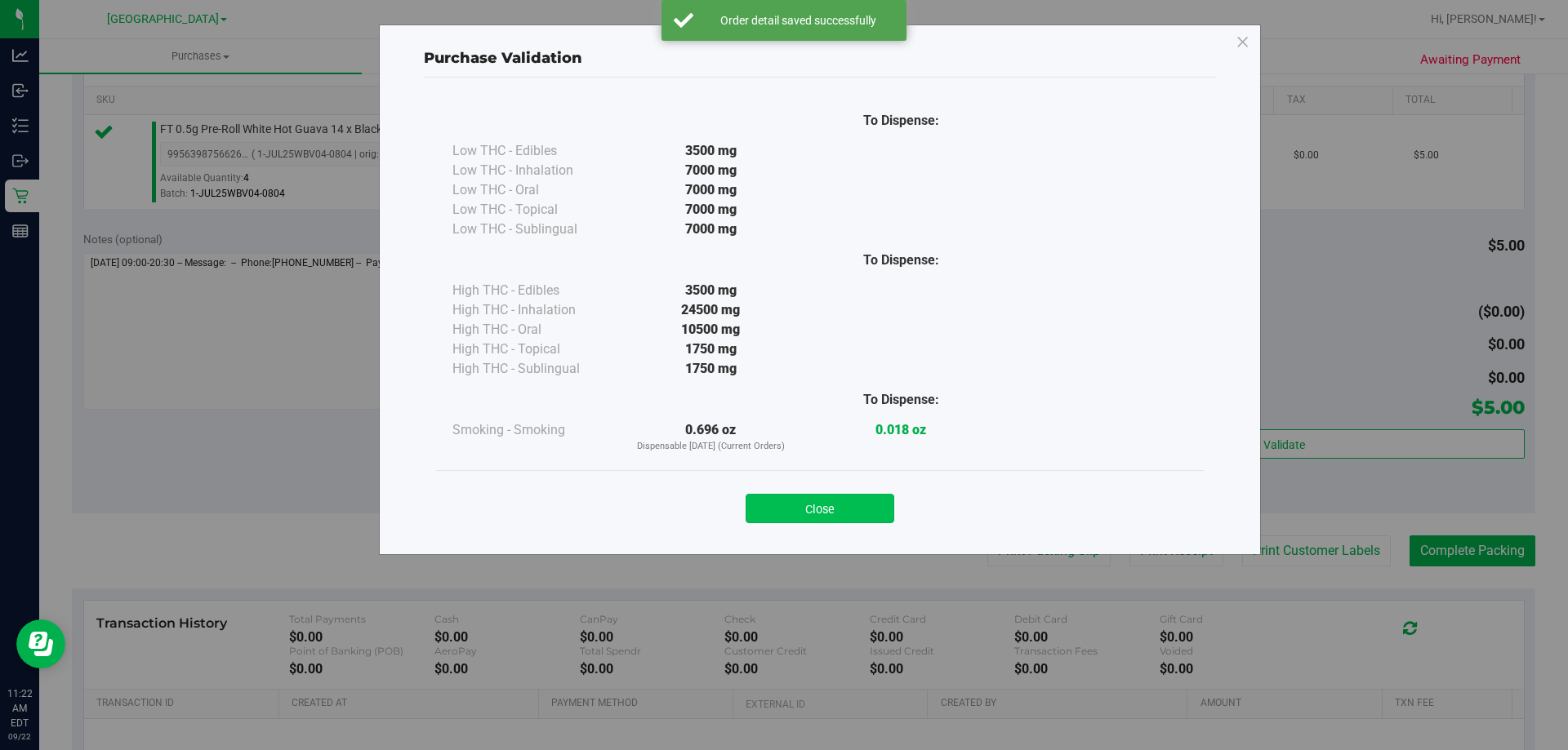
click at [843, 497] on button "Close" at bounding box center [820, 509] width 149 height 30
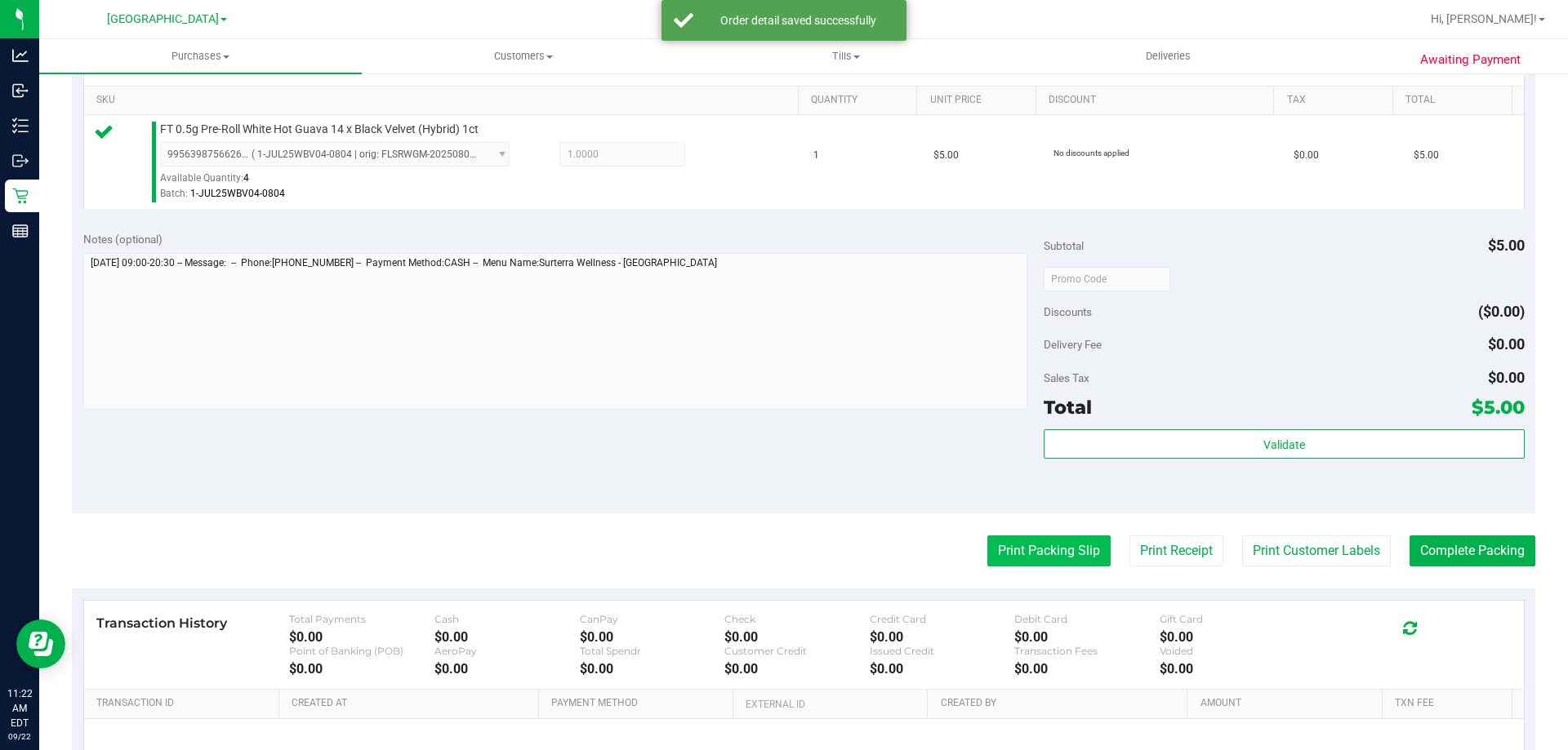
click at [987, 544] on button "Print Packing Slip" at bounding box center [1048, 551] width 123 height 31
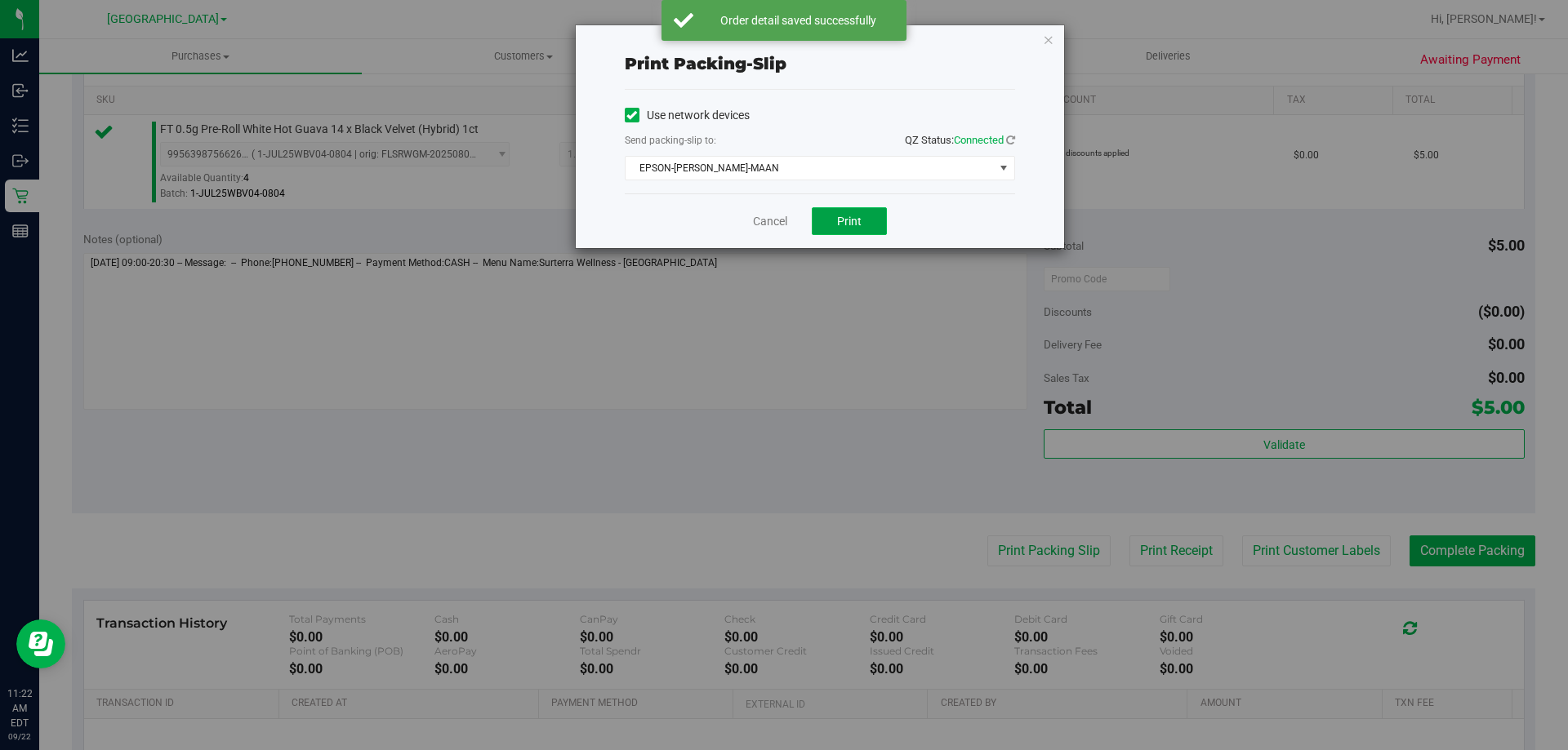
click at [848, 224] on span "Print" at bounding box center [848, 221] width 24 height 14
click at [760, 223] on link "Cancel" at bounding box center [770, 221] width 34 height 17
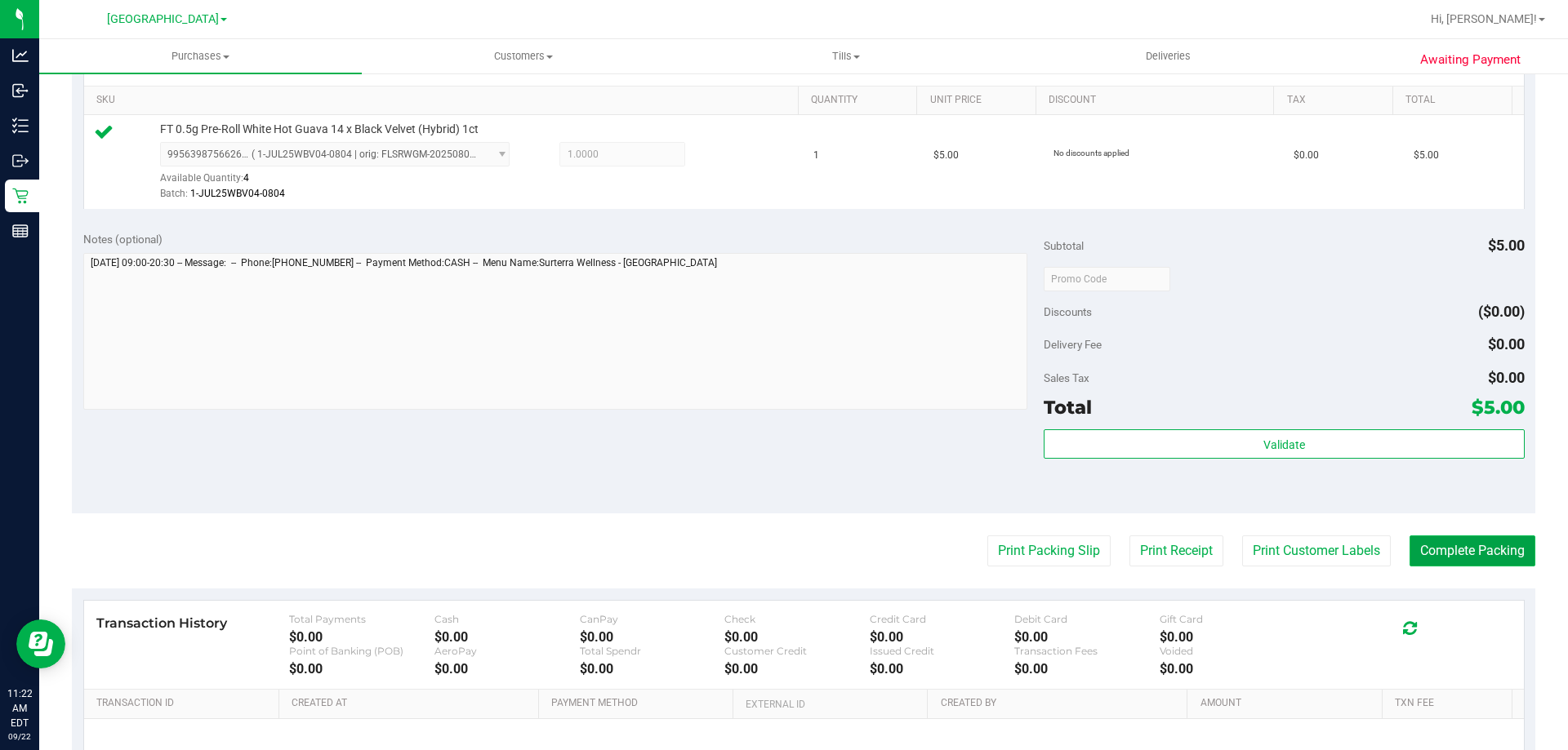
click at [1460, 547] on button "Complete Packing" at bounding box center [1473, 551] width 126 height 31
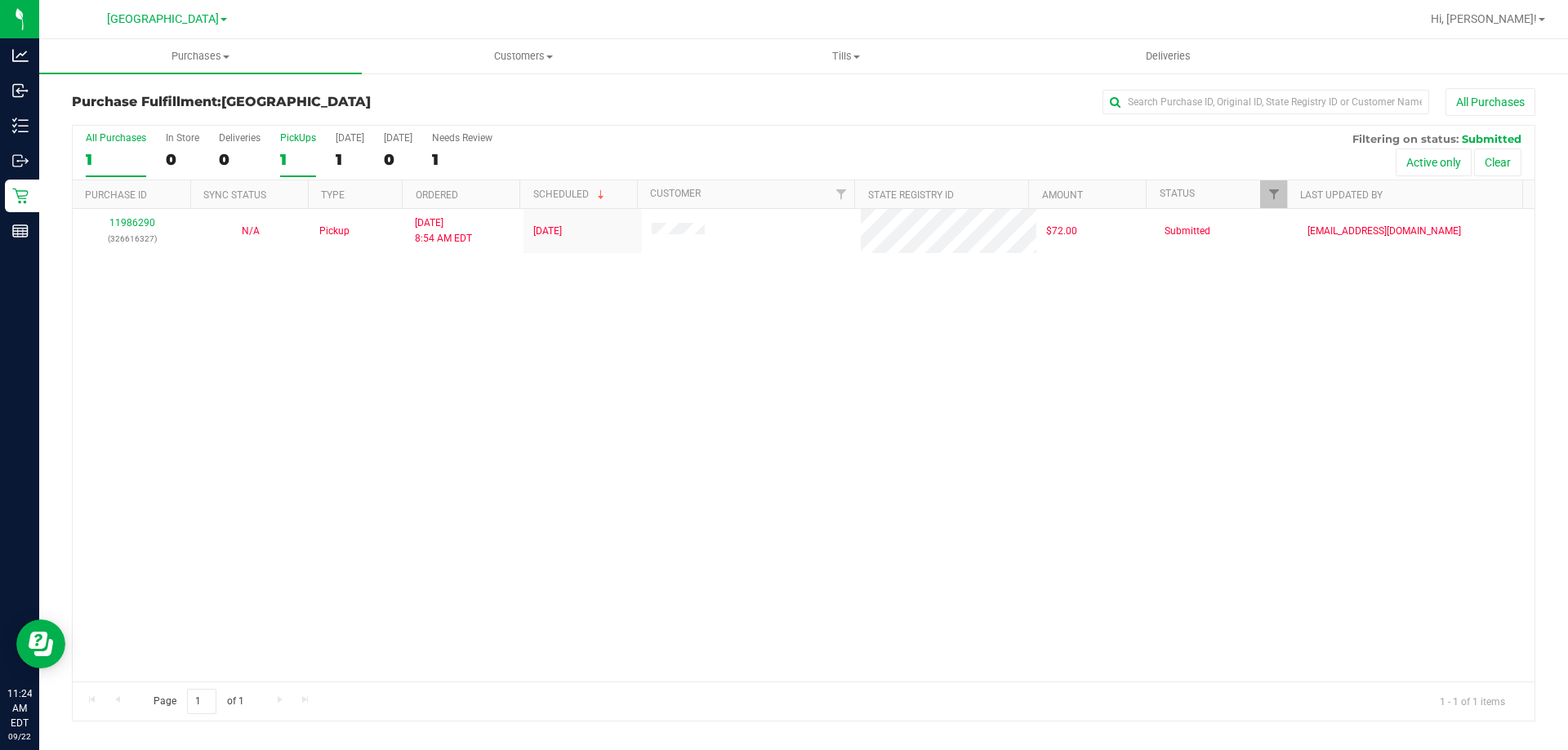
click at [301, 153] on div "1" at bounding box center [298, 159] width 36 height 19
click at [0, 0] on input "PickUps 1" at bounding box center [0, 0] width 0 height 0
click at [320, 155] on div "All Purchases 1 In Store 0 Deliveries 0 PickUps 1 Today 1 Tomorrow 0 Needs Revi…" at bounding box center [803, 153] width 1462 height 55
click at [302, 155] on div "1" at bounding box center [298, 159] width 36 height 19
click at [0, 0] on input "PickUps 1" at bounding box center [0, 0] width 0 height 0
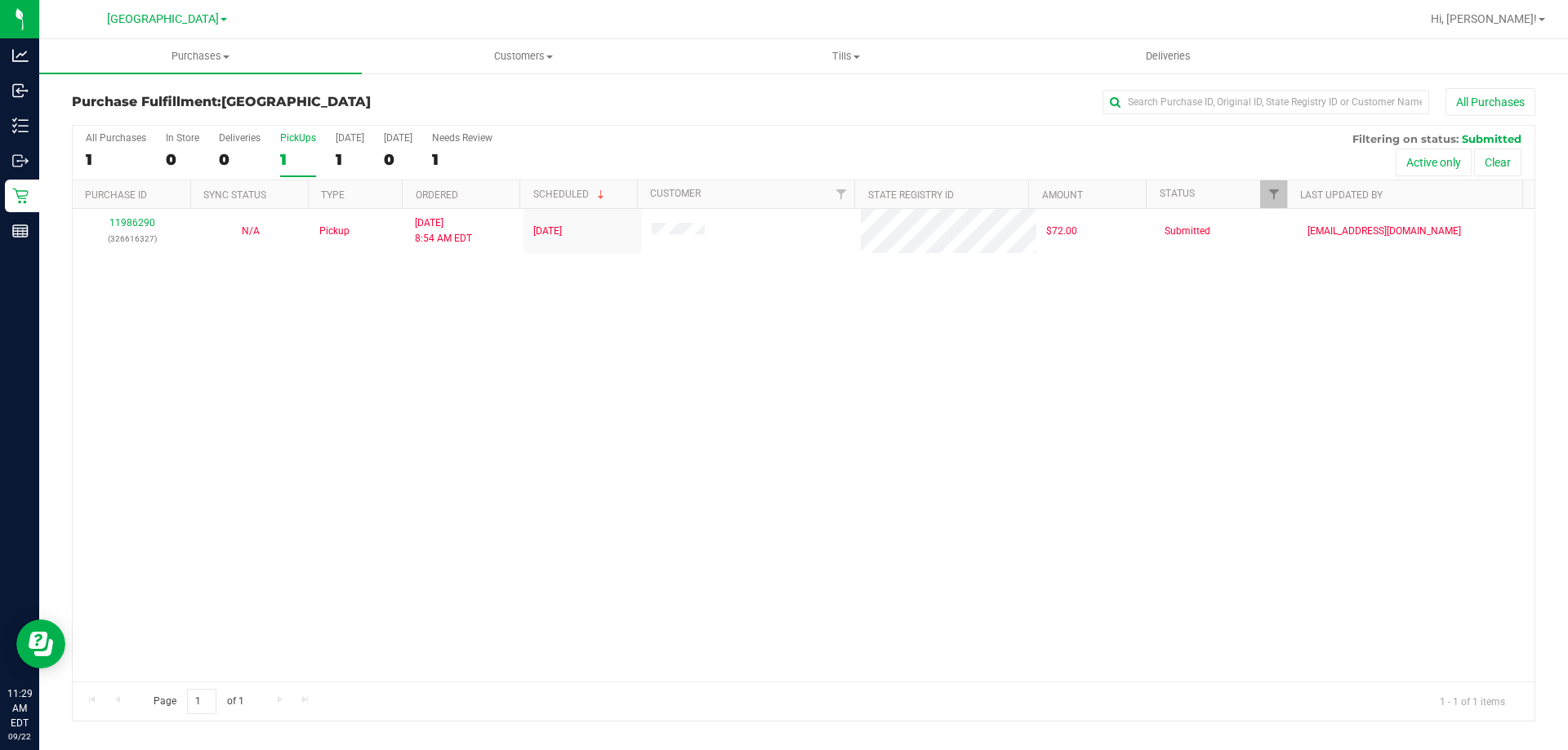
click at [303, 144] on label "PickUps 1" at bounding box center [298, 155] width 36 height 45
click at [0, 0] on input "PickUps 1" at bounding box center [0, 0] width 0 height 0
click at [300, 160] on div "1" at bounding box center [298, 159] width 36 height 19
click at [0, 0] on input "PickUps 1" at bounding box center [0, 0] width 0 height 0
click at [295, 148] on label "PickUps 1" at bounding box center [298, 155] width 36 height 45
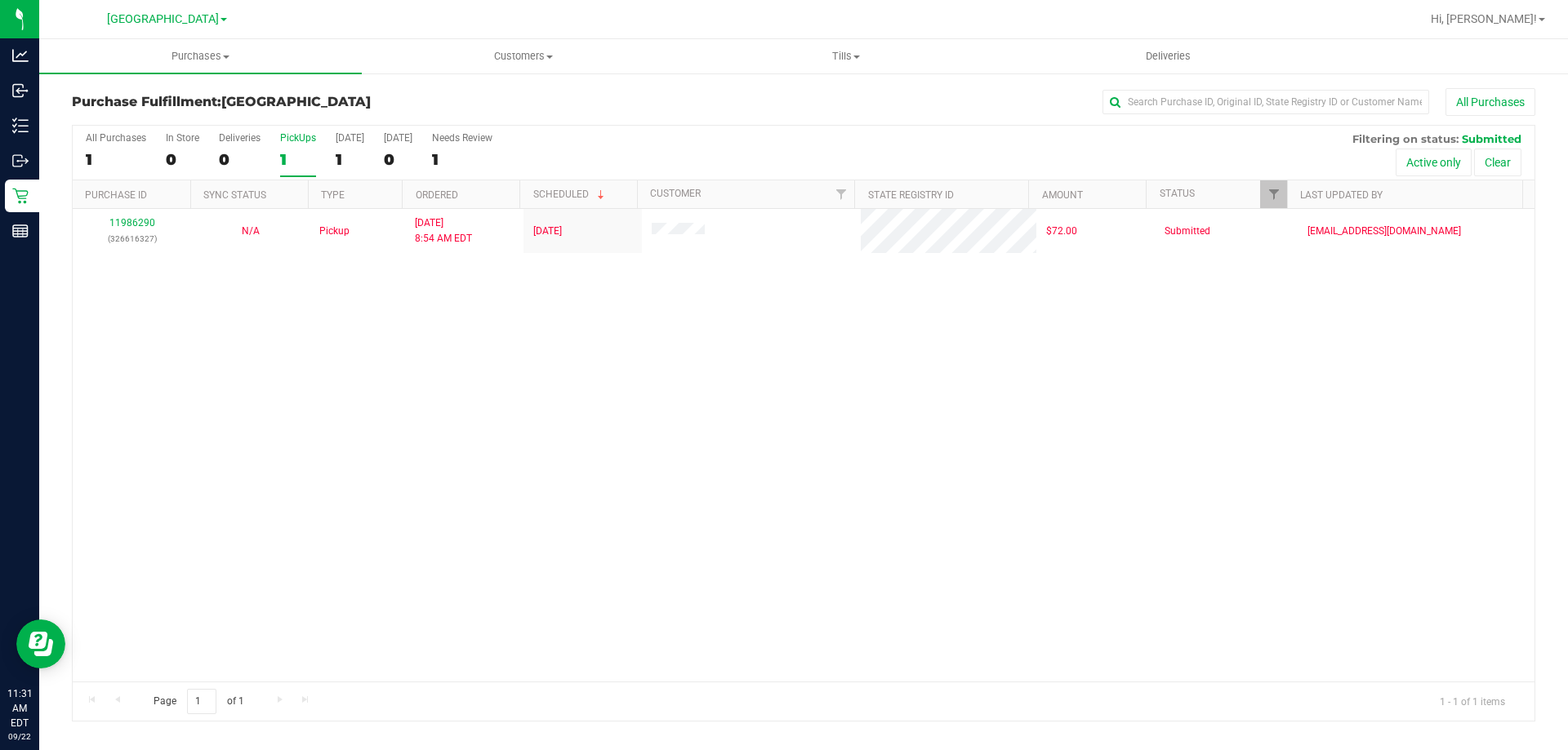
click at [0, 0] on input "PickUps 1" at bounding box center [0, 0] width 0 height 0
click at [305, 155] on div "1" at bounding box center [298, 159] width 36 height 19
click at [0, 0] on input "PickUps 1" at bounding box center [0, 0] width 0 height 0
drag, startPoint x: 309, startPoint y: 172, endPoint x: 304, endPoint y: 164, distance: 9.4
click at [307, 172] on div "All Purchases 1 In Store 0 Deliveries 0 PickUps 1 Today 1 Tomorrow 0 Needs Revi…" at bounding box center [803, 153] width 1462 height 55
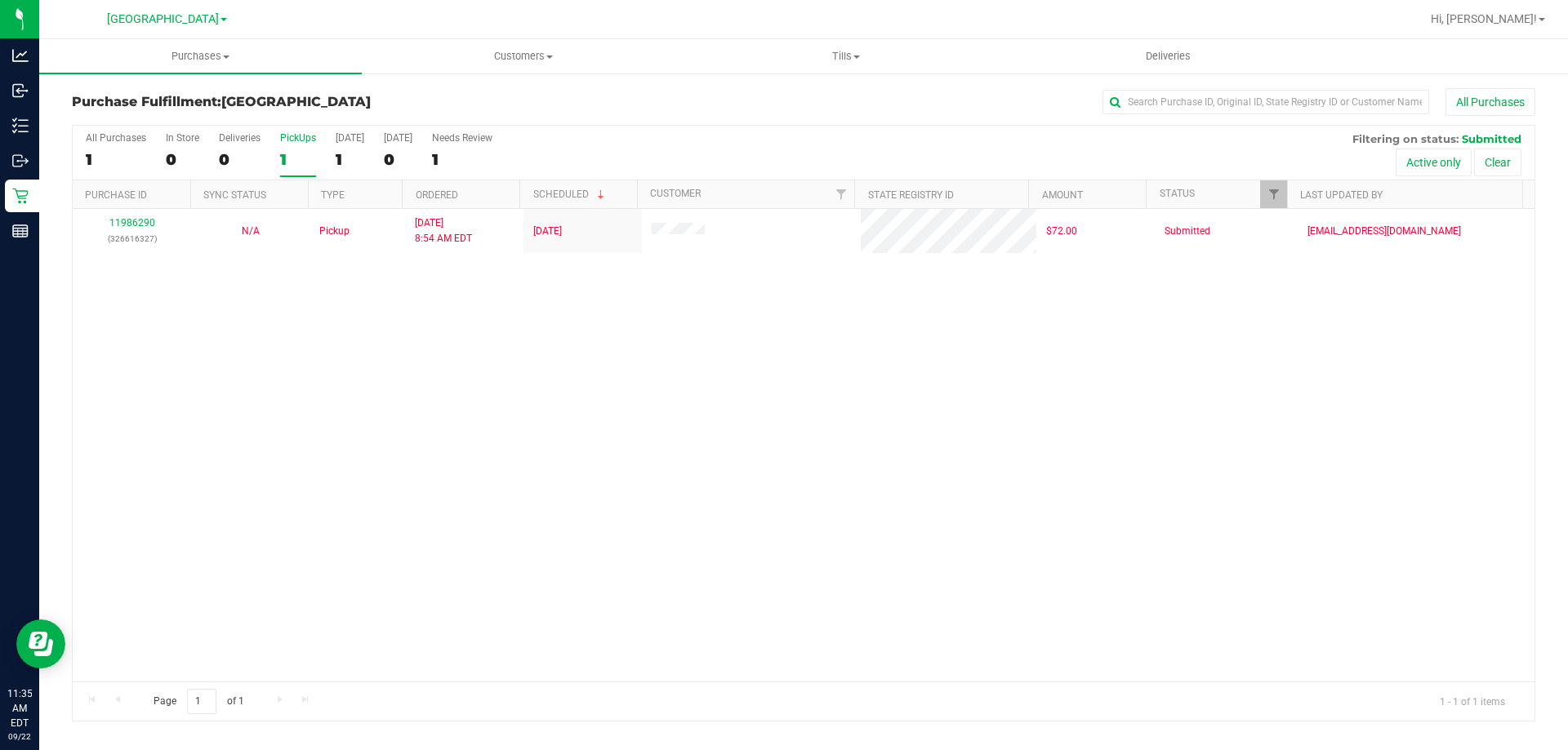
click at [304, 164] on div "1" at bounding box center [298, 159] width 36 height 19
click at [0, 0] on input "PickUps 1" at bounding box center [0, 0] width 0 height 0
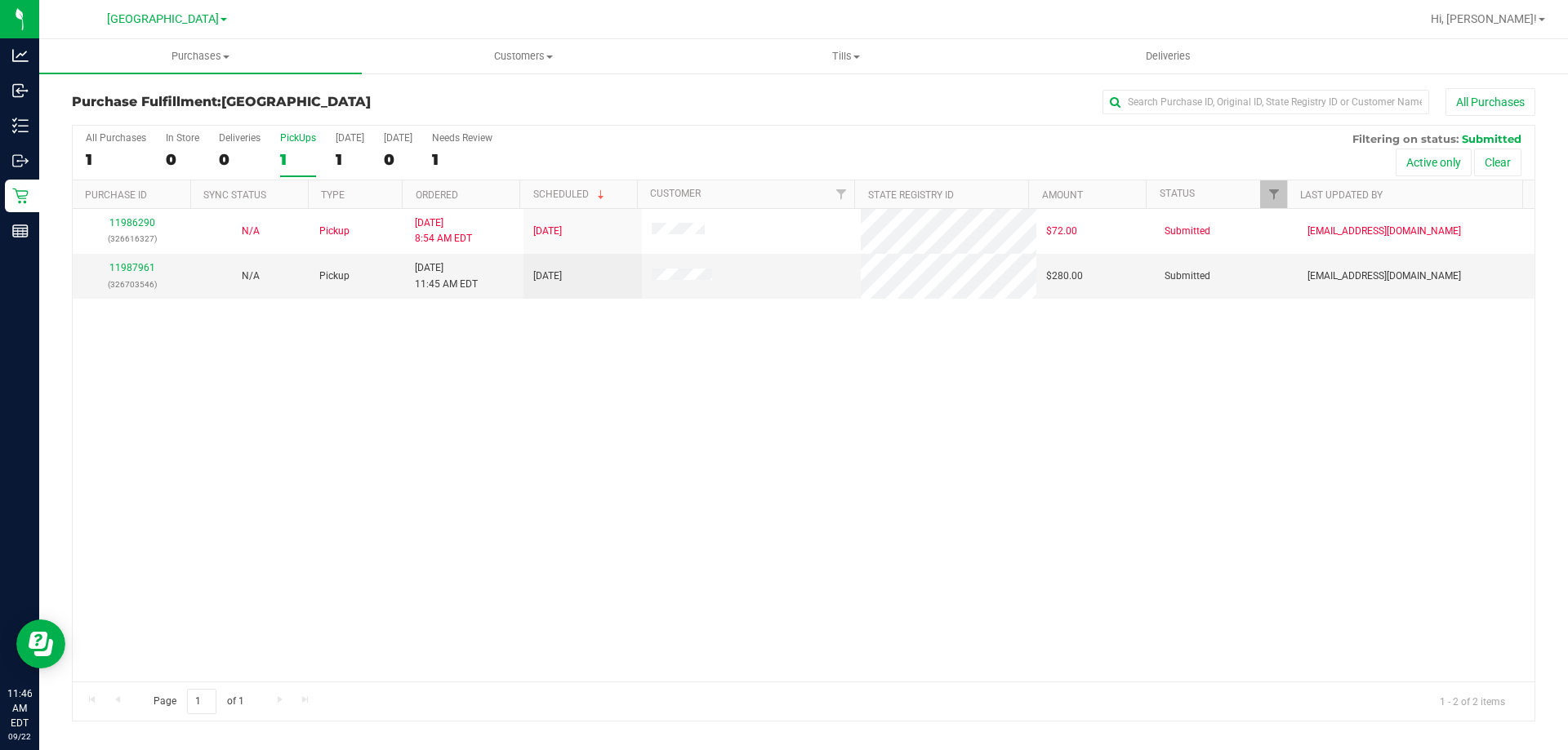
click at [304, 158] on div "1" at bounding box center [298, 159] width 36 height 19
click at [0, 0] on input "PickUps 1" at bounding box center [0, 0] width 0 height 0
click at [144, 269] on link "11987961" at bounding box center [132, 267] width 46 height 12
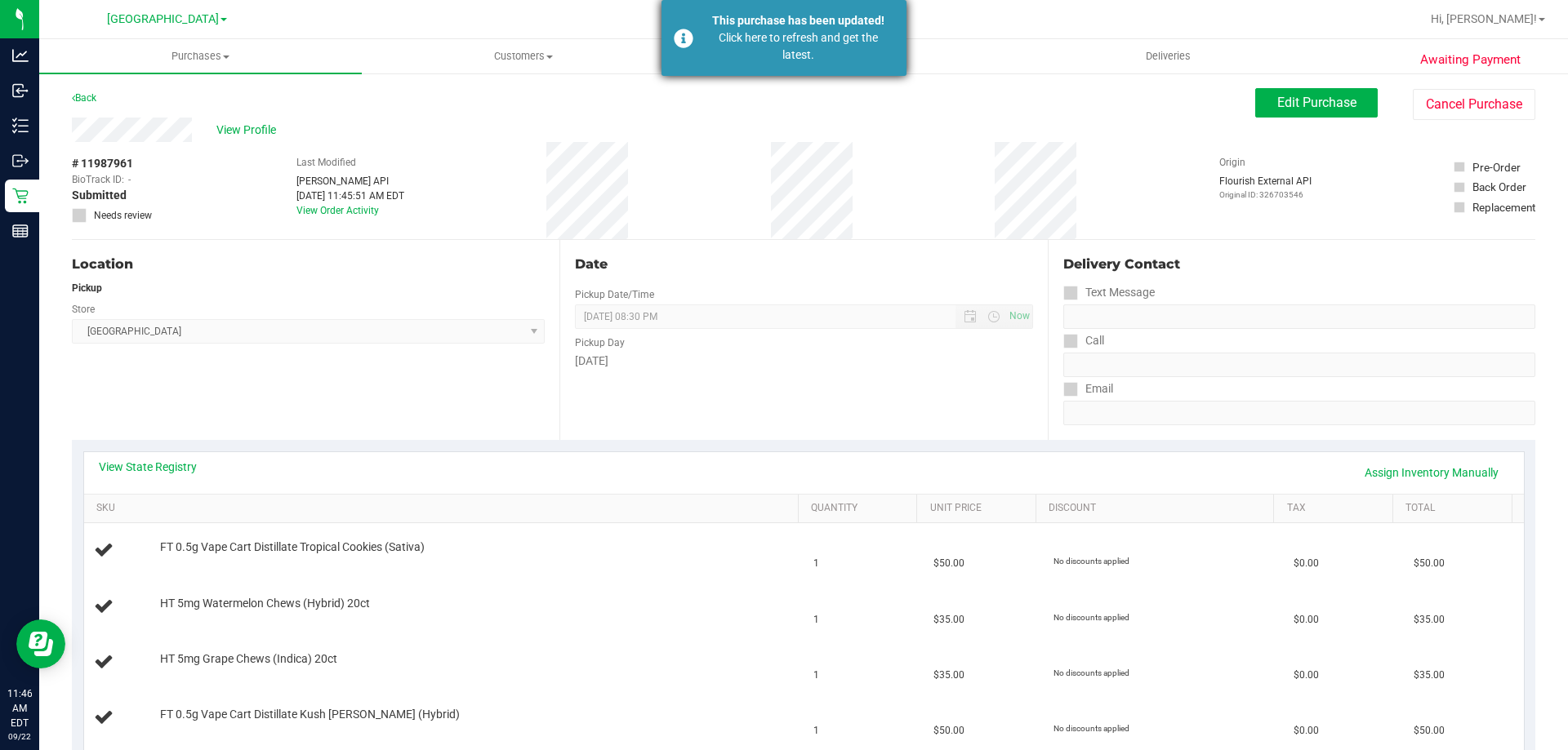
click at [831, 29] on div "This purchase has been updated!" at bounding box center [798, 21] width 192 height 17
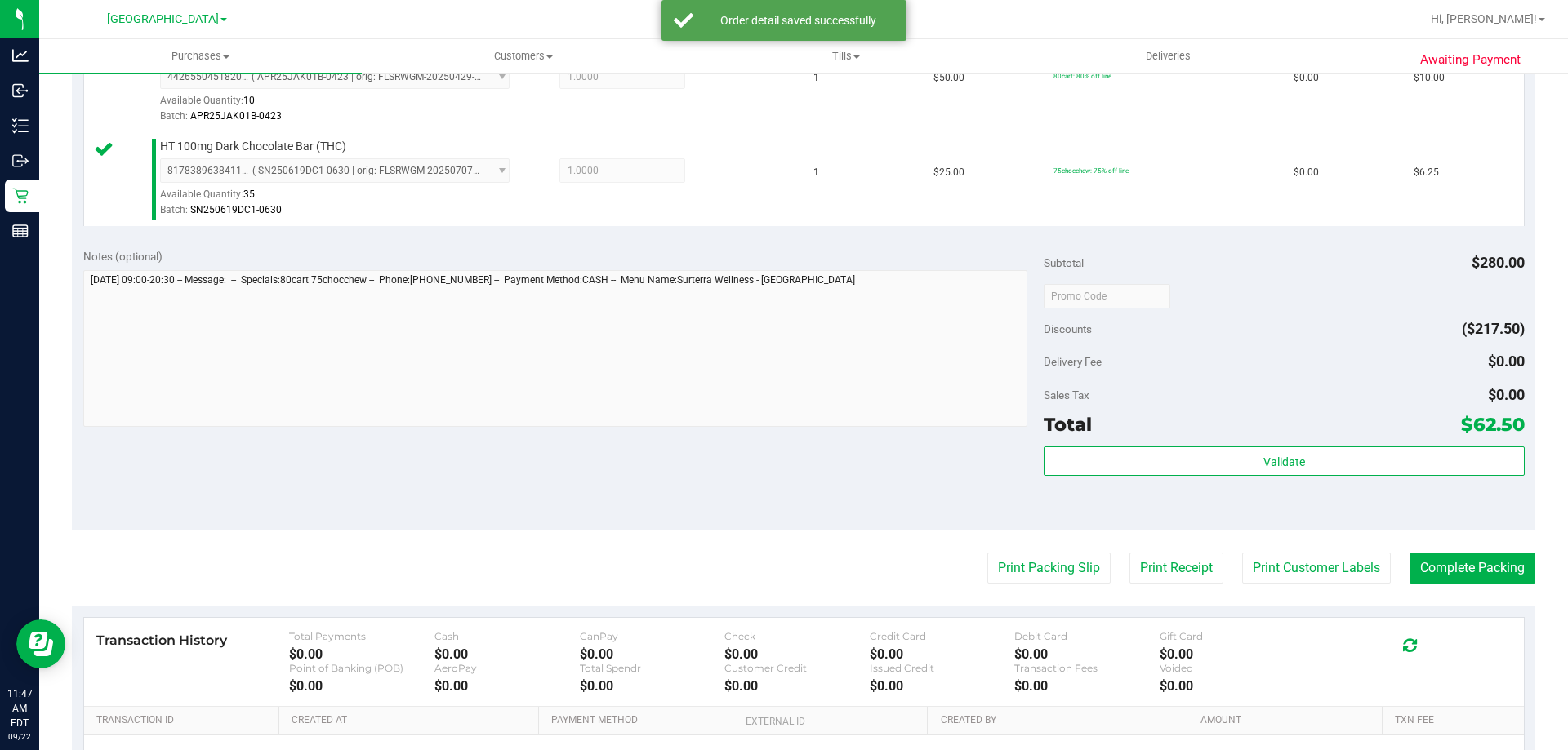
scroll to position [1037, 0]
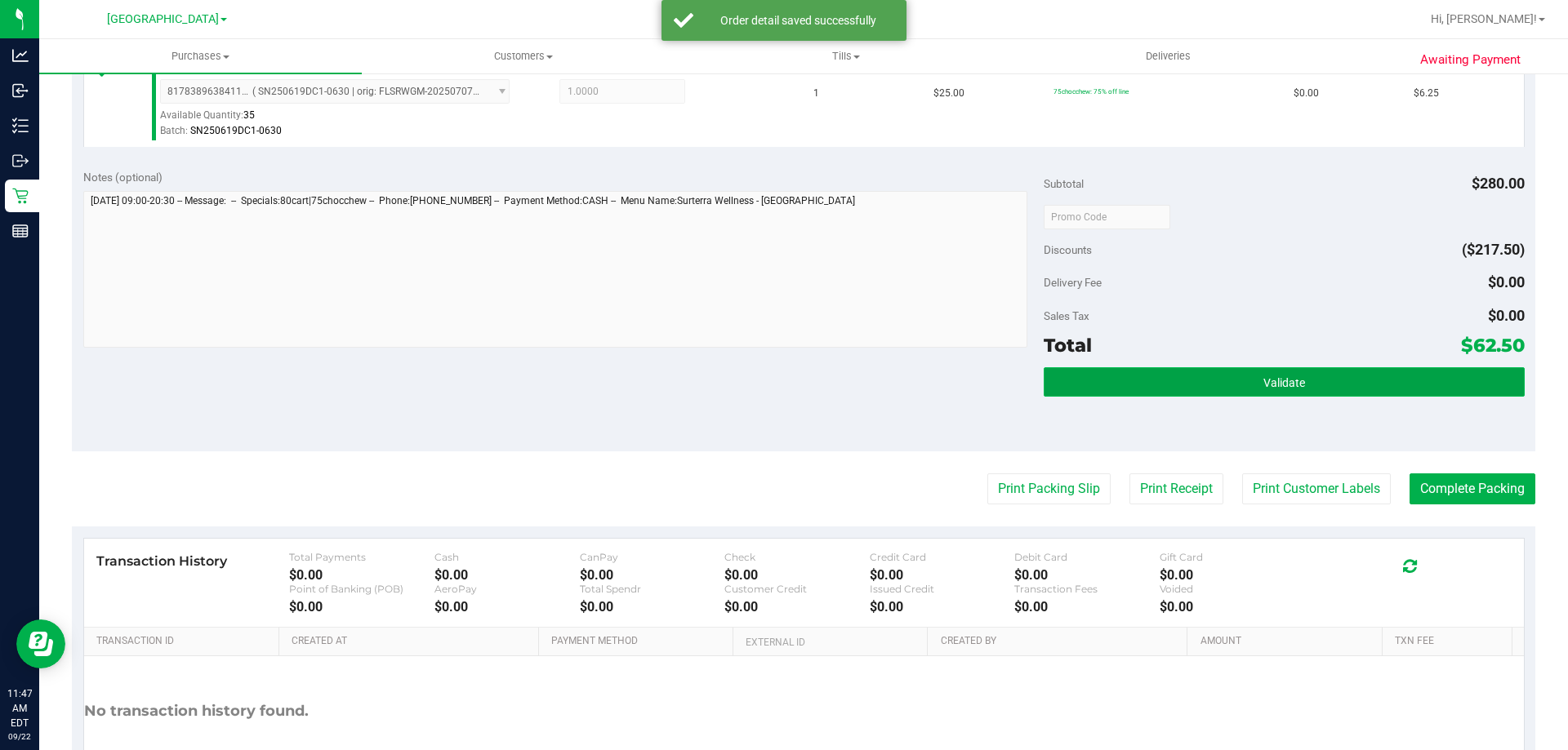
click at [1150, 374] on button "Validate" at bounding box center [1283, 382] width 480 height 30
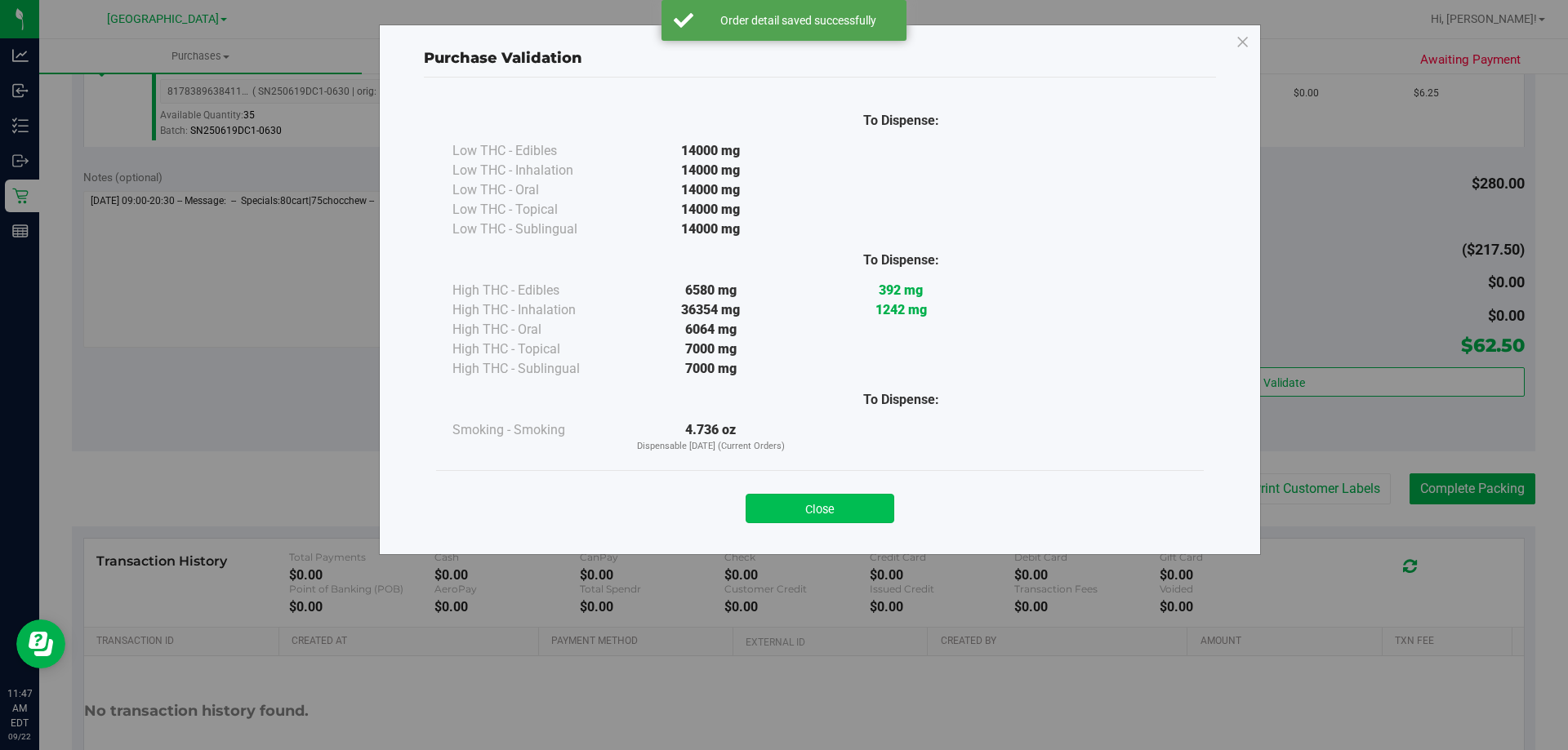
click at [819, 510] on button "Close" at bounding box center [820, 509] width 149 height 30
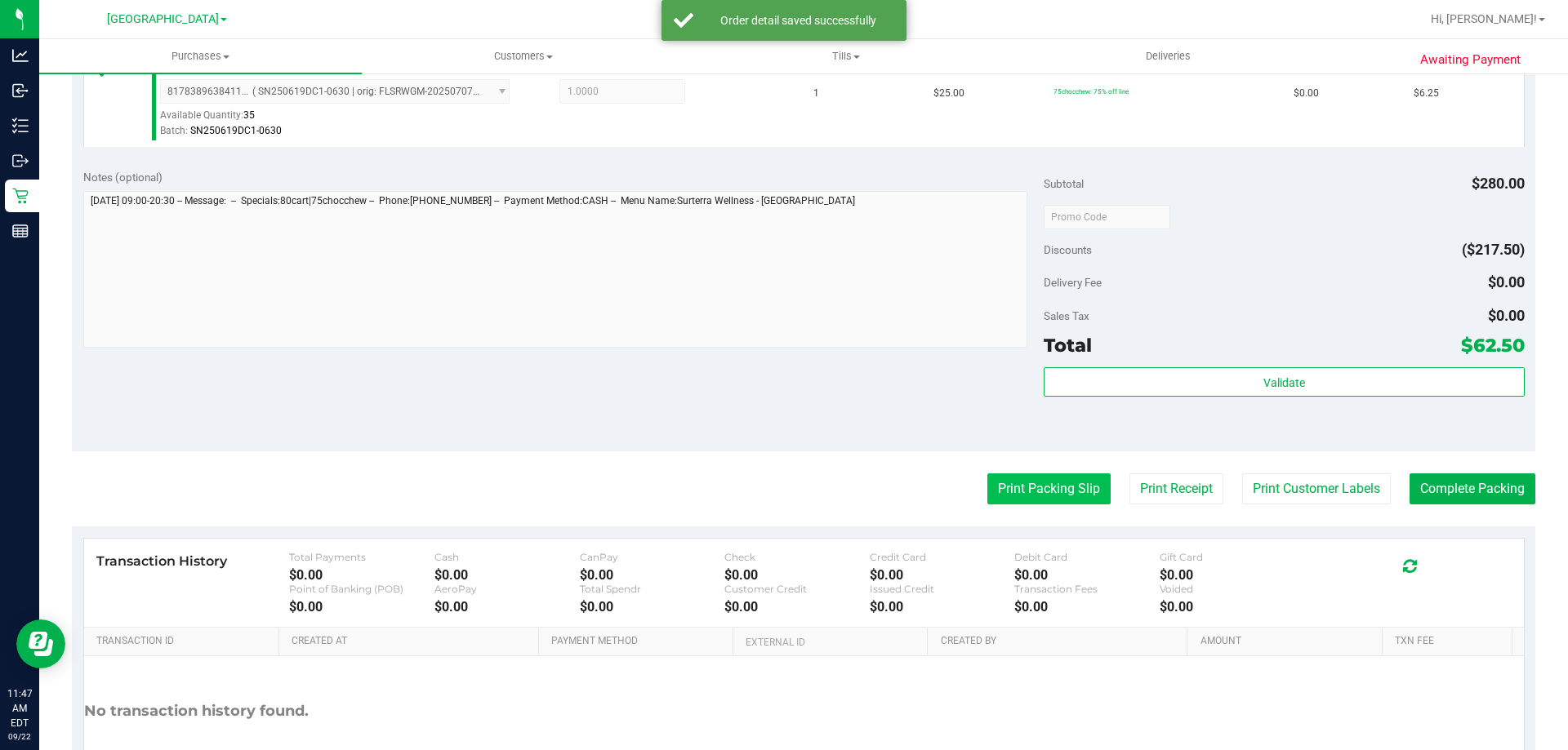
click at [1041, 486] on button "Print Packing Slip" at bounding box center [1048, 489] width 123 height 31
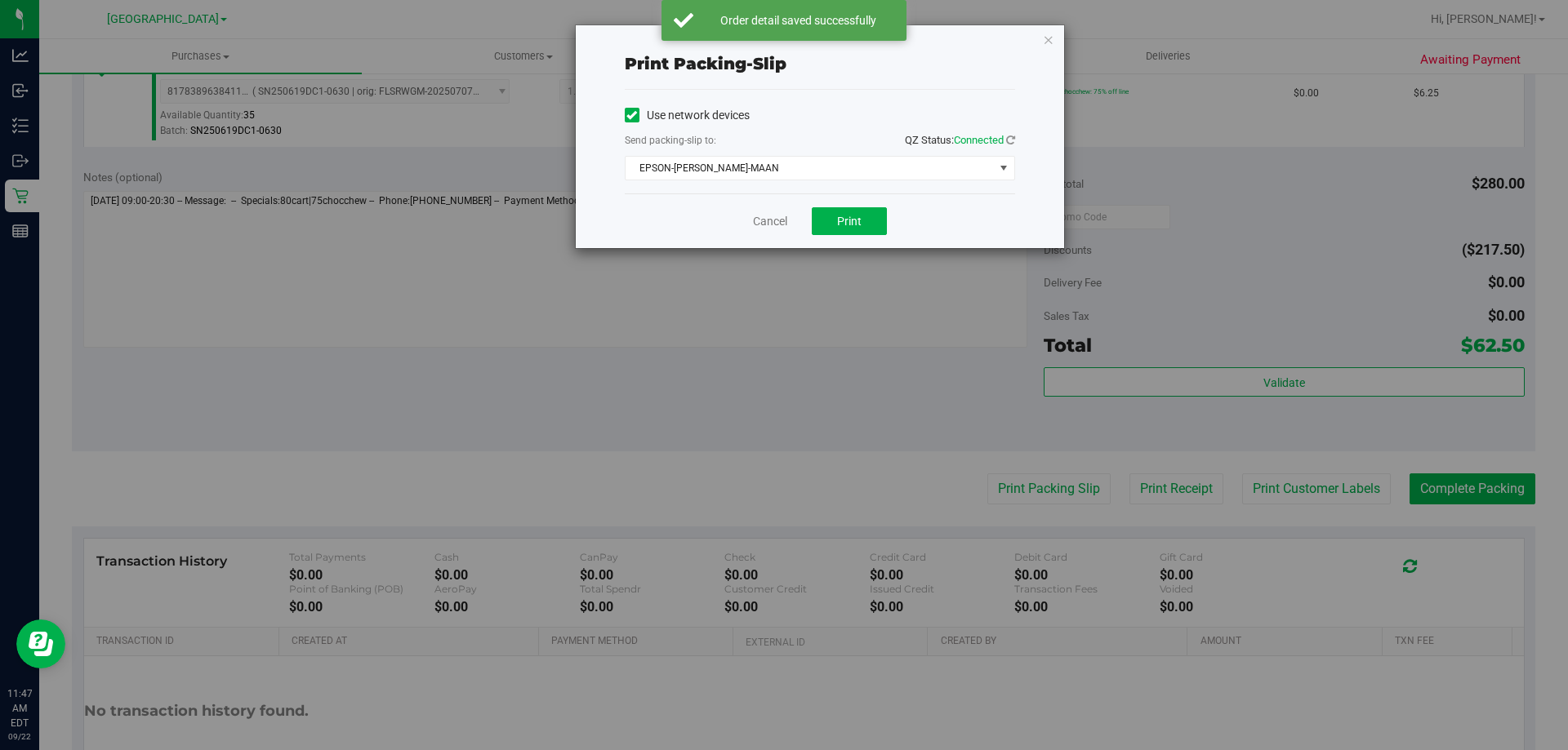
click at [854, 235] on div "Cancel Print" at bounding box center [820, 221] width 390 height 55
click at [820, 217] on button "Print" at bounding box center [848, 221] width 75 height 28
click at [765, 223] on link "Cancel" at bounding box center [770, 221] width 34 height 17
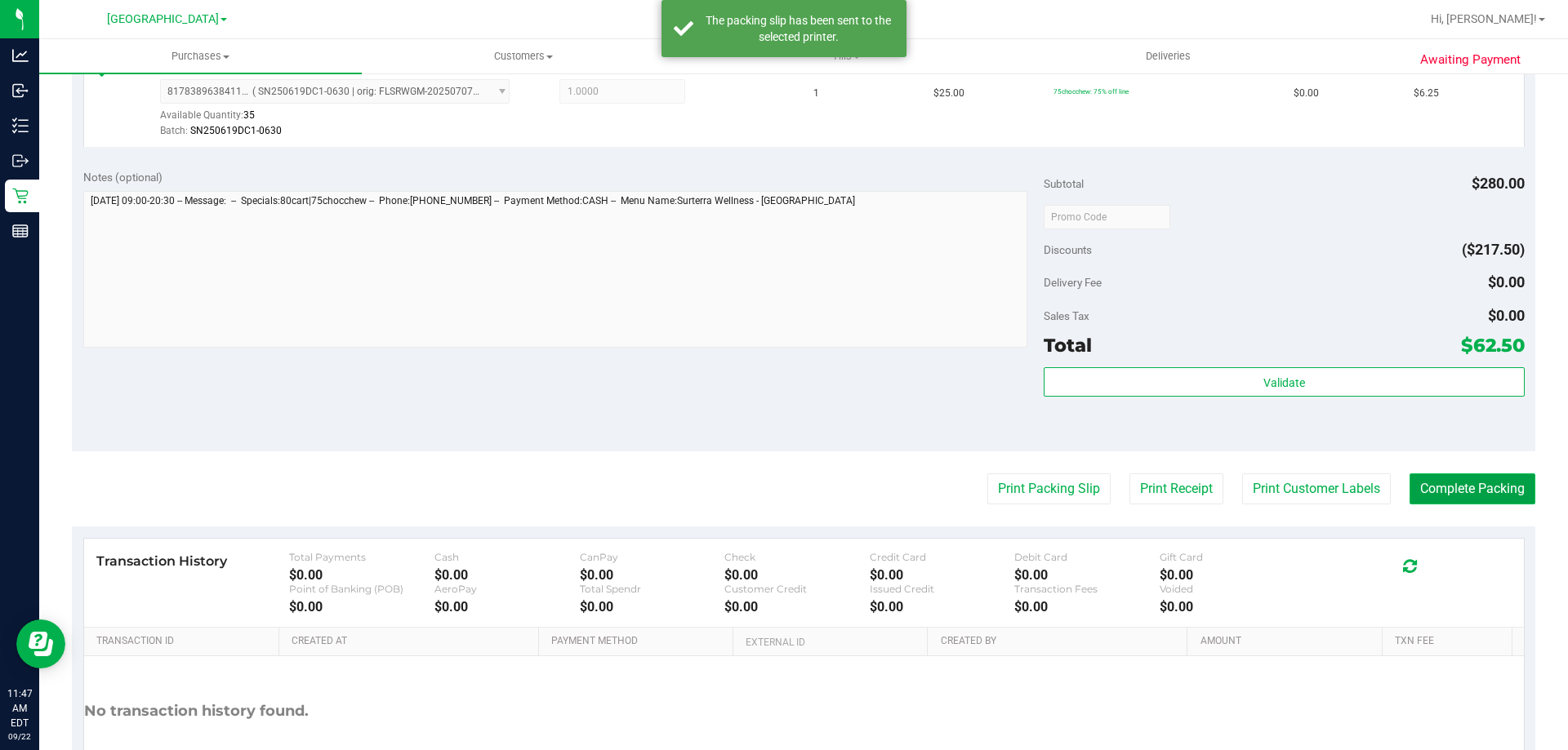
click at [1436, 479] on button "Complete Packing" at bounding box center [1473, 489] width 126 height 31
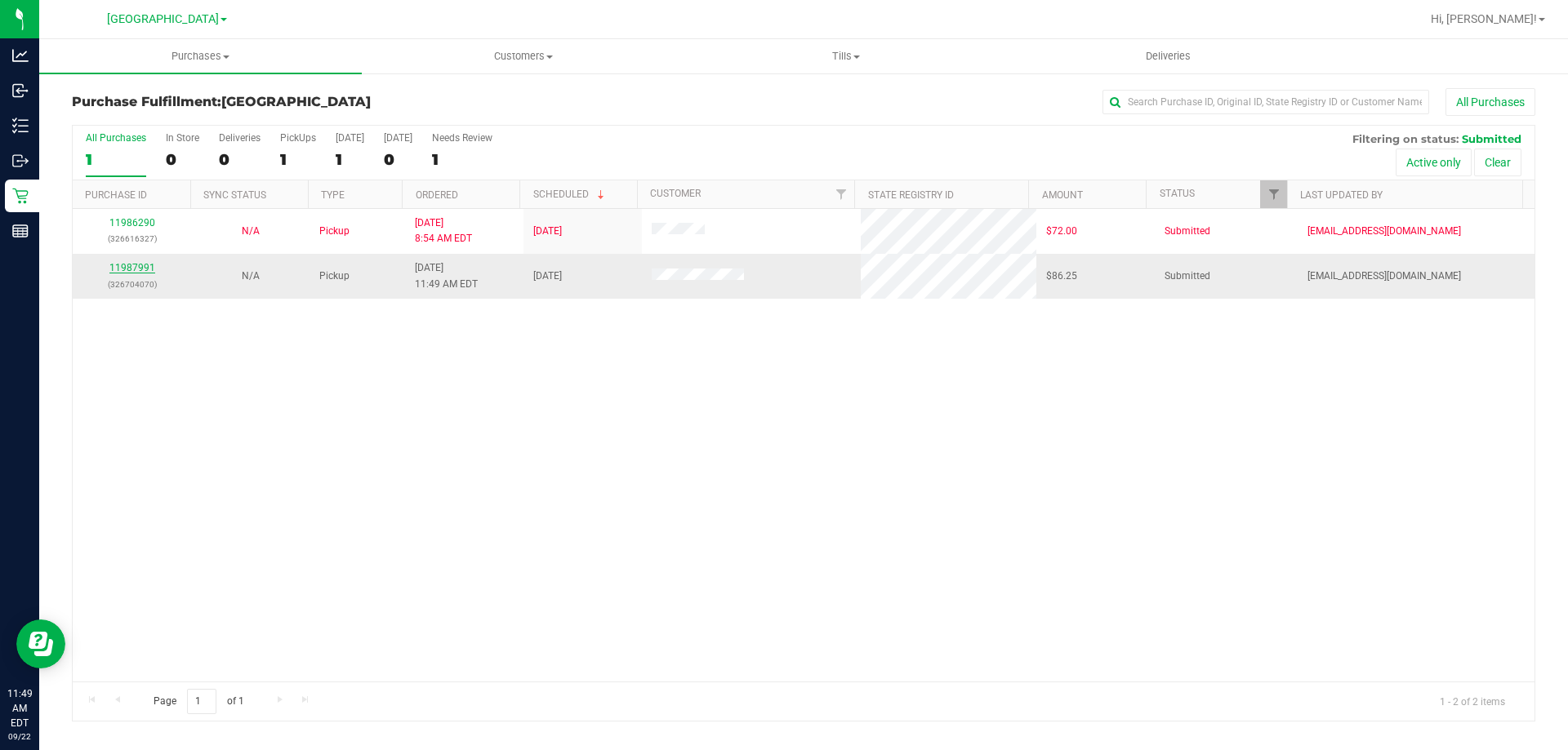
click at [140, 262] on link "11987991" at bounding box center [132, 267] width 46 height 12
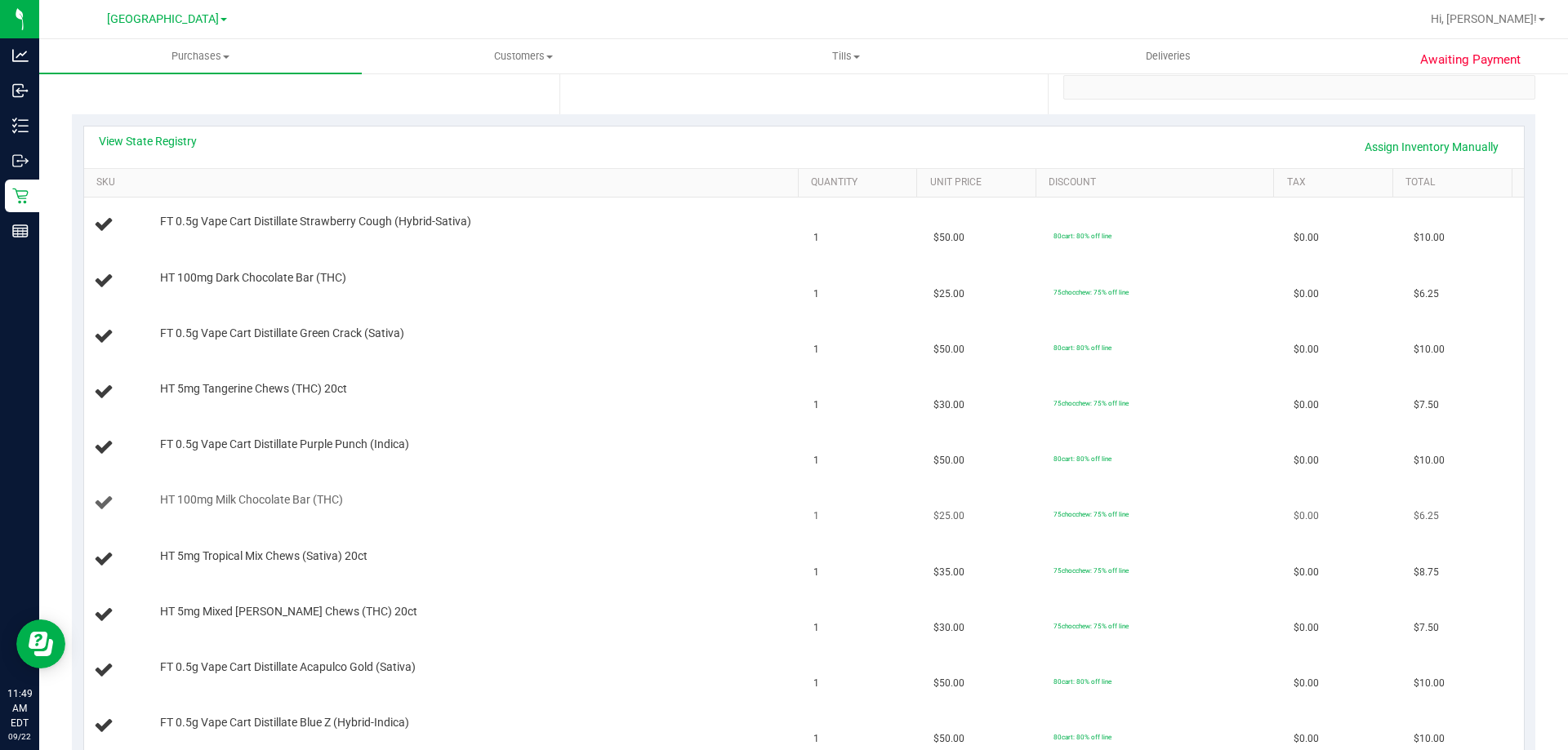
scroll to position [245, 0]
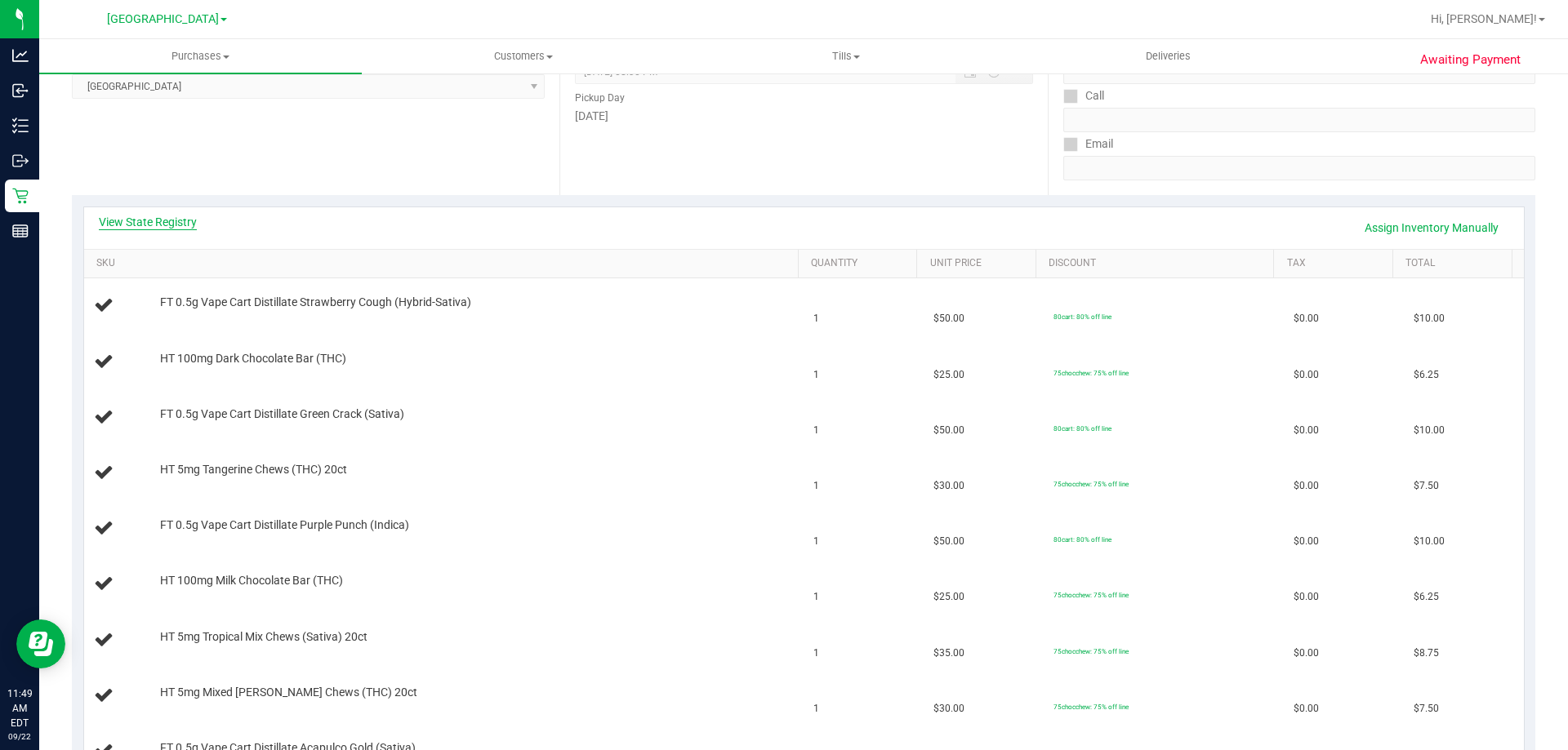
click at [168, 221] on link "View State Registry" at bounding box center [148, 222] width 98 height 16
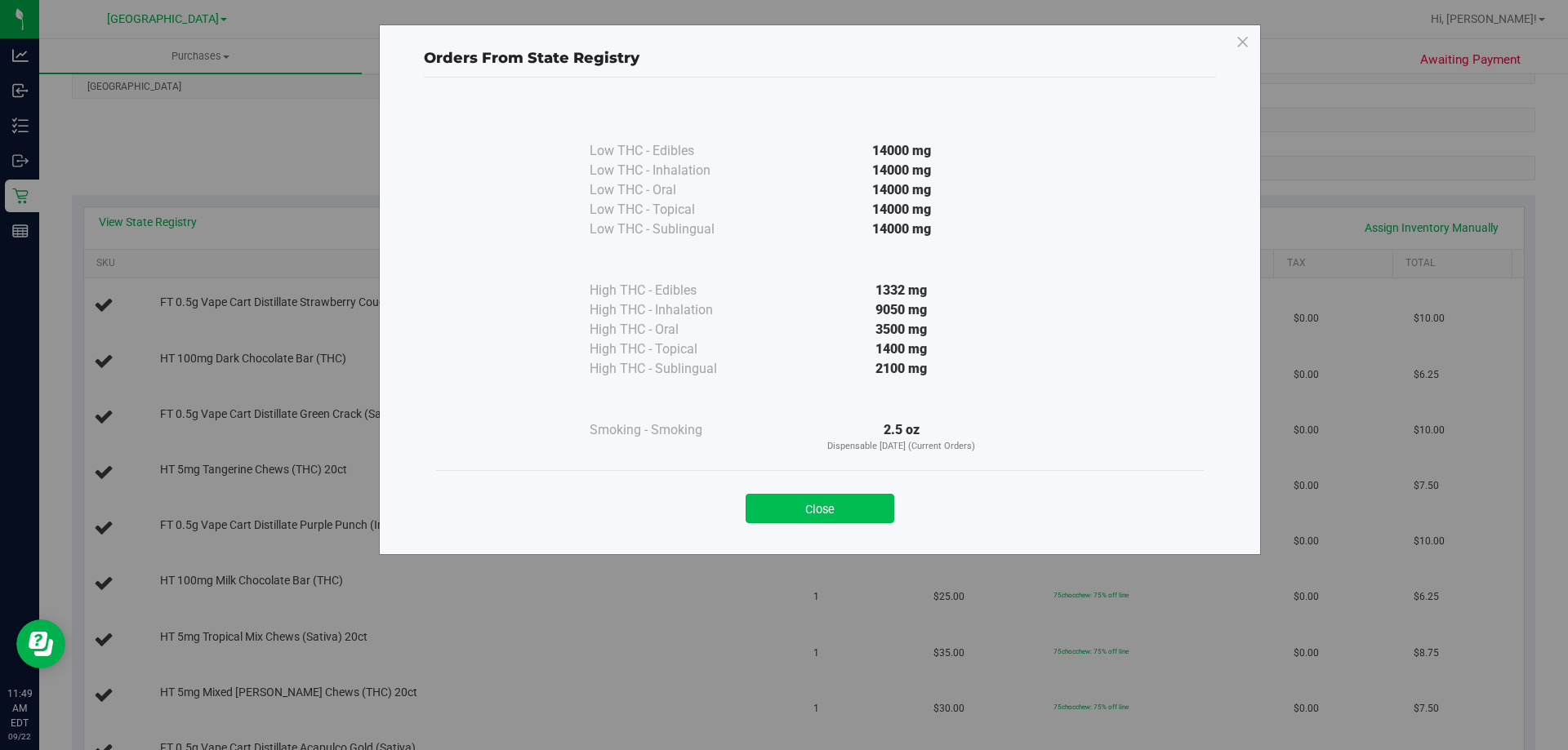
click at [851, 512] on button "Close" at bounding box center [820, 509] width 149 height 30
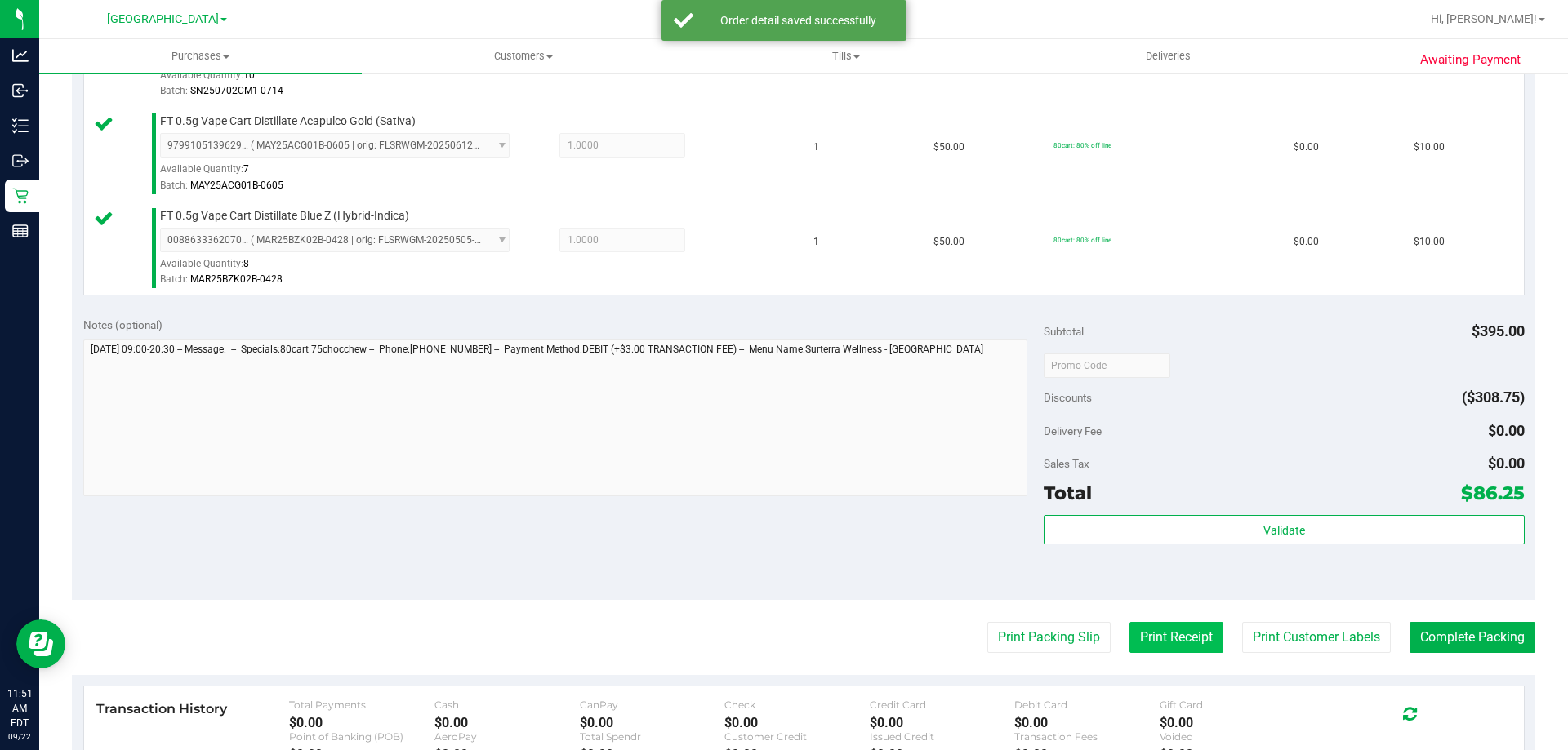
scroll to position [1306, 0]
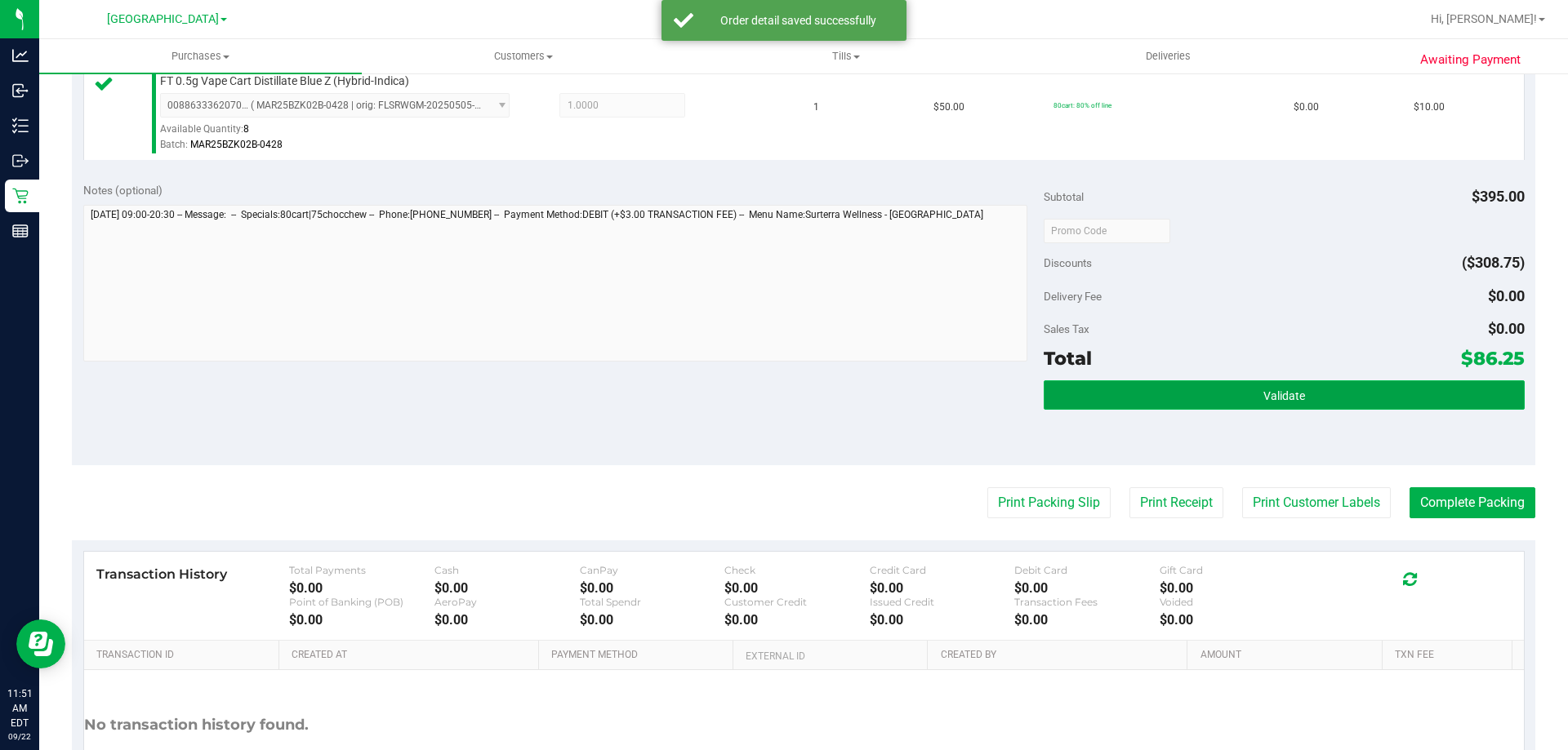
click at [1184, 396] on button "Validate" at bounding box center [1283, 395] width 480 height 30
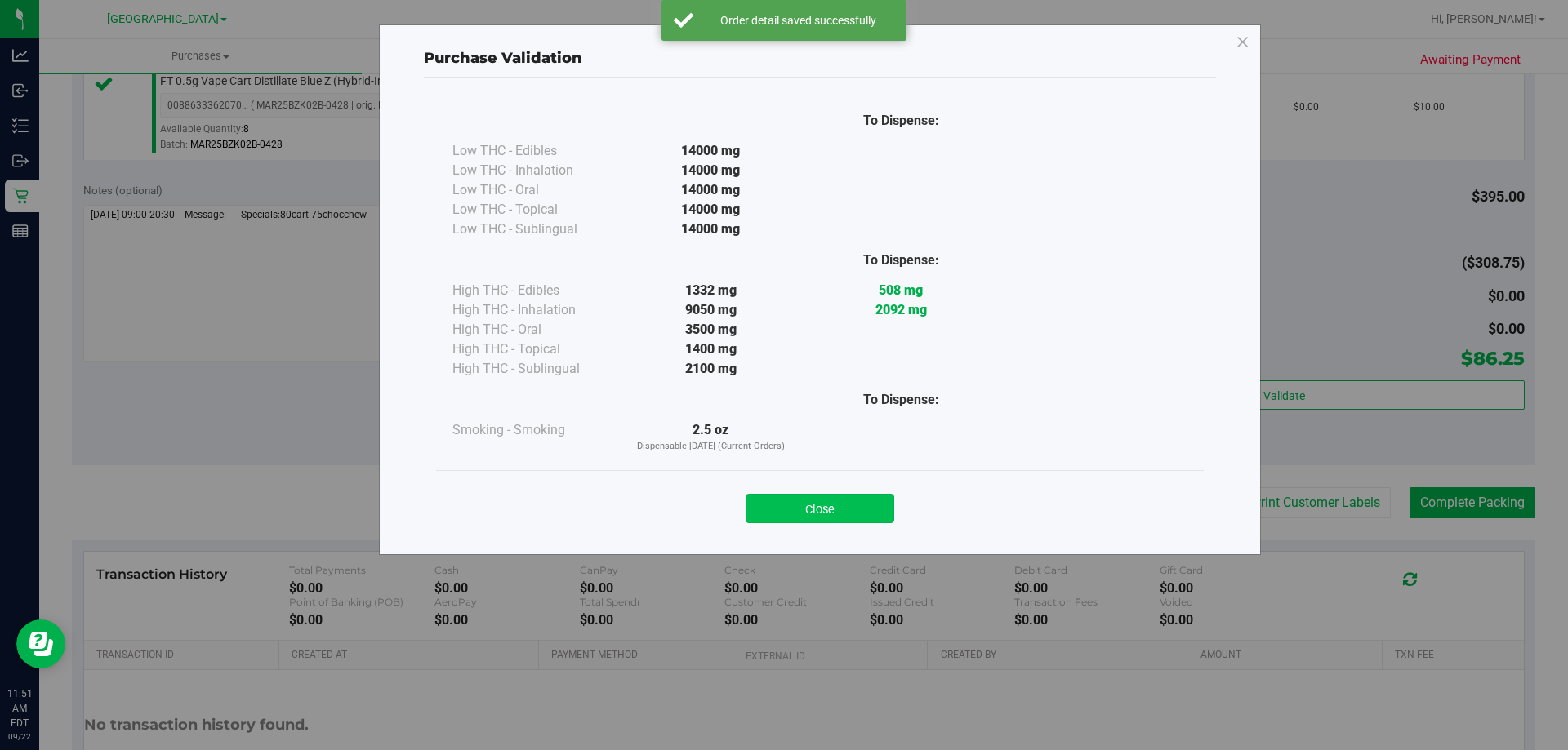
click at [871, 500] on button "Close" at bounding box center [820, 509] width 149 height 30
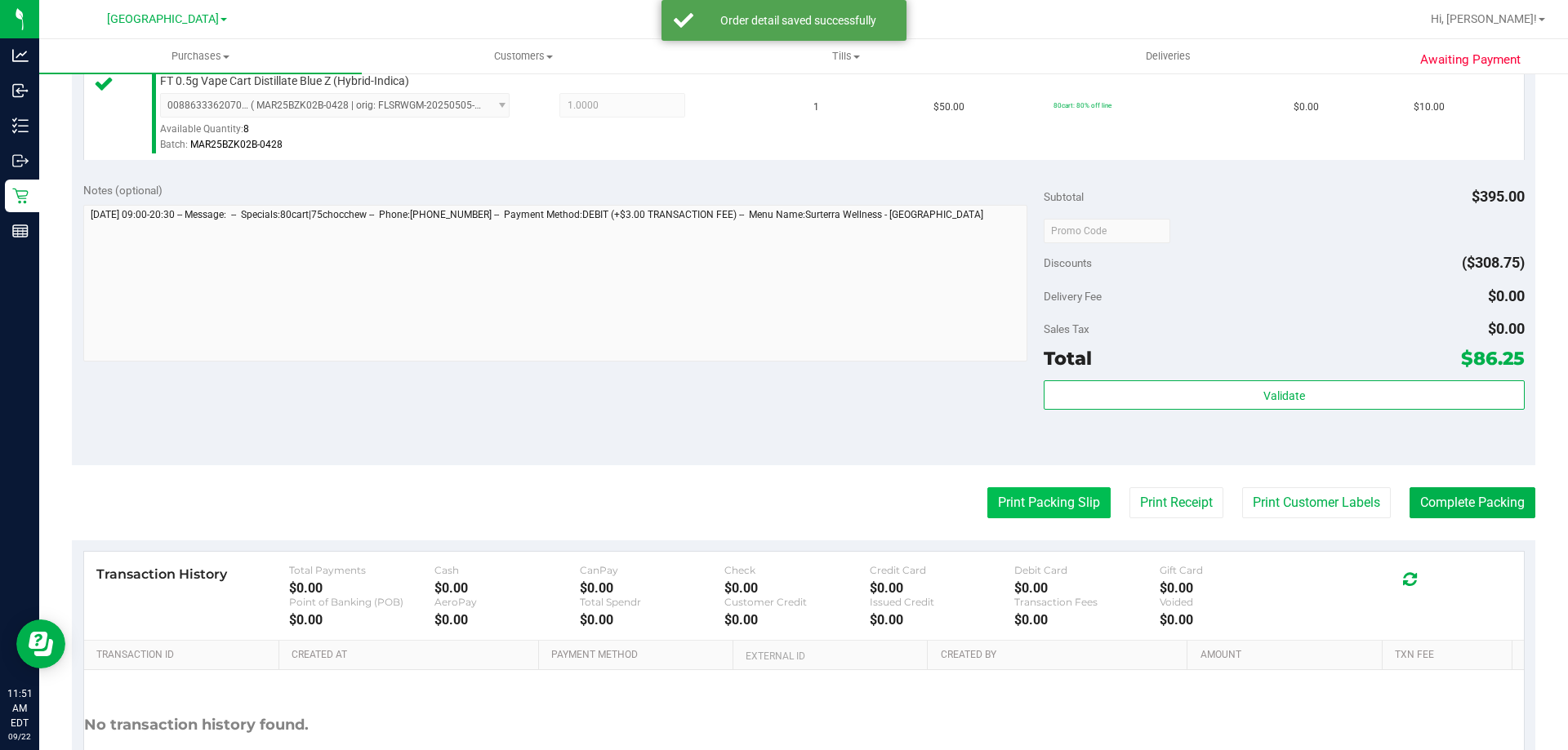
click at [1005, 495] on button "Print Packing Slip" at bounding box center [1048, 502] width 123 height 31
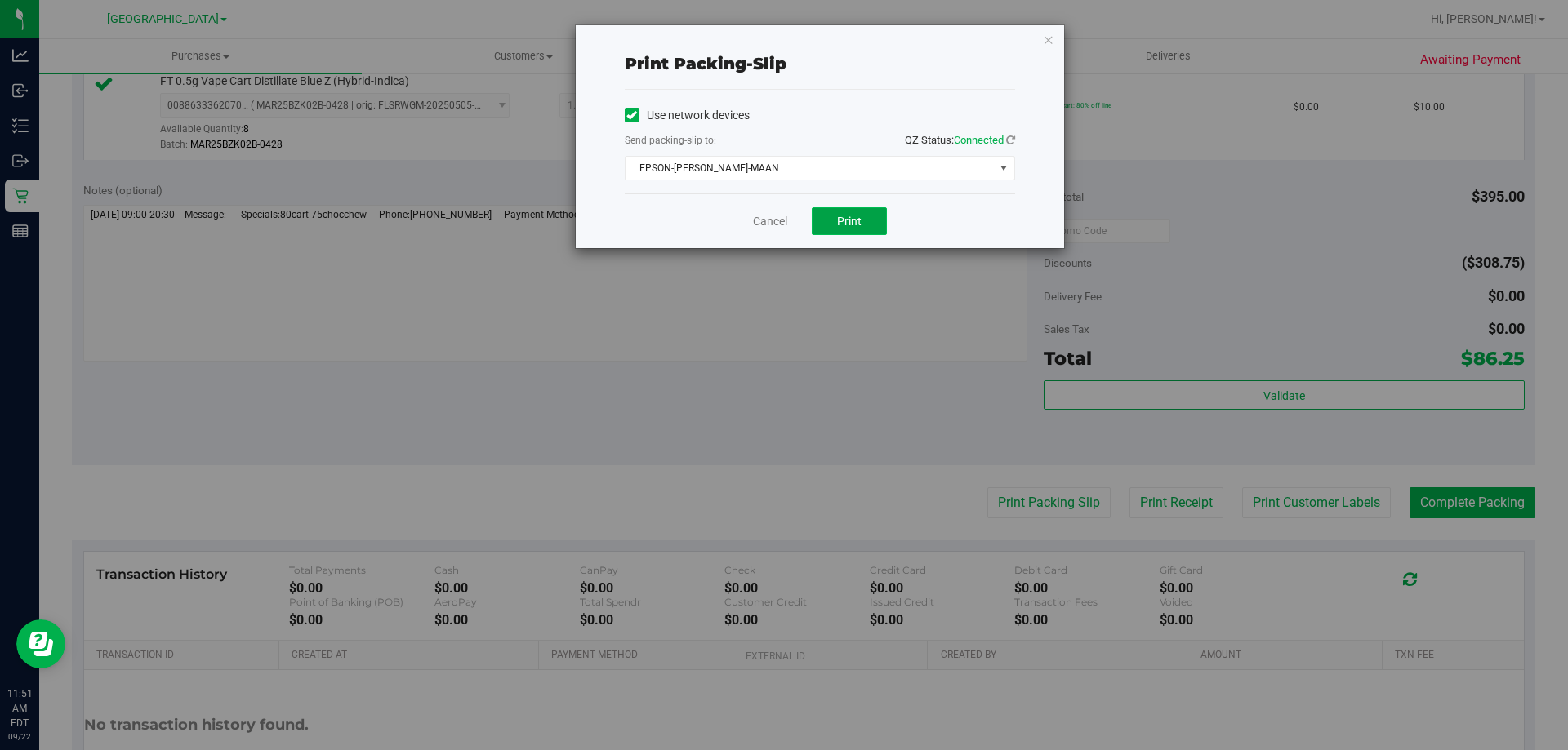
click at [870, 231] on button "Print" at bounding box center [848, 221] width 75 height 28
click at [748, 222] on div "Cancel Print" at bounding box center [820, 221] width 390 height 55
click at [781, 222] on link "Cancel" at bounding box center [770, 221] width 34 height 17
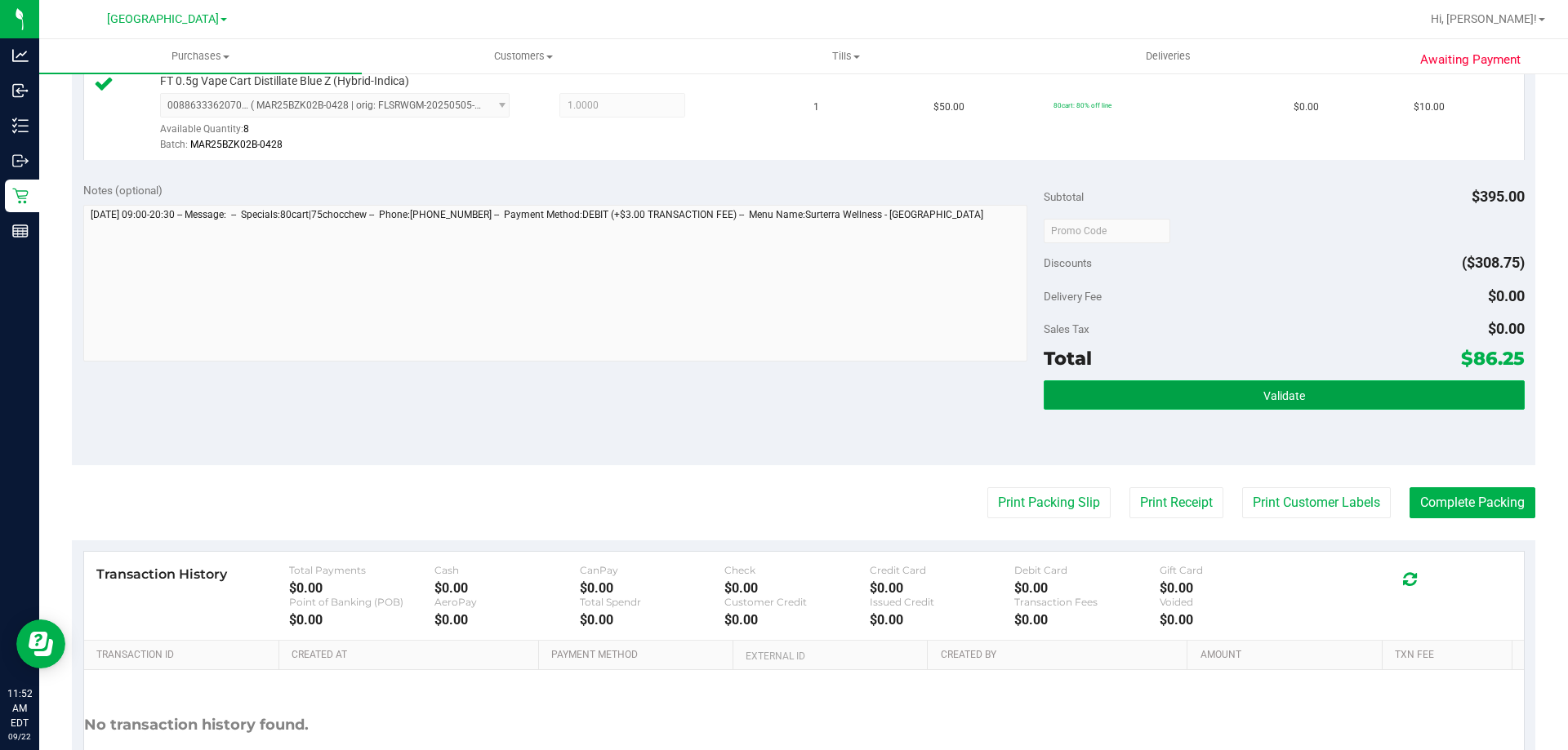
click at [1193, 385] on button "Validate" at bounding box center [1283, 395] width 480 height 30
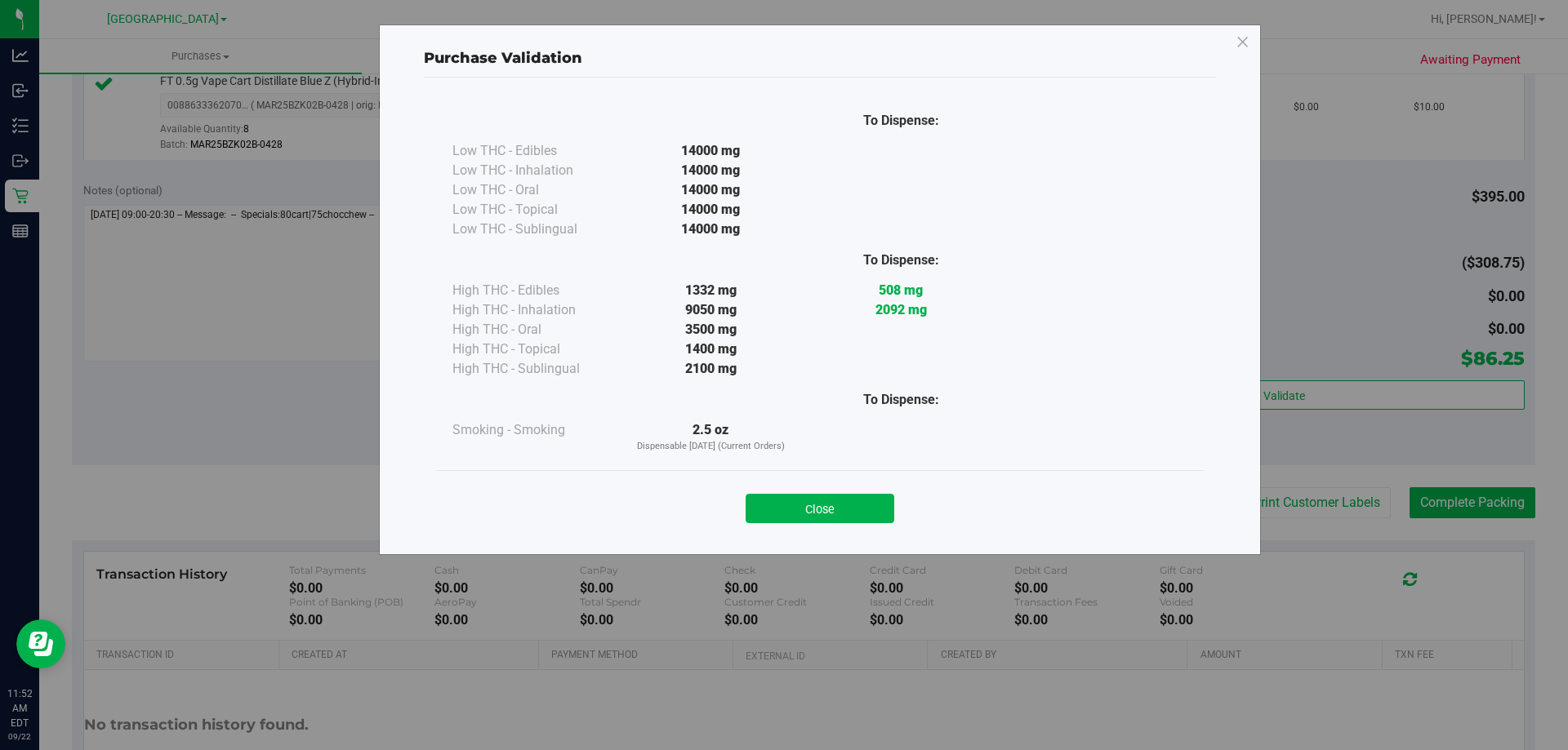
click at [880, 495] on button "Close" at bounding box center [820, 509] width 149 height 30
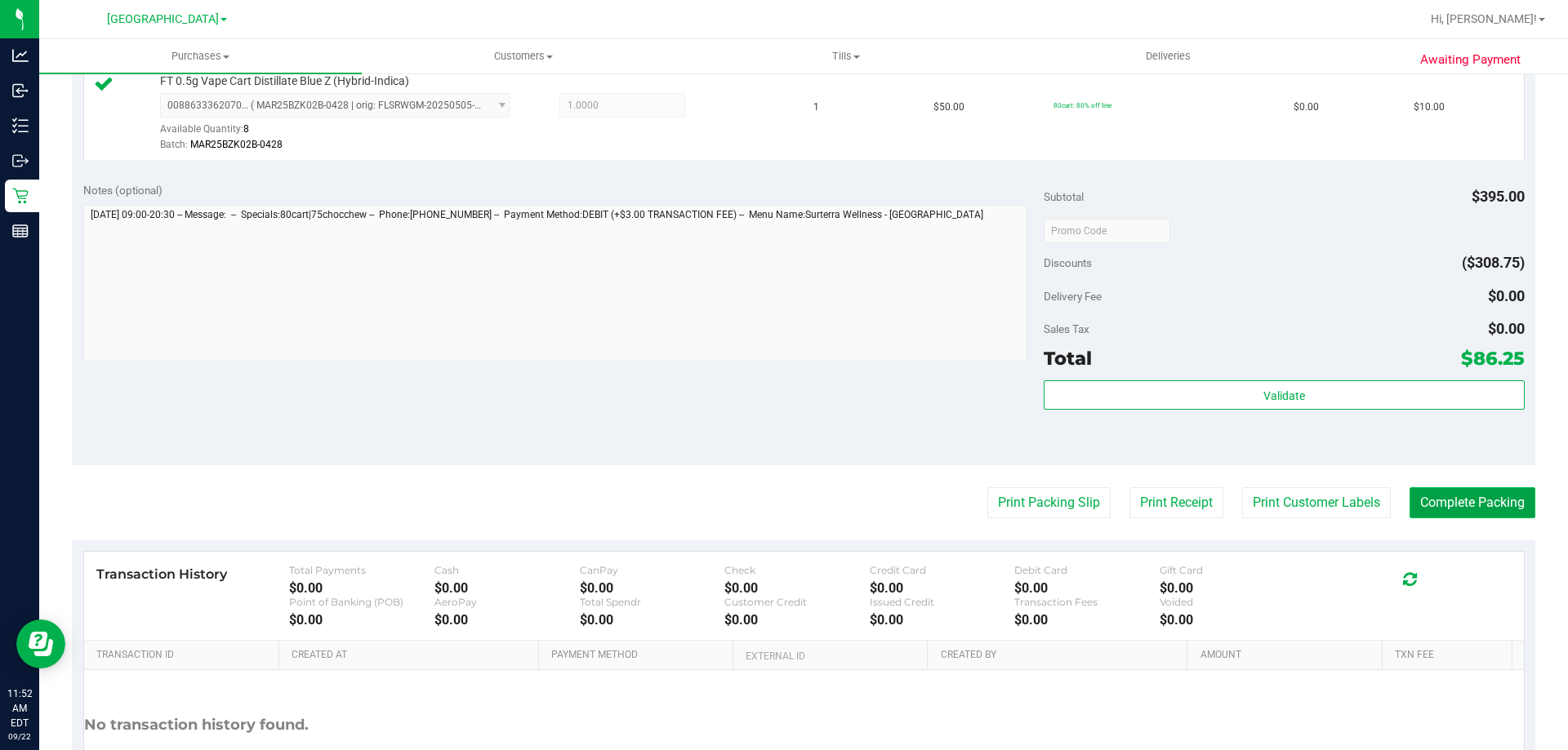
click at [1427, 510] on button "Complete Packing" at bounding box center [1473, 502] width 126 height 31
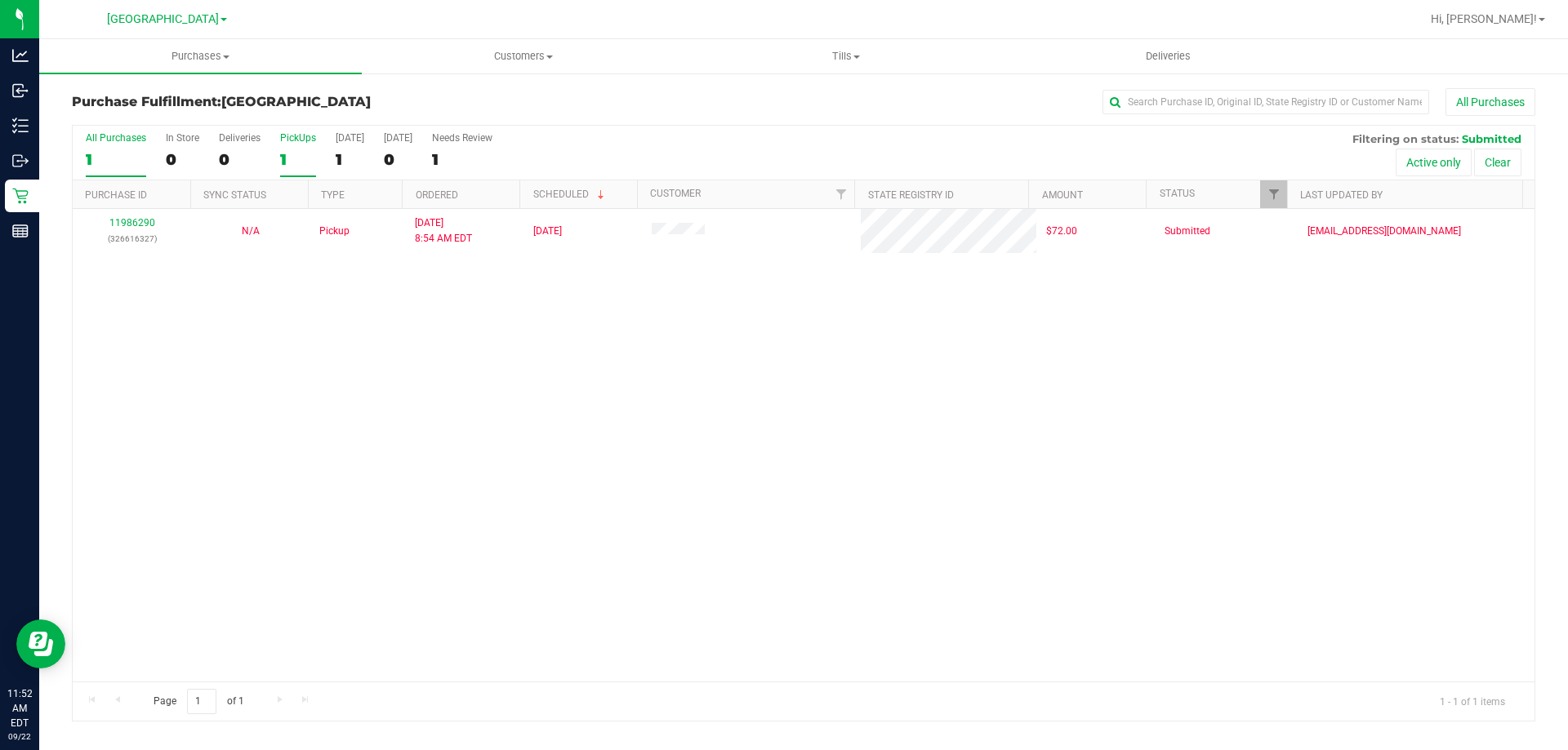
click at [294, 161] on div "1" at bounding box center [298, 159] width 36 height 19
click at [0, 0] on input "PickUps 1" at bounding box center [0, 0] width 0 height 0
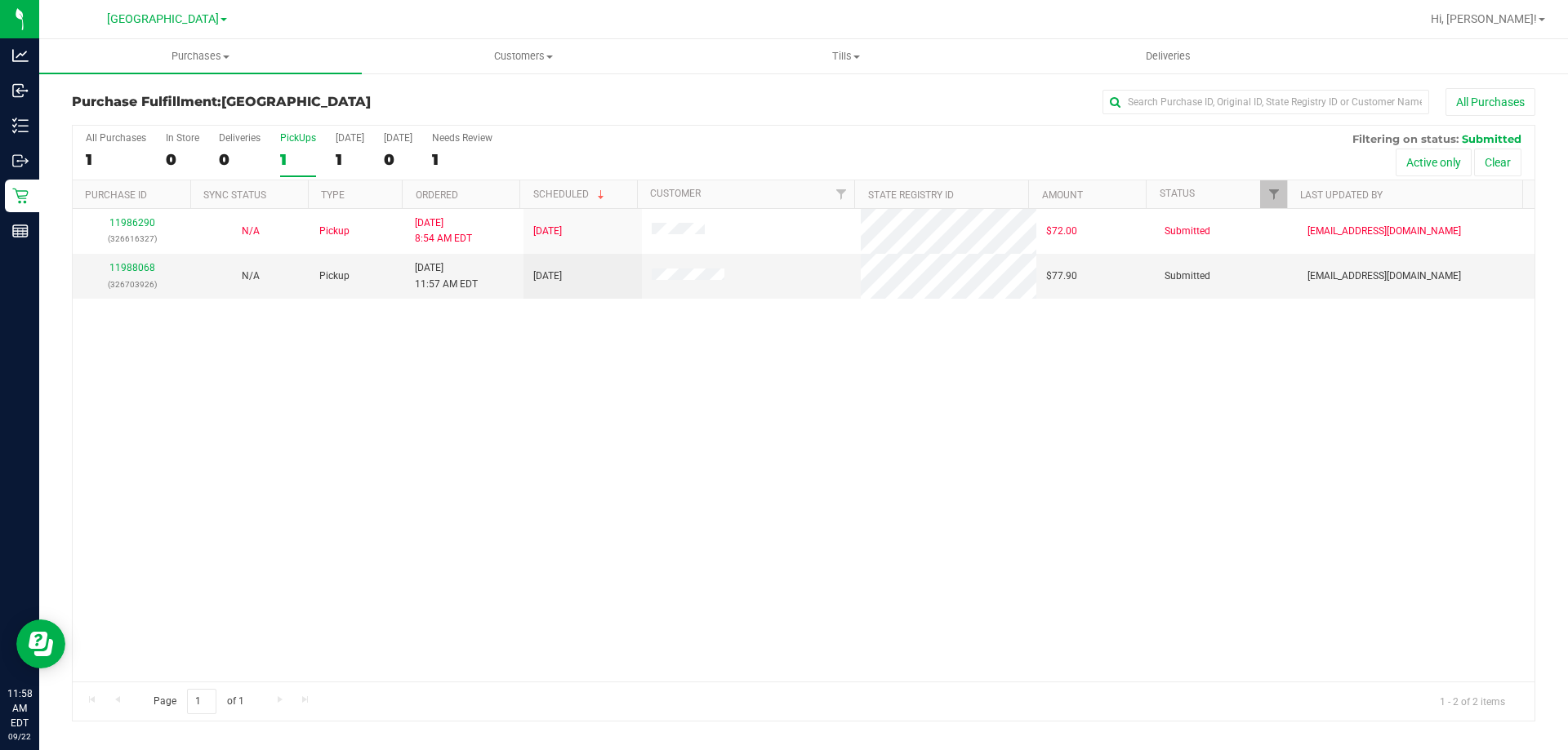
click at [295, 147] on label "PickUps 1" at bounding box center [298, 155] width 36 height 45
click at [0, 0] on input "PickUps 1" at bounding box center [0, 0] width 0 height 0
click at [285, 151] on div "2" at bounding box center [298, 159] width 36 height 19
click at [0, 0] on input "PickUps 2" at bounding box center [0, 0] width 0 height 0
click at [124, 267] on link "11988068" at bounding box center [132, 267] width 46 height 12
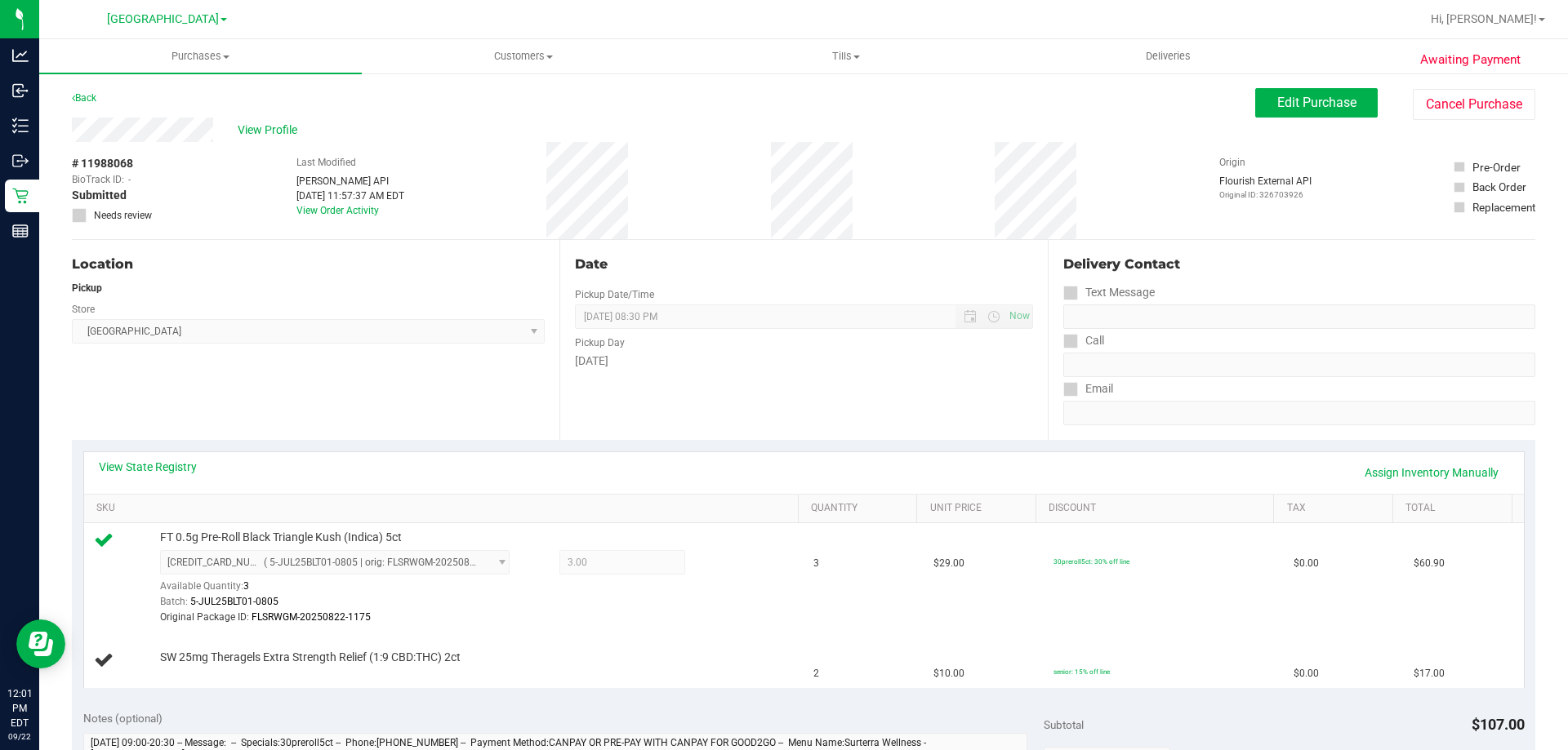
click at [92, 104] on div "Back" at bounding box center [84, 98] width 24 height 20
click at [93, 93] on link "Back" at bounding box center [84, 97] width 24 height 12
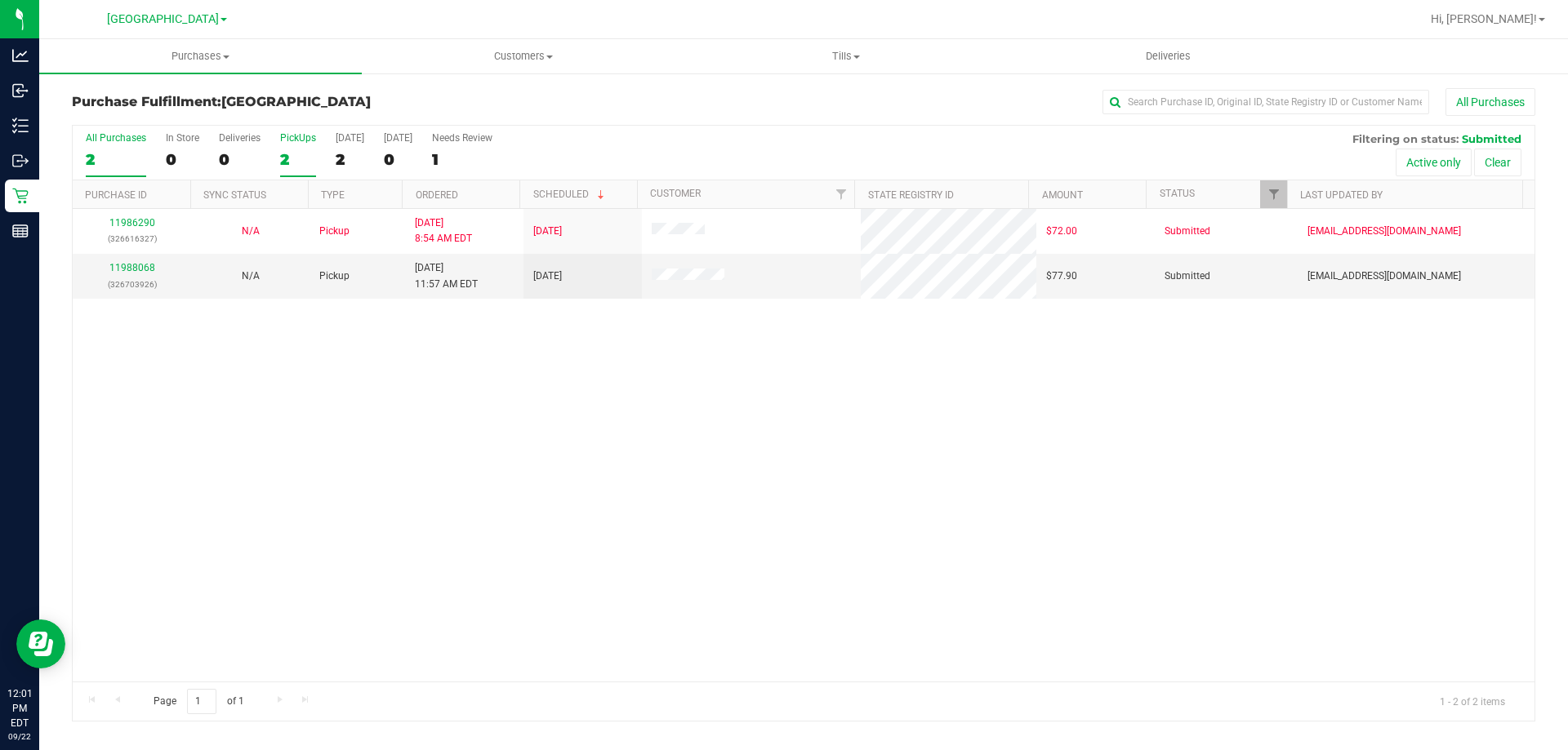
click at [299, 160] on div "2" at bounding box center [298, 159] width 36 height 19
click at [0, 0] on input "PickUps 2" at bounding box center [0, 0] width 0 height 0
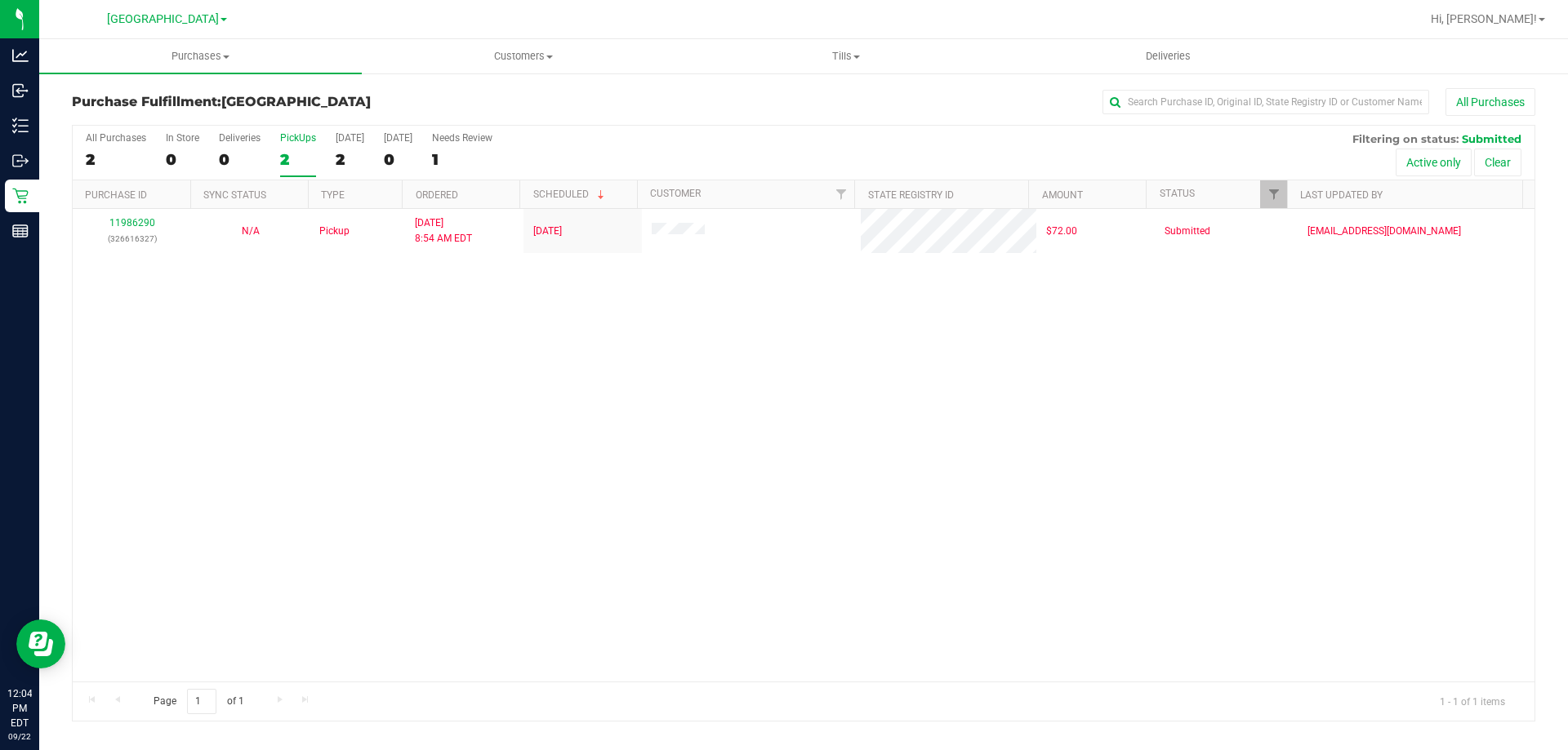
click at [293, 174] on label "PickUps 2" at bounding box center [298, 155] width 36 height 45
click at [0, 0] on input "PickUps 2" at bounding box center [0, 0] width 0 height 0
click at [305, 171] on label "PickUps 1" at bounding box center [298, 155] width 36 height 45
click at [0, 0] on input "PickUps 1" at bounding box center [0, 0] width 0 height 0
click at [309, 150] on div "1" at bounding box center [298, 159] width 36 height 19
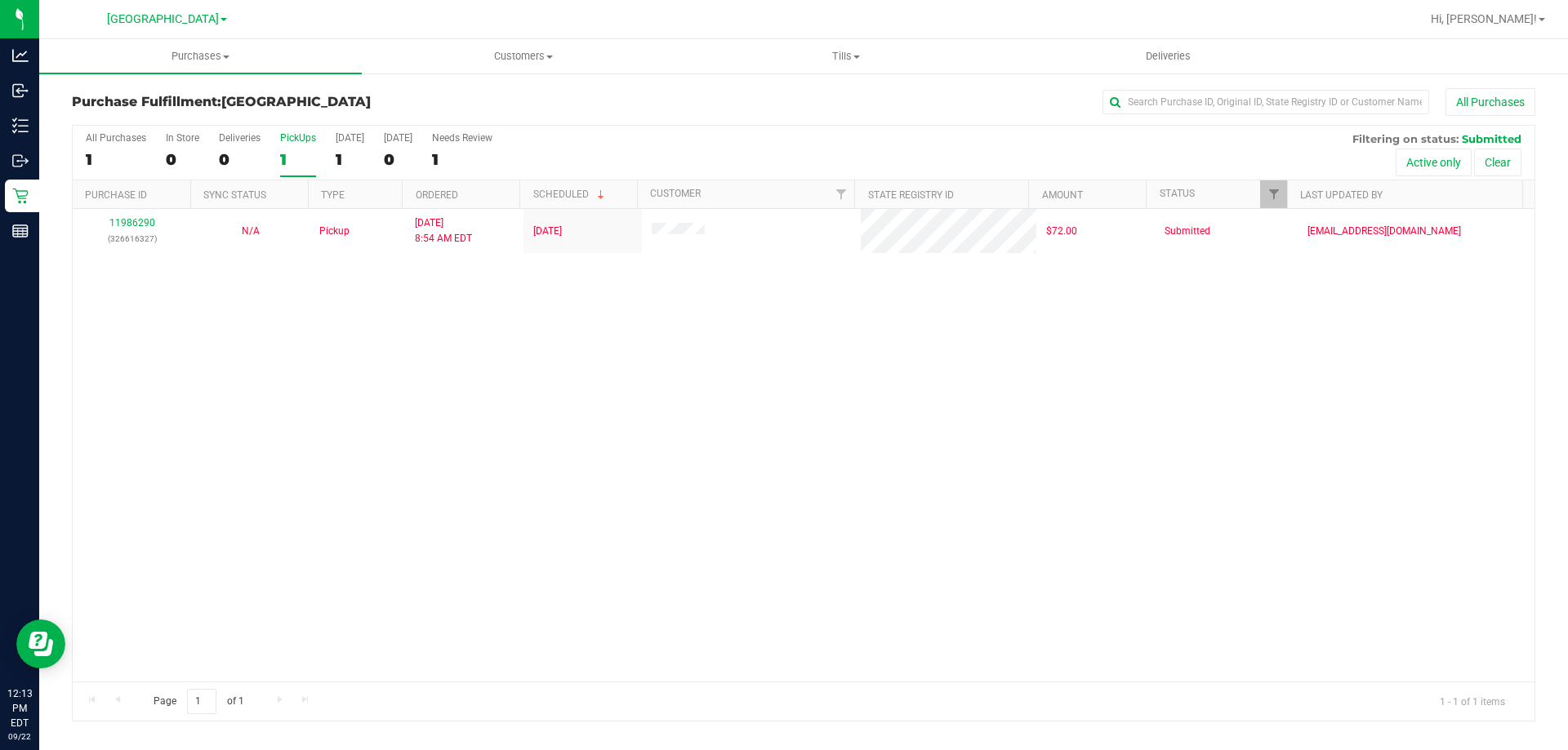
click at [0, 0] on input "PickUps 1" at bounding box center [0, 0] width 0 height 0
drag, startPoint x: 287, startPoint y: 166, endPoint x: 231, endPoint y: 2, distance: 173.3
click at [288, 166] on div "1" at bounding box center [298, 159] width 36 height 19
click at [0, 0] on input "PickUps 1" at bounding box center [0, 0] width 0 height 0
click at [294, 157] on div "1" at bounding box center [298, 159] width 36 height 19
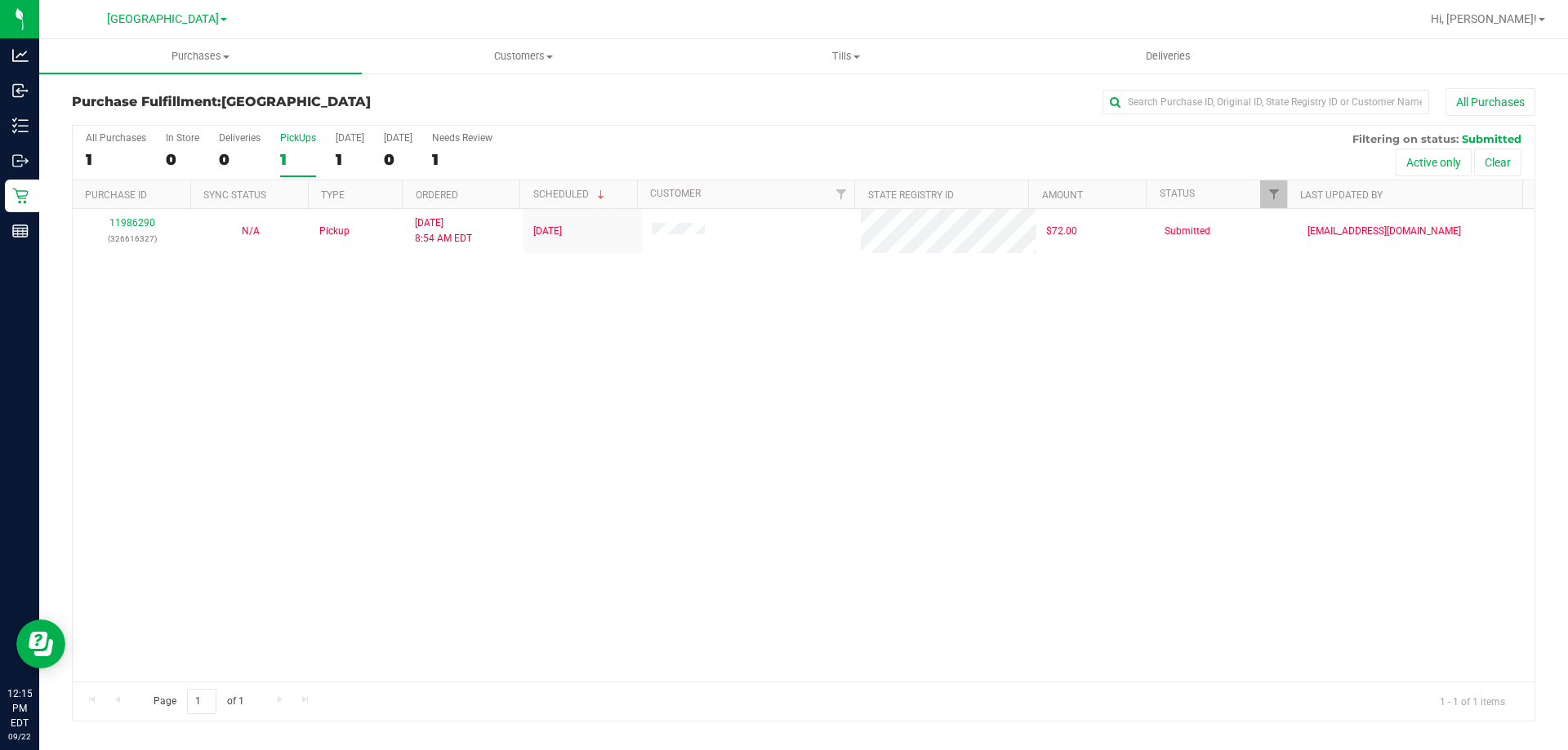
click at [0, 0] on input "PickUps 1" at bounding box center [0, 0] width 0 height 0
click at [296, 160] on div "1" at bounding box center [298, 159] width 36 height 19
click at [0, 0] on input "PickUps 1" at bounding box center [0, 0] width 0 height 0
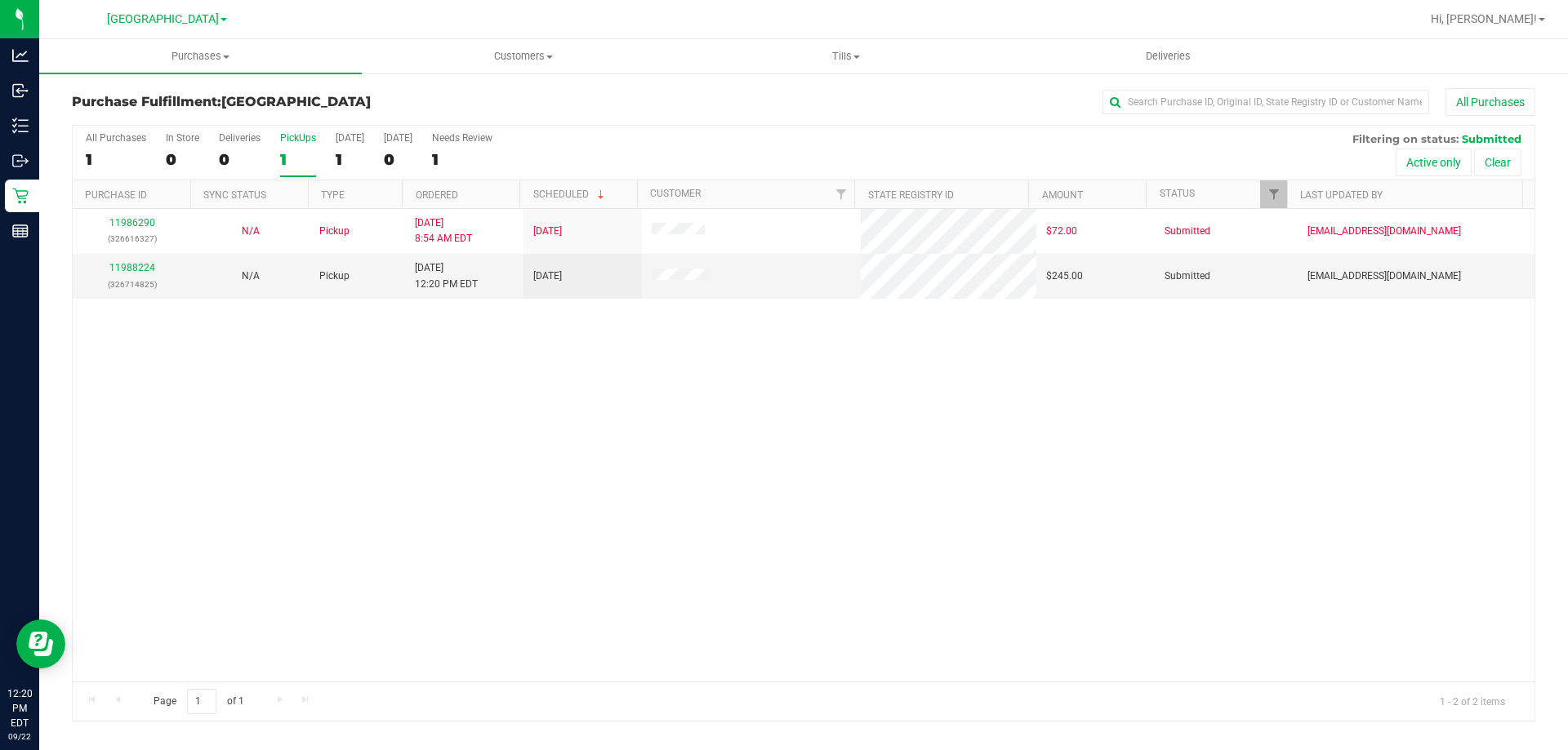
click at [293, 161] on div "1" at bounding box center [298, 159] width 36 height 19
click at [0, 0] on input "PickUps 1" at bounding box center [0, 0] width 0 height 0
click at [121, 267] on link "11988224" at bounding box center [132, 267] width 46 height 12
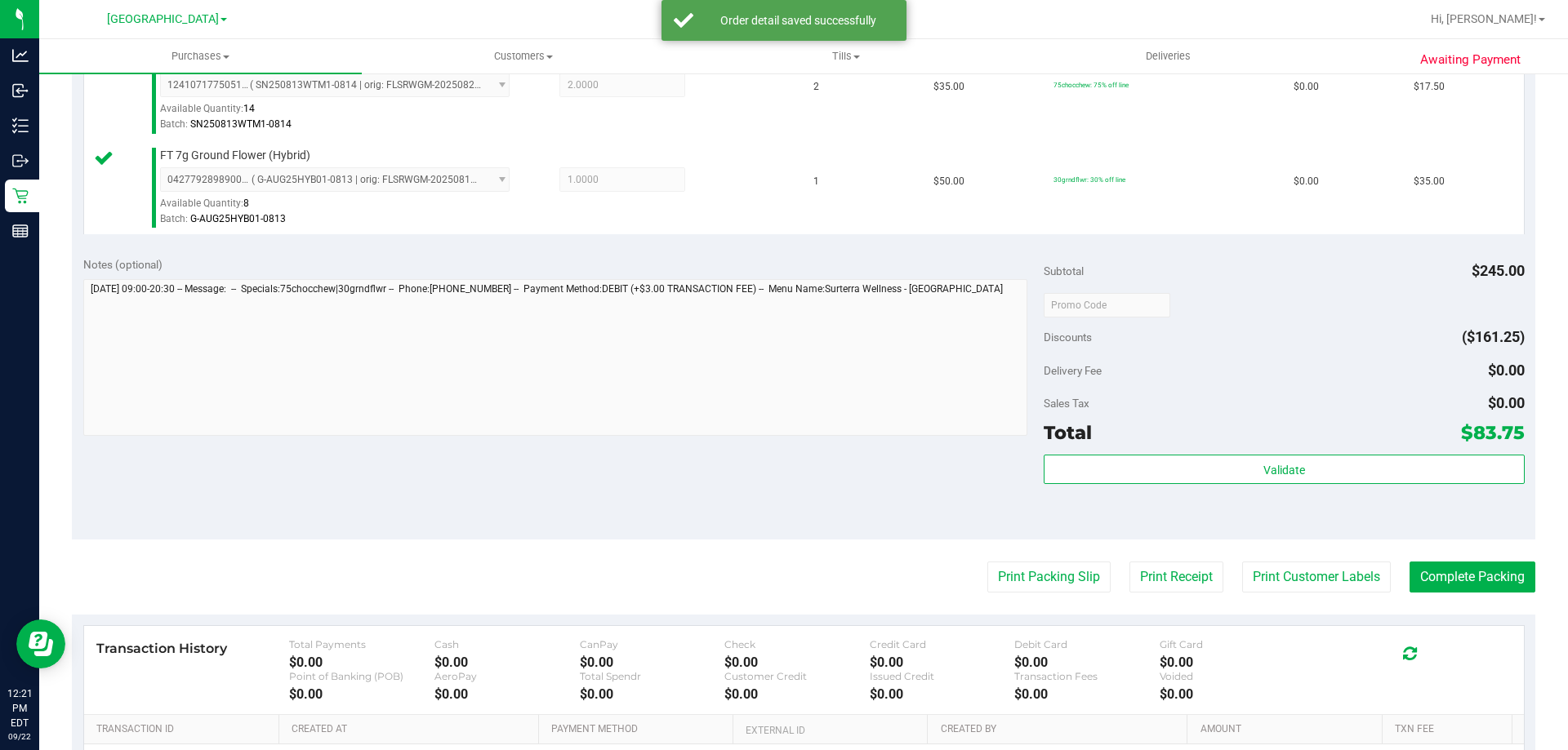
scroll to position [774, 0]
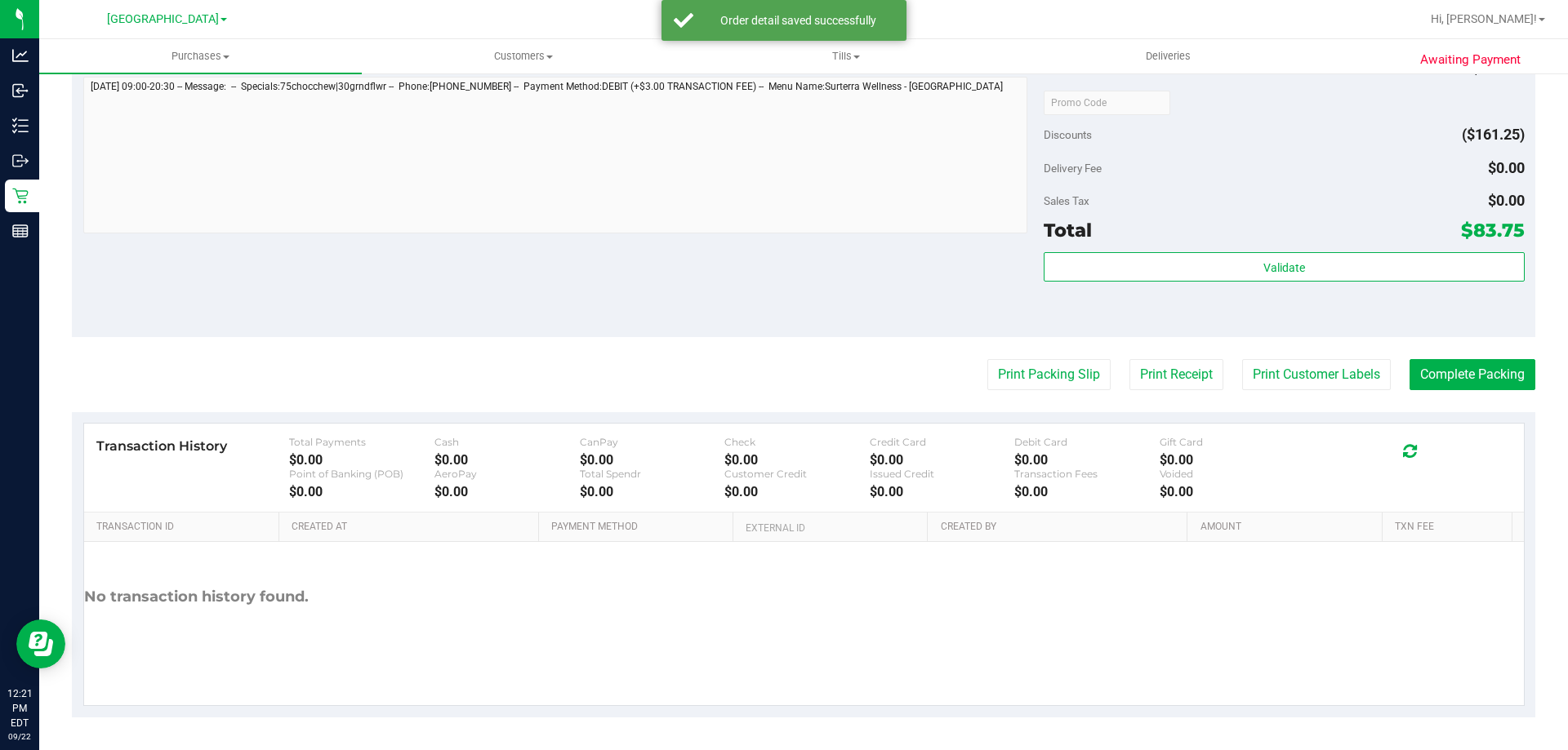
click at [1118, 289] on div "Validate" at bounding box center [1283, 289] width 480 height 74
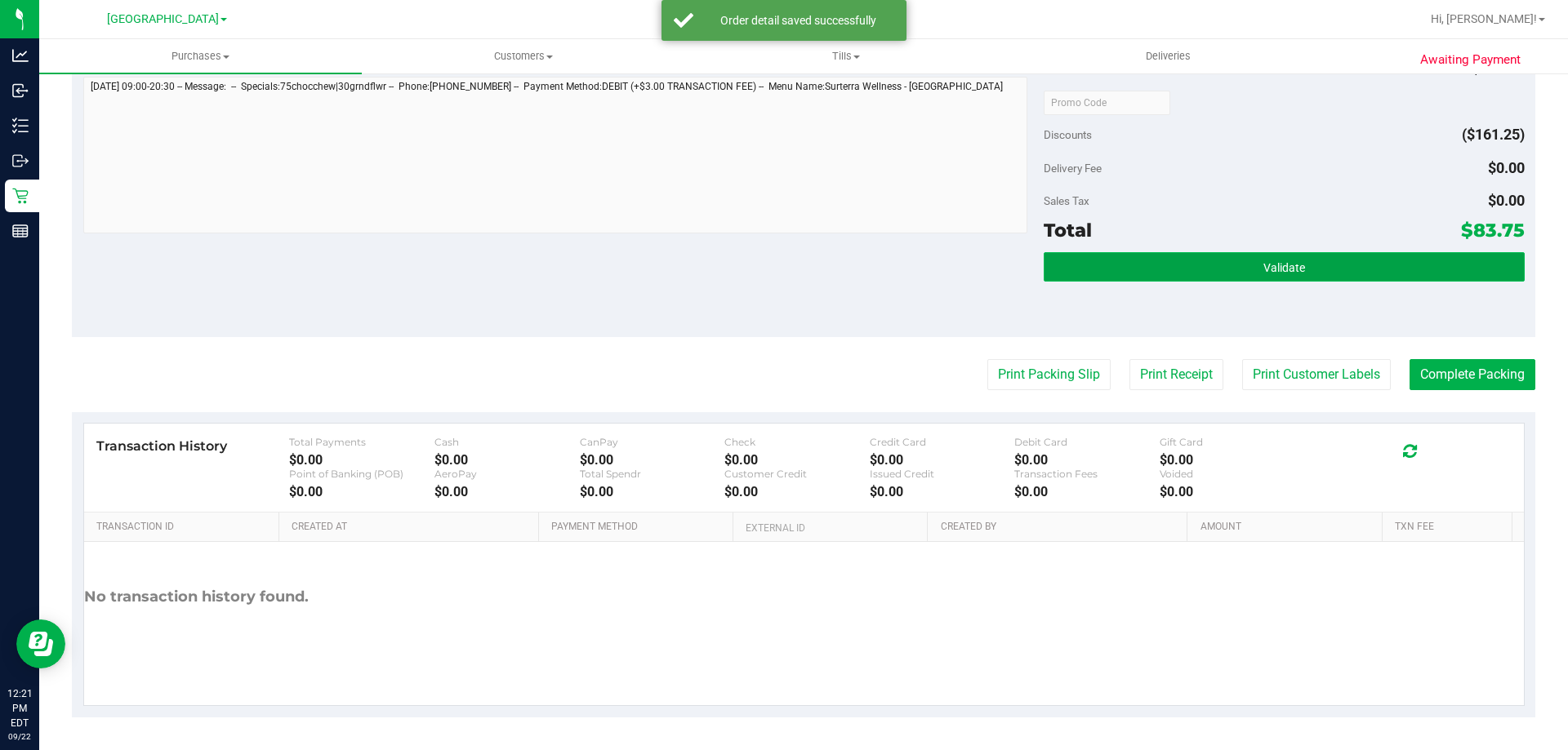
click at [1111, 276] on button "Validate" at bounding box center [1283, 267] width 480 height 30
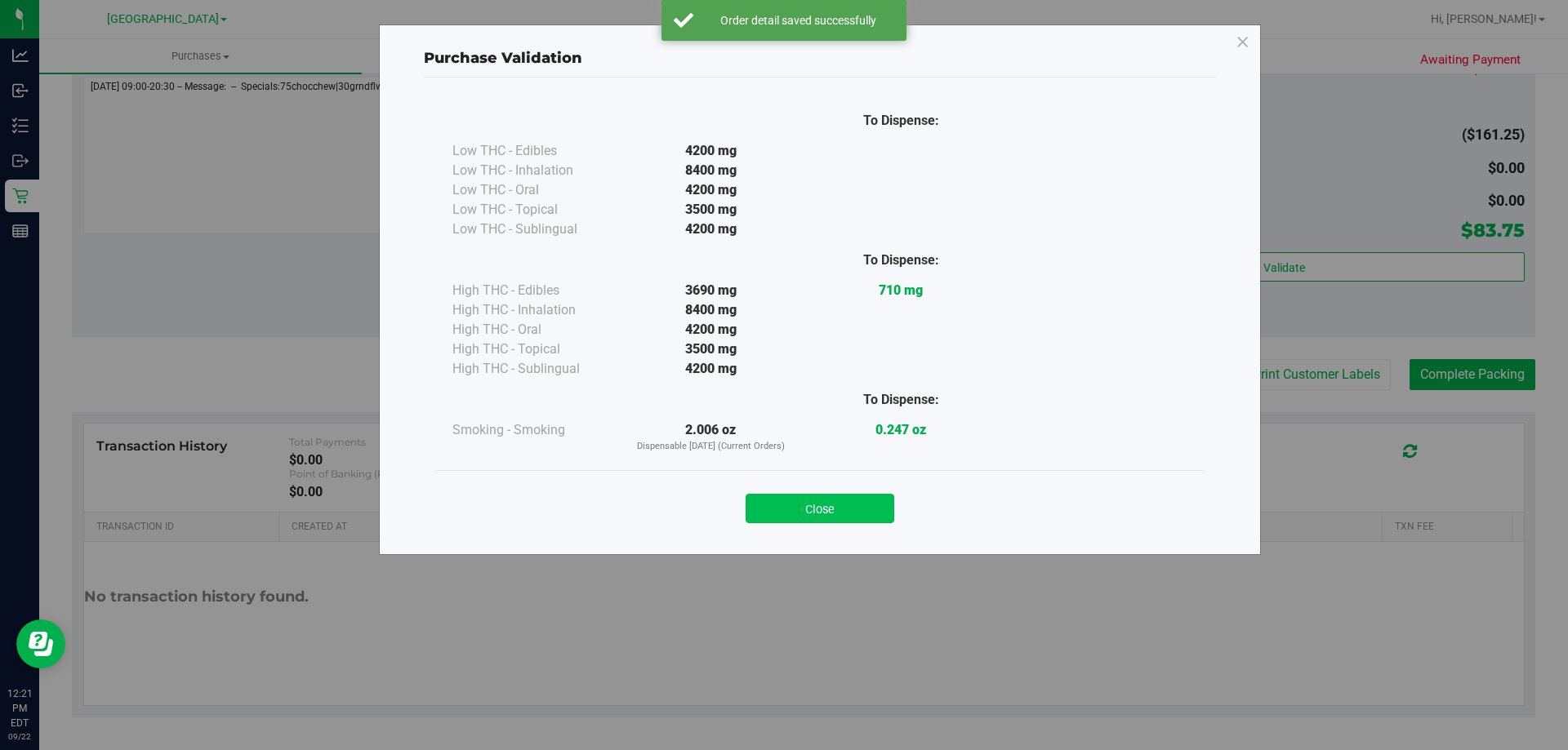
click at [774, 502] on button "Close" at bounding box center [820, 509] width 149 height 30
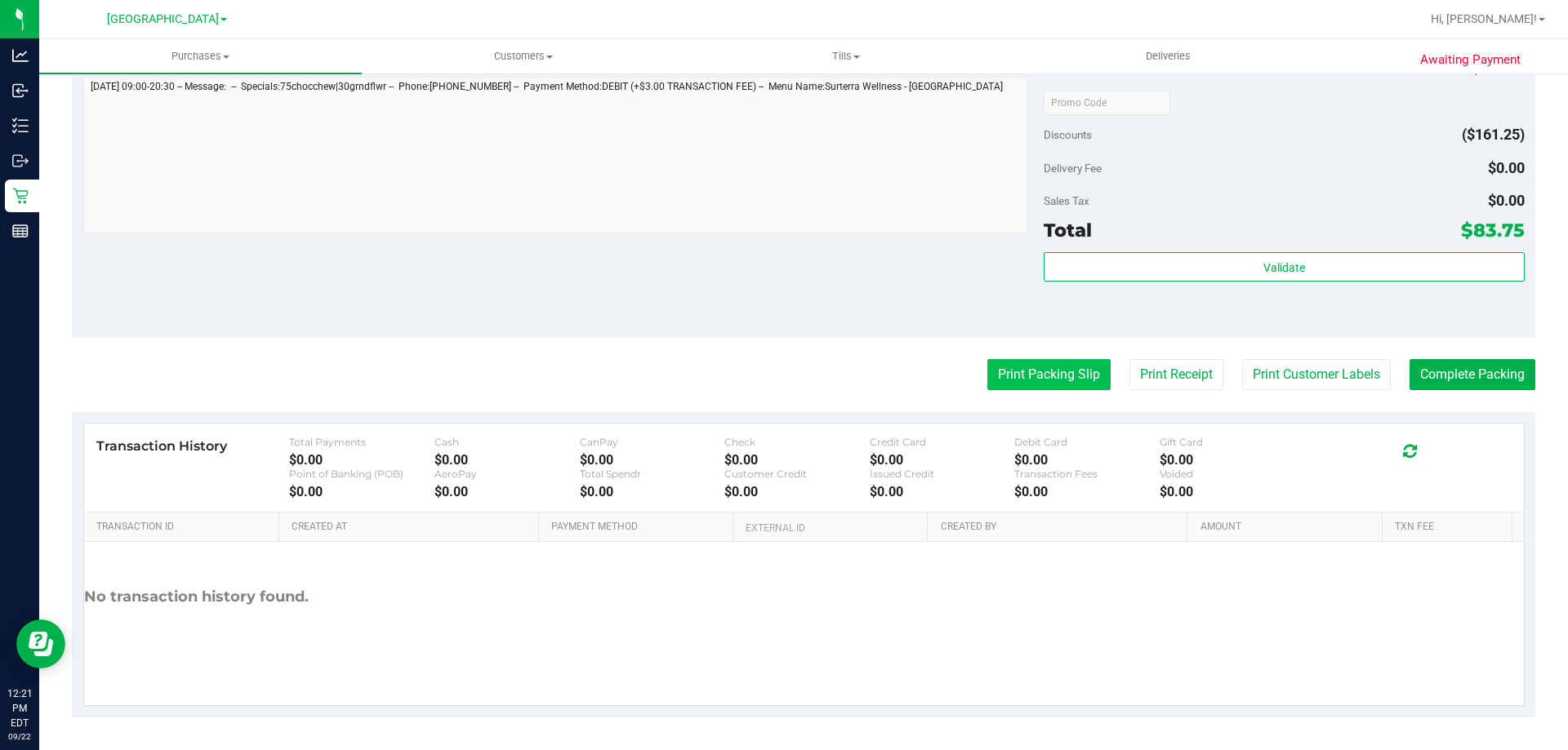
click at [1038, 382] on button "Print Packing Slip" at bounding box center [1048, 375] width 123 height 31
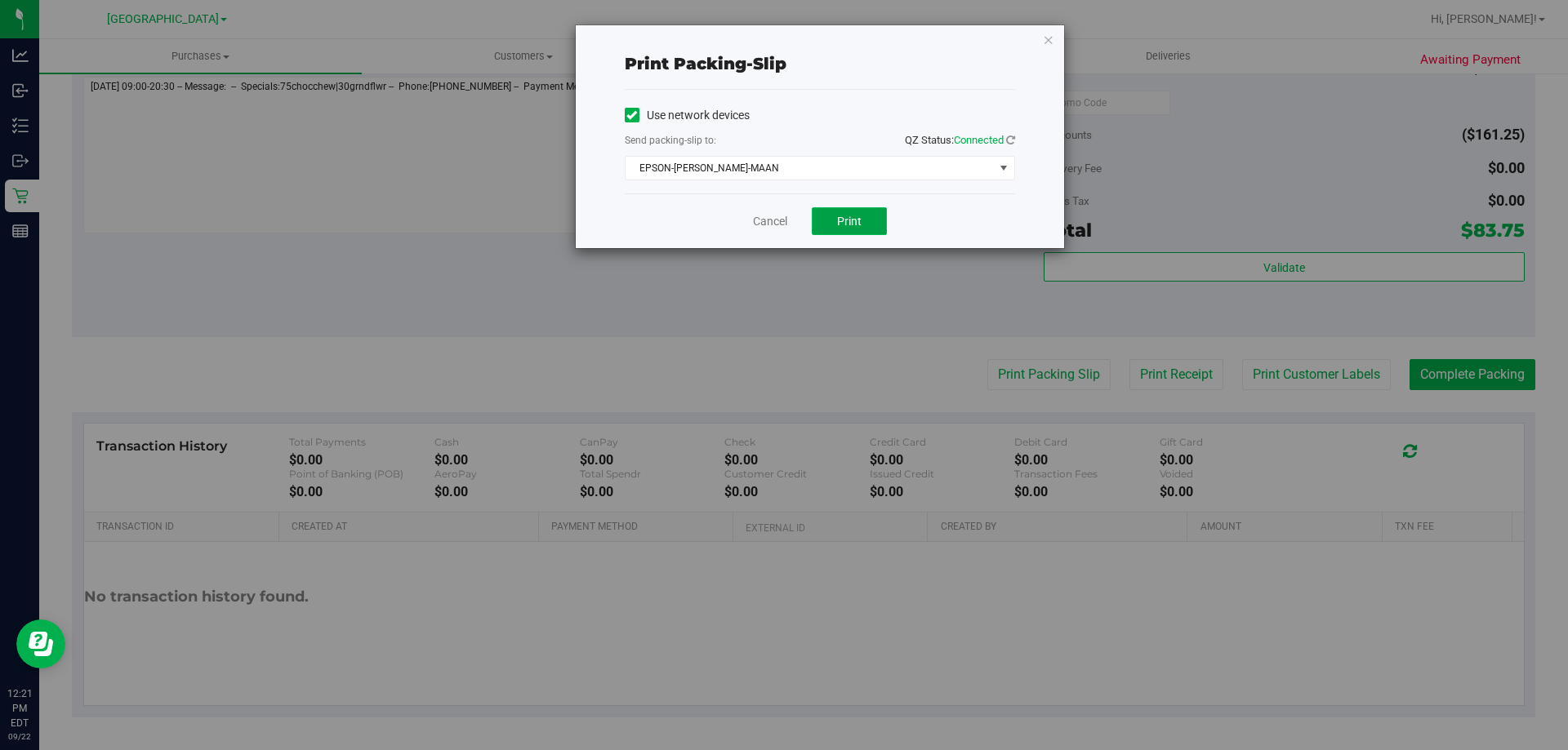
click at [871, 233] on button "Print" at bounding box center [848, 221] width 75 height 28
click at [766, 213] on link "Cancel" at bounding box center [770, 221] width 34 height 17
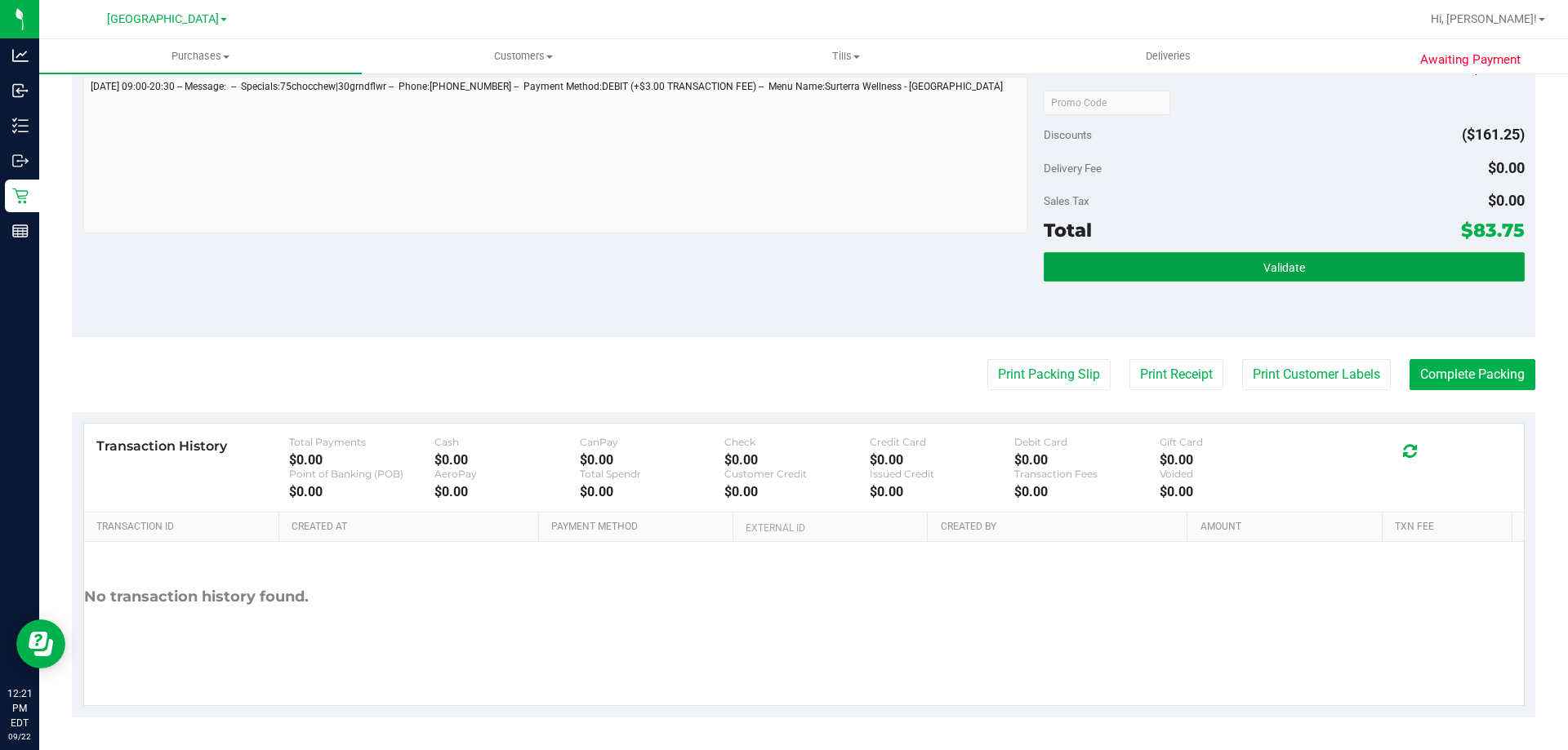
click at [1264, 266] on span "Validate" at bounding box center [1284, 267] width 41 height 14
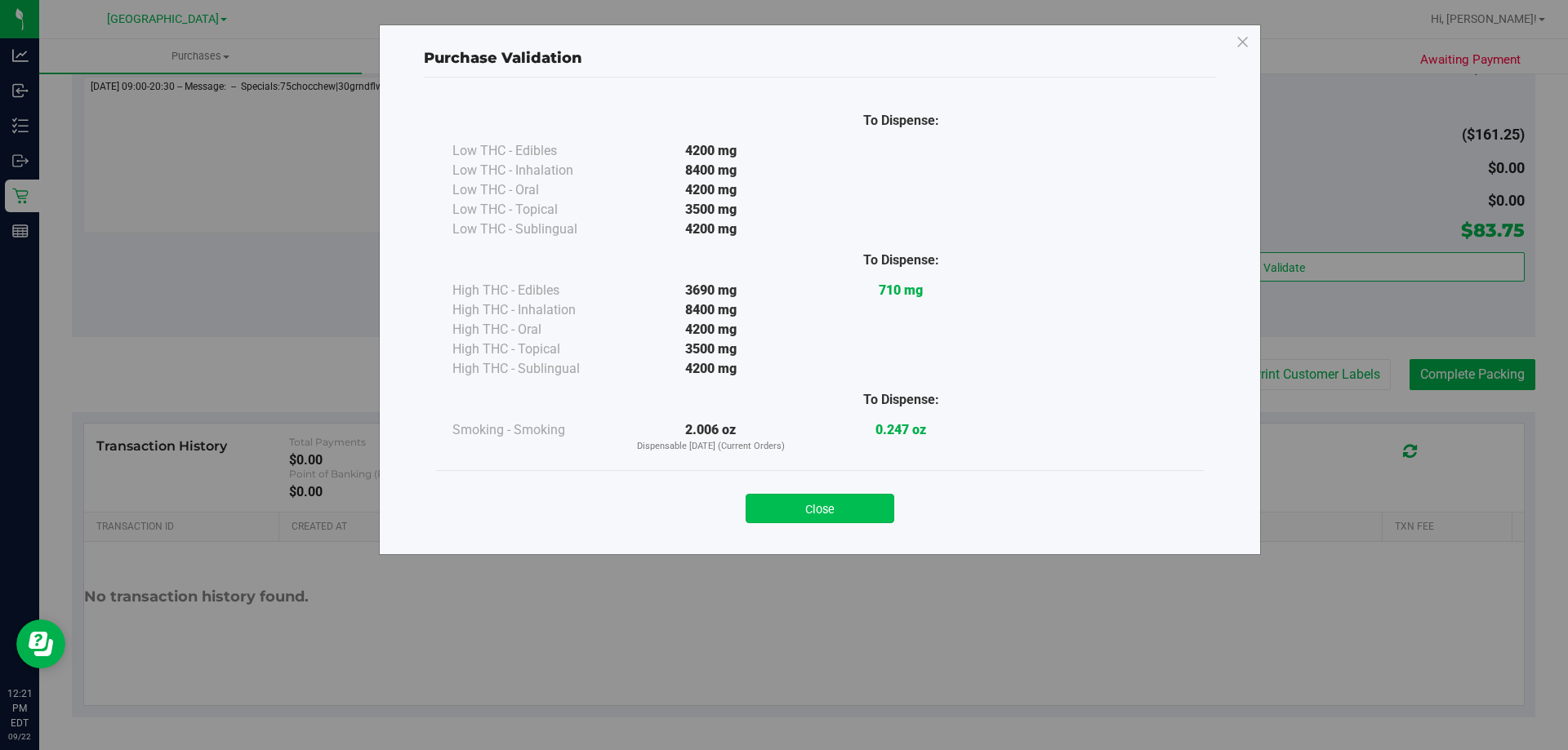
click at [818, 502] on button "Close" at bounding box center [820, 509] width 149 height 30
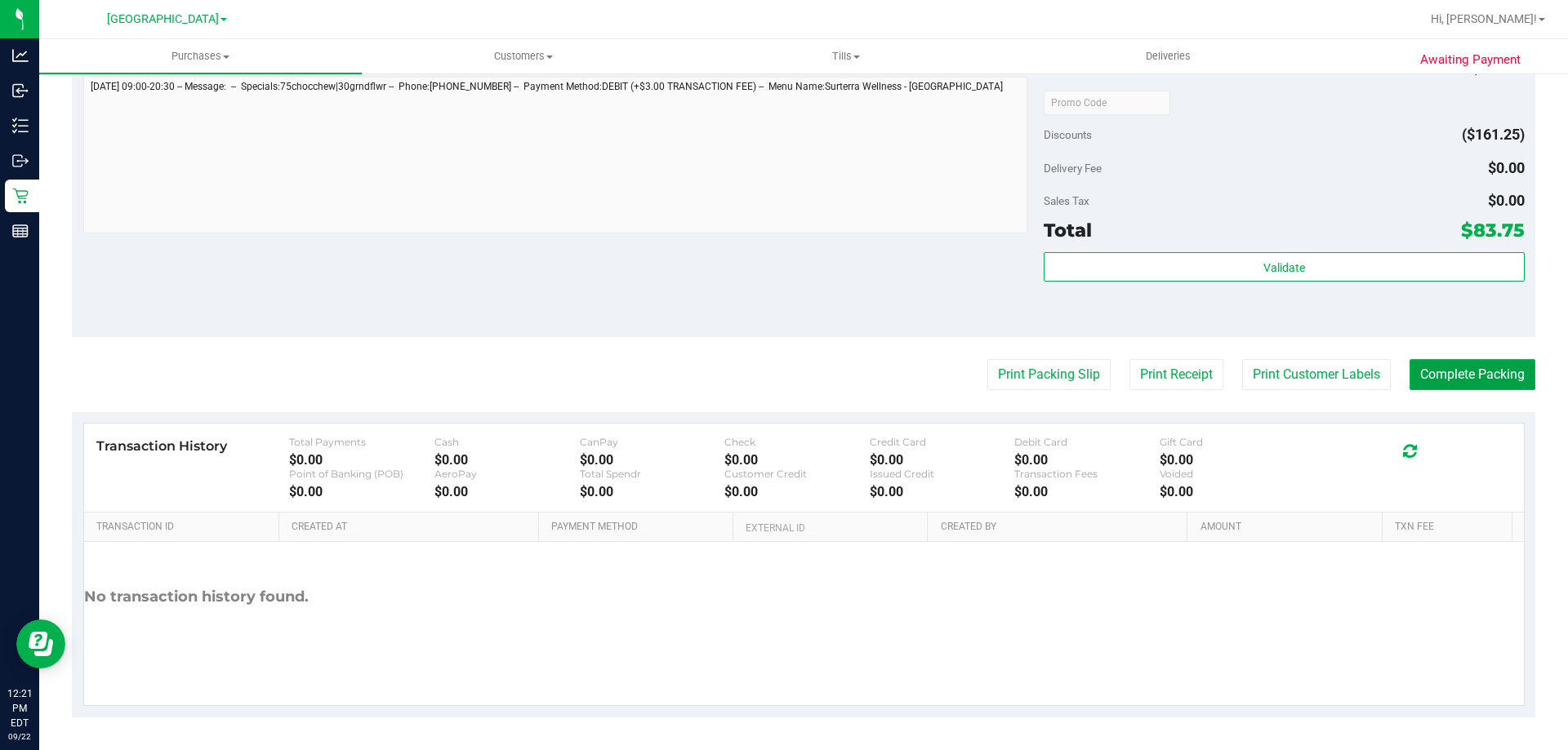
click at [1499, 360] on button "Complete Packing" at bounding box center [1473, 375] width 126 height 31
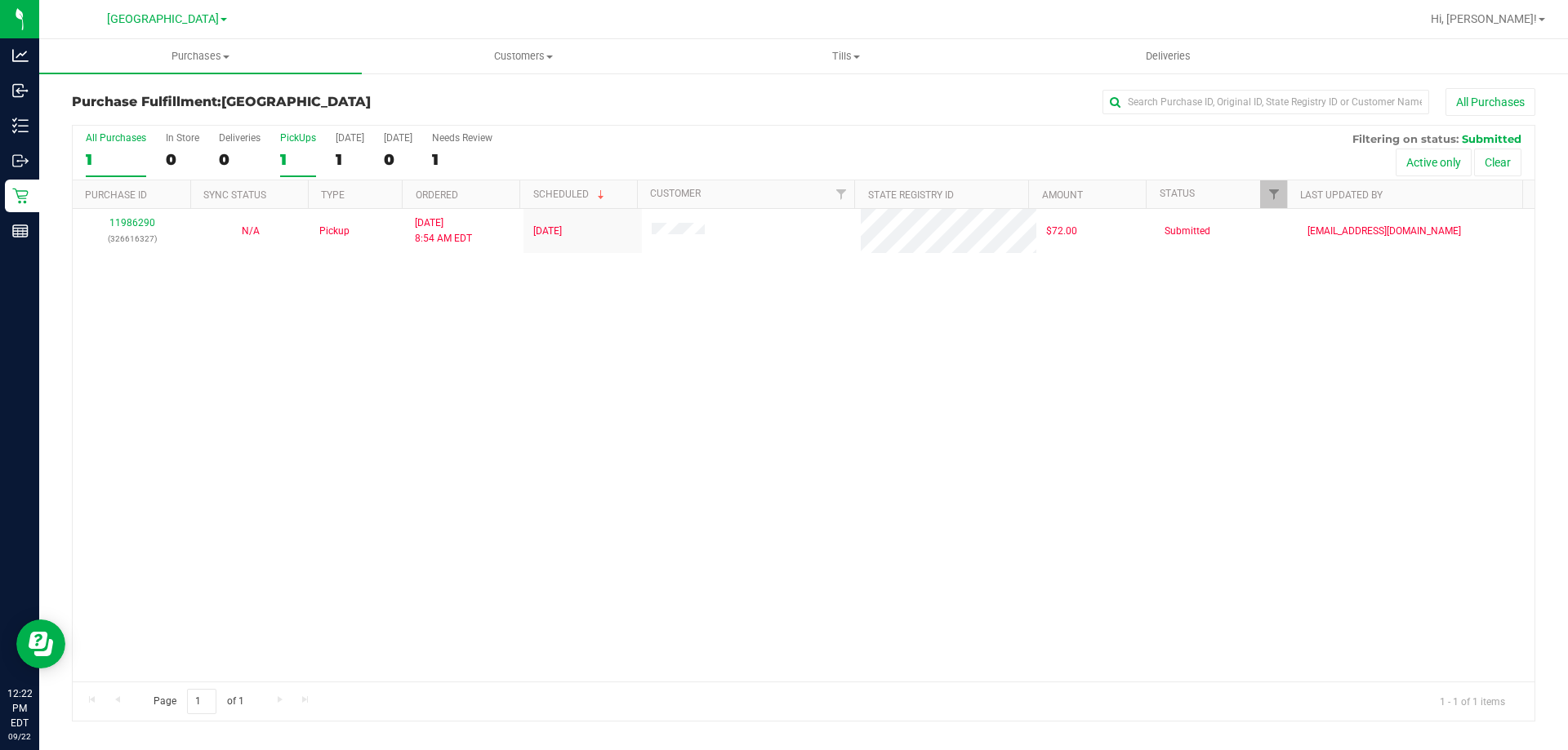
click at [304, 170] on label "PickUps 1" at bounding box center [298, 155] width 36 height 45
click at [0, 0] on input "PickUps 1" at bounding box center [0, 0] width 0 height 0
click at [302, 145] on label "PickUps 1" at bounding box center [298, 155] width 36 height 45
click at [0, 0] on input "PickUps 1" at bounding box center [0, 0] width 0 height 0
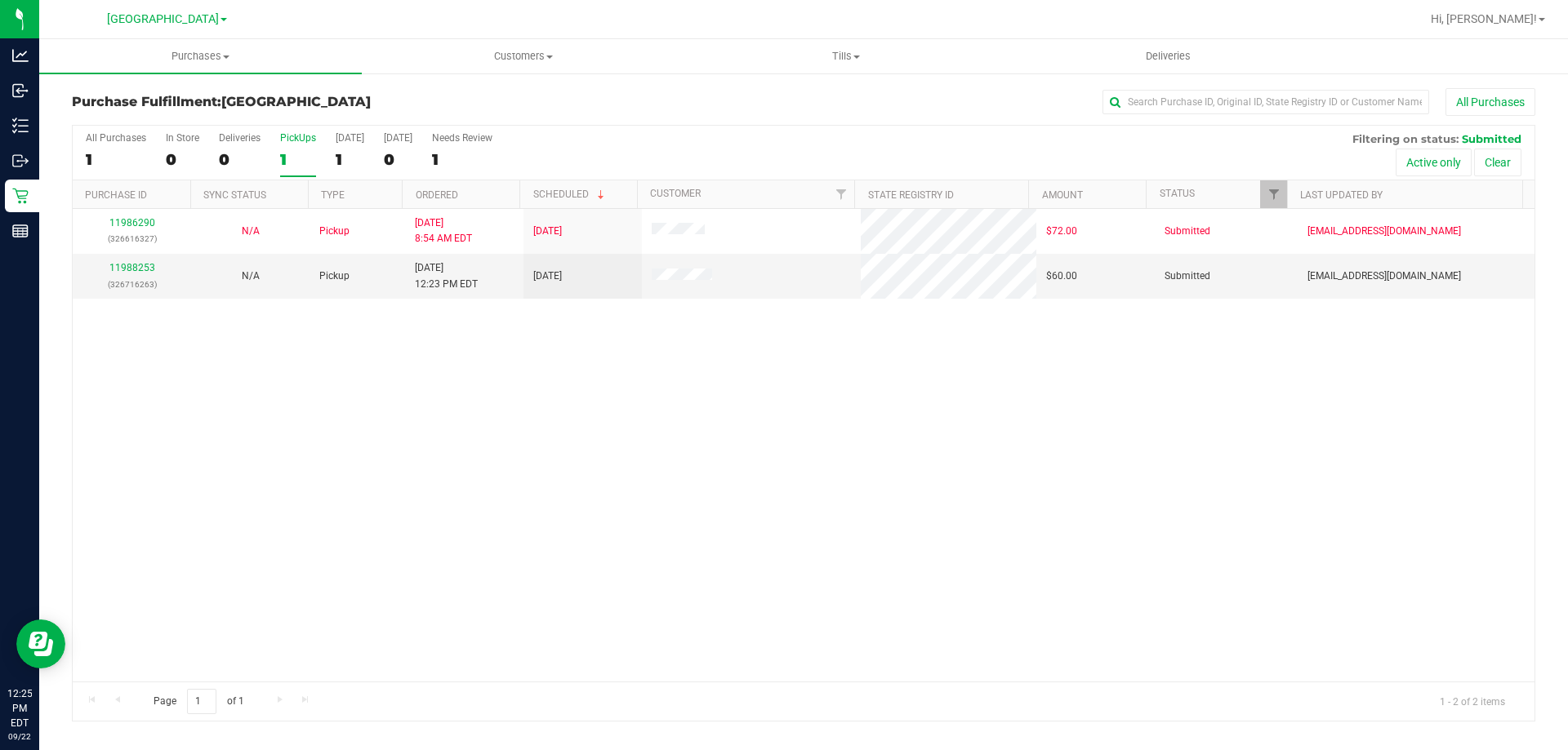
click at [308, 152] on div "1" at bounding box center [298, 159] width 36 height 19
click at [0, 0] on input "PickUps 1" at bounding box center [0, 0] width 0 height 0
click at [133, 267] on link "11988253" at bounding box center [132, 267] width 46 height 12
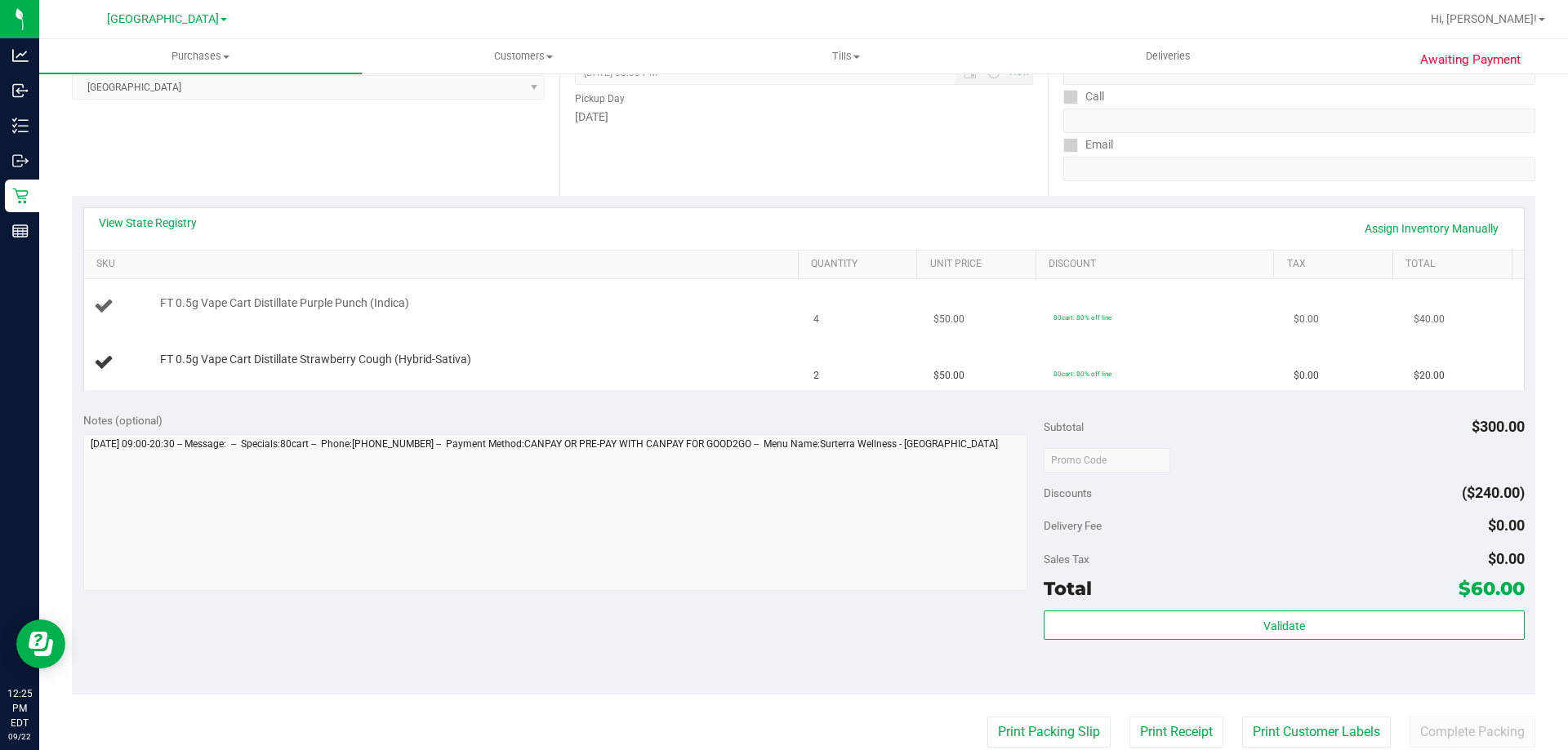
scroll to position [245, 0]
click at [157, 227] on link "View State Registry" at bounding box center [148, 222] width 98 height 16
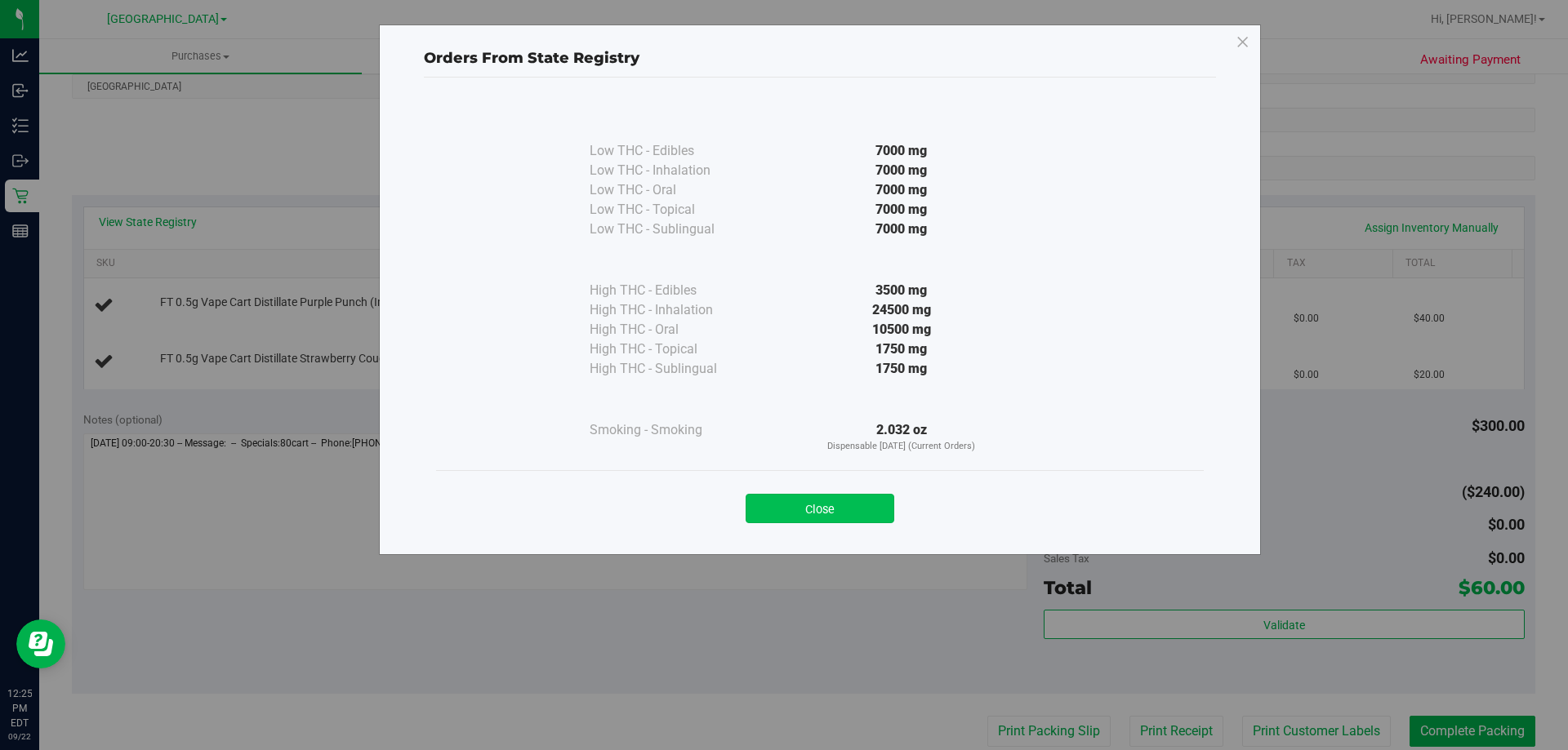
click at [845, 504] on button "Close" at bounding box center [820, 509] width 149 height 30
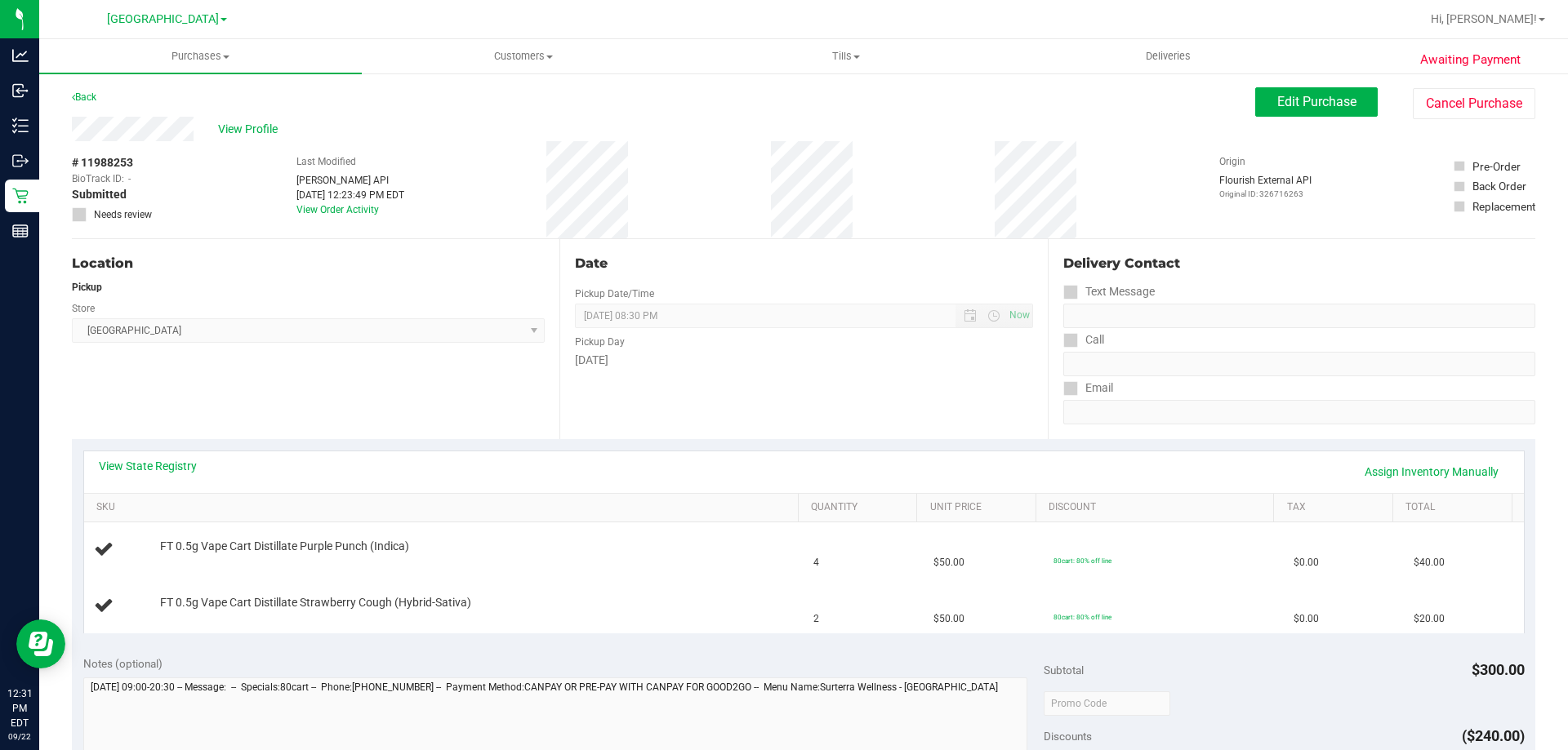
scroll to position [0, 0]
click at [75, 92] on link "Back" at bounding box center [84, 97] width 24 height 12
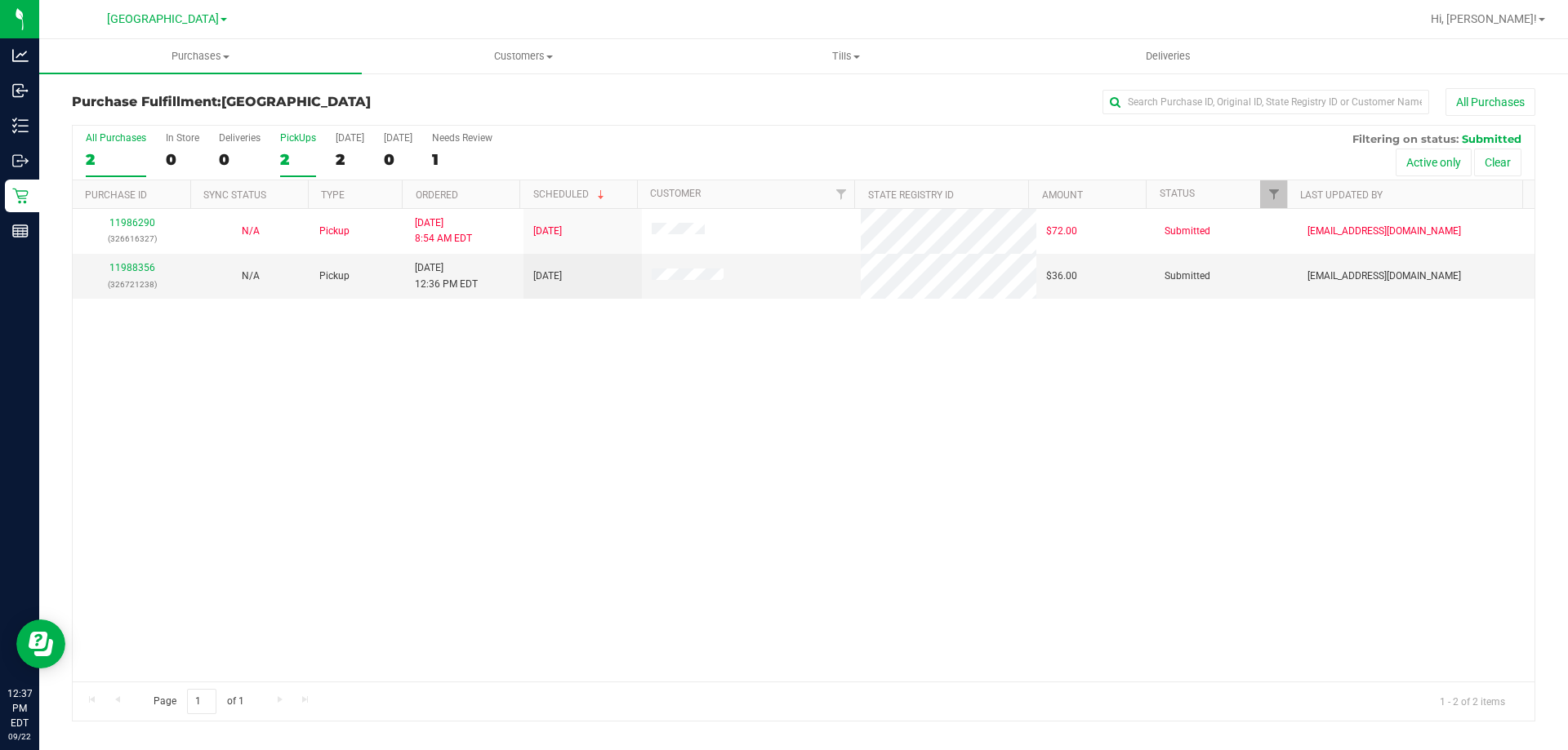
click at [297, 160] on div "2" at bounding box center [298, 159] width 36 height 19
click at [0, 0] on input "PickUps 2" at bounding box center [0, 0] width 0 height 0
click at [144, 273] on link "11988356" at bounding box center [132, 267] width 46 height 12
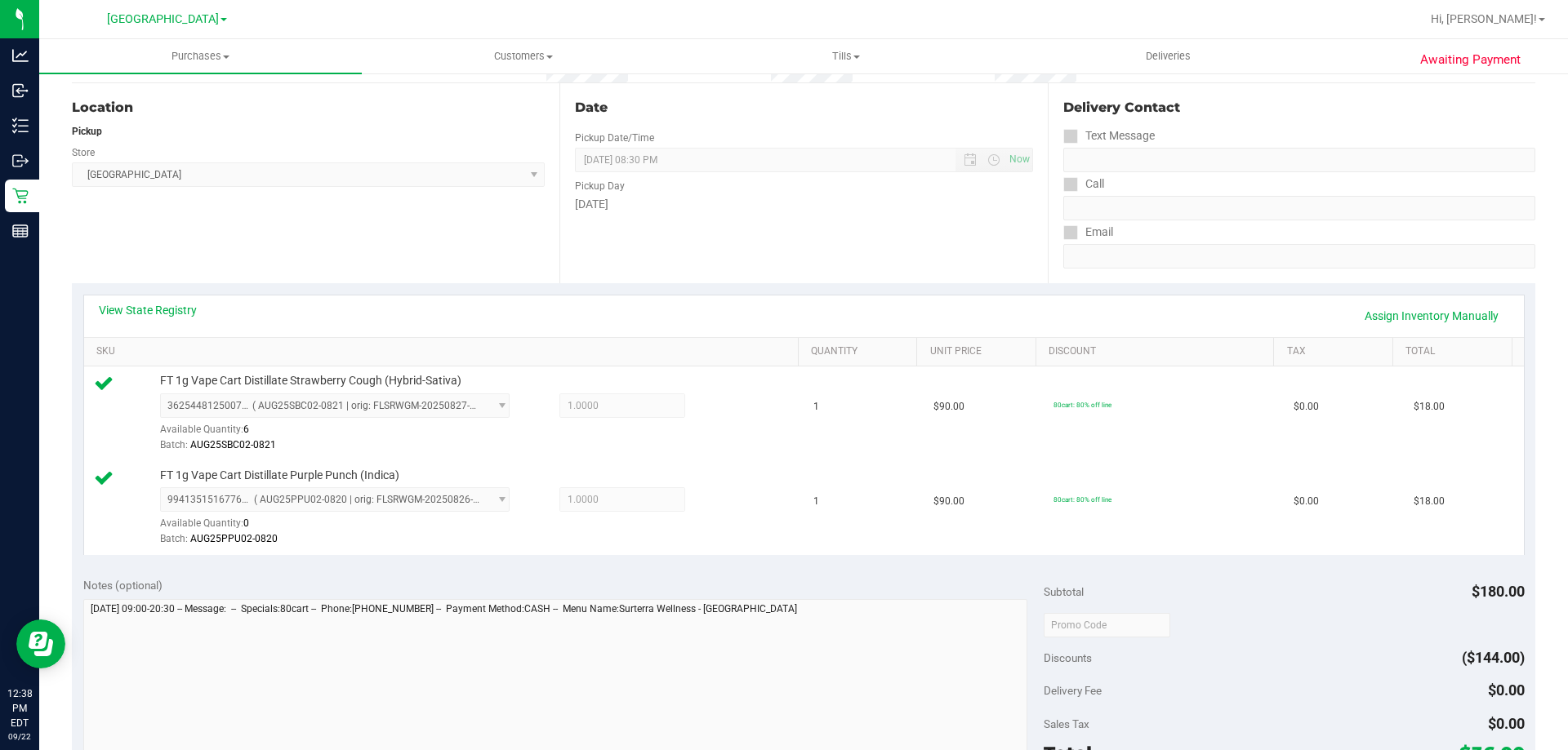
scroll to position [490, 0]
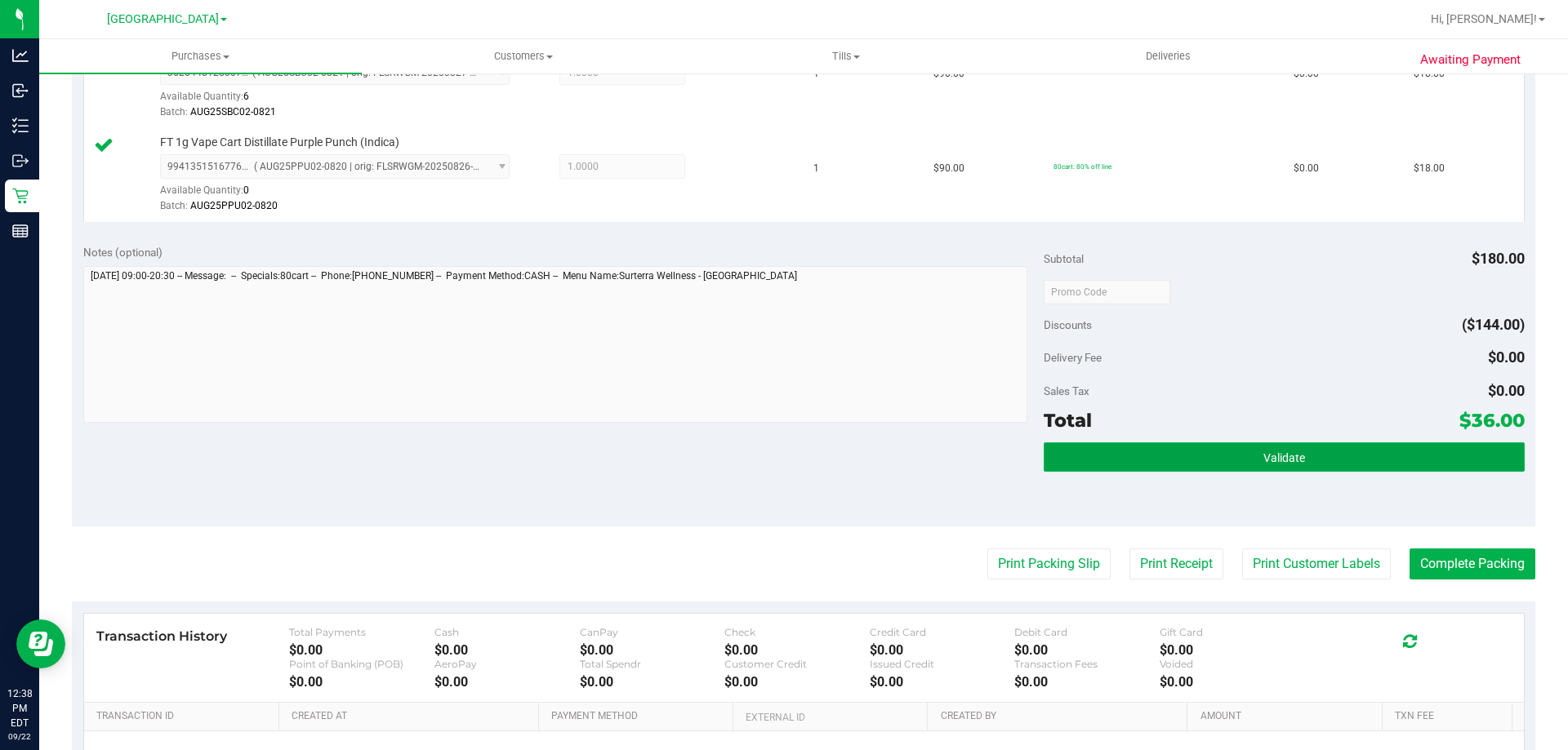
click at [1160, 467] on button "Validate" at bounding box center [1283, 456] width 480 height 30
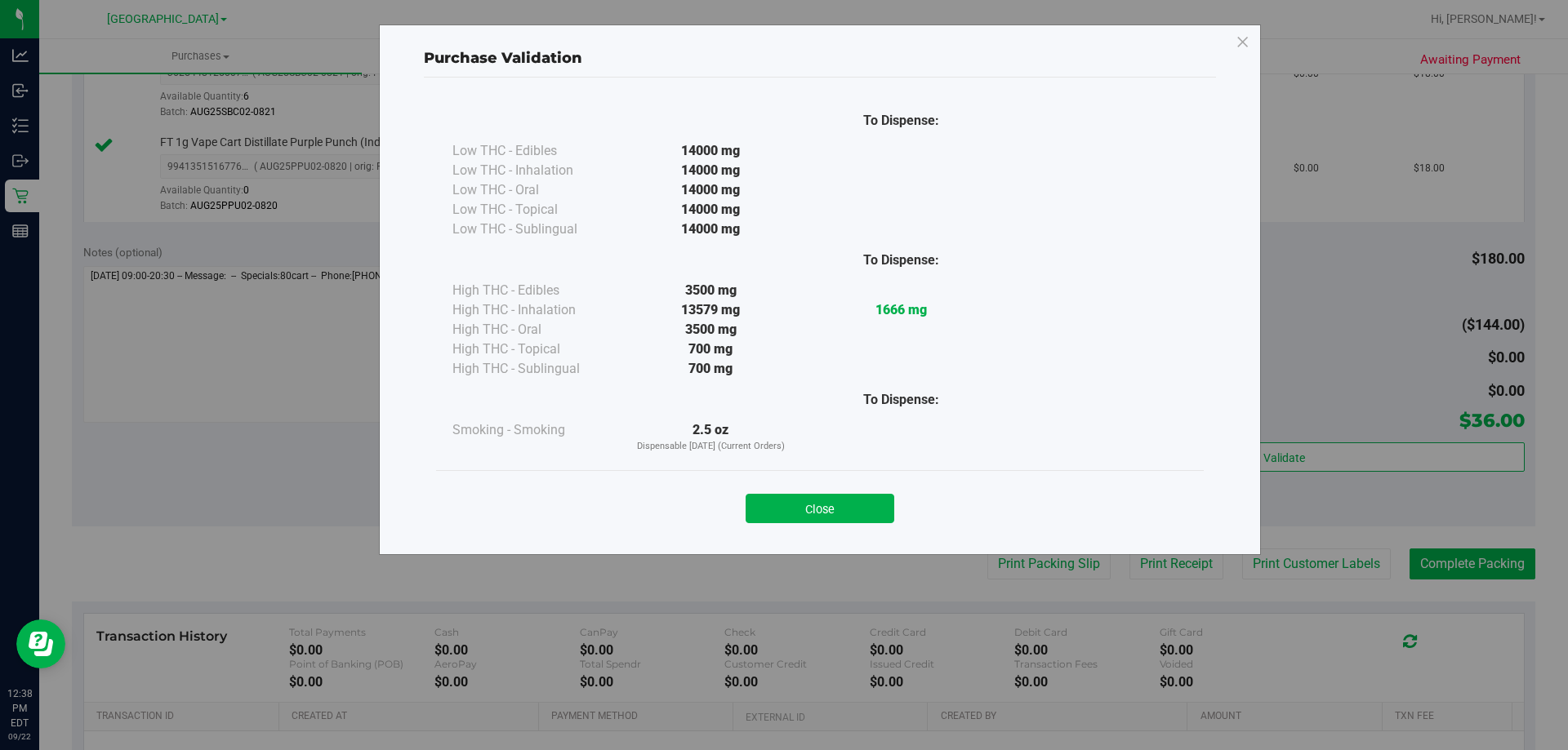
click at [760, 494] on button "Close" at bounding box center [820, 509] width 149 height 30
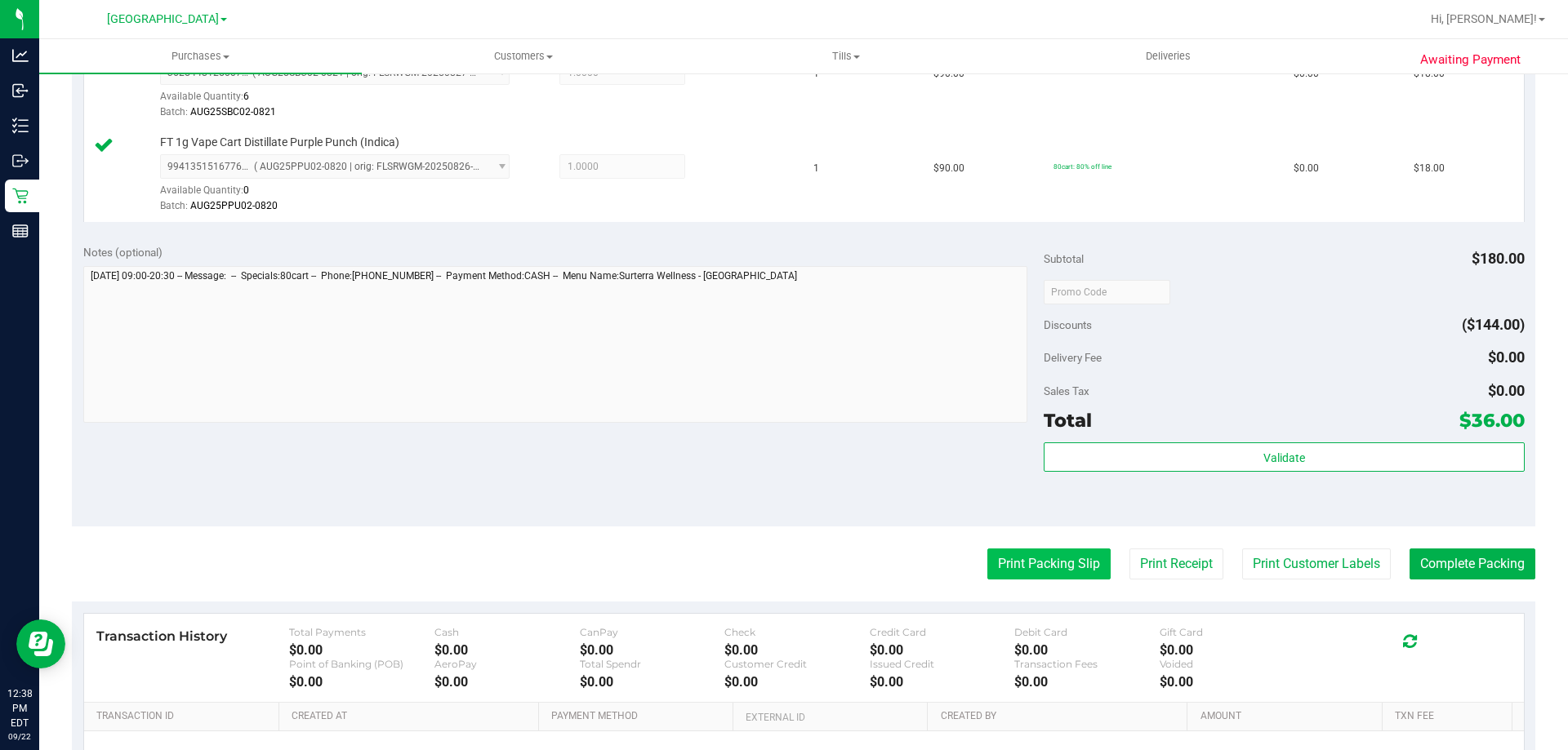
click at [1020, 571] on button "Print Packing Slip" at bounding box center [1048, 564] width 123 height 31
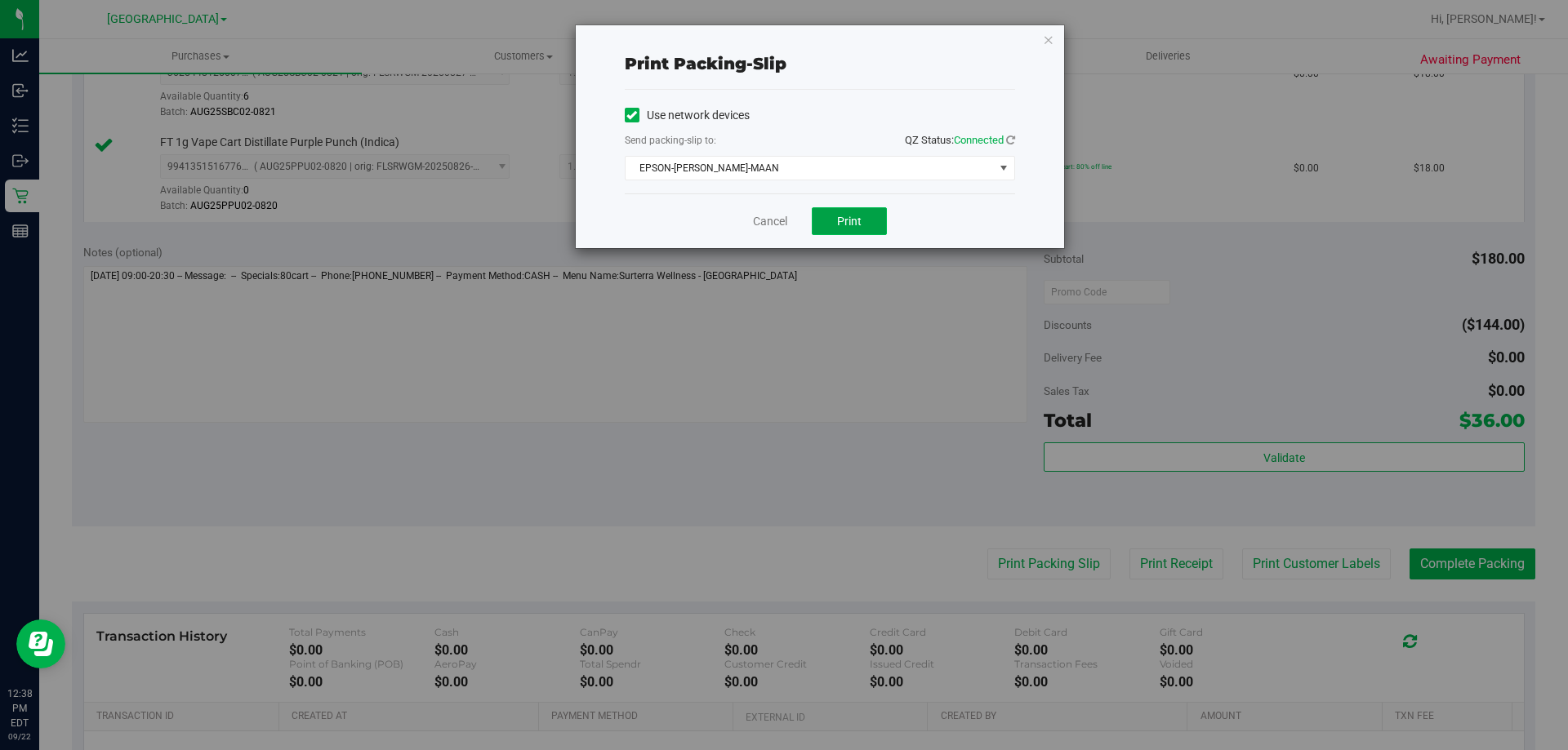
click at [836, 212] on button "Print" at bounding box center [848, 221] width 75 height 28
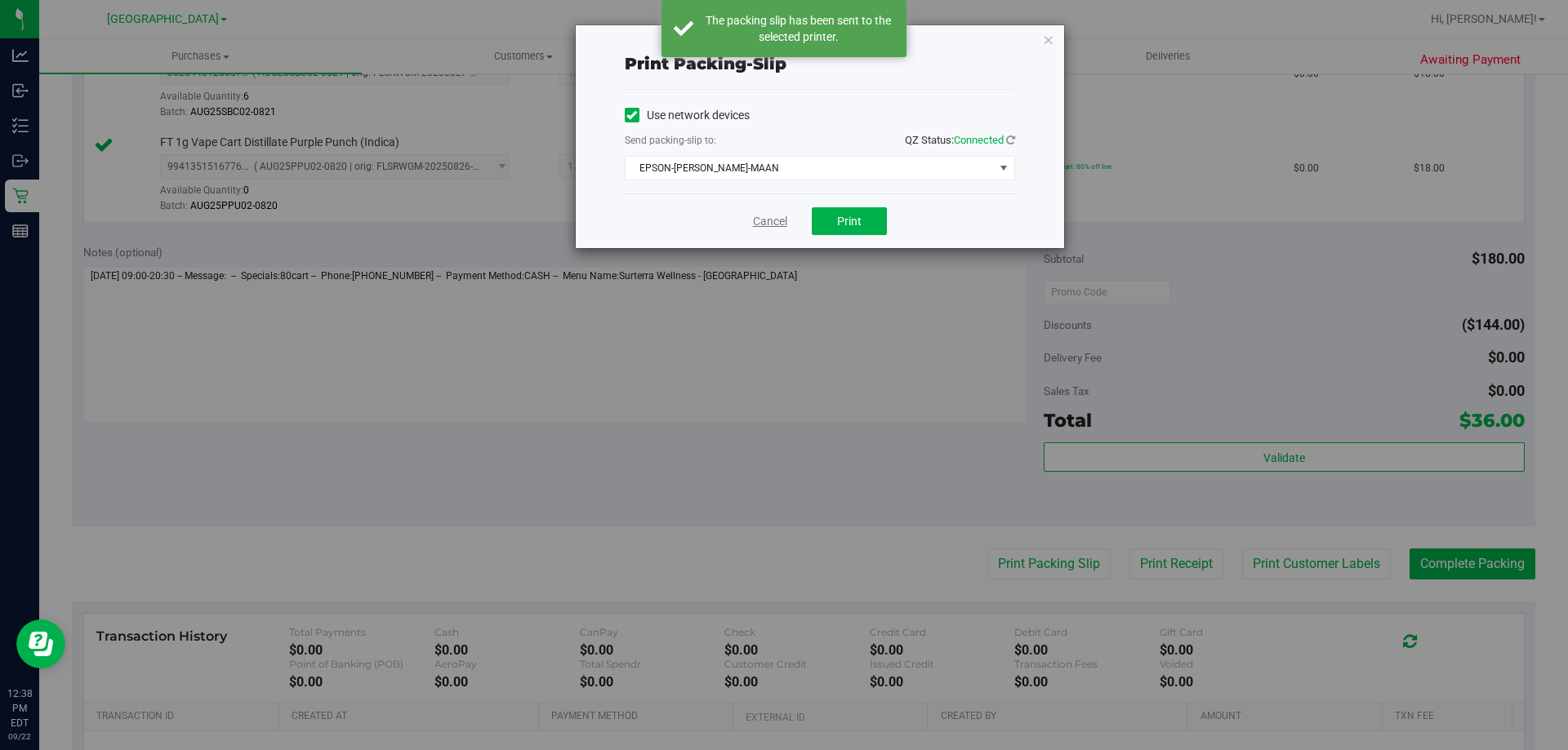
click at [776, 222] on link "Cancel" at bounding box center [770, 221] width 34 height 17
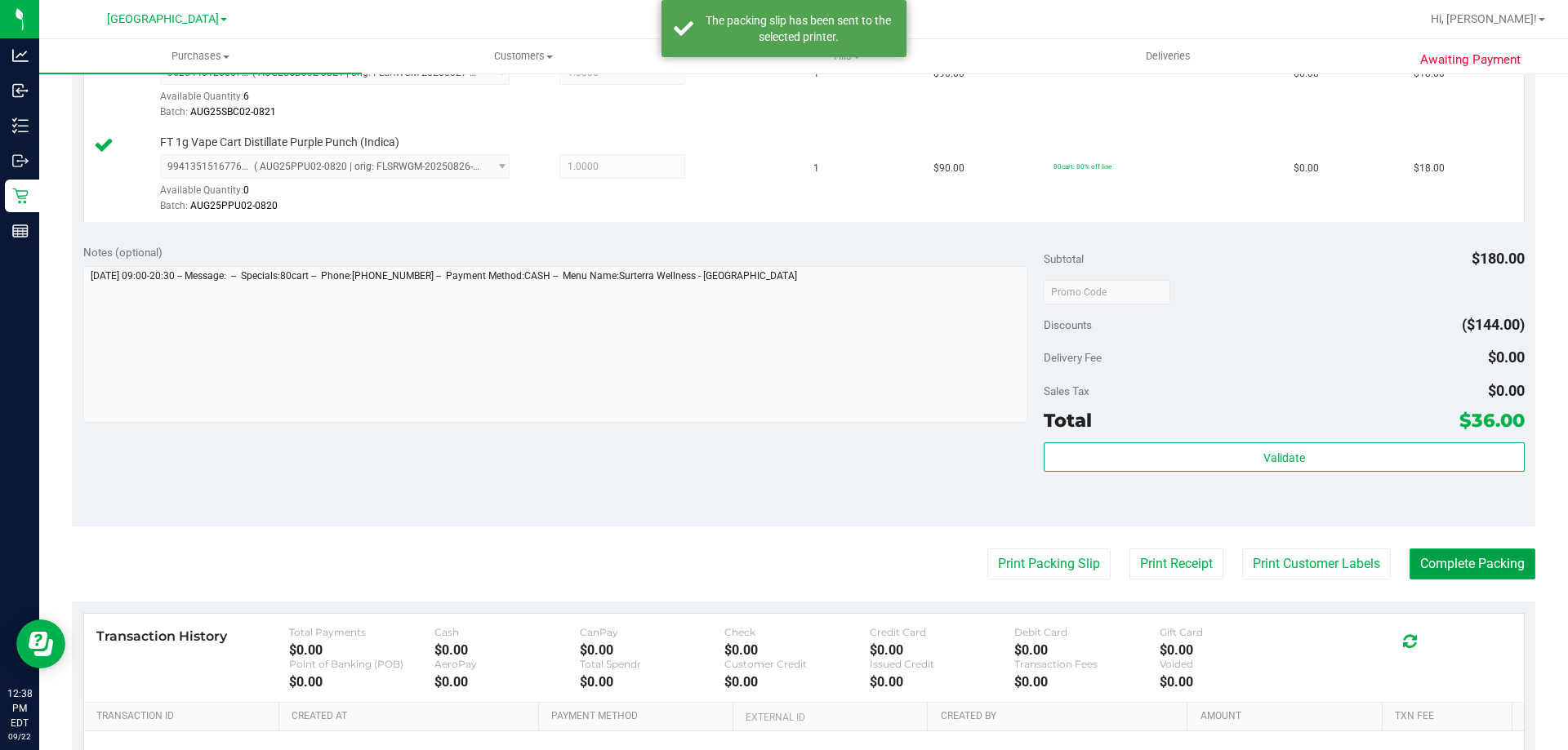
click at [1456, 558] on button "Complete Packing" at bounding box center [1473, 564] width 126 height 31
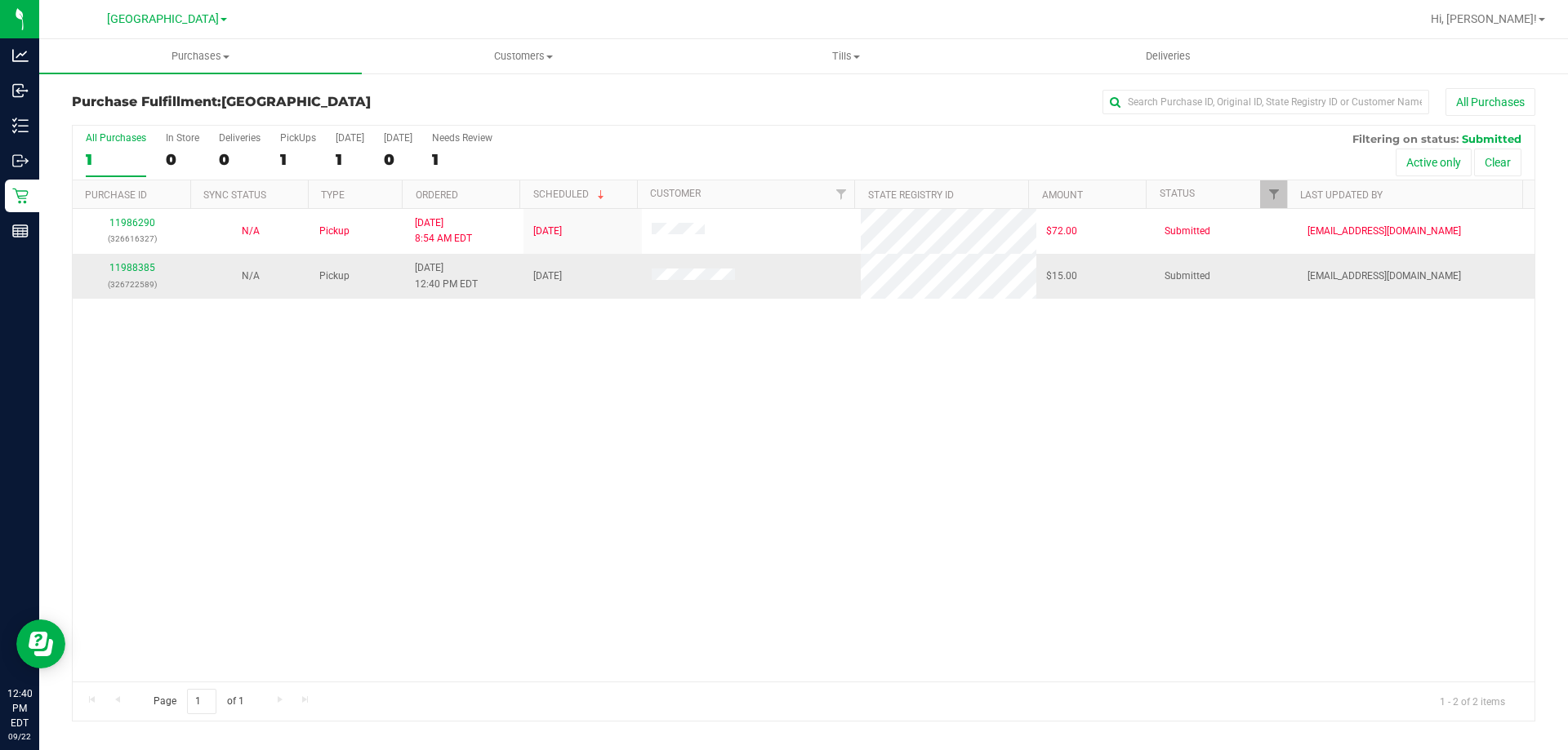
click at [155, 268] on div "11988385 (326722589)" at bounding box center [132, 276] width 99 height 31
click at [151, 269] on link "11988385" at bounding box center [132, 267] width 46 height 12
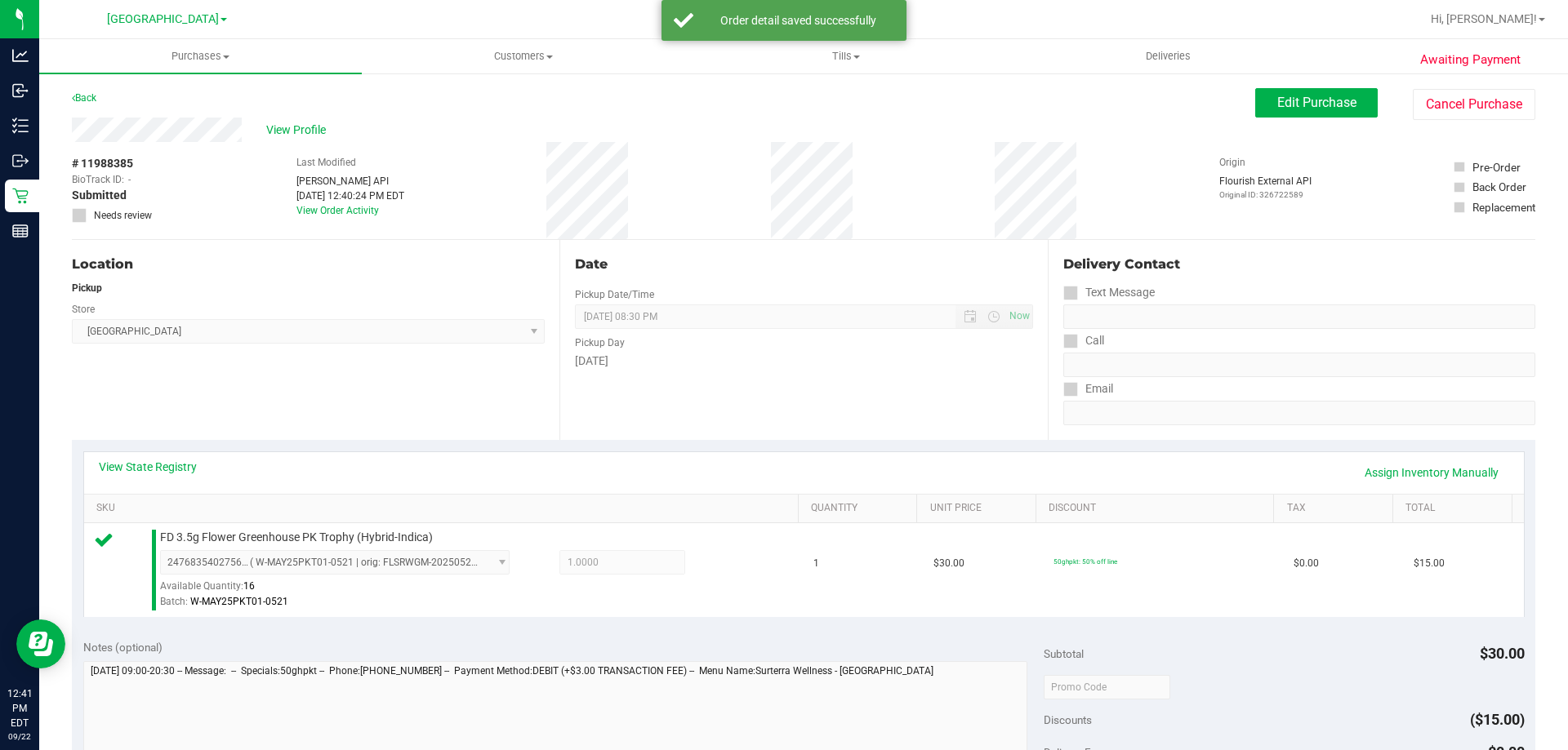
scroll to position [327, 0]
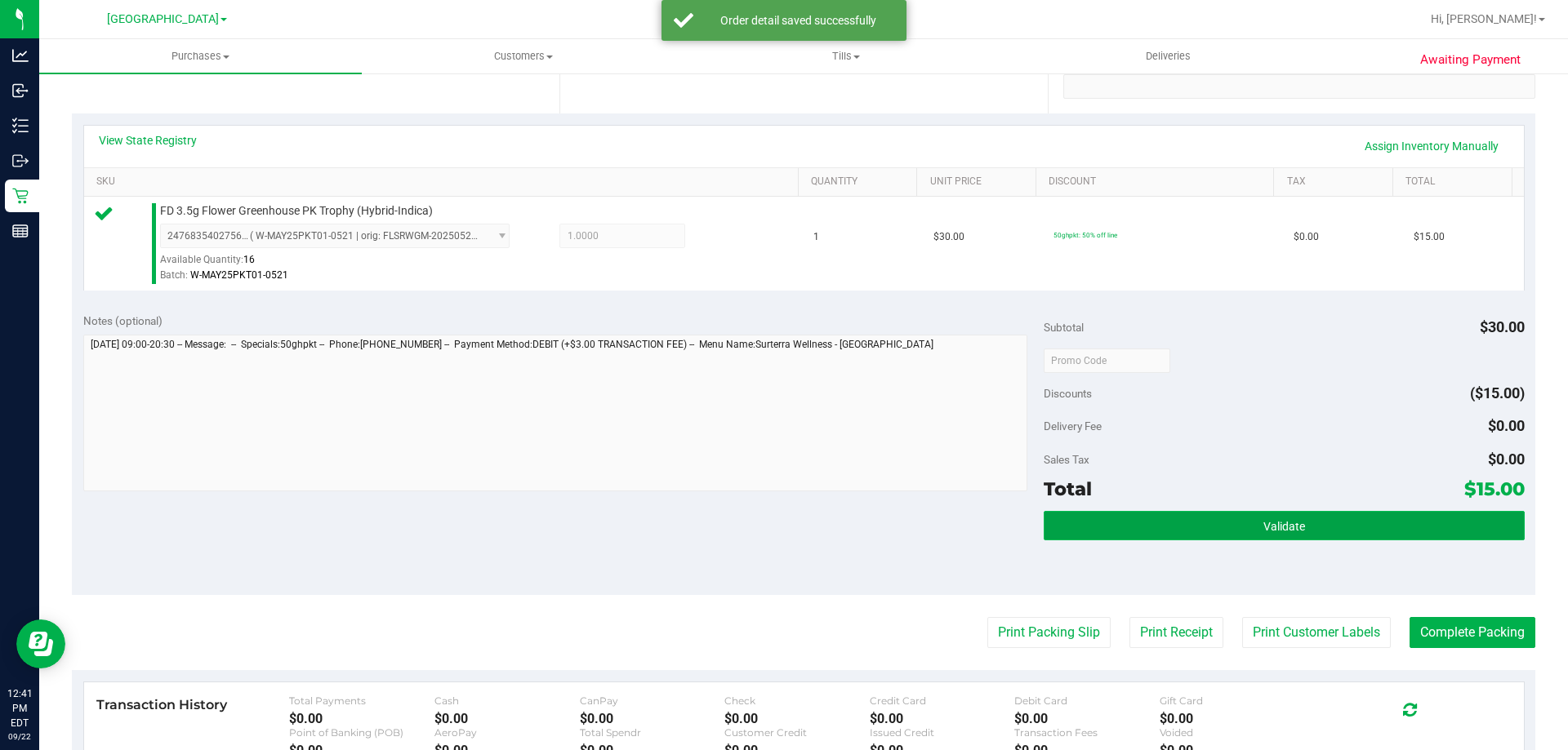
click at [1092, 534] on button "Validate" at bounding box center [1283, 526] width 480 height 30
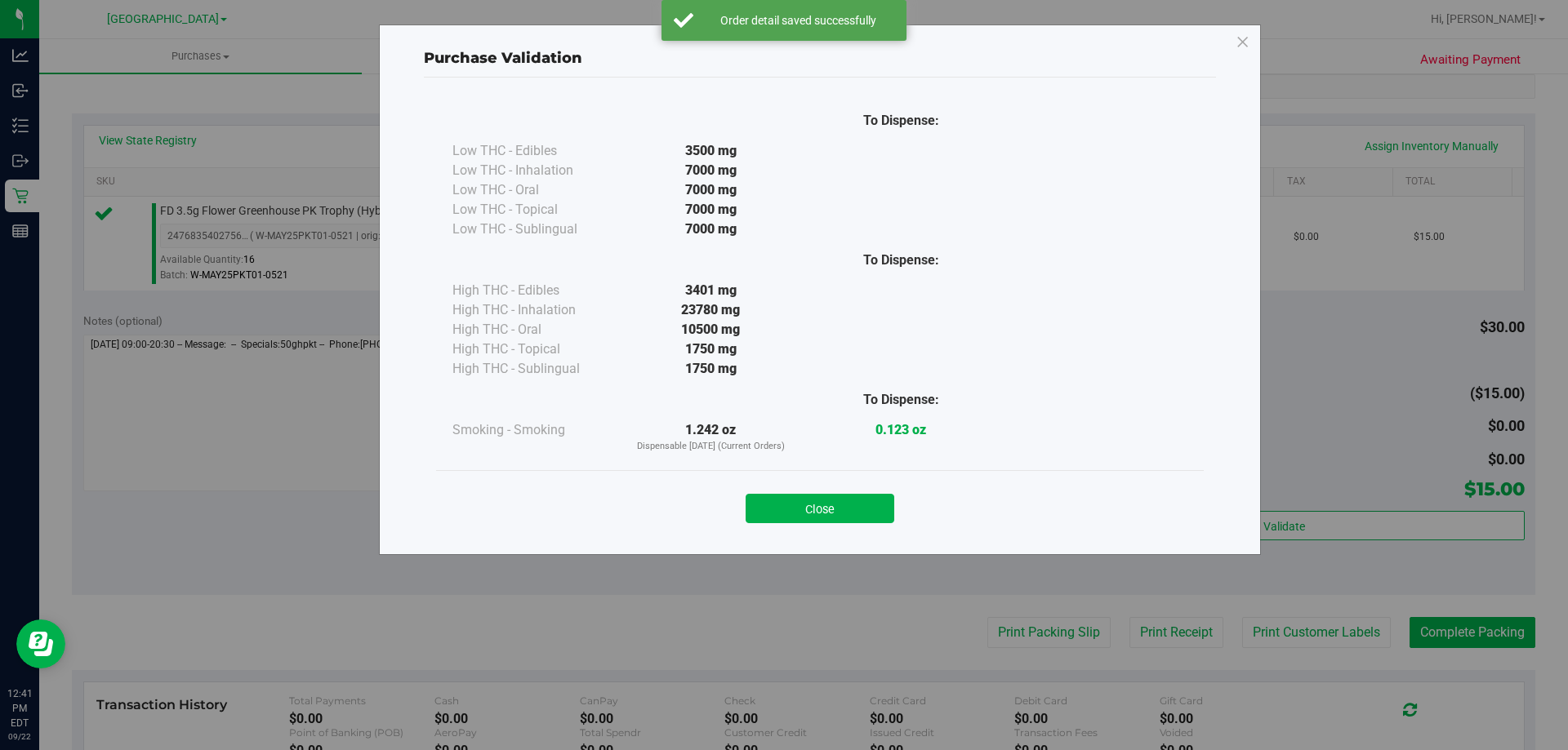
click at [788, 507] on button "Close" at bounding box center [820, 509] width 149 height 30
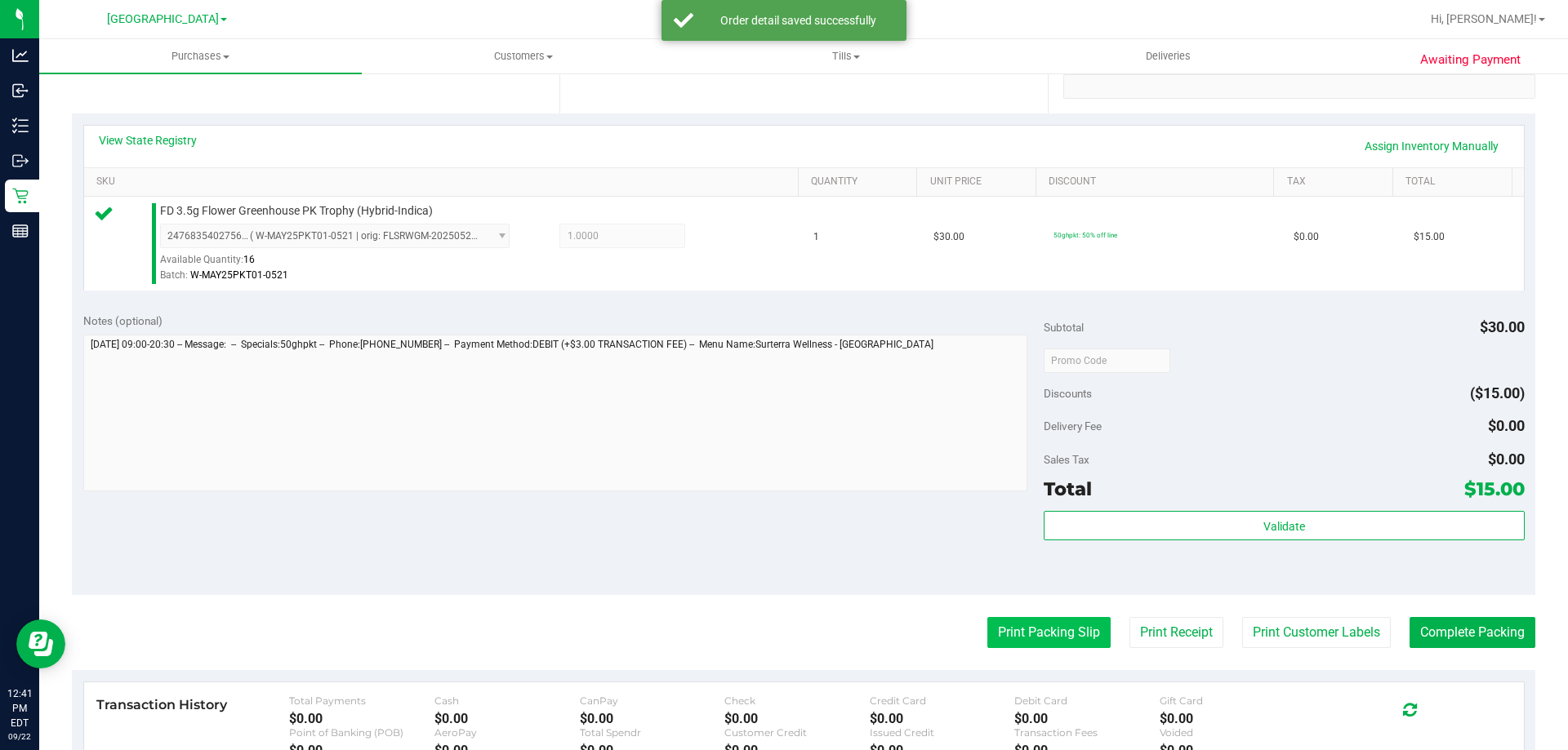
click at [1002, 628] on button "Print Packing Slip" at bounding box center [1048, 632] width 123 height 31
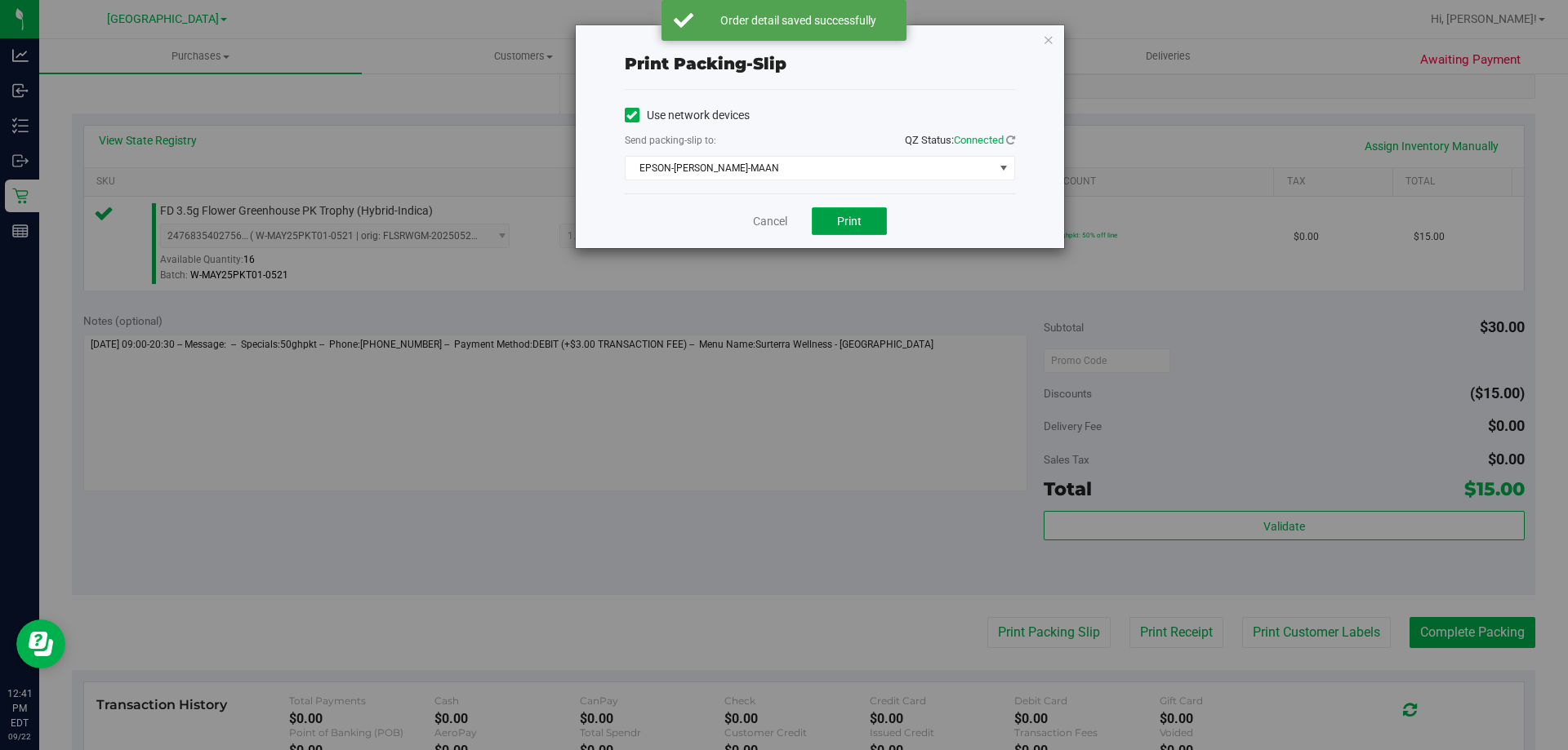
click at [860, 222] on span "Print" at bounding box center [848, 221] width 24 height 14
click at [770, 223] on link "Cancel" at bounding box center [770, 221] width 34 height 17
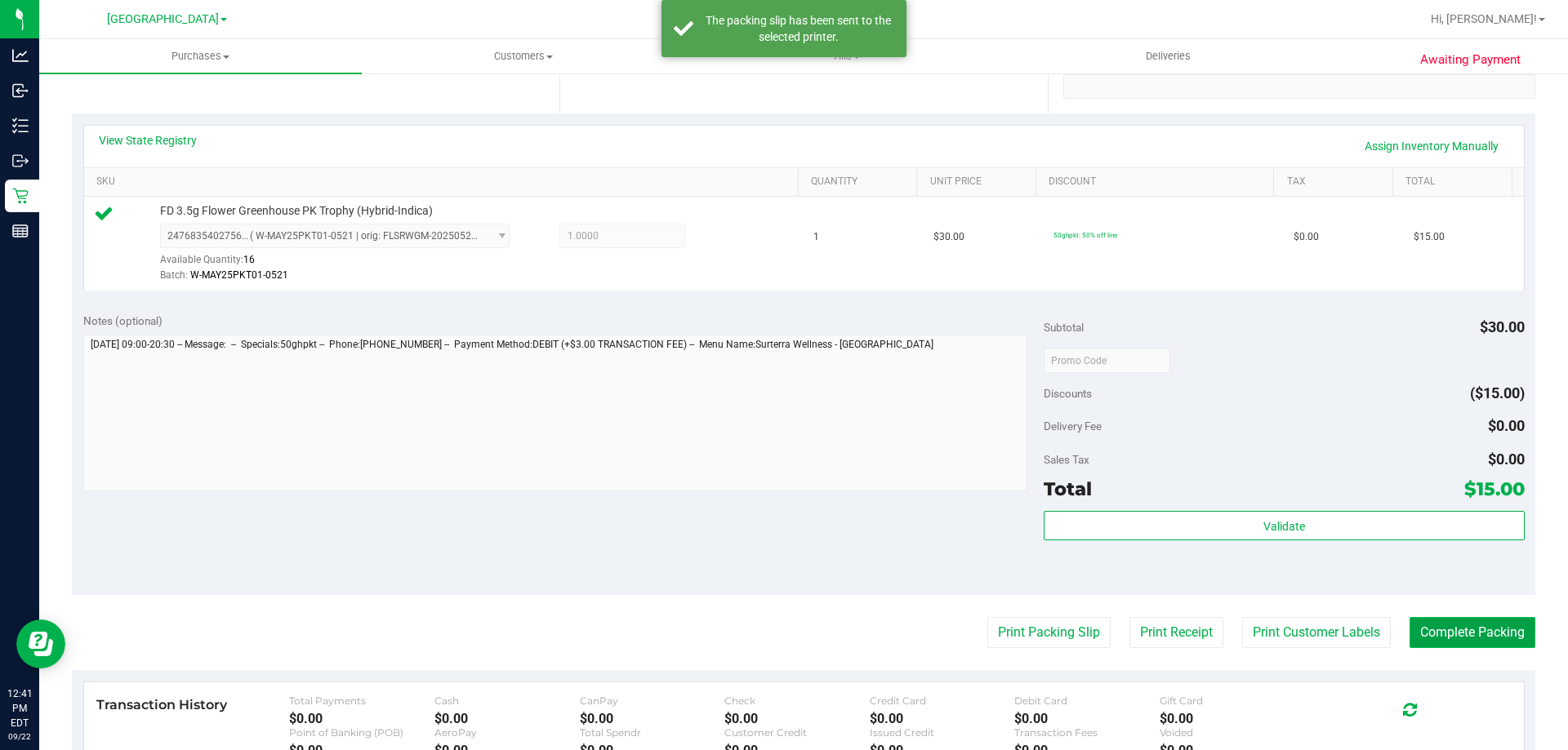
click at [1458, 641] on button "Complete Packing" at bounding box center [1473, 632] width 126 height 31
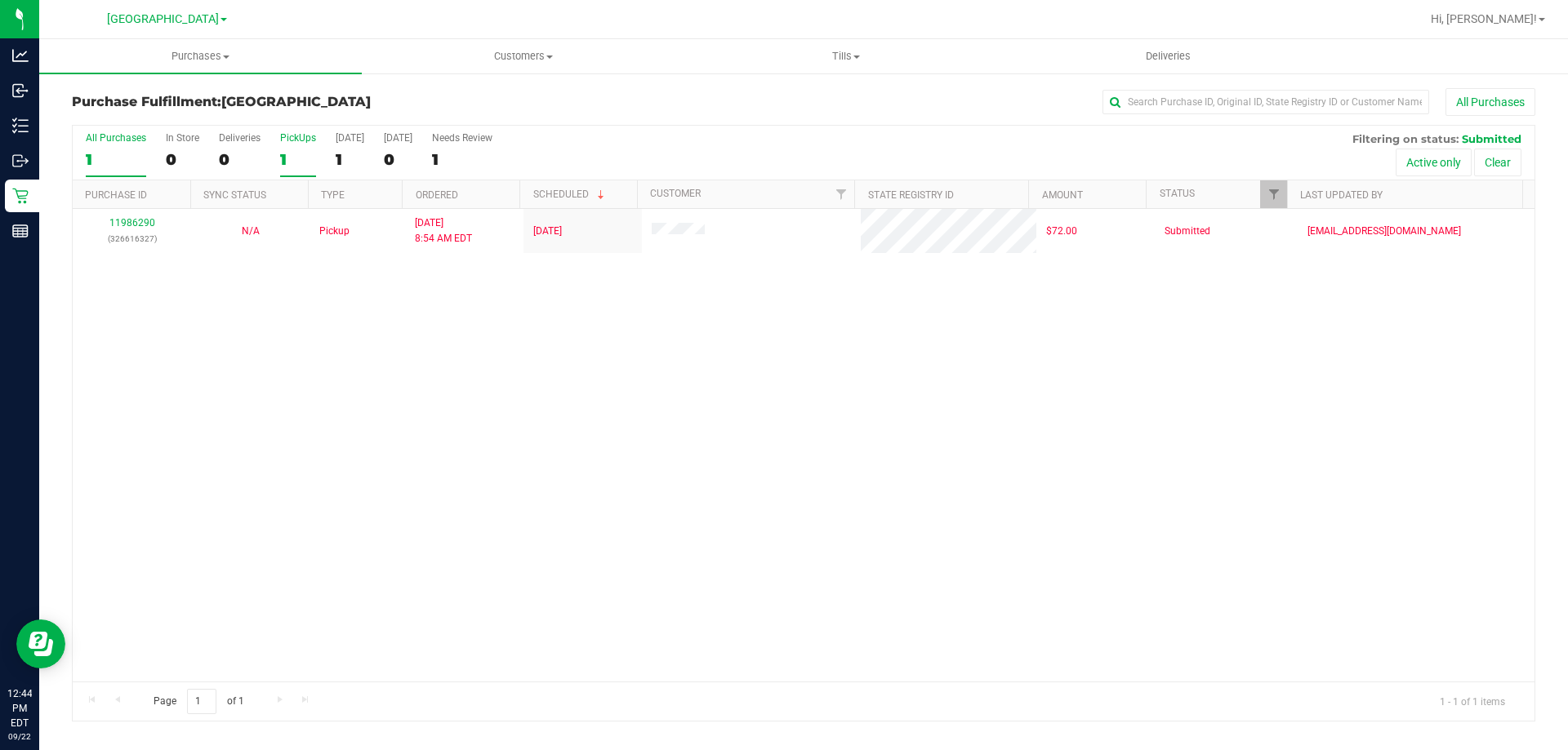
click at [310, 161] on div "1" at bounding box center [298, 159] width 36 height 19
click at [0, 0] on input "PickUps 1" at bounding box center [0, 0] width 0 height 0
click at [301, 163] on div "1" at bounding box center [298, 159] width 36 height 19
click at [0, 0] on input "PickUps 1" at bounding box center [0, 0] width 0 height 0
click at [296, 166] on div "1" at bounding box center [298, 159] width 36 height 19
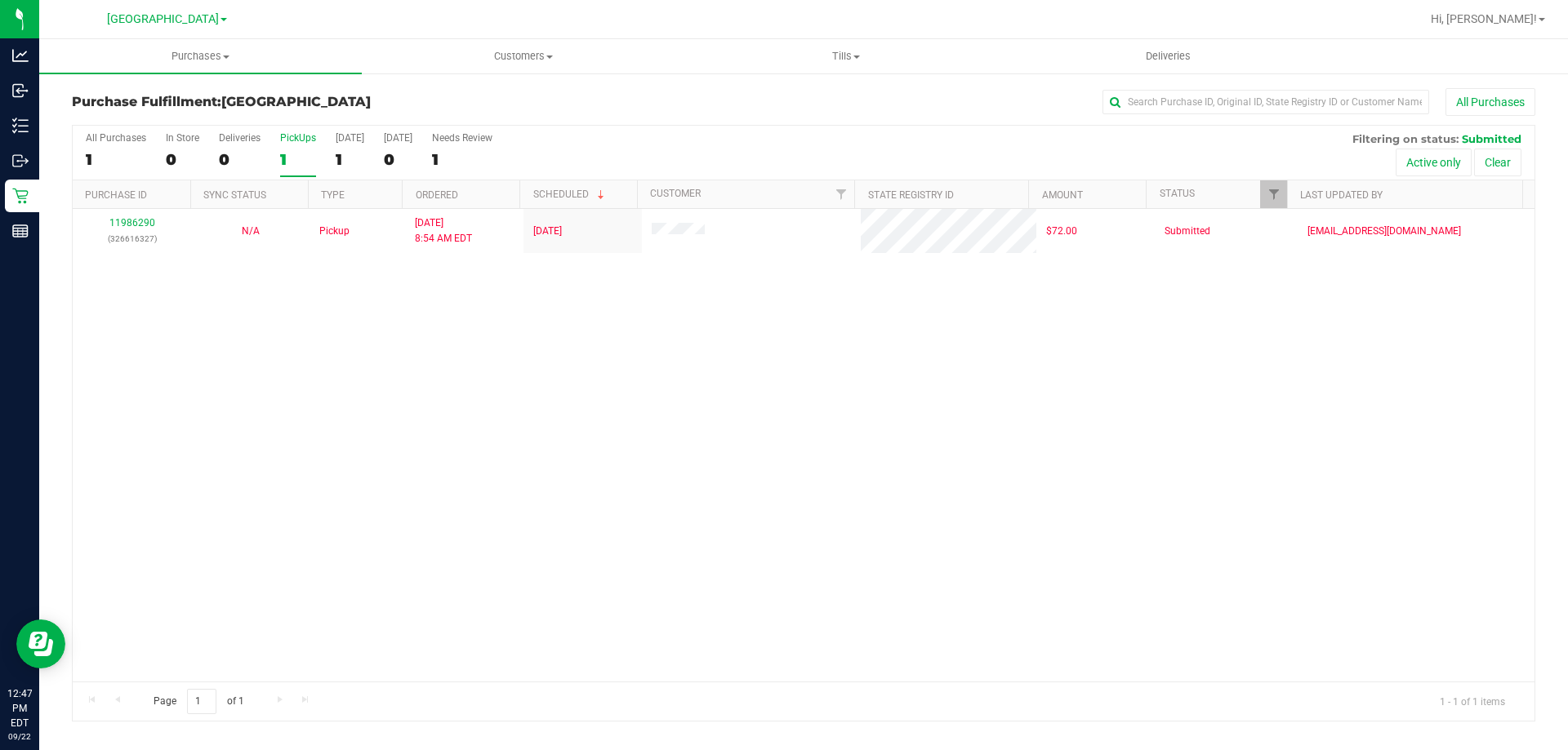
click at [0, 0] on input "PickUps 1" at bounding box center [0, 0] width 0 height 0
click at [302, 167] on div "1" at bounding box center [298, 159] width 36 height 19
click at [0, 0] on input "PickUps 1" at bounding box center [0, 0] width 0 height 0
click at [288, 154] on div "1" at bounding box center [298, 159] width 36 height 19
click at [0, 0] on input "PickUps 1" at bounding box center [0, 0] width 0 height 0
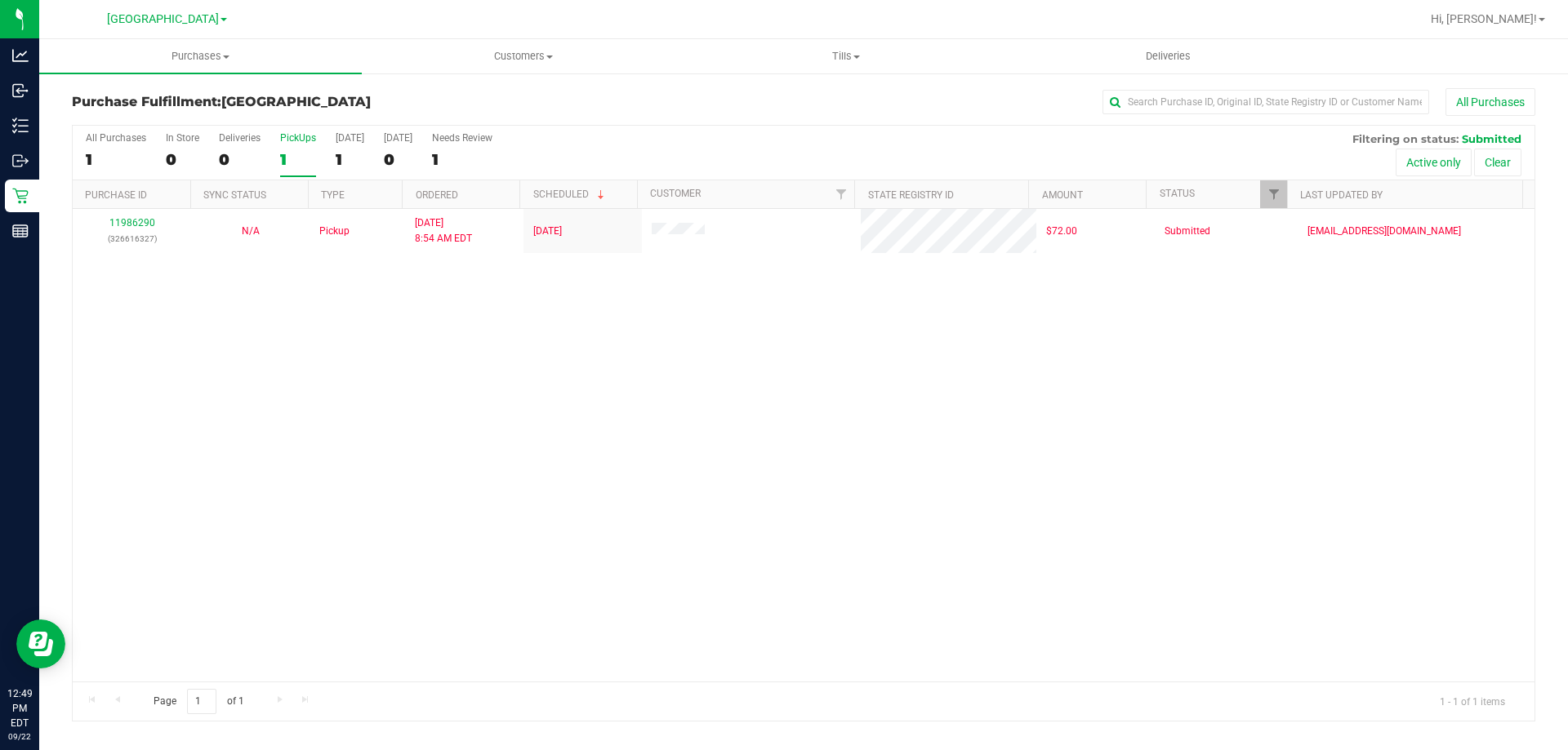
click at [291, 160] on div "1" at bounding box center [298, 159] width 36 height 19
click at [0, 0] on input "PickUps 1" at bounding box center [0, 0] width 0 height 0
click at [294, 151] on div "1" at bounding box center [298, 159] width 36 height 19
click at [0, 0] on input "PickUps 1" at bounding box center [0, 0] width 0 height 0
click at [294, 162] on div "1" at bounding box center [298, 159] width 36 height 19
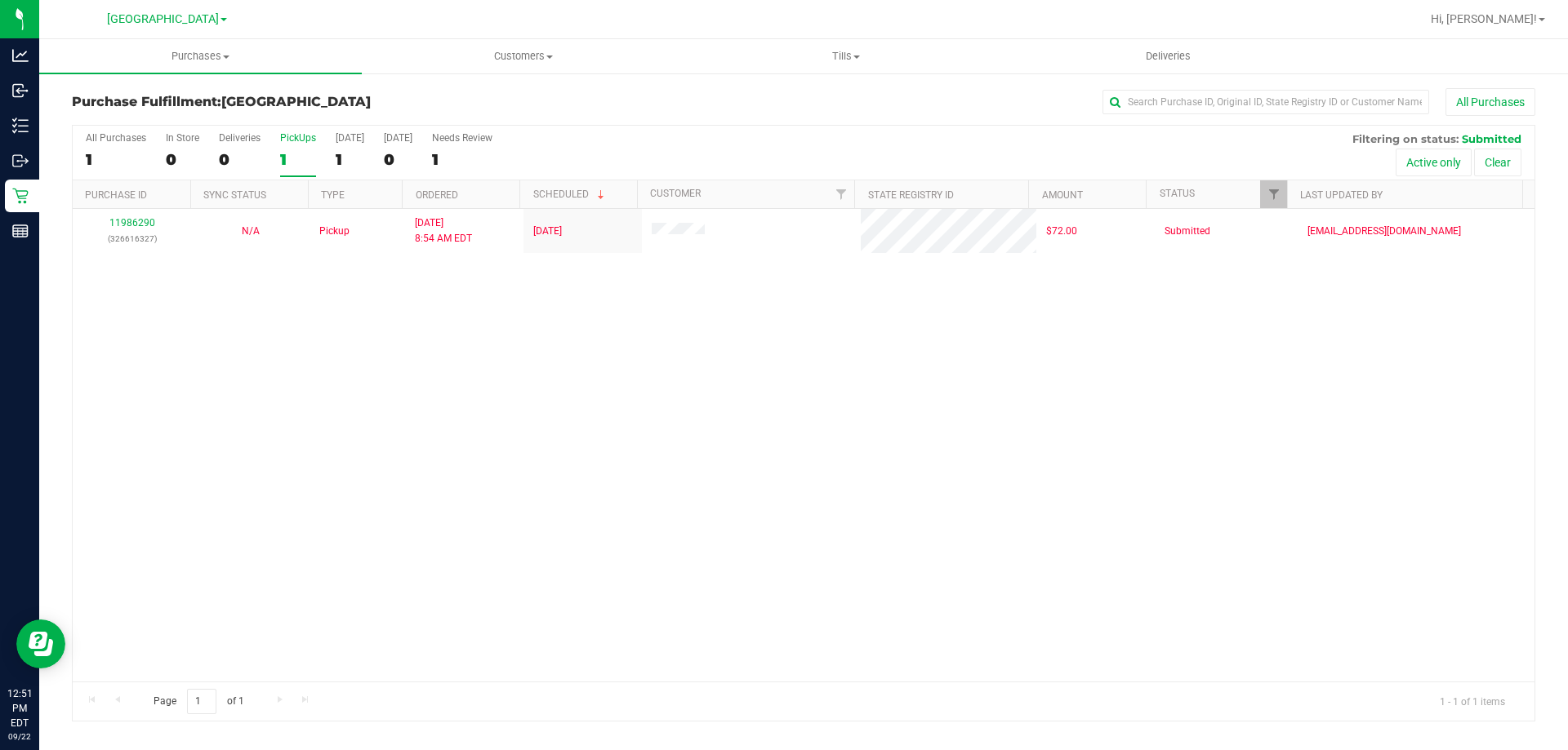
click at [0, 0] on input "PickUps 1" at bounding box center [0, 0] width 0 height 0
click at [295, 162] on div "1" at bounding box center [298, 159] width 36 height 19
click at [0, 0] on input "PickUps 1" at bounding box center [0, 0] width 0 height 0
click at [294, 150] on div "1" at bounding box center [298, 159] width 36 height 19
click at [0, 0] on input "PickUps 1" at bounding box center [0, 0] width 0 height 0
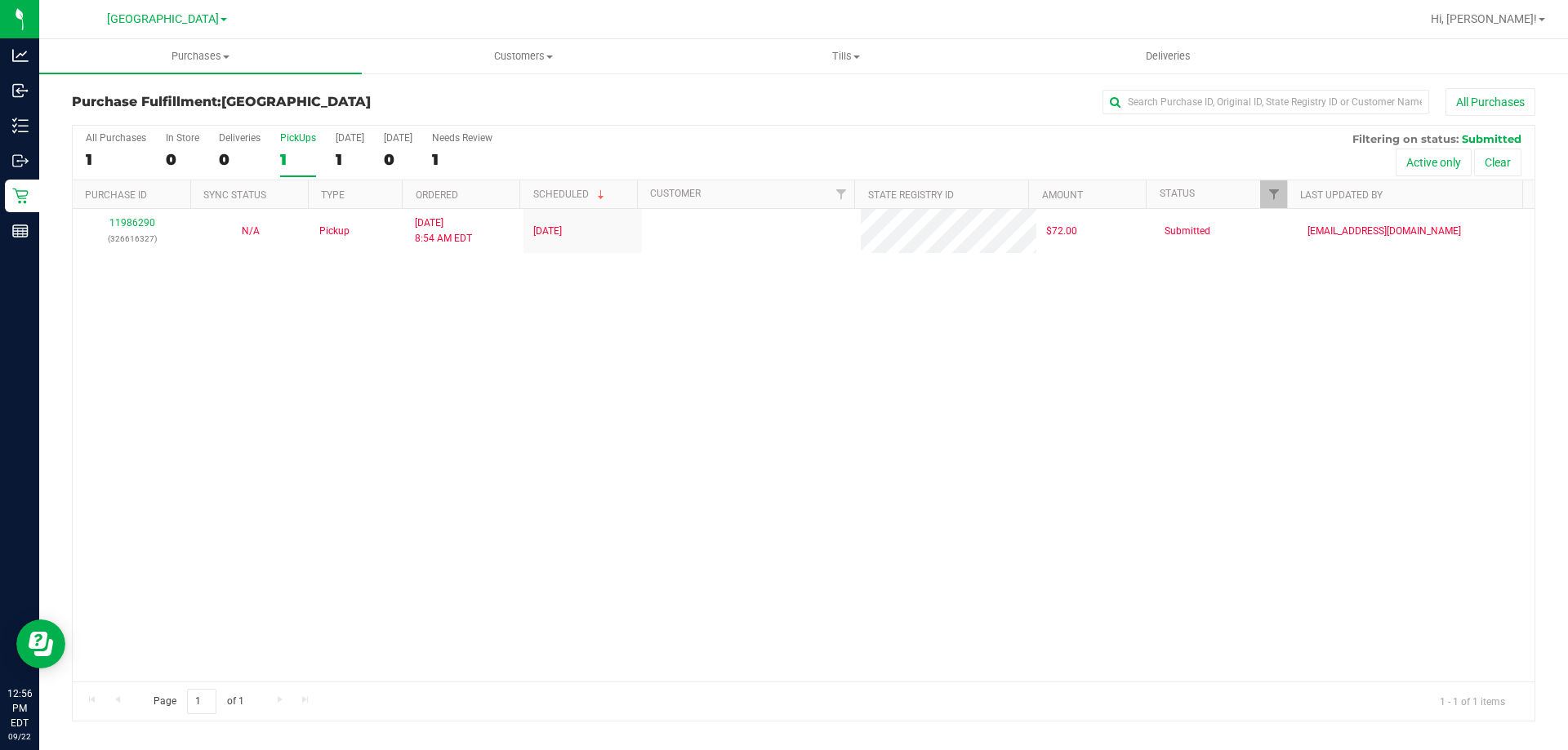
click at [309, 144] on label "PickUps 1" at bounding box center [298, 155] width 36 height 45
click at [0, 0] on input "PickUps 1" at bounding box center [0, 0] width 0 height 0
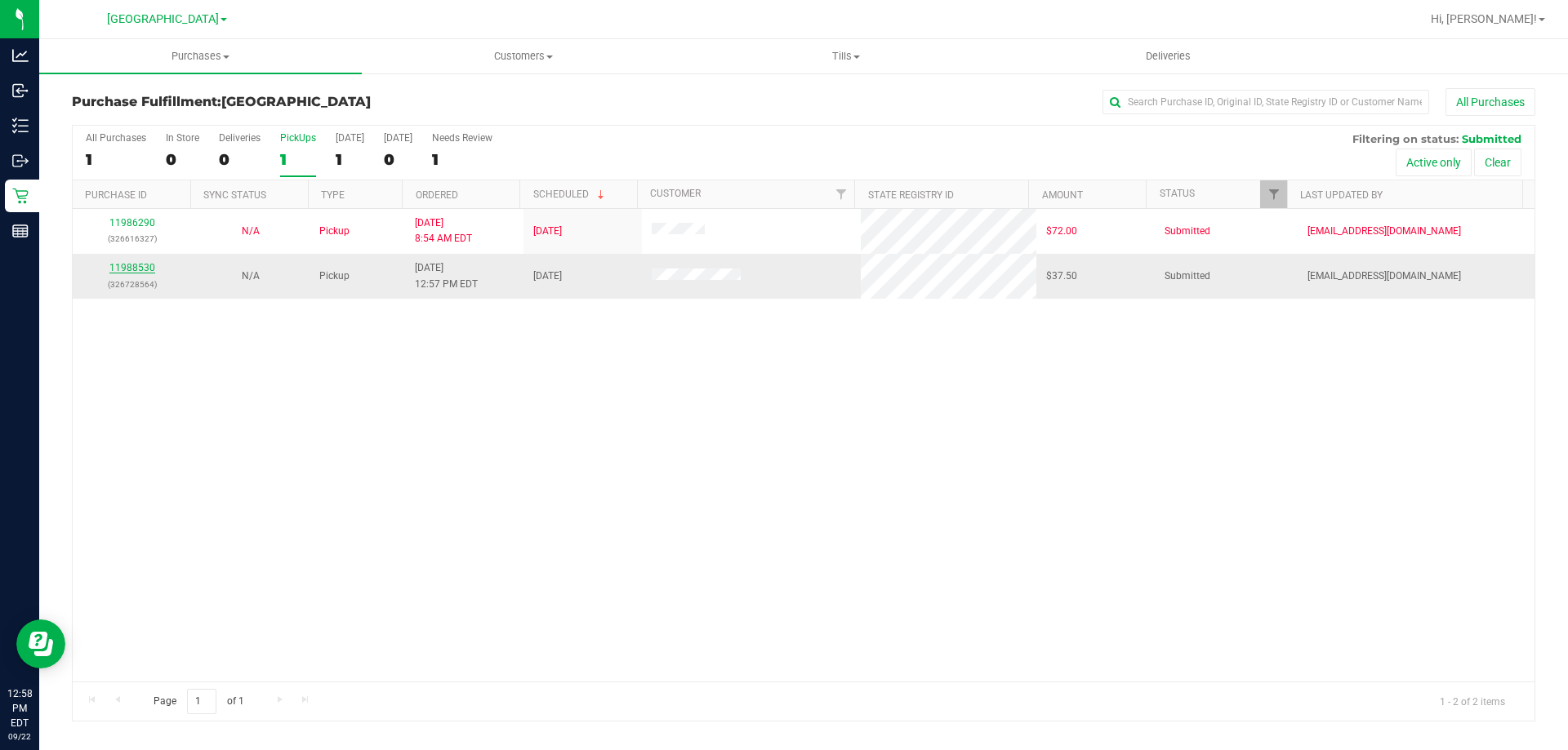
click at [140, 266] on link "11988530" at bounding box center [132, 267] width 46 height 12
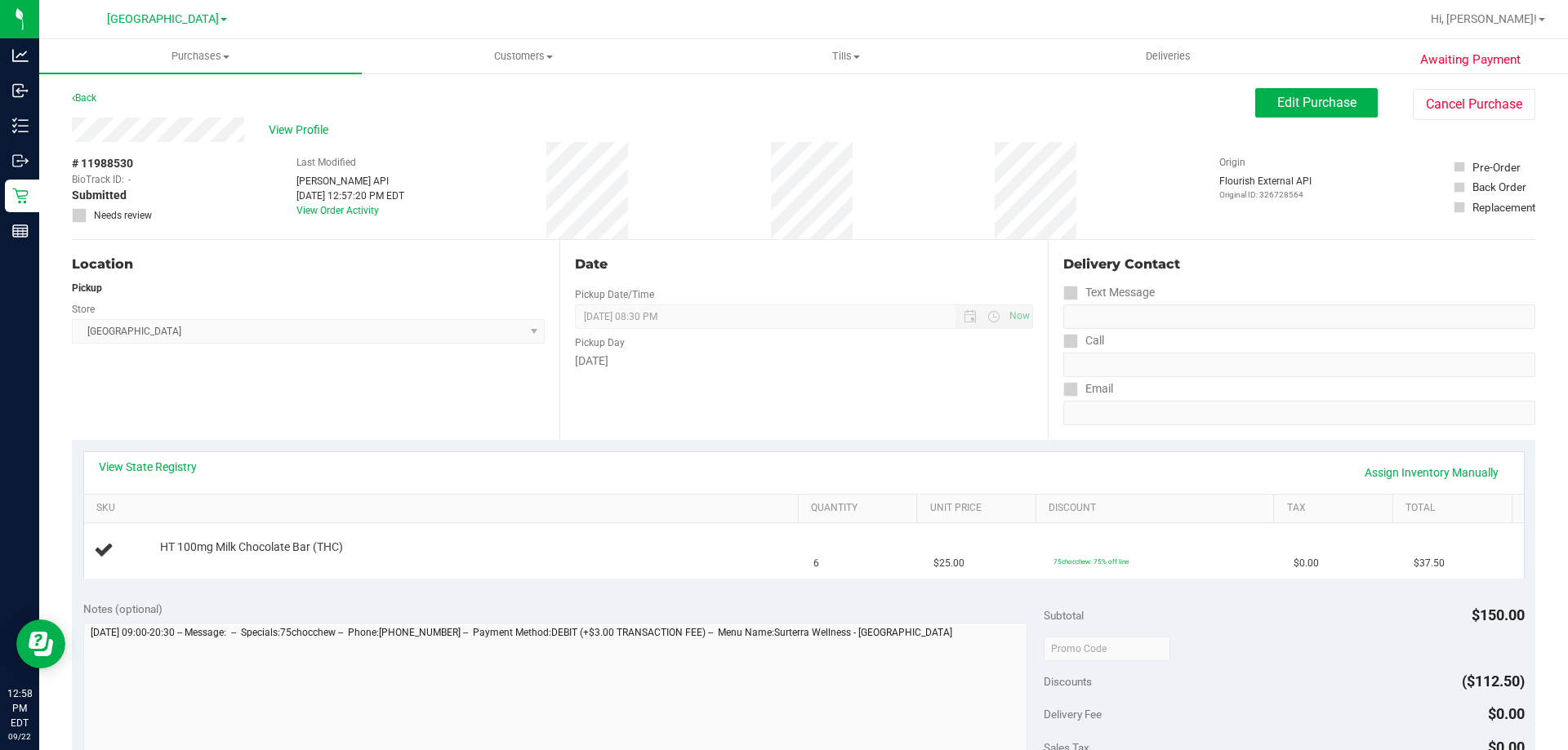
click at [161, 486] on div "View State Registry Assign Inventory Manually" at bounding box center [804, 473] width 1410 height 28
click at [161, 475] on div "View State Registry Assign Inventory Manually" at bounding box center [804, 473] width 1410 height 28
click at [164, 465] on link "View State Registry" at bounding box center [148, 467] width 98 height 16
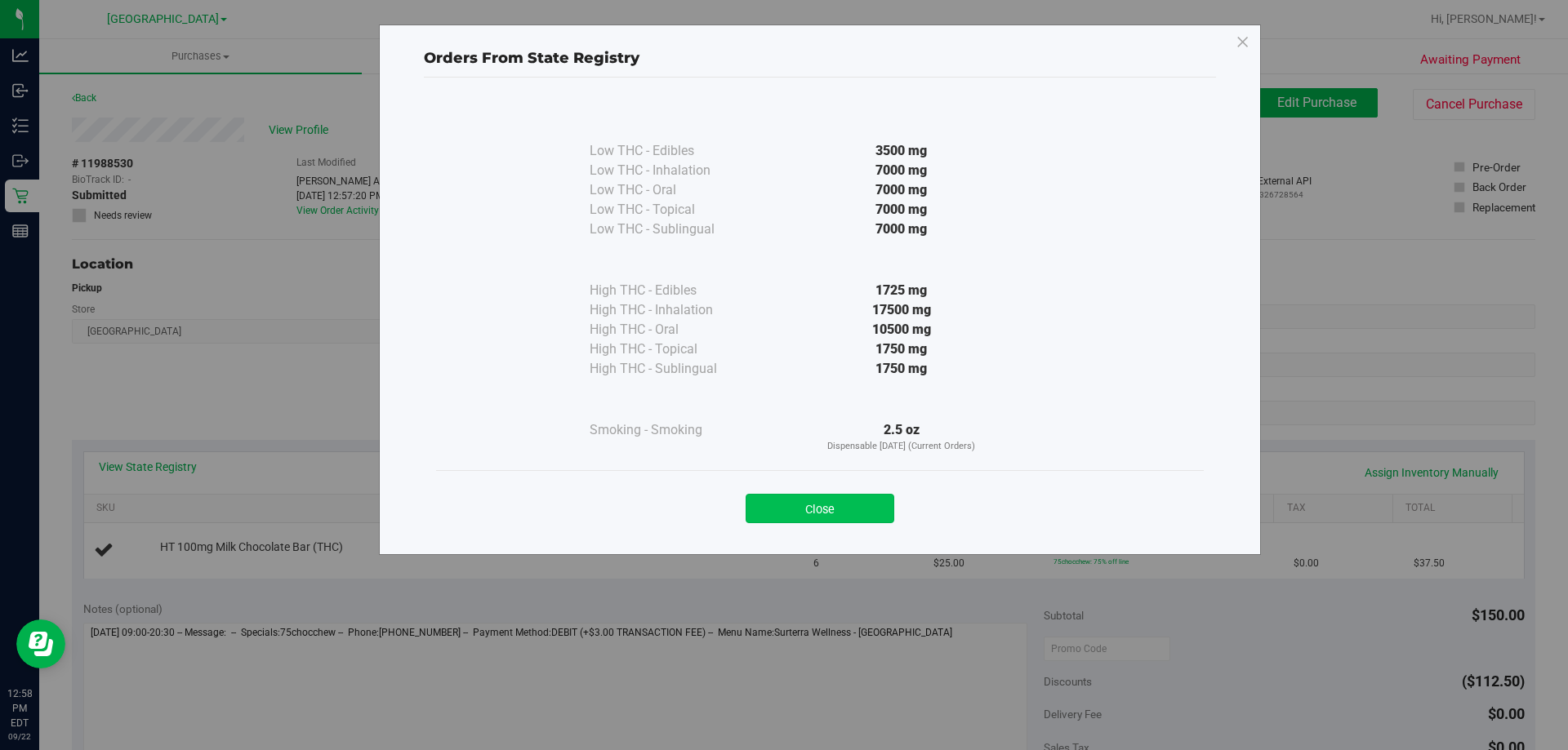
click at [773, 516] on button "Close" at bounding box center [820, 509] width 149 height 30
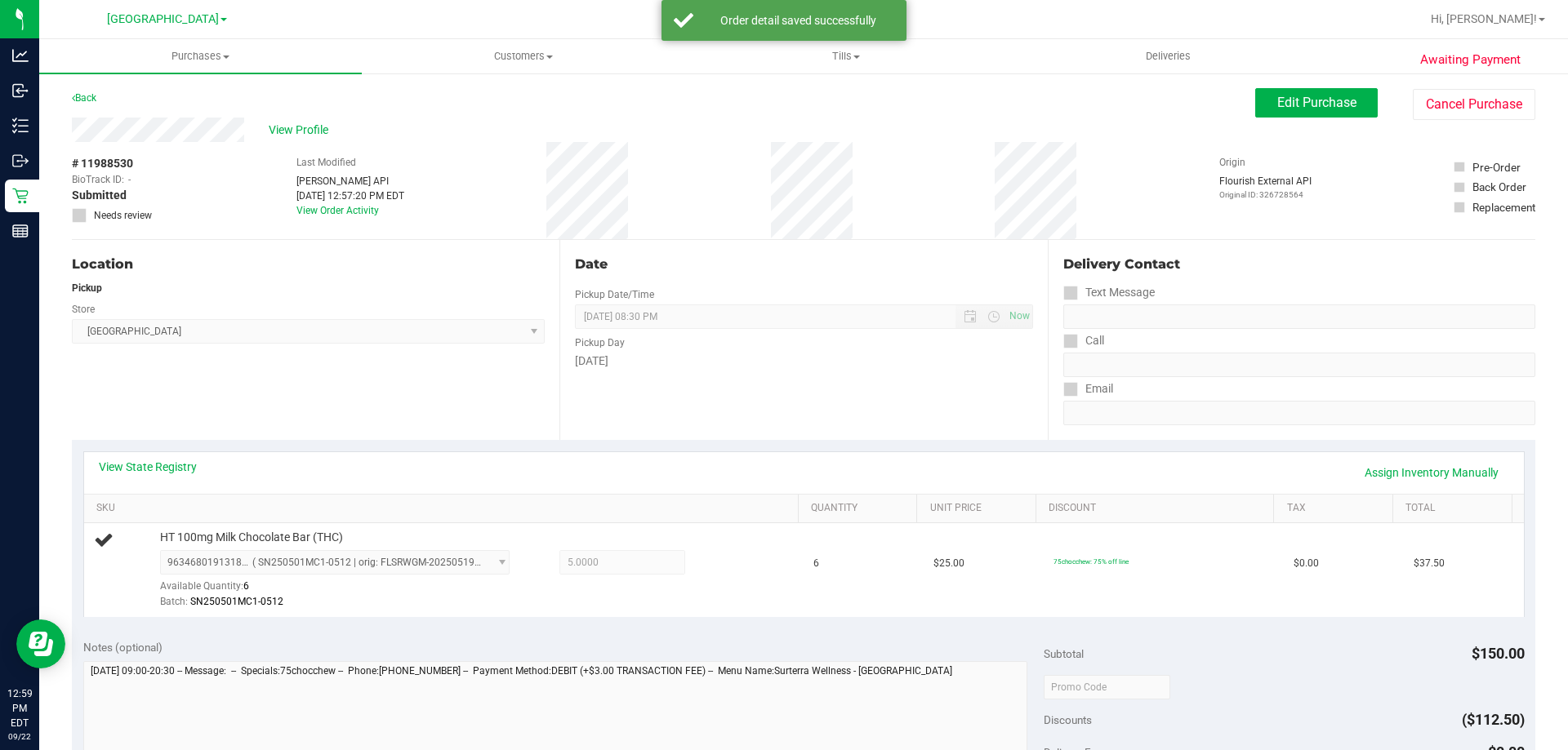
scroll to position [245, 0]
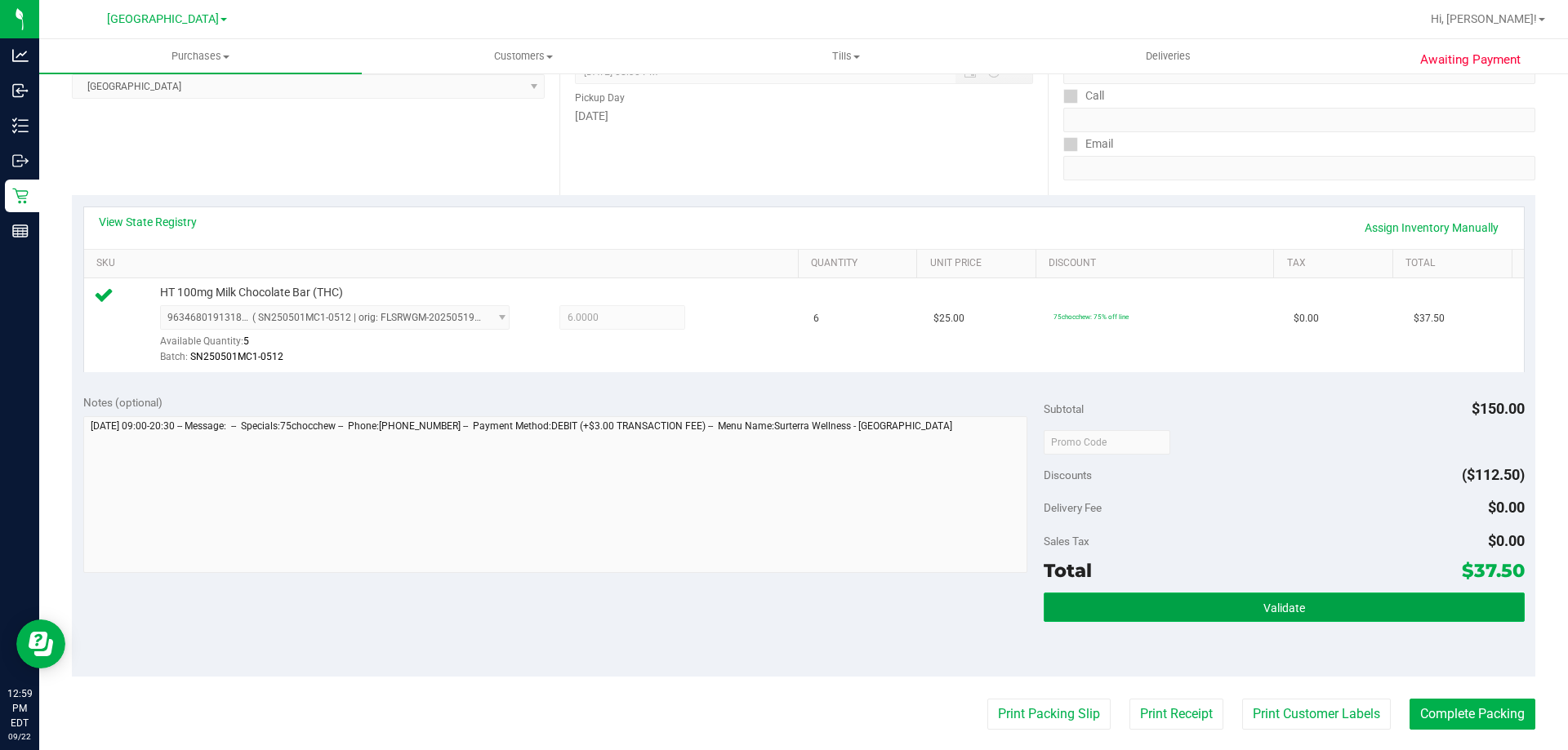
click at [1052, 608] on button "Validate" at bounding box center [1283, 607] width 480 height 30
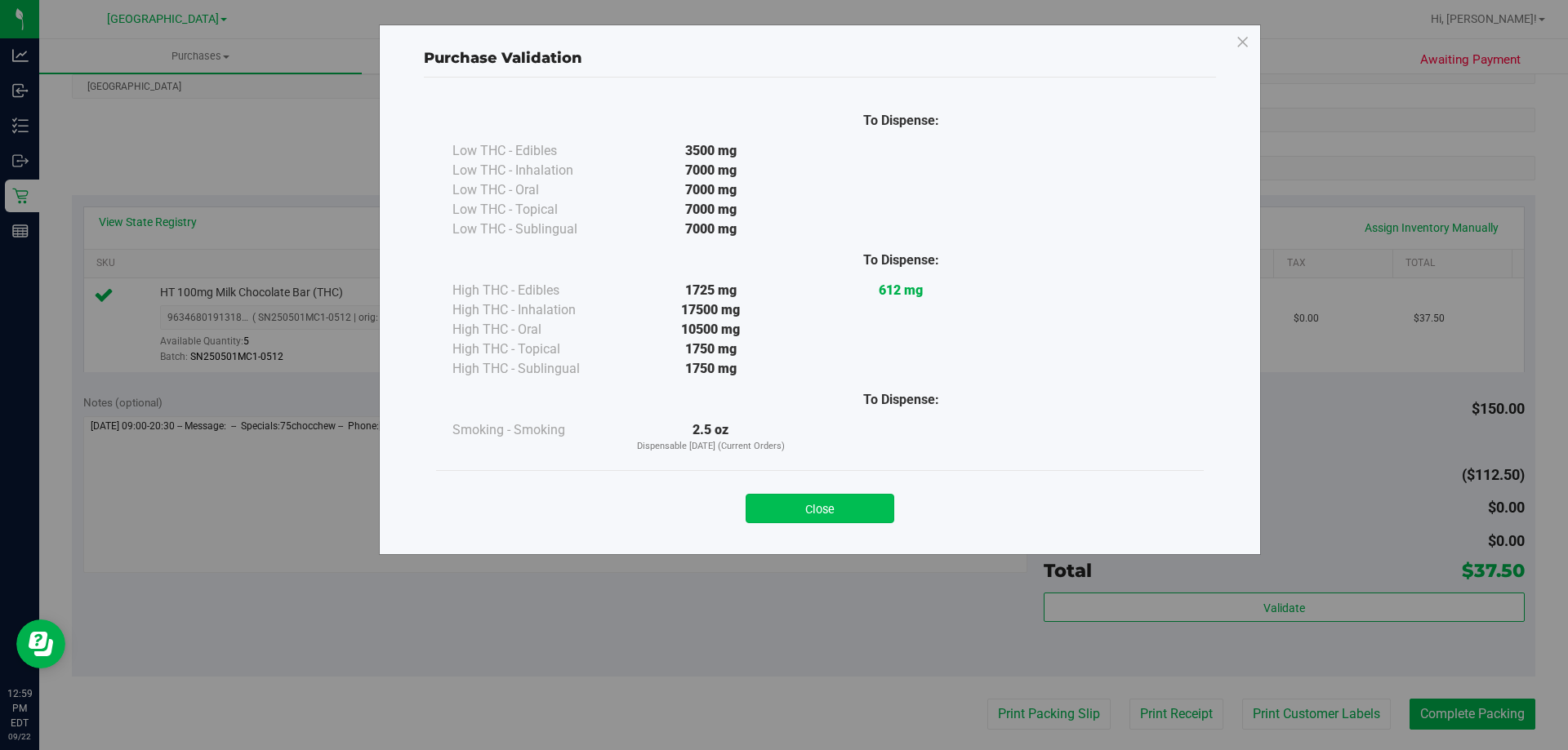
click at [873, 508] on button "Close" at bounding box center [820, 509] width 149 height 30
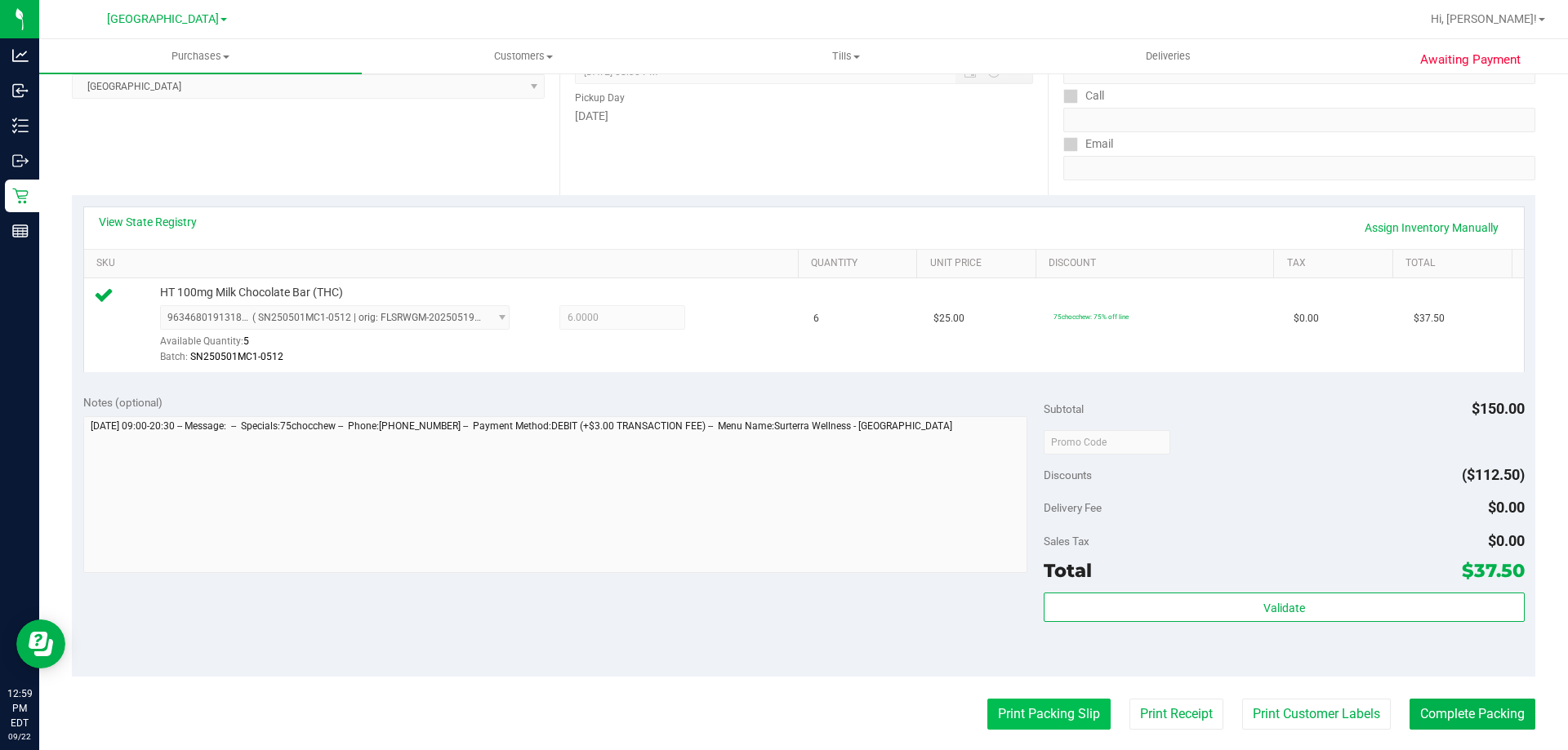
click at [1032, 705] on button "Print Packing Slip" at bounding box center [1048, 714] width 123 height 31
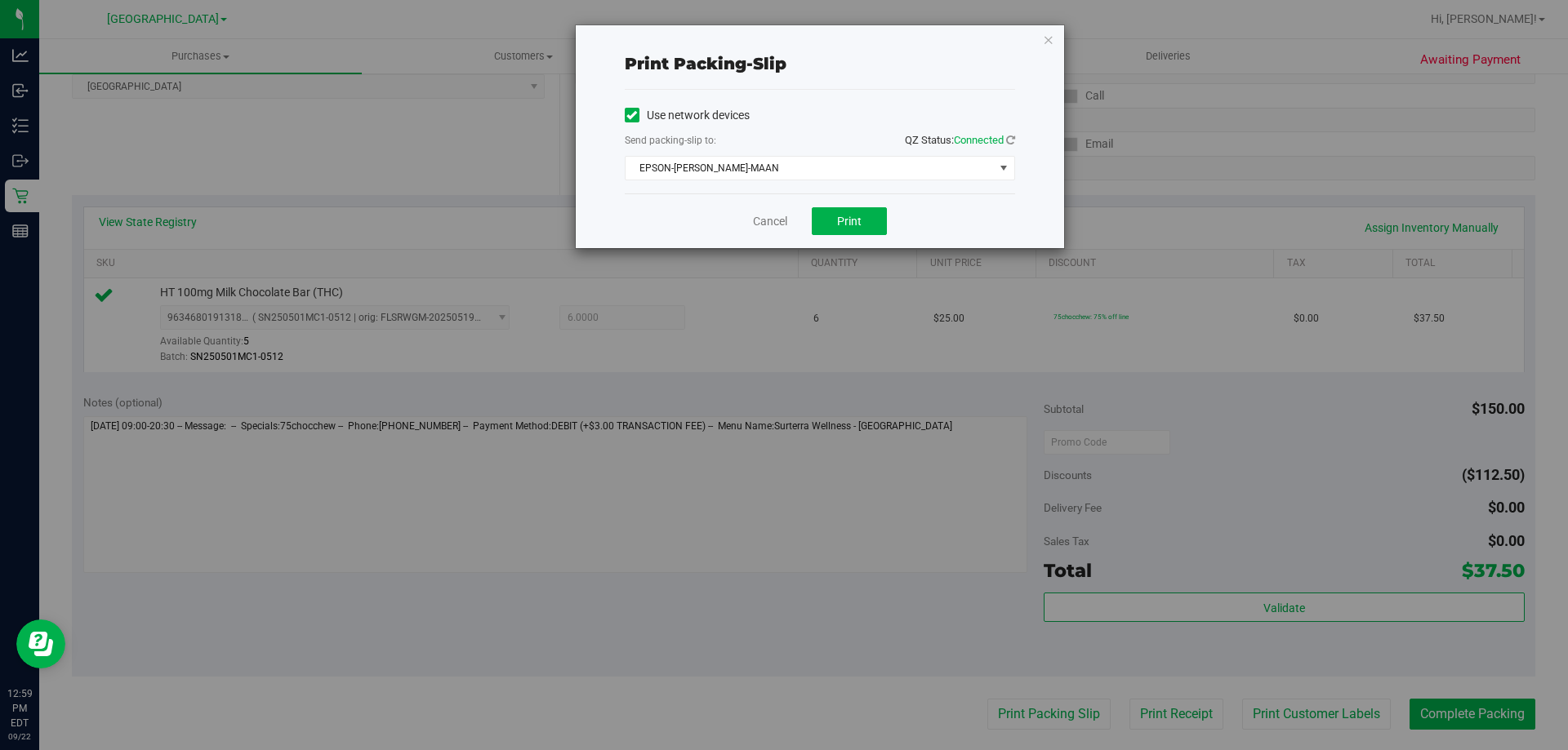
click at [856, 193] on div "Use network devices Send packing-slip to: QZ Status: Connected EPSON-MEGHA-MAAN…" at bounding box center [820, 141] width 390 height 104
click at [857, 216] on span "Print" at bounding box center [848, 221] width 24 height 14
click at [784, 223] on link "Cancel" at bounding box center [770, 221] width 34 height 17
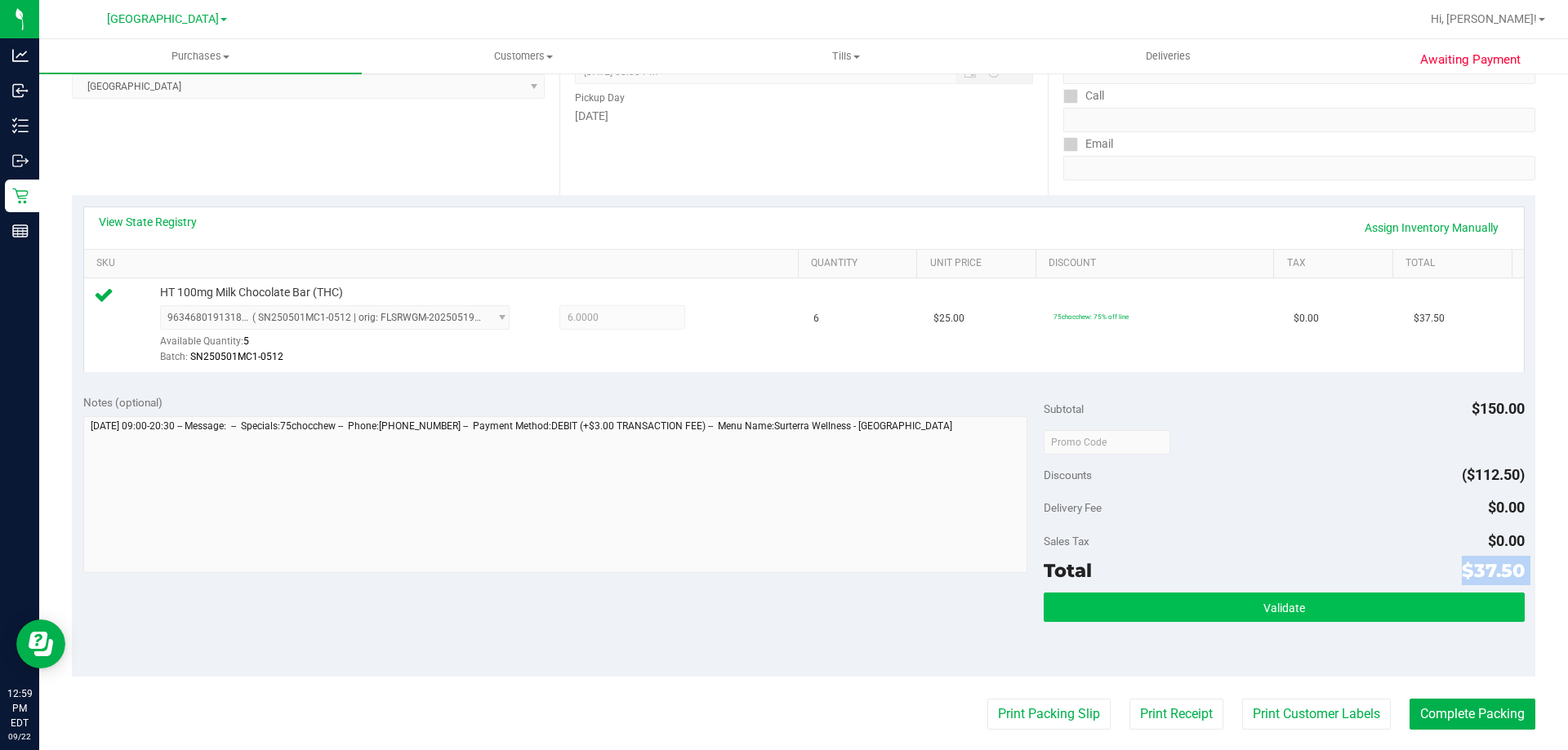
click at [1133, 606] on div "Subtotal $150.00 Discounts ($112.50) Delivery Fee $0.00 Sales Tax $0.00 Total $…" at bounding box center [1283, 530] width 480 height 272
click at [1134, 607] on button "Validate" at bounding box center [1283, 607] width 480 height 30
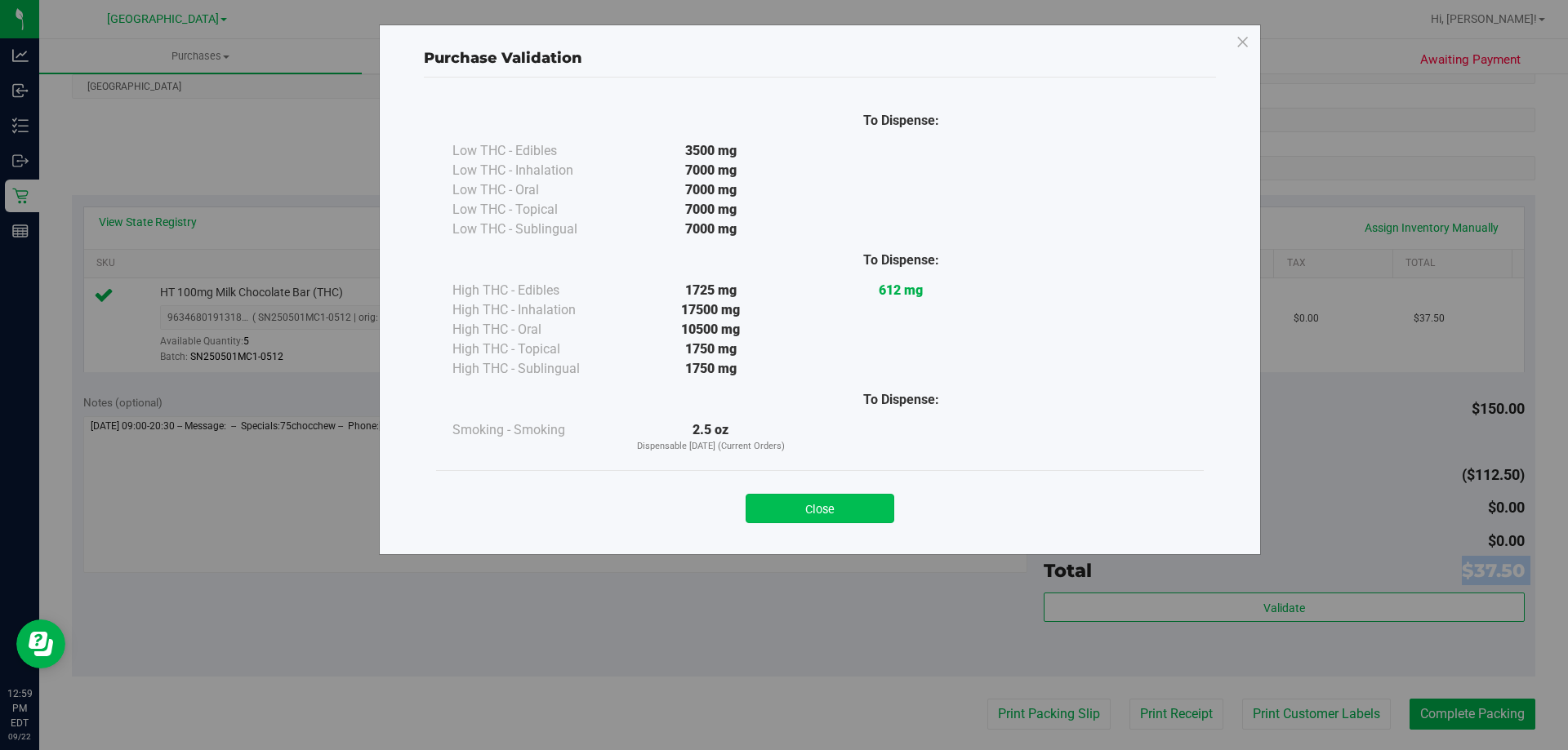
click at [860, 511] on button "Close" at bounding box center [820, 509] width 149 height 30
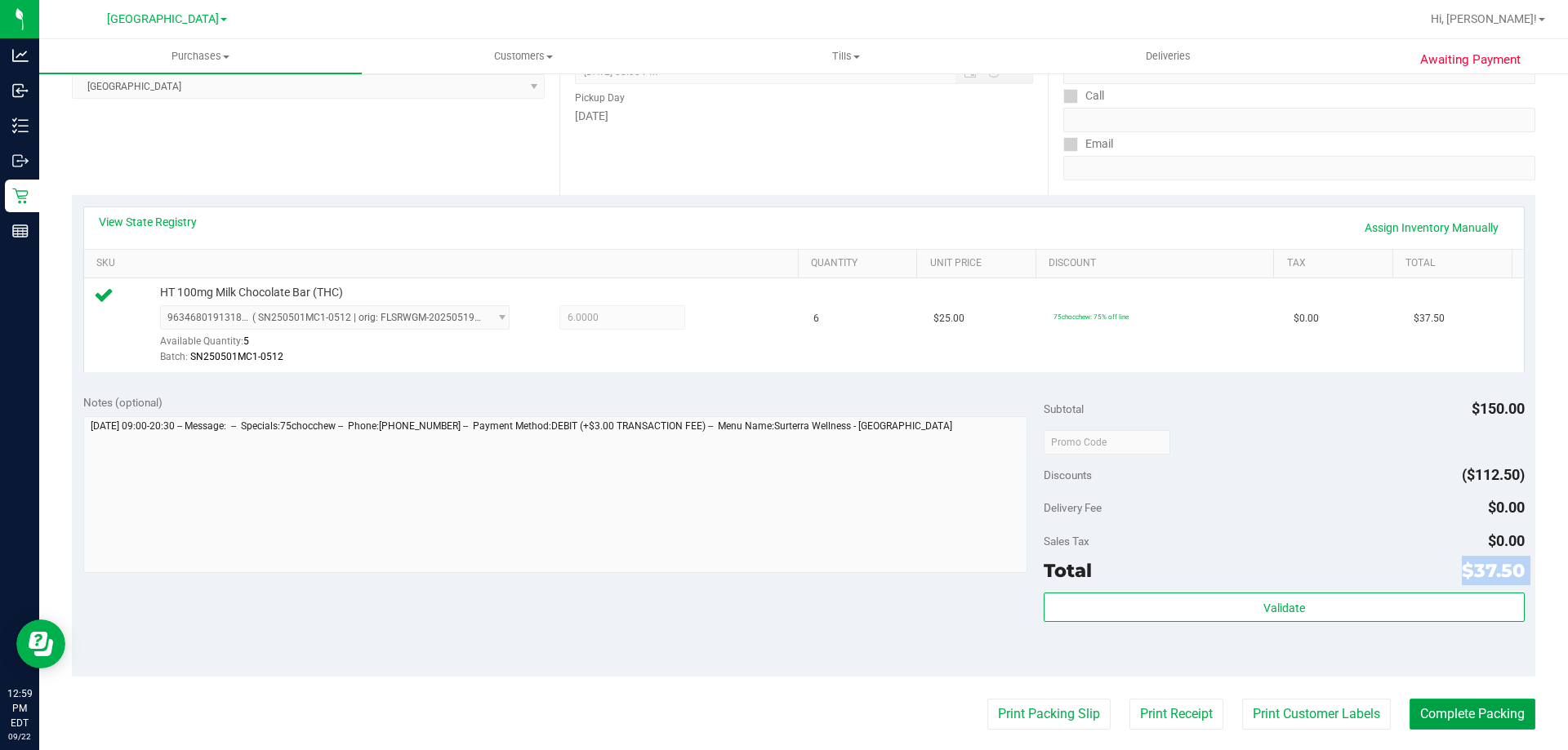
click at [1410, 725] on button "Complete Packing" at bounding box center [1473, 714] width 126 height 31
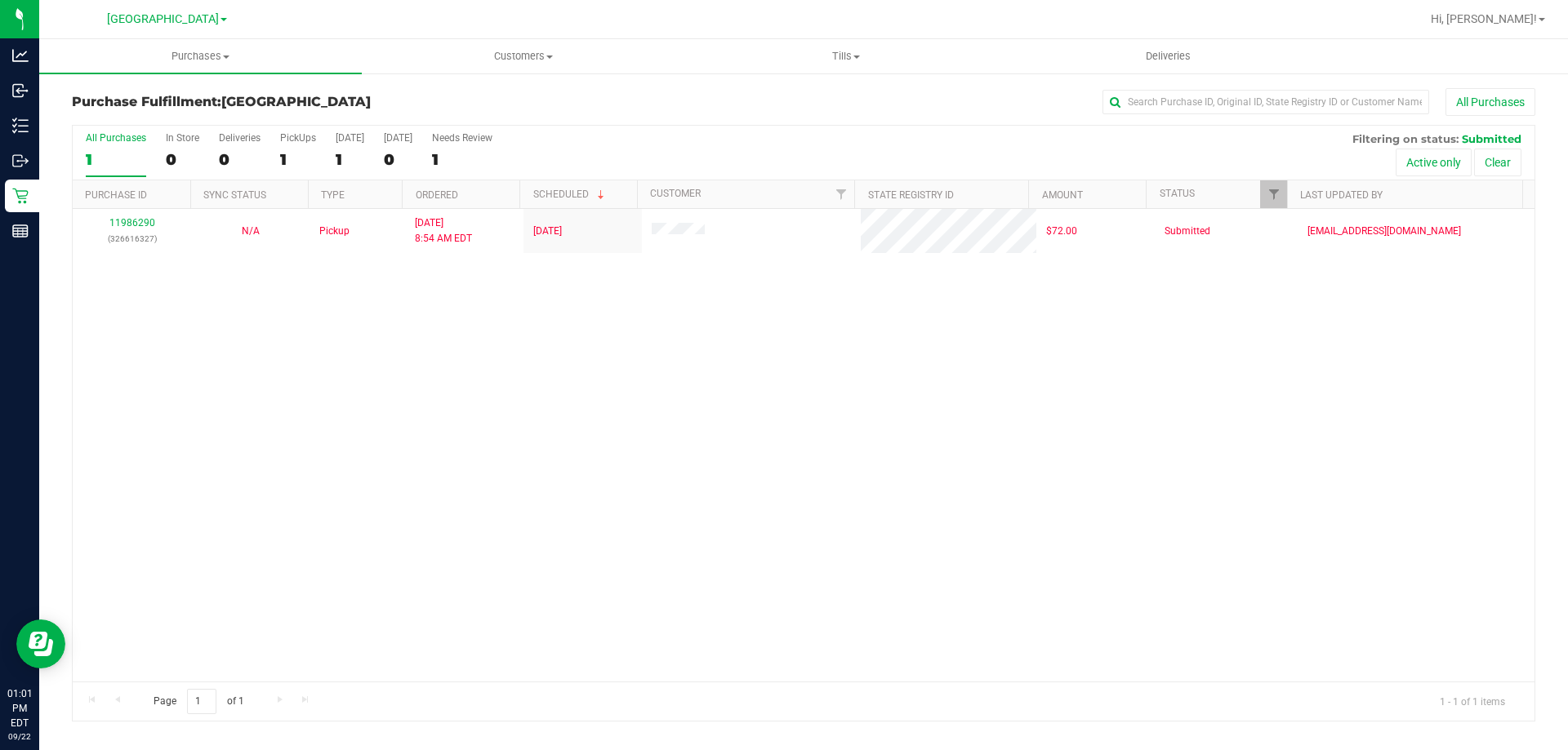
click at [320, 146] on div "All Purchases 1 In Store 0 Deliveries 0 PickUps 1 Today 1 Tomorrow 0 Needs Revi…" at bounding box center [803, 153] width 1462 height 55
click at [304, 147] on label "PickUps 1" at bounding box center [298, 155] width 36 height 45
click at [0, 0] on input "PickUps 1" at bounding box center [0, 0] width 0 height 0
click at [284, 161] on div "1" at bounding box center [298, 159] width 36 height 19
click at [0, 0] on input "PickUps 1" at bounding box center [0, 0] width 0 height 0
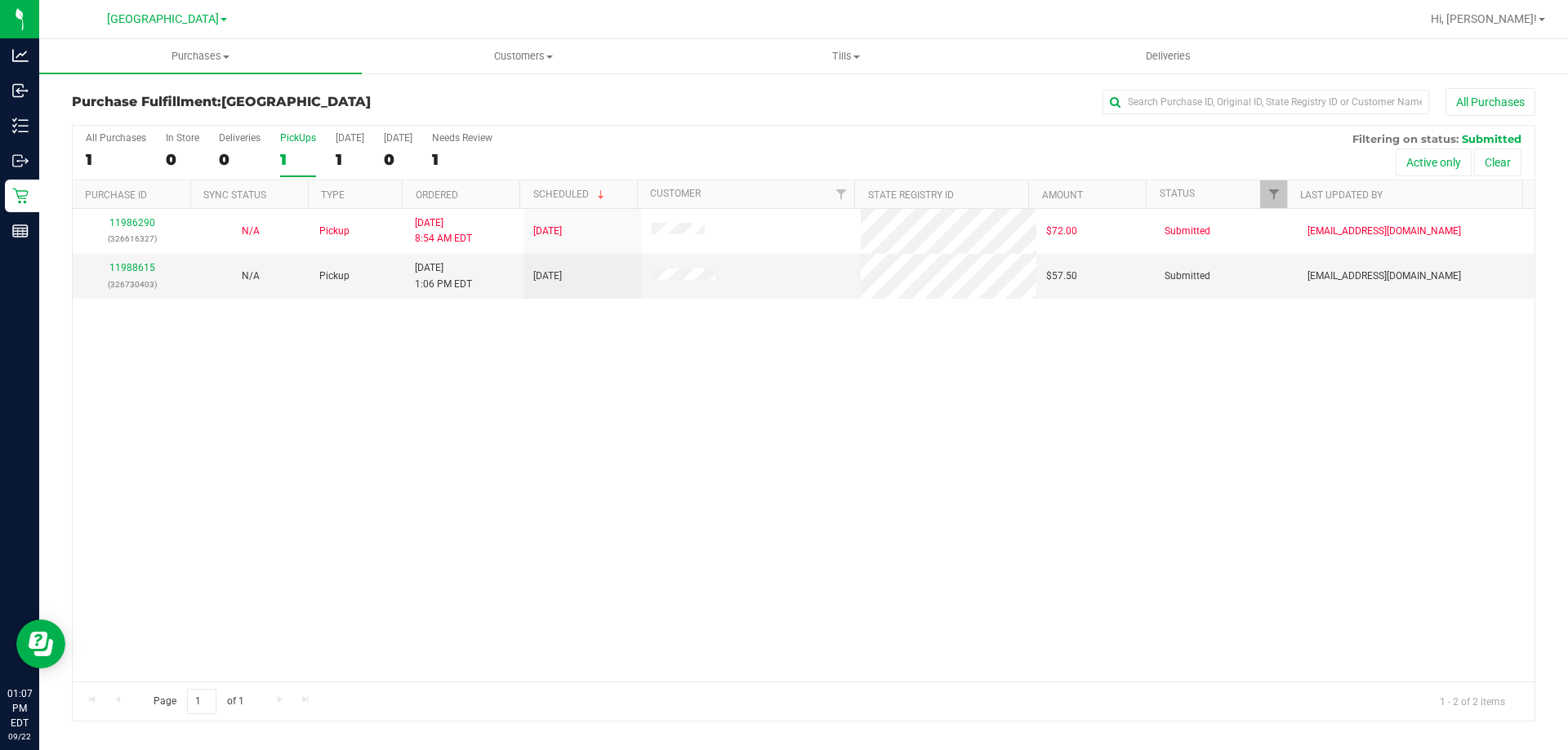
click at [294, 154] on div "1" at bounding box center [298, 159] width 36 height 19
click at [0, 0] on input "PickUps 1" at bounding box center [0, 0] width 0 height 0
click at [123, 268] on link "11988615" at bounding box center [132, 267] width 46 height 12
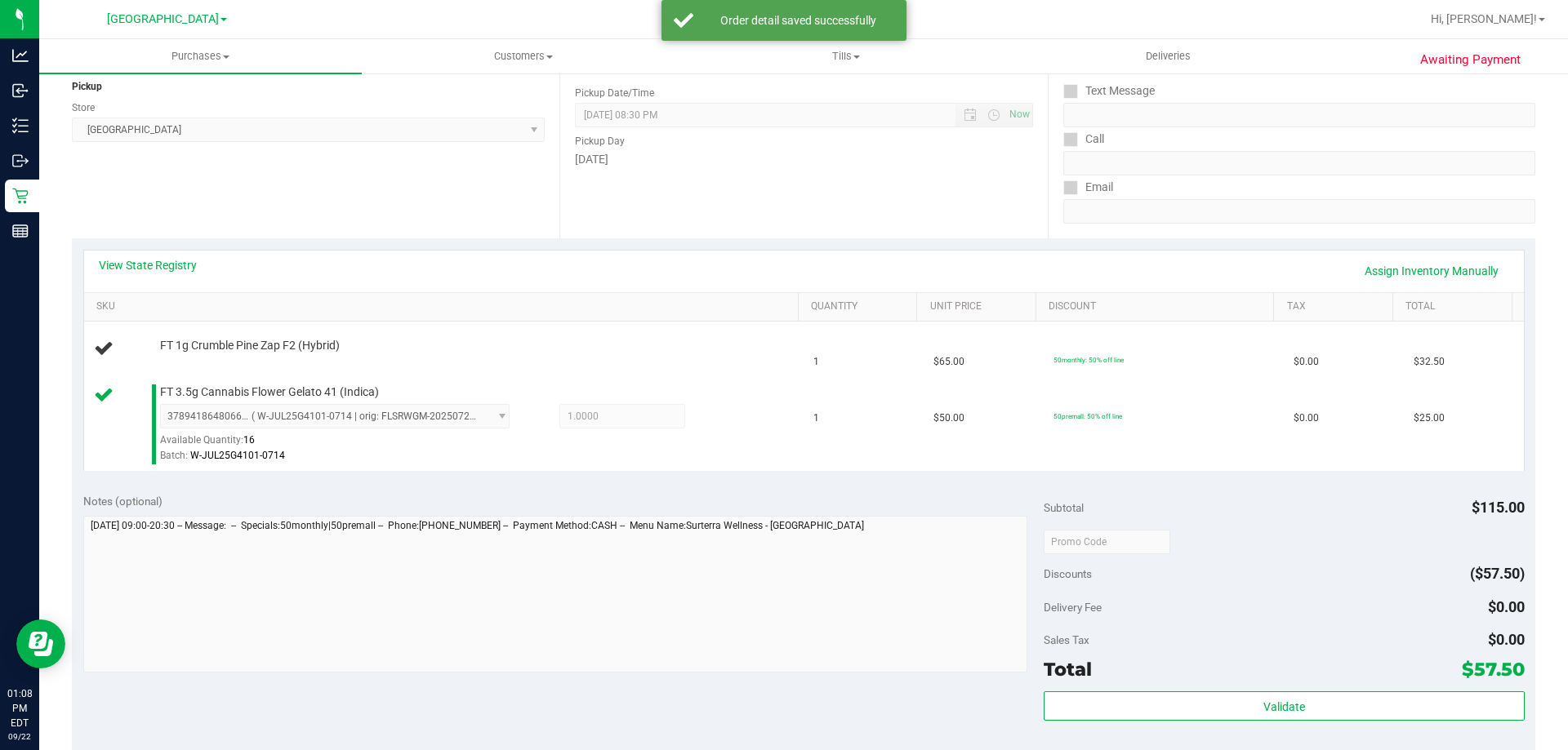
scroll to position [245, 0]
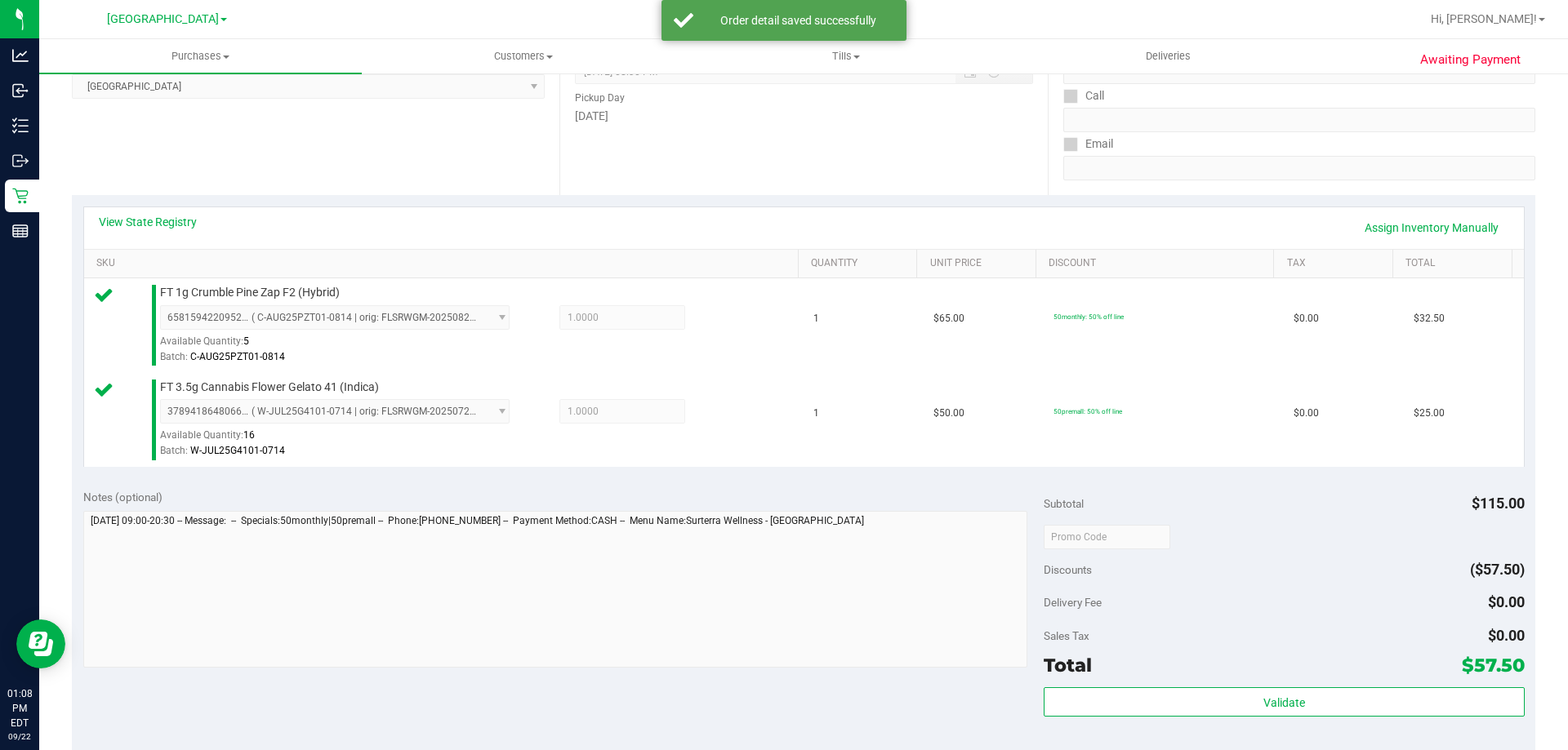
click at [1132, 625] on div "Sales Tax $0.00" at bounding box center [1283, 636] width 480 height 30
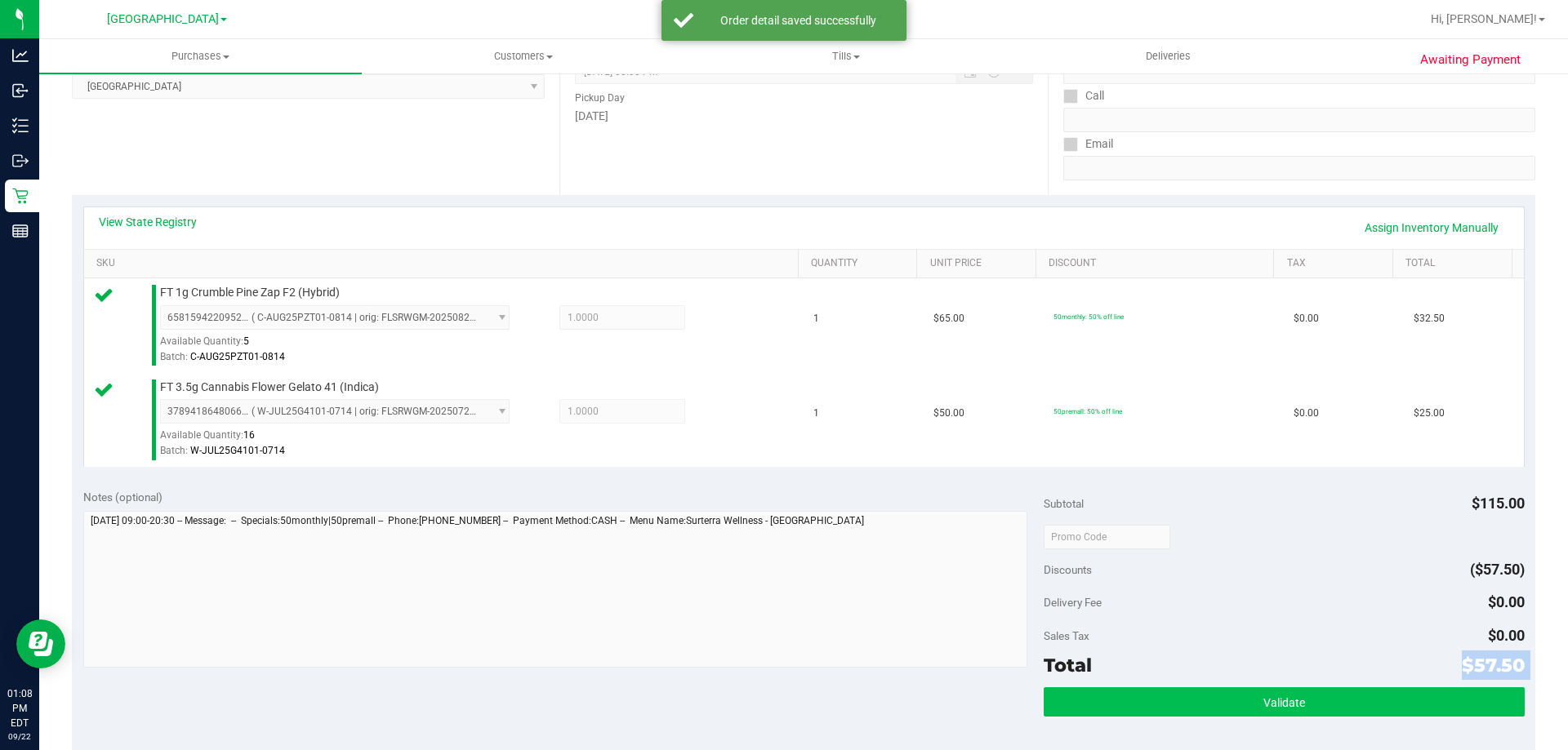
click at [1135, 692] on div "Subtotal $115.00 Discounts ($57.50) Delivery Fee $0.00 Sales Tax $0.00 Total $5…" at bounding box center [1283, 625] width 480 height 272
click at [1135, 692] on button "Validate" at bounding box center [1283, 701] width 480 height 30
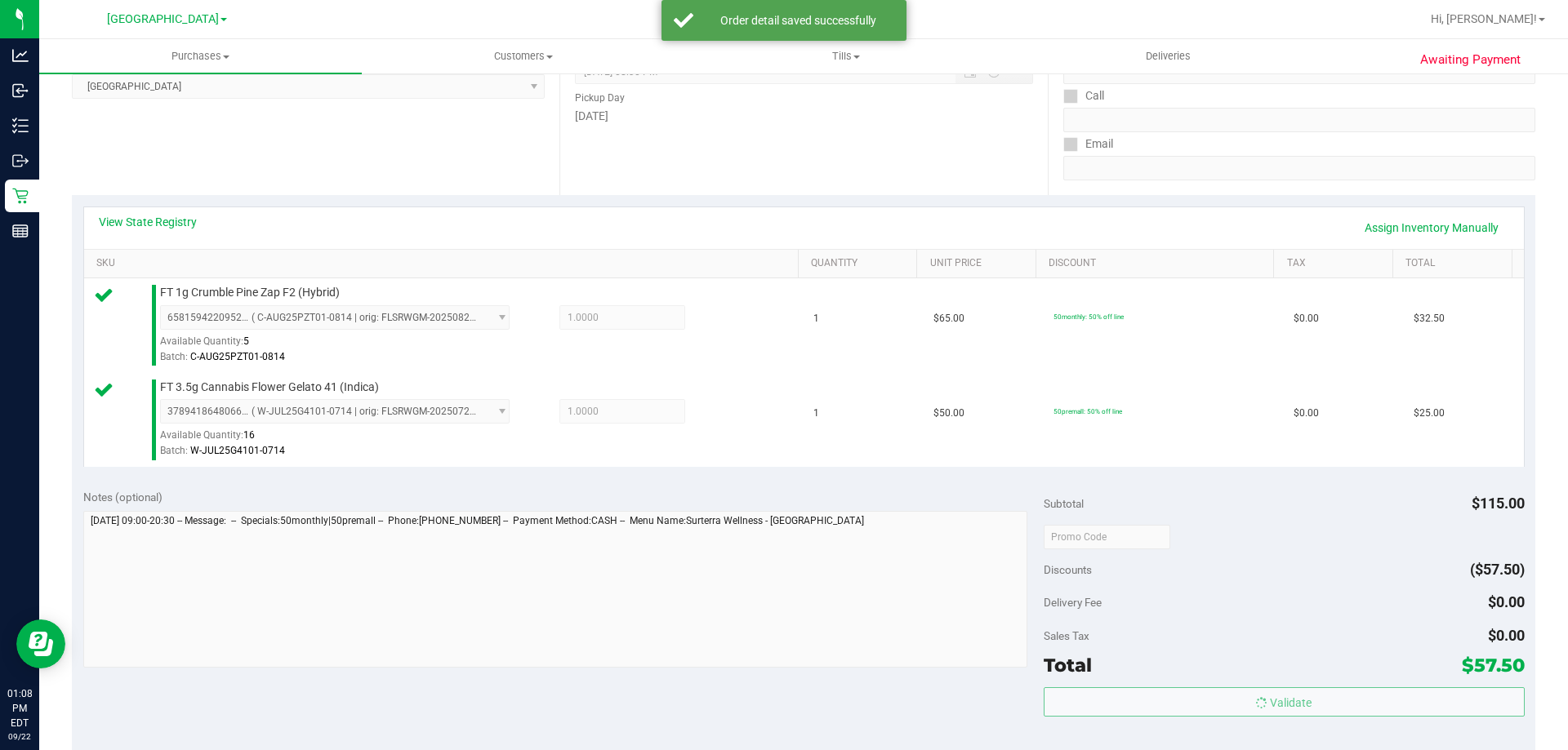
scroll to position [490, 0]
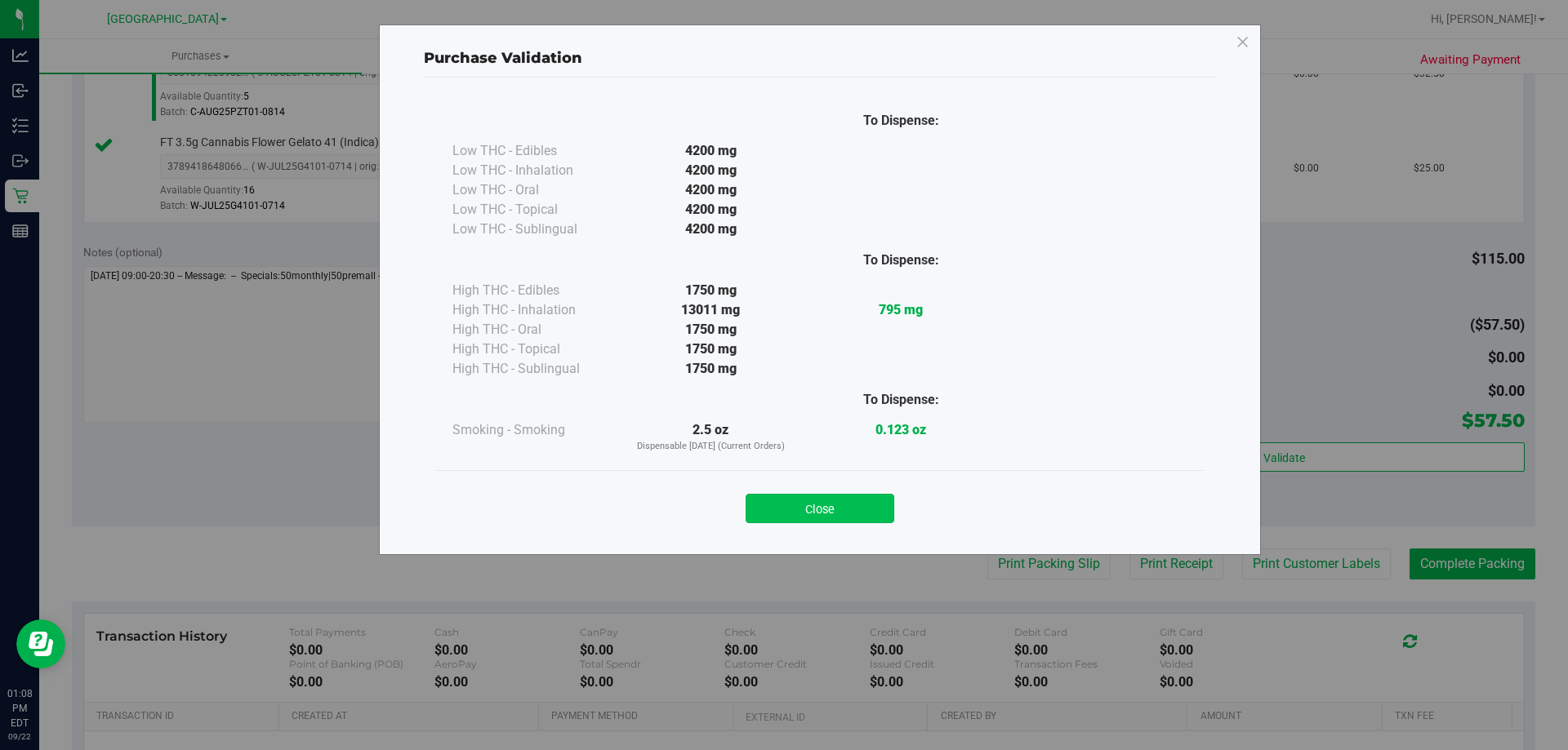
click at [847, 518] on button "Close" at bounding box center [820, 509] width 149 height 30
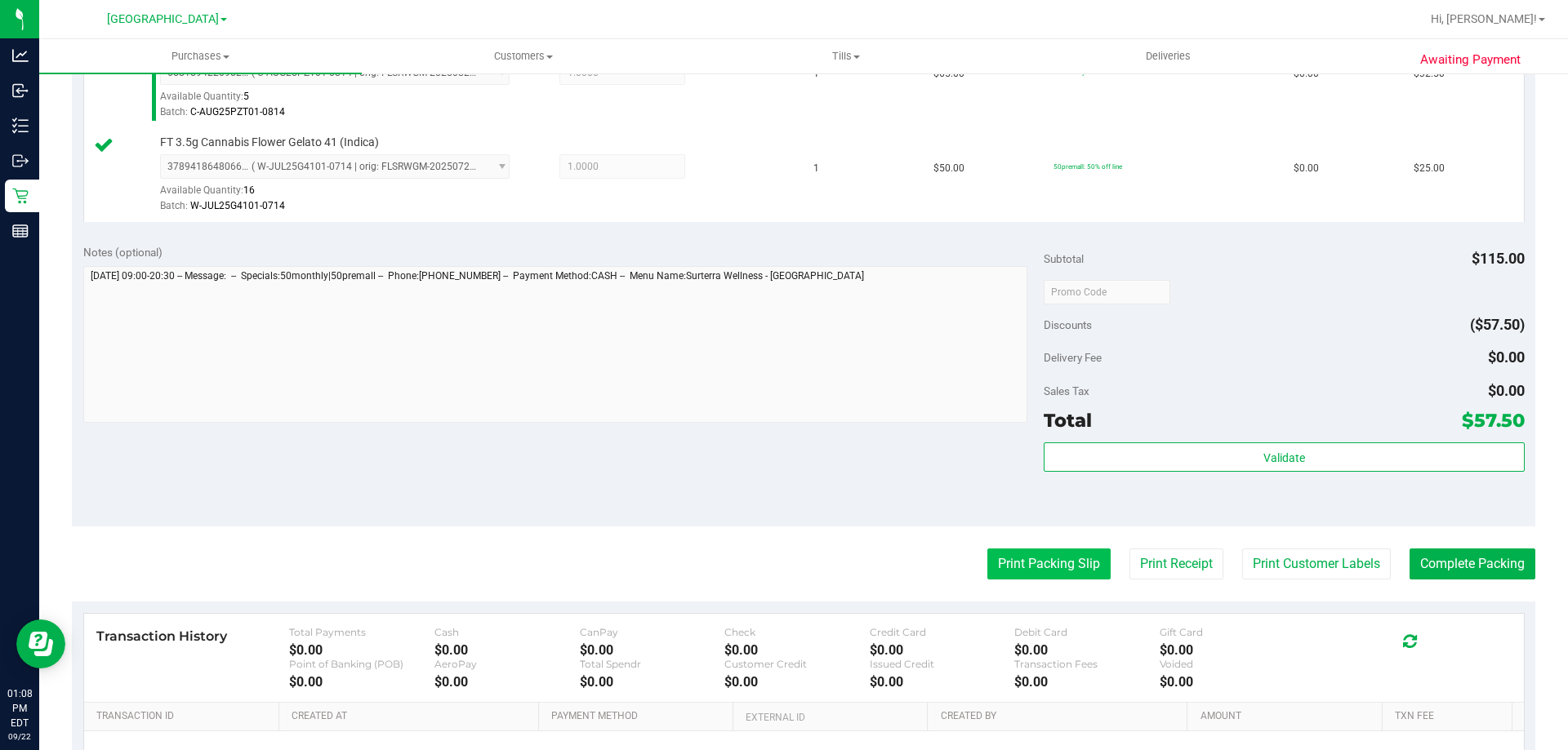
click at [990, 550] on button "Print Packing Slip" at bounding box center [1048, 564] width 123 height 31
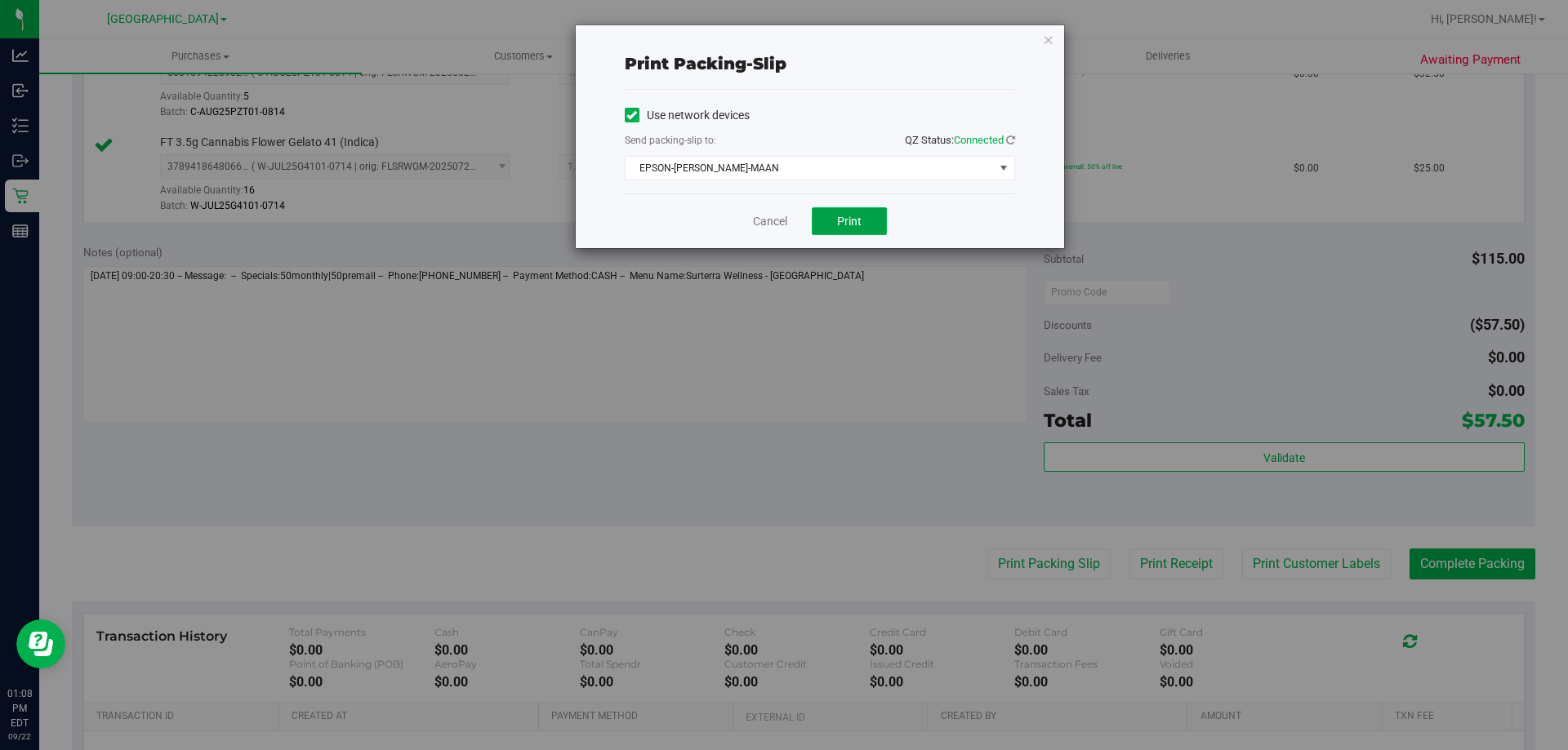
click at [851, 228] on button "Print" at bounding box center [848, 221] width 75 height 28
click at [770, 216] on link "Cancel" at bounding box center [770, 221] width 34 height 17
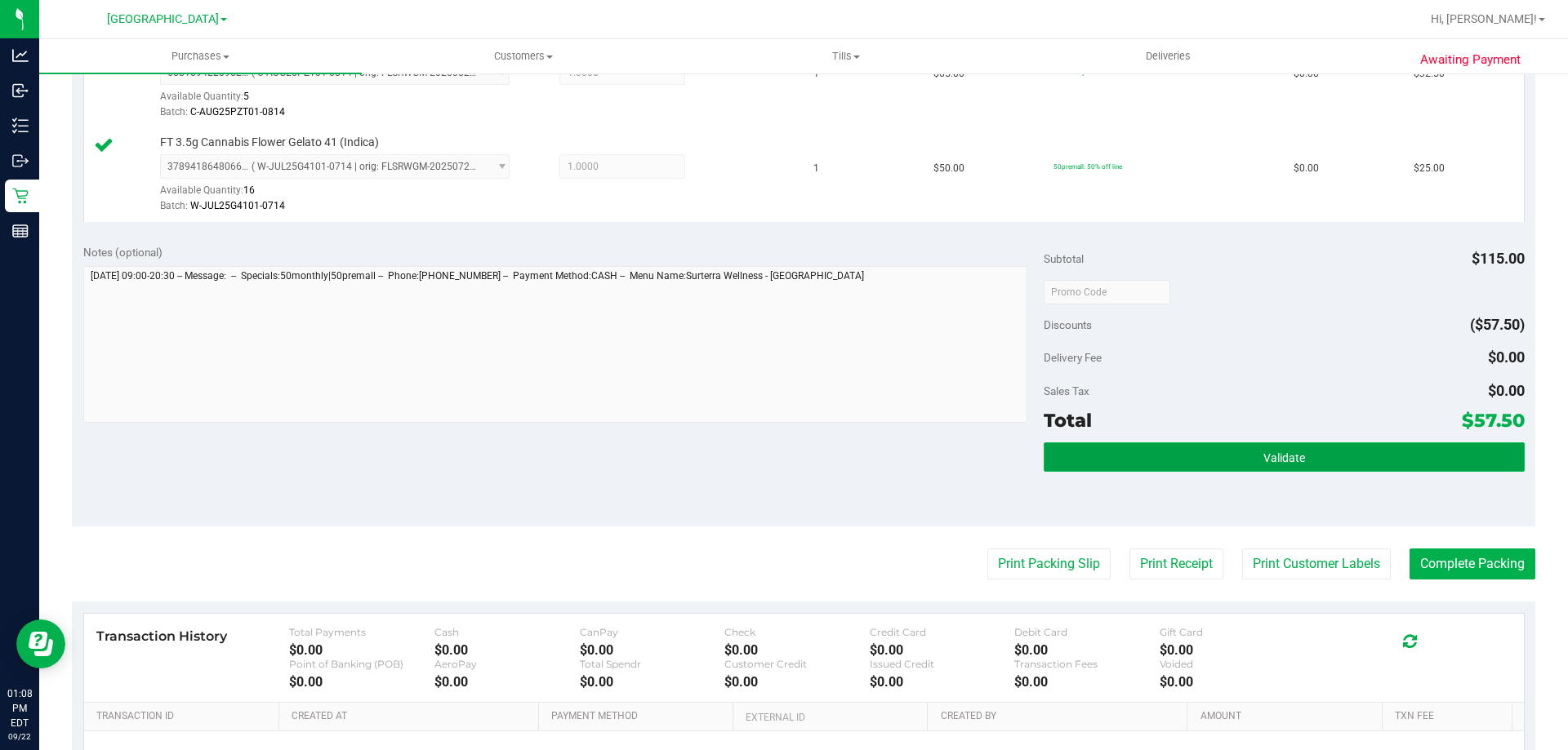
click at [1326, 446] on button "Validate" at bounding box center [1283, 456] width 480 height 30
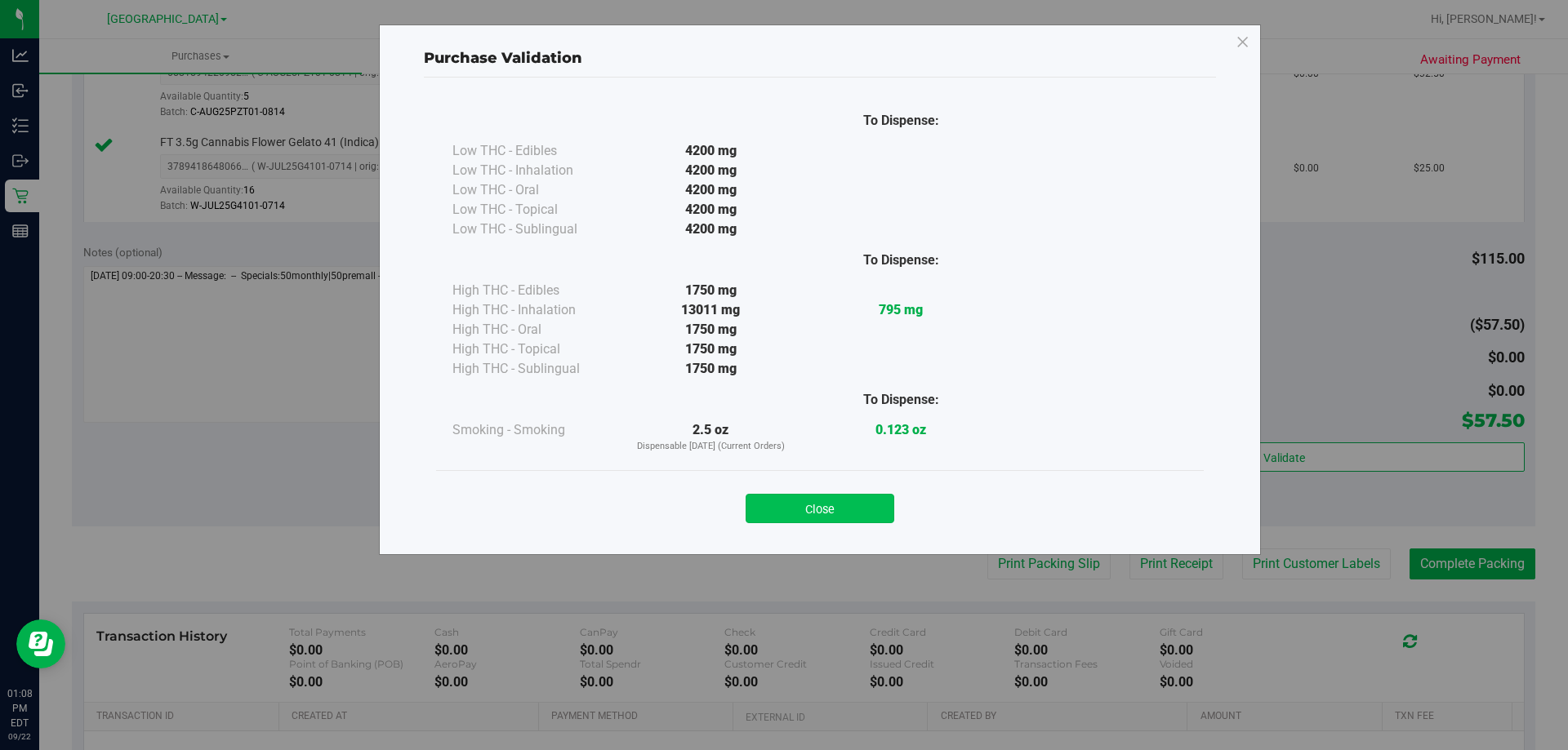
click at [861, 515] on button "Close" at bounding box center [820, 509] width 149 height 30
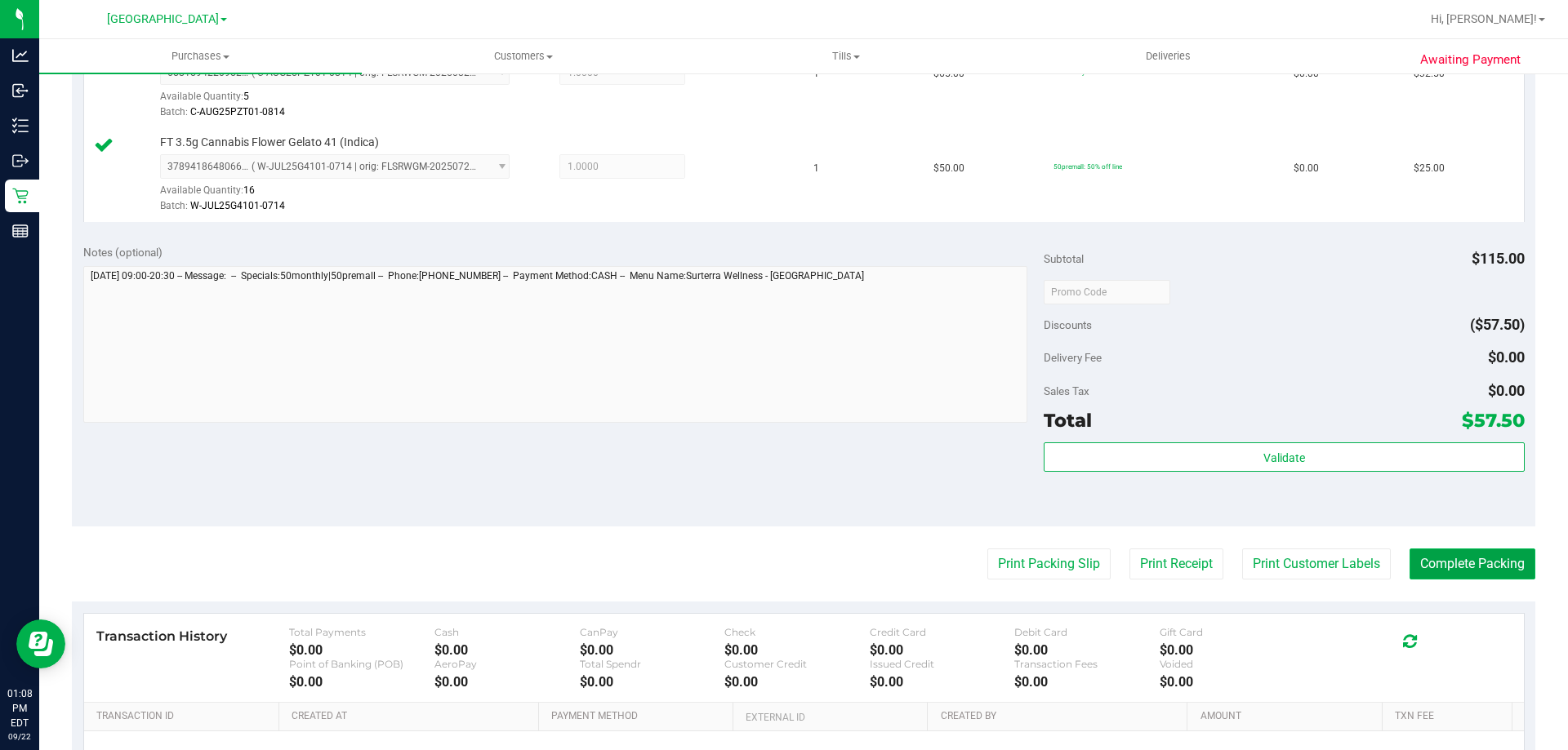
click at [1446, 575] on button "Complete Packing" at bounding box center [1473, 564] width 126 height 31
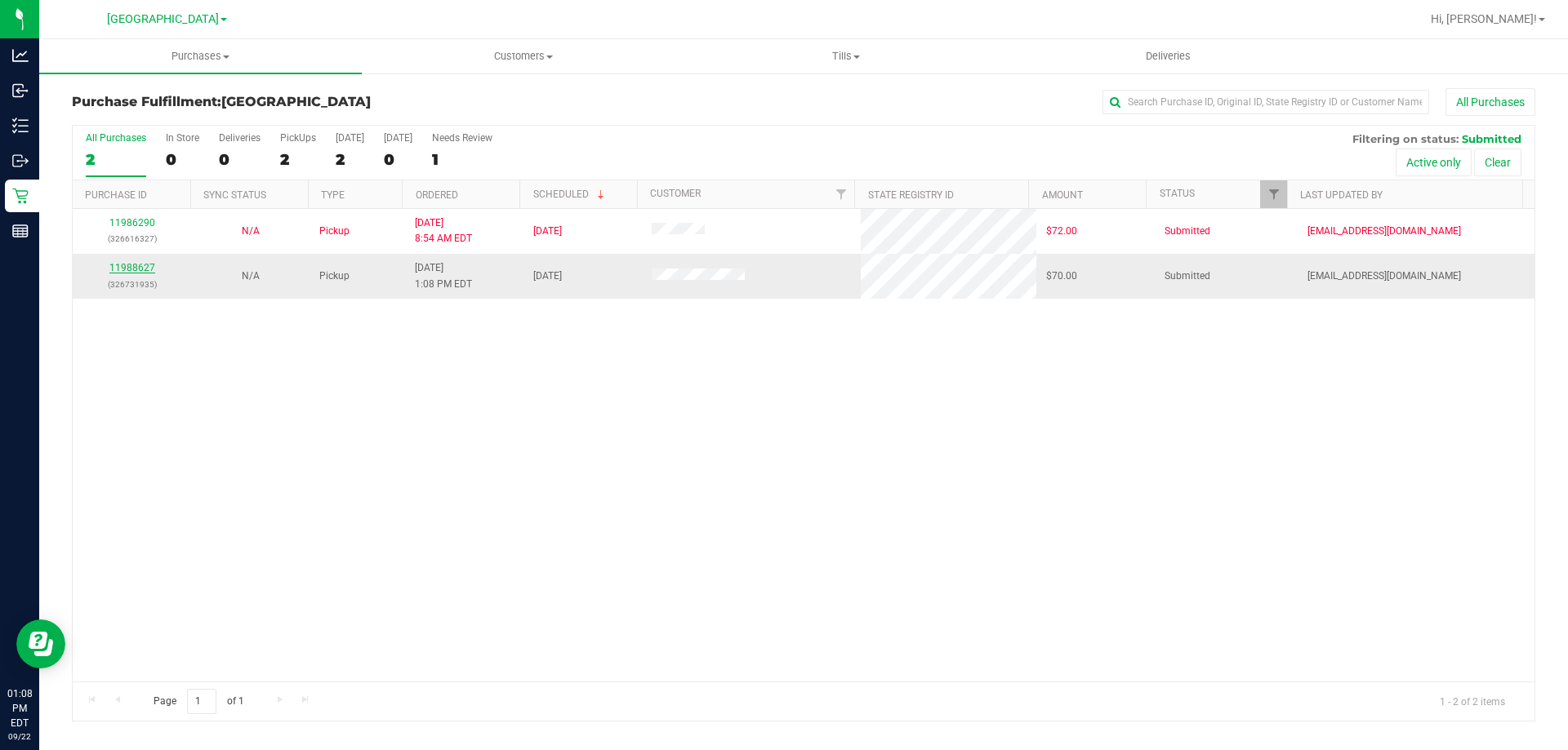
click at [128, 267] on link "11988627" at bounding box center [132, 267] width 46 height 12
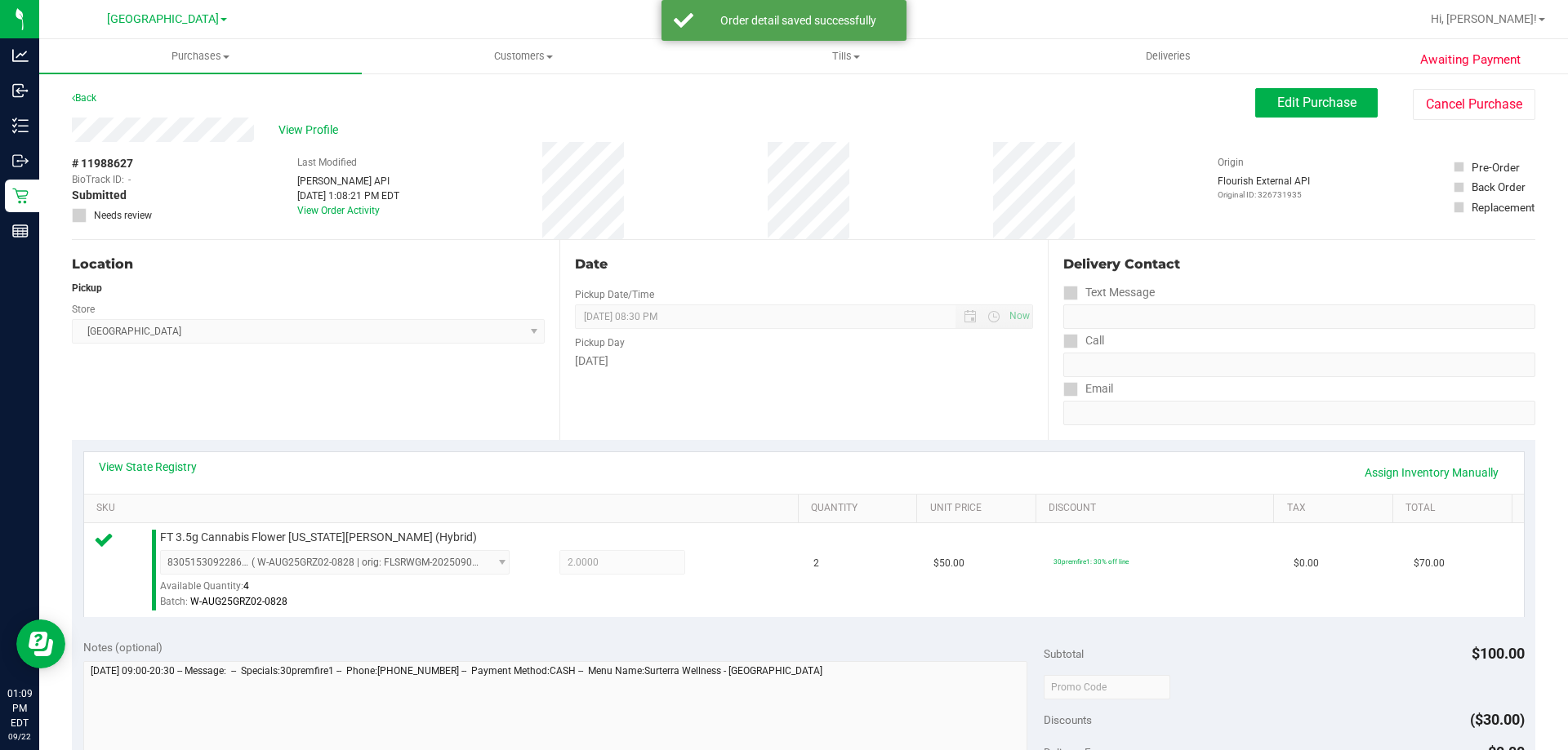
scroll to position [408, 0]
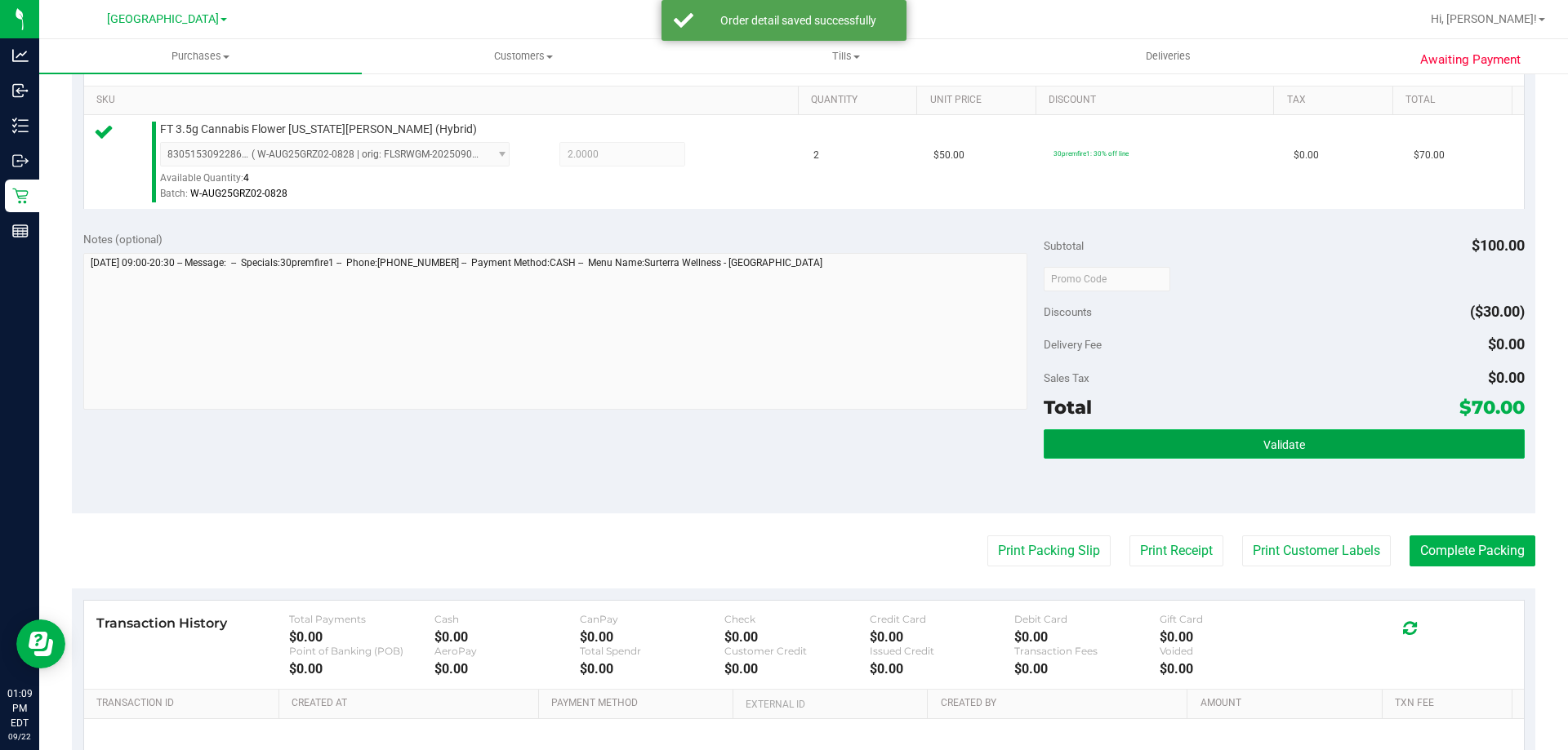
click at [1185, 437] on button "Validate" at bounding box center [1283, 444] width 480 height 30
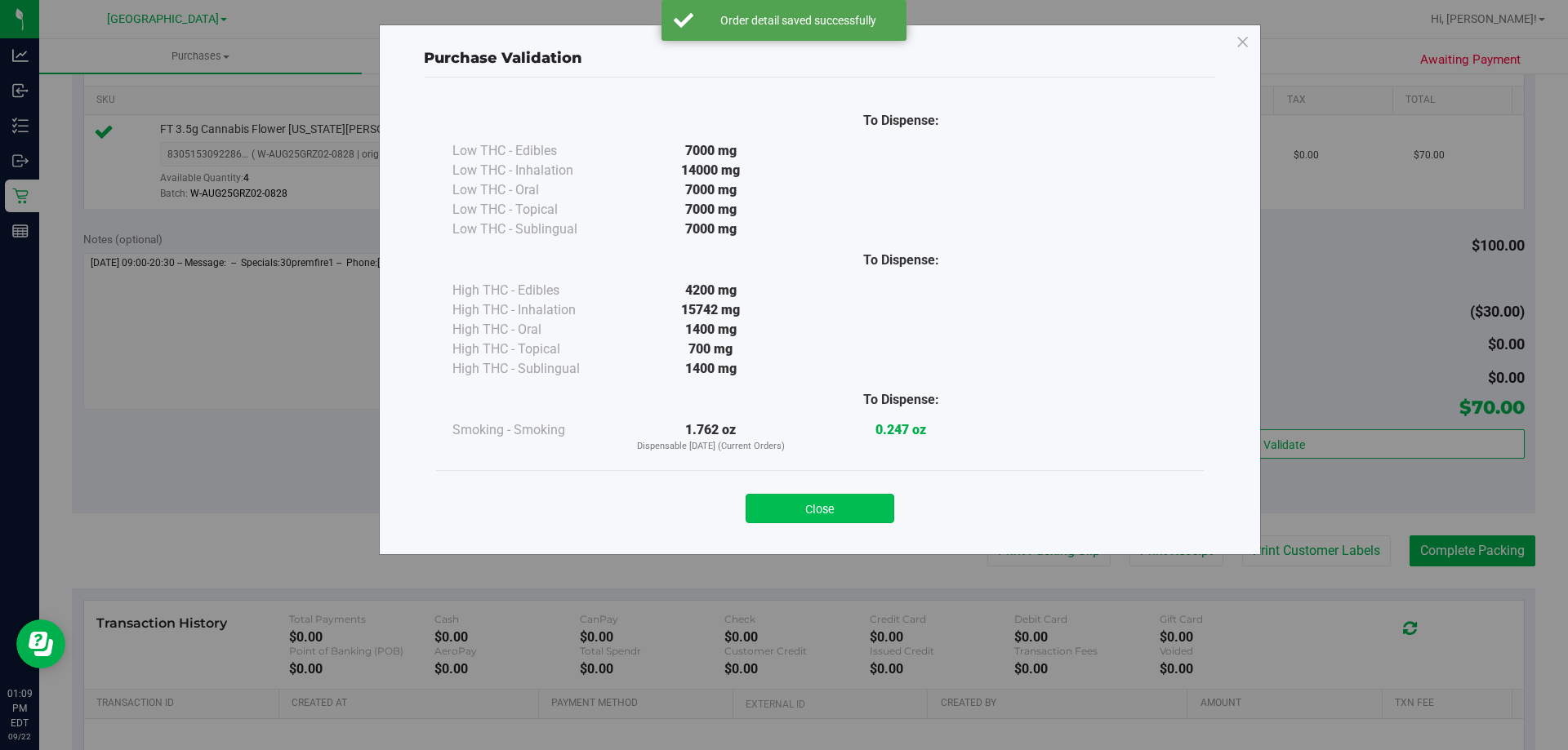
click at [843, 500] on button "Close" at bounding box center [820, 509] width 149 height 30
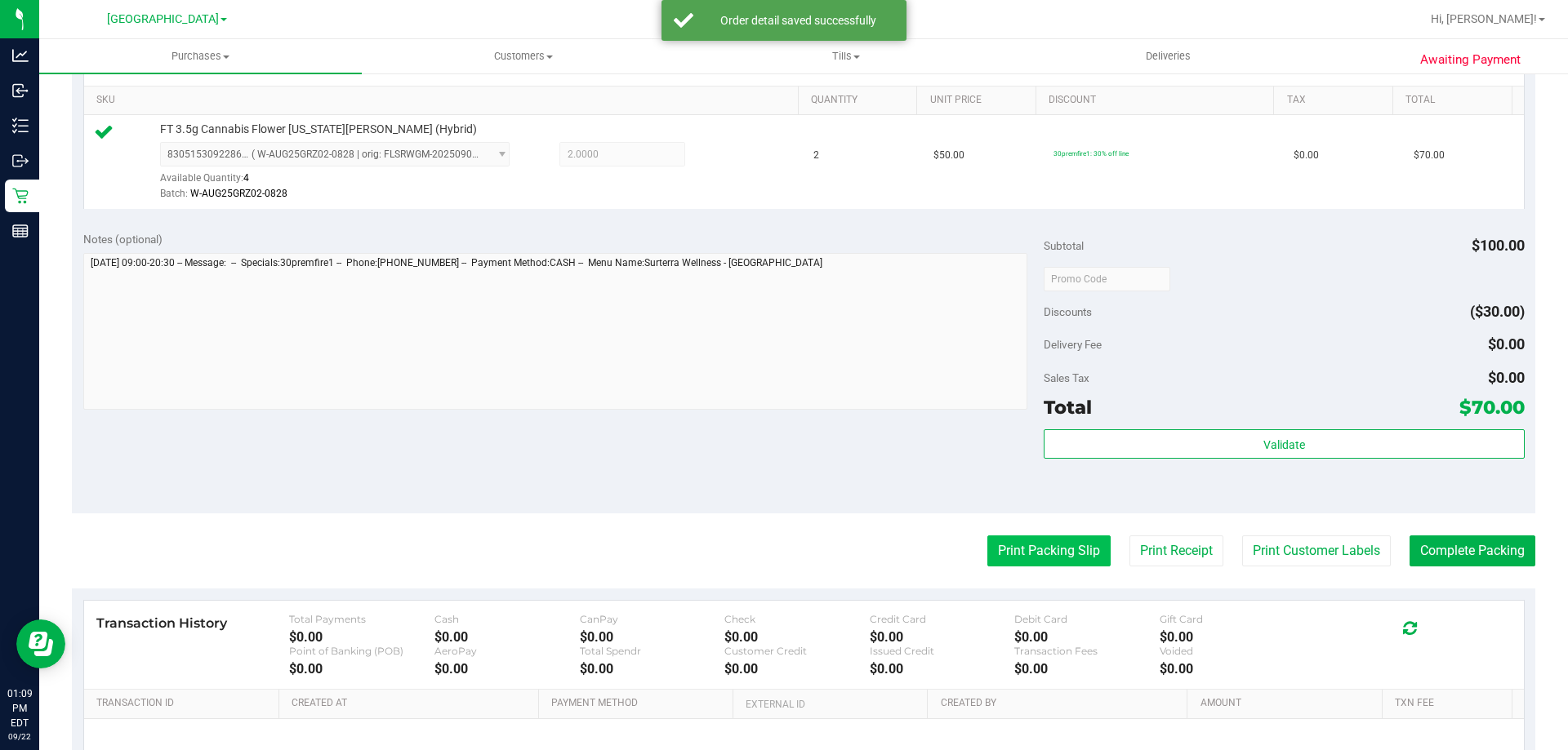
click at [1053, 548] on button "Print Packing Slip" at bounding box center [1048, 551] width 123 height 31
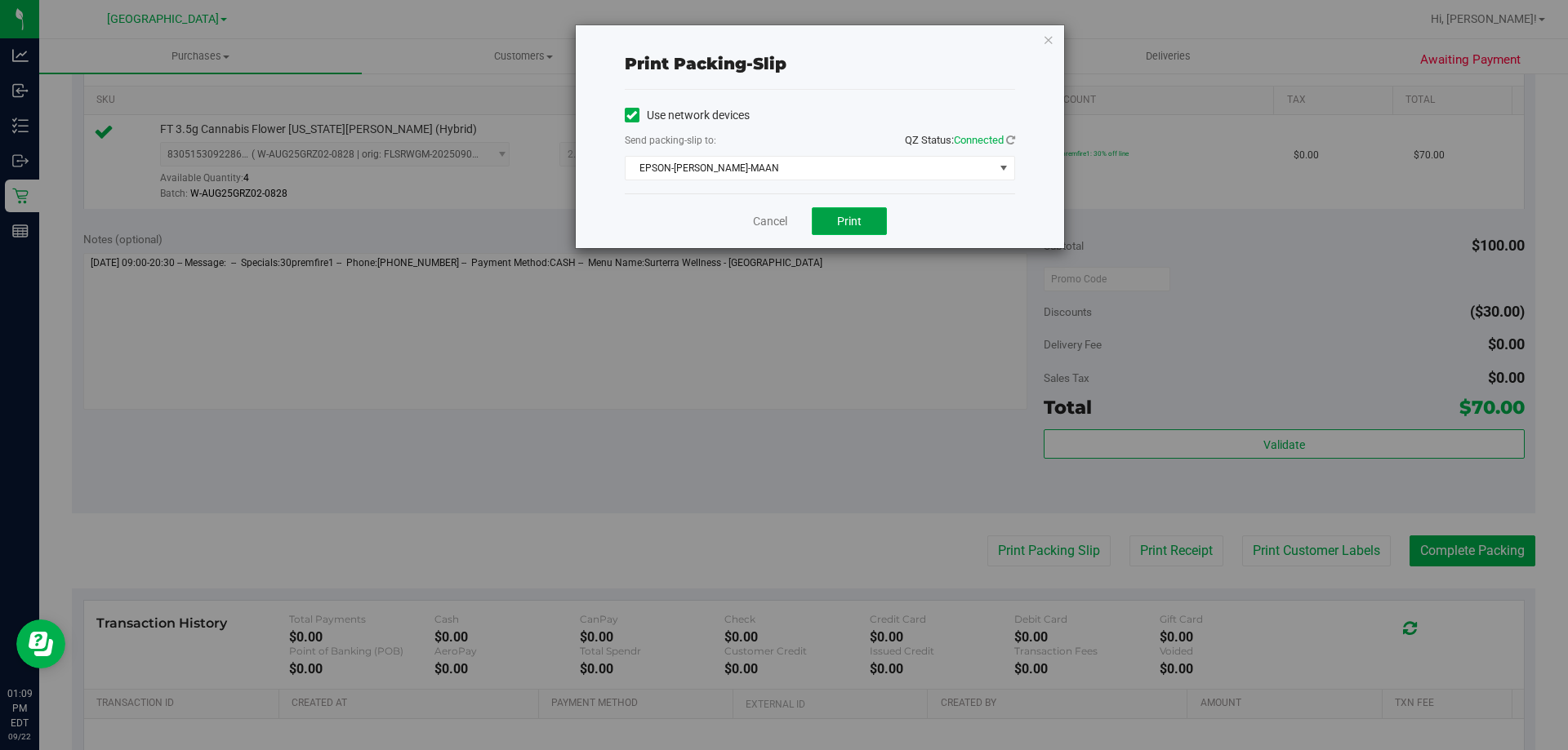
click at [861, 214] on span "Print" at bounding box center [848, 221] width 24 height 14
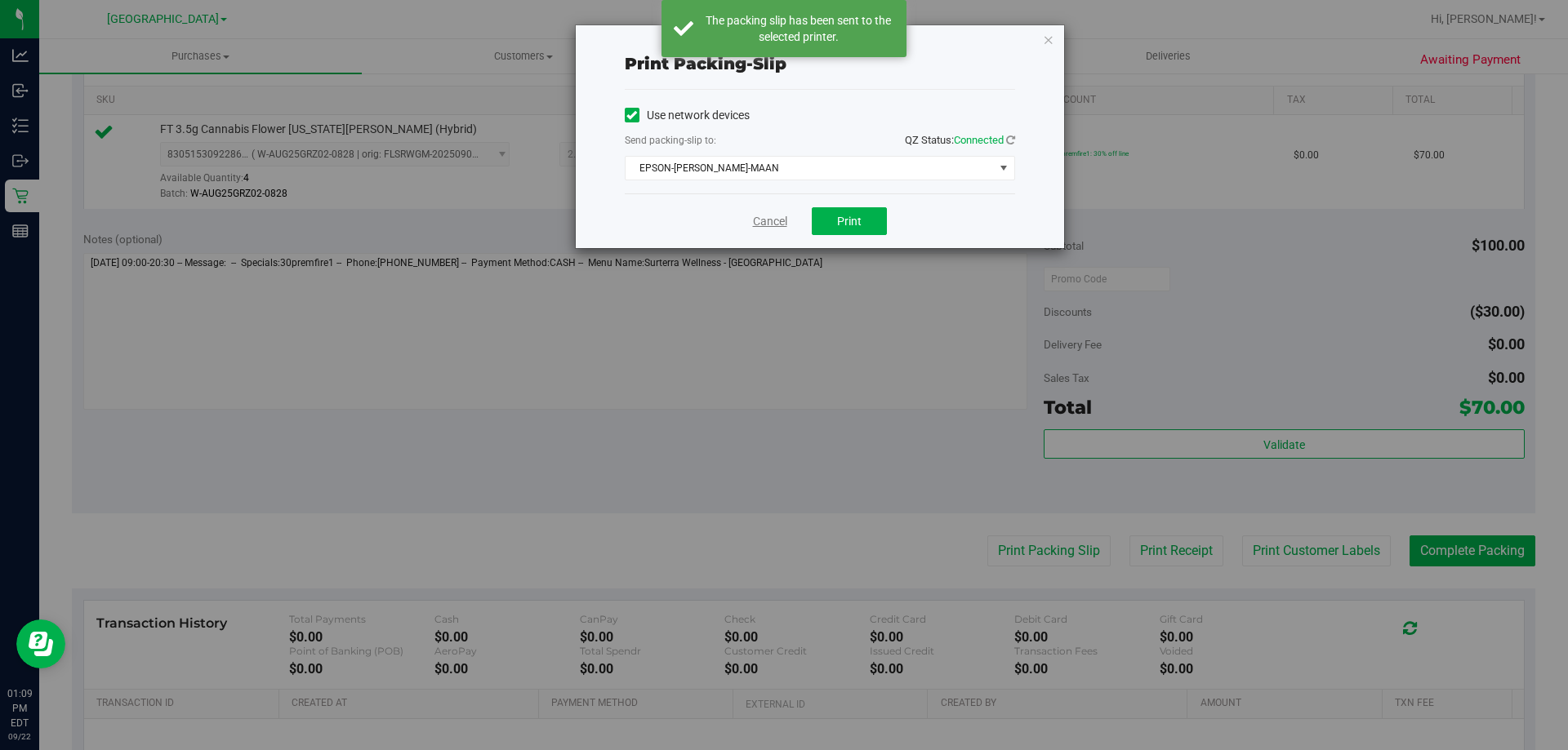
click at [766, 222] on link "Cancel" at bounding box center [770, 221] width 34 height 17
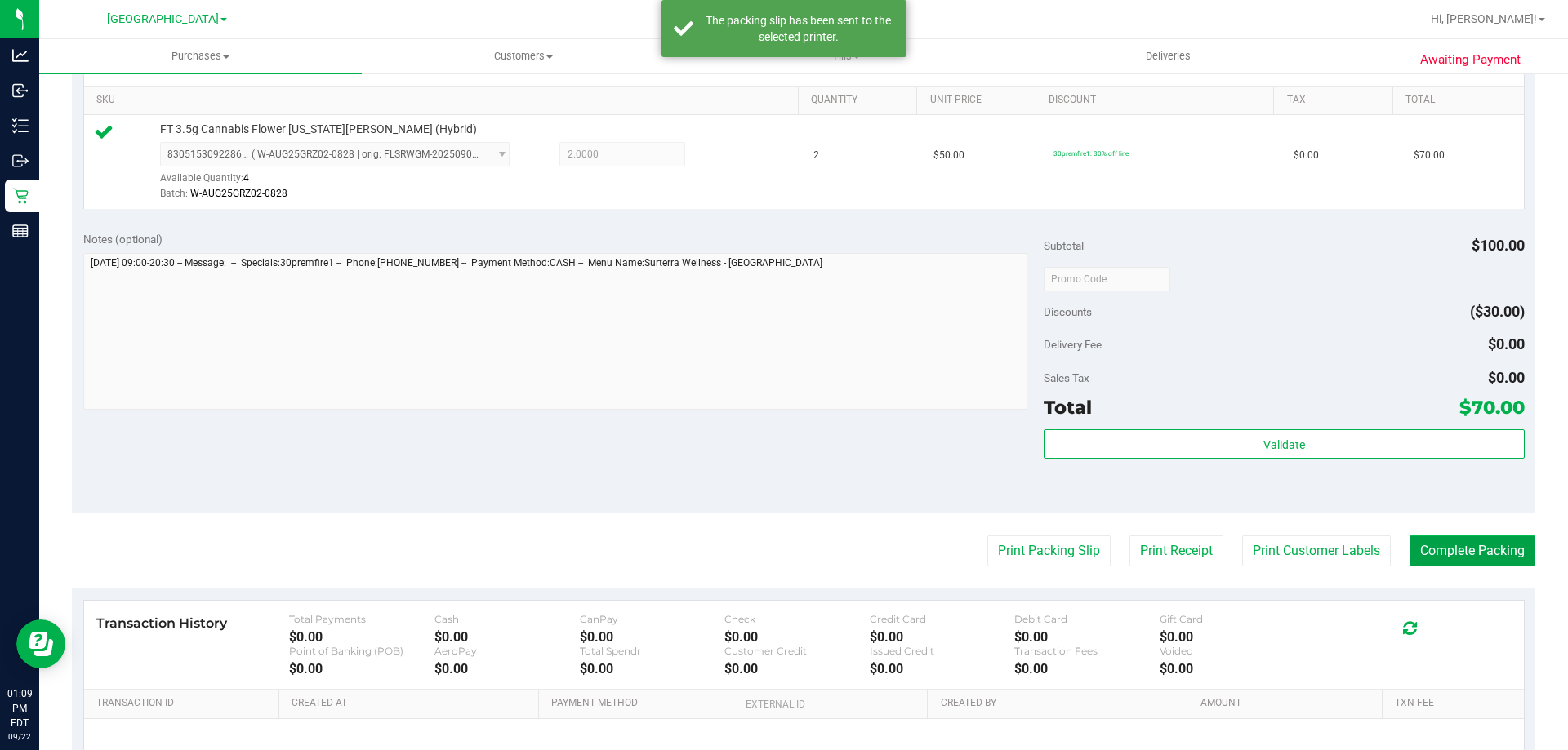
click at [1491, 550] on button "Complete Packing" at bounding box center [1473, 551] width 126 height 31
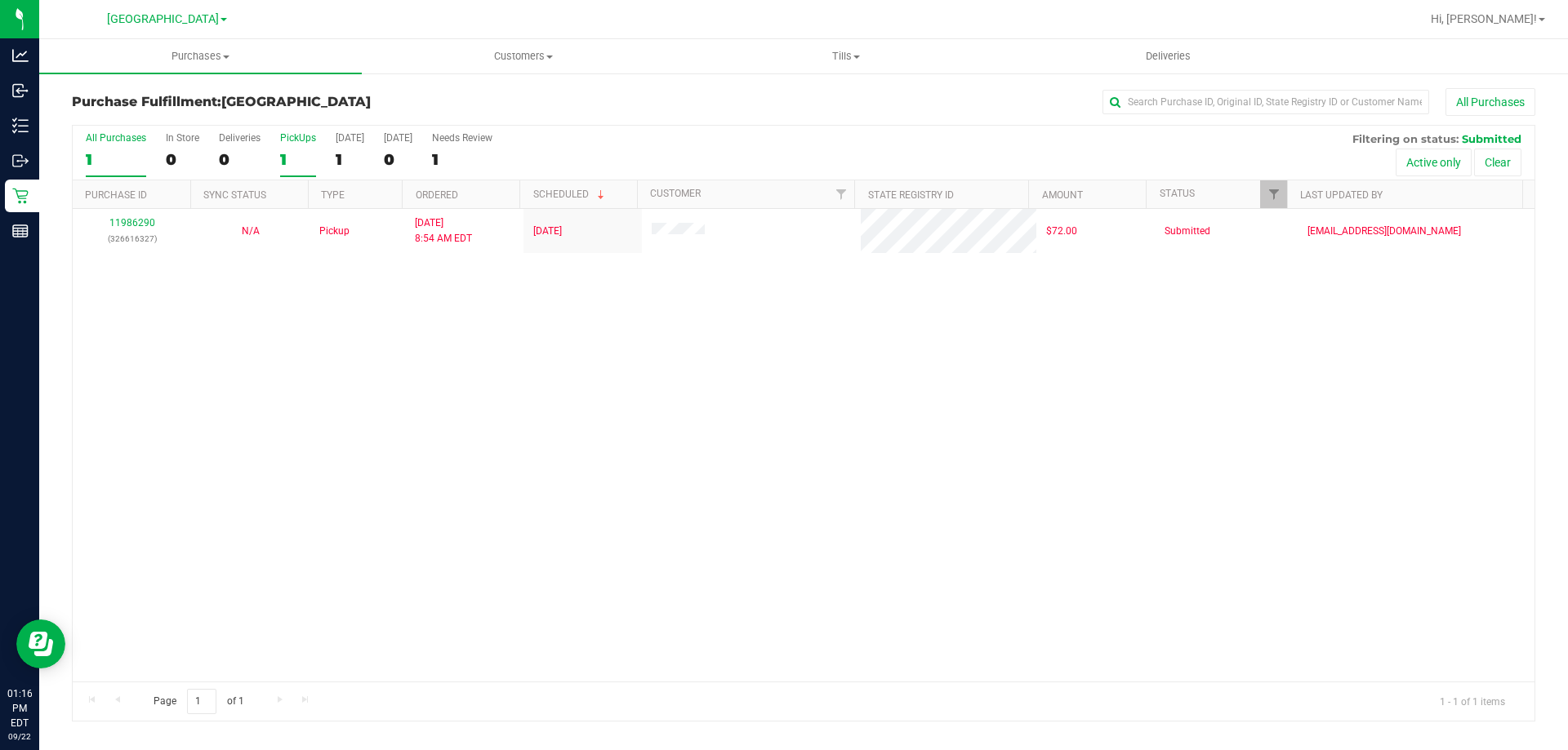
click at [293, 148] on label "PickUps 1" at bounding box center [298, 155] width 36 height 45
click at [0, 0] on input "PickUps 1" at bounding box center [0, 0] width 0 height 0
click at [294, 155] on div "1" at bounding box center [298, 159] width 36 height 19
click at [0, 0] on input "PickUps 1" at bounding box center [0, 0] width 0 height 0
click at [304, 151] on div "1" at bounding box center [298, 159] width 36 height 19
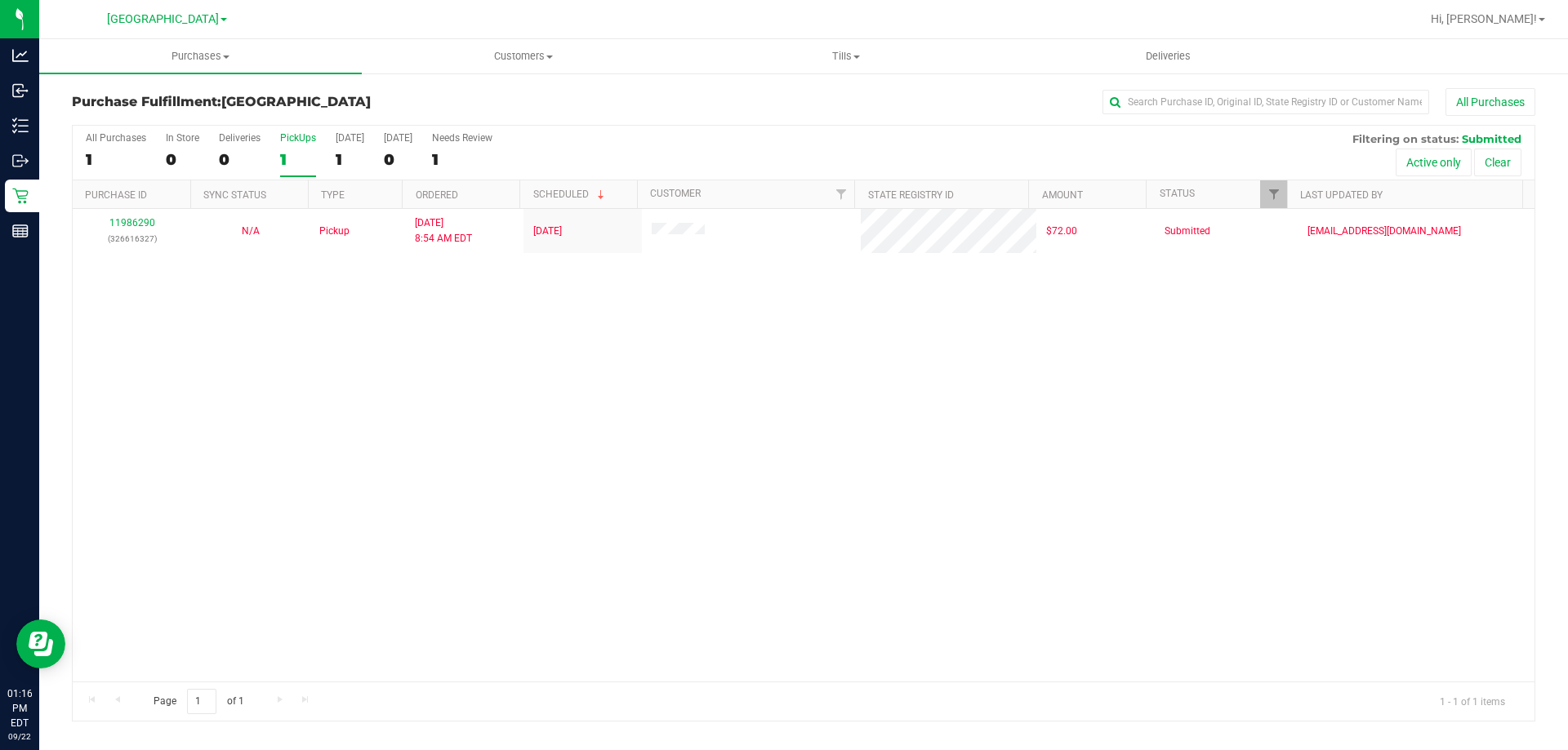
click at [0, 0] on input "PickUps 1" at bounding box center [0, 0] width 0 height 0
click at [309, 165] on div "1" at bounding box center [298, 159] width 36 height 19
click at [0, 0] on input "PickUps 1" at bounding box center [0, 0] width 0 height 0
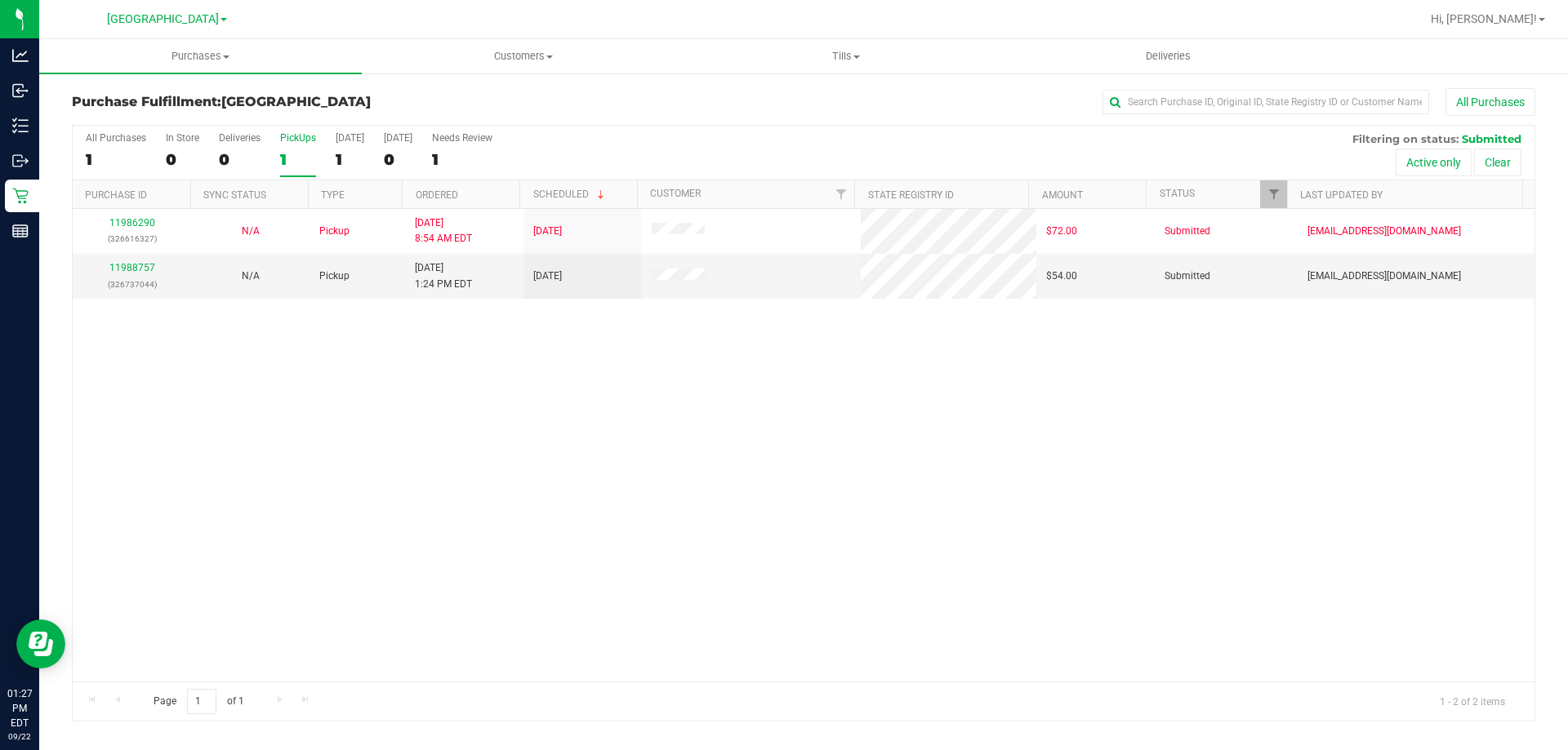
click at [308, 163] on div "1" at bounding box center [298, 159] width 36 height 19
click at [0, 0] on input "PickUps 1" at bounding box center [0, 0] width 0 height 0
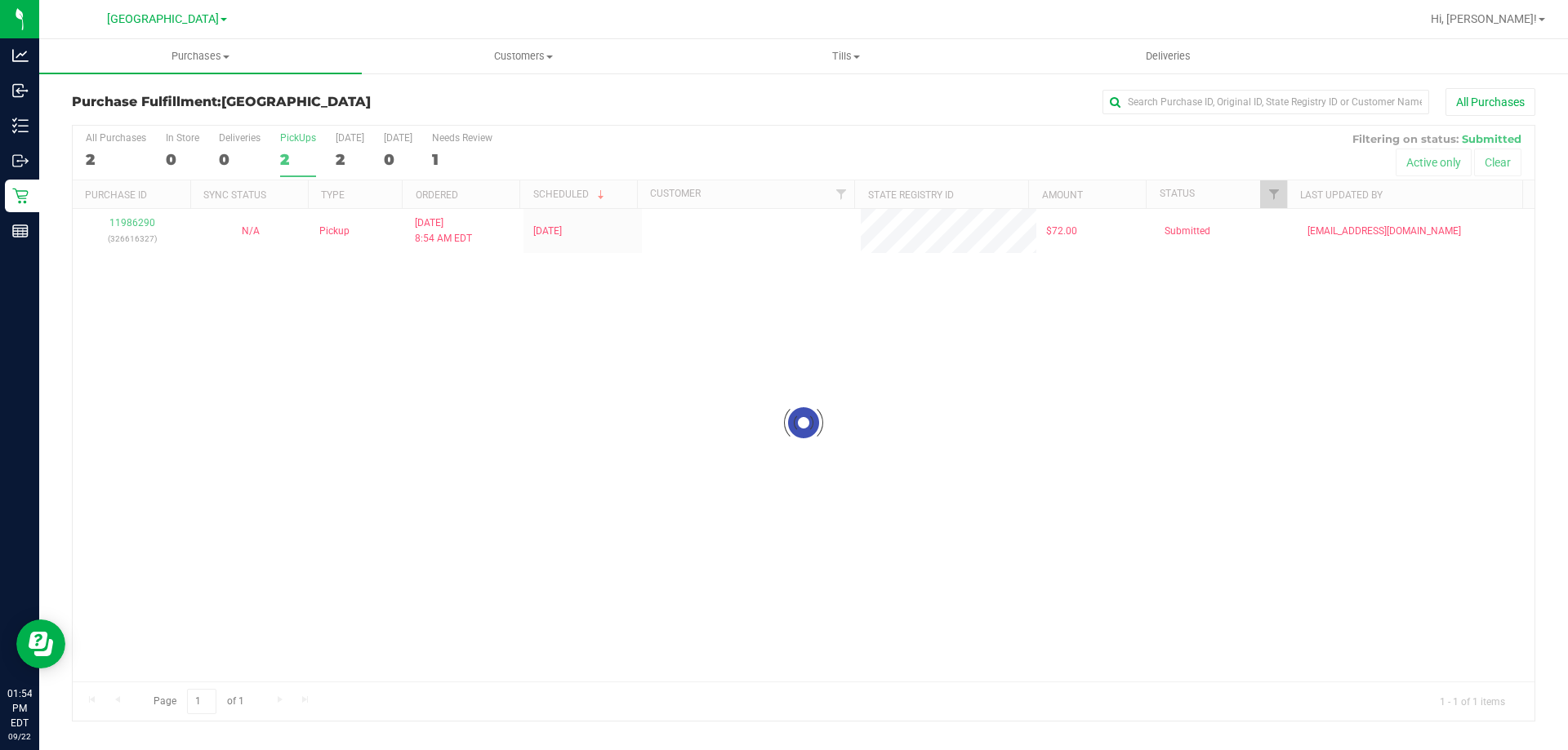
click at [295, 153] on div "2" at bounding box center [298, 159] width 36 height 19
click at [0, 0] on input "PickUps 2" at bounding box center [0, 0] width 0 height 0
click at [301, 167] on div "1" at bounding box center [298, 159] width 36 height 19
click at [0, 0] on input "PickUps 1" at bounding box center [0, 0] width 0 height 0
click at [304, 153] on div "1" at bounding box center [298, 159] width 36 height 19
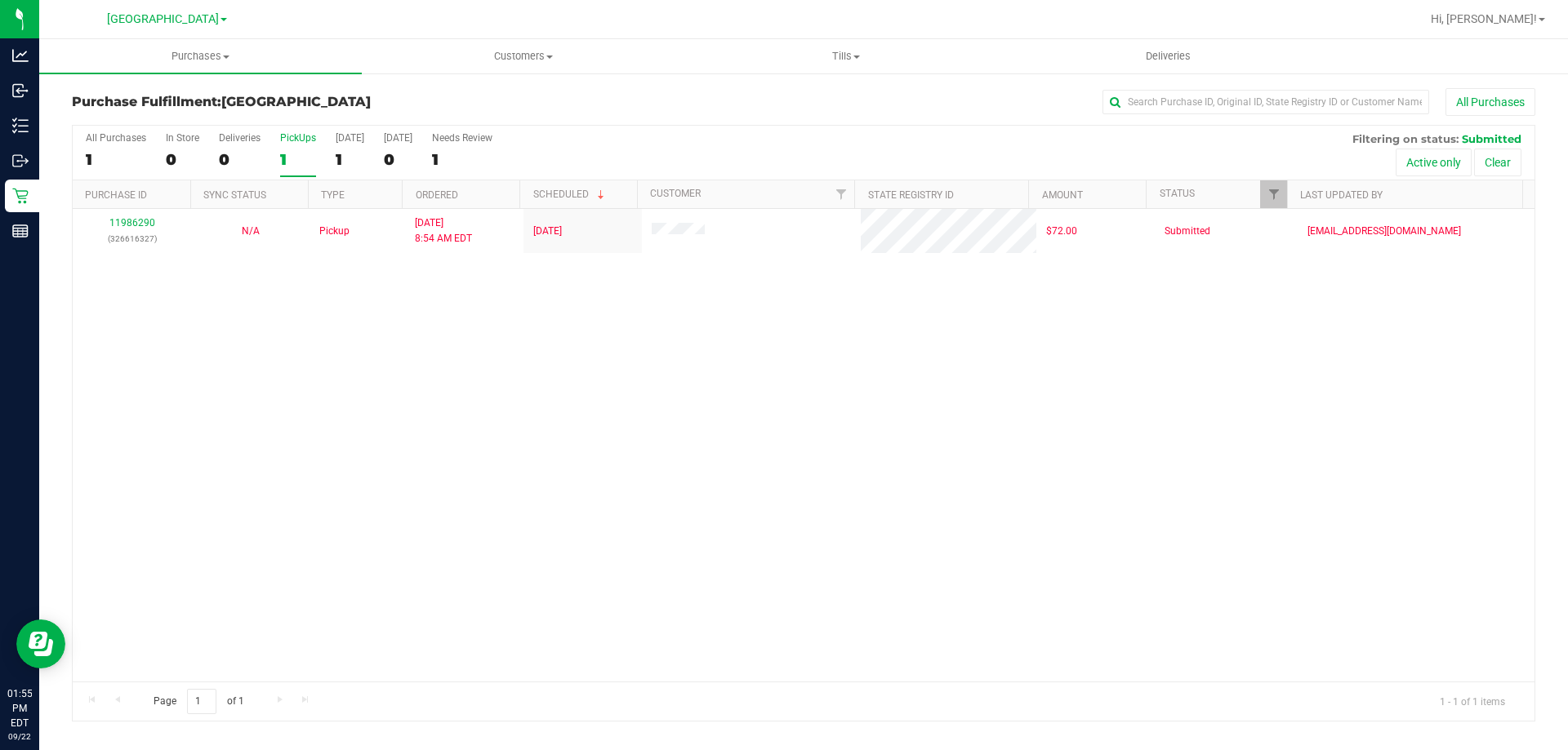
click at [0, 0] on input "PickUps 1" at bounding box center [0, 0] width 0 height 0
click at [303, 158] on div at bounding box center [803, 423] width 1462 height 595
click at [303, 158] on div "1" at bounding box center [298, 159] width 36 height 19
click at [0, 0] on input "PickUps 1" at bounding box center [0, 0] width 0 height 0
click at [286, 150] on div "1" at bounding box center [298, 159] width 36 height 19
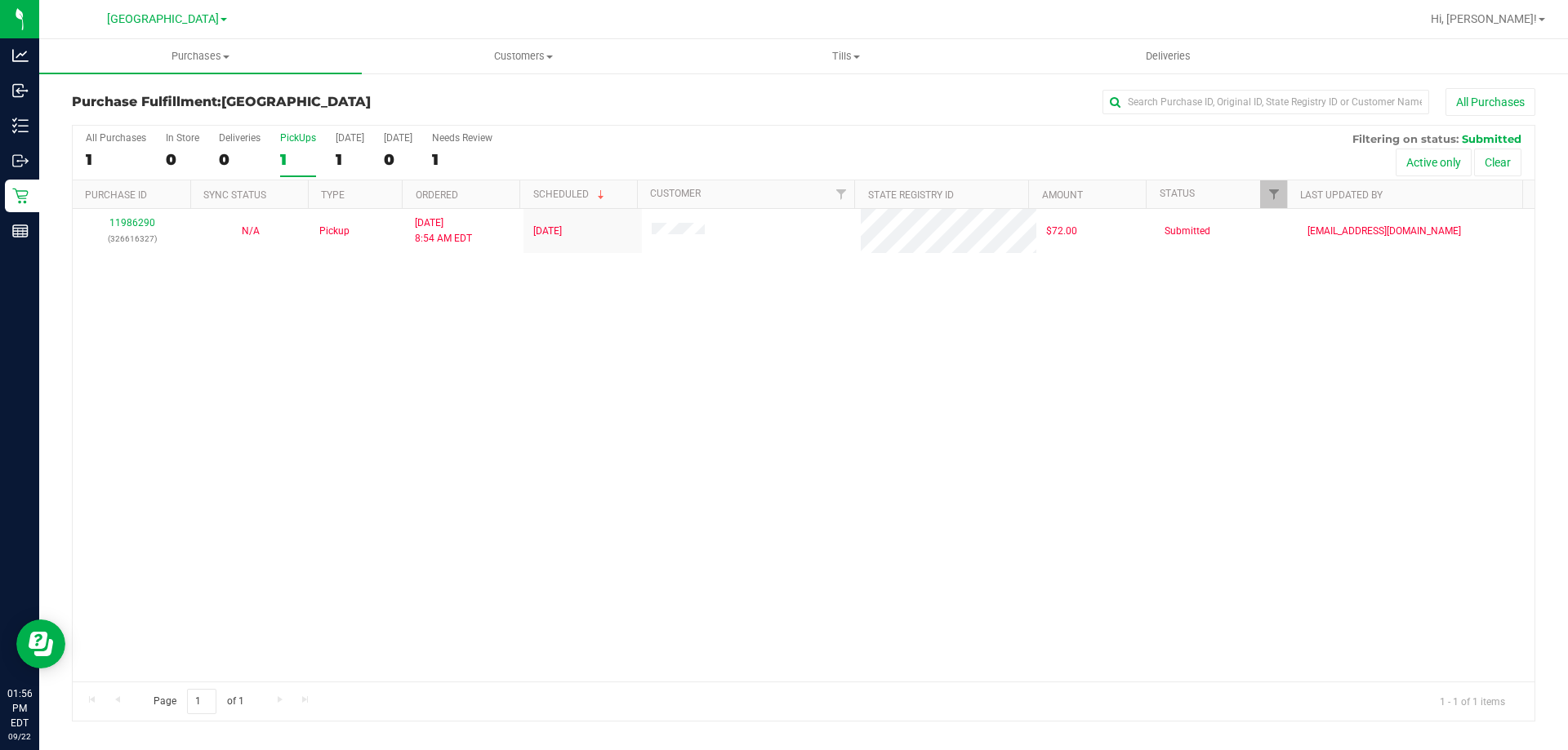
click at [0, 0] on input "PickUps 1" at bounding box center [0, 0] width 0 height 0
click at [280, 172] on label "PickUps 1" at bounding box center [298, 155] width 36 height 45
click at [0, 0] on input "PickUps 1" at bounding box center [0, 0] width 0 height 0
click at [299, 153] on div "1" at bounding box center [298, 159] width 36 height 19
click at [0, 0] on input "PickUps 1" at bounding box center [0, 0] width 0 height 0
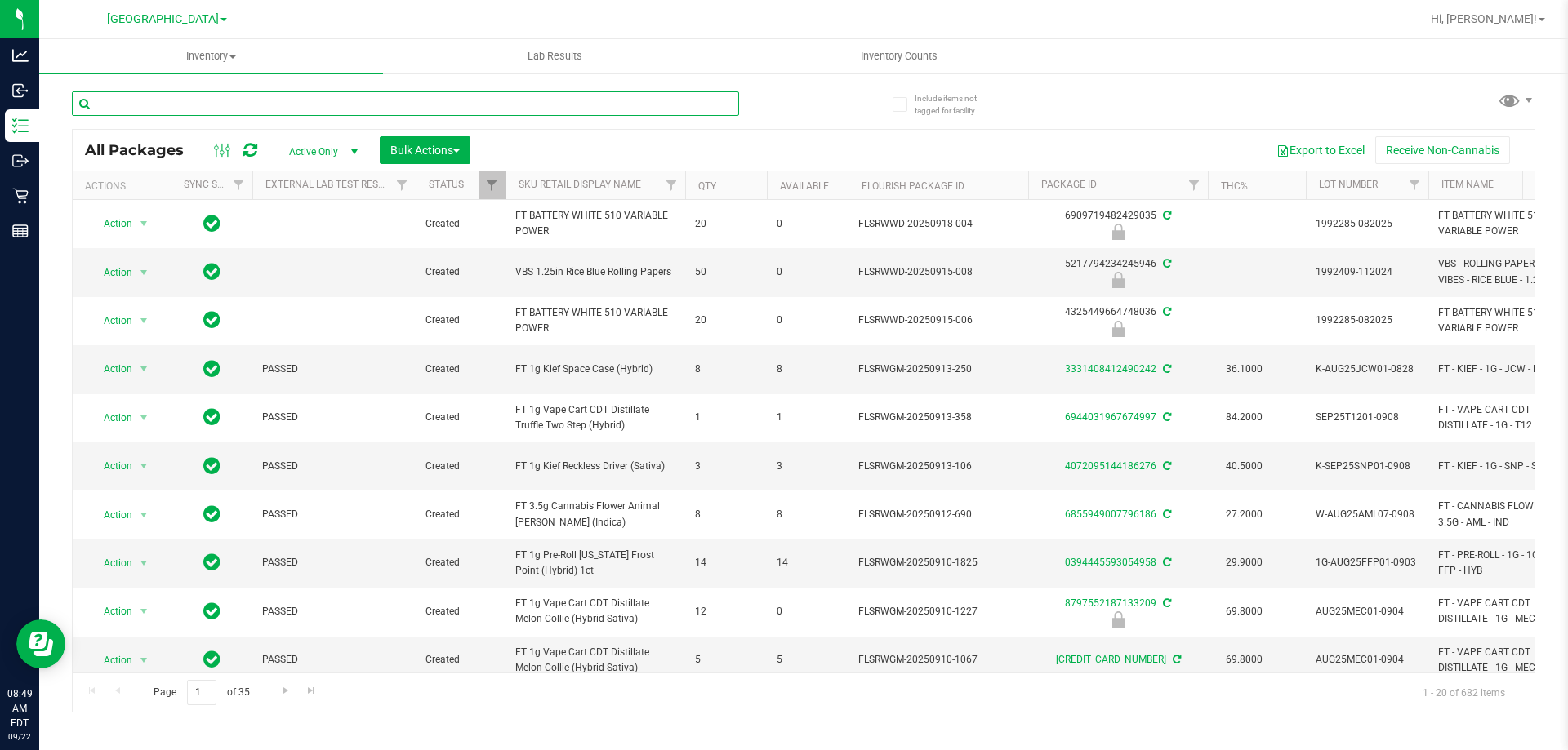
click at [372, 104] on input "text" at bounding box center [405, 104] width 667 height 24
paste input "WNA 20mg Strawberry Lemonade Soft Chews (1:1 CBD:THC) 10ct"
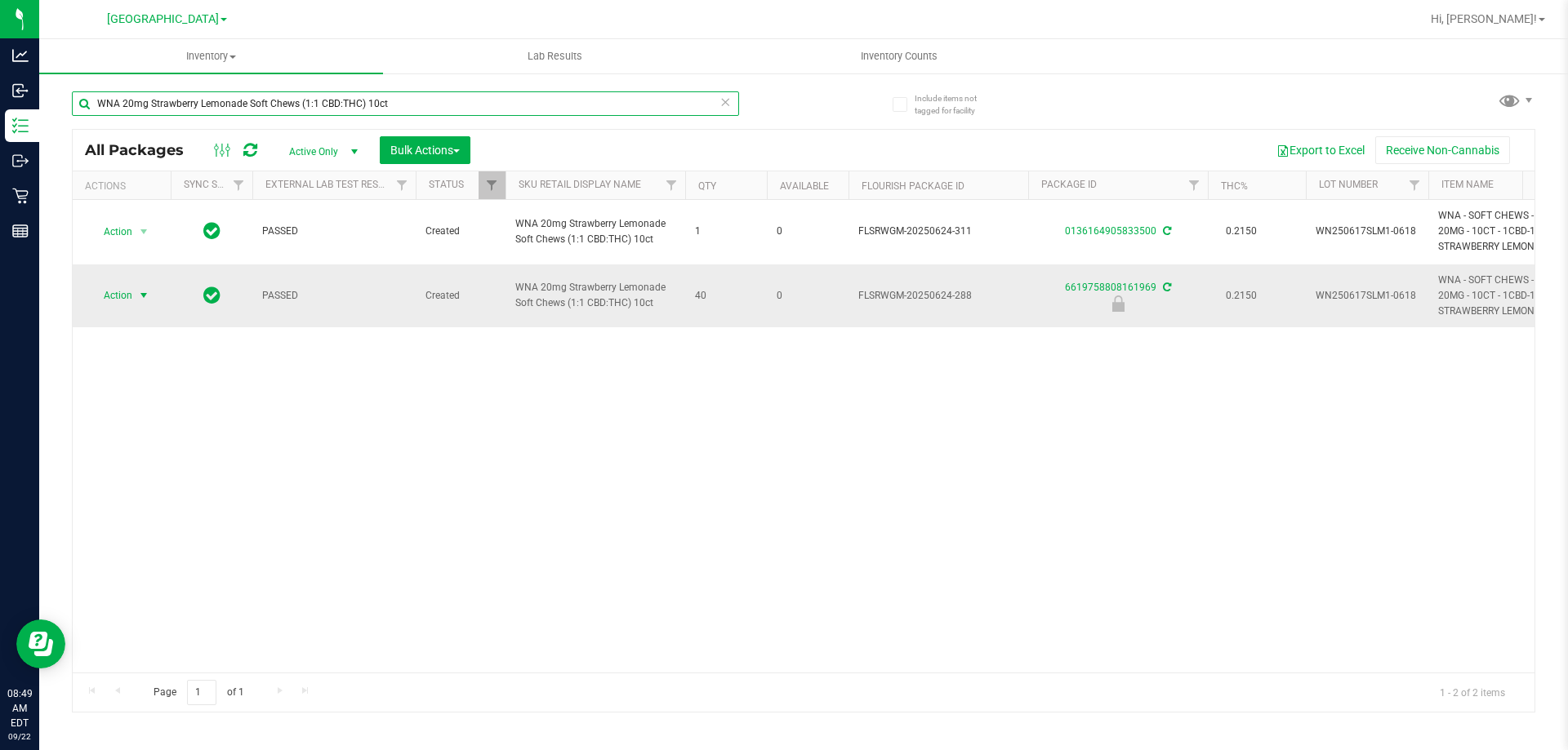
type input "WNA 20mg Strawberry Lemonade Soft Chews (1:1 CBD:THC) 10ct"
click at [118, 298] on span "Action" at bounding box center [111, 295] width 44 height 23
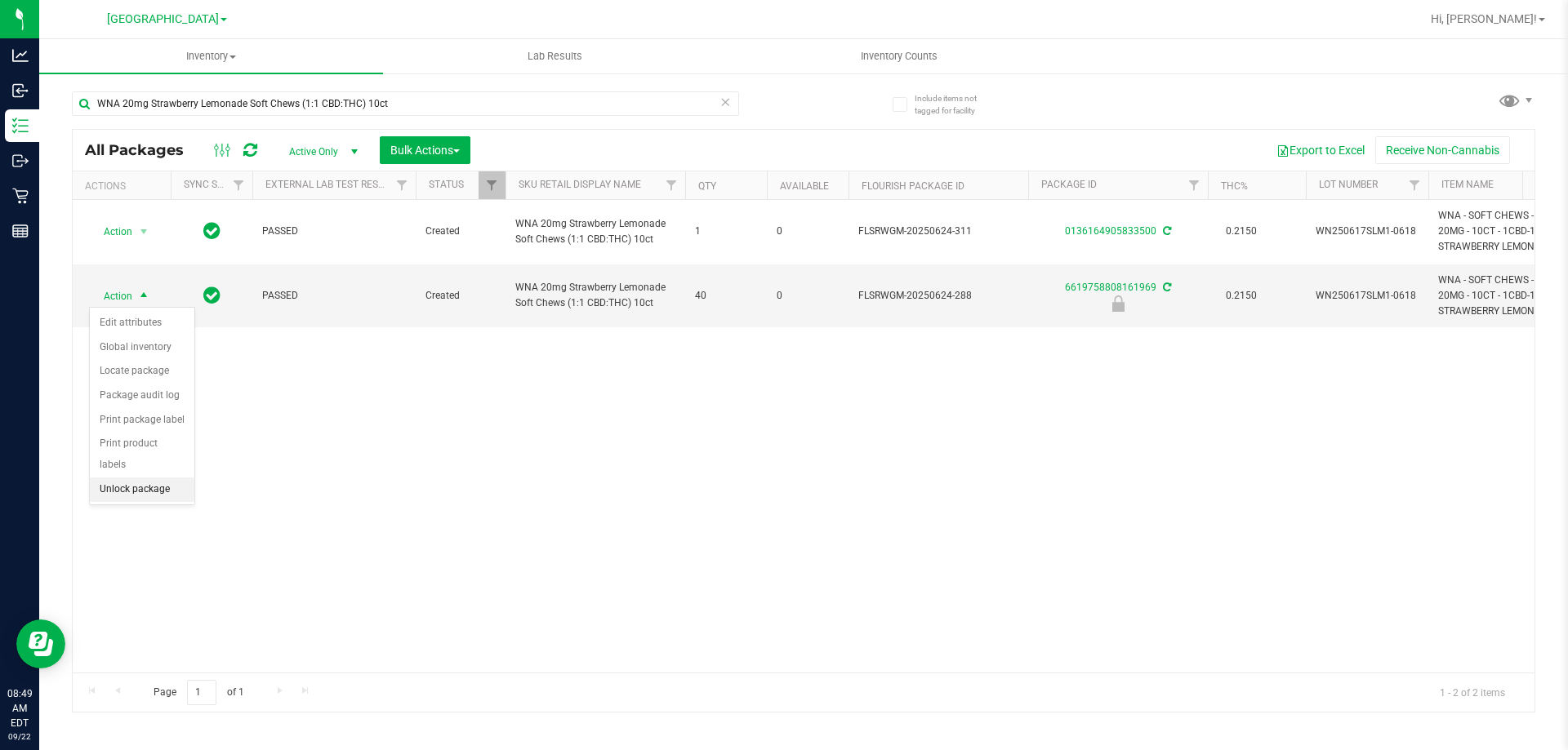
click at [169, 477] on li "Unlock package" at bounding box center [142, 489] width 104 height 24
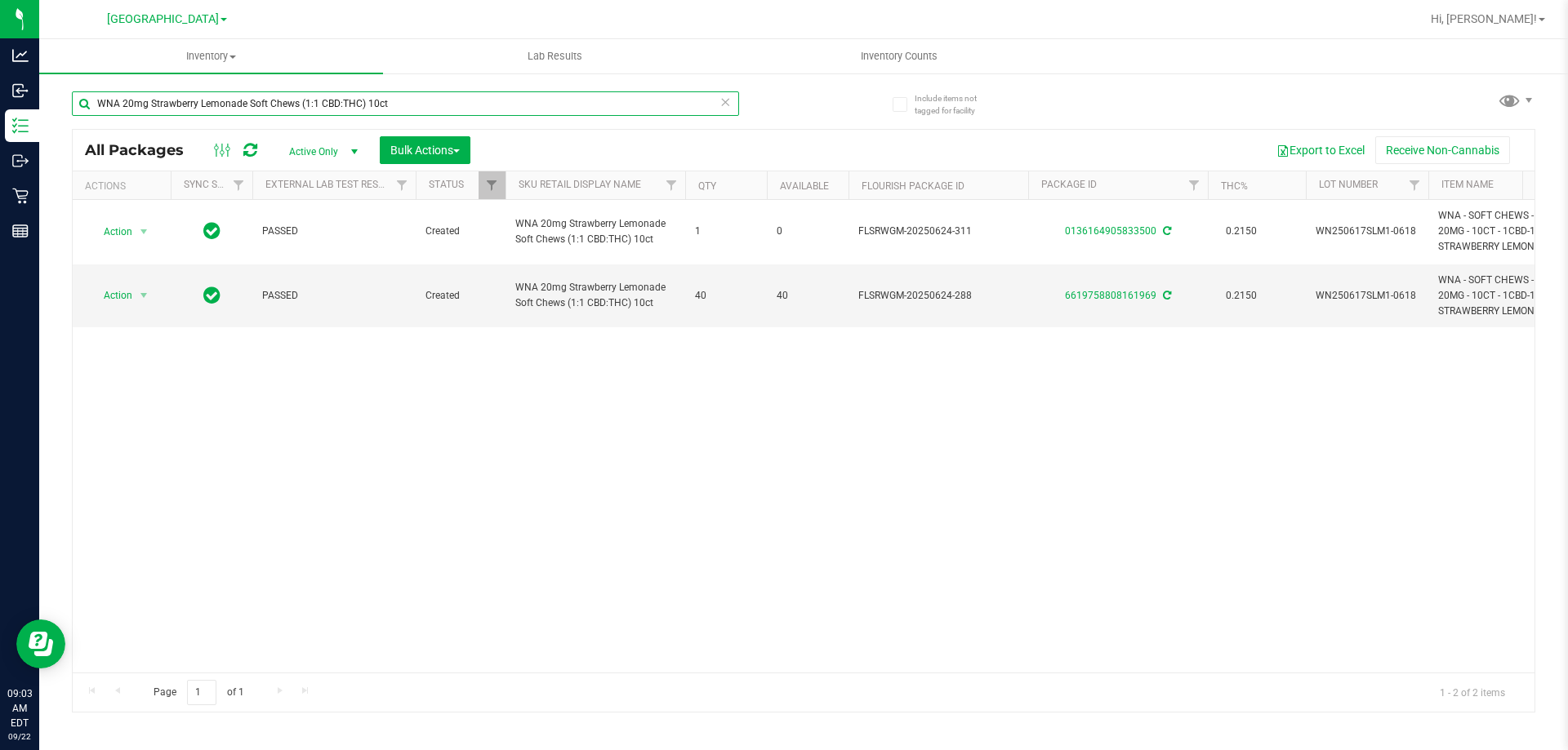
click at [426, 104] on input "WNA 20mg Strawberry Lemonade Soft Chews (1:1 CBD:THC) 10ct" at bounding box center [405, 104] width 667 height 24
type input "-045"
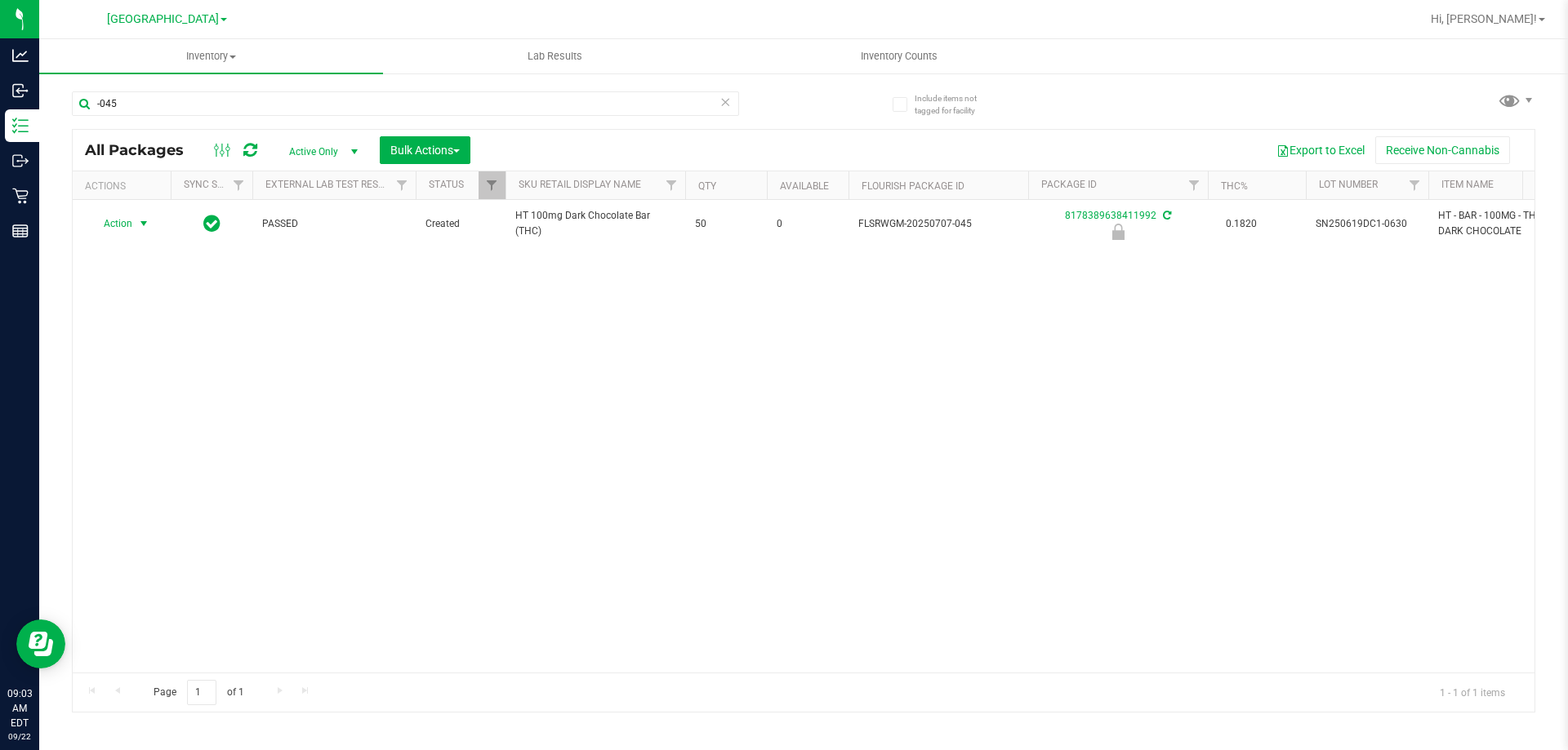
click at [131, 228] on span "Action" at bounding box center [111, 223] width 44 height 23
click at [140, 407] on li "Unlock package" at bounding box center [142, 418] width 104 height 24
click at [313, 96] on input "-045" at bounding box center [405, 104] width 667 height 24
type input "-101"
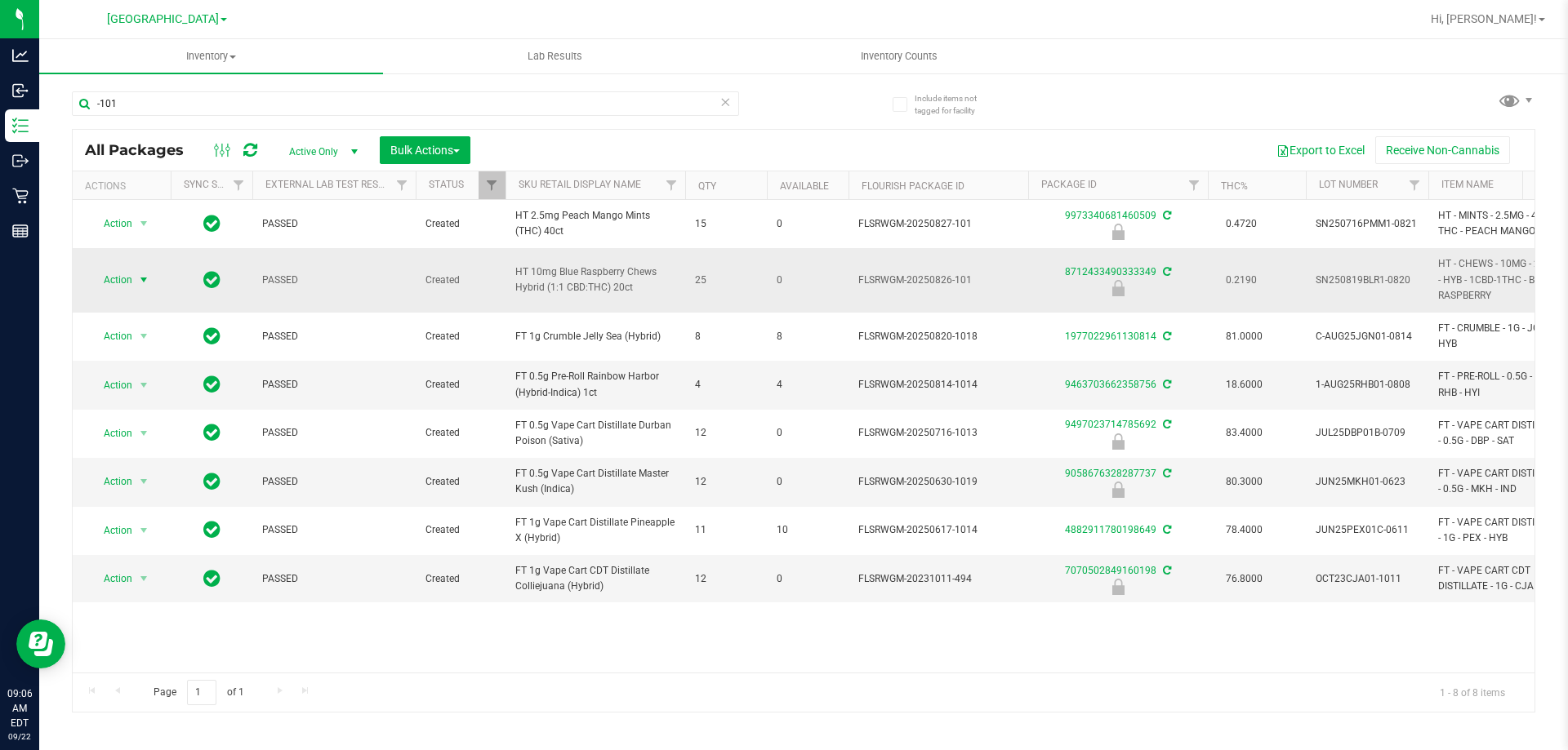
click at [139, 276] on span "select" at bounding box center [143, 280] width 14 height 14
click at [145, 462] on li "Unlock package" at bounding box center [142, 474] width 104 height 24
click at [311, 102] on input "-101" at bounding box center [405, 104] width 667 height 24
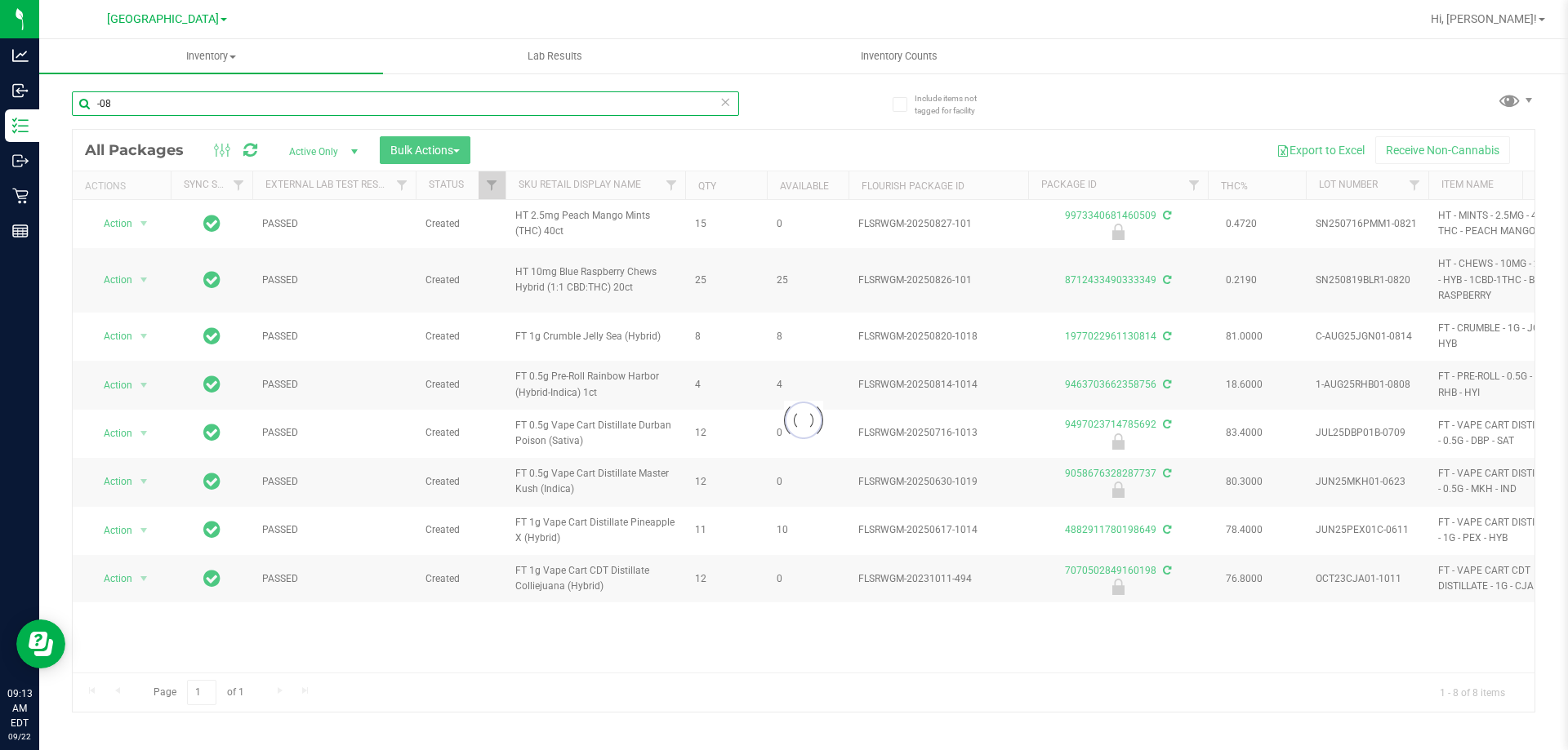
type input "-081"
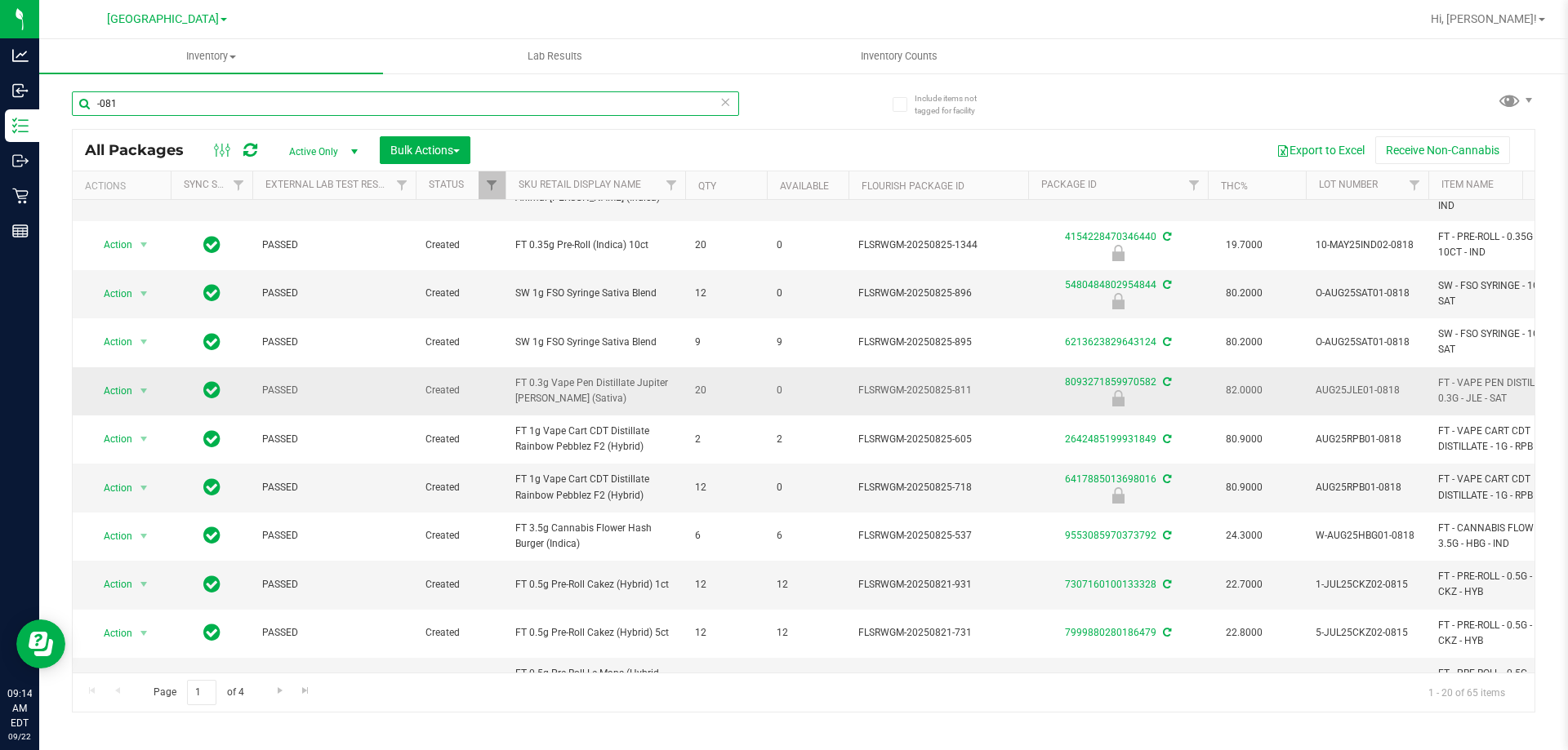
scroll to position [490, 0]
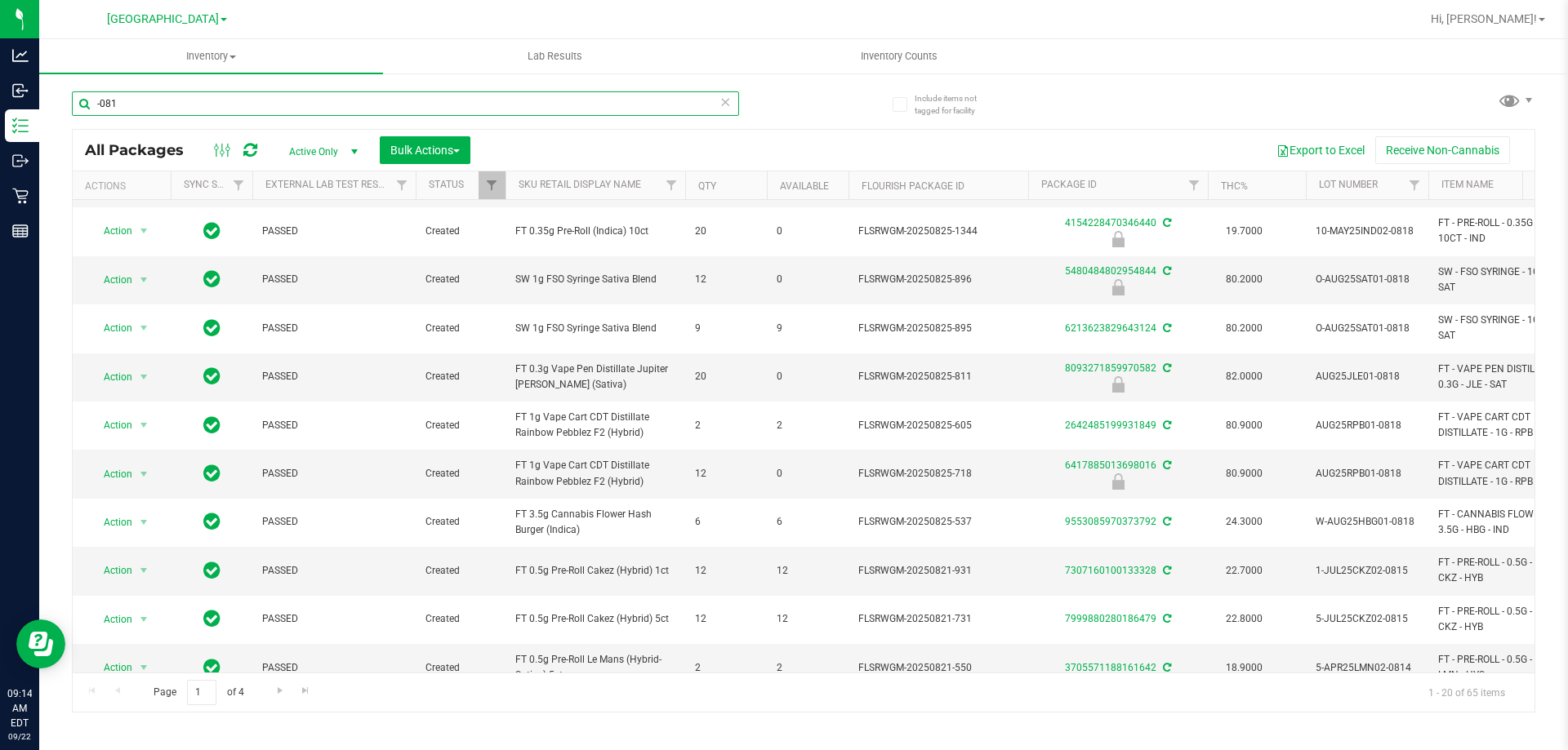
click at [176, 110] on input "-081" at bounding box center [405, 104] width 667 height 24
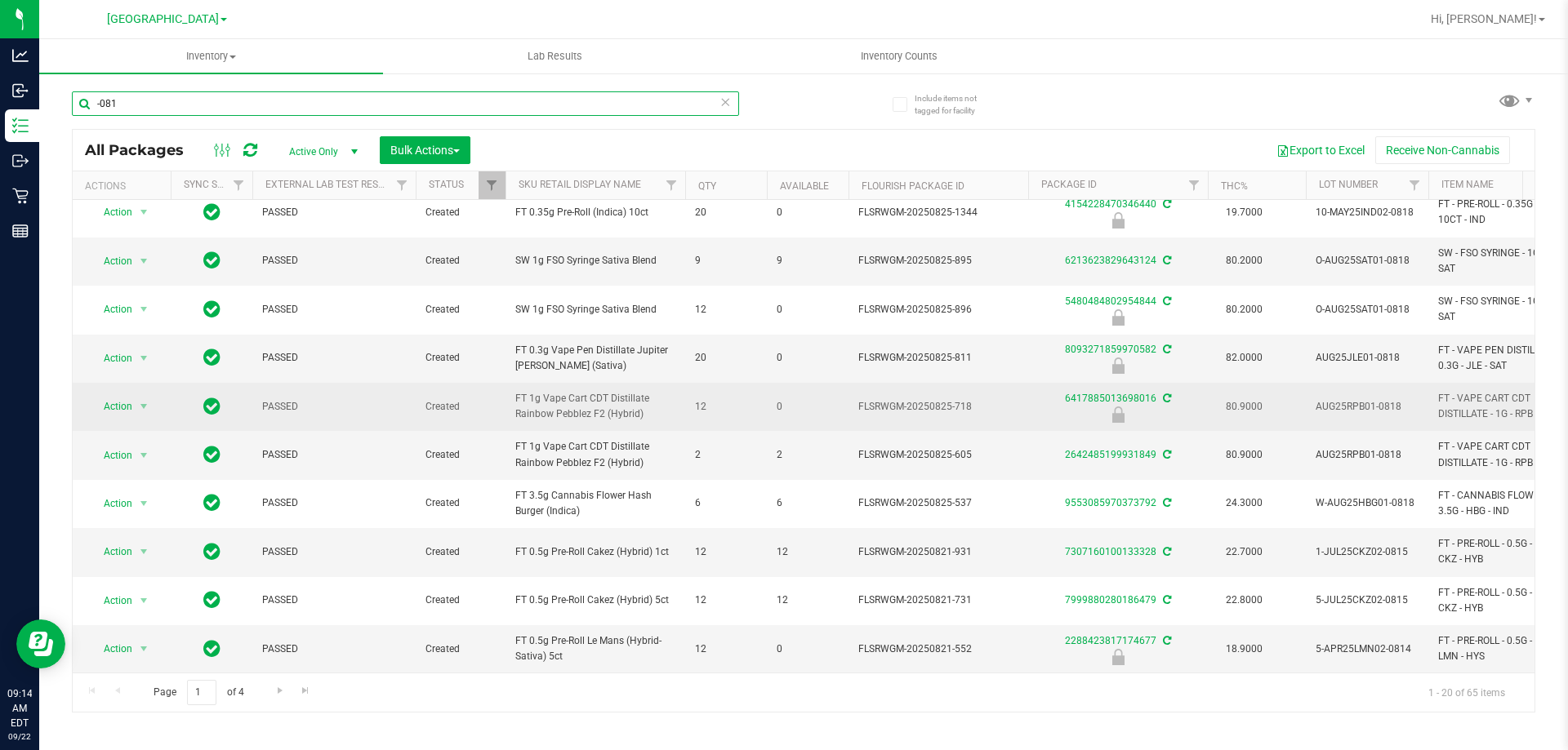
scroll to position [547, 0]
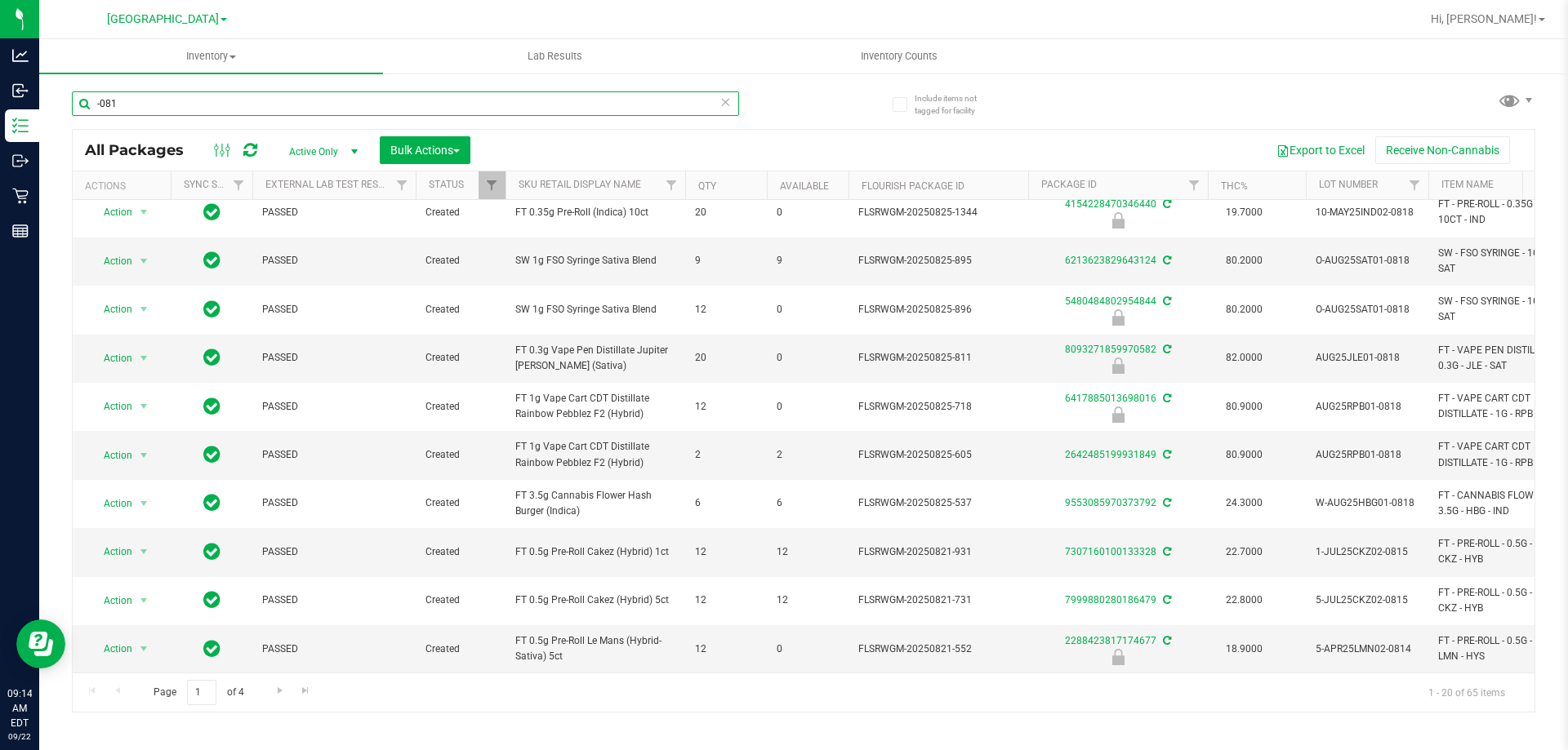
click at [159, 101] on input "-081" at bounding box center [405, 104] width 667 height 24
type input "-"
type input "mixed"
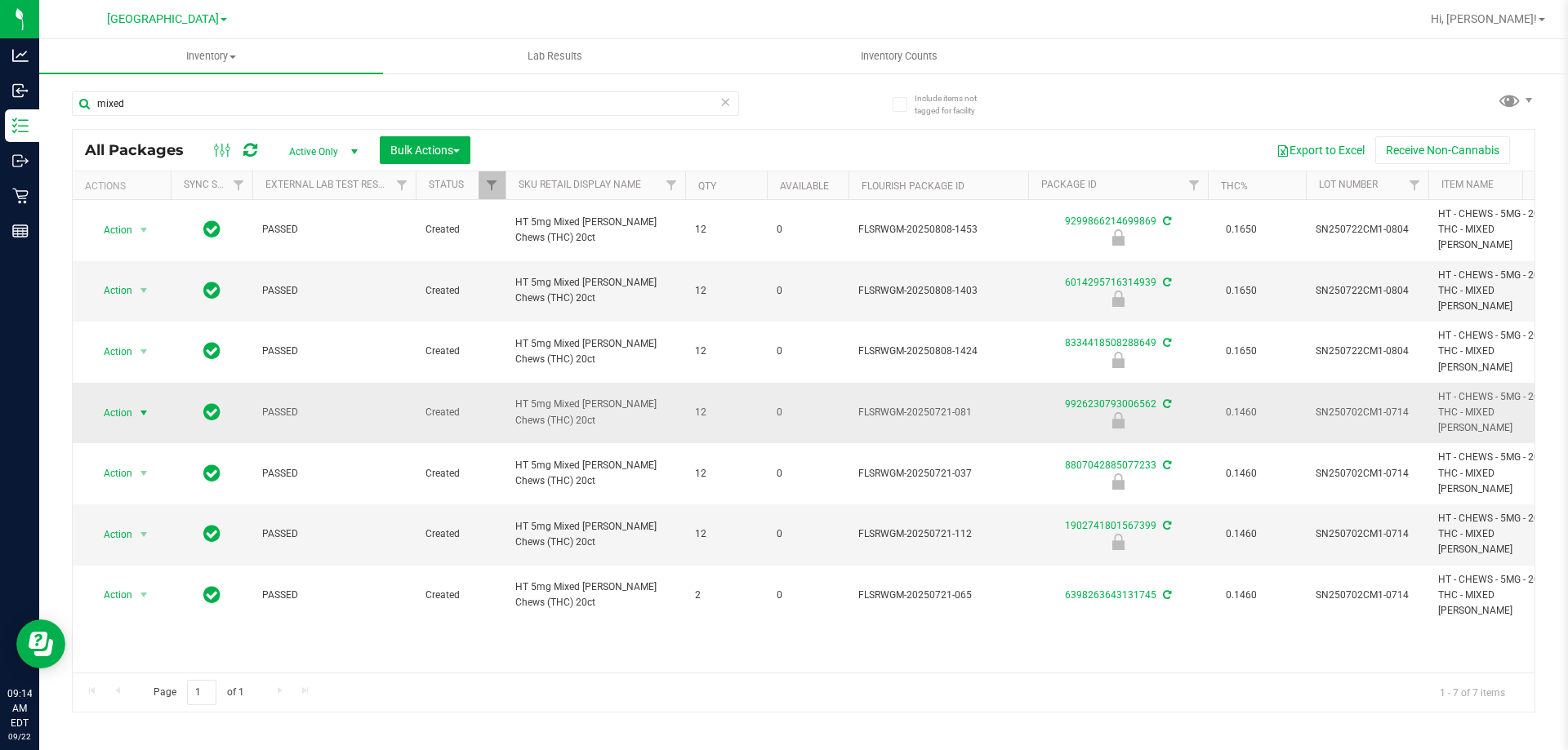
click at [98, 402] on span "Action" at bounding box center [111, 412] width 44 height 23
click at [152, 551] on li "Unlock package" at bounding box center [142, 563] width 104 height 24
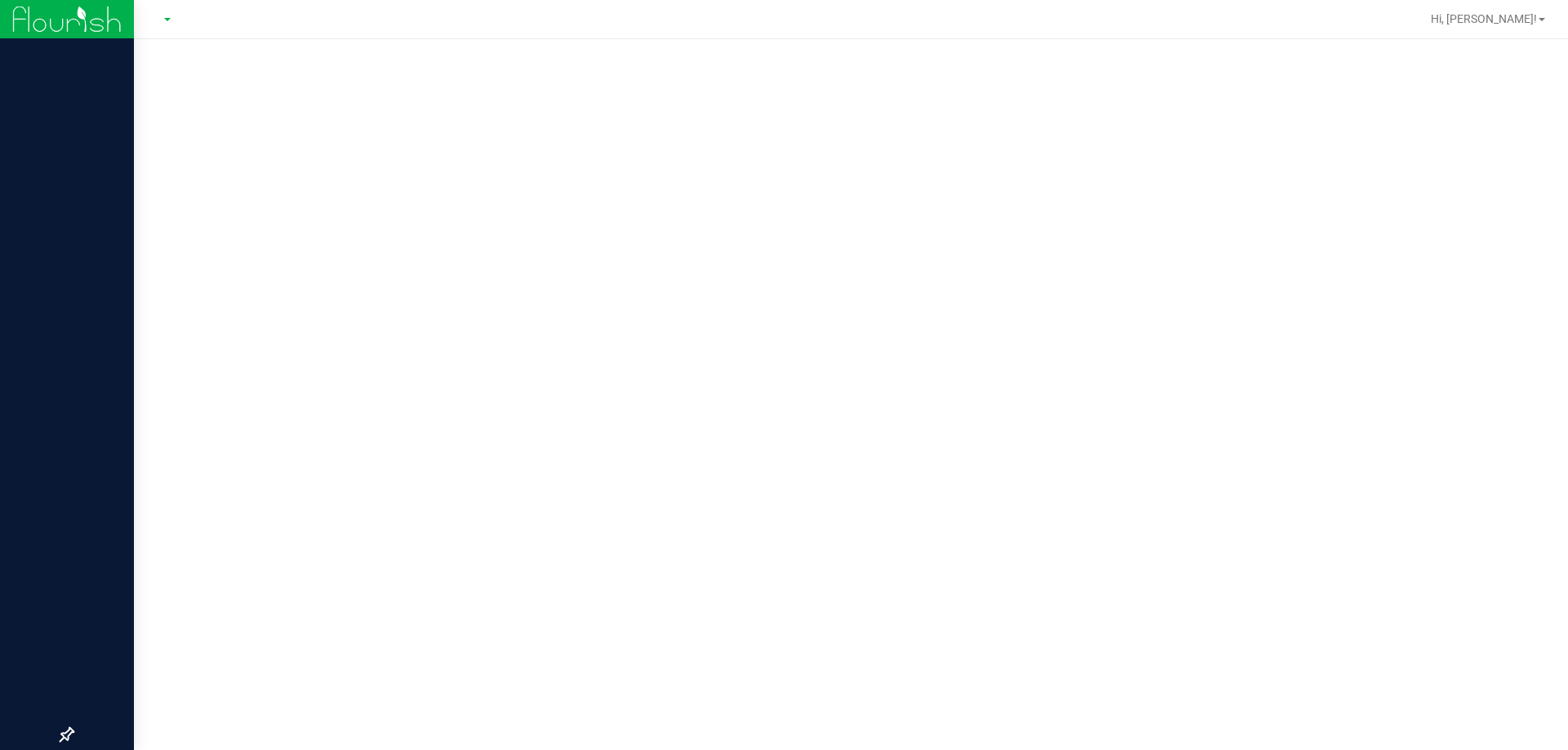
click at [39, 31] on img at bounding box center [68, 19] width 110 height 39
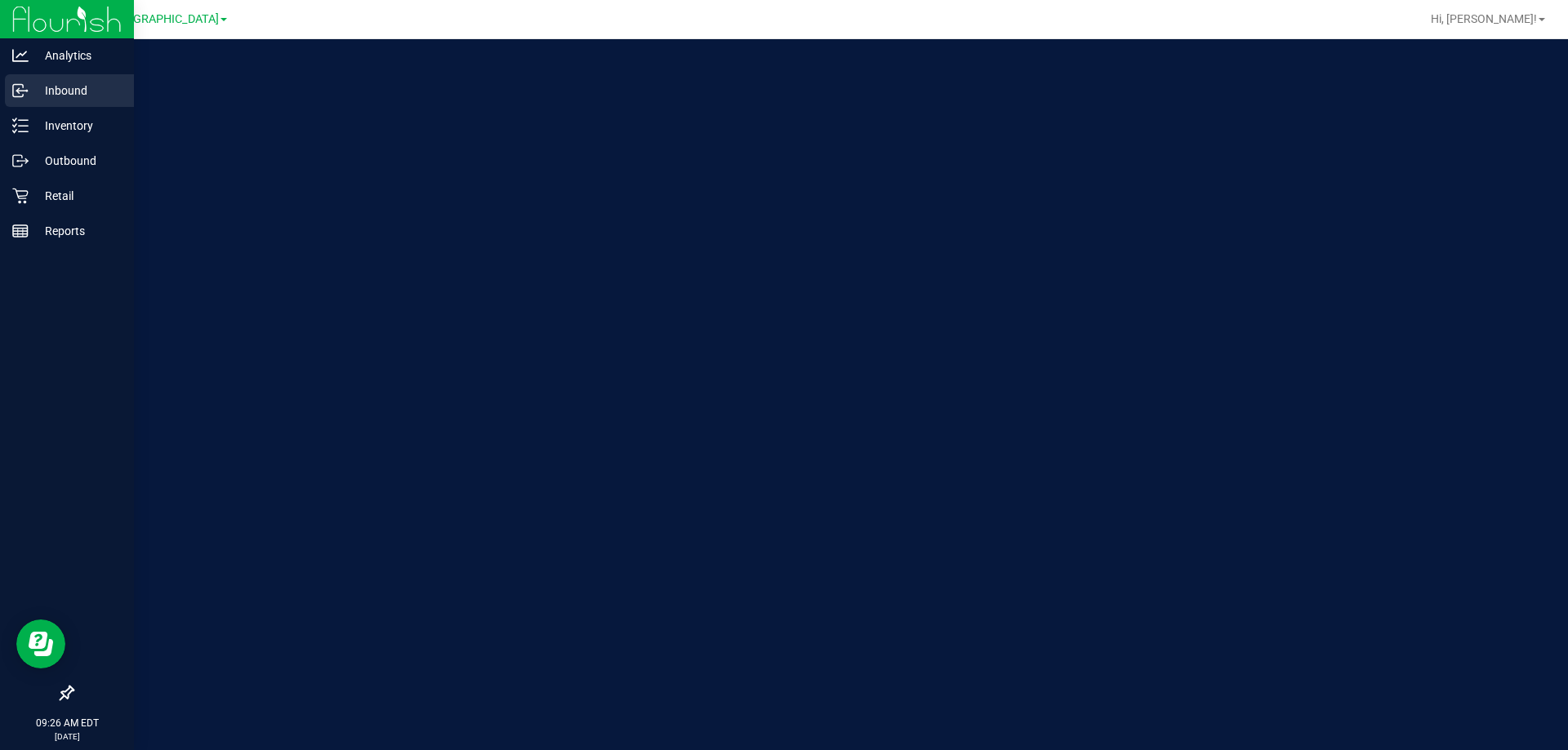
click at [74, 90] on p "Inbound" at bounding box center [77, 91] width 98 height 20
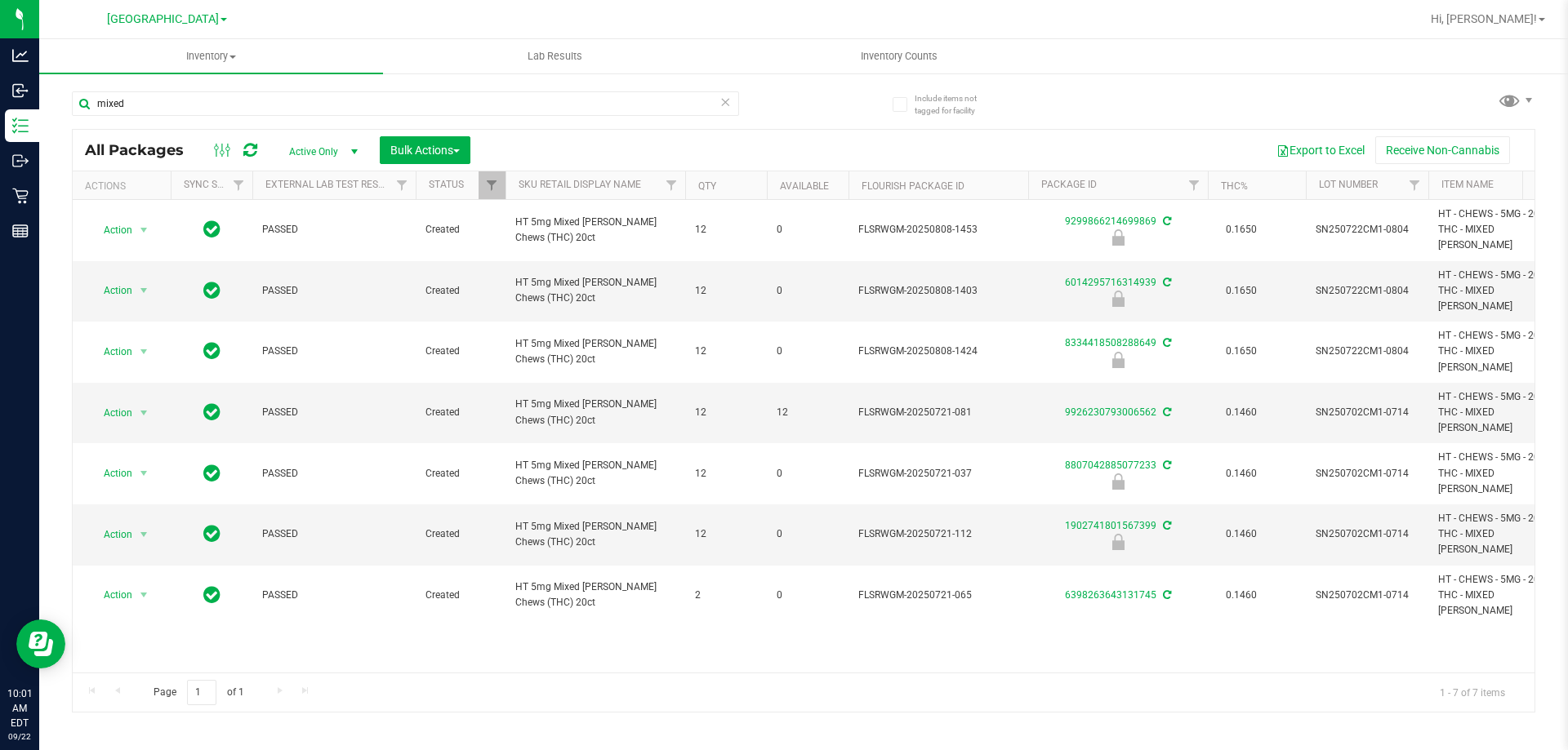
click at [730, 107] on icon at bounding box center [725, 102] width 12 height 20
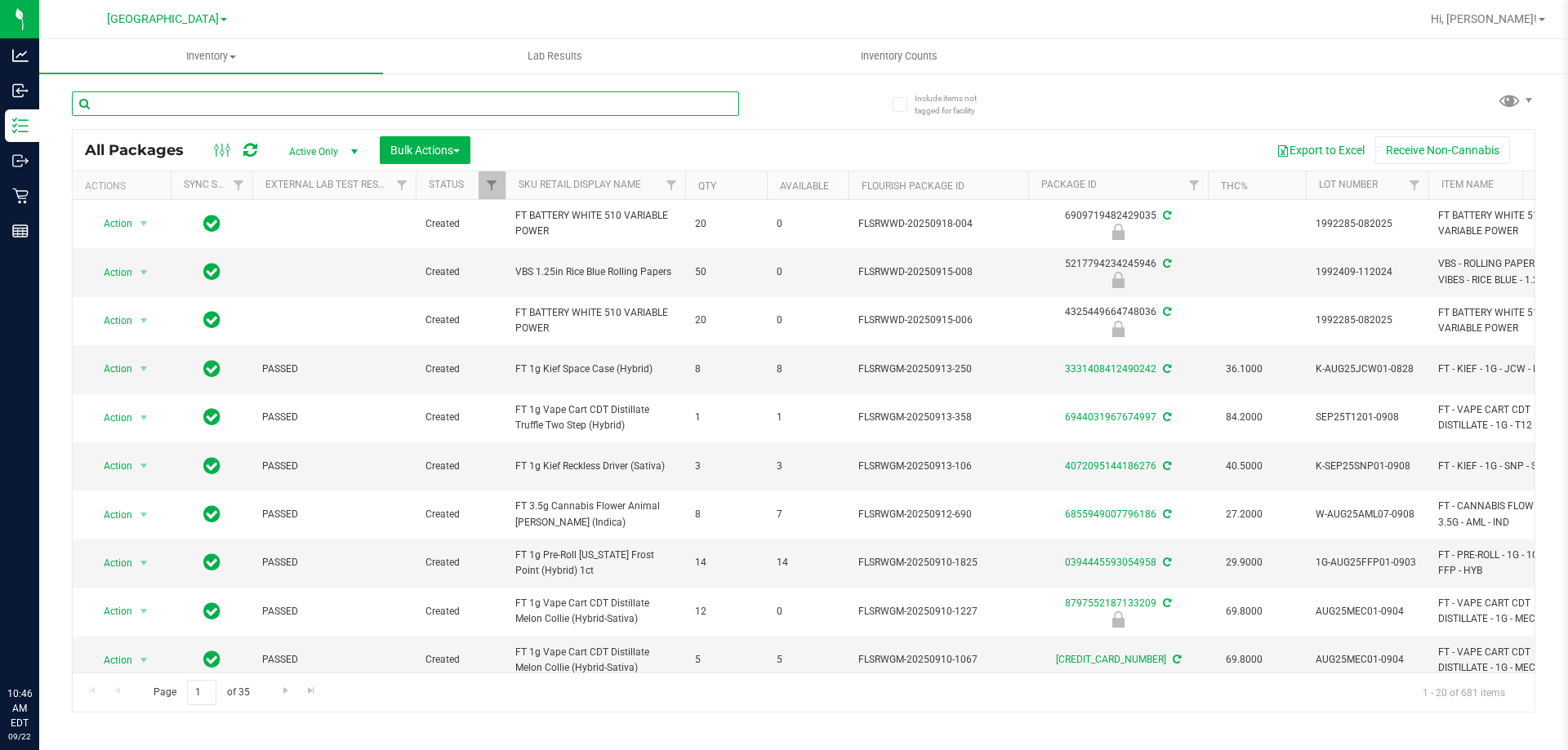
click at [379, 104] on input "text" at bounding box center [405, 104] width 667 height 24
type input "8920414060386979"
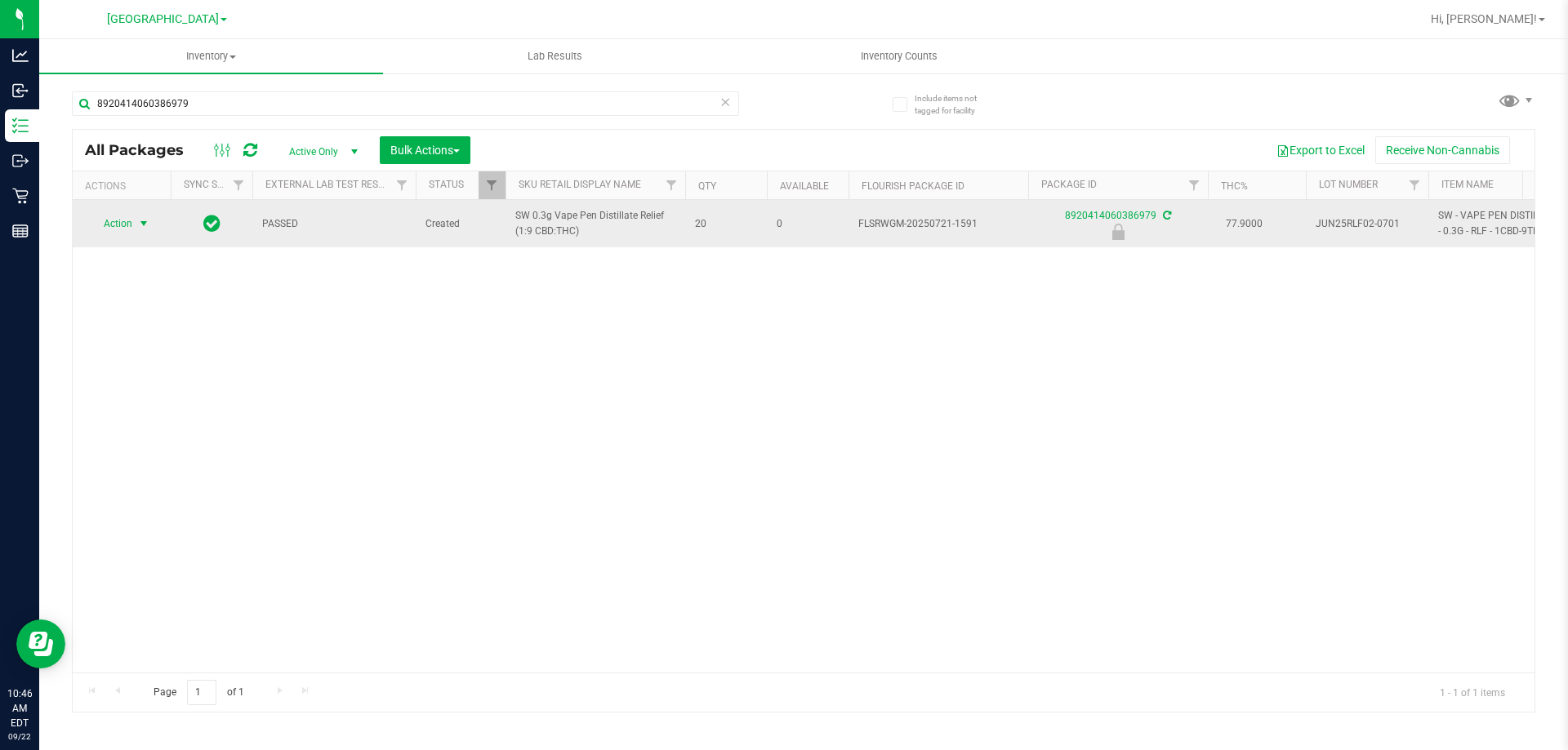
click at [127, 230] on span "Action" at bounding box center [111, 223] width 44 height 23
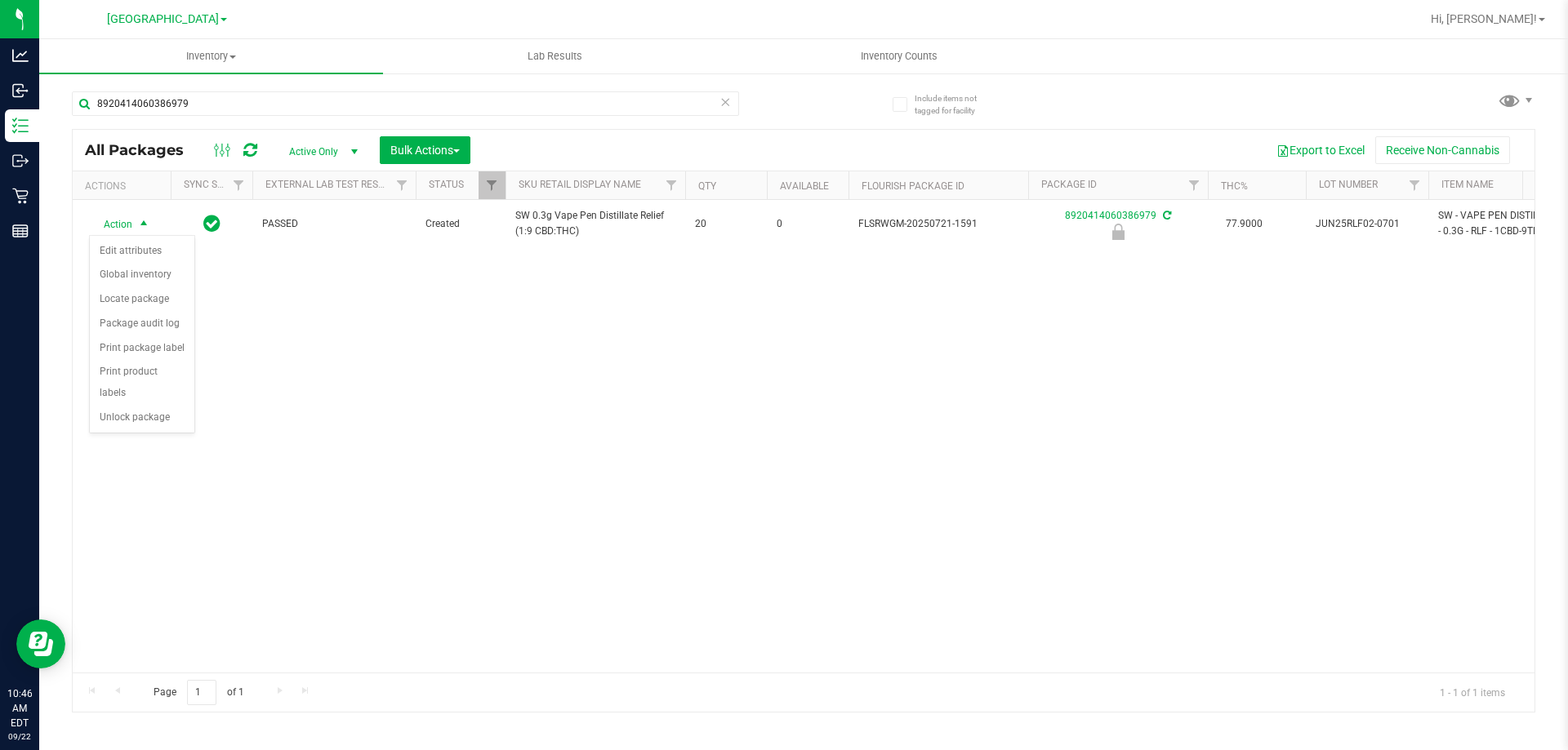
click at [166, 409] on div "Action Edit attributes Global inventory Locate package Package audit log Print …" at bounding box center [142, 334] width 106 height 198
click at [164, 406] on li "Unlock package" at bounding box center [142, 418] width 104 height 24
click at [722, 102] on icon at bounding box center [725, 102] width 12 height 20
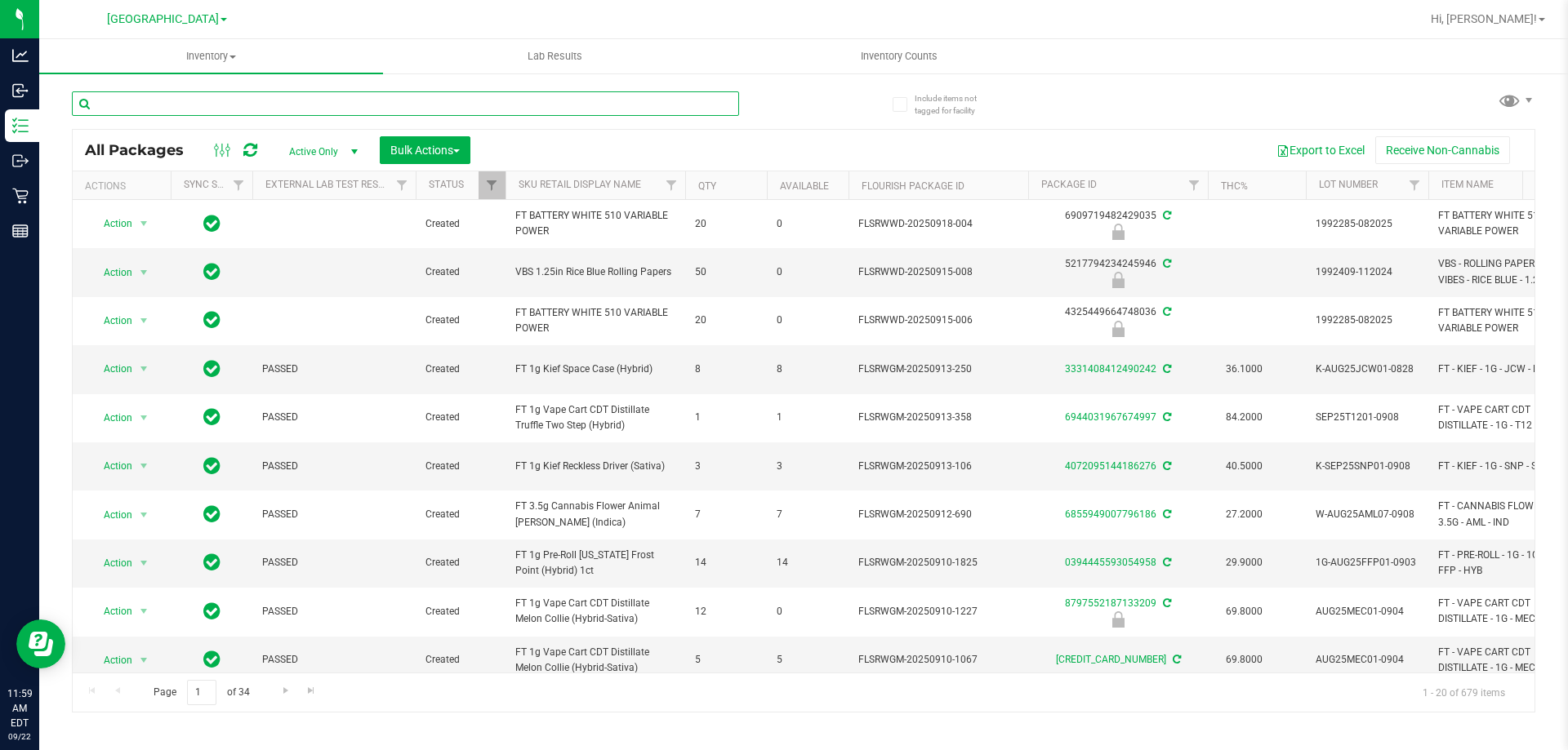
click at [267, 111] on input "text" at bounding box center [405, 104] width 667 height 24
paste input "SN250728DC1-0804"
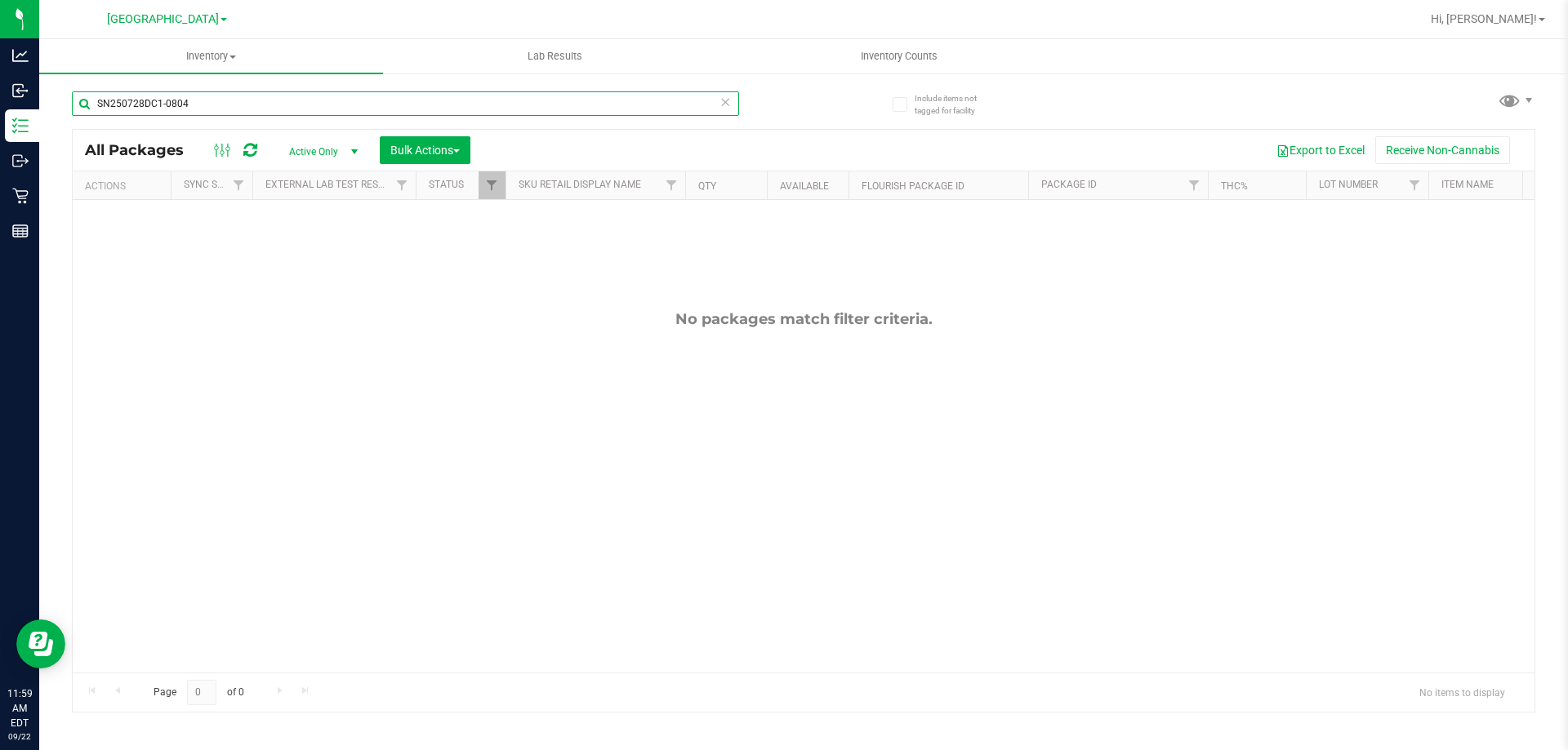
click at [253, 108] on input "SN250728DC1-0804" at bounding box center [405, 104] width 667 height 24
click at [252, 110] on input "SN250728DC1-0804" at bounding box center [405, 104] width 667 height 24
type input "="
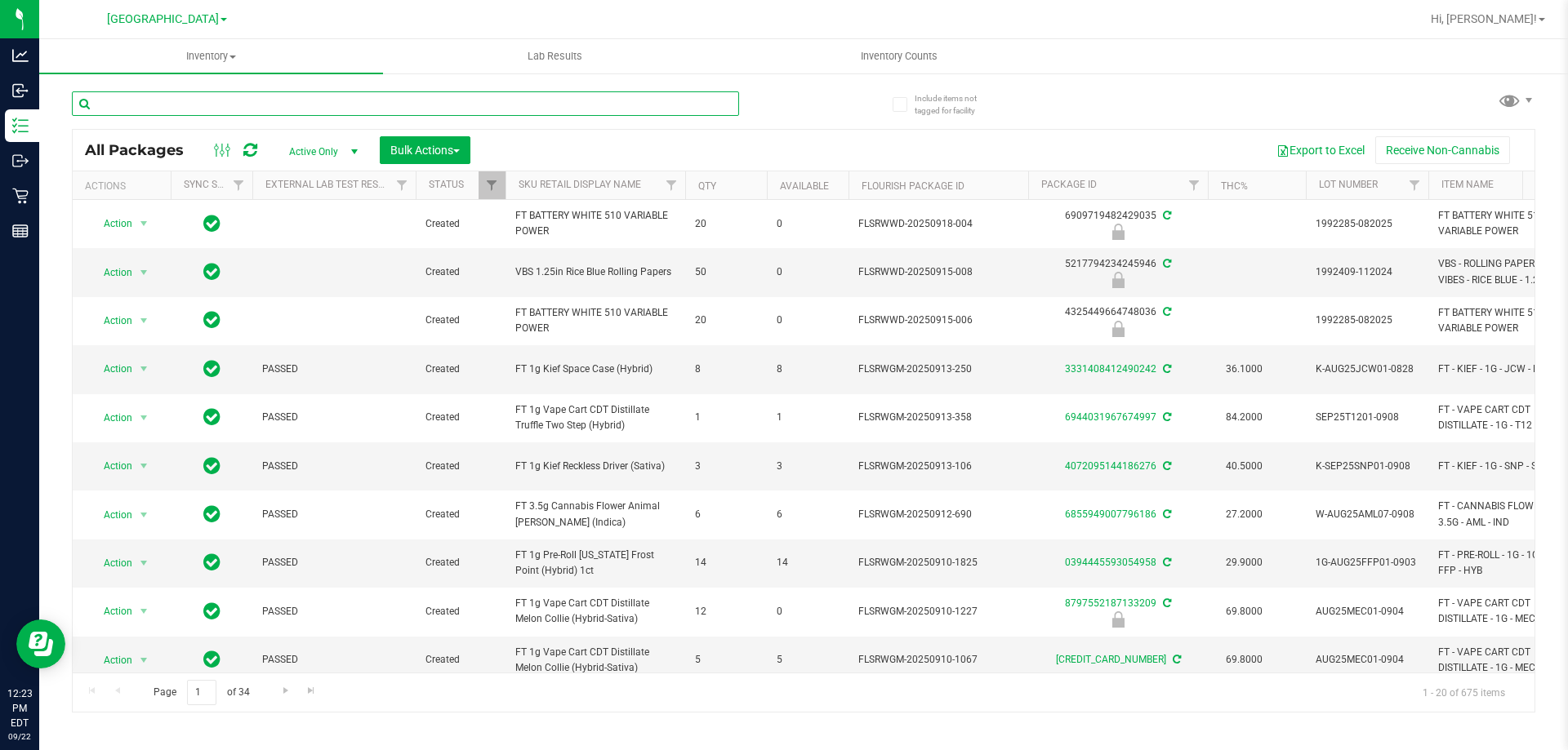
click at [428, 102] on input "text" at bounding box center [405, 104] width 667 height 24
type input "bic"
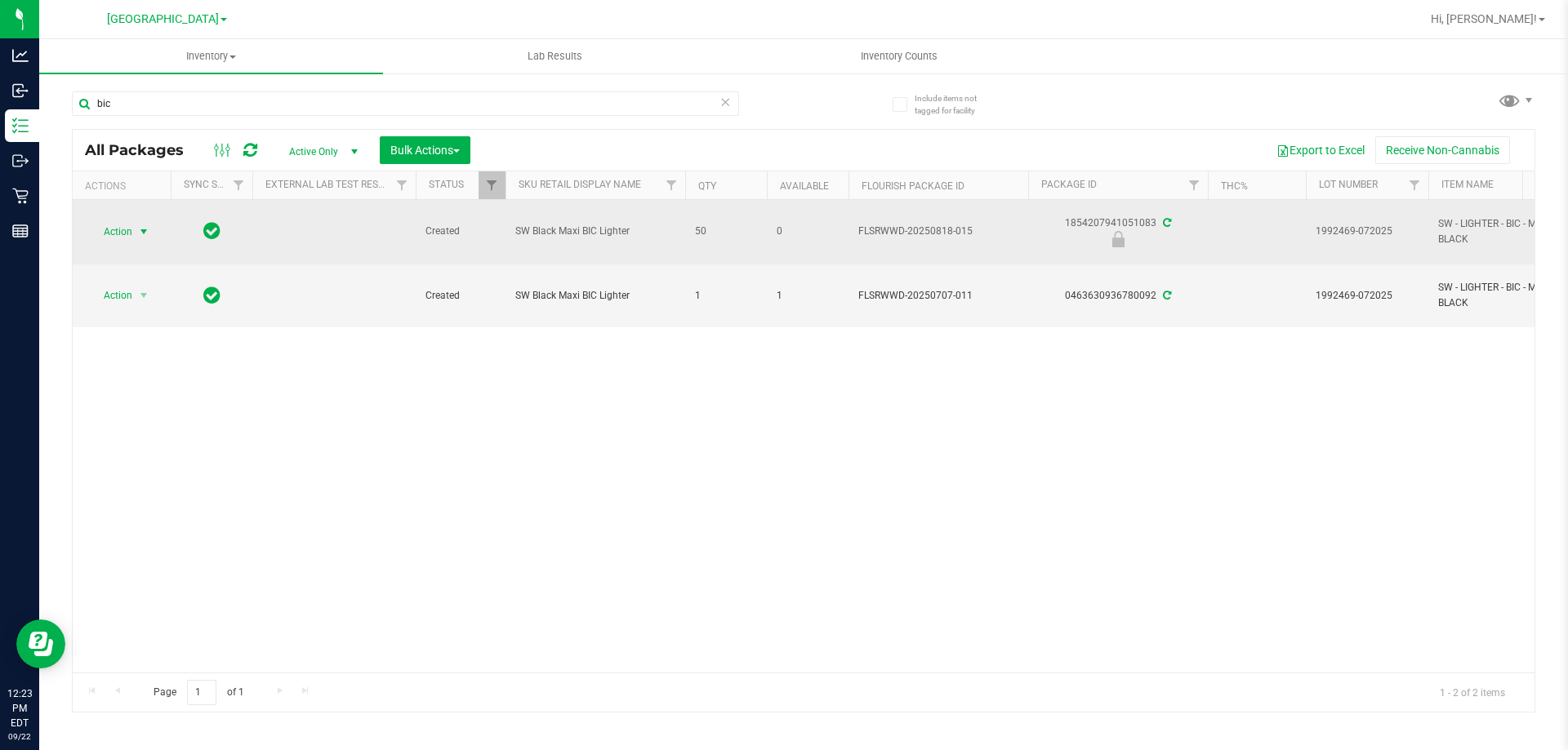
drag, startPoint x: 120, startPoint y: 231, endPoint x: 122, endPoint y: 242, distance: 11.2
click at [122, 242] on span "Action" at bounding box center [111, 231] width 44 height 23
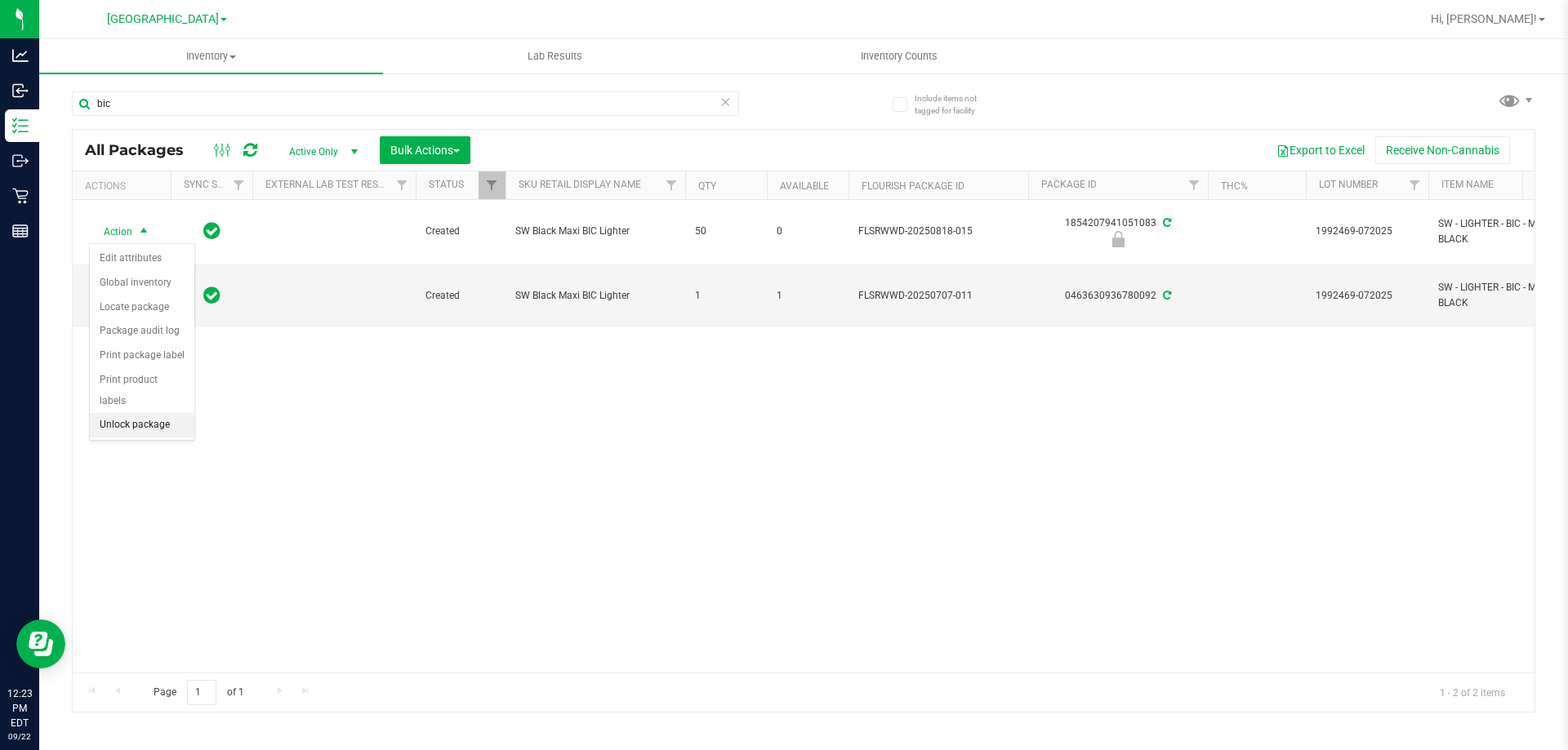
click at [170, 413] on li "Unlock package" at bounding box center [142, 425] width 104 height 24
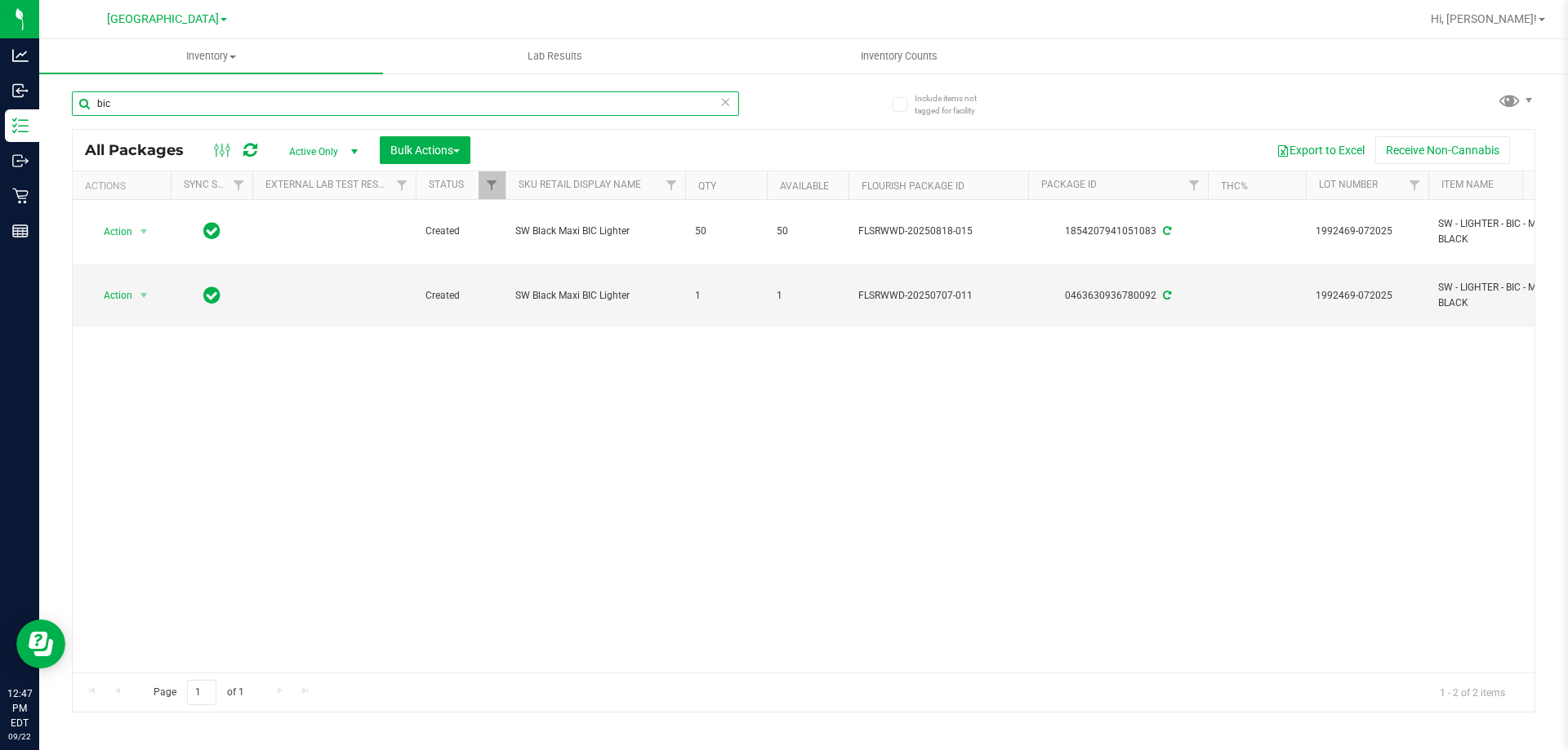
click at [151, 97] on input "bic" at bounding box center [405, 104] width 667 height 24
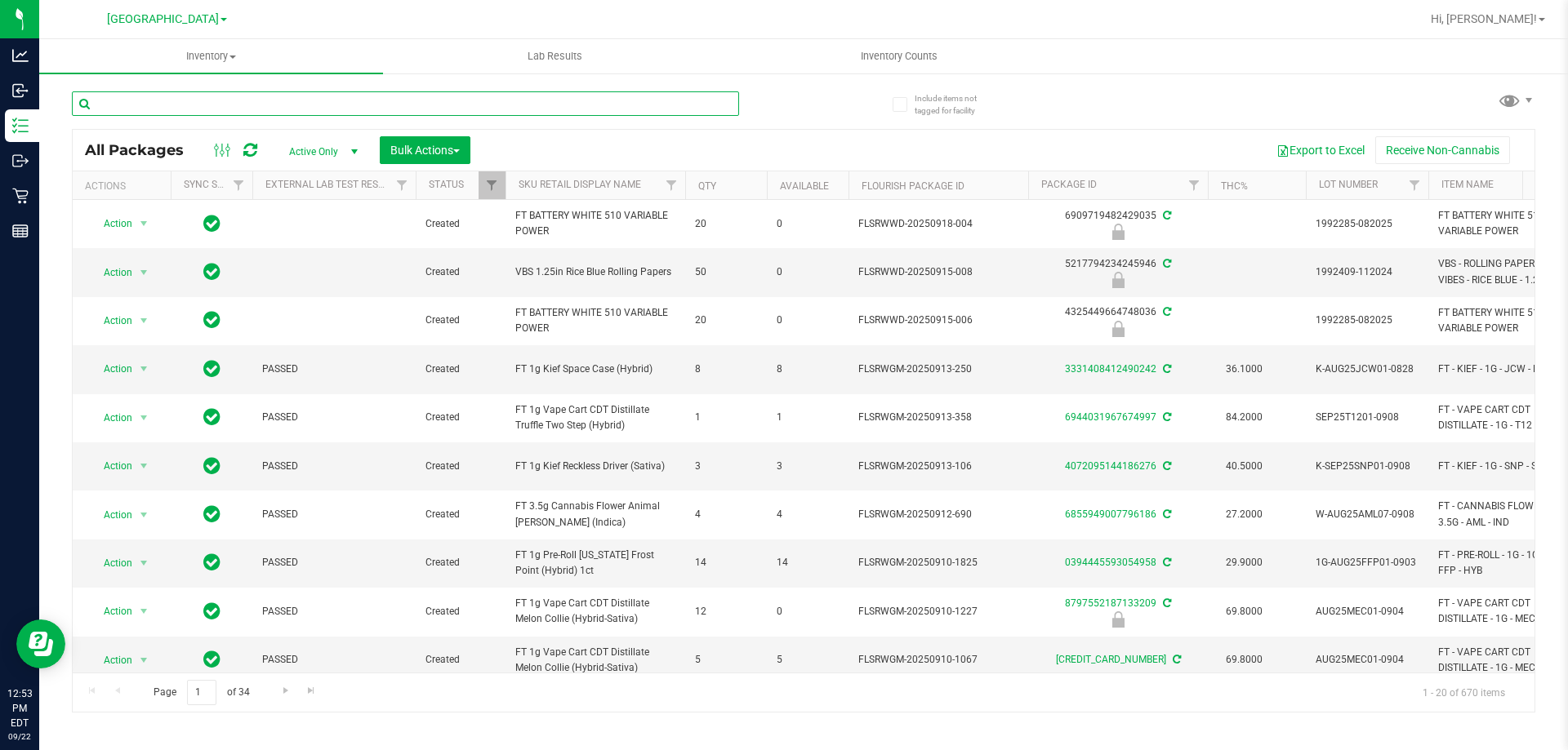
click at [303, 101] on input "text" at bounding box center [405, 104] width 667 height 24
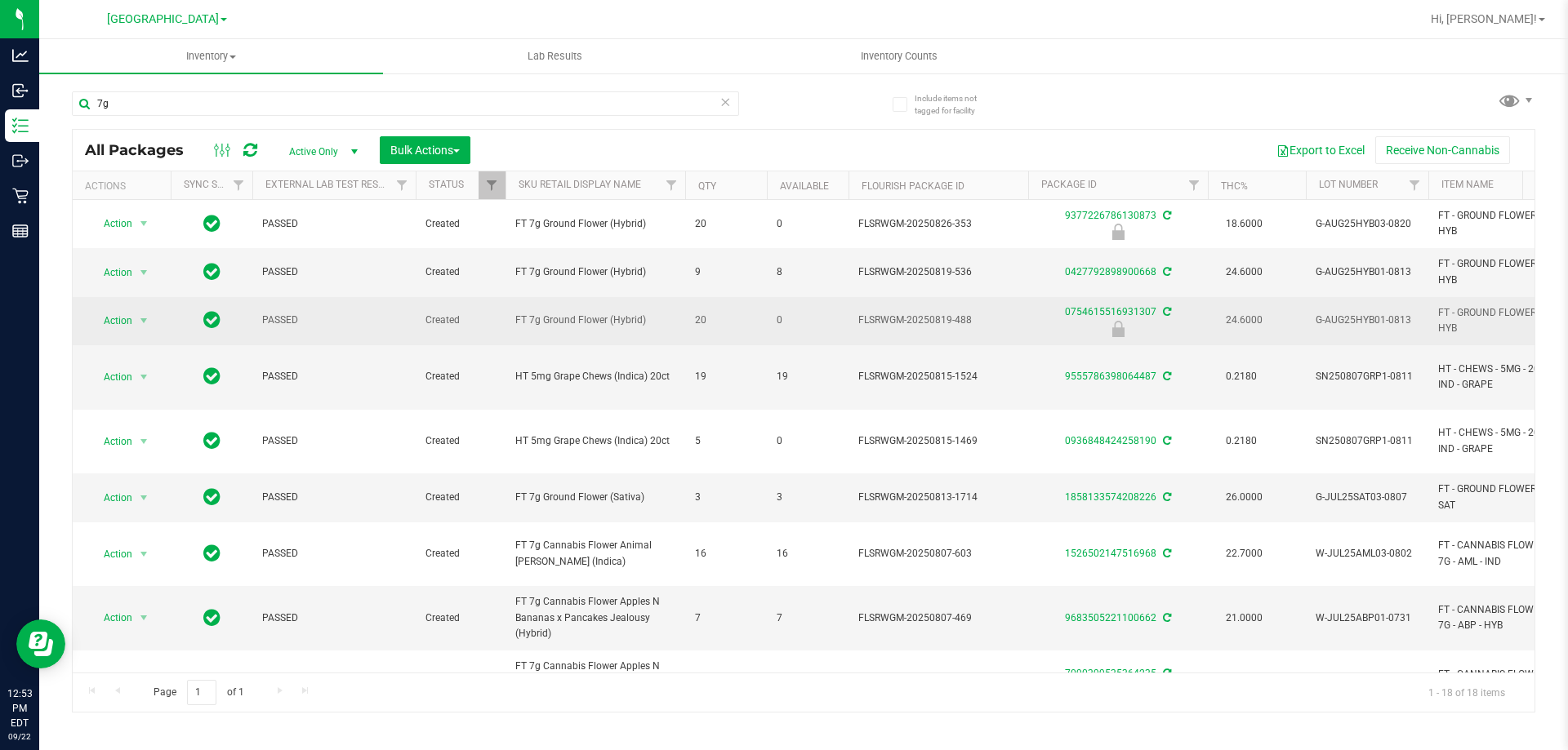
click at [590, 321] on span "FT 7g Ground Flower (Hybrid)" at bounding box center [595, 320] width 160 height 15
click at [589, 322] on span "FT 7g Ground Flower (Hybrid)" at bounding box center [595, 320] width 160 height 15
click at [588, 322] on span "FT 7g Ground Flower (Hybrid)" at bounding box center [595, 320] width 160 height 15
copy tr "FT 7g Ground Flower (Hybrid)"
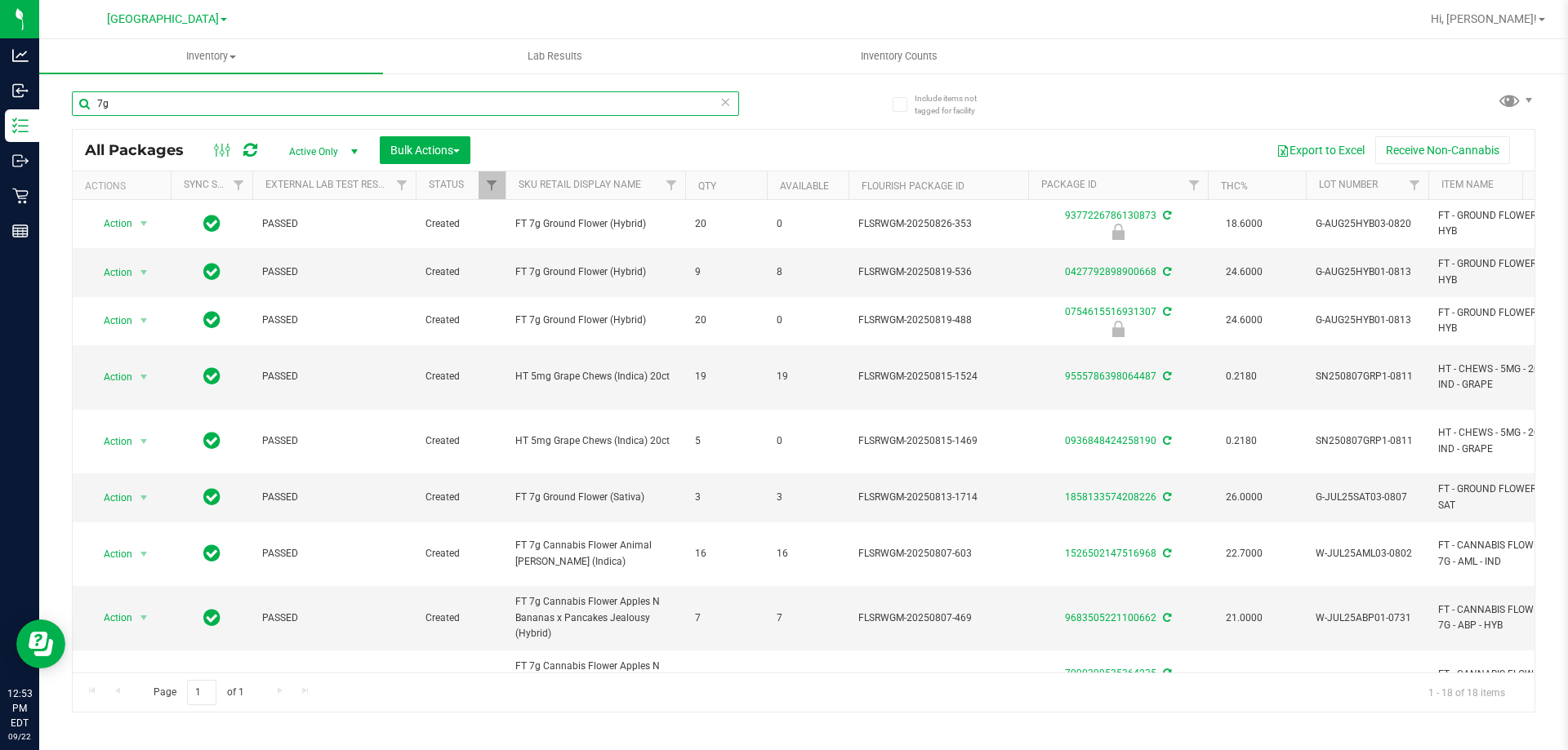
click at [443, 104] on input "7g" at bounding box center [405, 104] width 667 height 24
paste input "FT 7g Ground Flower (Hybrid)"
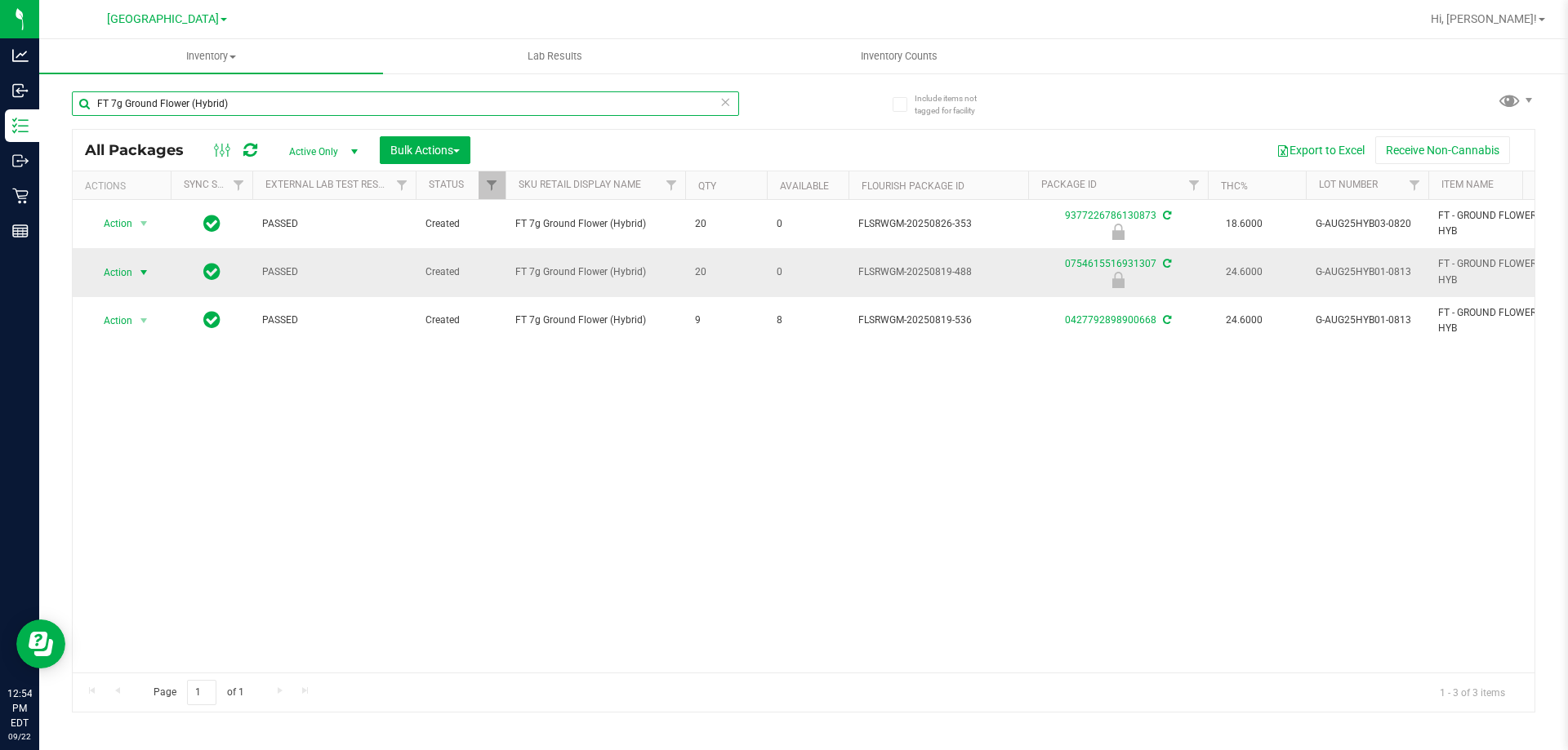
type input "FT 7g Ground Flower (Hybrid)"
click at [118, 268] on span "Action" at bounding box center [111, 272] width 44 height 23
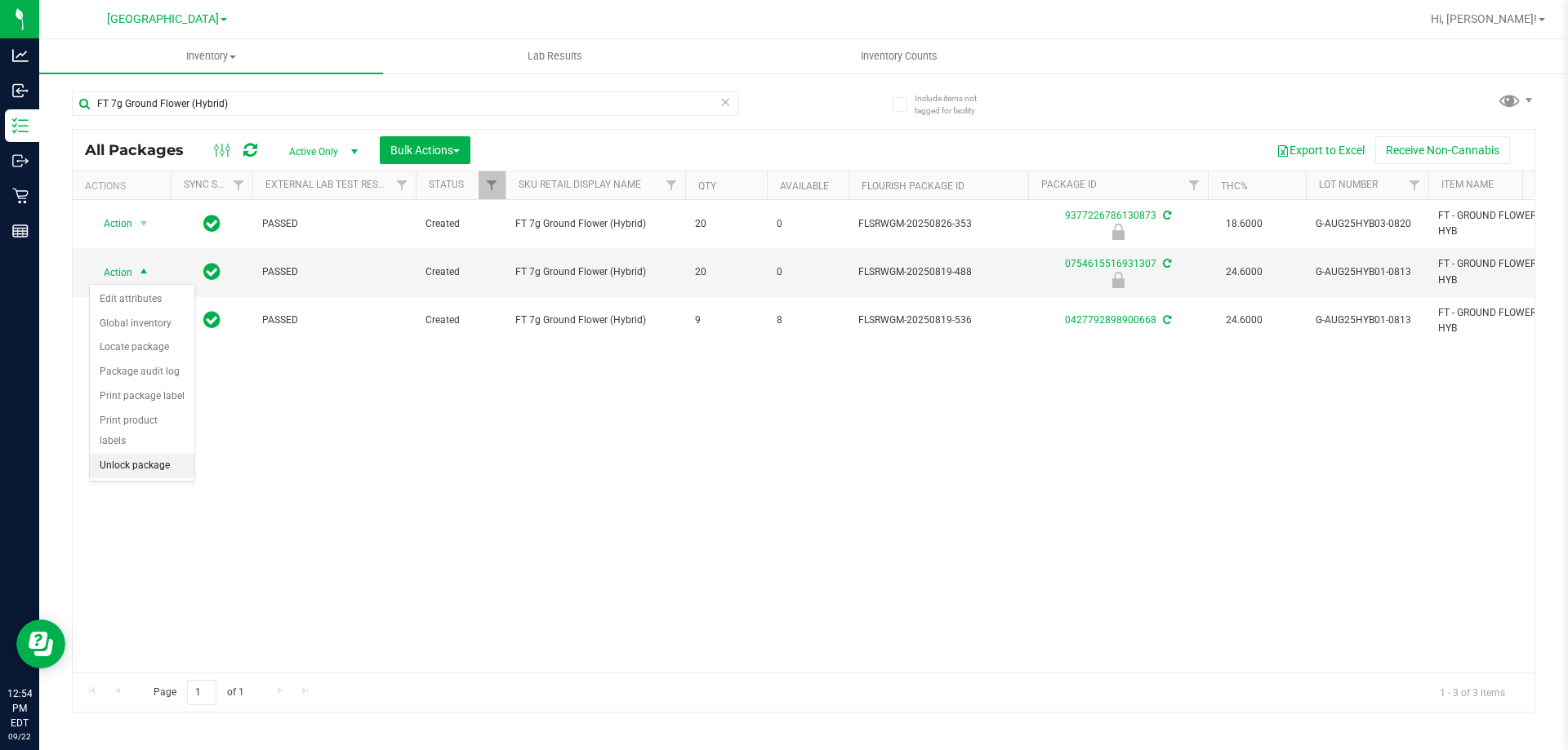
click at [171, 454] on li "Unlock package" at bounding box center [142, 465] width 104 height 24
click at [104, 262] on span "Action" at bounding box center [111, 272] width 44 height 23
click at [153, 409] on li "Lock package" at bounding box center [153, 420] width 127 height 24
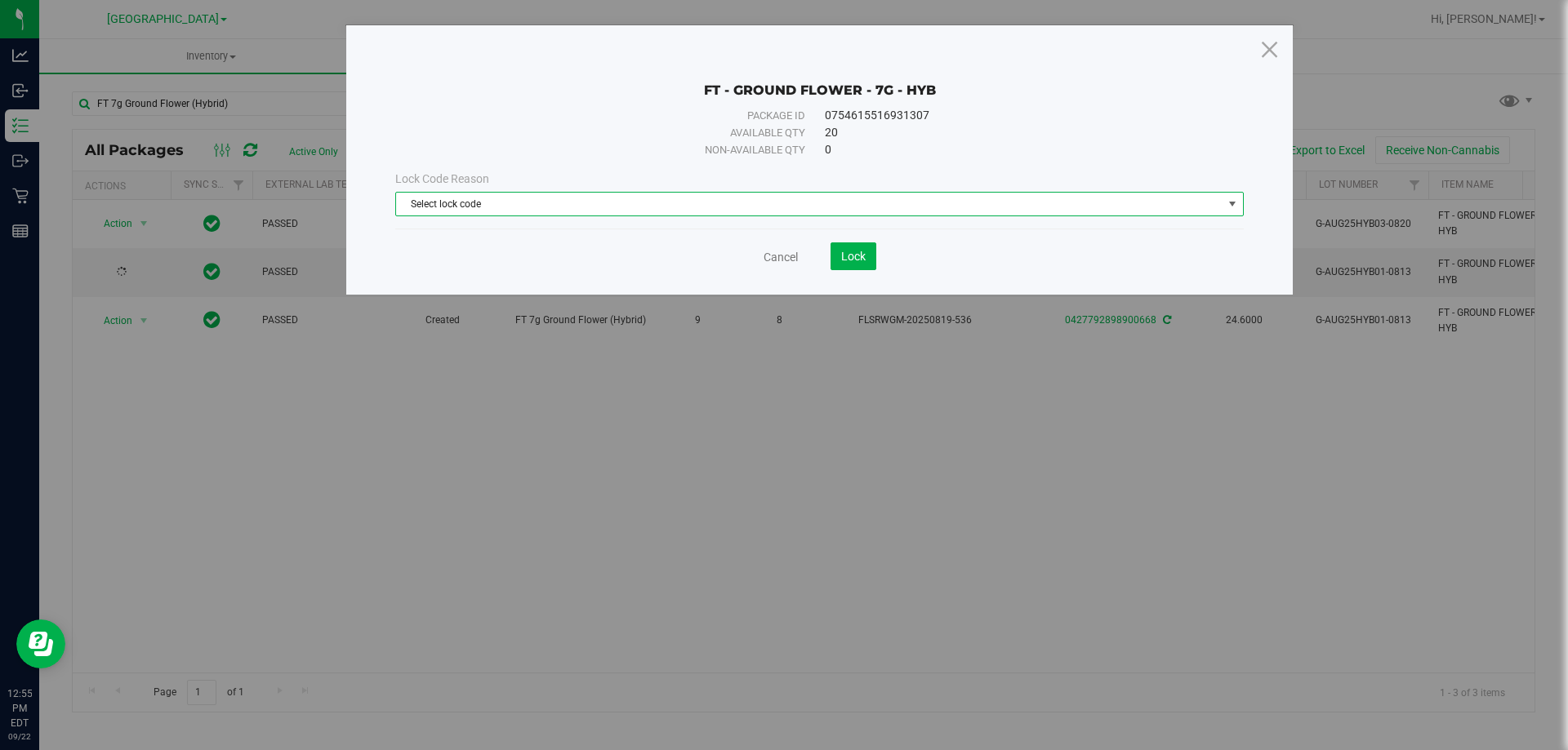
click at [535, 203] on span "Select lock code" at bounding box center [810, 203] width 827 height 23
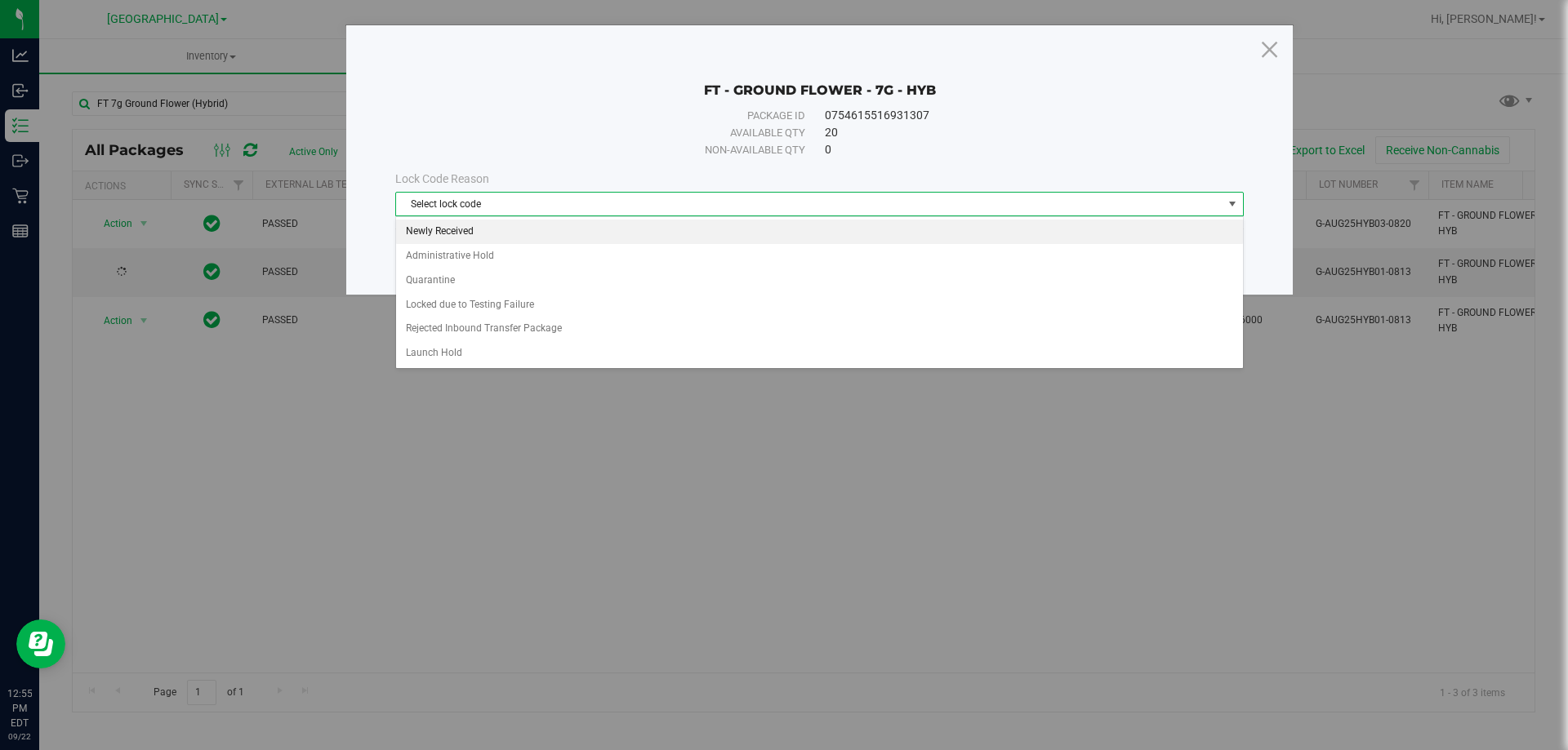
click at [582, 231] on li "Newly Received" at bounding box center [820, 231] width 847 height 24
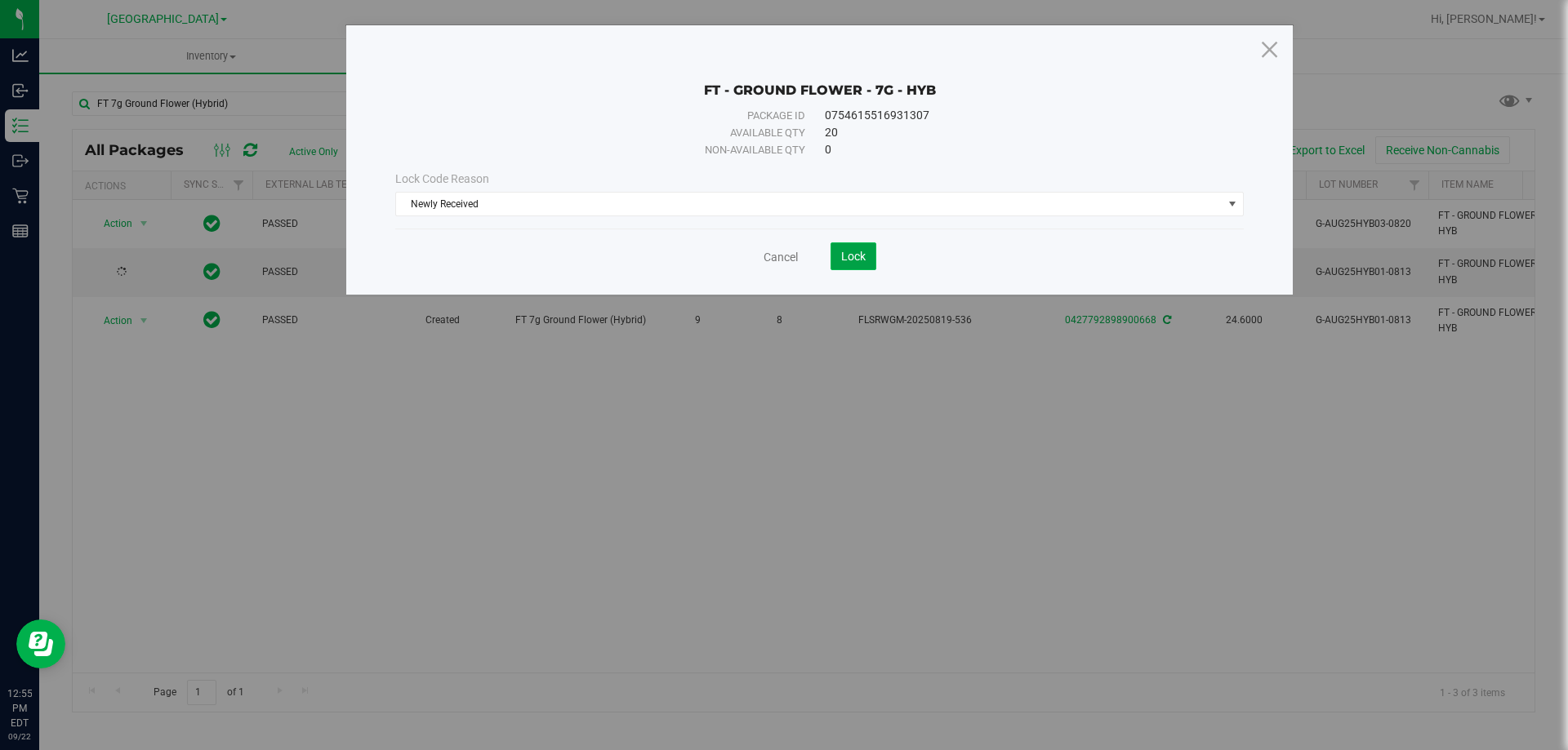
click at [856, 255] on span "Lock" at bounding box center [853, 256] width 24 height 14
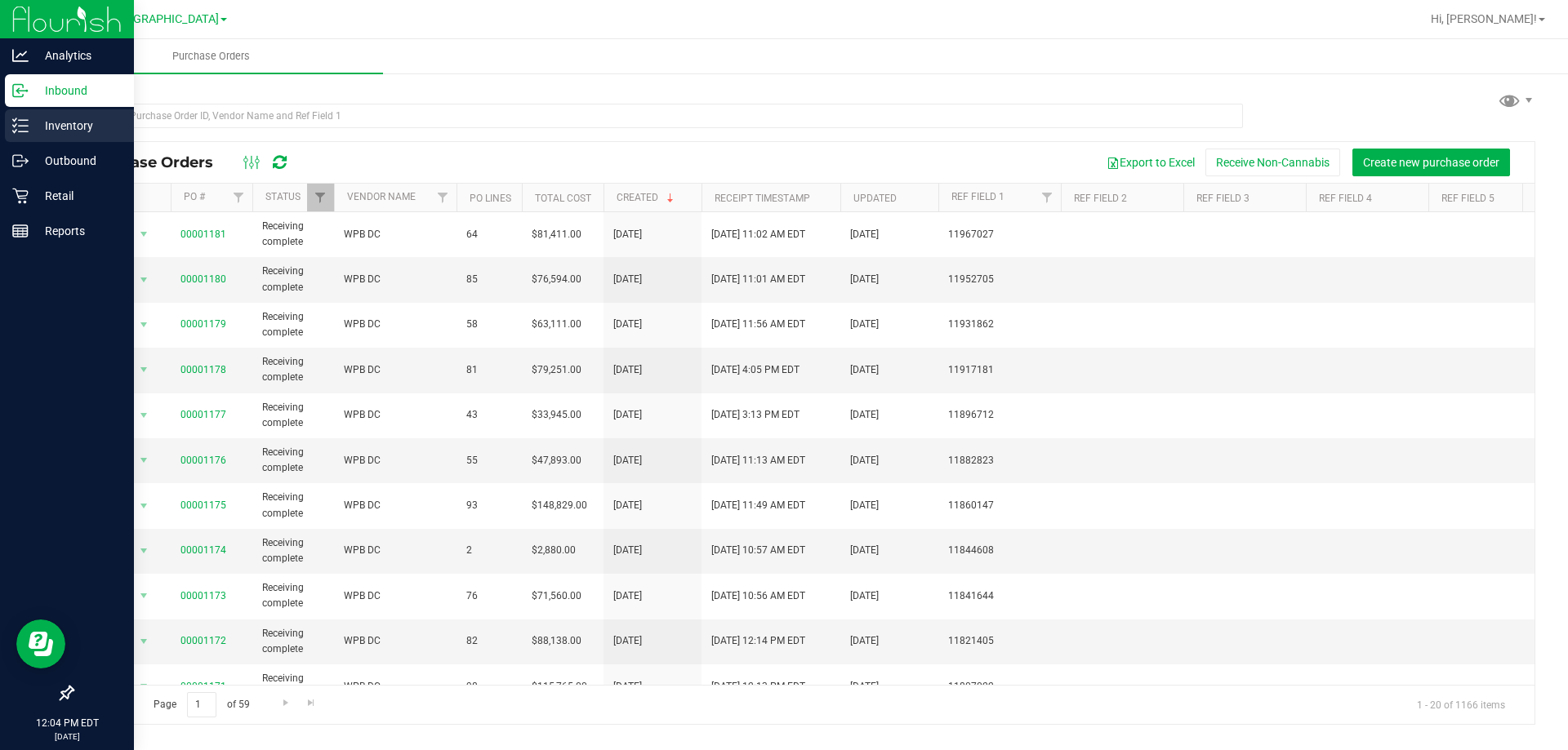
click at [32, 129] on p "Inventory" at bounding box center [77, 126] width 98 height 20
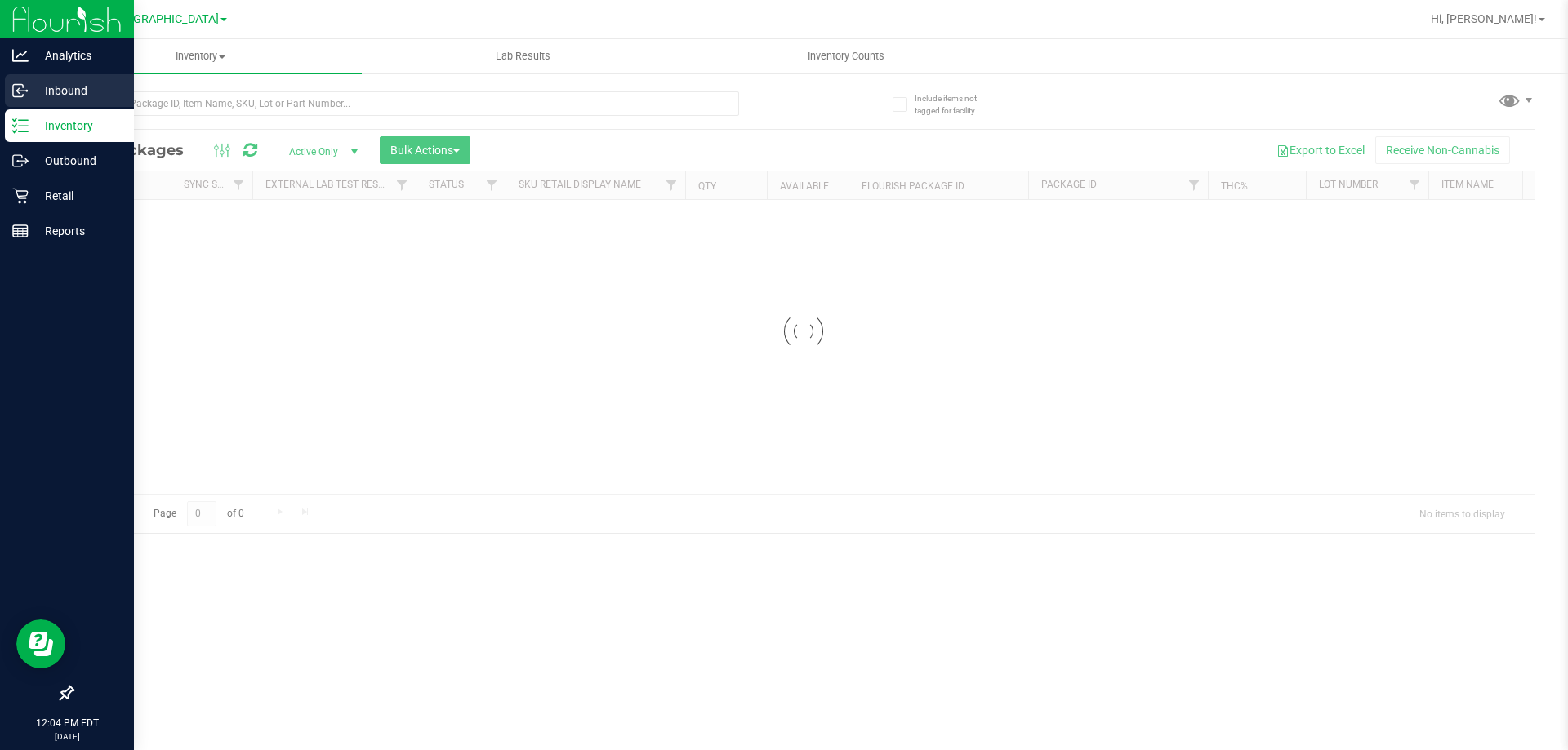
click at [47, 93] on p "Inbound" at bounding box center [77, 91] width 98 height 20
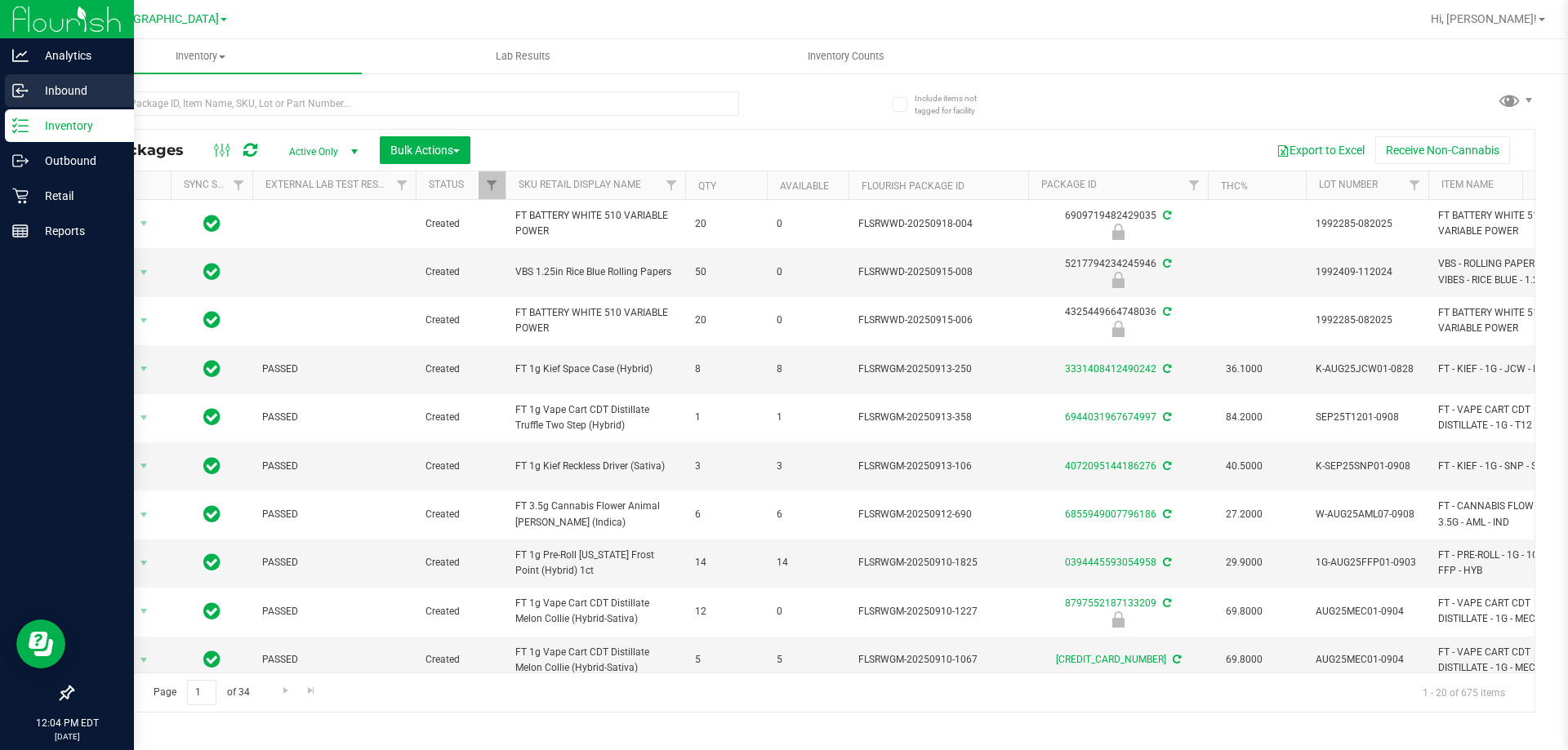
click at [47, 93] on p "Inbound" at bounding box center [77, 91] width 98 height 20
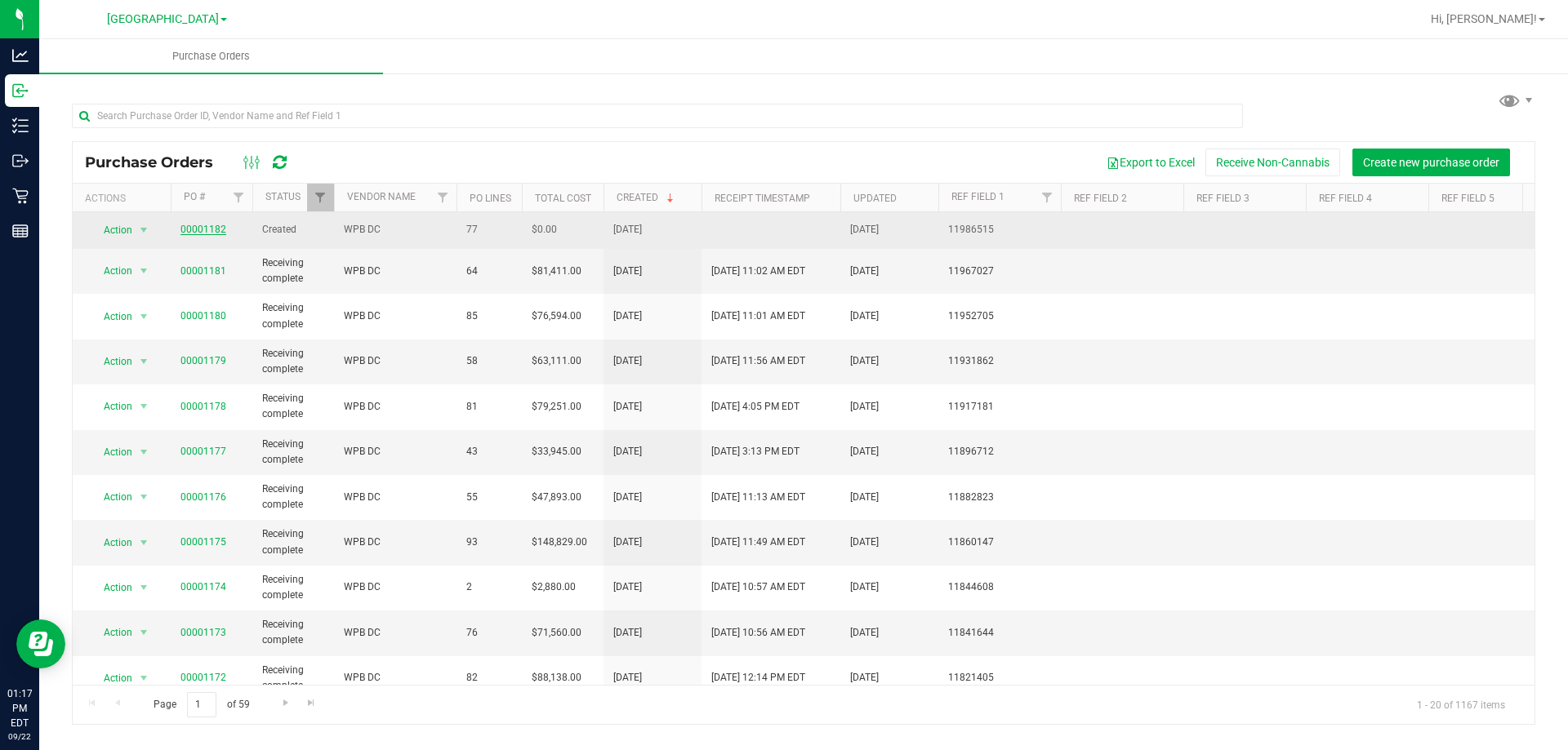
click at [223, 229] on link "00001182" at bounding box center [203, 229] width 46 height 12
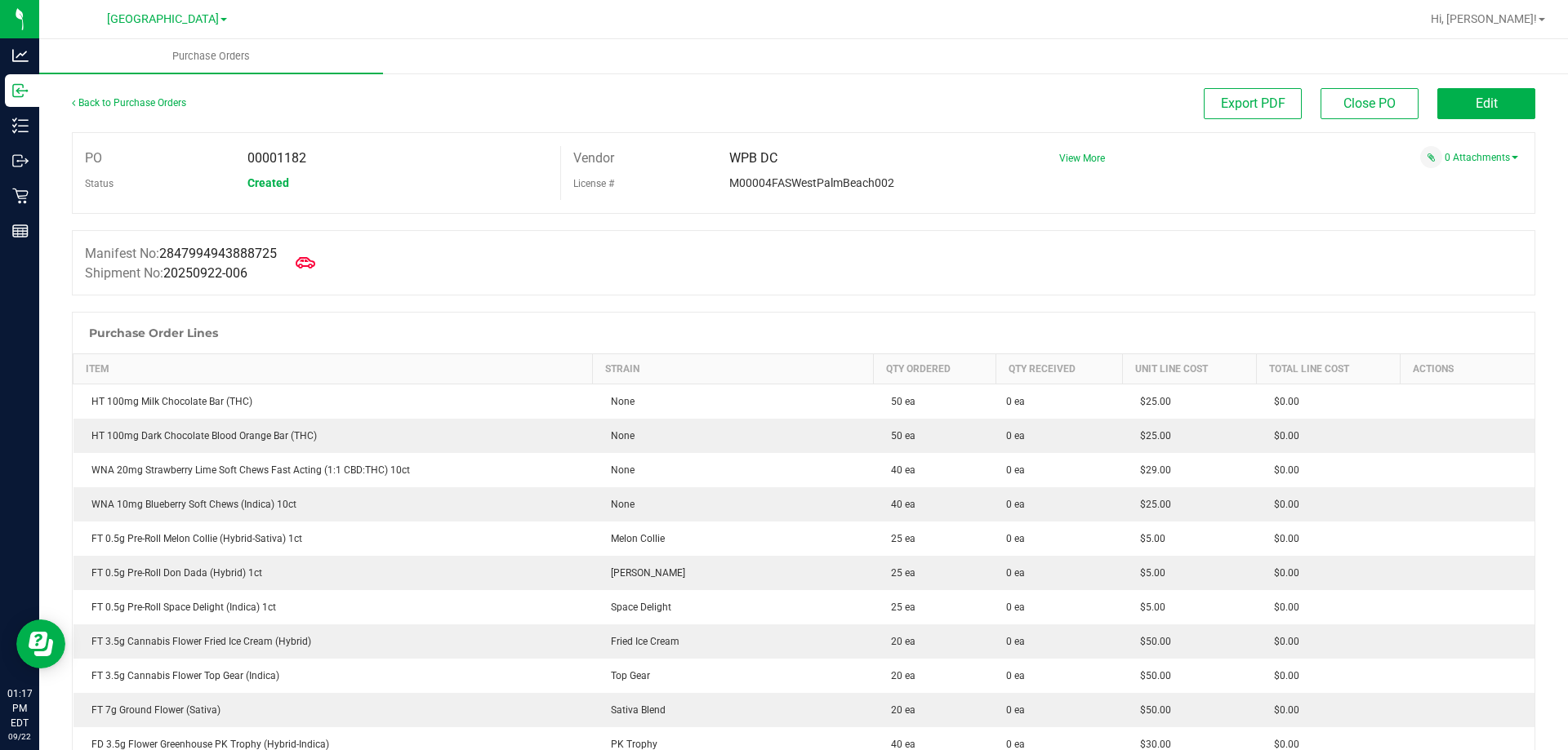
click at [1271, 101] on span "Export PDF" at bounding box center [1254, 103] width 65 height 15
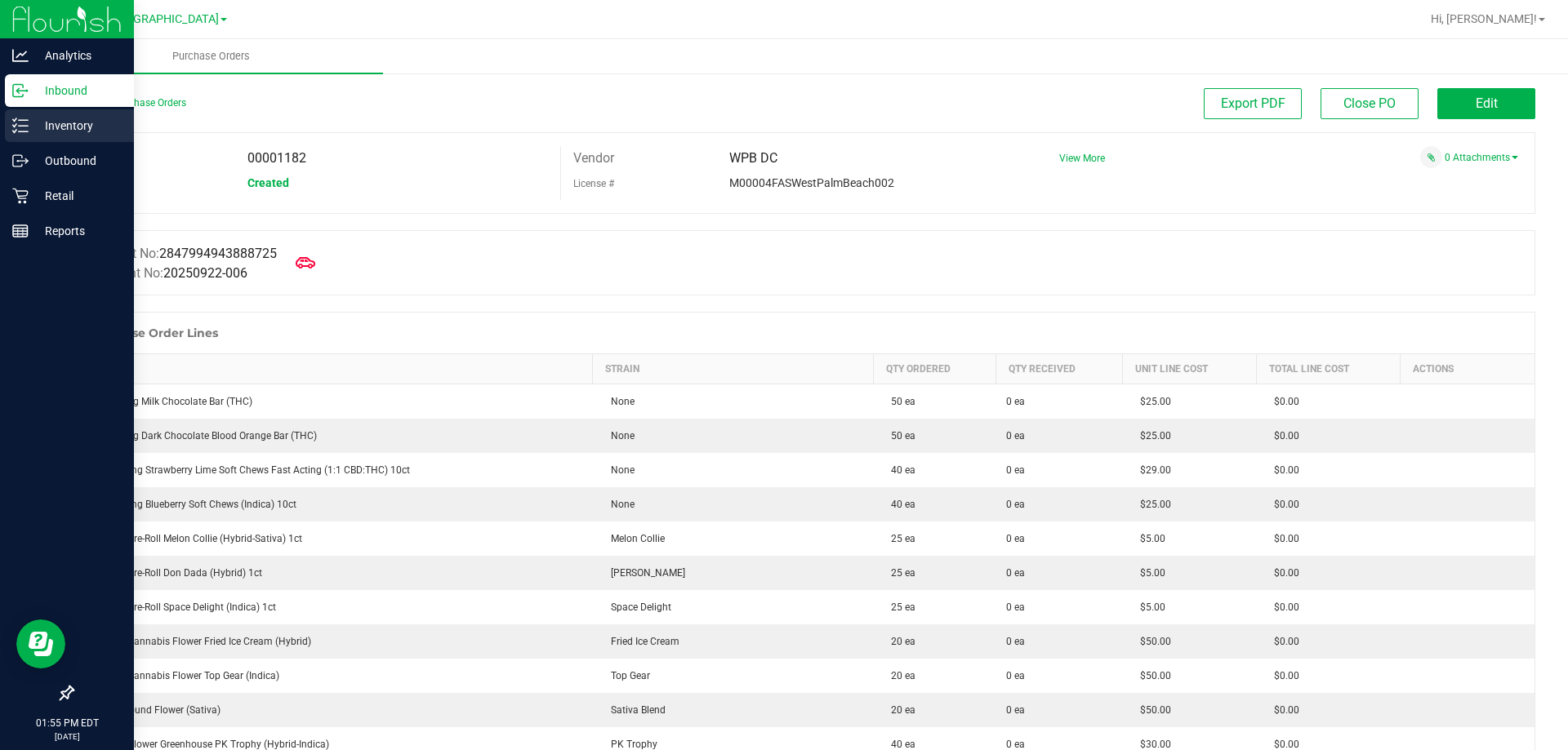
click at [29, 118] on p "Inventory" at bounding box center [77, 126] width 98 height 20
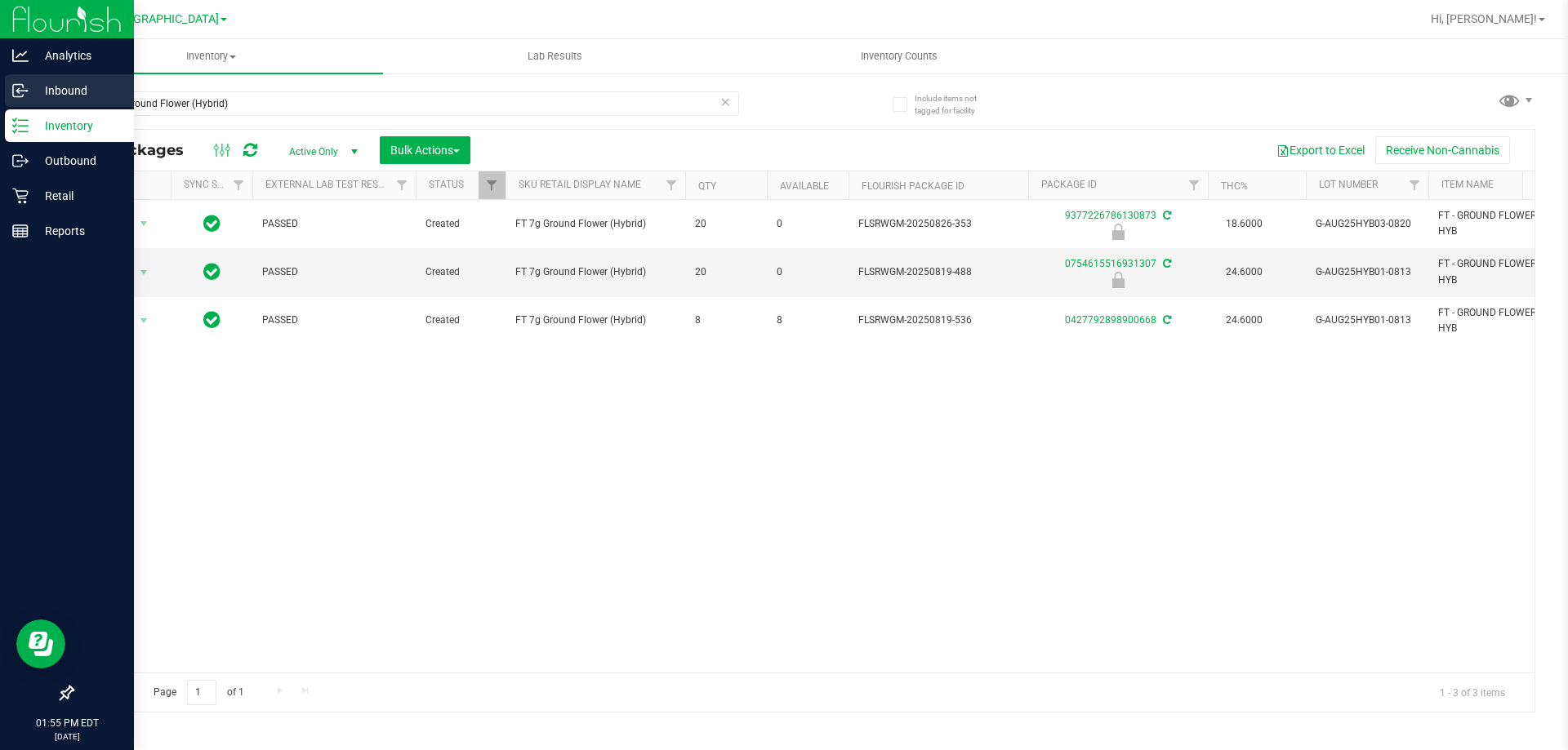
click at [22, 95] on icon at bounding box center [21, 91] width 16 height 16
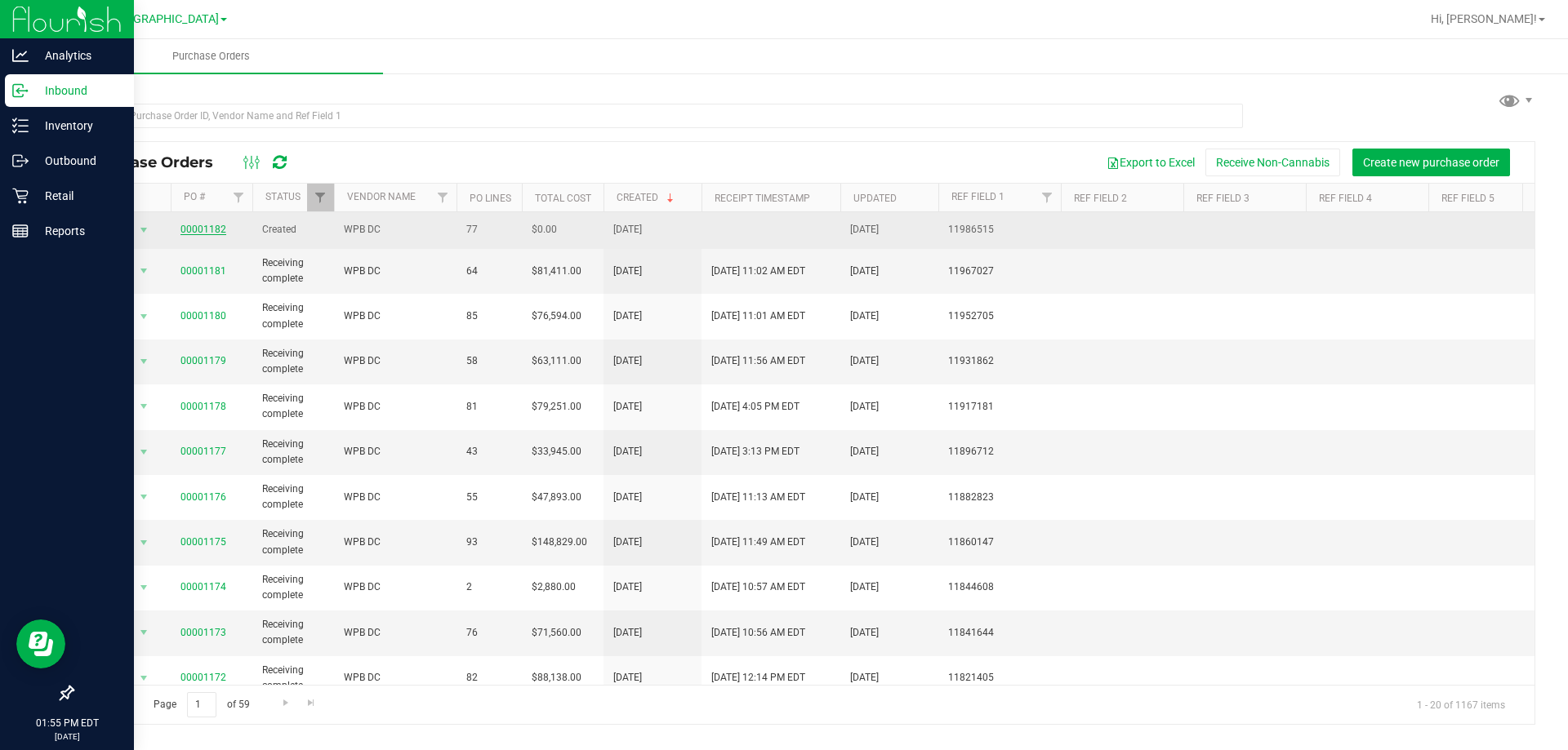
click at [190, 225] on link "00001182" at bounding box center [203, 229] width 46 height 12
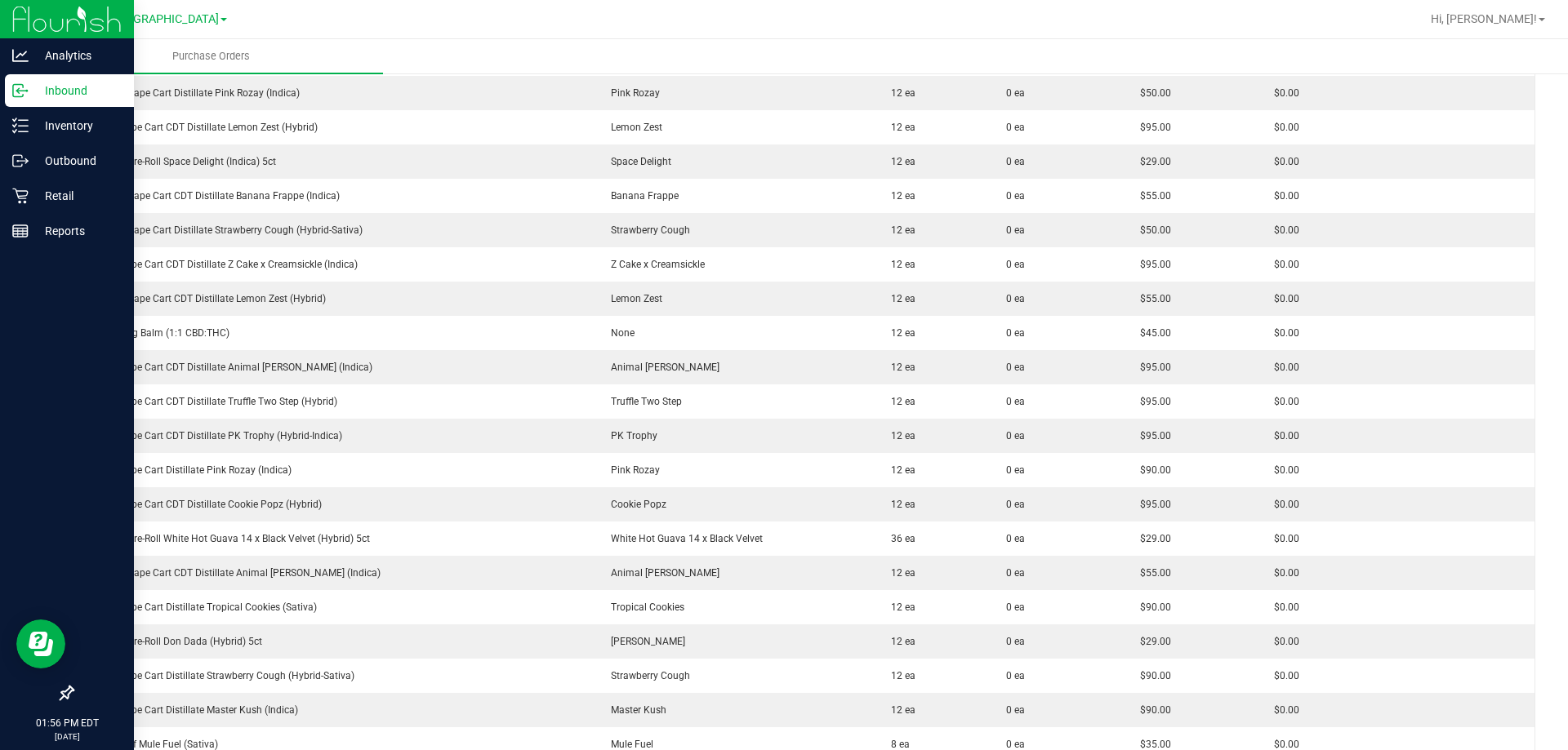
scroll to position [2368, 0]
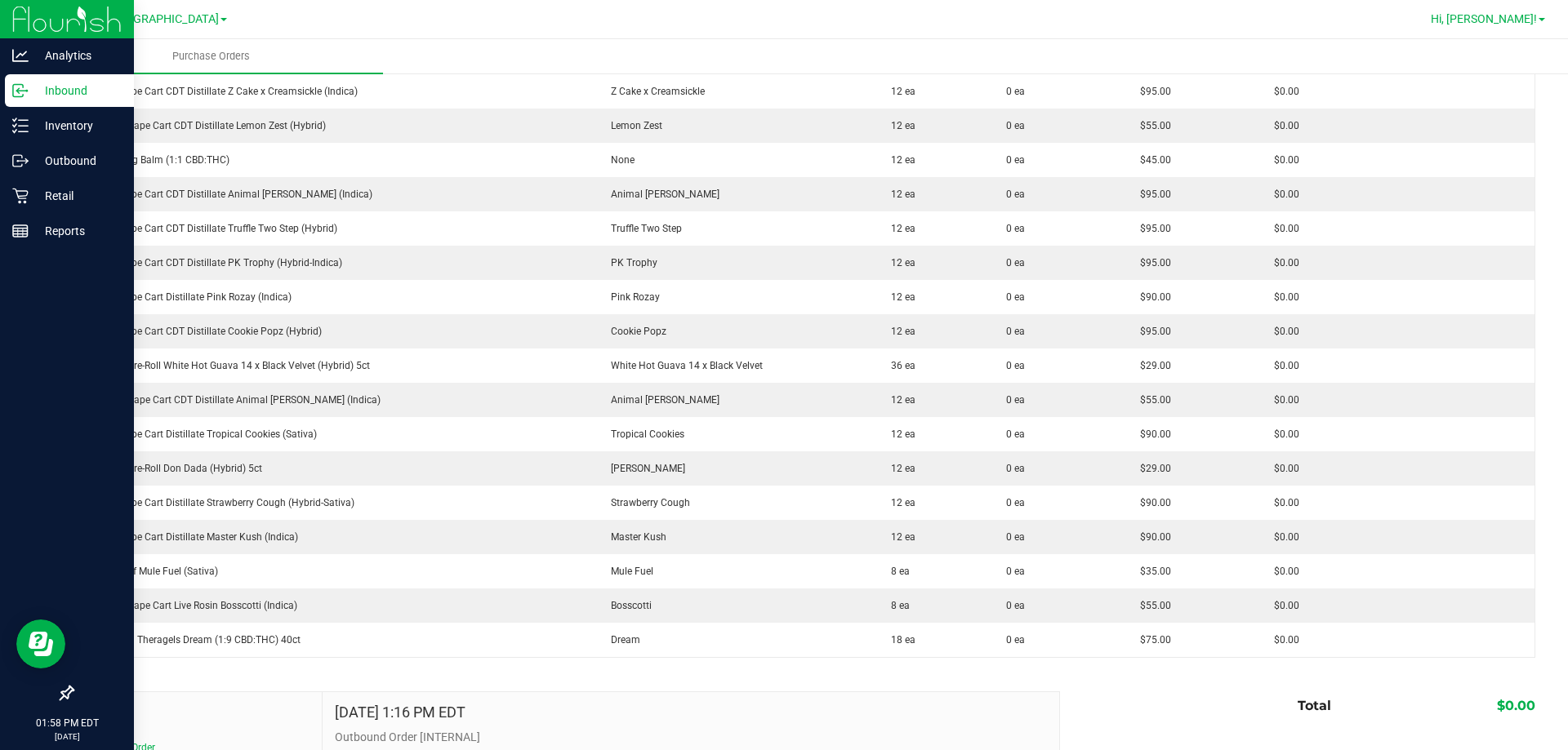
click at [1492, 21] on span "Hi, [PERSON_NAME]!" at bounding box center [1484, 19] width 106 height 14
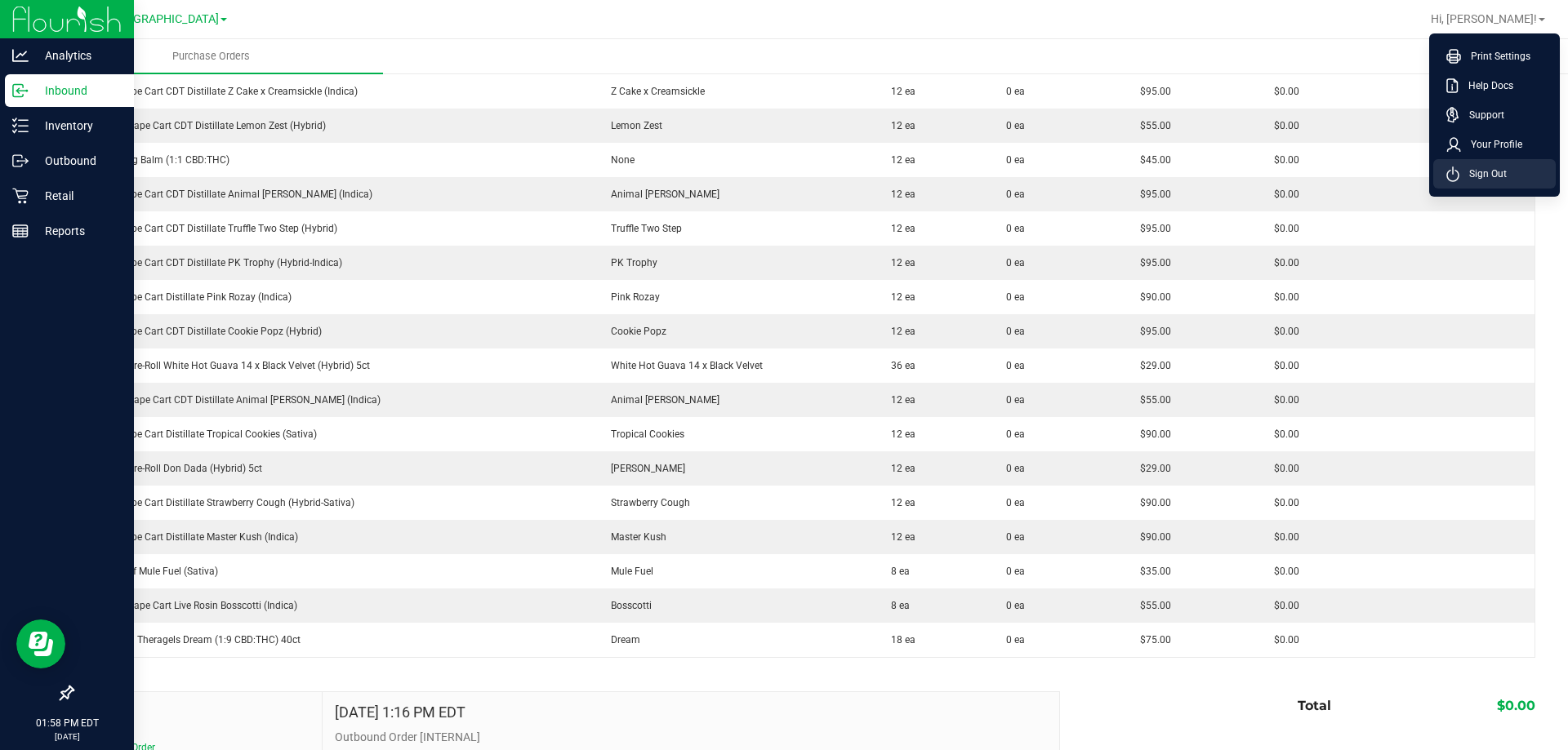
click at [1446, 175] on li "Sign Out" at bounding box center [1494, 174] width 122 height 30
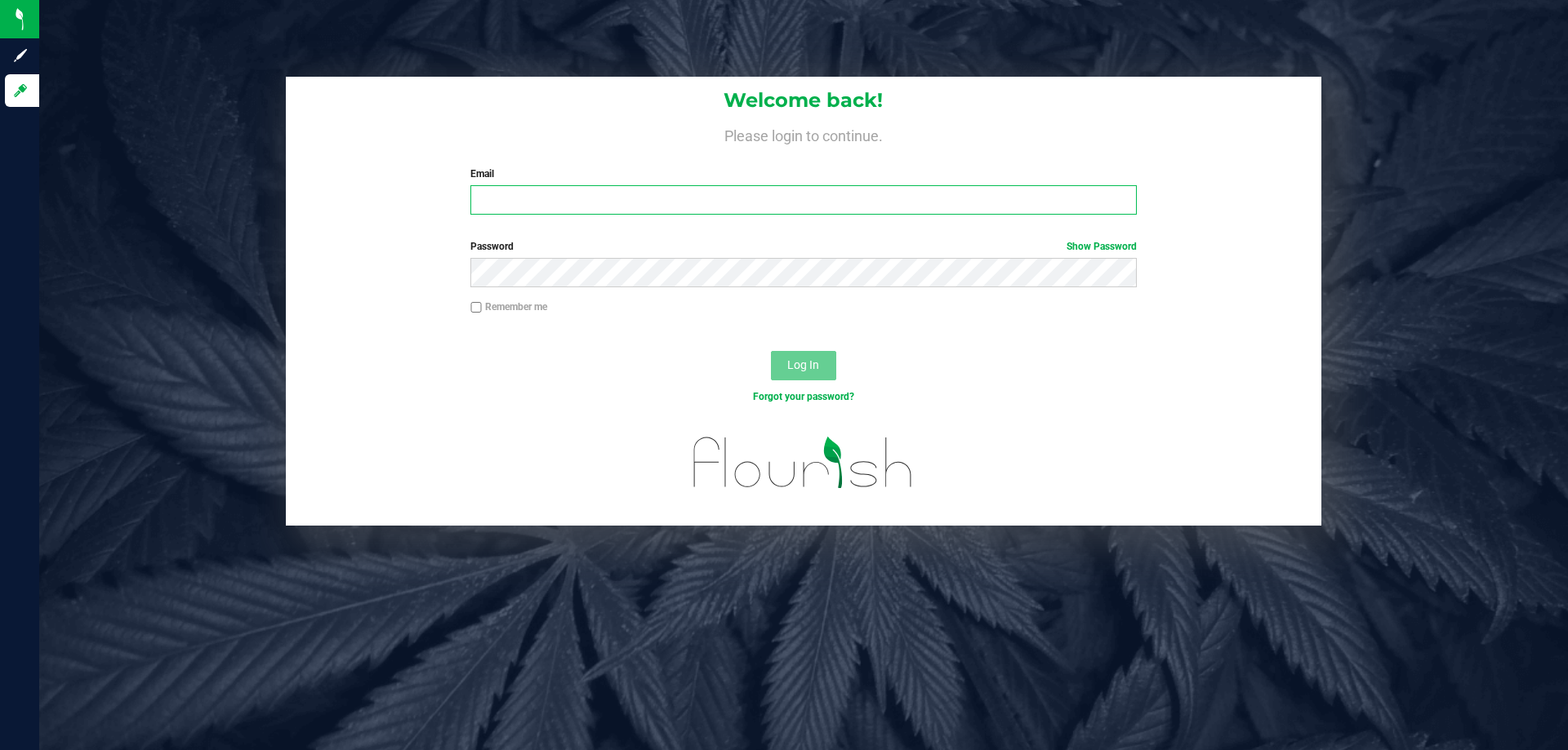
click at [595, 200] on input "Email" at bounding box center [802, 200] width 666 height 30
type input "[EMAIL_ADDRESS][DOMAIN_NAME]"
click at [771, 351] on button "Log In" at bounding box center [803, 366] width 66 height 30
